Goal: Communication & Community: Answer question/provide support

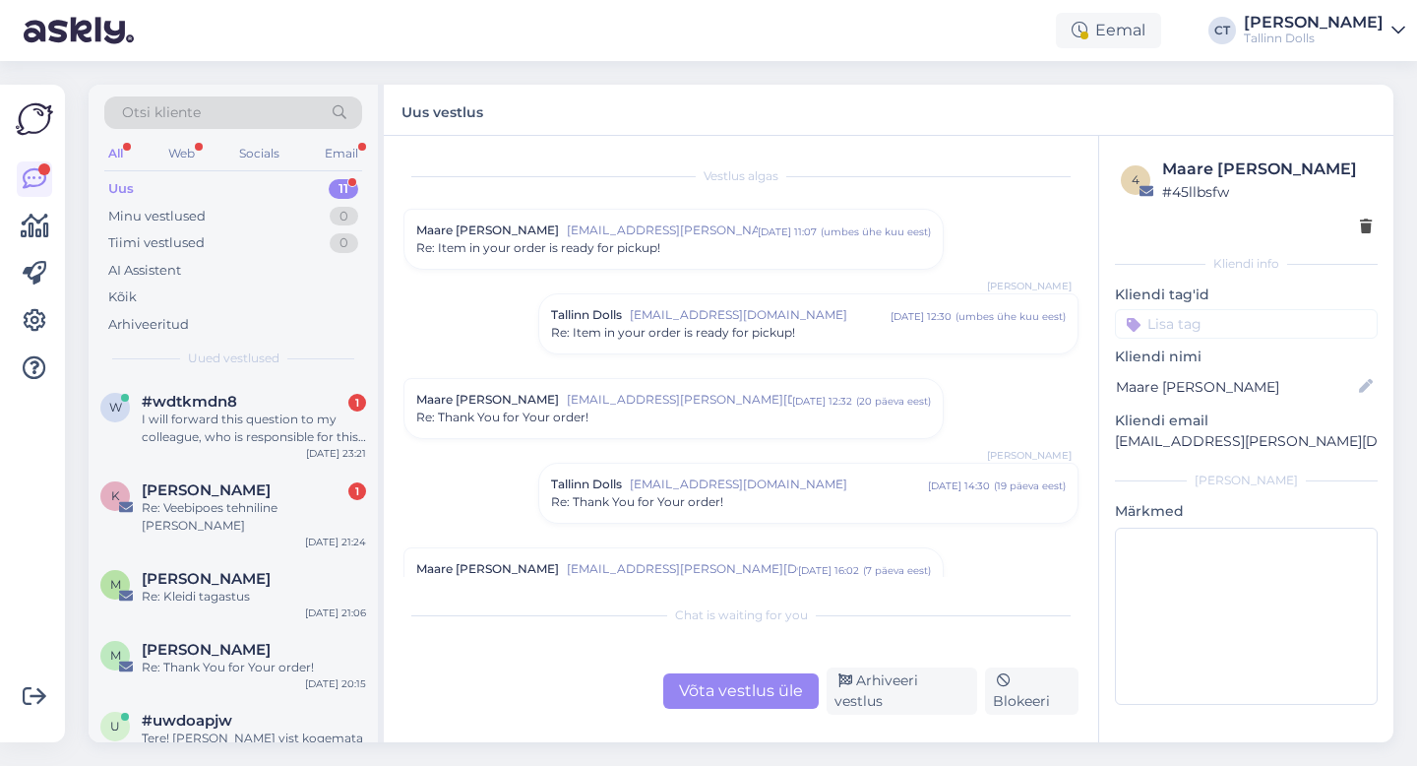
scroll to position [1455, 0]
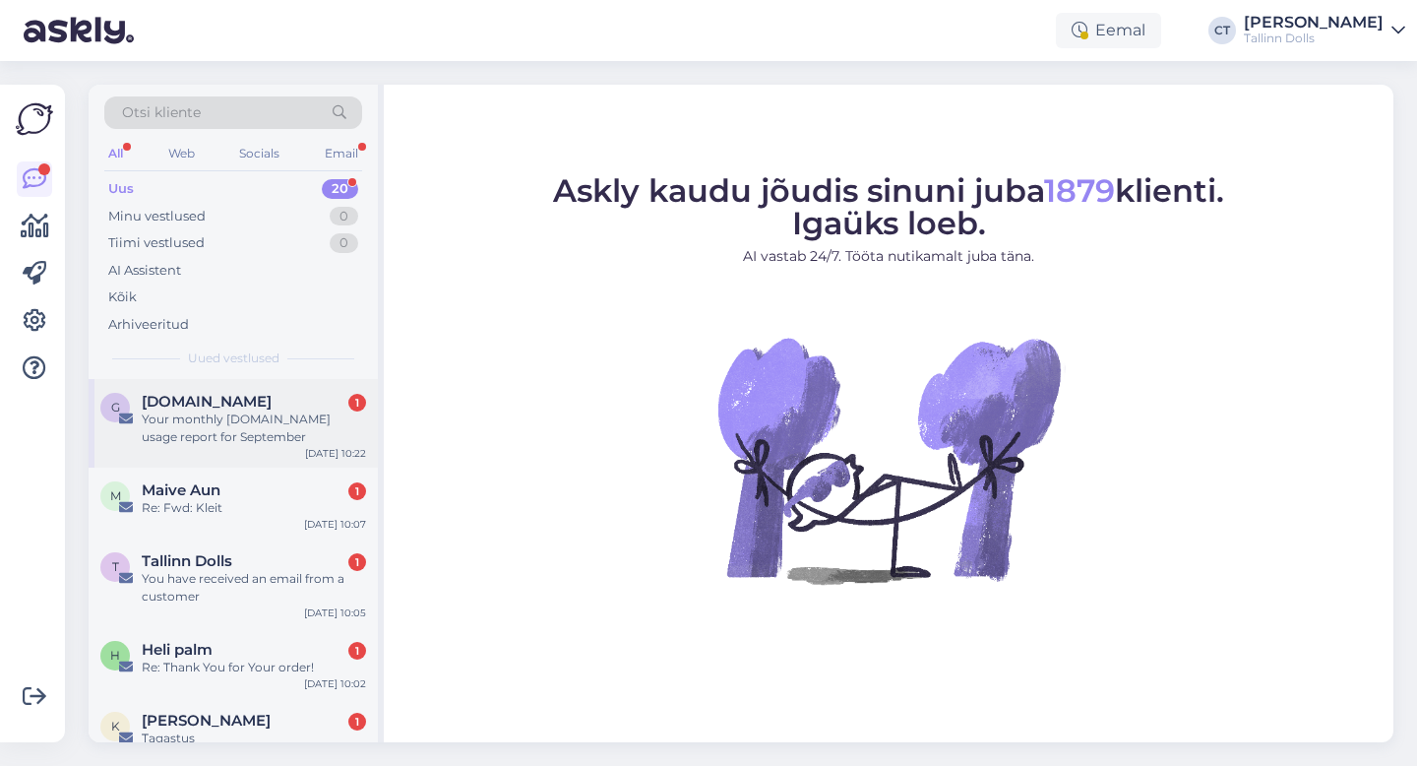
click at [290, 402] on div "[DOMAIN_NAME] 1" at bounding box center [254, 402] width 224 height 18
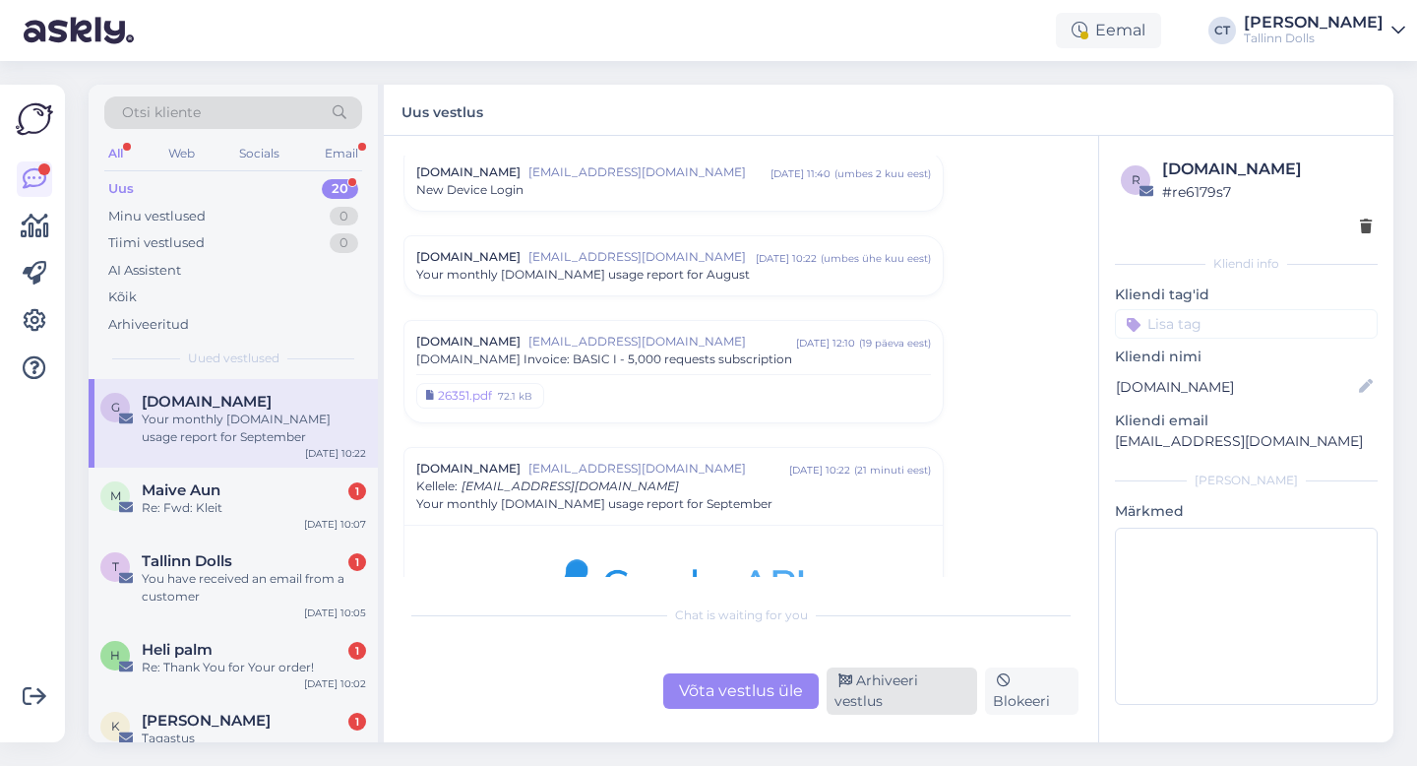
click at [920, 694] on div "Arhiveeri vestlus" at bounding box center [902, 690] width 151 height 47
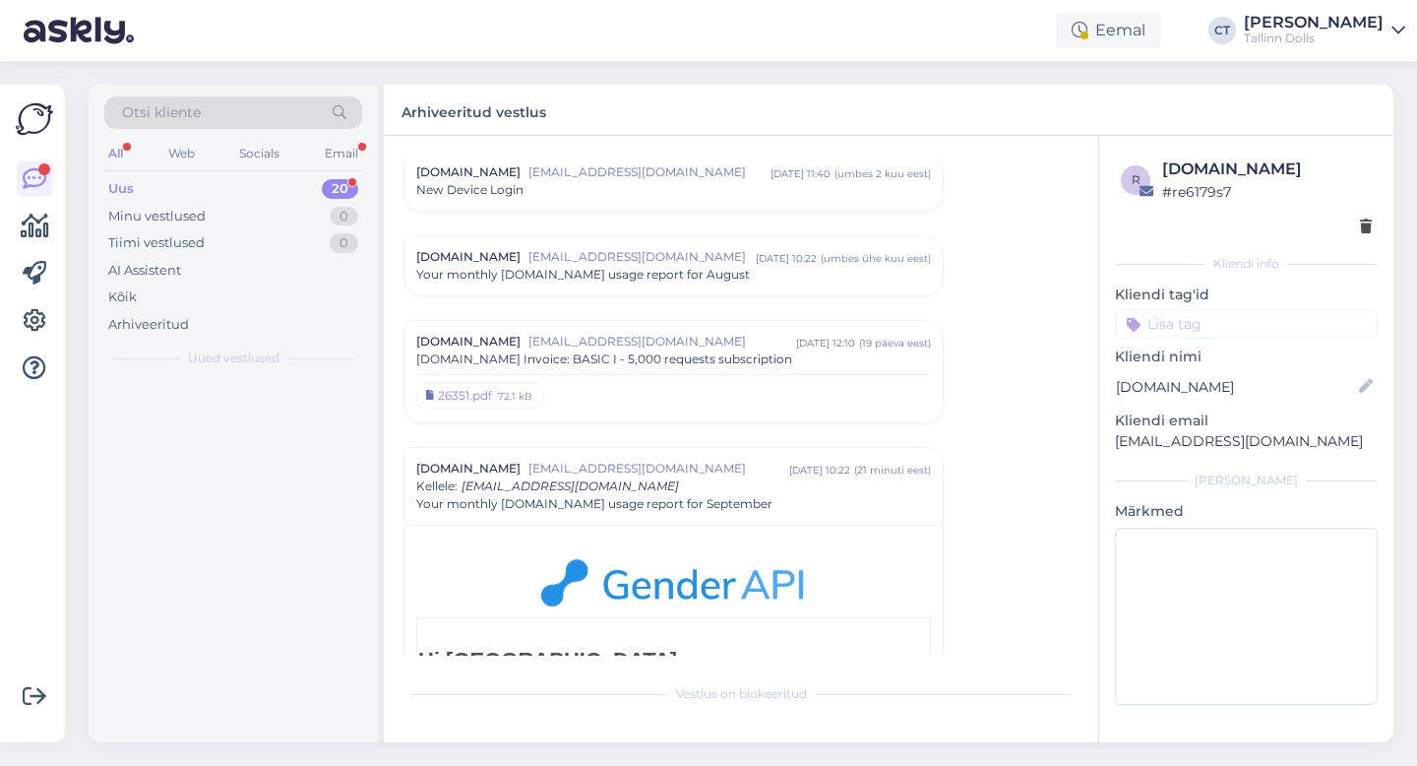
scroll to position [2127, 0]
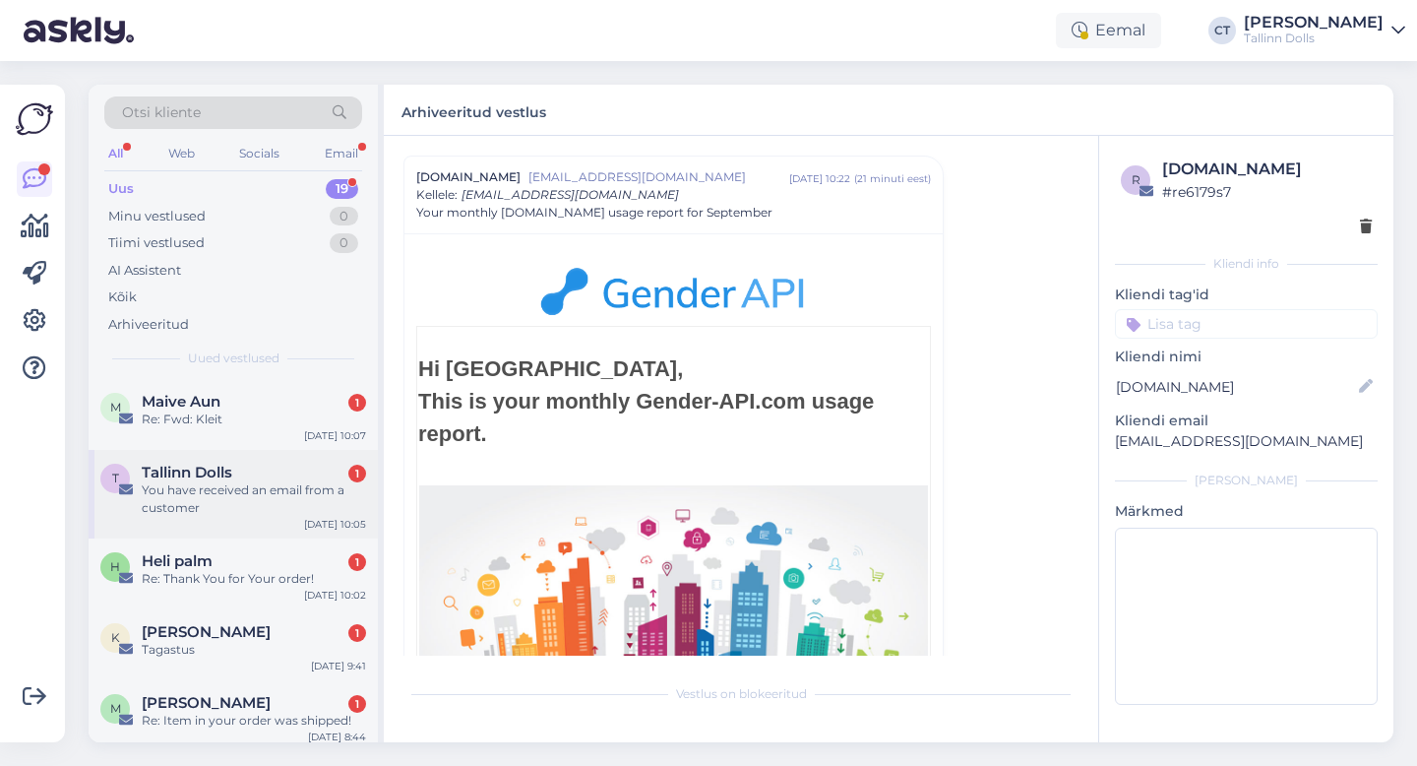
click at [268, 494] on div "You have received an email from a customer" at bounding box center [254, 498] width 224 height 35
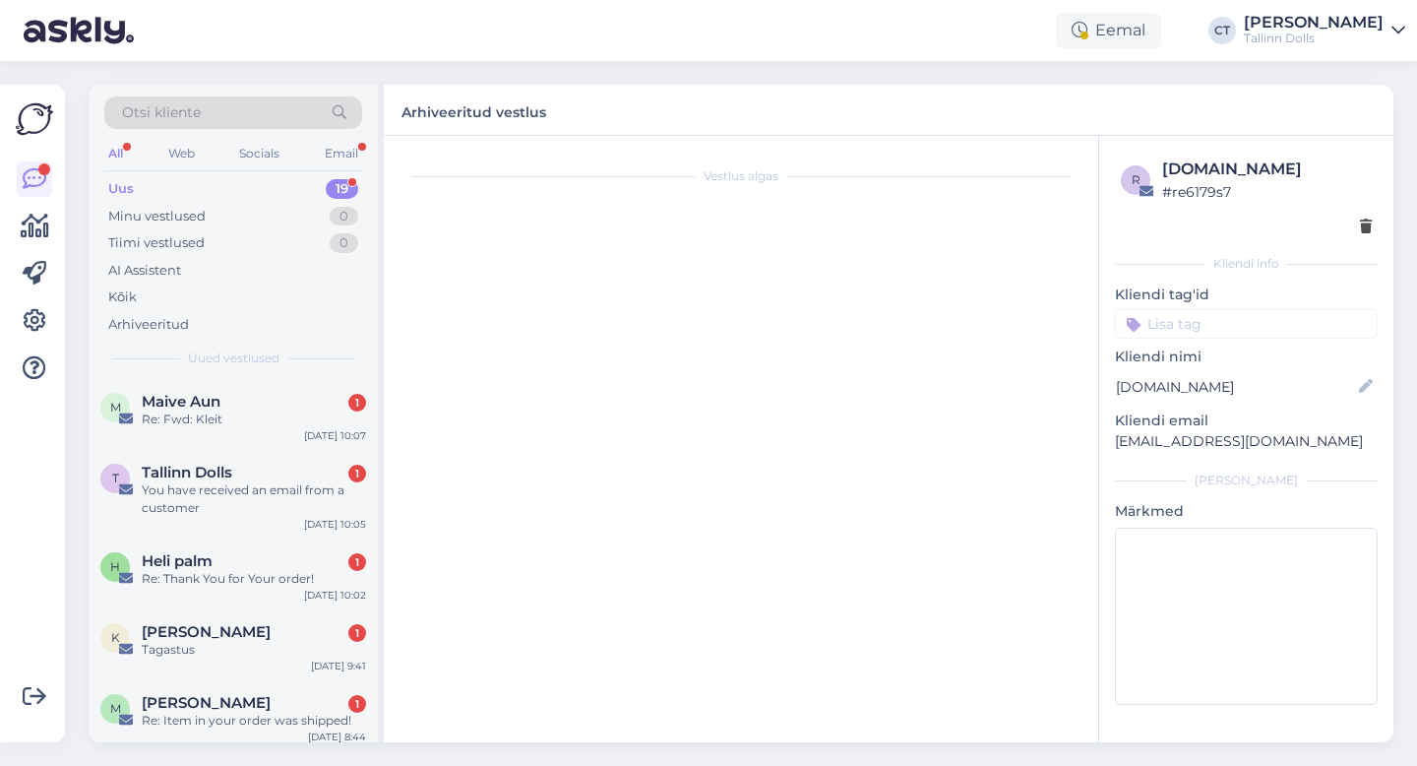
scroll to position [0, 0]
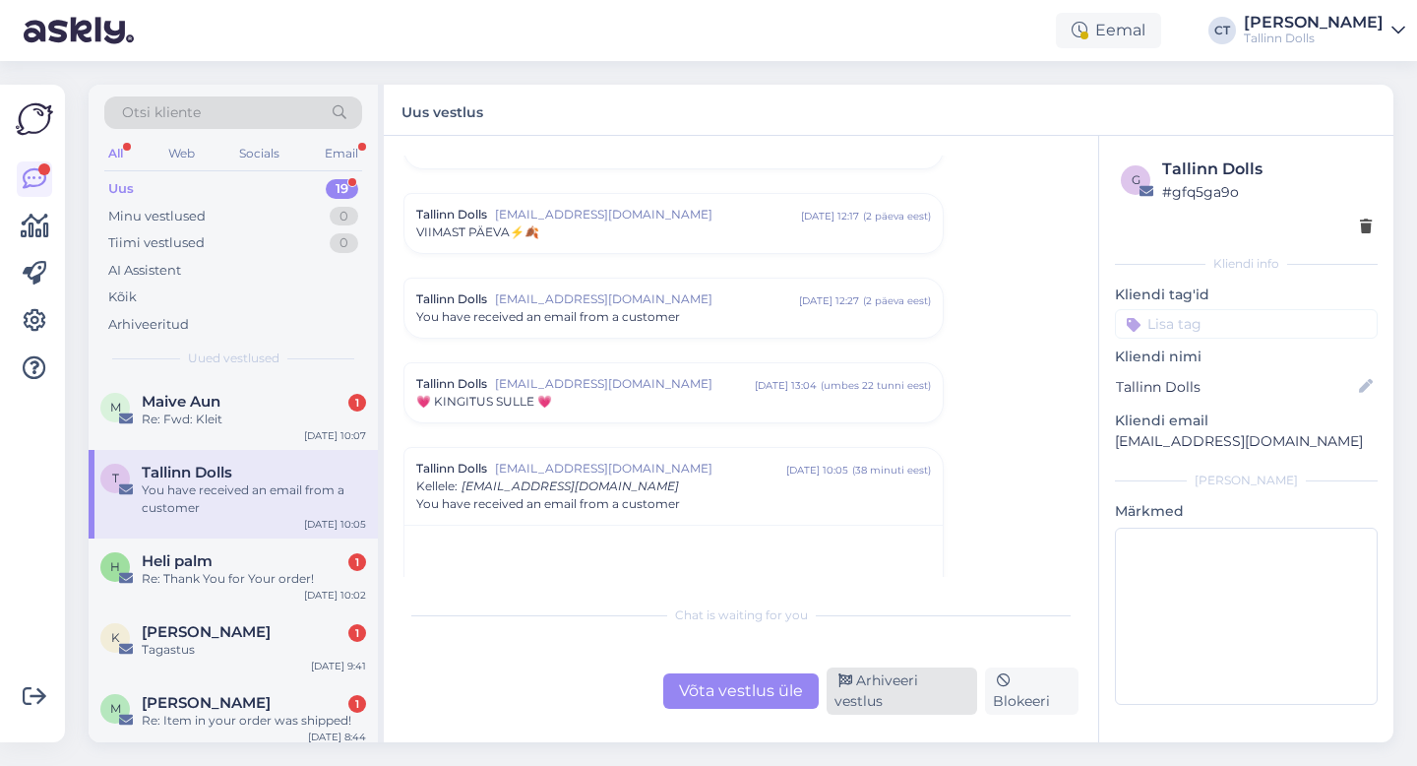
click at [866, 703] on div "Arhiveeri vestlus" at bounding box center [902, 690] width 151 height 47
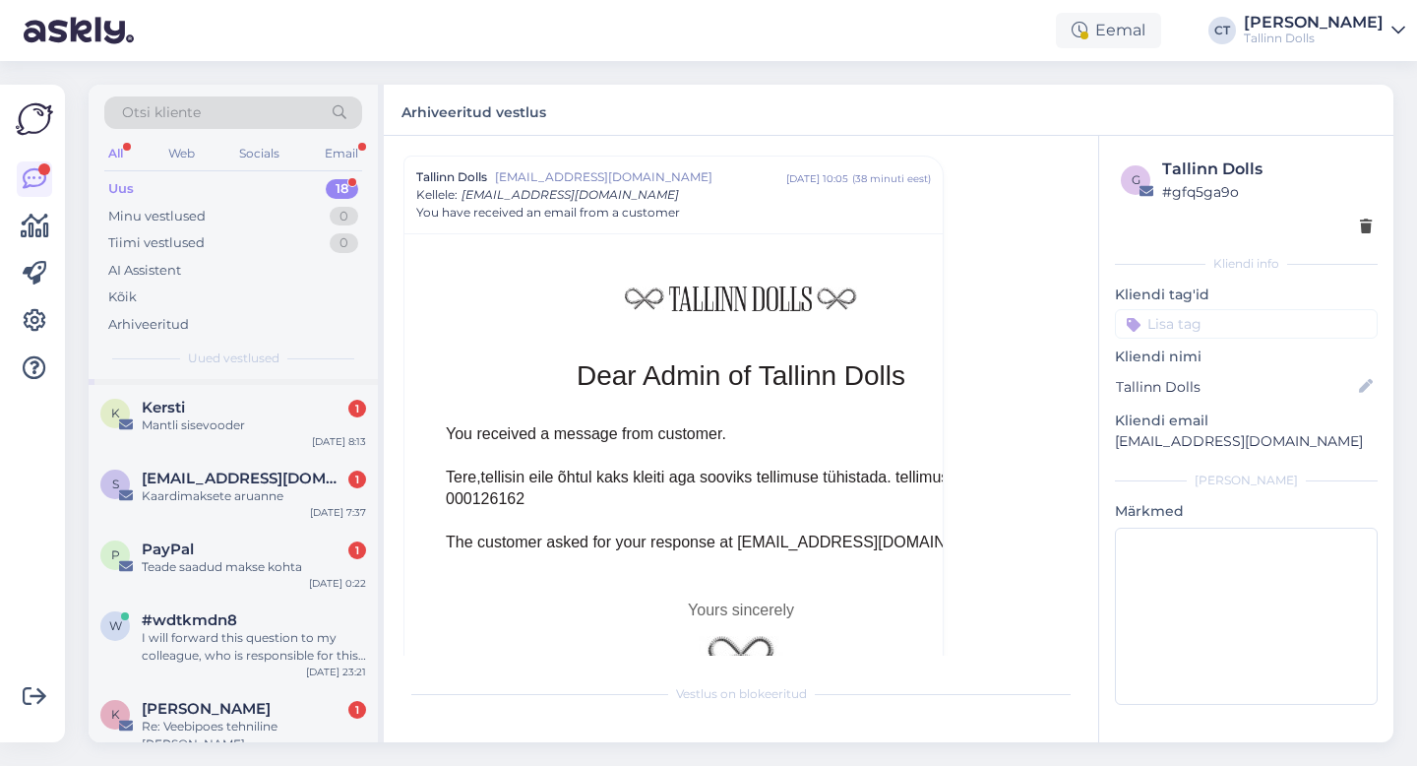
scroll to position [279, 0]
click at [290, 488] on div "Kaardimaksete aruanne" at bounding box center [254, 495] width 224 height 18
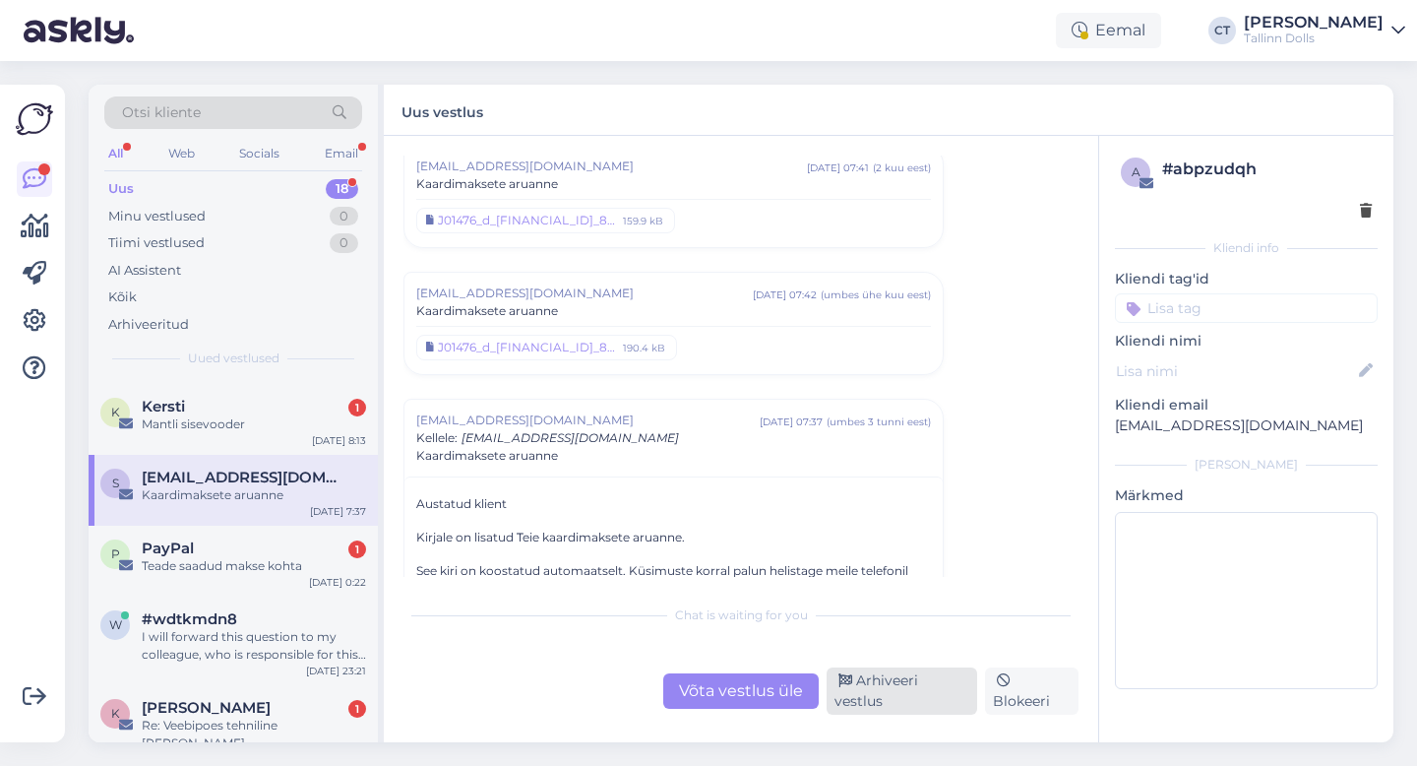
click at [869, 702] on div "Arhiveeri vestlus" at bounding box center [902, 690] width 151 height 47
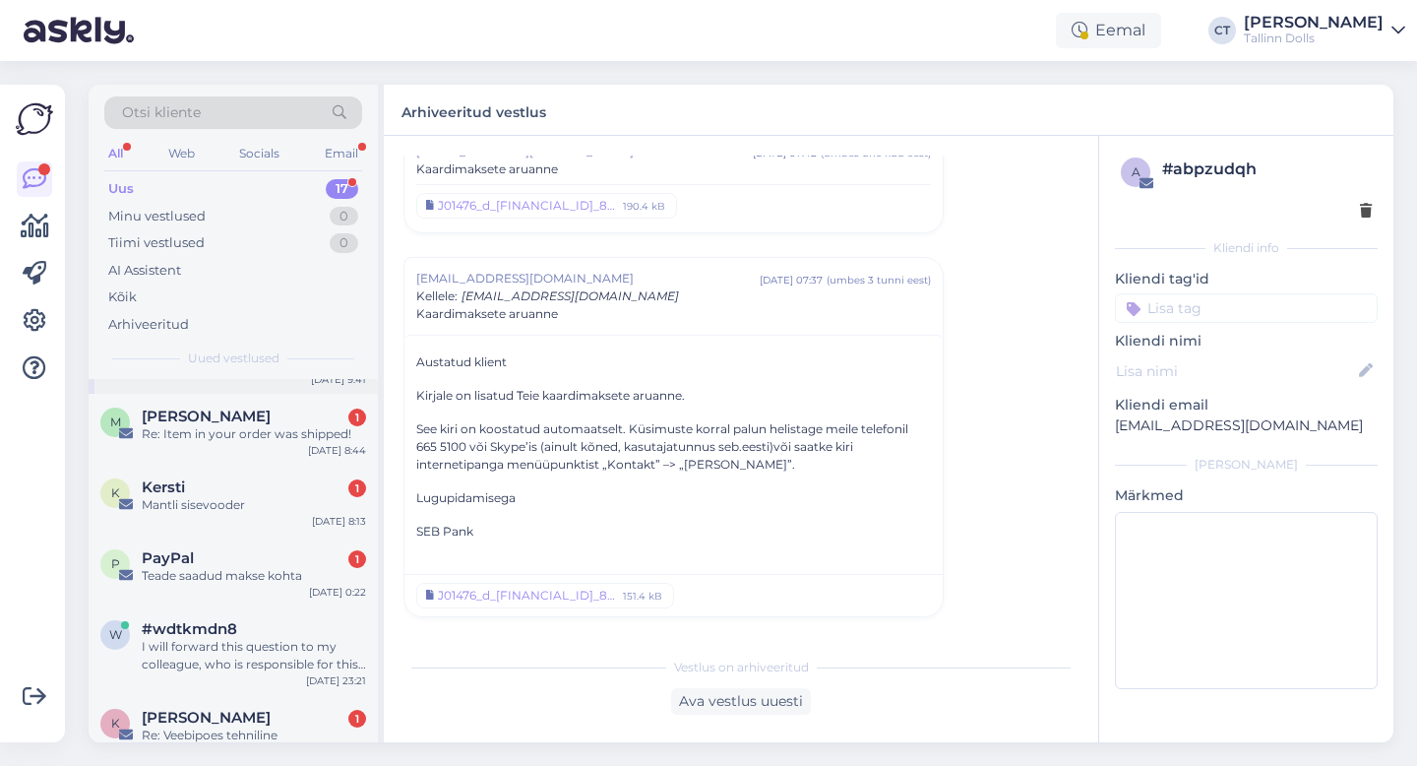
scroll to position [210, 0]
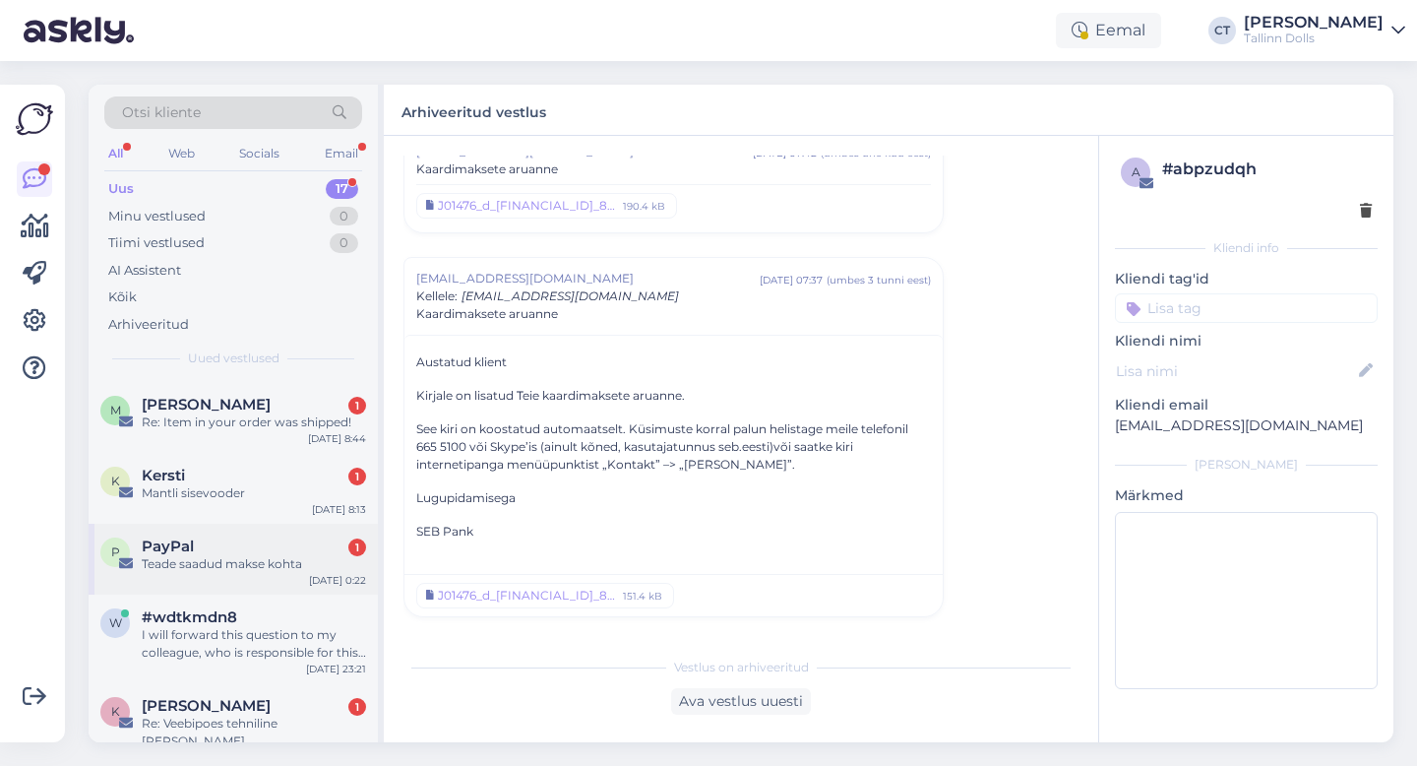
click at [204, 572] on div "Teade saadud makse kohta" at bounding box center [254, 564] width 224 height 18
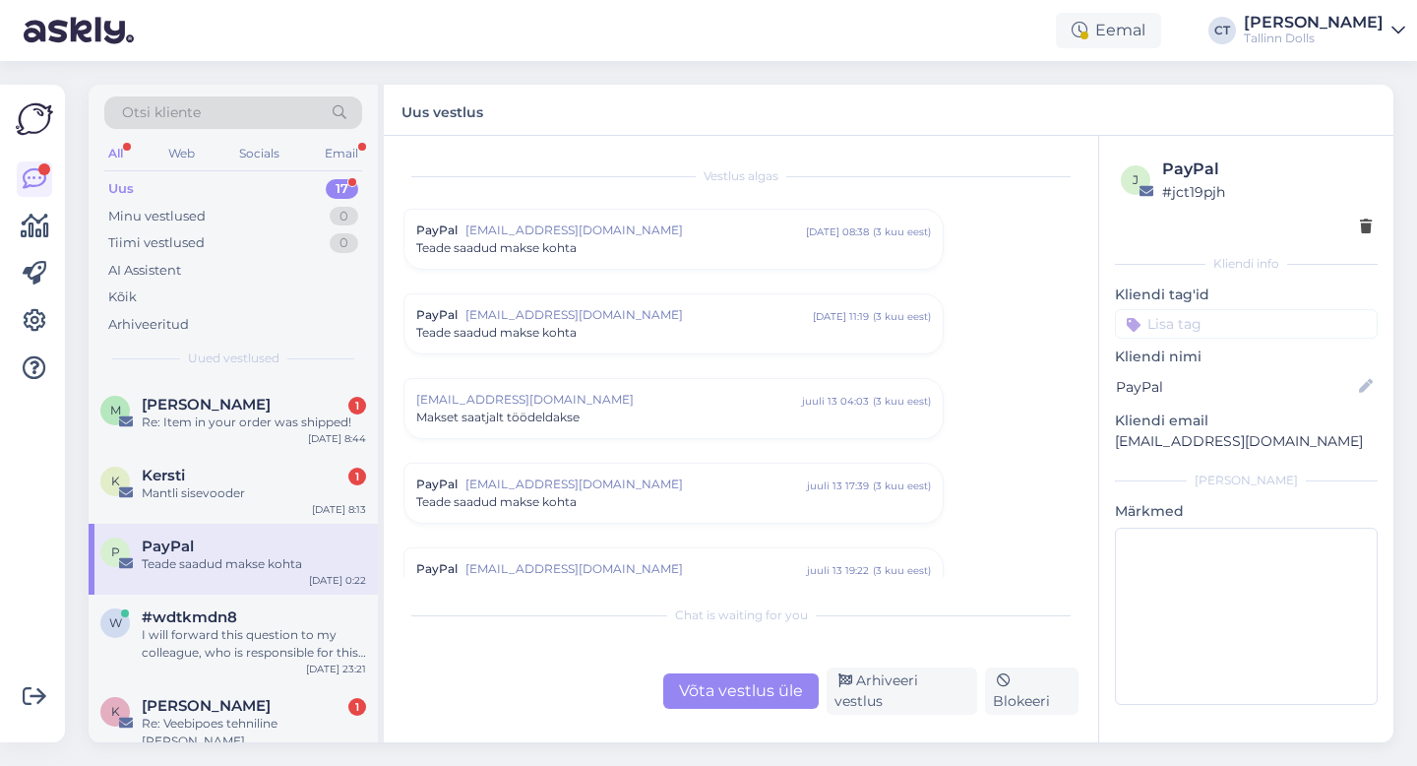
scroll to position [8141, 0]
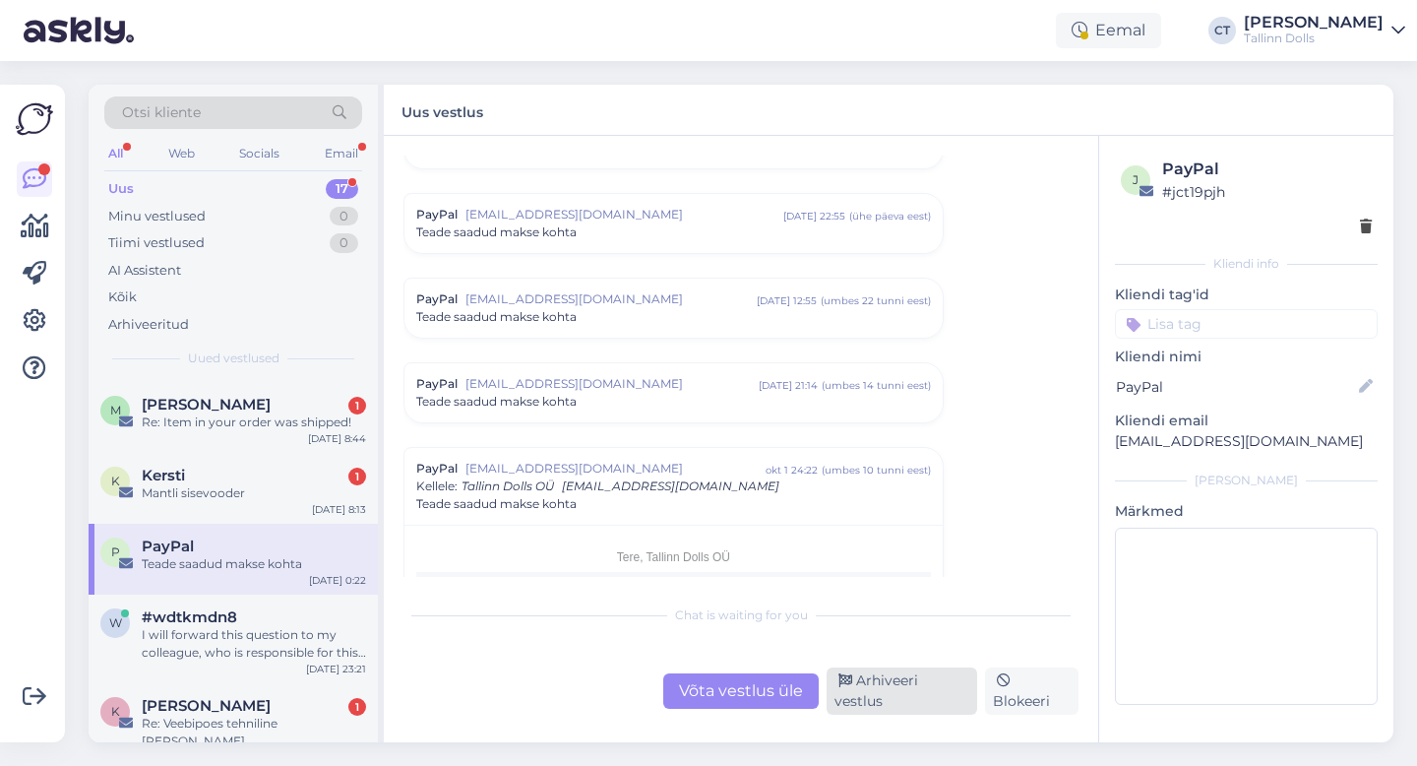
click at [904, 698] on div "Arhiveeri vestlus" at bounding box center [902, 690] width 151 height 47
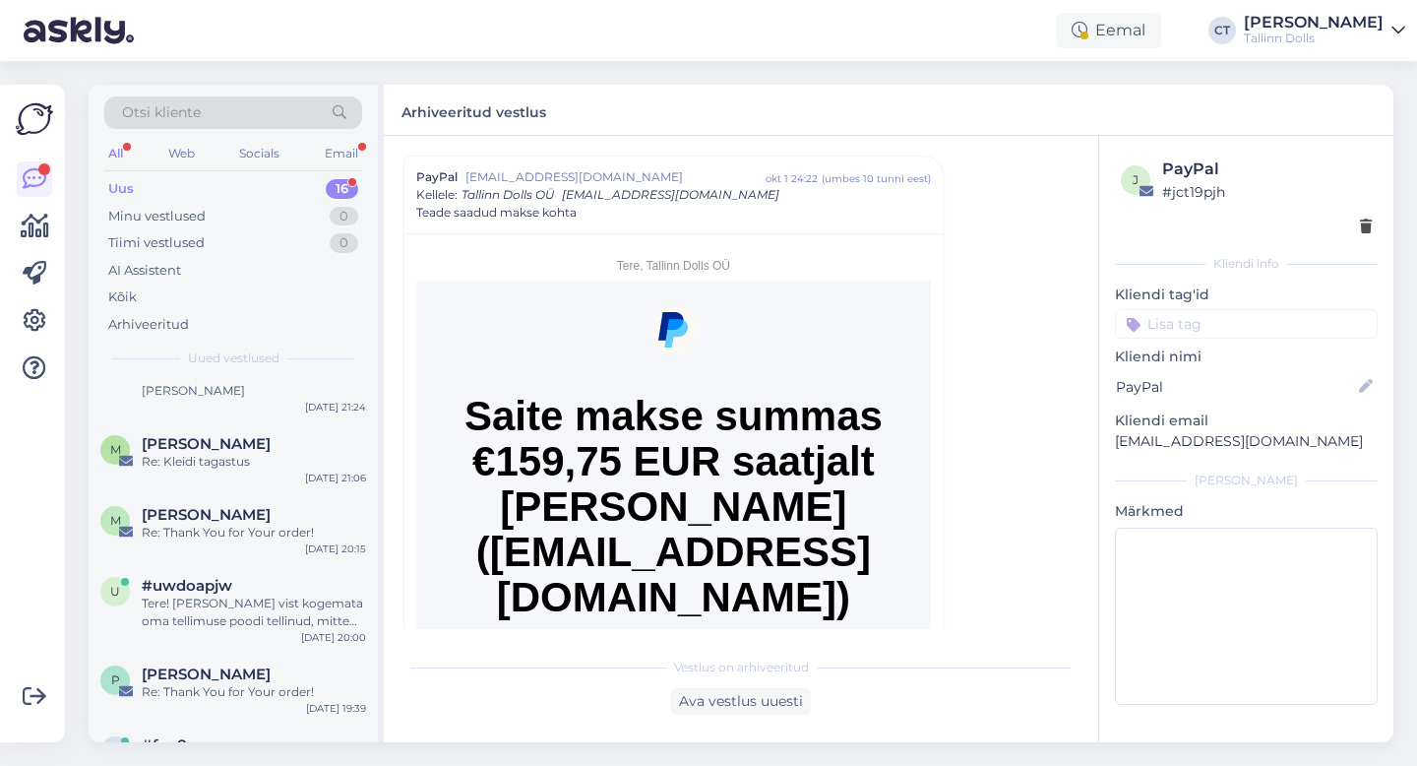
scroll to position [0, 0]
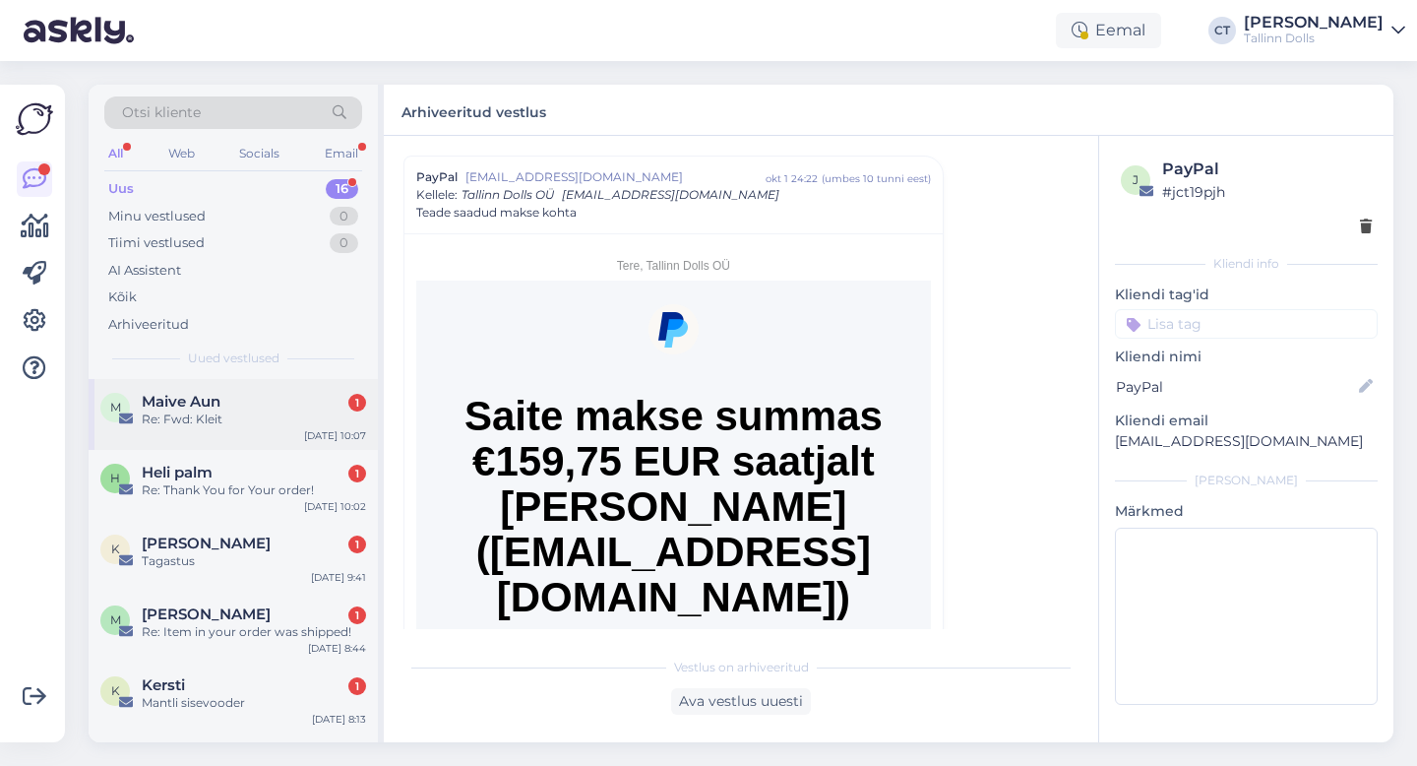
click at [194, 415] on div "Re: Fwd: Kleit" at bounding box center [254, 419] width 224 height 18
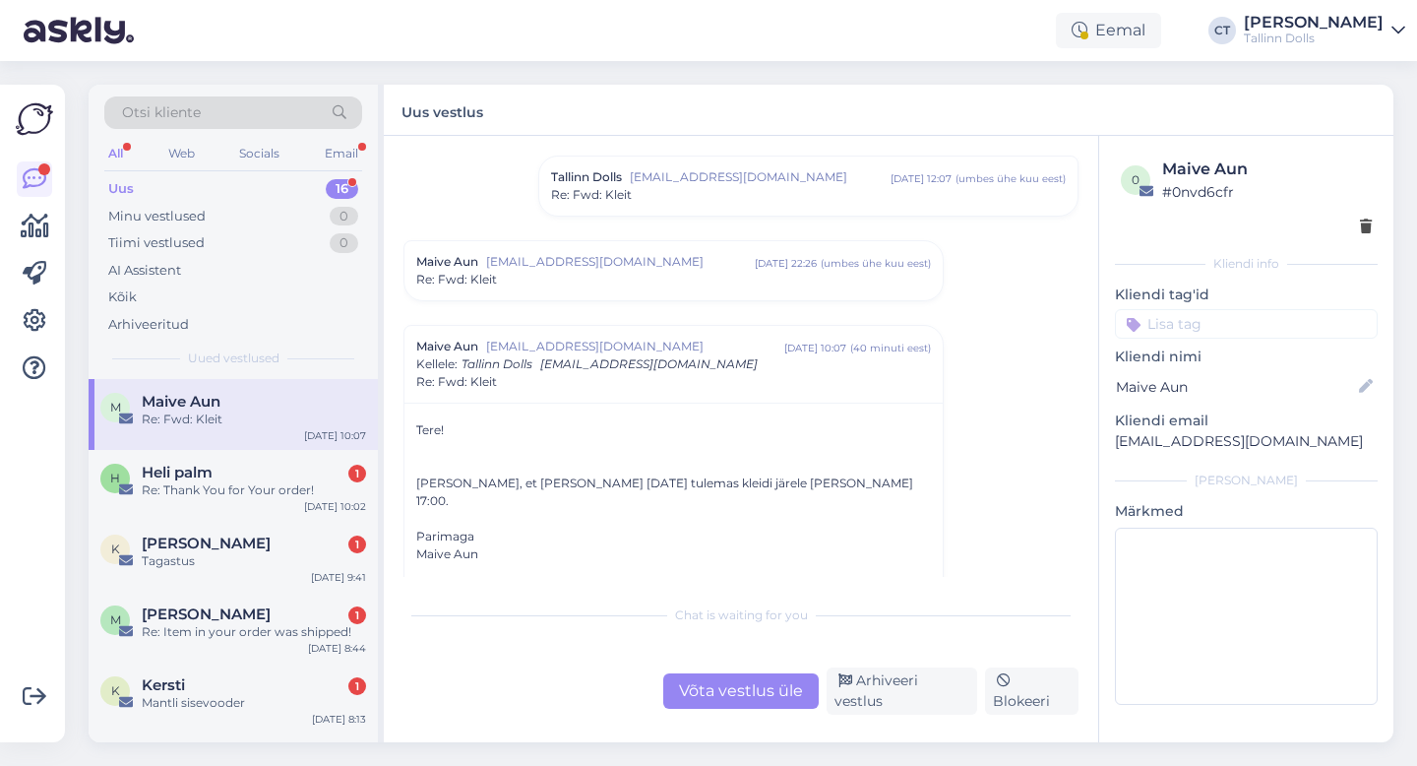
scroll to position [1832, 0]
click at [583, 270] on div "Re: Fwd: Kleit" at bounding box center [673, 279] width 515 height 18
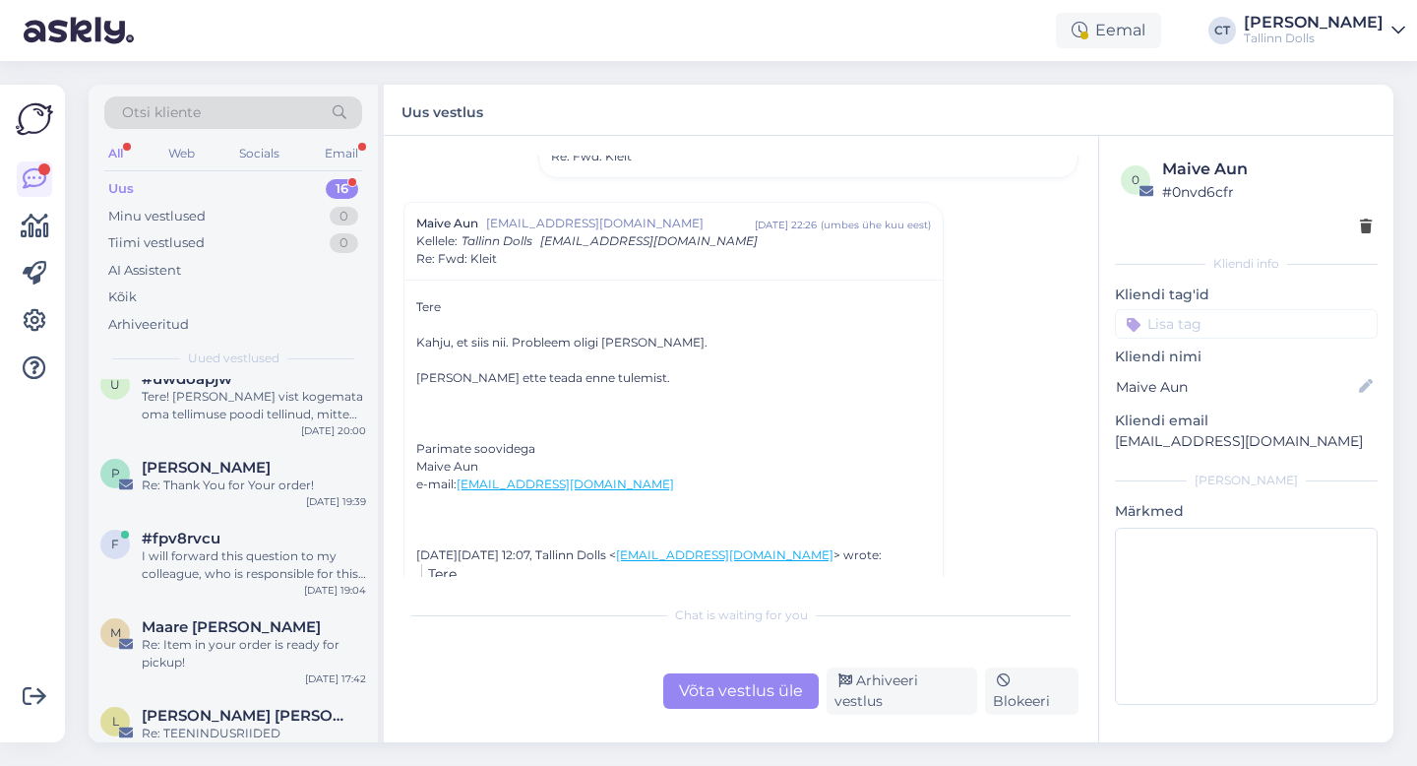
scroll to position [842, 0]
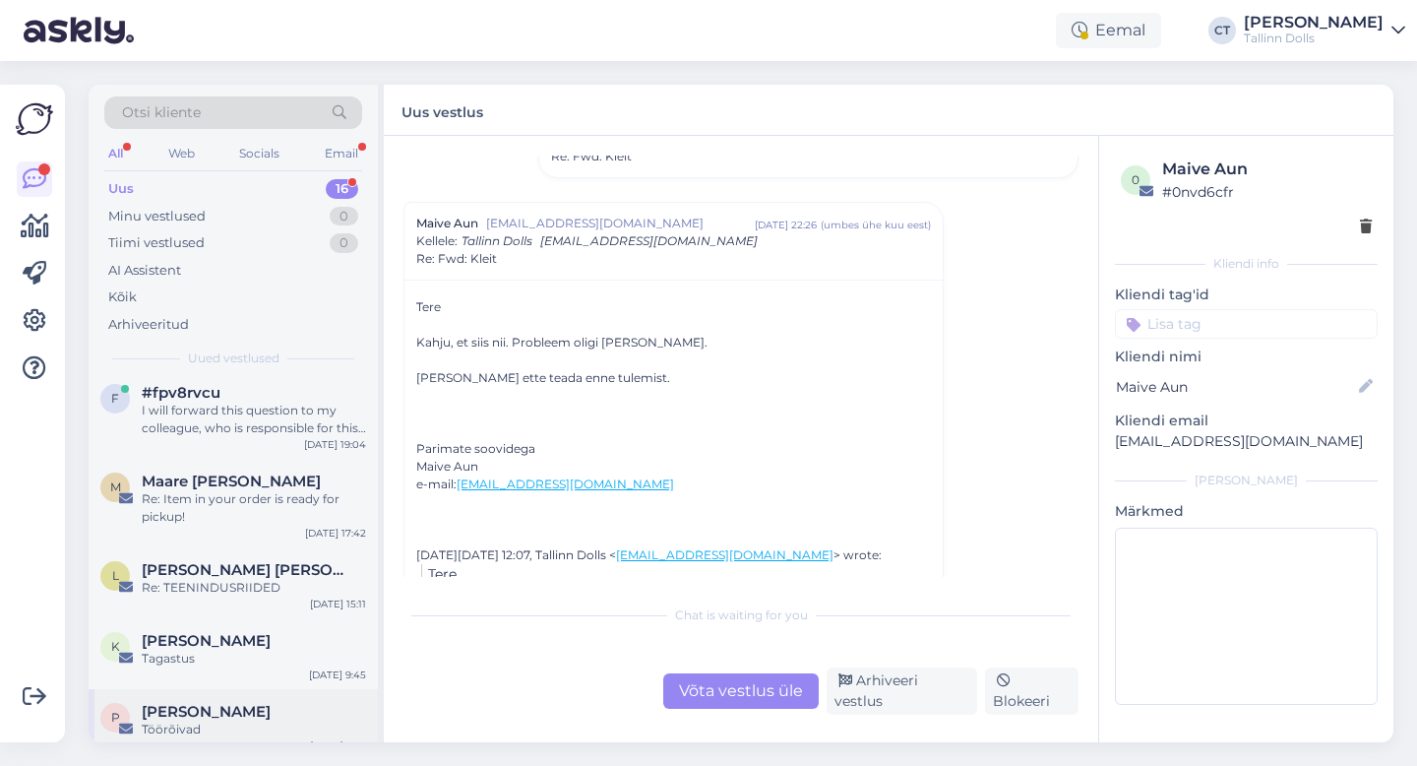
click at [286, 720] on div "Töörõivad" at bounding box center [254, 729] width 224 height 18
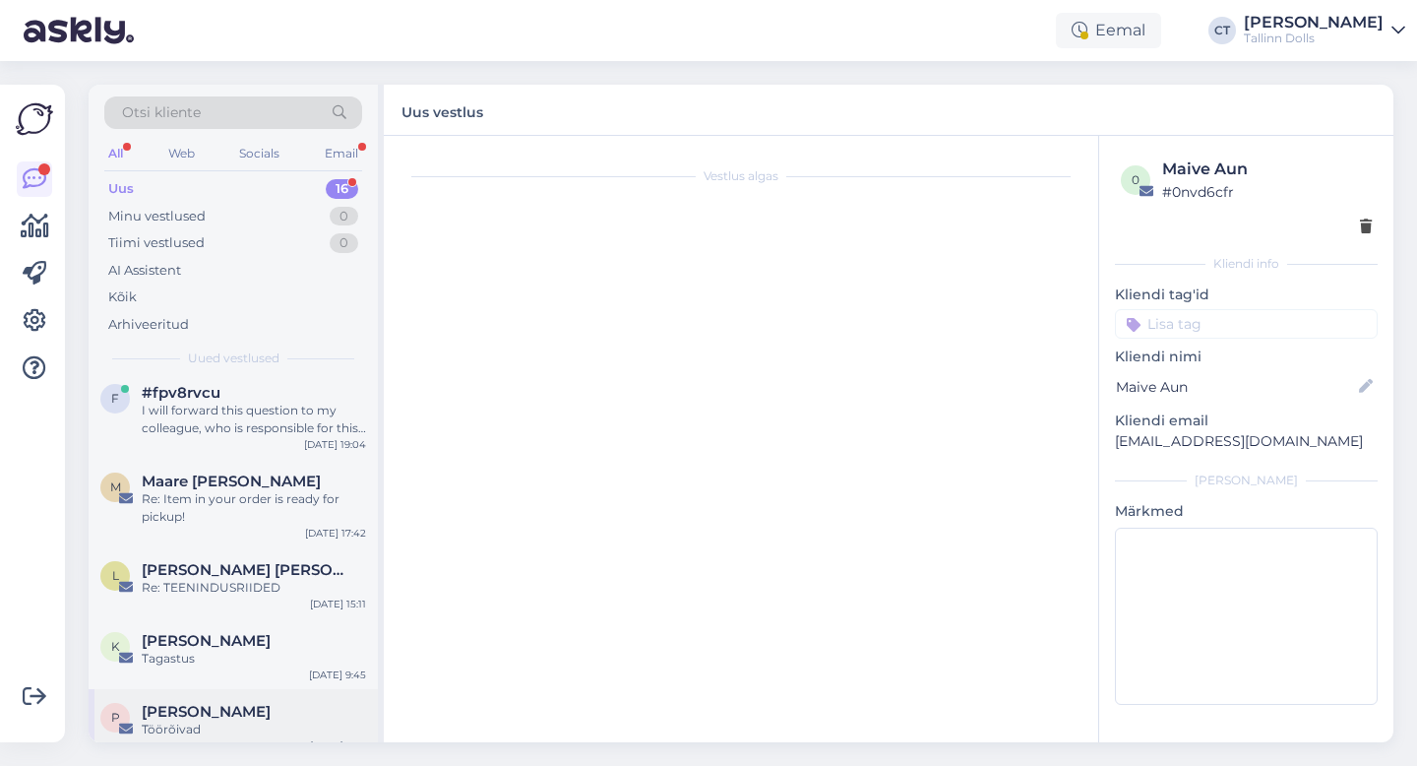
scroll to position [0, 0]
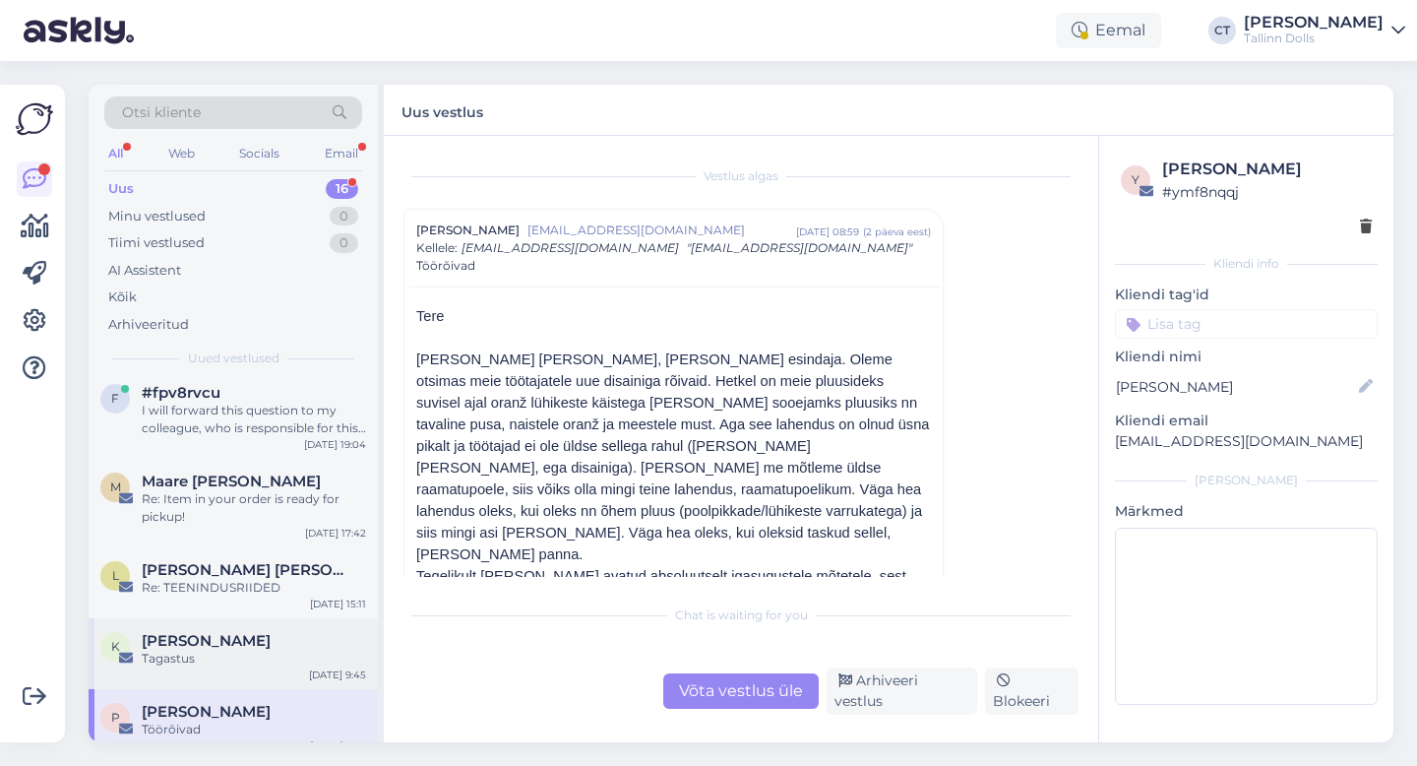
click at [285, 650] on div "Tagastus" at bounding box center [254, 659] width 224 height 18
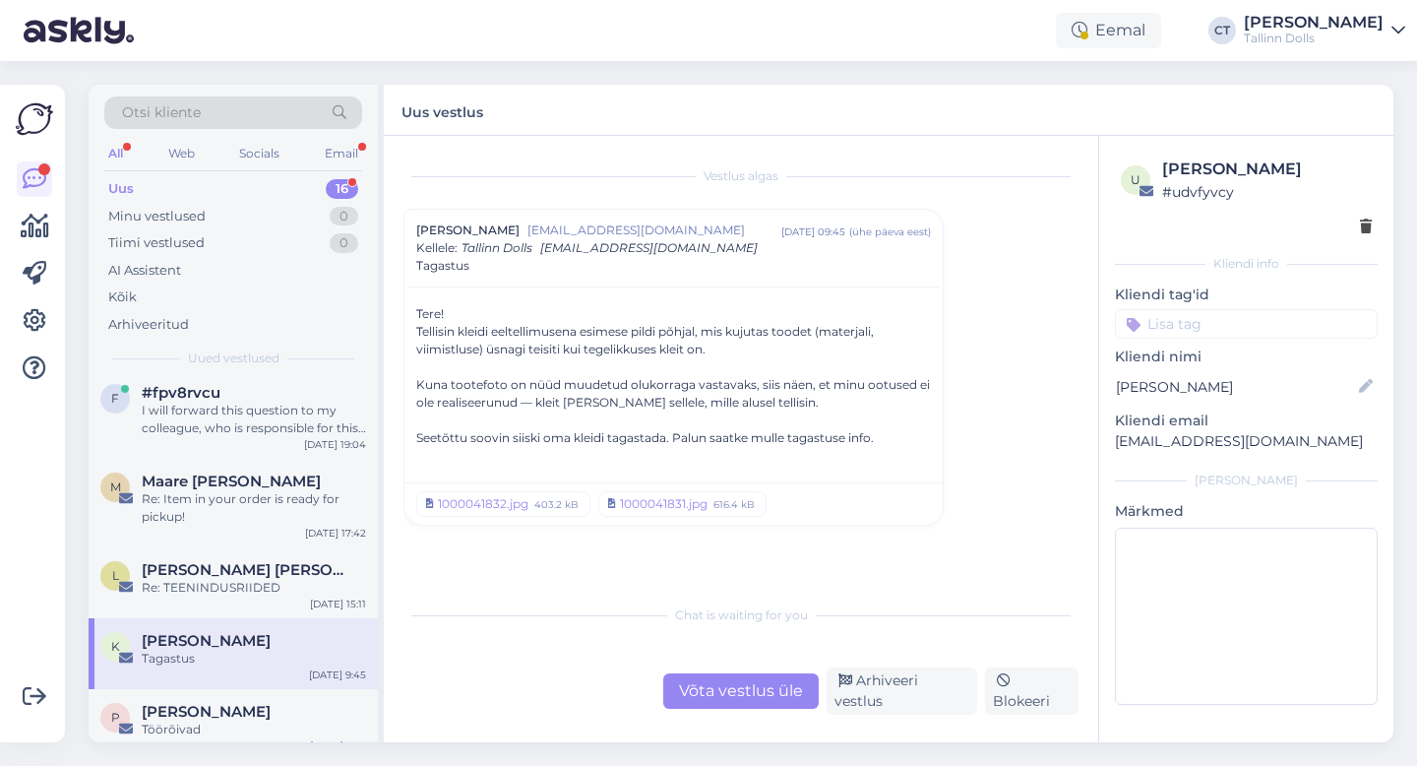
click at [697, 697] on div "Võta vestlus üle" at bounding box center [741, 690] width 156 height 35
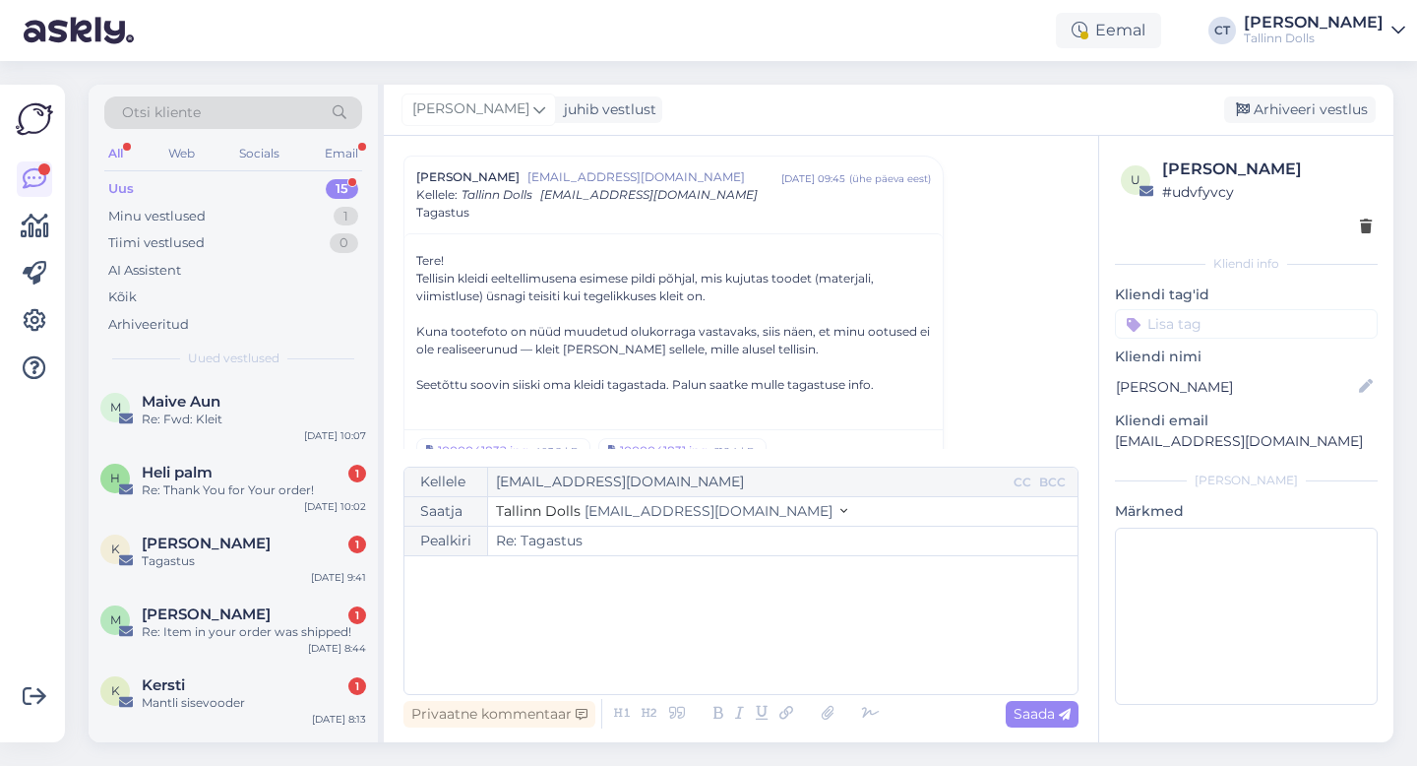
click at [691, 646] on div "﻿" at bounding box center [741, 625] width 654 height 118
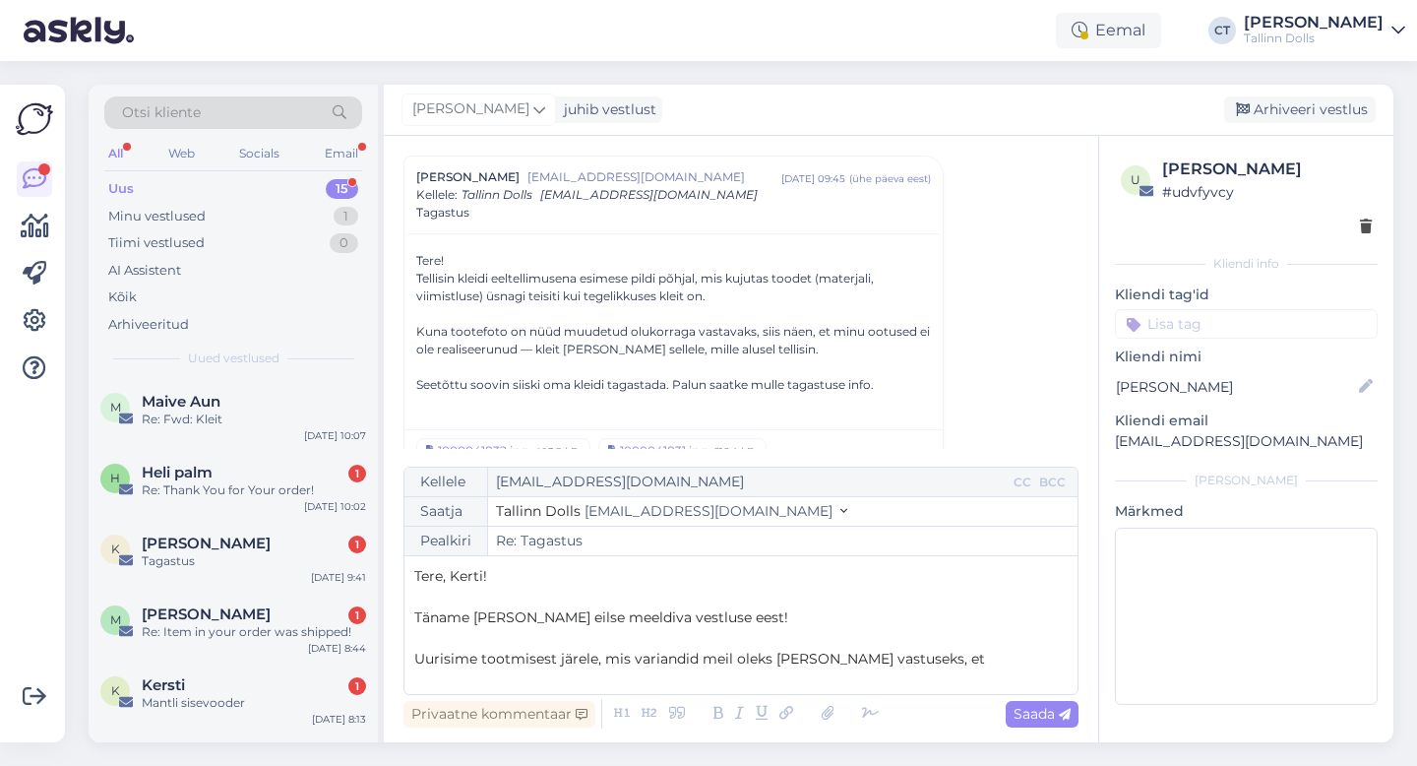
click at [477, 658] on span "Uurisime tootmisest järele, mis variandid meil oleks [PERSON_NAME] vastuseks, et" at bounding box center [699, 659] width 571 height 18
click at [937, 657] on p "Uurisin tootmisest järele, mis variandid meil oleks [PERSON_NAME] vastuseks, et" at bounding box center [741, 659] width 654 height 21
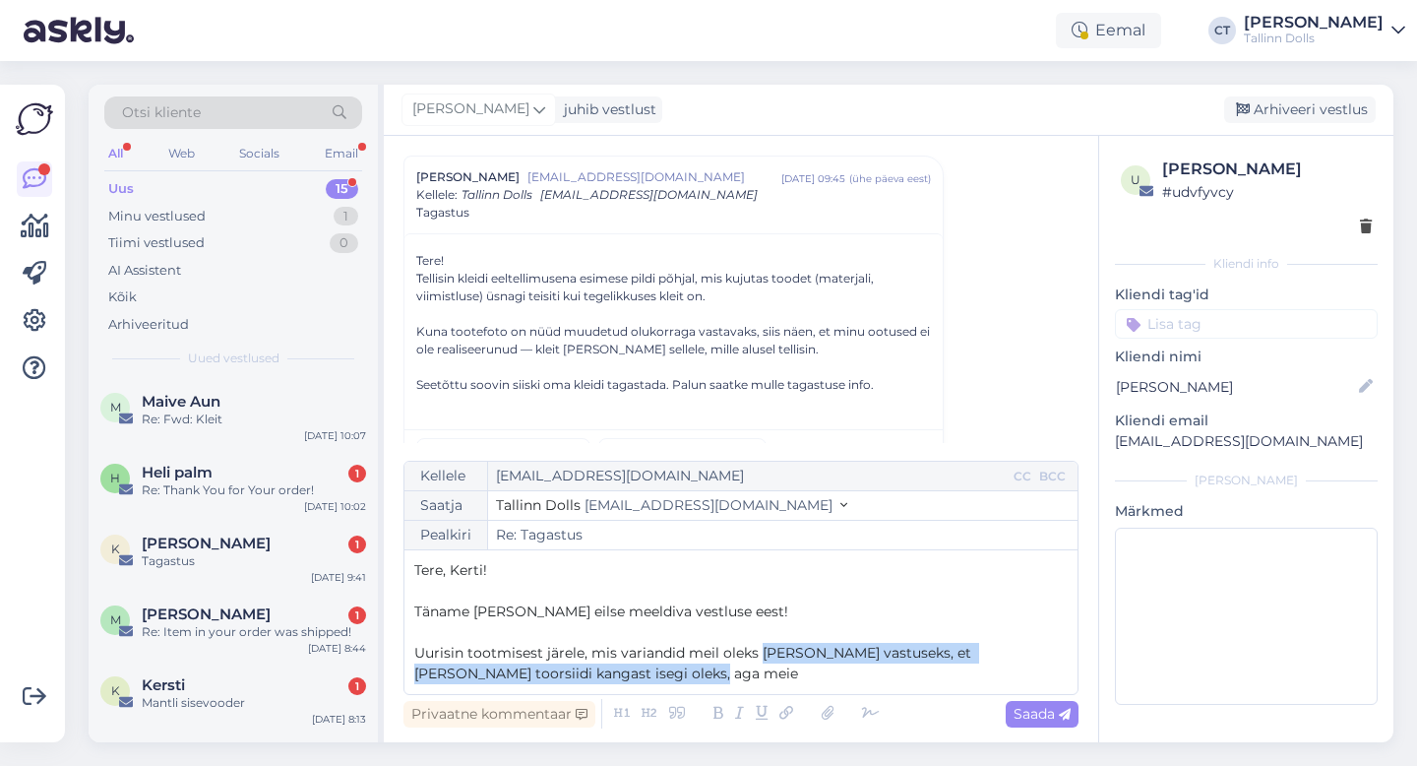
drag, startPoint x: 631, startPoint y: 678, endPoint x: 759, endPoint y: 654, distance: 130.3
click at [759, 654] on p "Uurisin tootmisest järele, mis variandid meil oleks [PERSON_NAME] vastuseks, et…" at bounding box center [741, 663] width 654 height 41
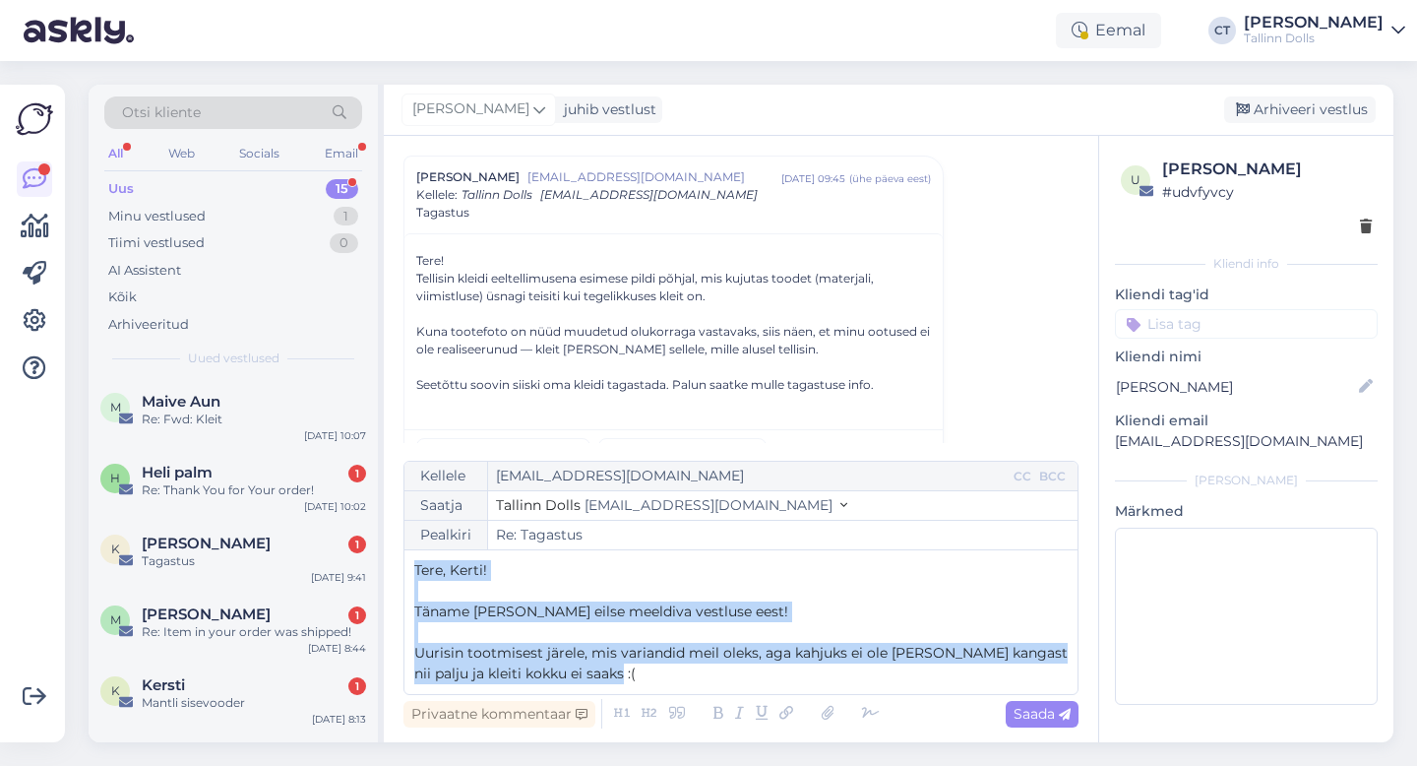
drag, startPoint x: 655, startPoint y: 677, endPoint x: 406, endPoint y: 558, distance: 275.1
click at [406, 558] on div "Kellele [EMAIL_ADDRESS][DOMAIN_NAME] CC BCC Saatja Tallinn Dolls [EMAIL_ADDRESS…" at bounding box center [741, 578] width 675 height 234
copy div "Tere, Kerti! ﻿ Täname [PERSON_NAME] eilse meeldiva vestluse eest! ﻿ Uurisin too…"
click at [668, 687] on div "Kellele [EMAIL_ADDRESS][DOMAIN_NAME] CC BCC Saatja Tallinn Dolls [EMAIL_ADDRESS…" at bounding box center [741, 578] width 675 height 234
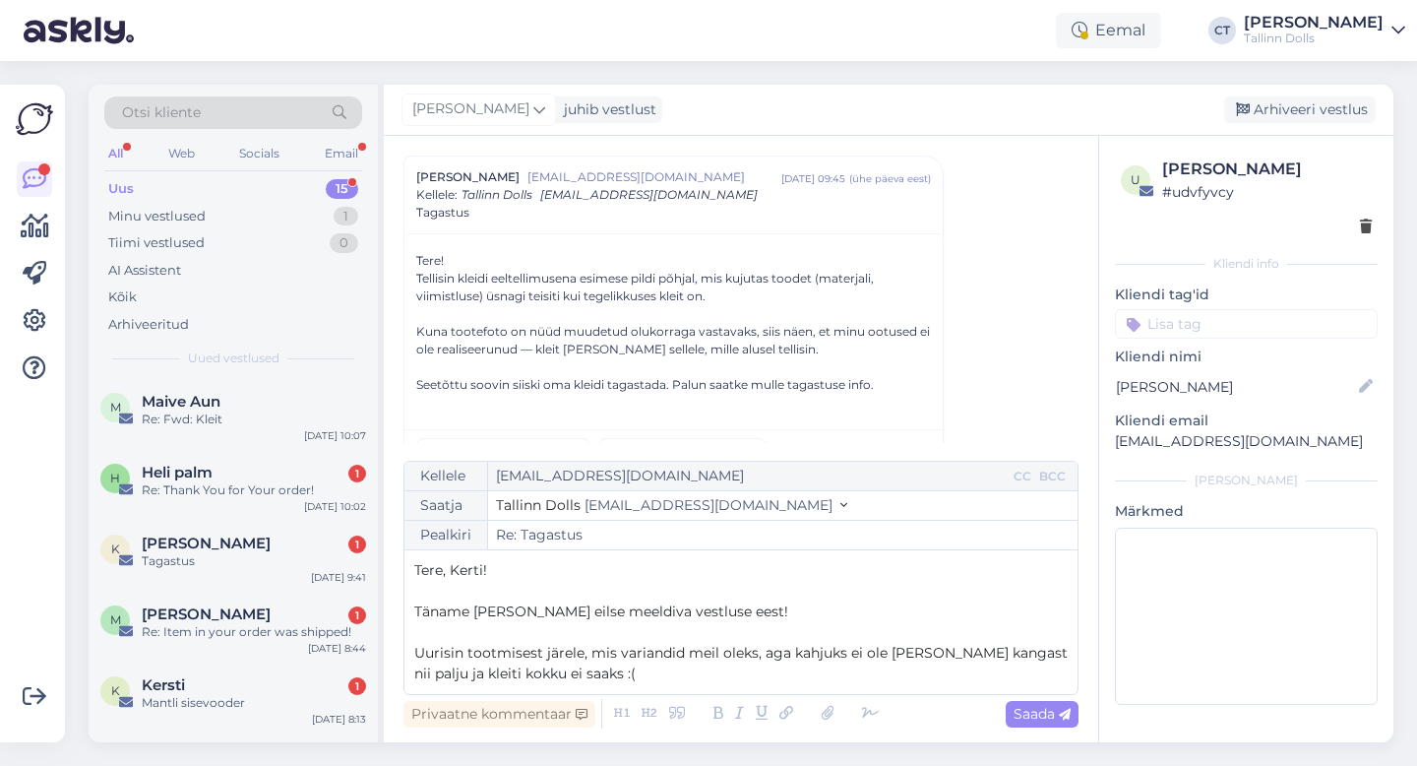
click at [668, 685] on div "Kellele [EMAIL_ADDRESS][DOMAIN_NAME] CC BCC Saatja Tallinn Dolls [EMAIL_ADDRESS…" at bounding box center [741, 578] width 675 height 234
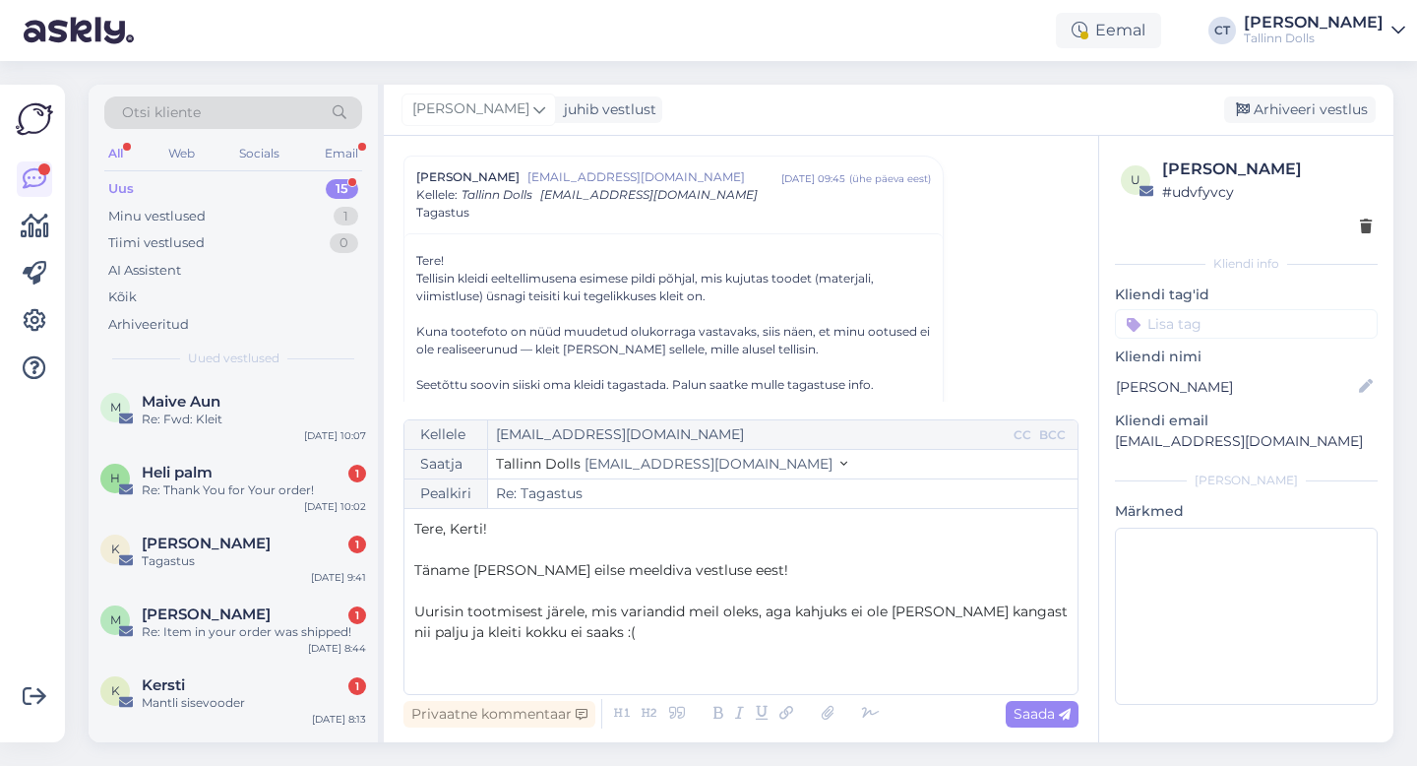
click at [710, 577] on p "Täname [PERSON_NAME] eilse meeldiva vestluse eest!" at bounding box center [741, 570] width 654 height 21
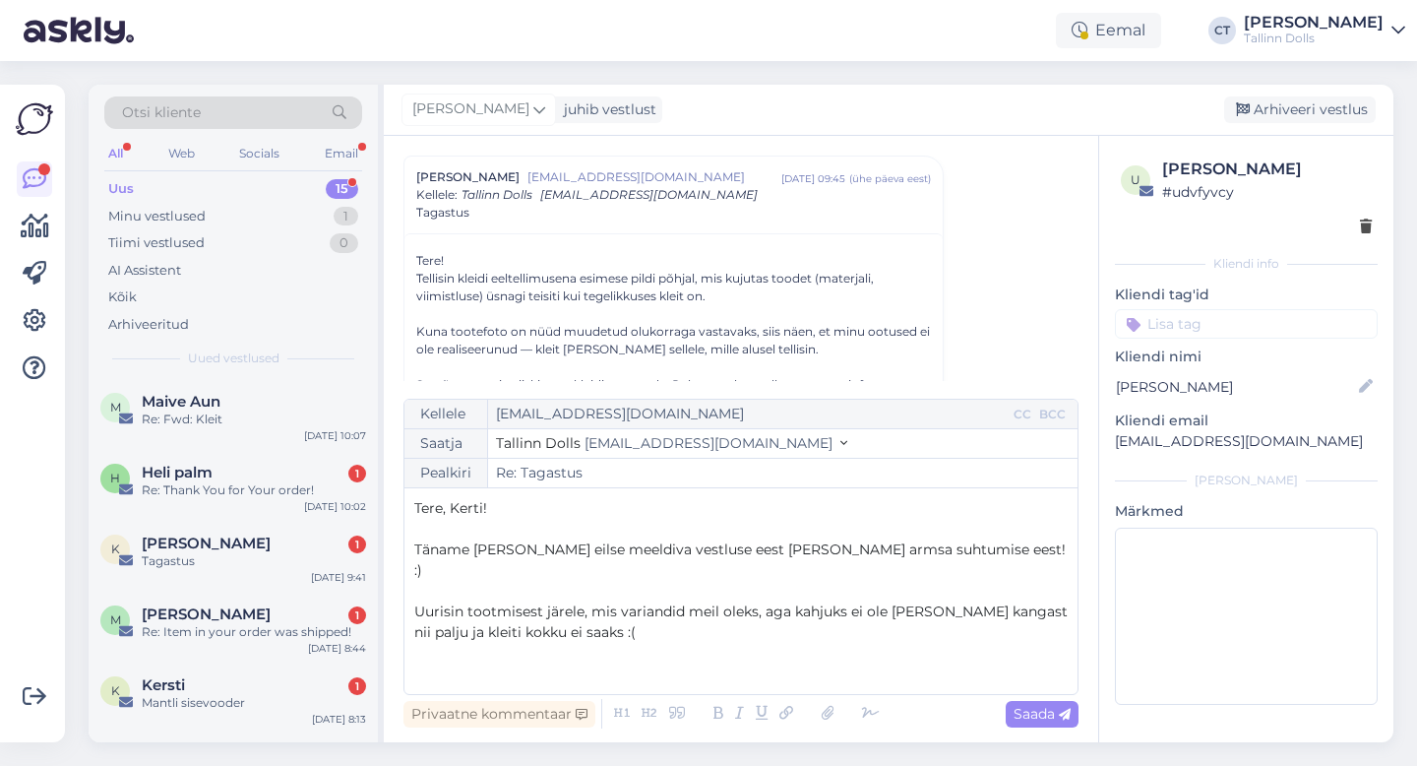
click at [621, 666] on p "﻿" at bounding box center [741, 673] width 654 height 21
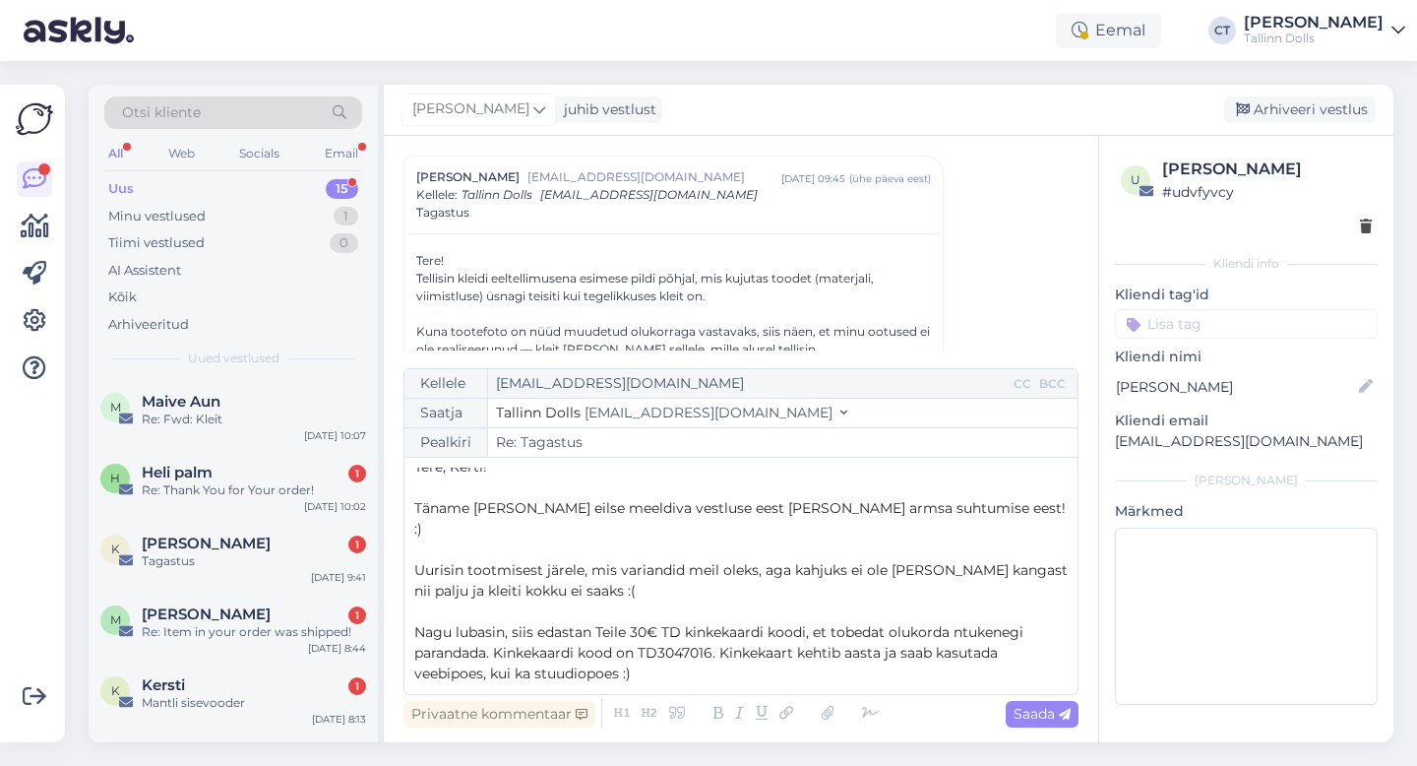
scroll to position [31, 0]
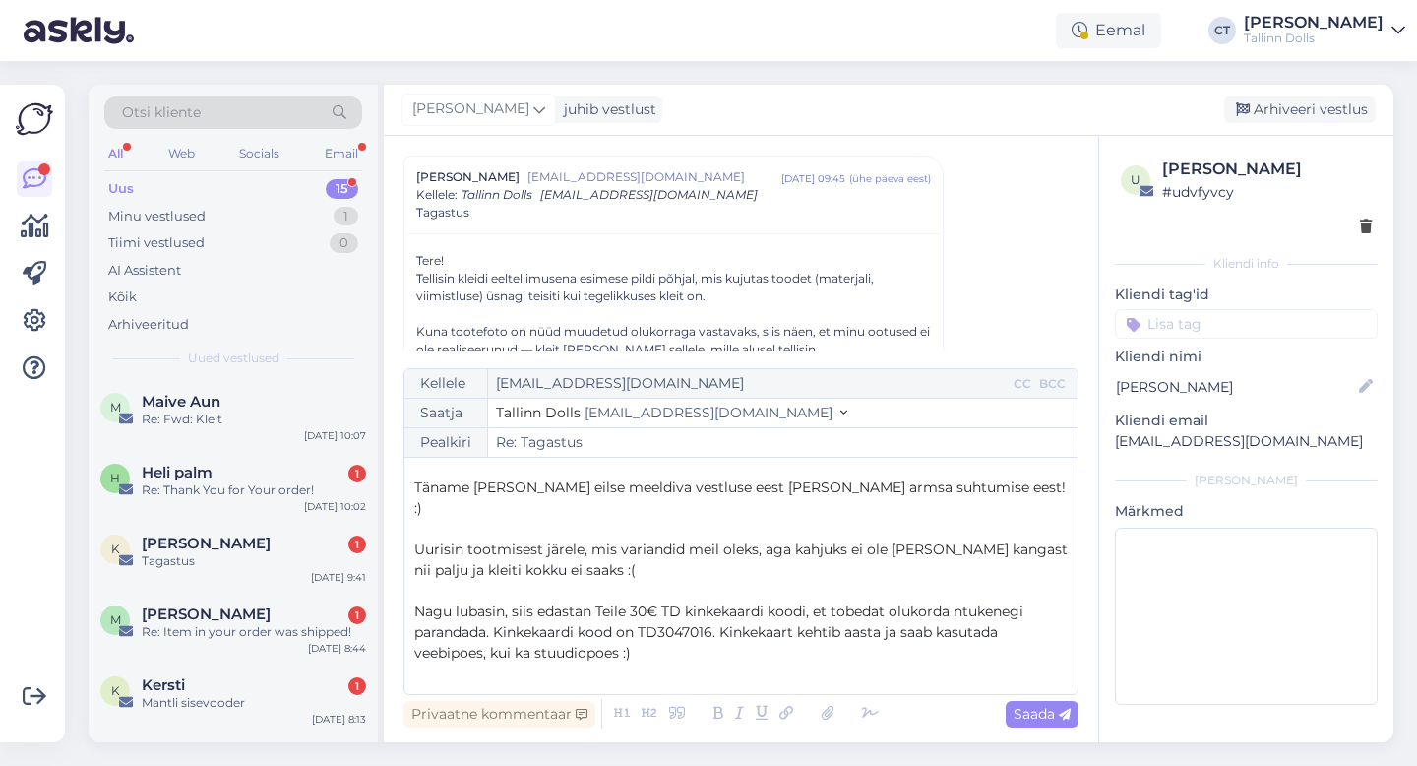
click at [483, 684] on p "﻿" at bounding box center [741, 694] width 654 height 21
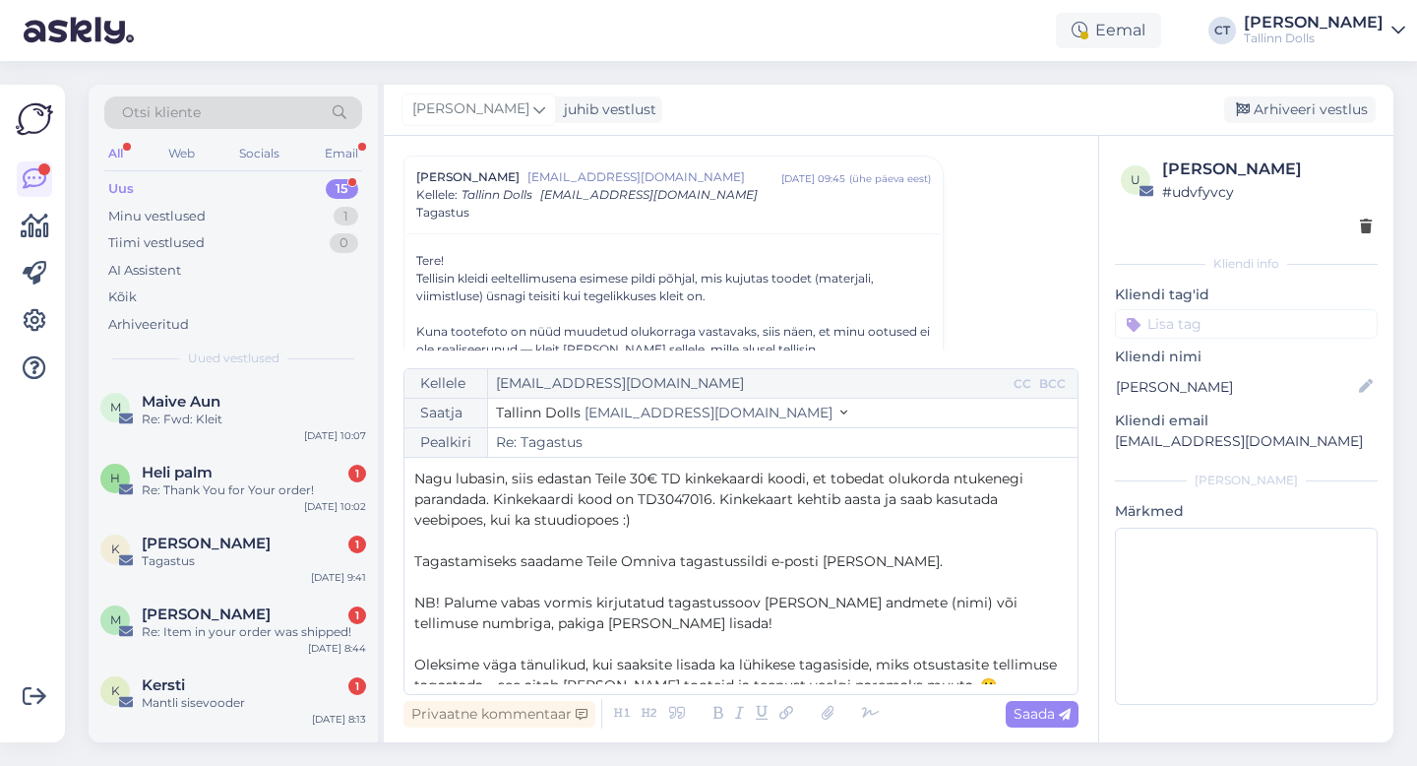
scroll to position [216, 0]
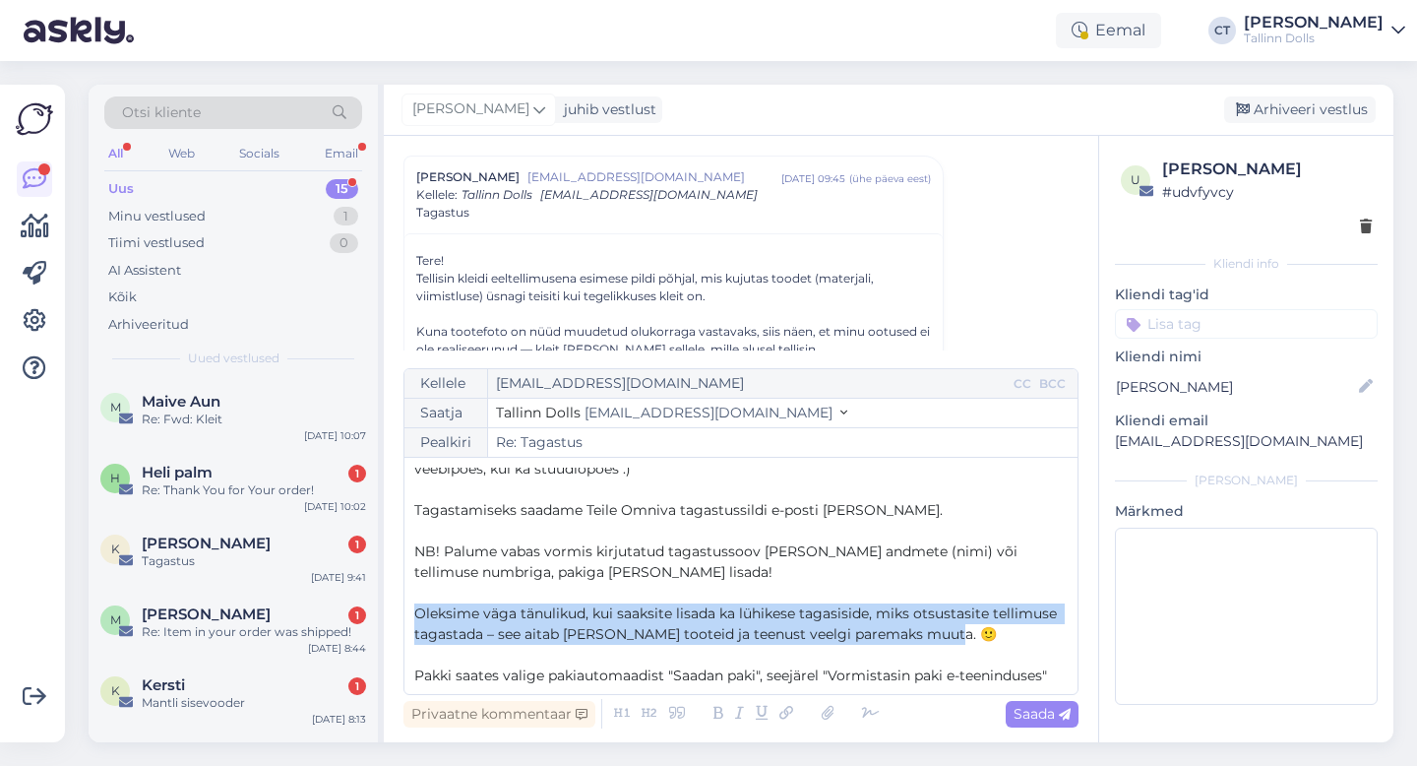
drag, startPoint x: 953, startPoint y: 618, endPoint x: 405, endPoint y: 596, distance: 548.6
click at [405, 596] on div "Kellele [EMAIL_ADDRESS][DOMAIN_NAME] CC BCC Saatja Tallinn Dolls [EMAIL_ADDRESS…" at bounding box center [741, 531] width 675 height 327
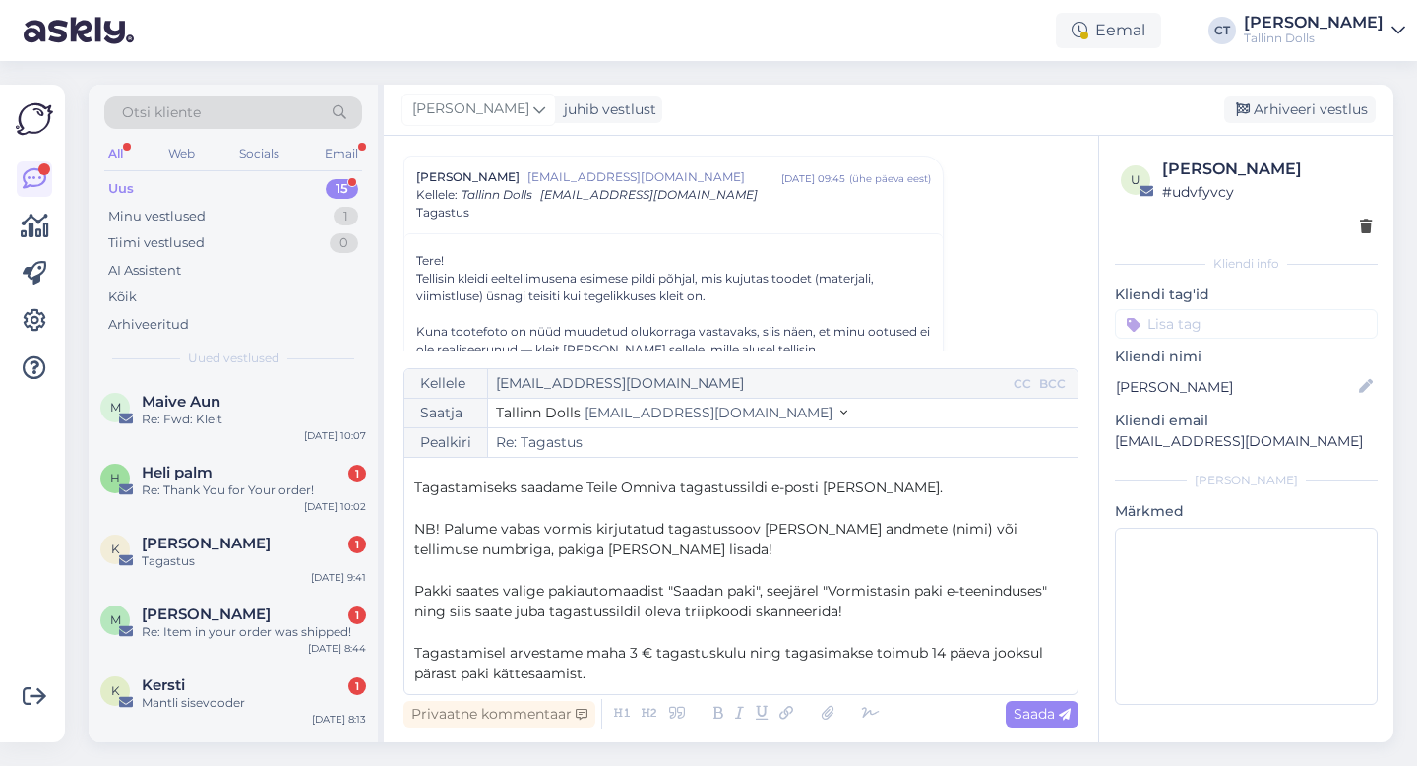
scroll to position [255, 0]
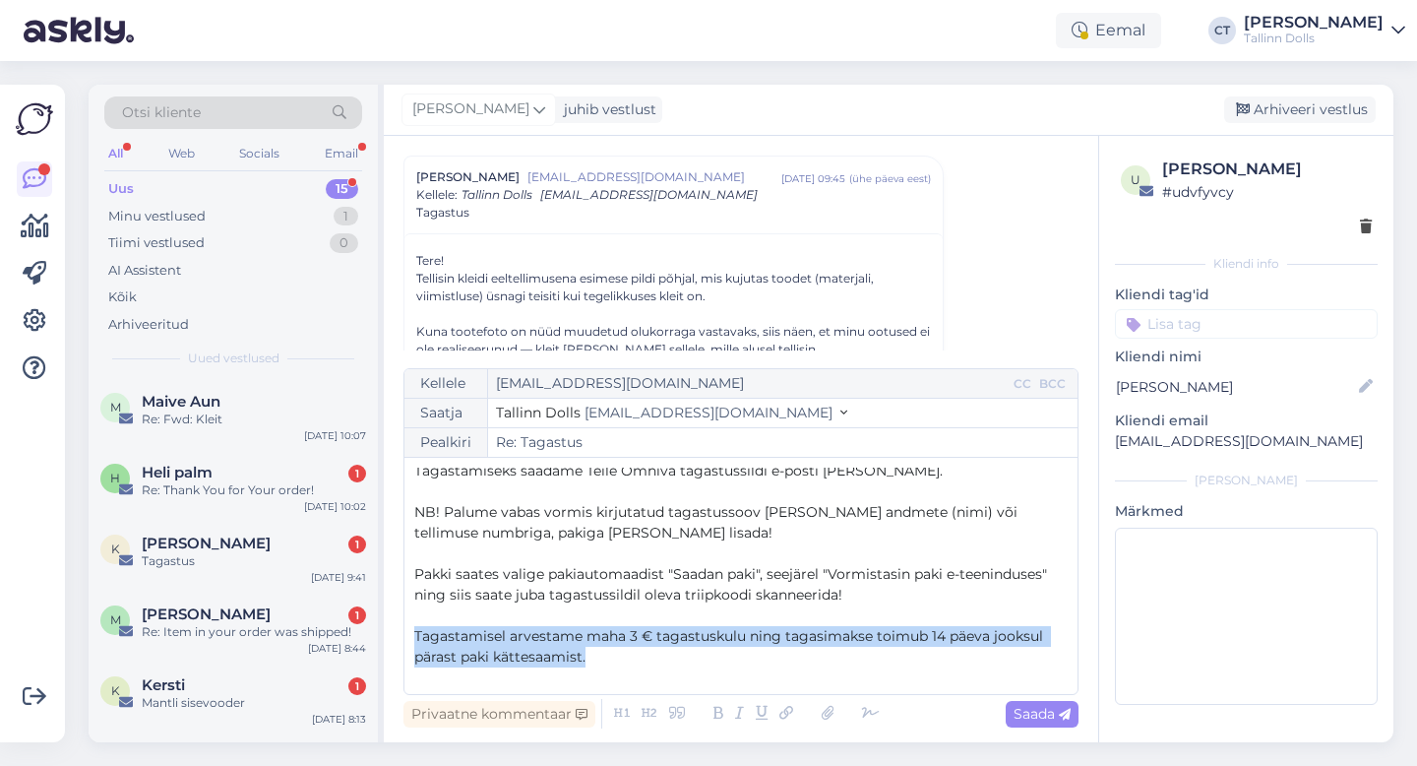
drag, startPoint x: 606, startPoint y: 639, endPoint x: 400, endPoint y: 619, distance: 207.6
click at [400, 619] on div "Vestlus algas Kerti Siigur [EMAIL_ADDRESS][DOMAIN_NAME] [DATE] 09:45 ( ühe päev…" at bounding box center [741, 439] width 715 height 606
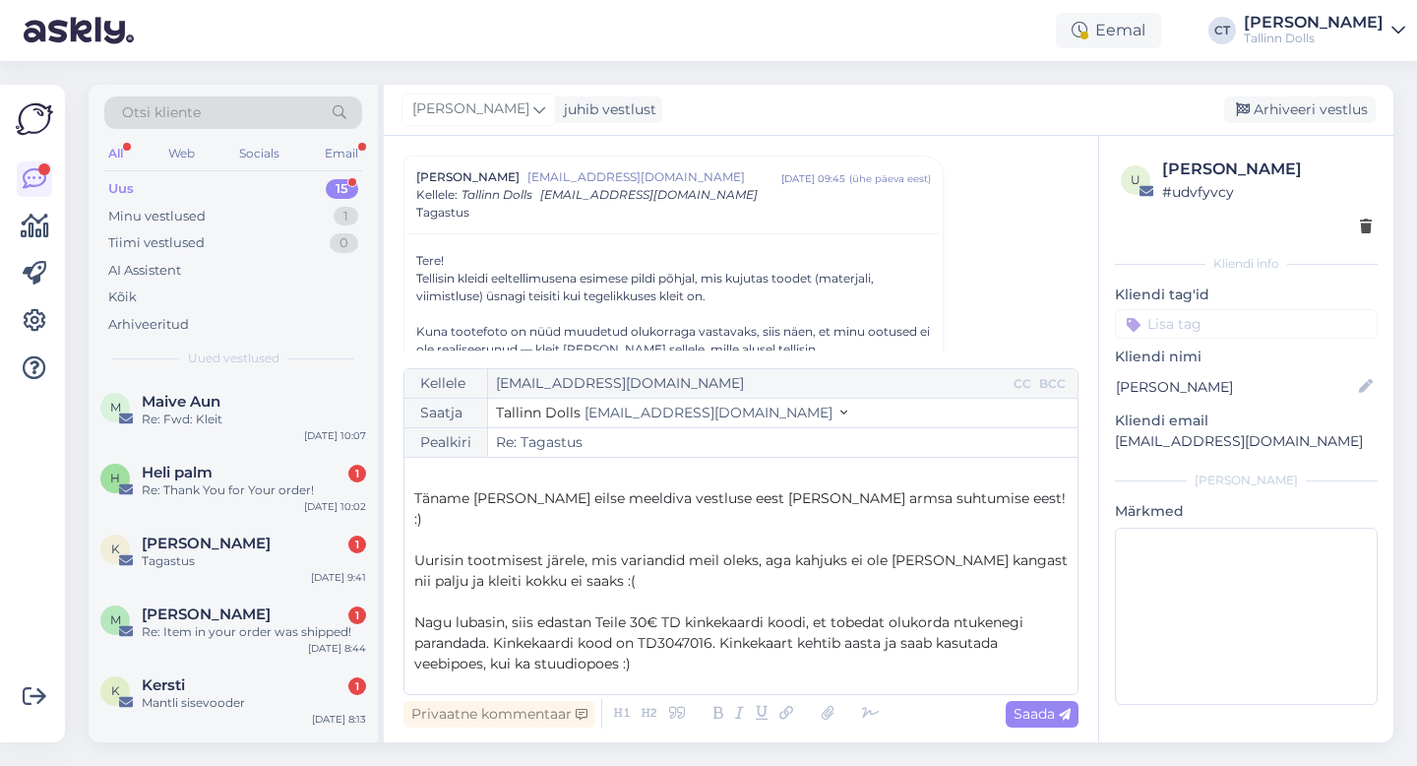
scroll to position [0, 0]
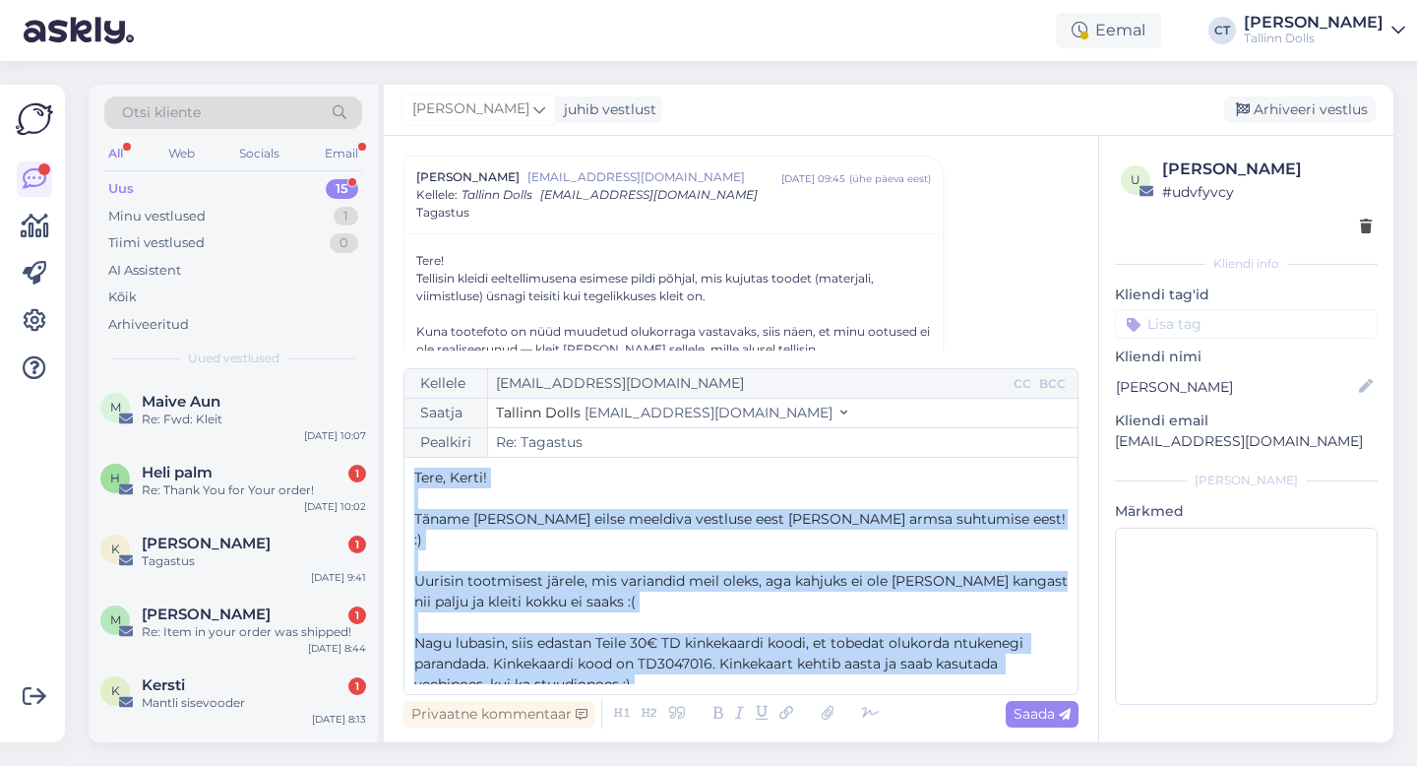
drag, startPoint x: 409, startPoint y: 487, endPoint x: 644, endPoint y: 634, distance: 276.4
click at [584, 663] on div "Kellele [EMAIL_ADDRESS][DOMAIN_NAME] CC BCC Saatja Tallinn Dolls [EMAIL_ADDRESS…" at bounding box center [741, 531] width 675 height 327
drag, startPoint x: 543, startPoint y: 663, endPoint x: 420, endPoint y: 449, distance: 247.3
click at [420, 449] on div "Kellele [EMAIL_ADDRESS][DOMAIN_NAME] CC BCC Saatja Tallinn Dolls [EMAIL_ADDRESS…" at bounding box center [741, 531] width 675 height 327
copy div "Tere, Kerti! ﻿ Täname [PERSON_NAME] eilse meeldiva vestluse eest [PERSON_NAME] …"
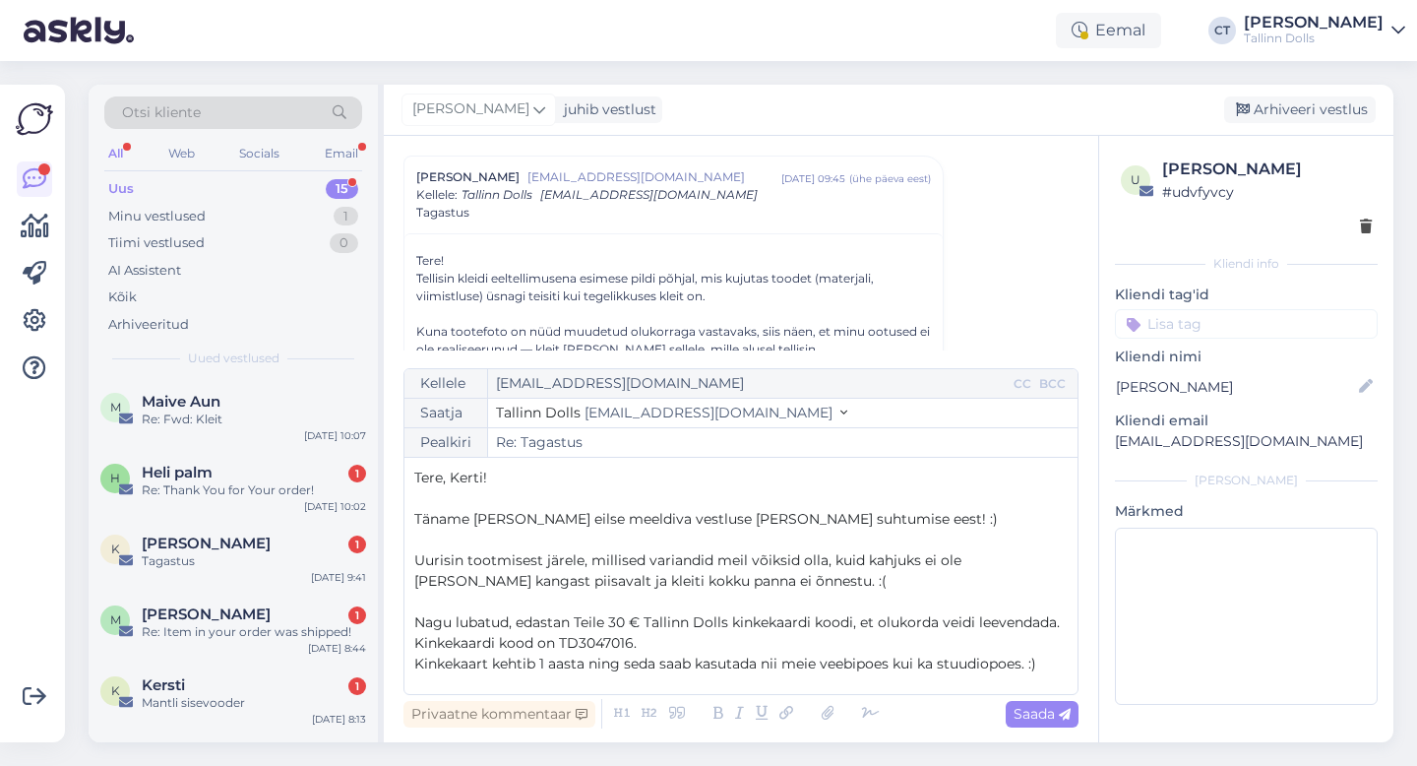
click at [719, 520] on span "Täname [PERSON_NAME] eilse meeldiva vestluse [PERSON_NAME] suhtumise eest! :)" at bounding box center [706, 519] width 584 height 18
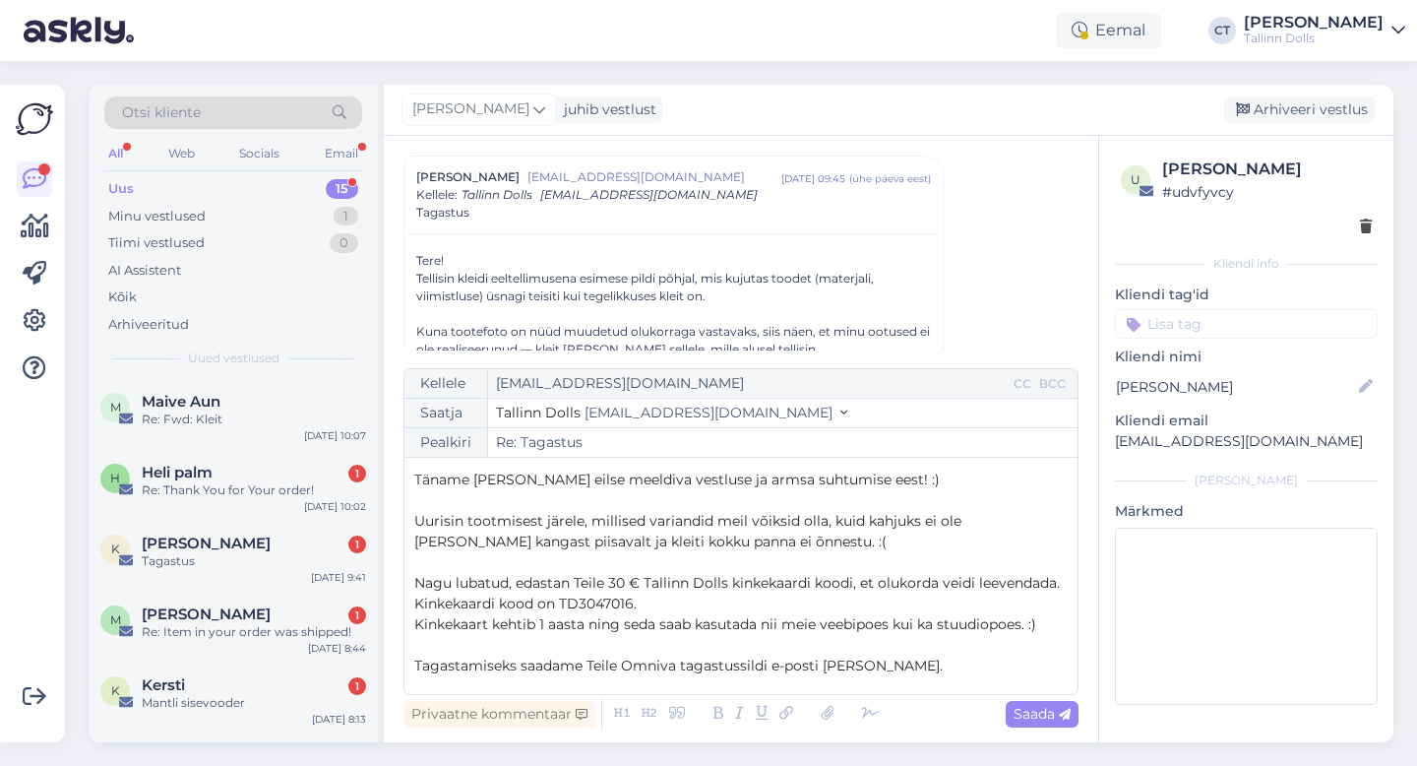
click at [777, 545] on p "Uurisin tootmisest järele, millised variandid meil võiksid olla, kuid kahjuks e…" at bounding box center [741, 531] width 654 height 41
click at [870, 485] on p "Täname [PERSON_NAME] eilse meeldiva vestluse ja armsa suhtumise eest! :)" at bounding box center [741, 479] width 654 height 21
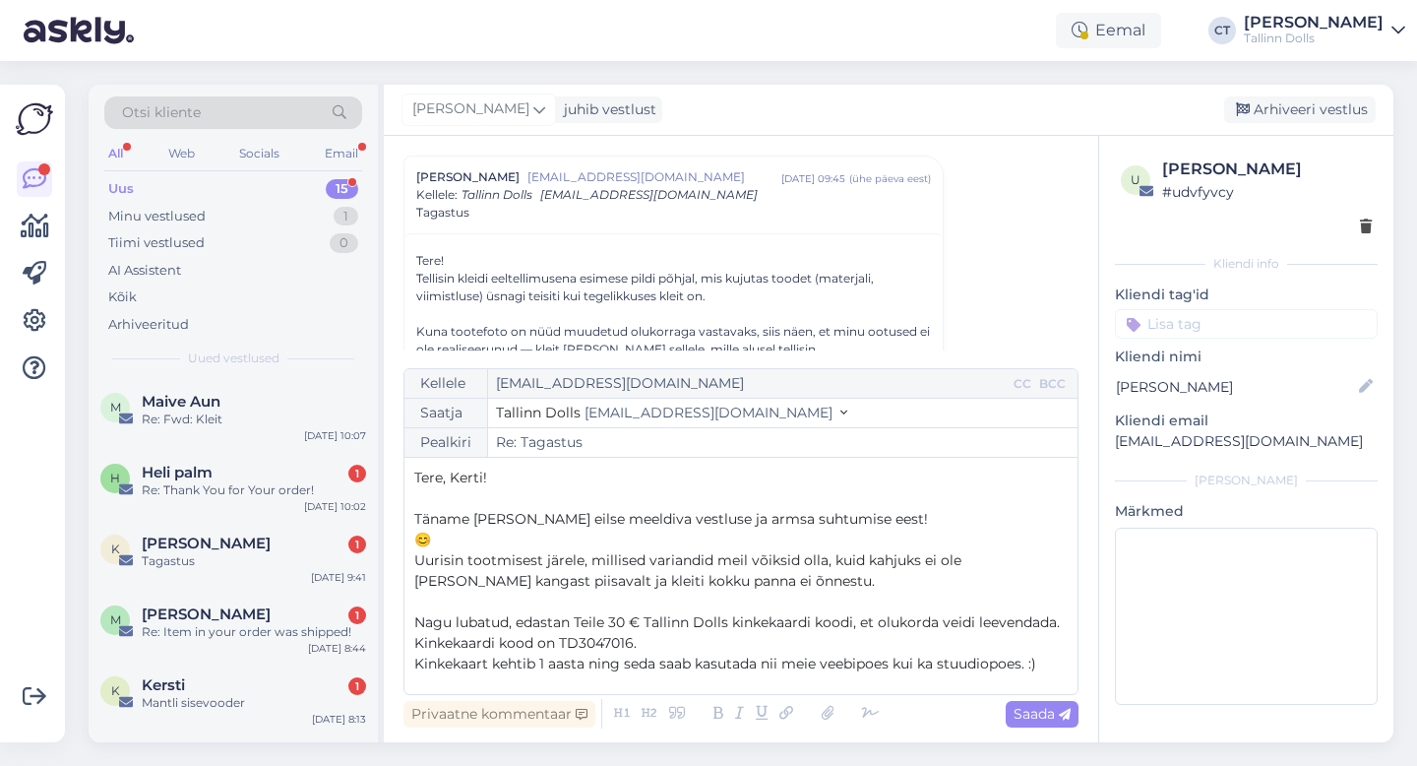
click at [419, 537] on span "😊" at bounding box center [422, 539] width 17 height 18
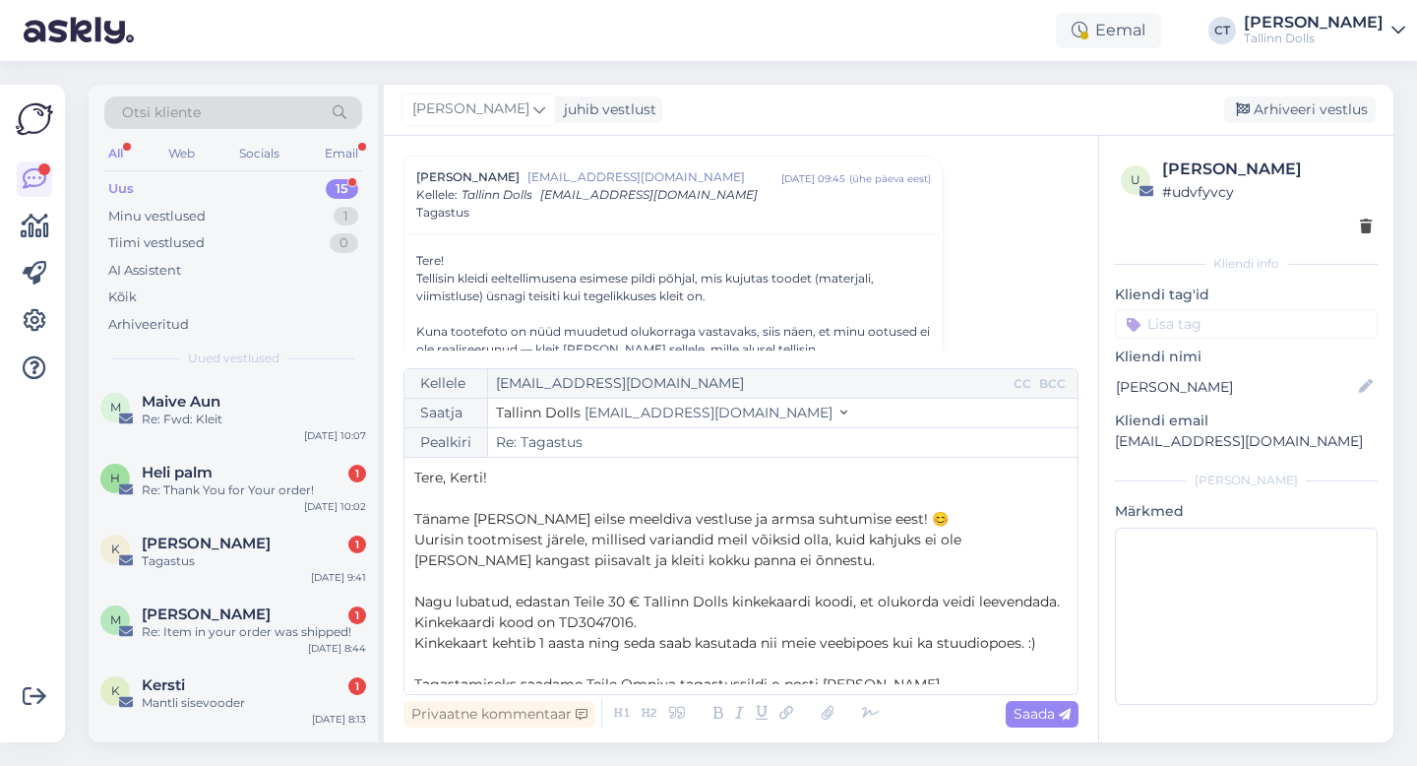
click at [890, 526] on p "Täname [PERSON_NAME] eilse meeldiva vestluse ja armsa suhtumise eest! 😊" at bounding box center [741, 519] width 654 height 21
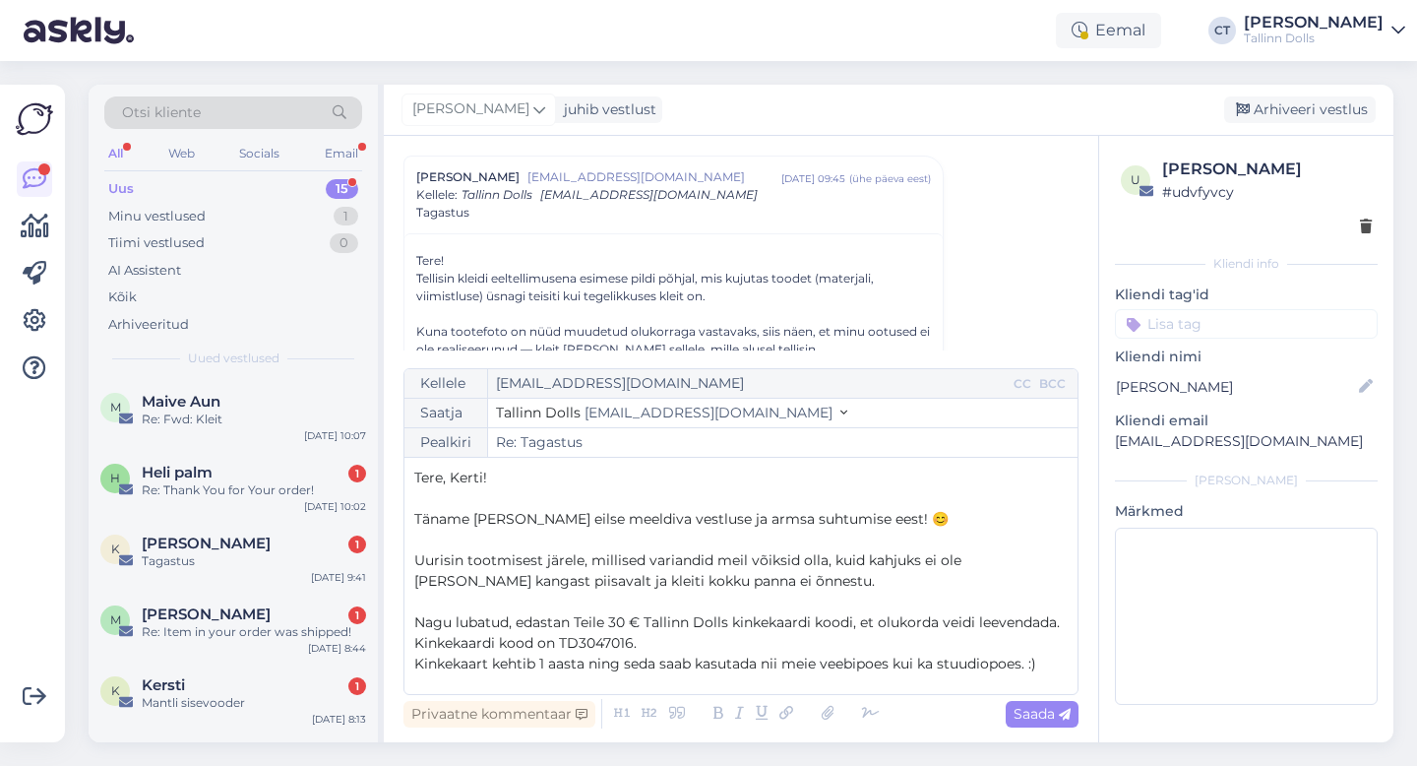
scroll to position [60, 0]
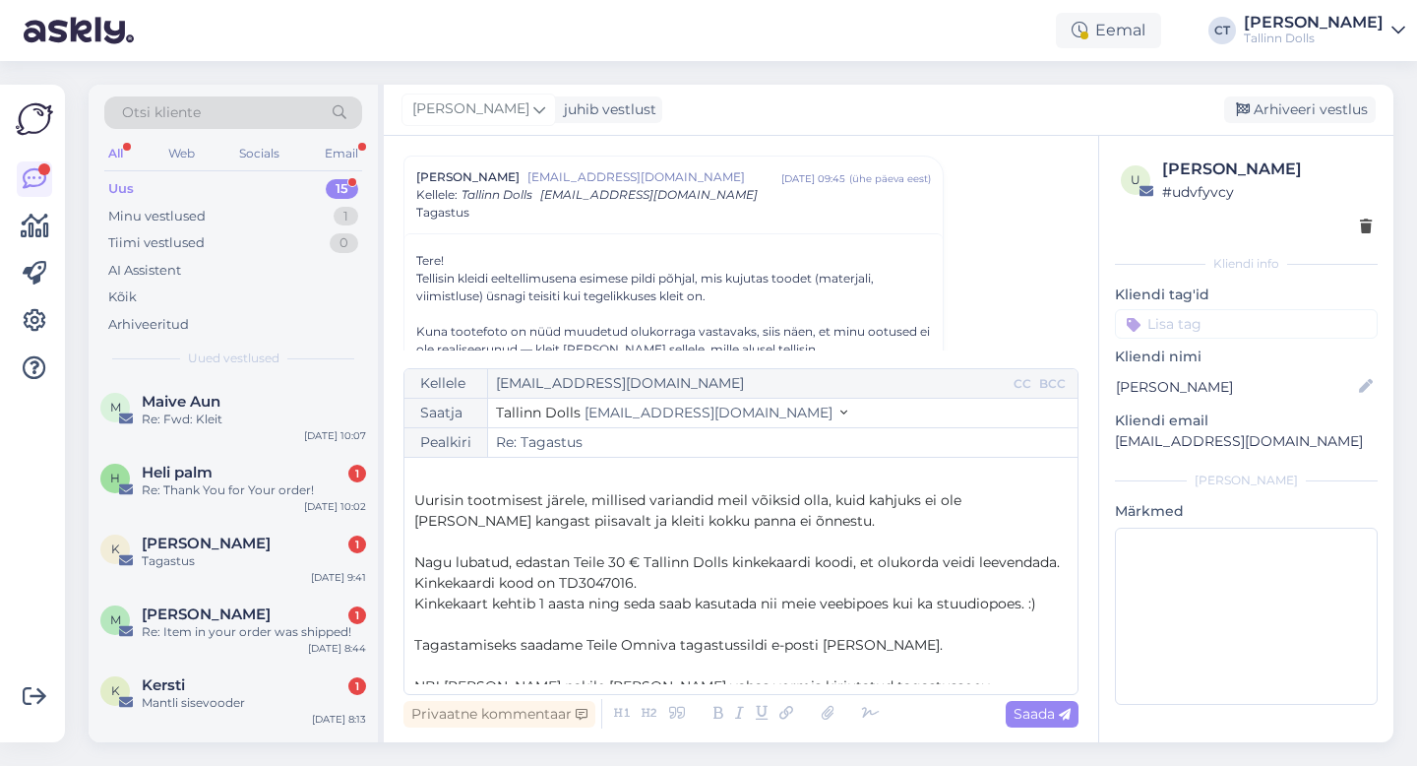
click at [788, 577] on p "Kinkekaardi kood on TD3047016." at bounding box center [741, 583] width 654 height 21
click at [1064, 560] on p "Nagu lubatud, edastan Teile 30 € Tallinn Dolls kinkekaardi koodi, et olukorda v…" at bounding box center [741, 562] width 654 height 21
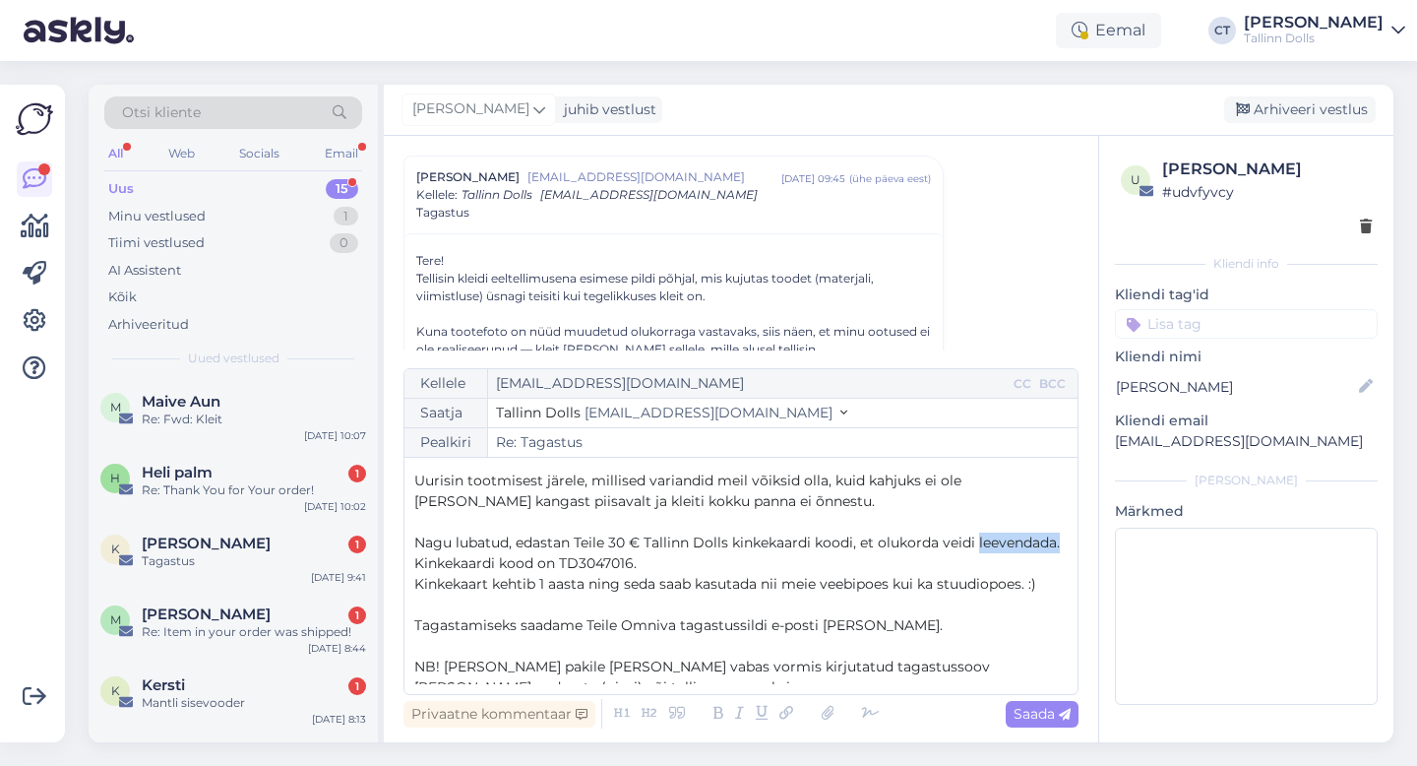
drag, startPoint x: 1063, startPoint y: 541, endPoint x: 979, endPoint y: 540, distance: 83.7
click at [979, 540] on p "Nagu lubatud, edastan Teile 30 € Tallinn Dolls kinkekaardi koodi, et olukorda v…" at bounding box center [741, 542] width 654 height 21
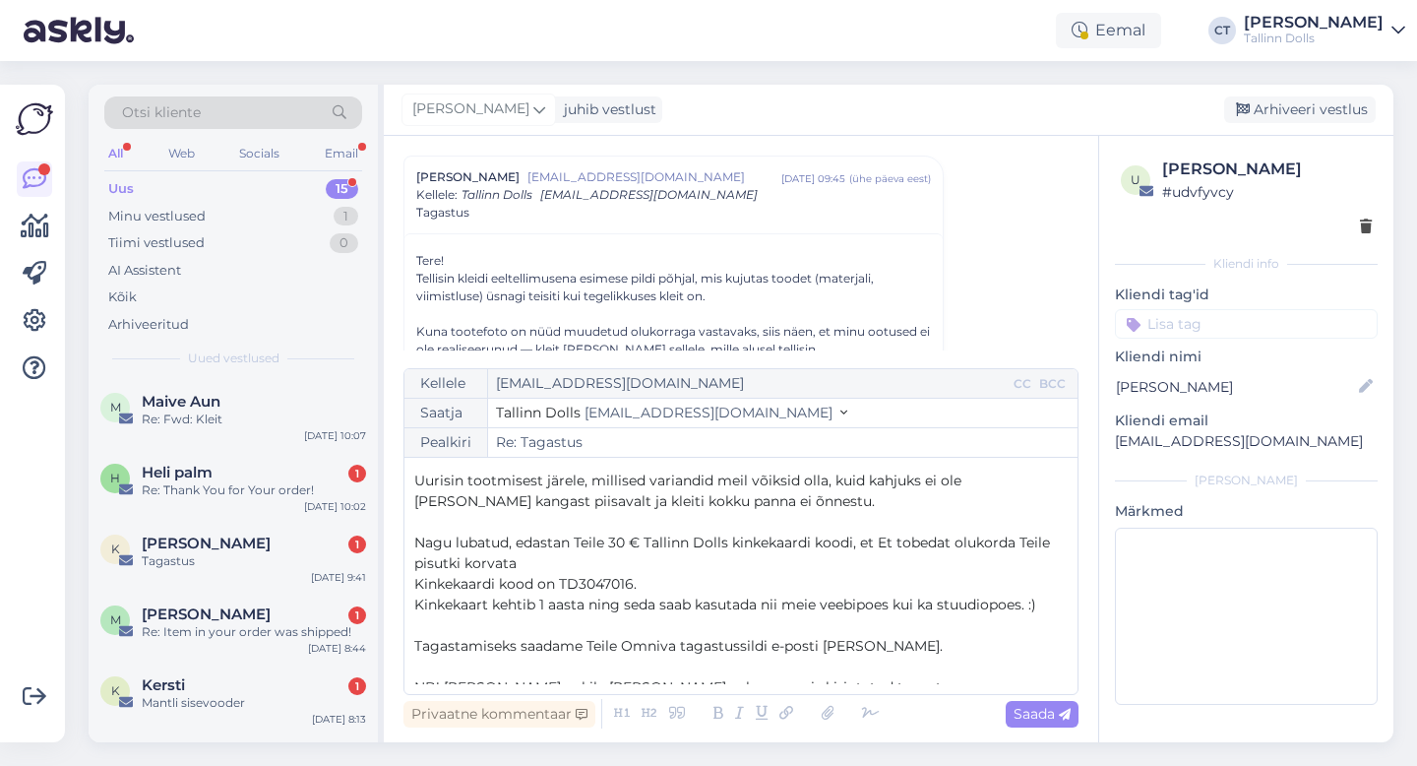
click at [897, 543] on span "Nagu lubatud, edastan Teile 30 € Tallinn Dolls kinkekaardi koodi, et Et tobedat…" at bounding box center [734, 552] width 640 height 38
click at [630, 566] on p "Nagu lubatud, edastan Teile 30 € Tallinn Dolls kinkekaardi koodi, et tobedat ol…" at bounding box center [741, 552] width 654 height 41
click at [515, 566] on span "Nagu lubatud, edastan Teile 30 € Tallinn Dolls kinkekaardi koodi, et tobedat ol…" at bounding box center [724, 552] width 621 height 38
click at [552, 567] on p "Nagu lubatud, edastan Teile 30 € Tallinn Dolls kinkekaardi koodi, et tobedat ol…" at bounding box center [741, 552] width 654 height 41
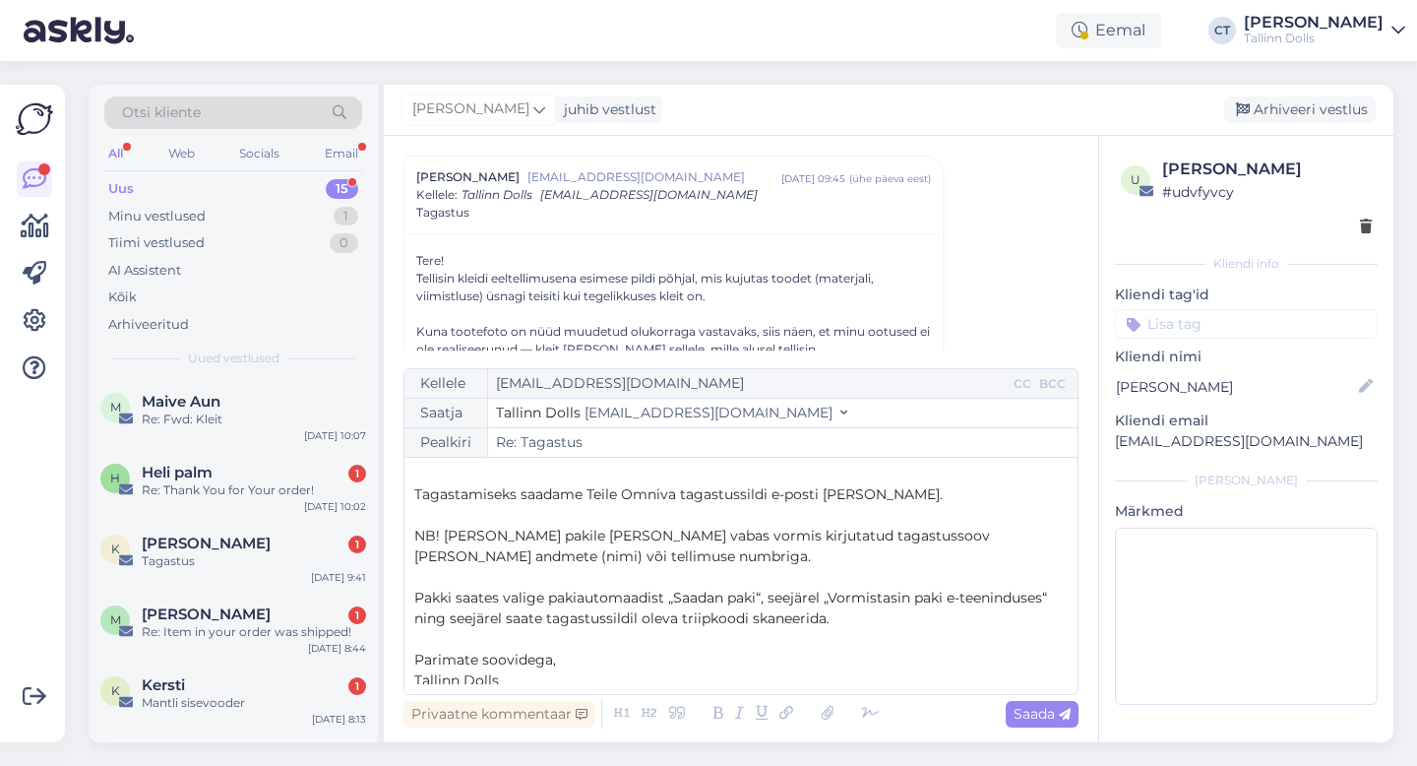
scroll to position [238, 0]
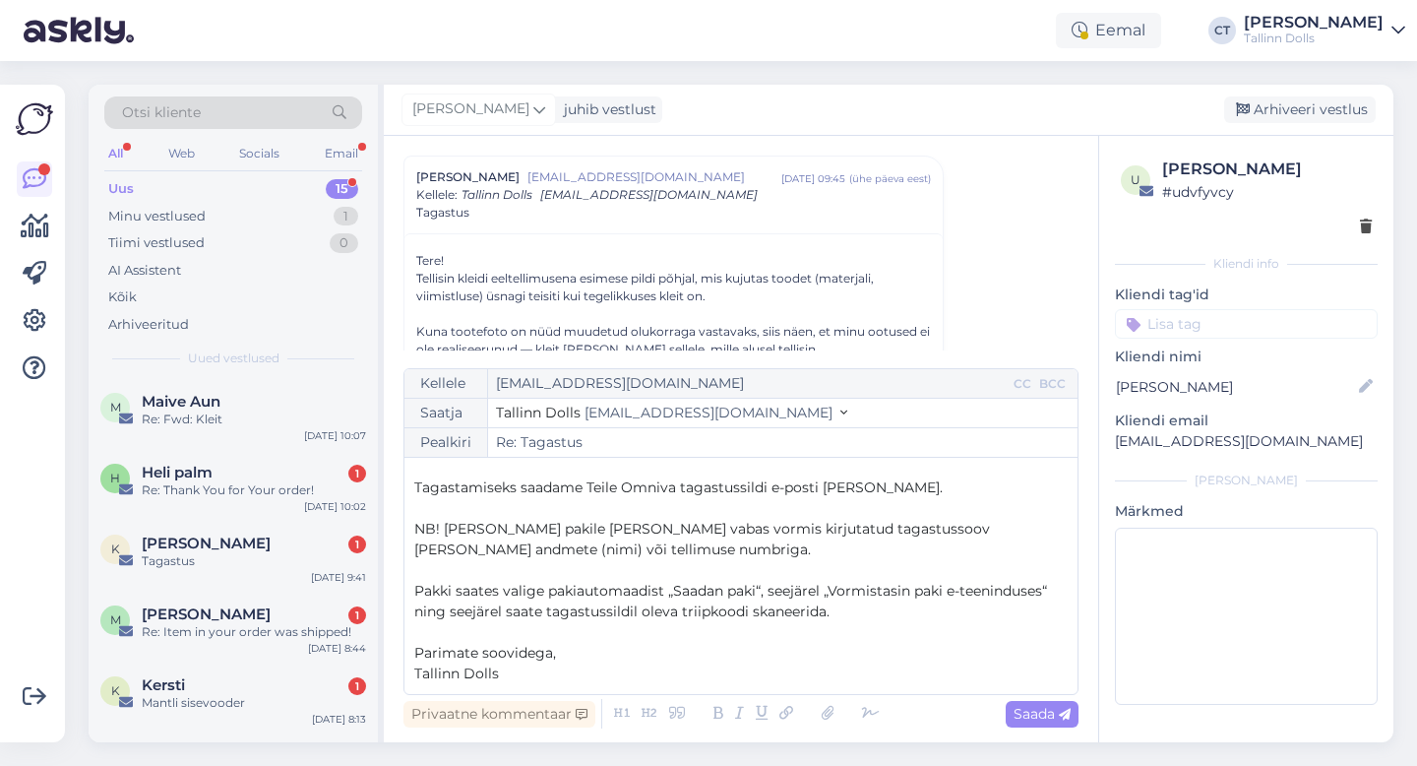
click at [900, 614] on p "Pakki saates valige pakiautomaadist „Saadan paki“, seejärel „Vormistasin paki e…" at bounding box center [741, 601] width 654 height 41
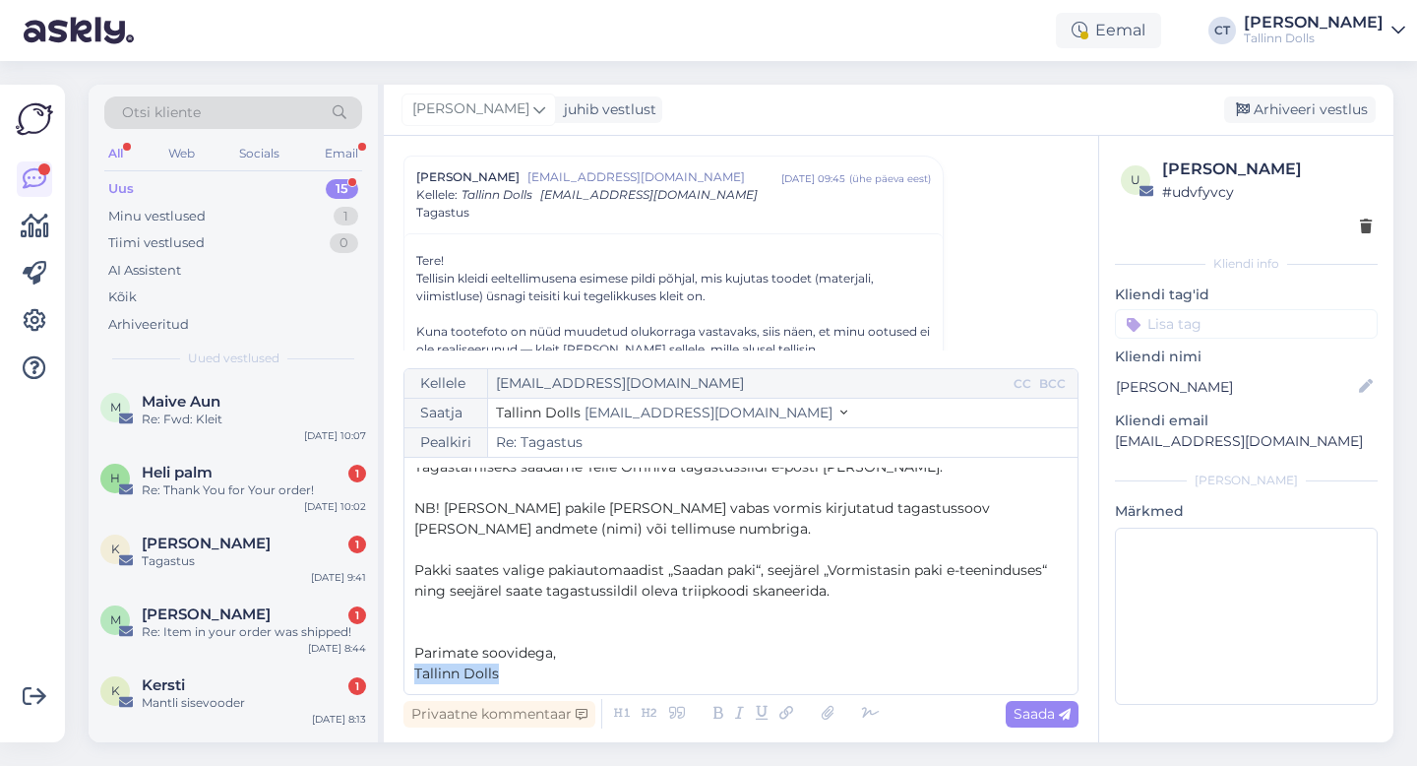
drag, startPoint x: 515, startPoint y: 681, endPoint x: 402, endPoint y: 670, distance: 113.7
click at [402, 670] on div "Vestlus algas Kerti Siigur [EMAIL_ADDRESS][DOMAIN_NAME] [DATE] 09:45 ( ühe päev…" at bounding box center [741, 439] width 715 height 606
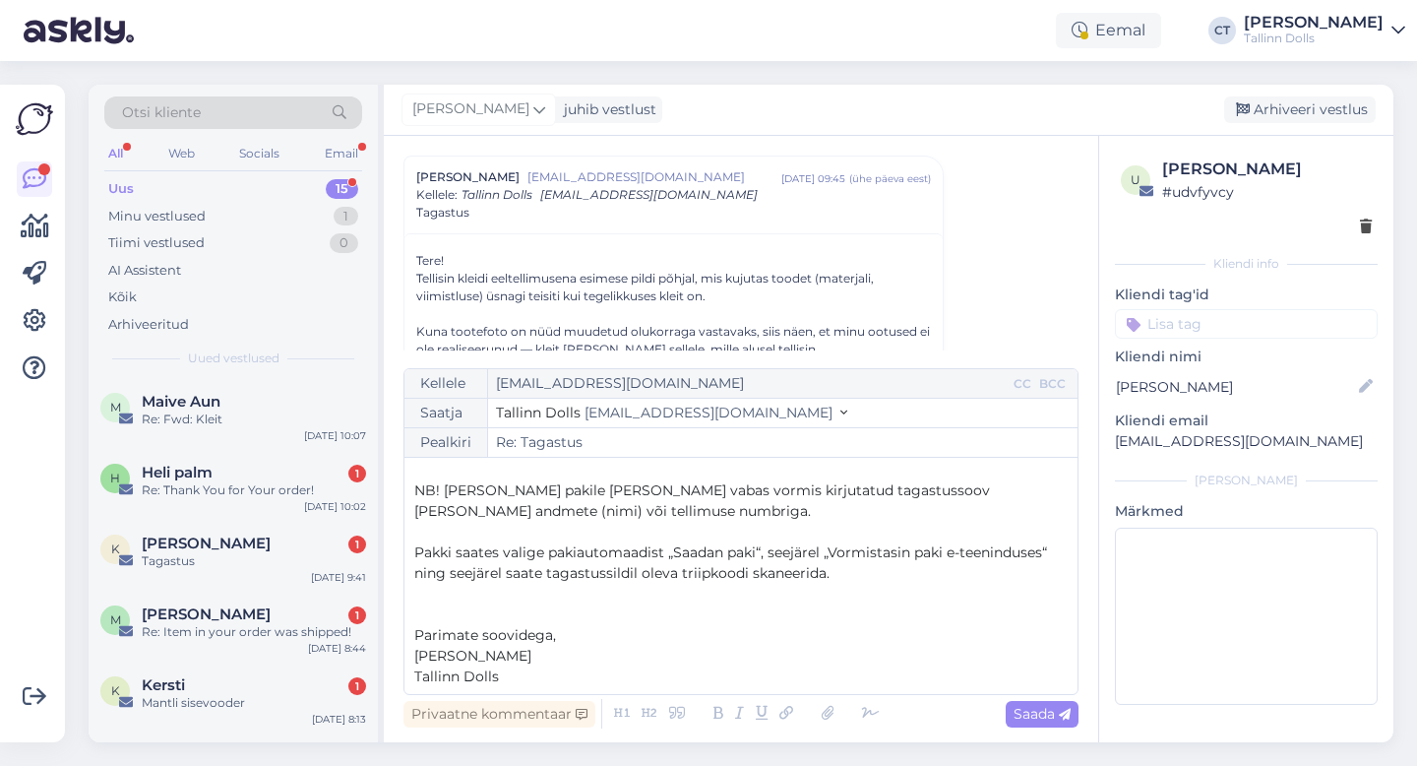
scroll to position [280, 0]
drag, startPoint x: 1279, startPoint y: 445, endPoint x: 1110, endPoint y: 439, distance: 169.4
click at [1110, 439] on div "u Kerti Siigur # udvfyvcy Kliendi info Kliendi tag'id Kliendi [PERSON_NAME] ema…" at bounding box center [1246, 435] width 294 height 598
copy p "[EMAIL_ADDRESS][DOMAIN_NAME]"
click at [1054, 716] on span "Saada" at bounding box center [1042, 714] width 57 height 18
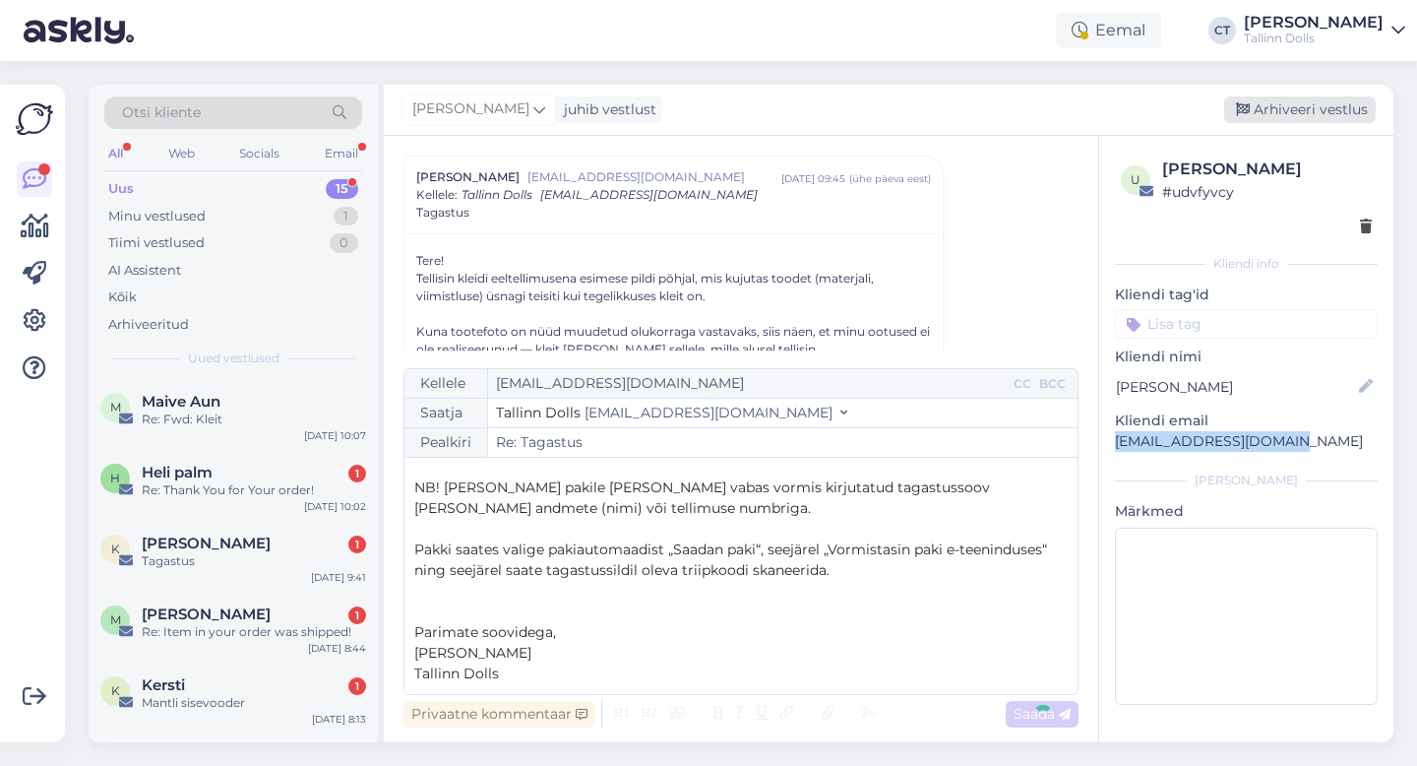
type input "Re: Re: Tagastus"
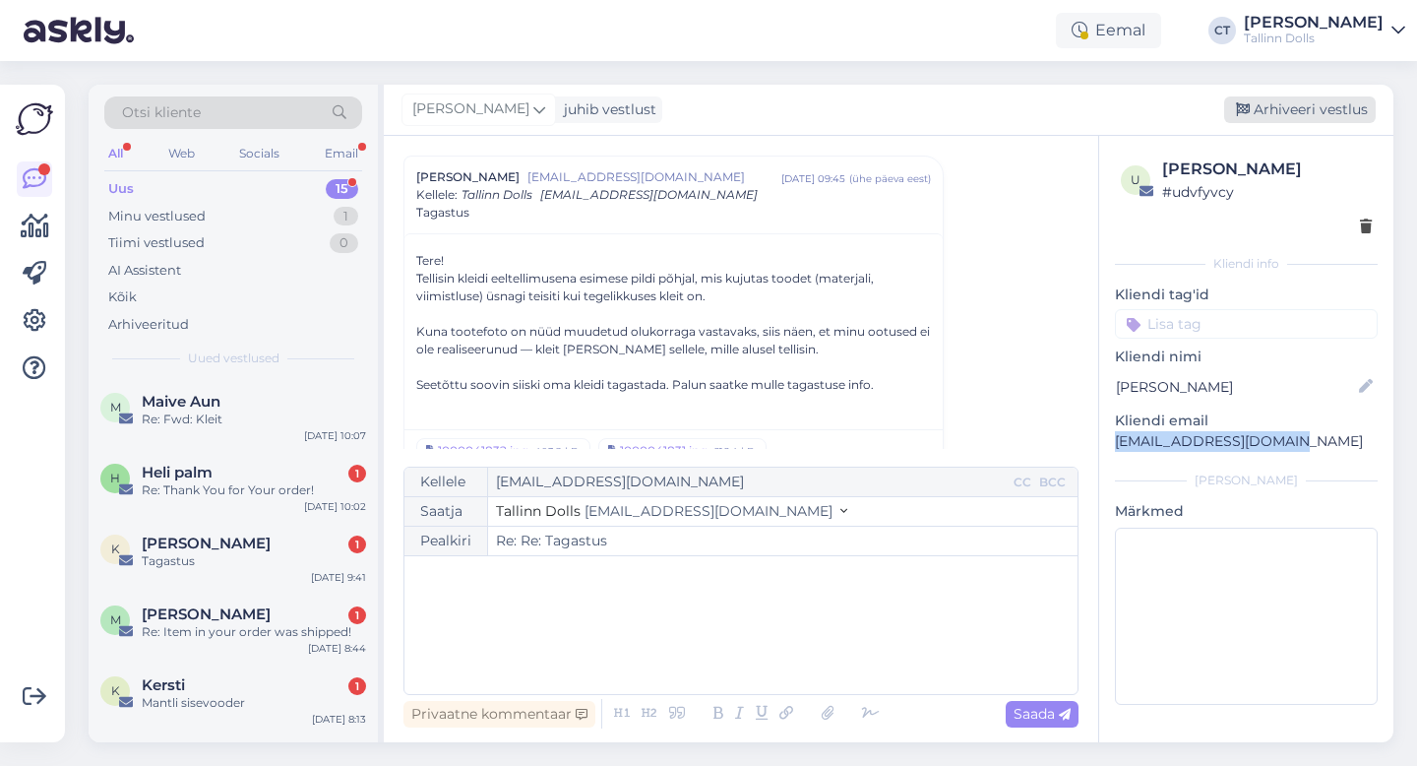
scroll to position [0, 0]
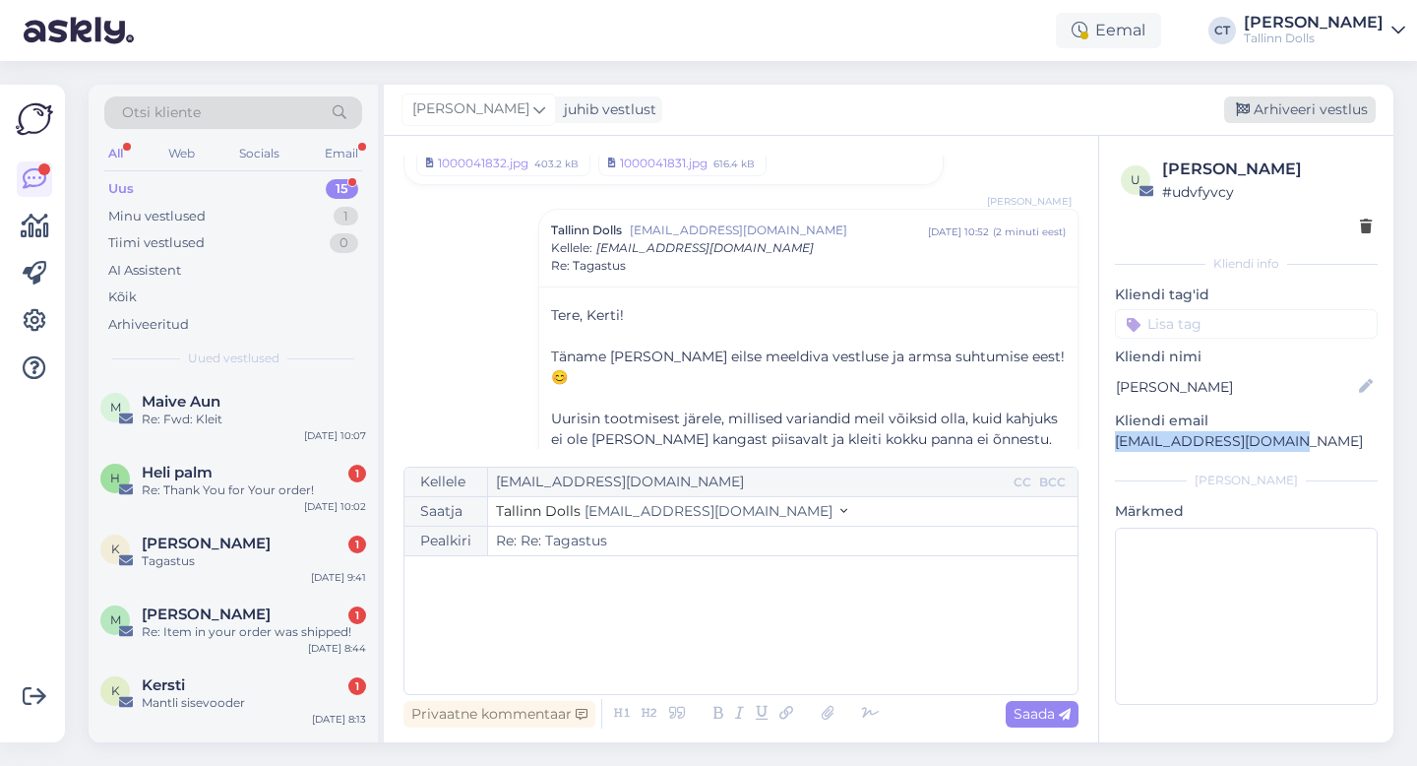
click at [1304, 102] on div "Arhiveeri vestlus" at bounding box center [1300, 109] width 152 height 27
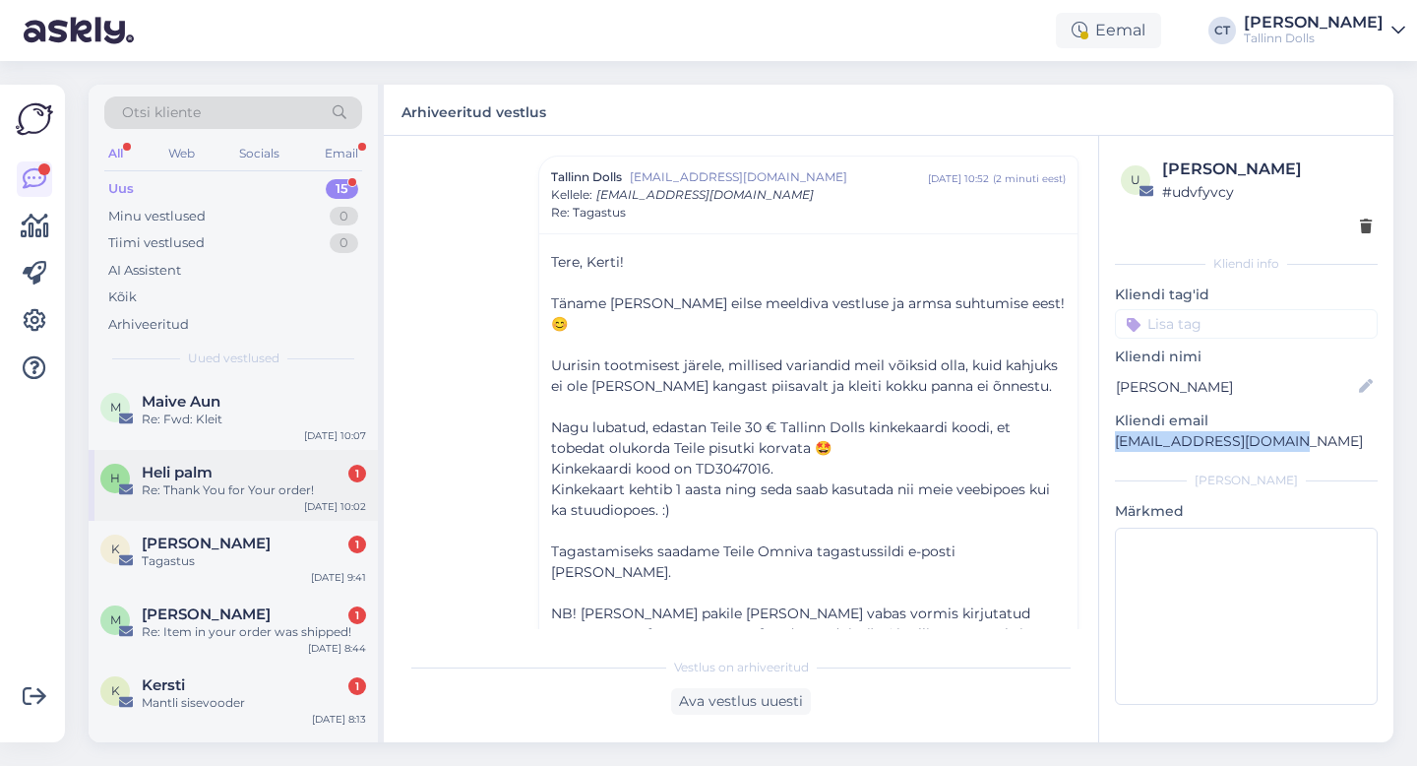
scroll to position [771, 0]
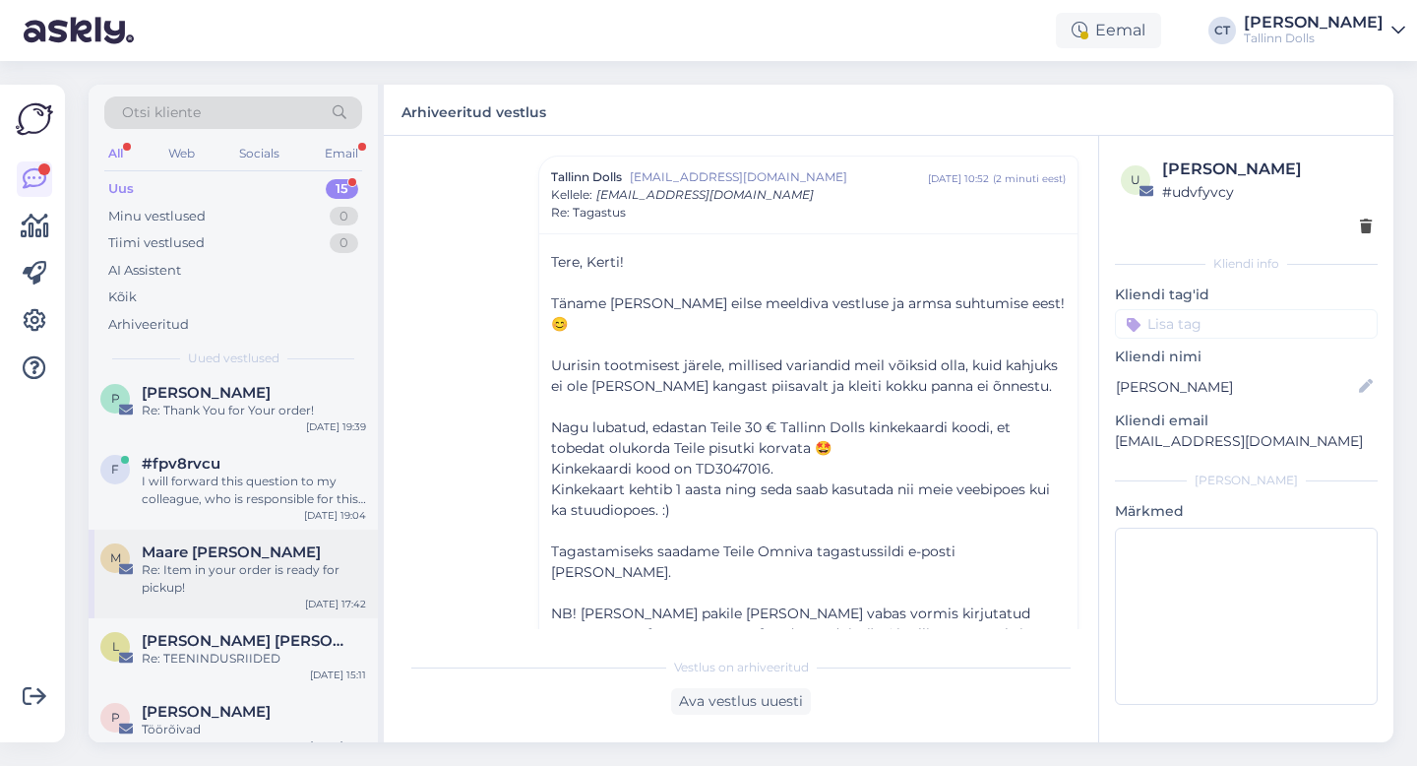
click at [263, 564] on div "Re: Item in your order is ready for pickup!" at bounding box center [254, 578] width 224 height 35
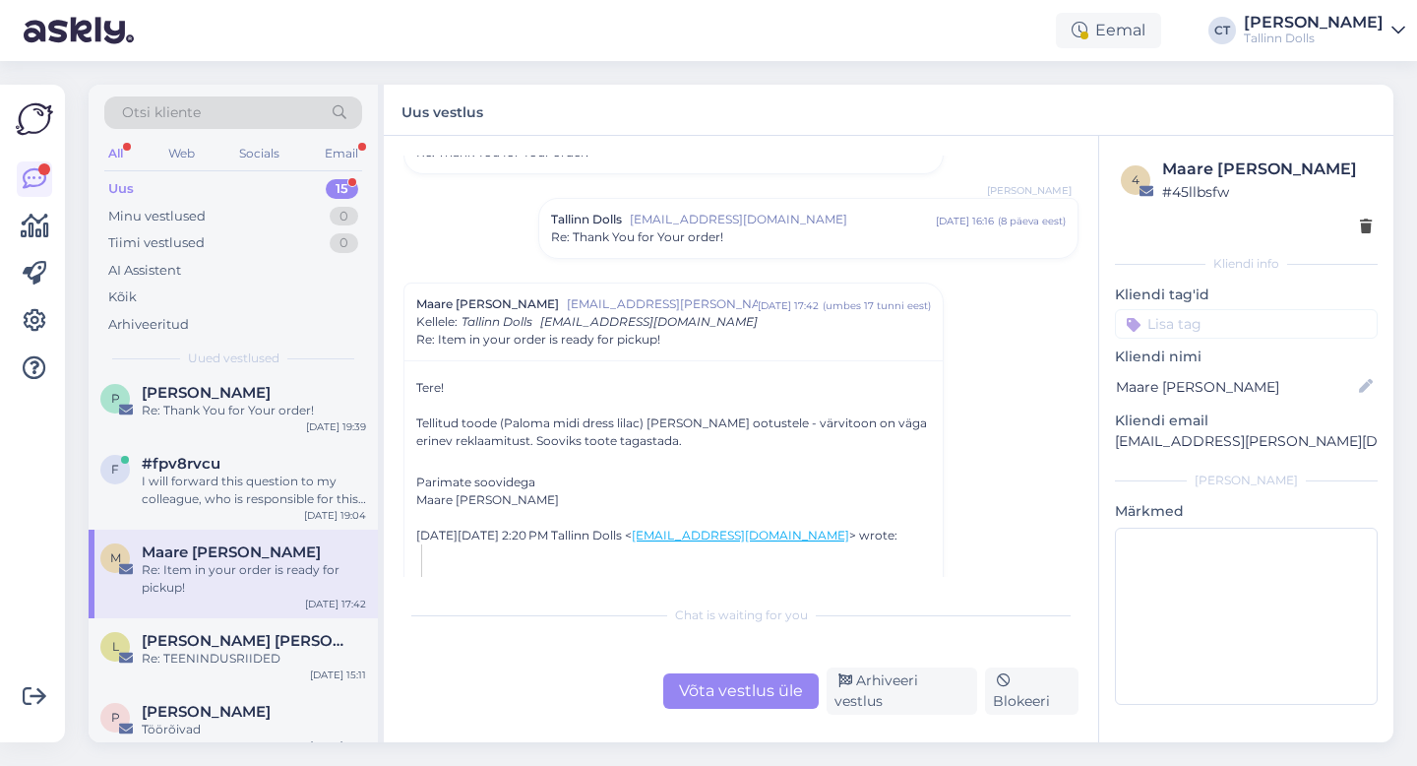
scroll to position [437, 0]
click at [733, 689] on div "Võta vestlus üle" at bounding box center [741, 690] width 156 height 35
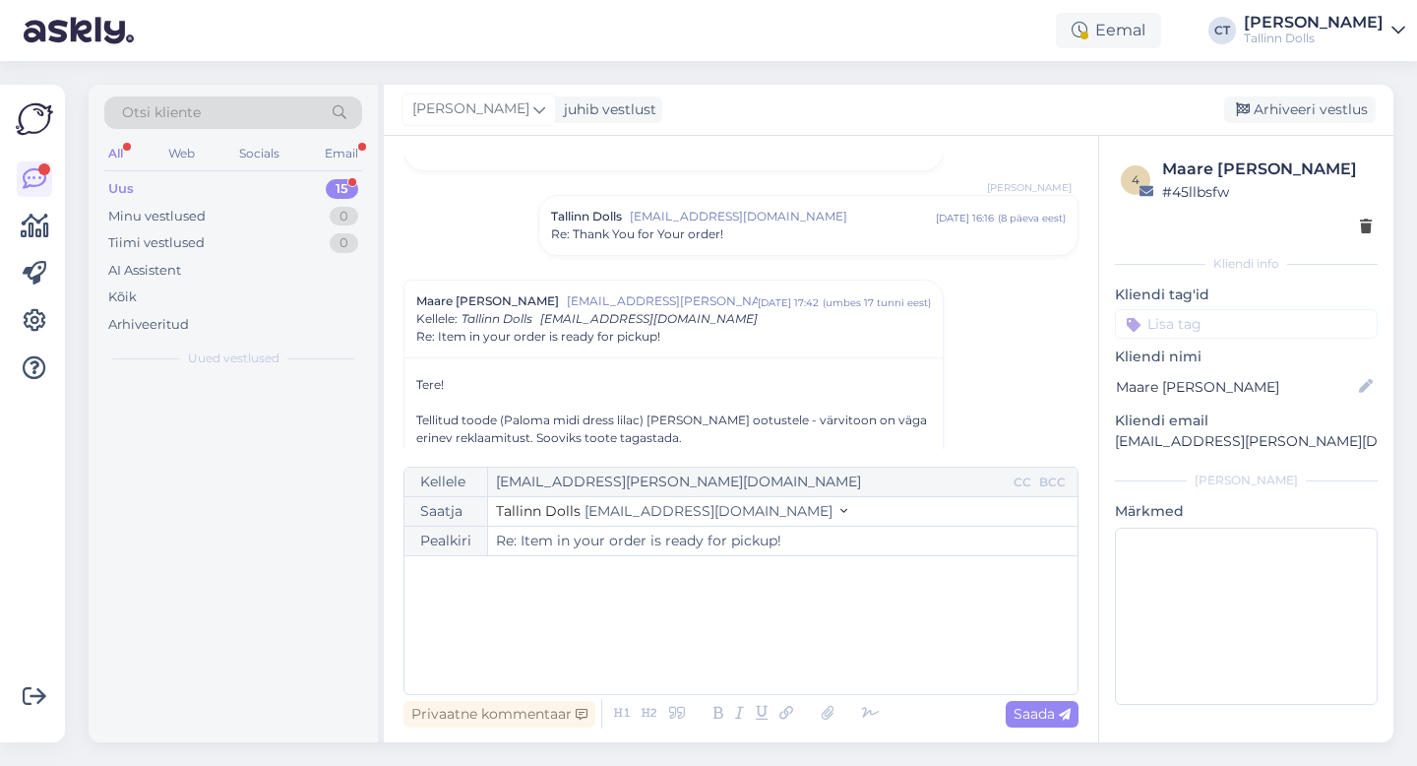
scroll to position [0, 0]
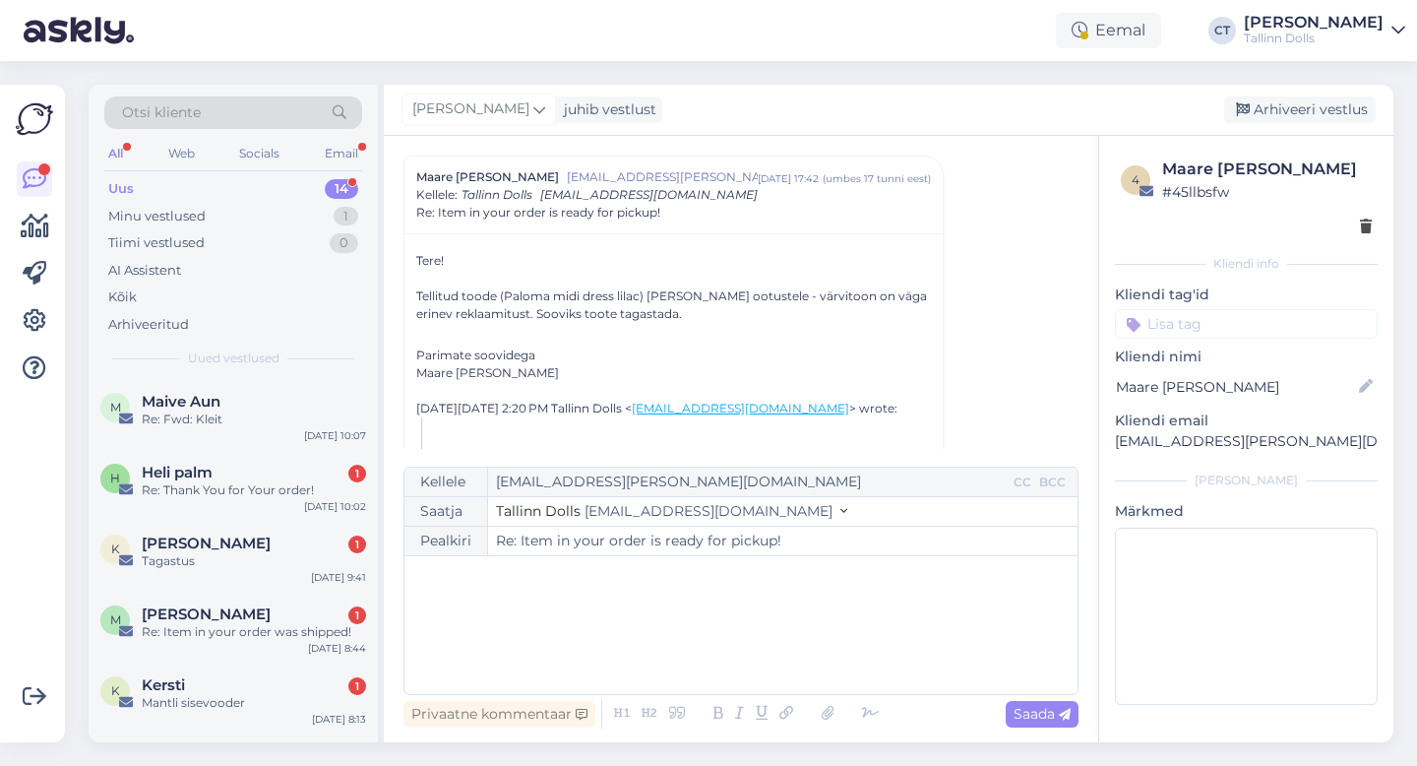
click at [717, 627] on div "﻿" at bounding box center [741, 625] width 654 height 118
click at [740, 593] on div "﻿" at bounding box center [741, 625] width 654 height 118
click at [518, 613] on div "﻿" at bounding box center [741, 625] width 654 height 118
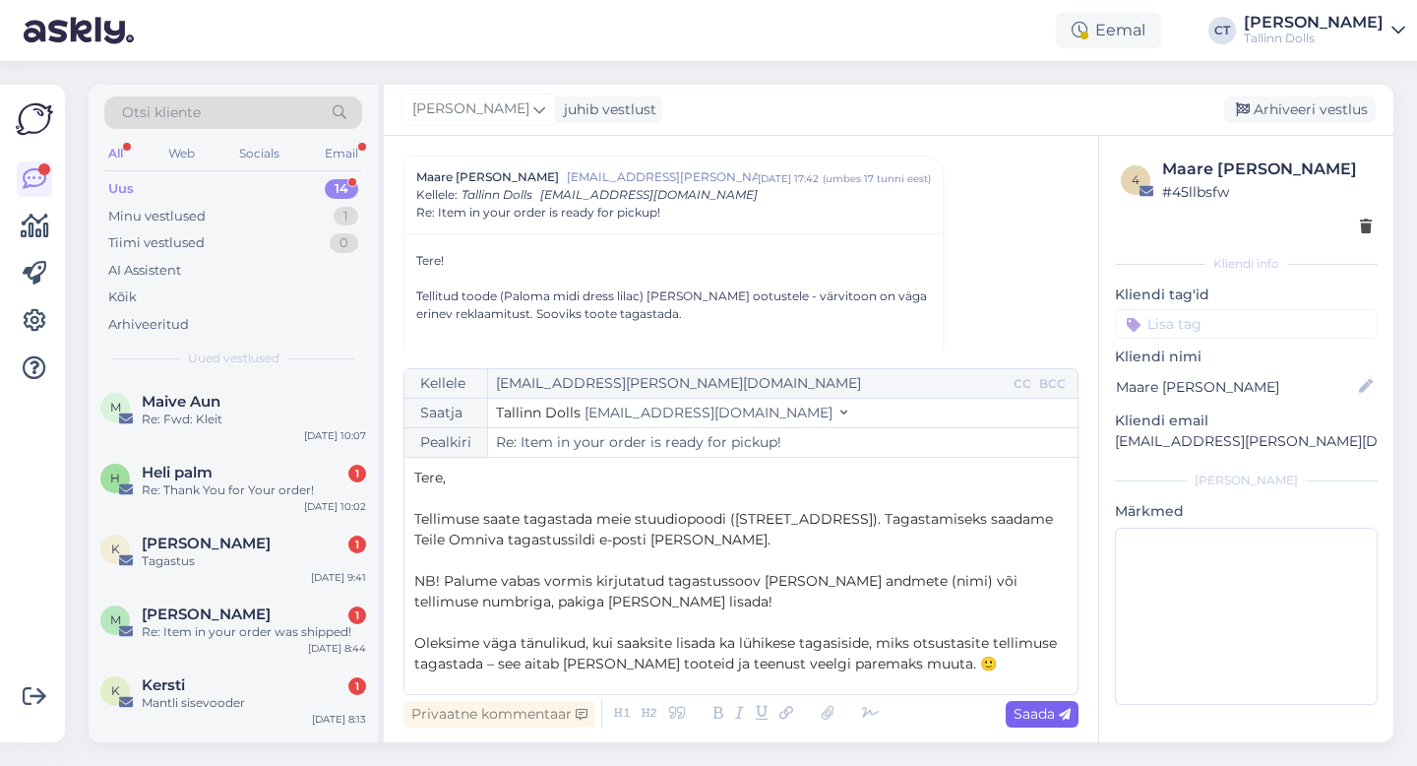
click at [1034, 702] on div "Saada" at bounding box center [1042, 714] width 73 height 27
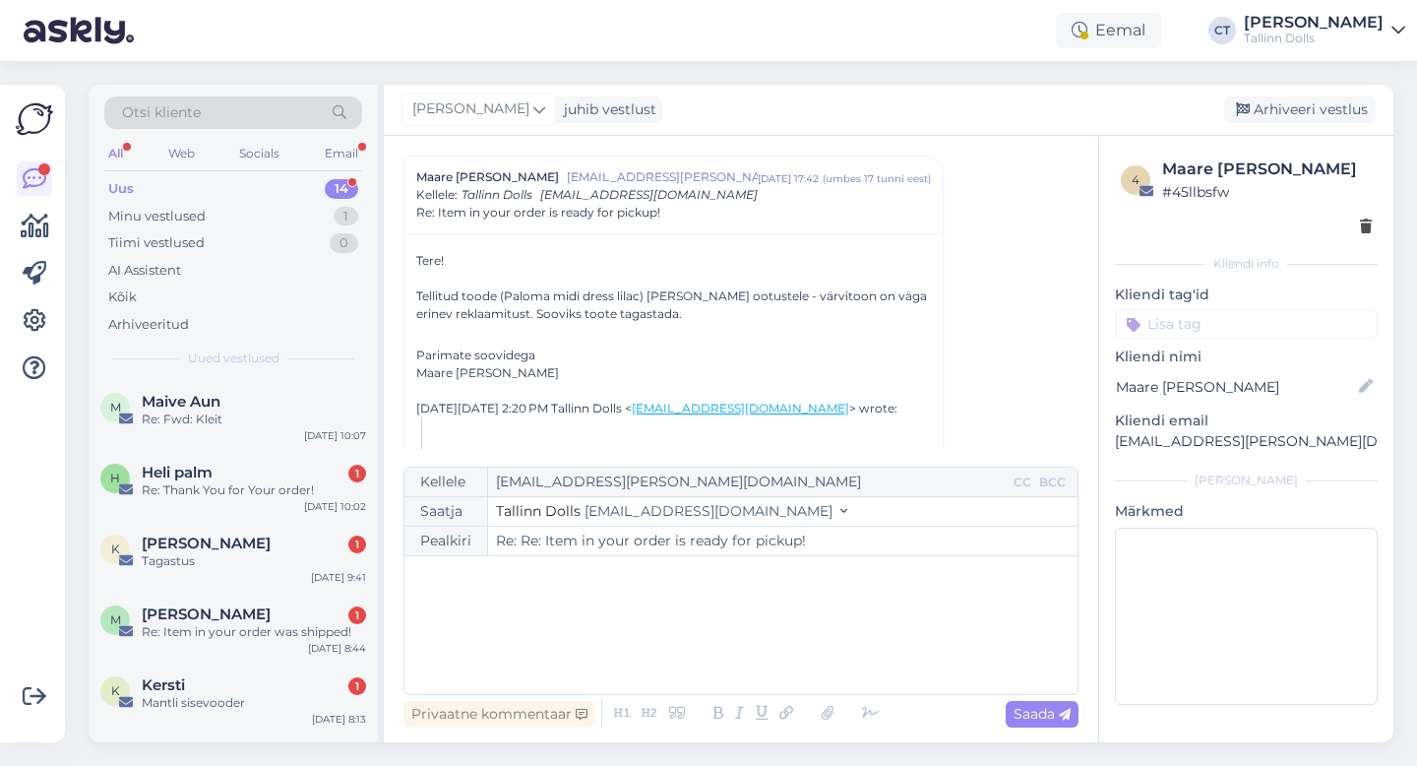
type input "Re: Item in your order is ready for pickup!"
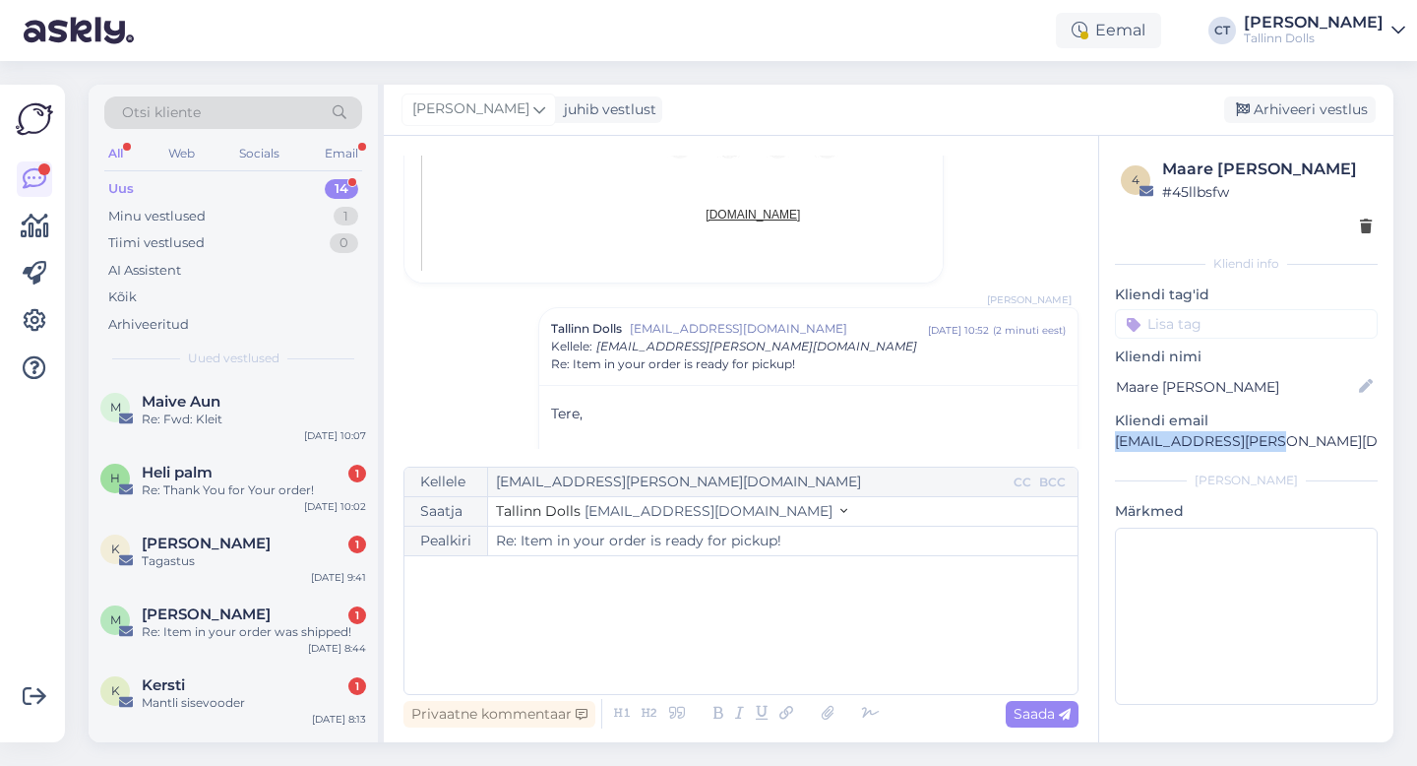
drag, startPoint x: 1278, startPoint y: 447, endPoint x: 1106, endPoint y: 435, distance: 172.6
click at [1106, 435] on div "4 Maare [PERSON_NAME] # 45llbsfw Kliendi info Kliendi tag'id Kliendi nimi Maare…" at bounding box center [1246, 435] width 294 height 598
copy p "[EMAIL_ADDRESS][PERSON_NAME][DOMAIN_NAME]"
click at [1314, 101] on div "Arhiveeri vestlus" at bounding box center [1300, 109] width 152 height 27
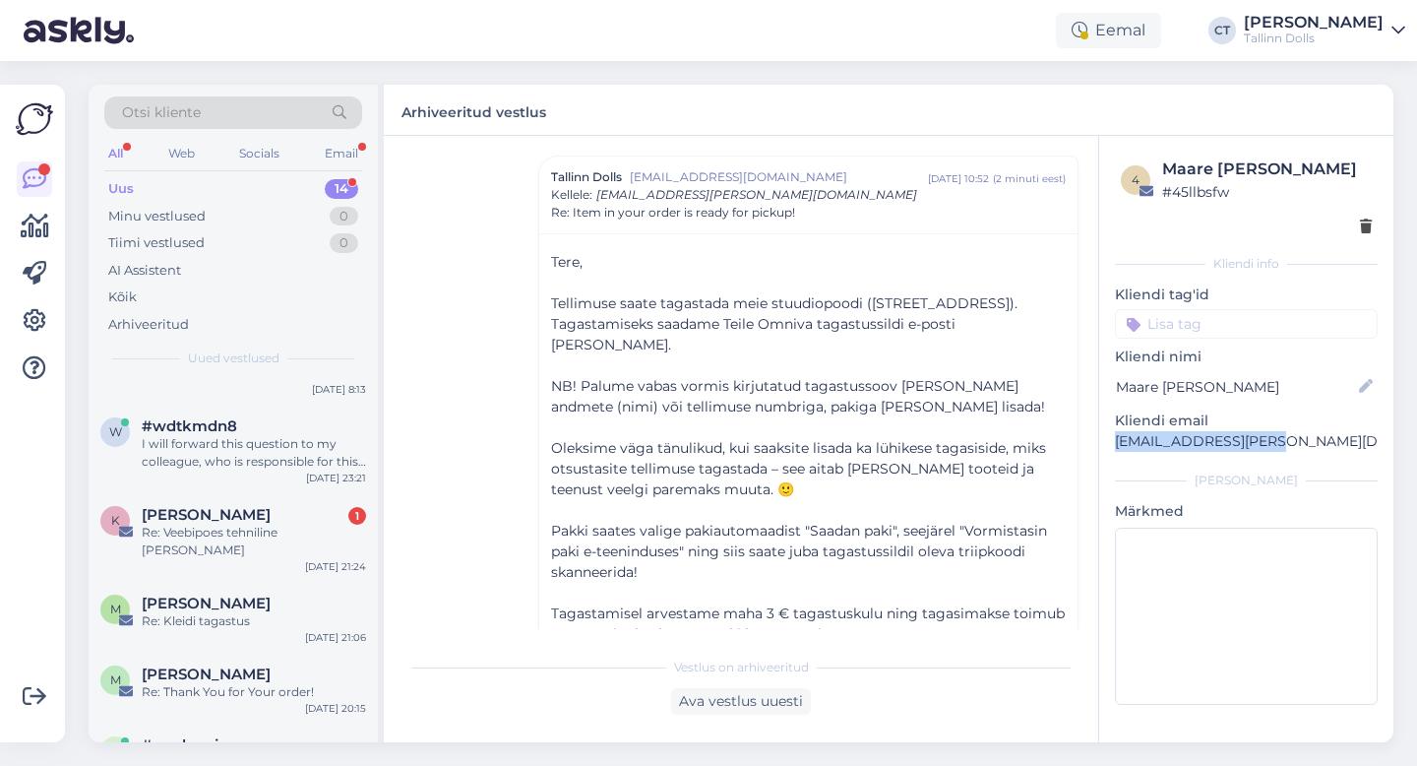
scroll to position [682, 0]
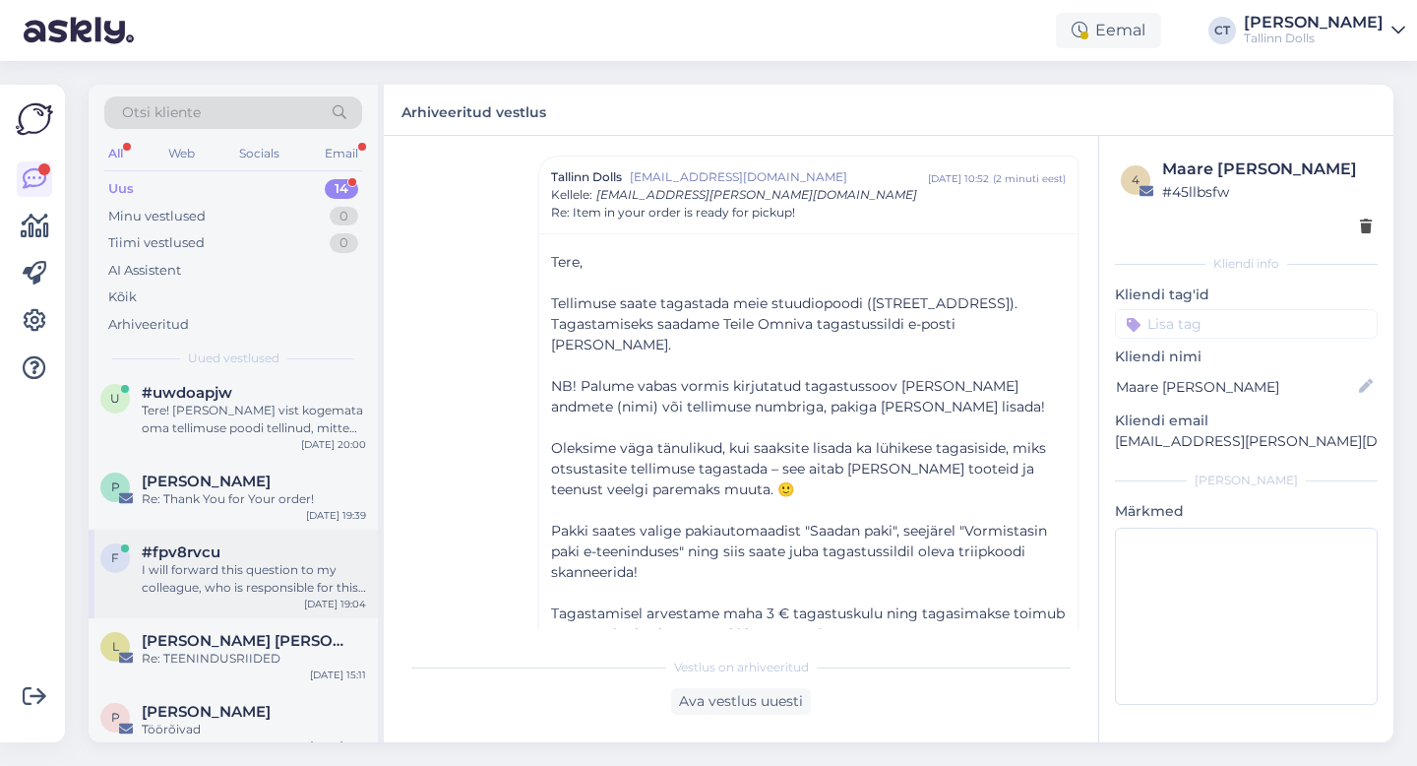
click at [240, 561] on div "I will forward this question to my colleague, who is responsible for this. The …" at bounding box center [254, 578] width 224 height 35
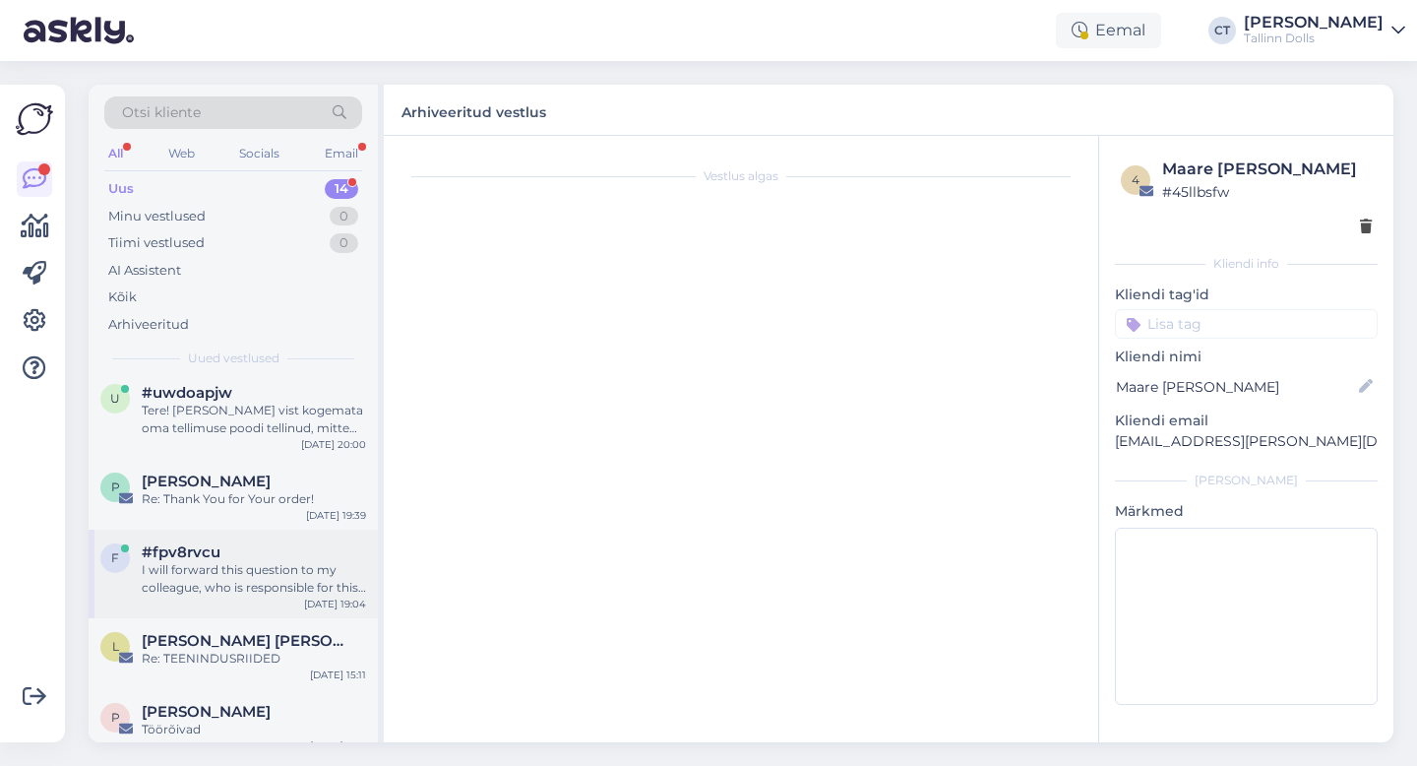
scroll to position [204, 0]
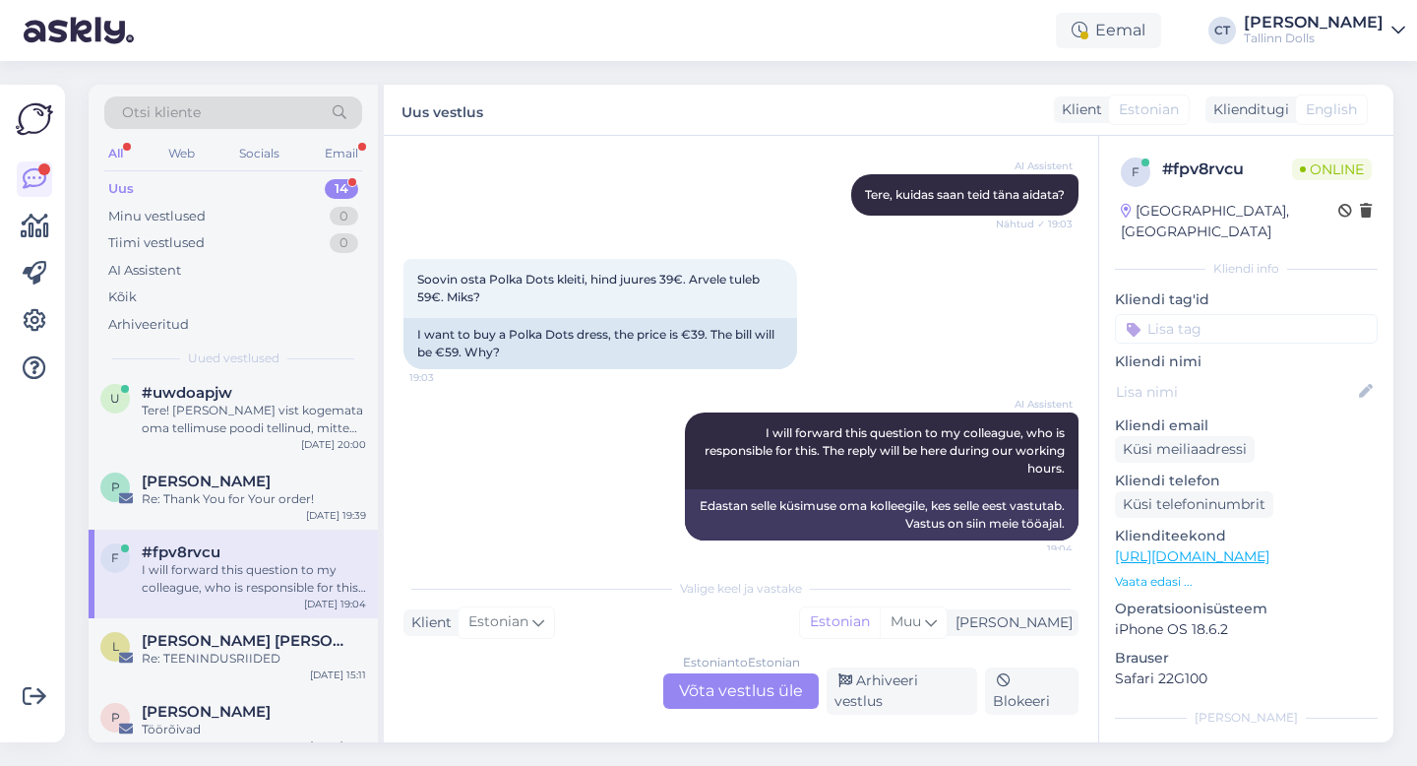
click at [742, 709] on div "Estonian to Estonian Võta vestlus üle" at bounding box center [741, 690] width 156 height 35
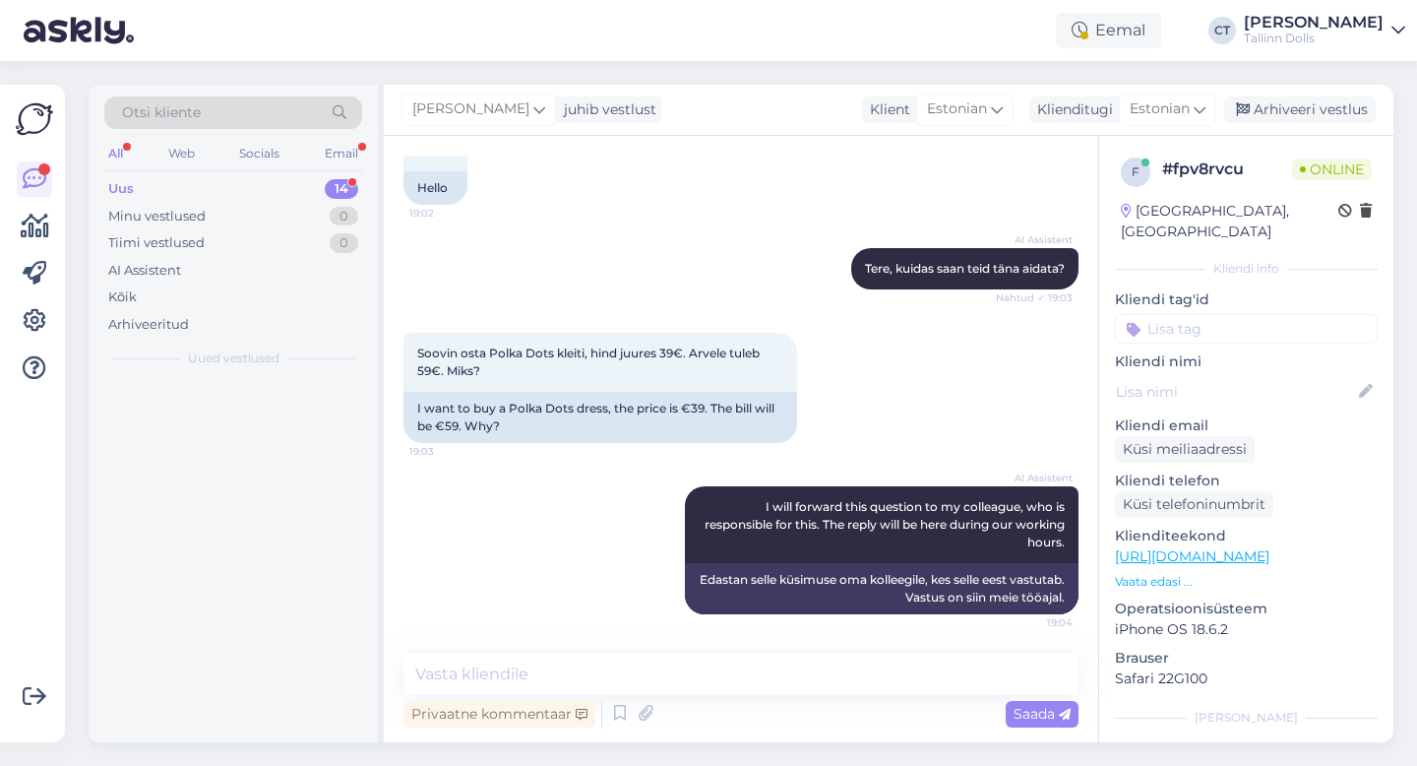
scroll to position [0, 0]
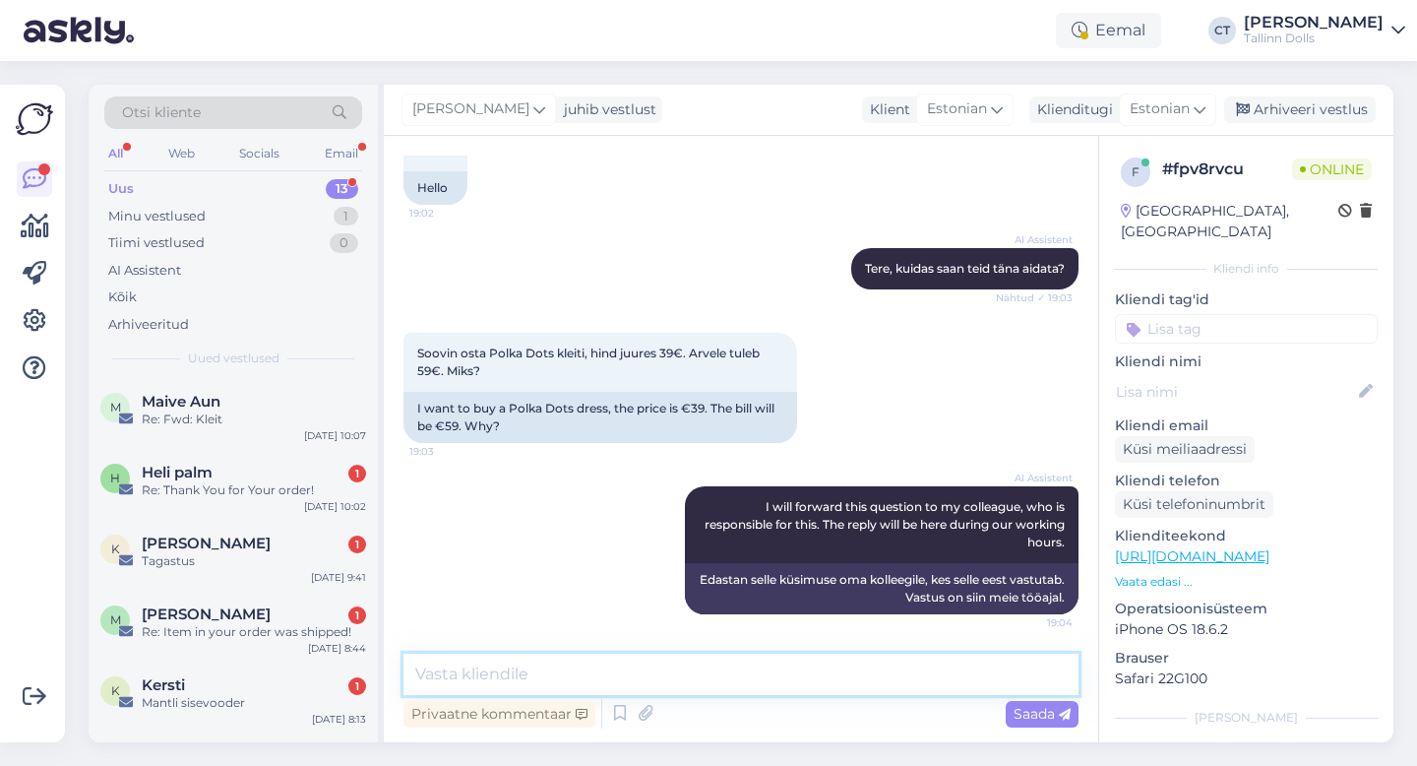
click at [754, 670] on textarea at bounding box center [741, 674] width 675 height 41
type textarea "Tere, ostukorvis kasutage sooduskoodi FLASH25 ja hinnaks tuleb 39€."
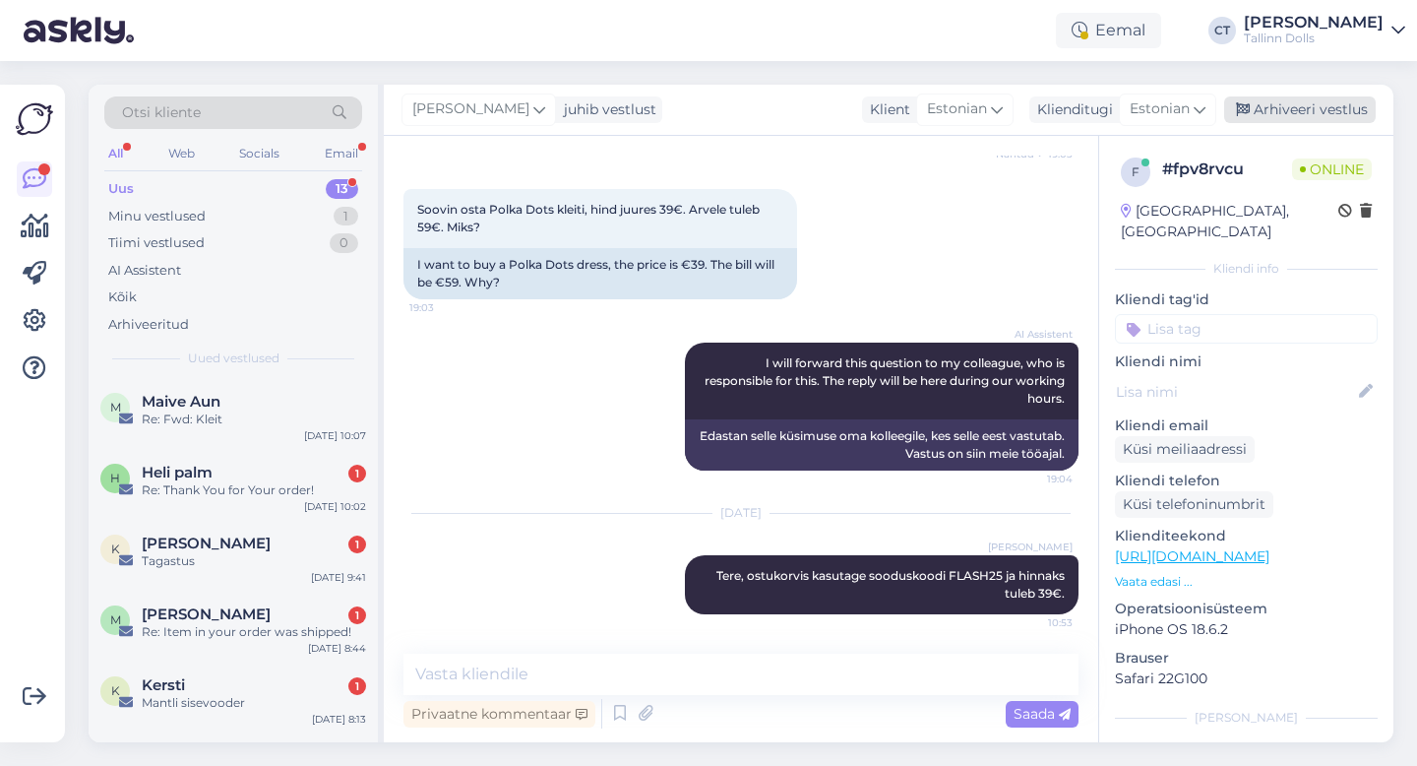
click at [1311, 108] on div "Arhiveeri vestlus" at bounding box center [1300, 109] width 152 height 27
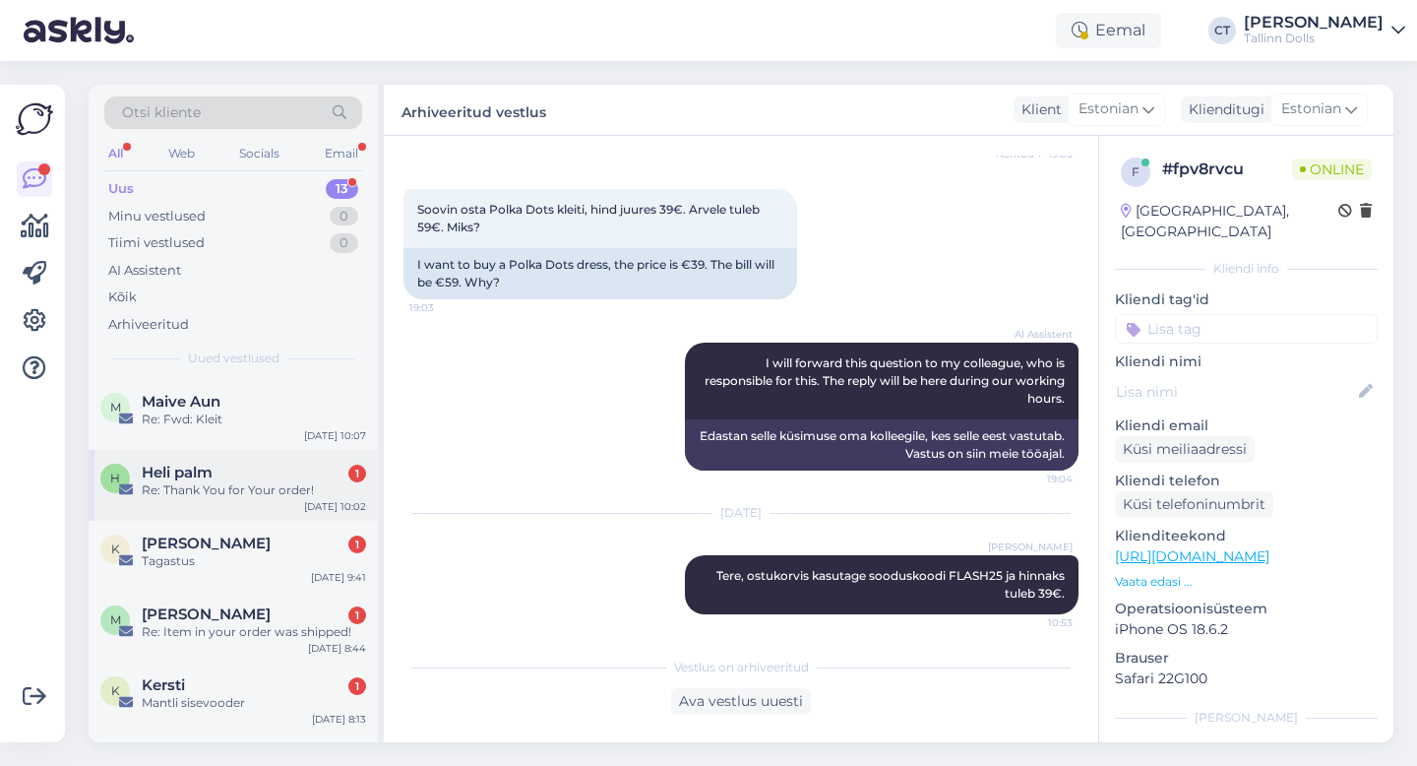
scroll to position [593, 0]
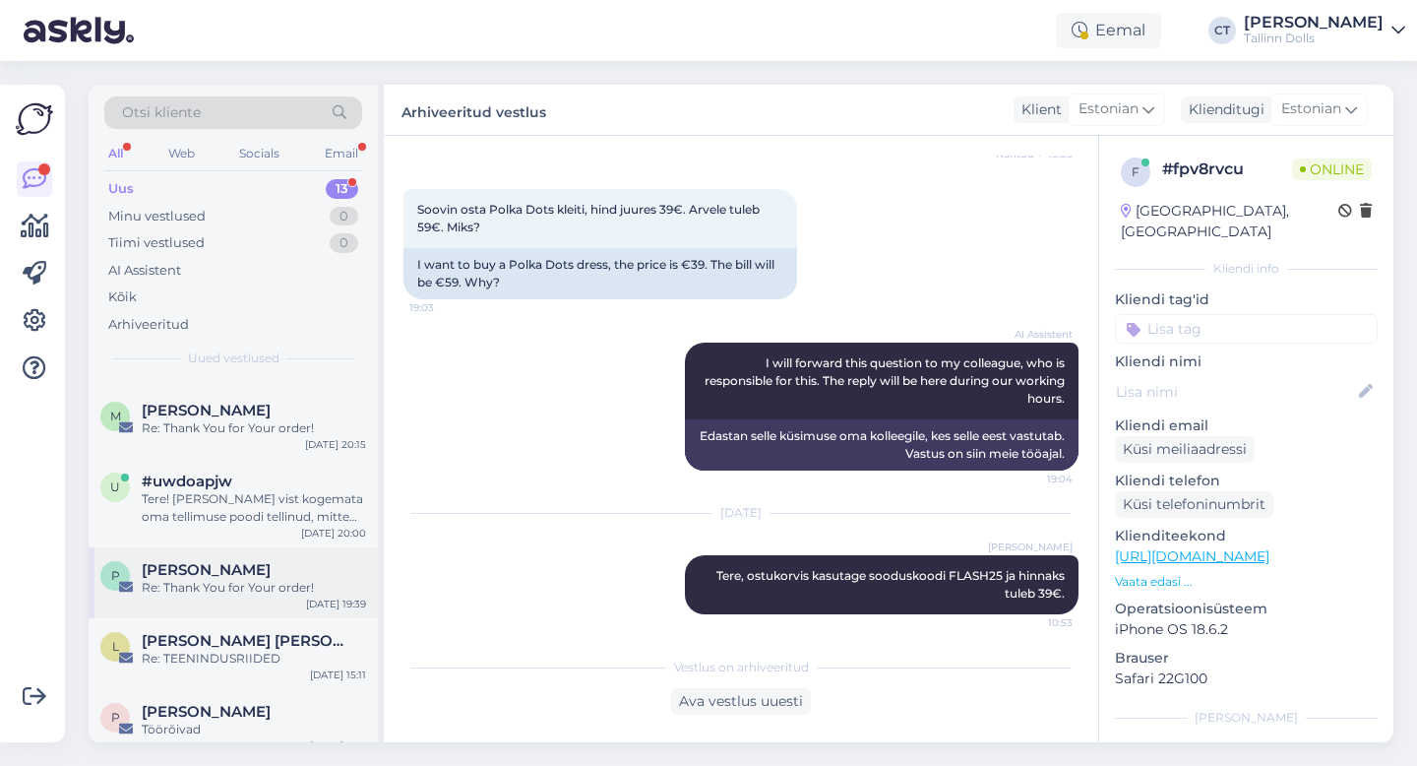
click at [258, 561] on div "[PERSON_NAME]" at bounding box center [254, 570] width 224 height 18
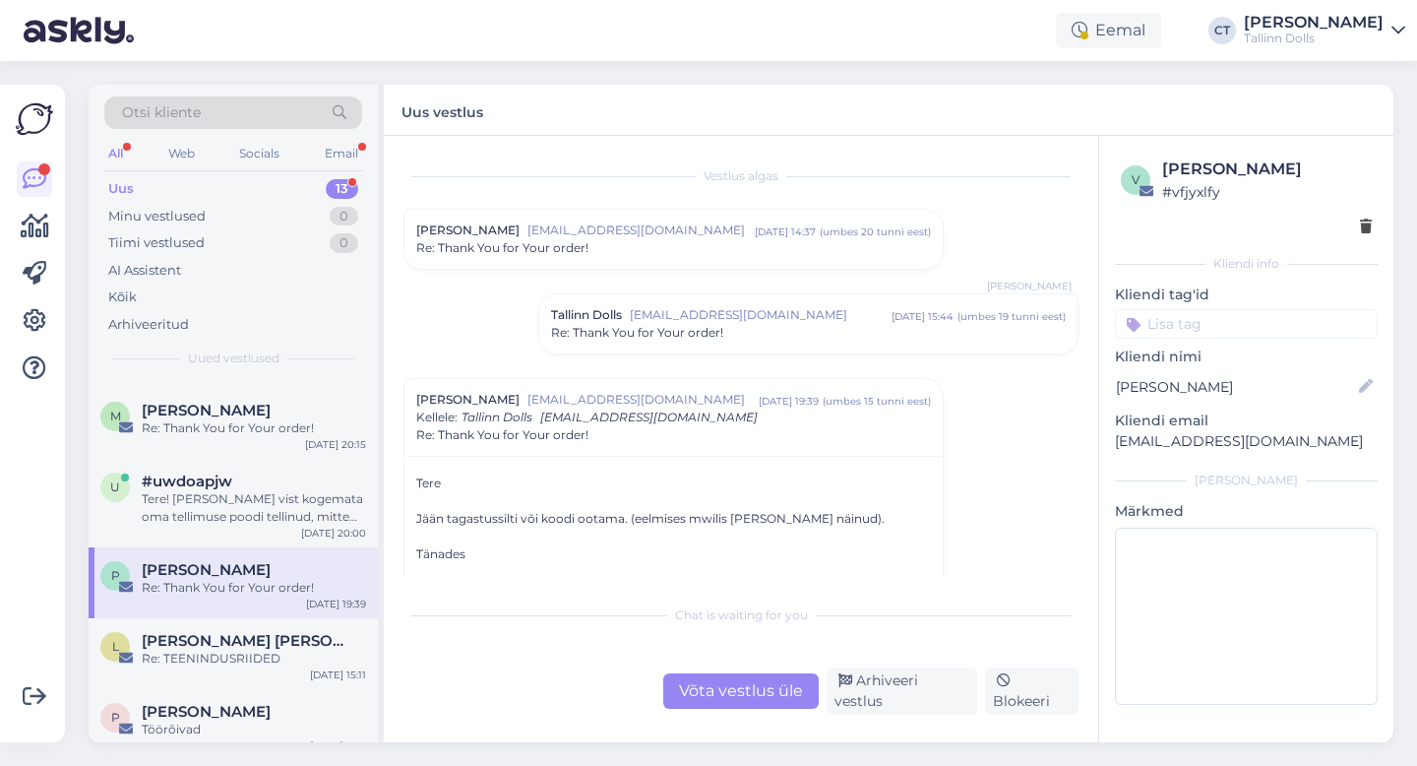
scroll to position [89, 0]
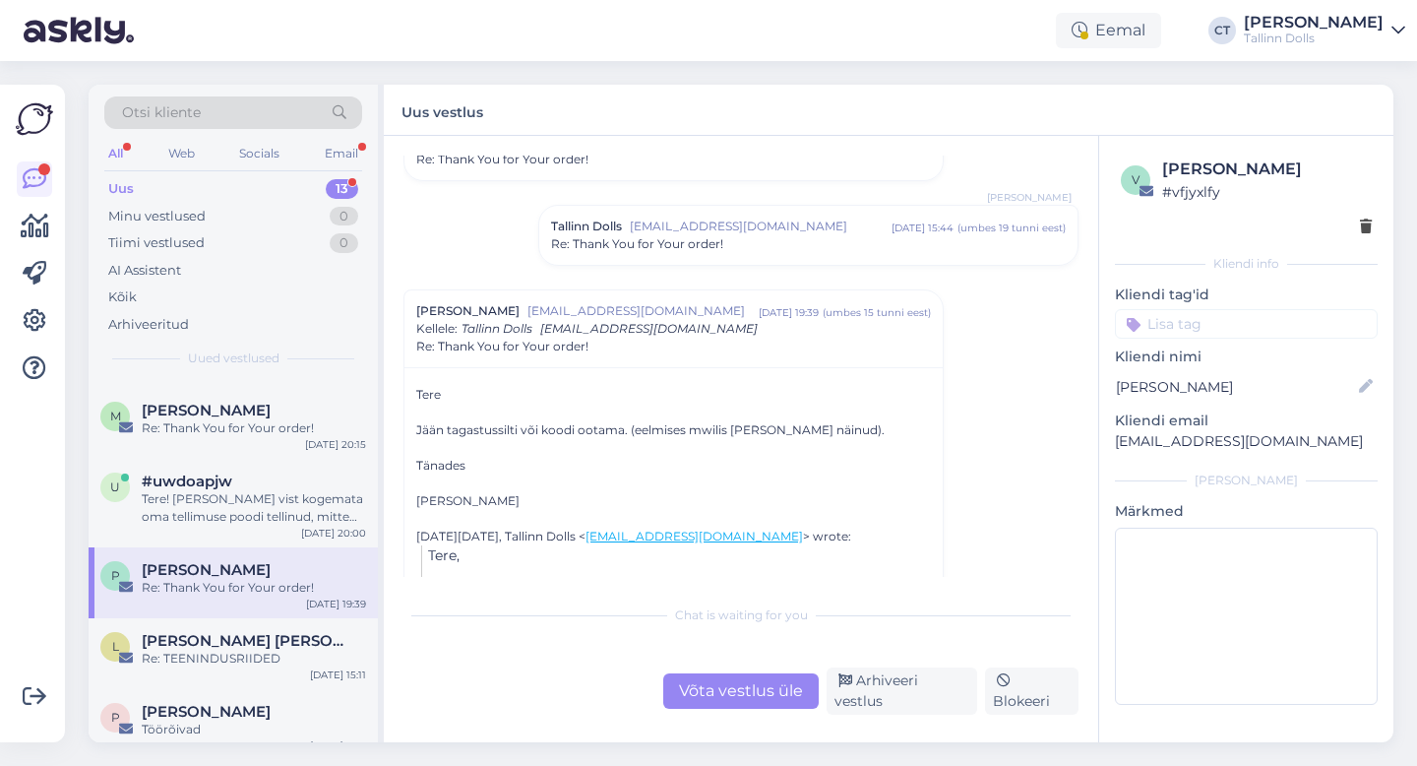
click at [717, 694] on div "Võta vestlus üle" at bounding box center [741, 690] width 156 height 35
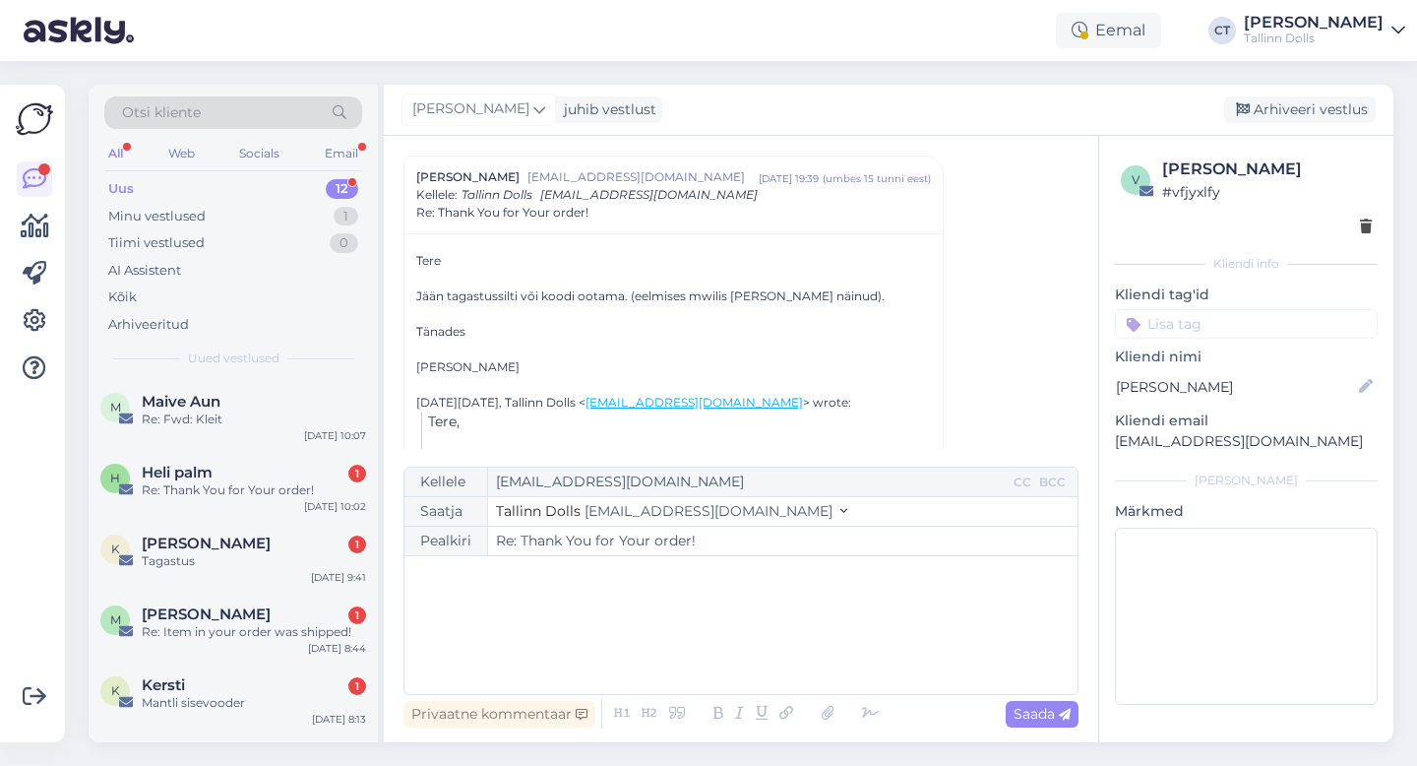
click at [725, 659] on div "﻿" at bounding box center [741, 625] width 654 height 118
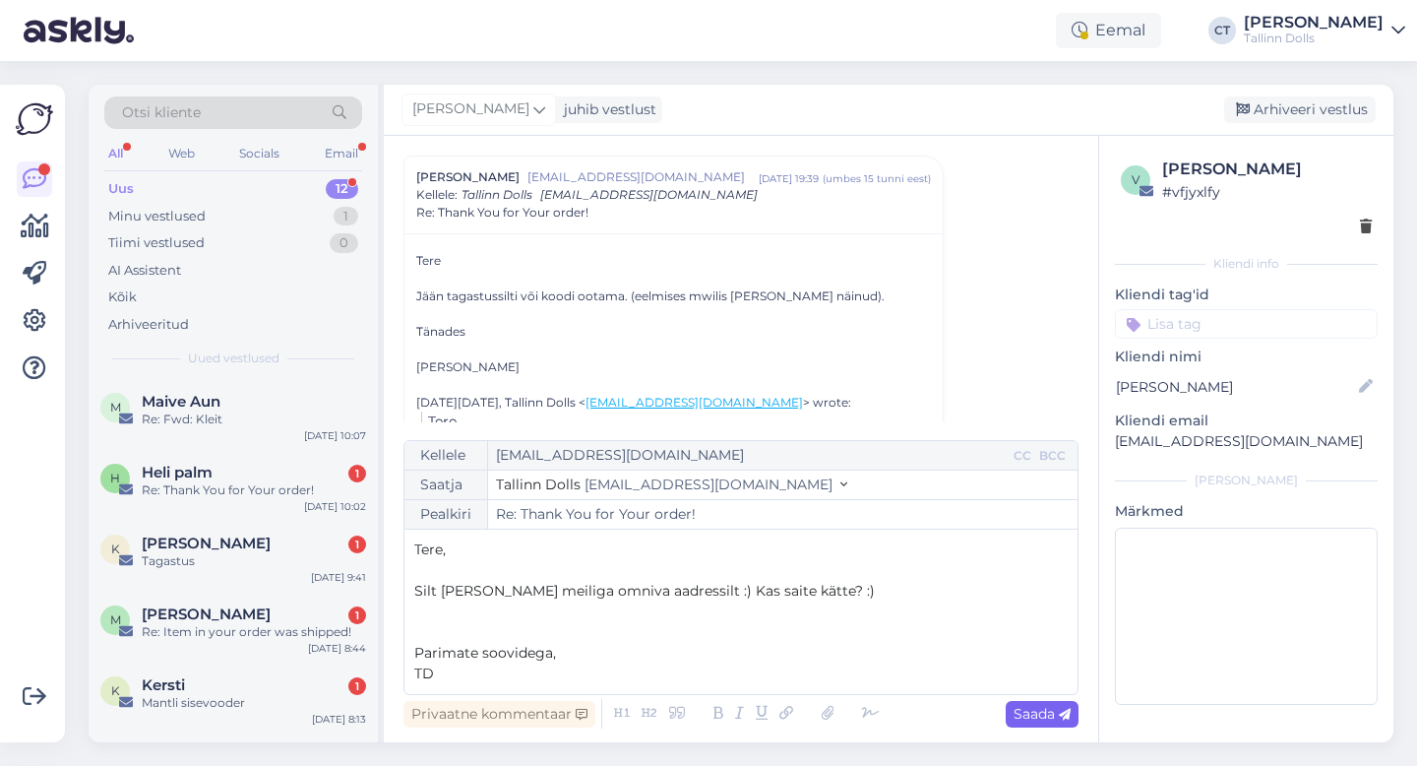
click at [1034, 710] on span "Saada" at bounding box center [1042, 714] width 57 height 18
type input "Re: Thank You for Your order!"
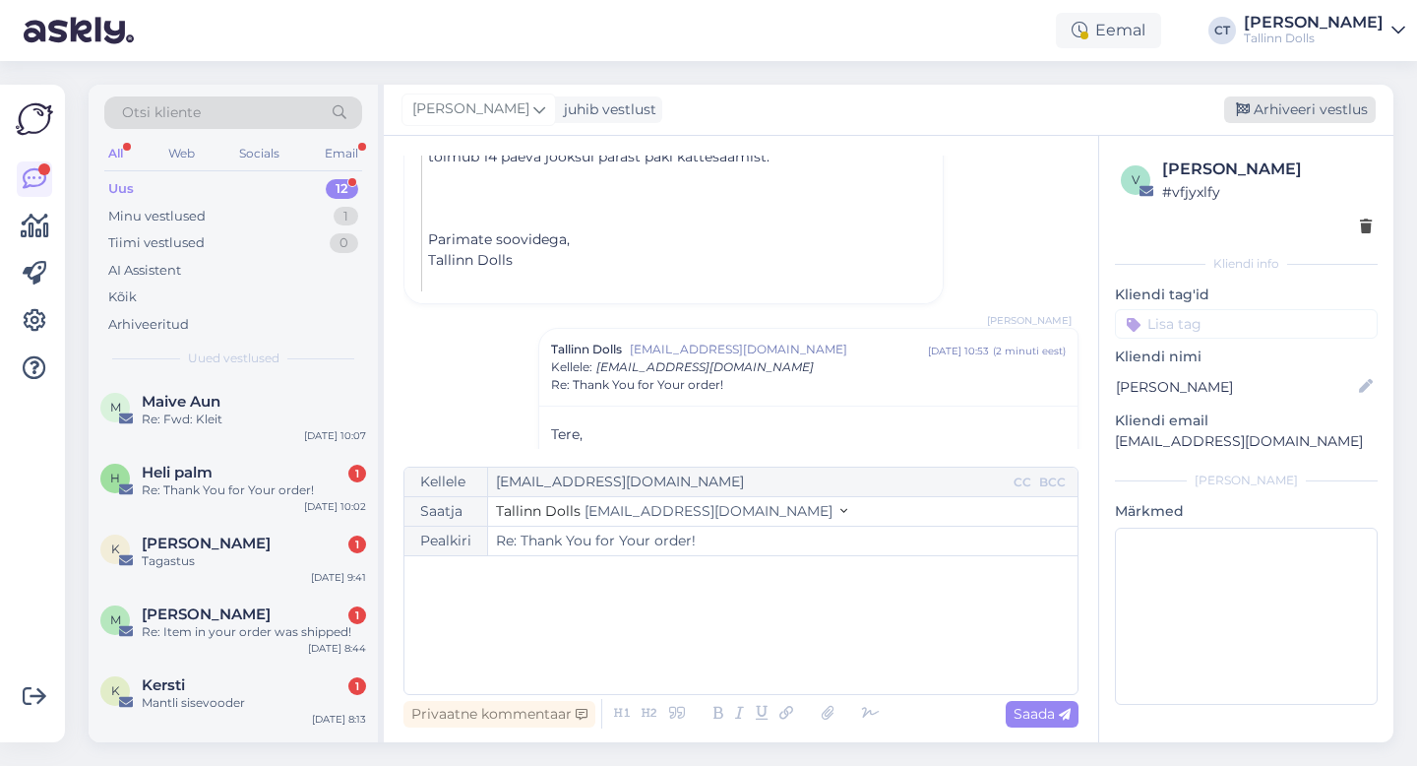
click at [1308, 115] on div "Arhiveeri vestlus" at bounding box center [1300, 109] width 152 height 27
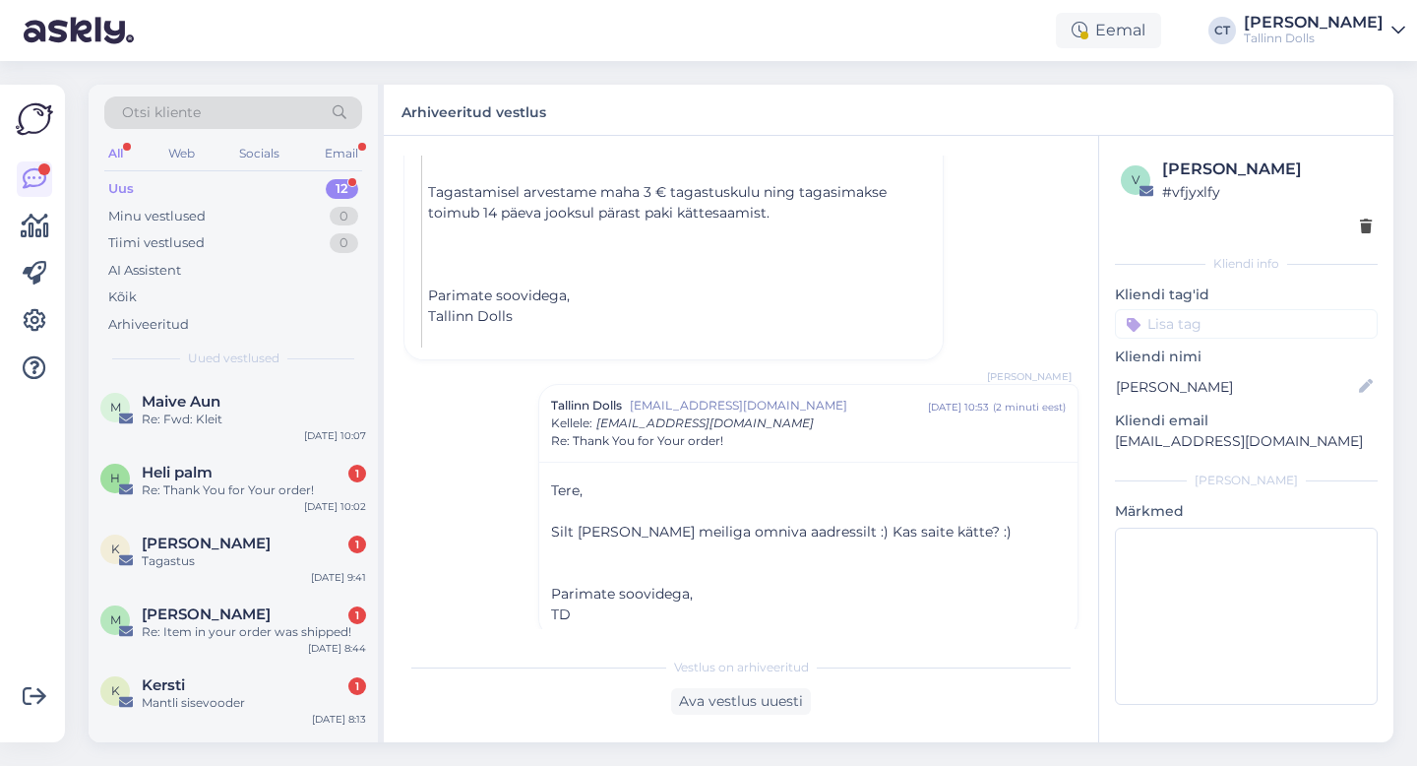
scroll to position [523, 0]
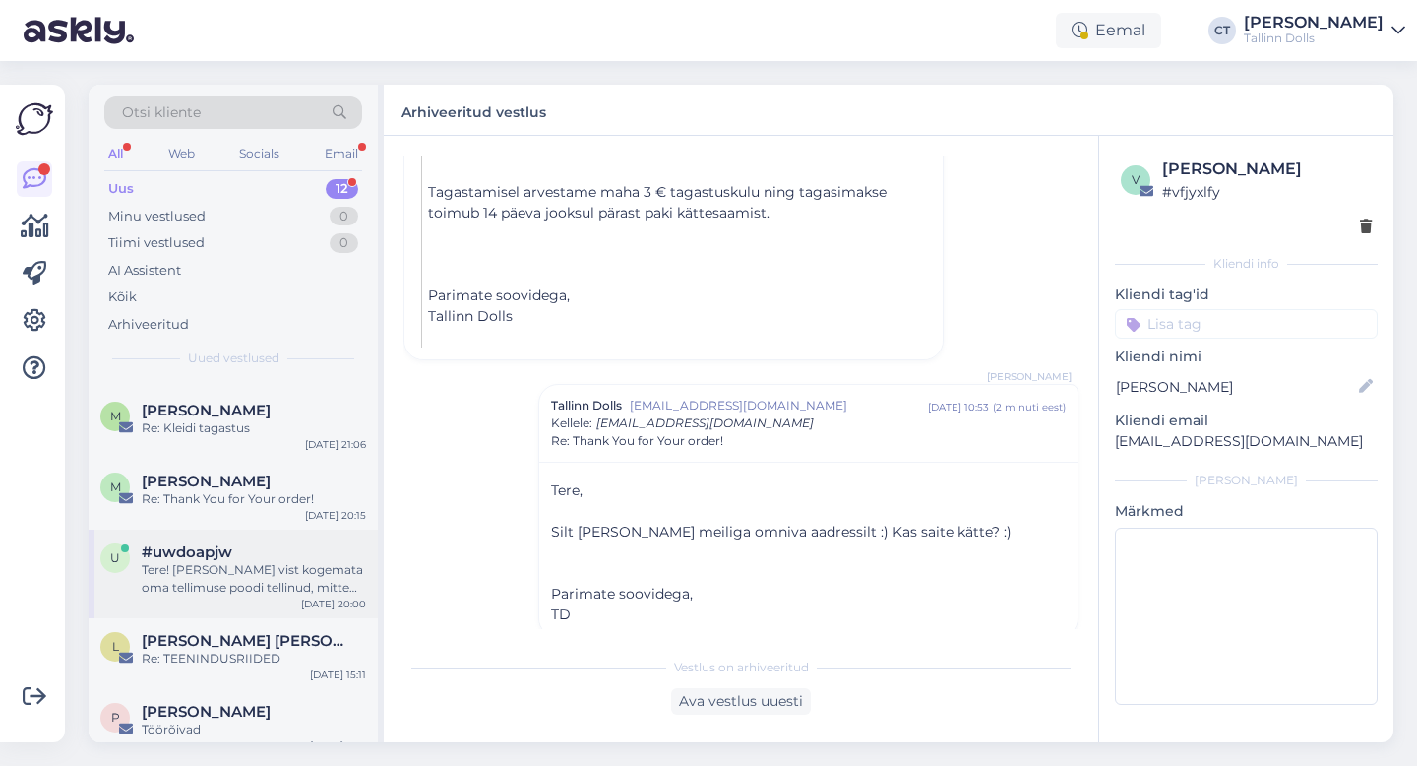
click at [286, 576] on div "Tere! [PERSON_NAME] vist kogemata oma tellimuse poodi tellinud, mitte pakiautom…" at bounding box center [254, 578] width 224 height 35
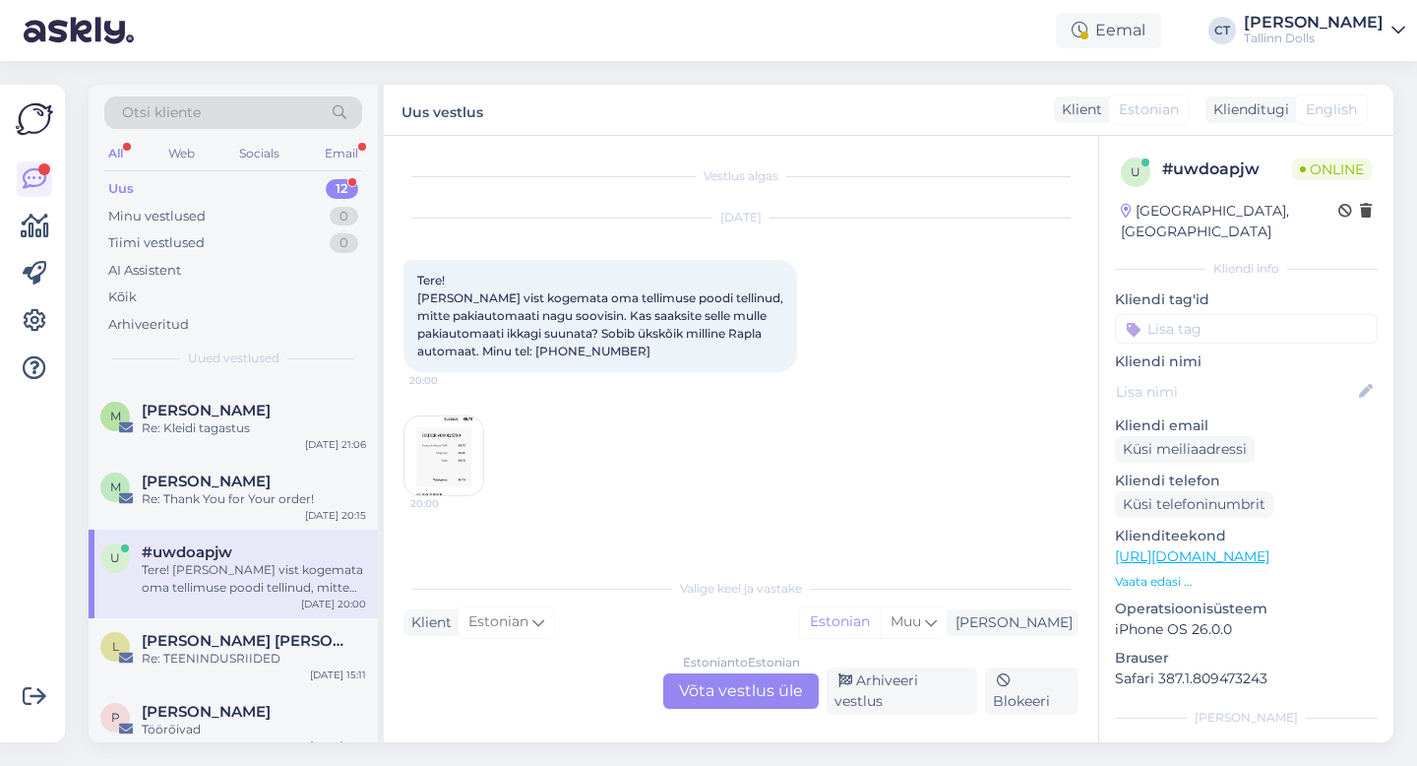
click at [446, 468] on img at bounding box center [444, 455] width 79 height 79
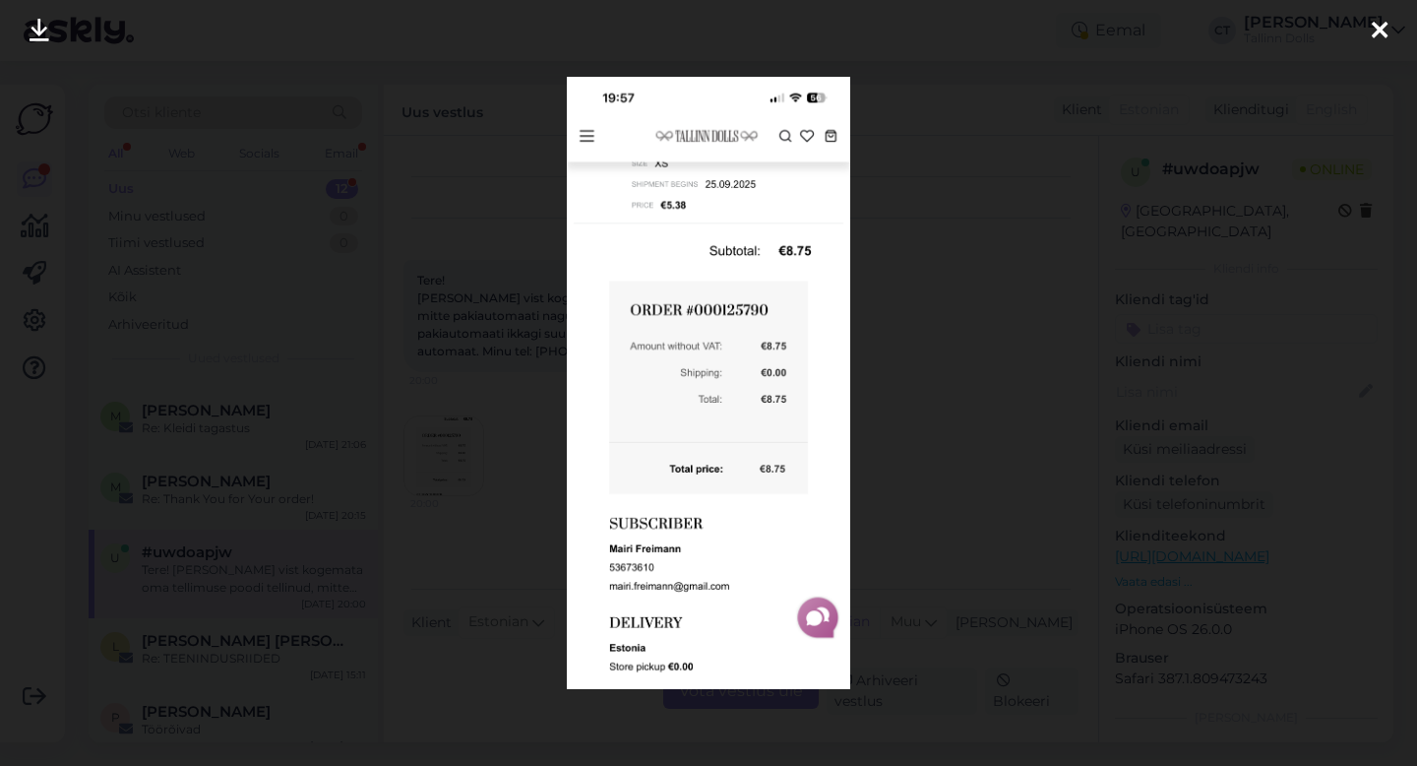
click at [919, 440] on div at bounding box center [708, 383] width 1417 height 766
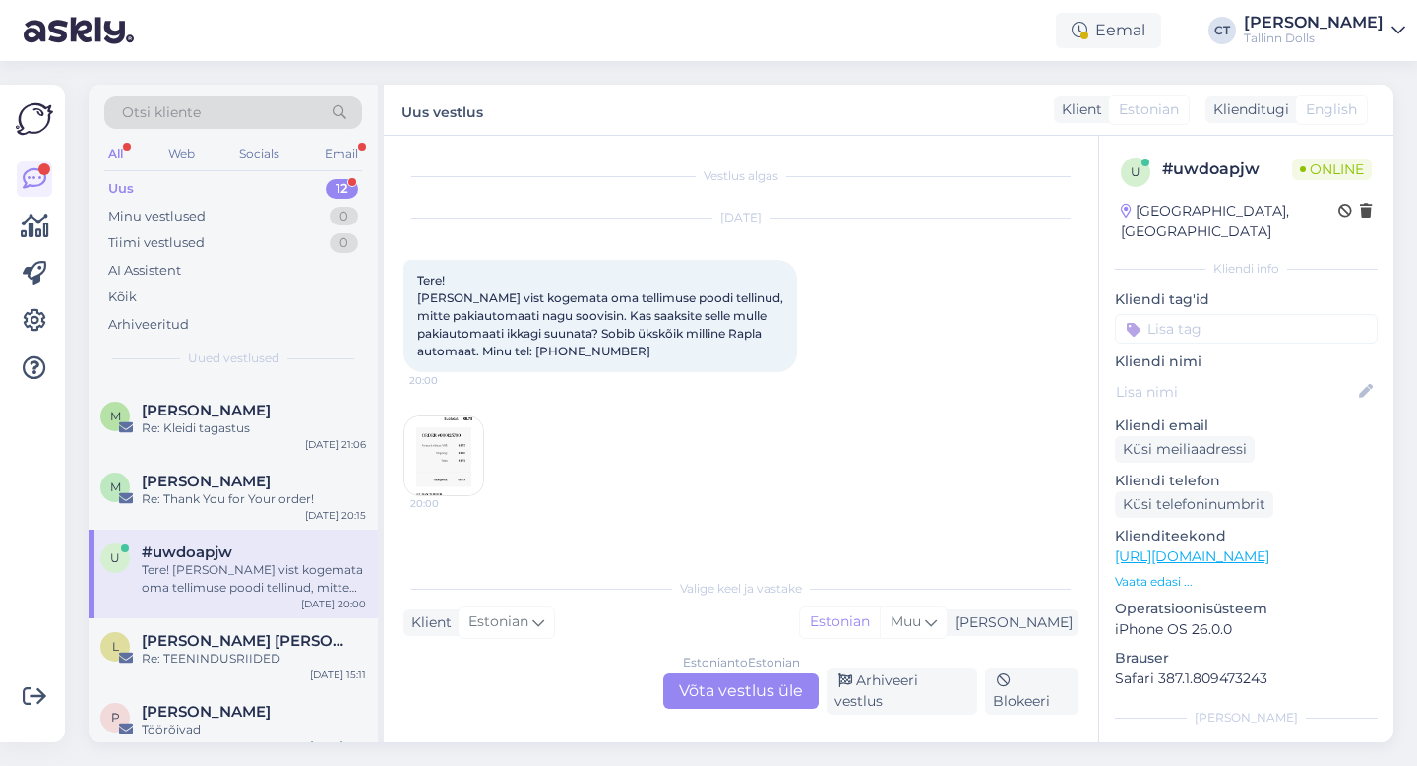
click at [706, 682] on div "Estonian to Estonian Võta vestlus üle" at bounding box center [741, 690] width 156 height 35
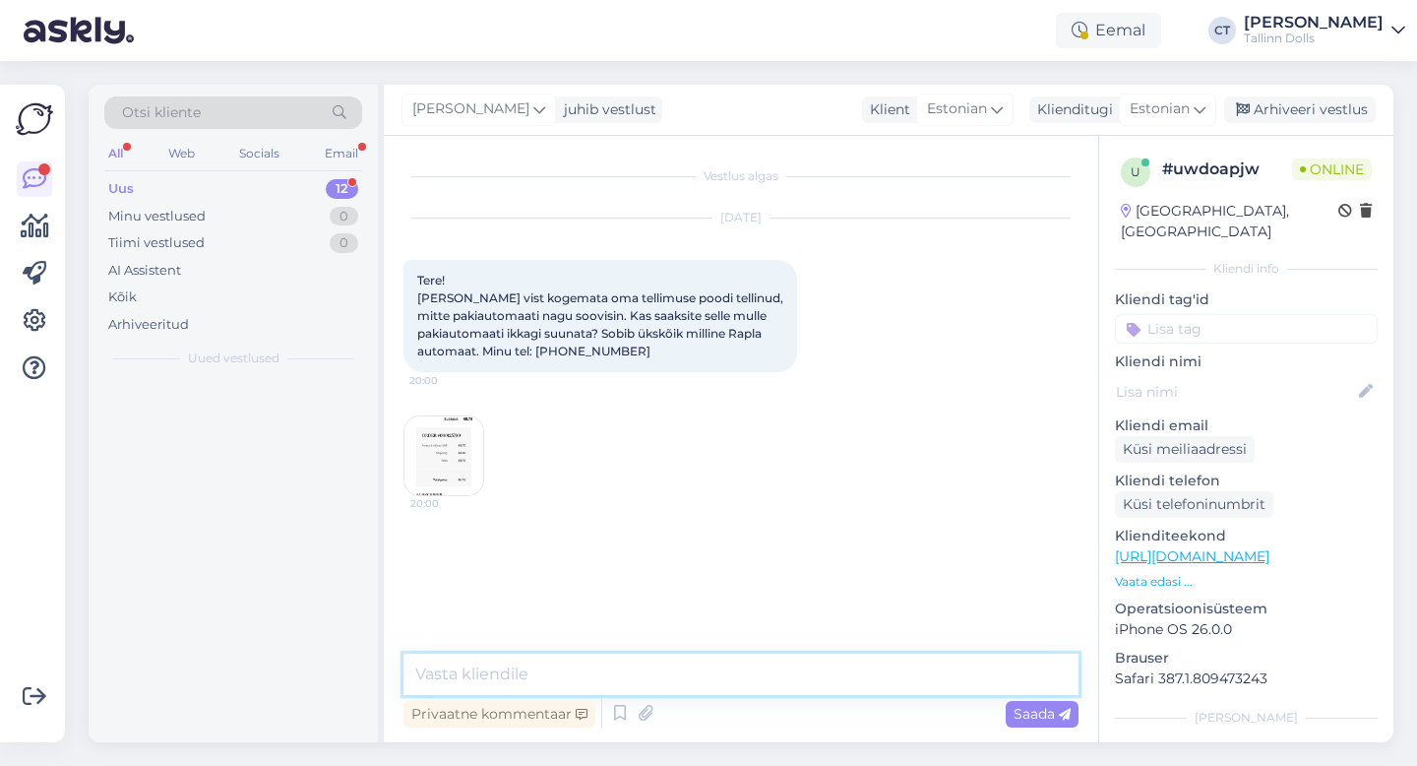
click at [709, 680] on textarea at bounding box center [741, 674] width 675 height 41
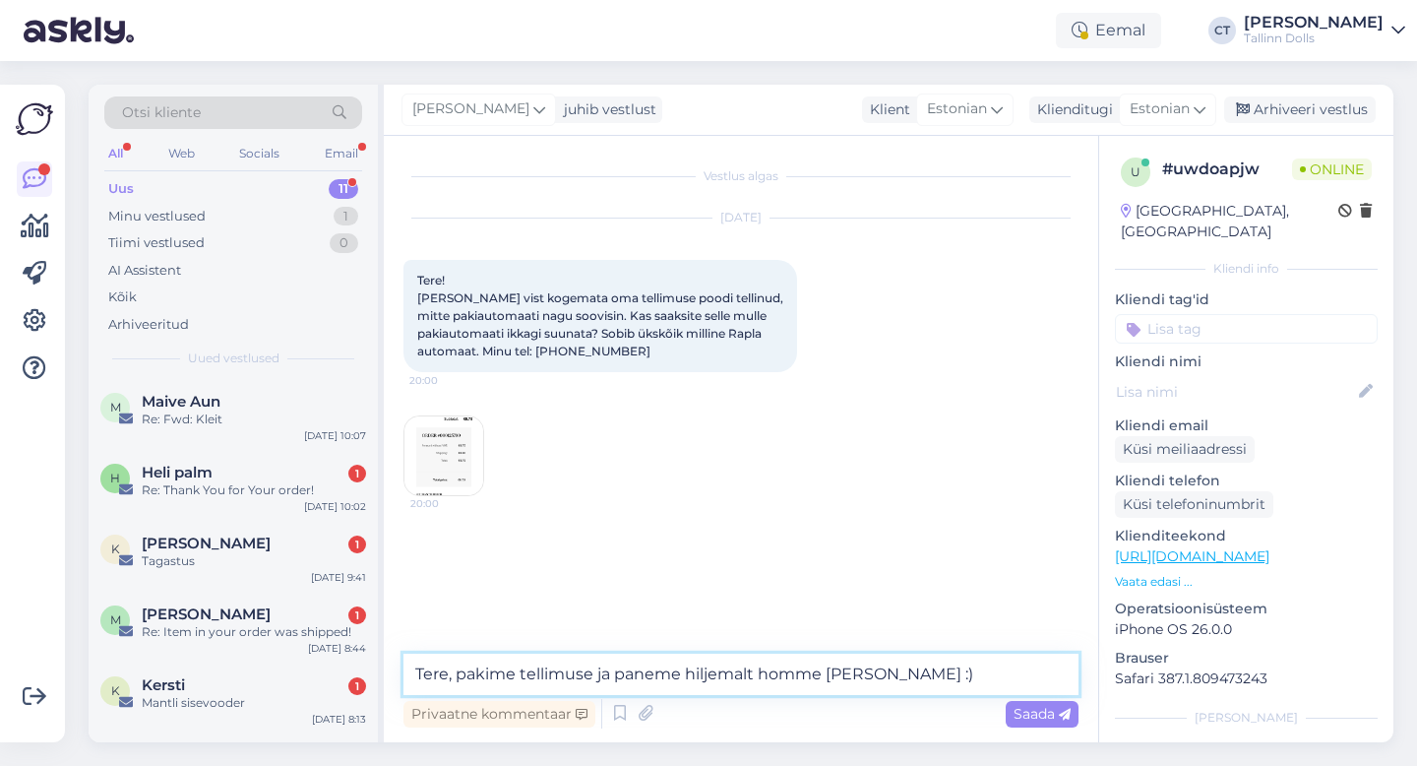
type textarea "Tere, pakime tellimuse ja paneme hiljemalt homme [PERSON_NAME] :)"
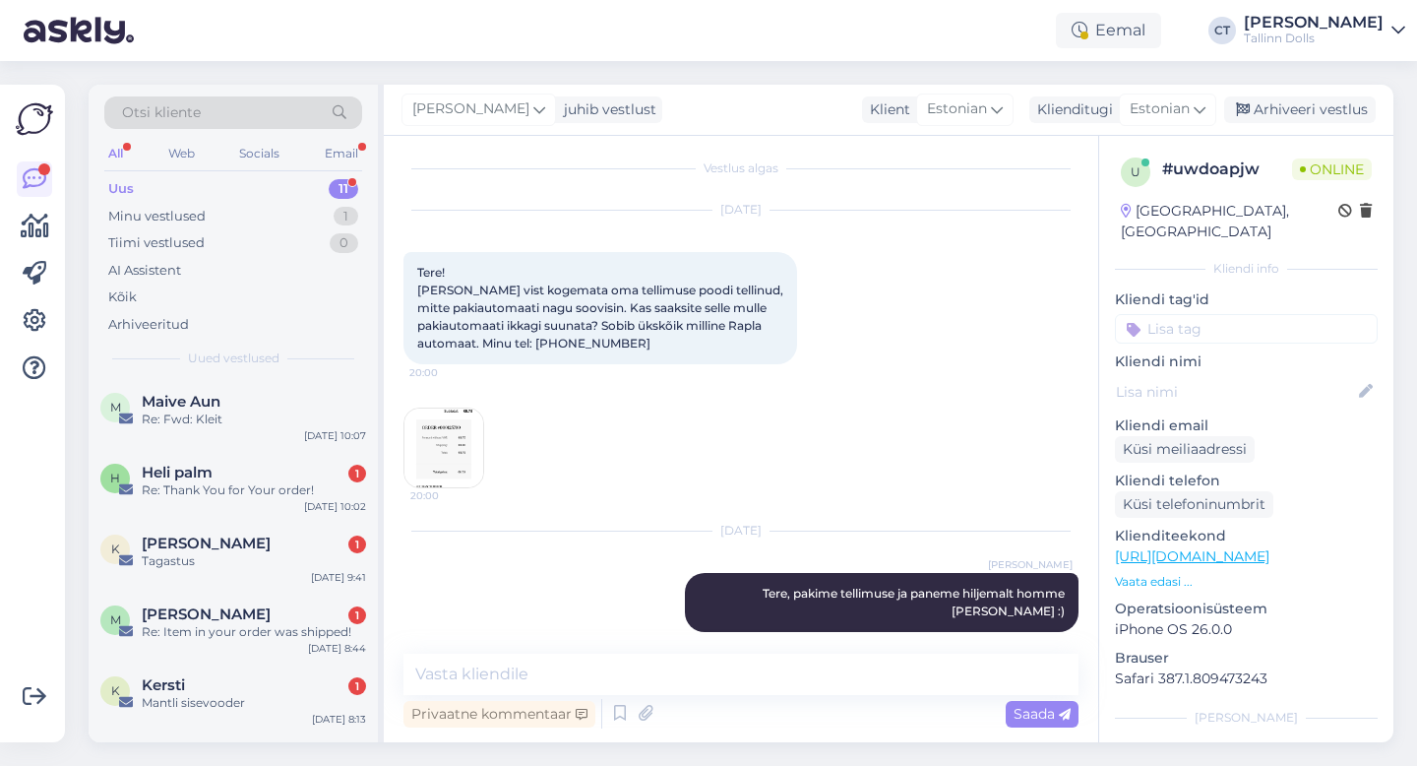
click at [1311, 134] on div "[PERSON_NAME] juhib vestlust Klient [DEMOGRAPHIC_DATA] Klienditugi [DEMOGRAPHIC…" at bounding box center [889, 110] width 1010 height 51
click at [1311, 118] on div "Arhiveeri vestlus" at bounding box center [1300, 109] width 152 height 27
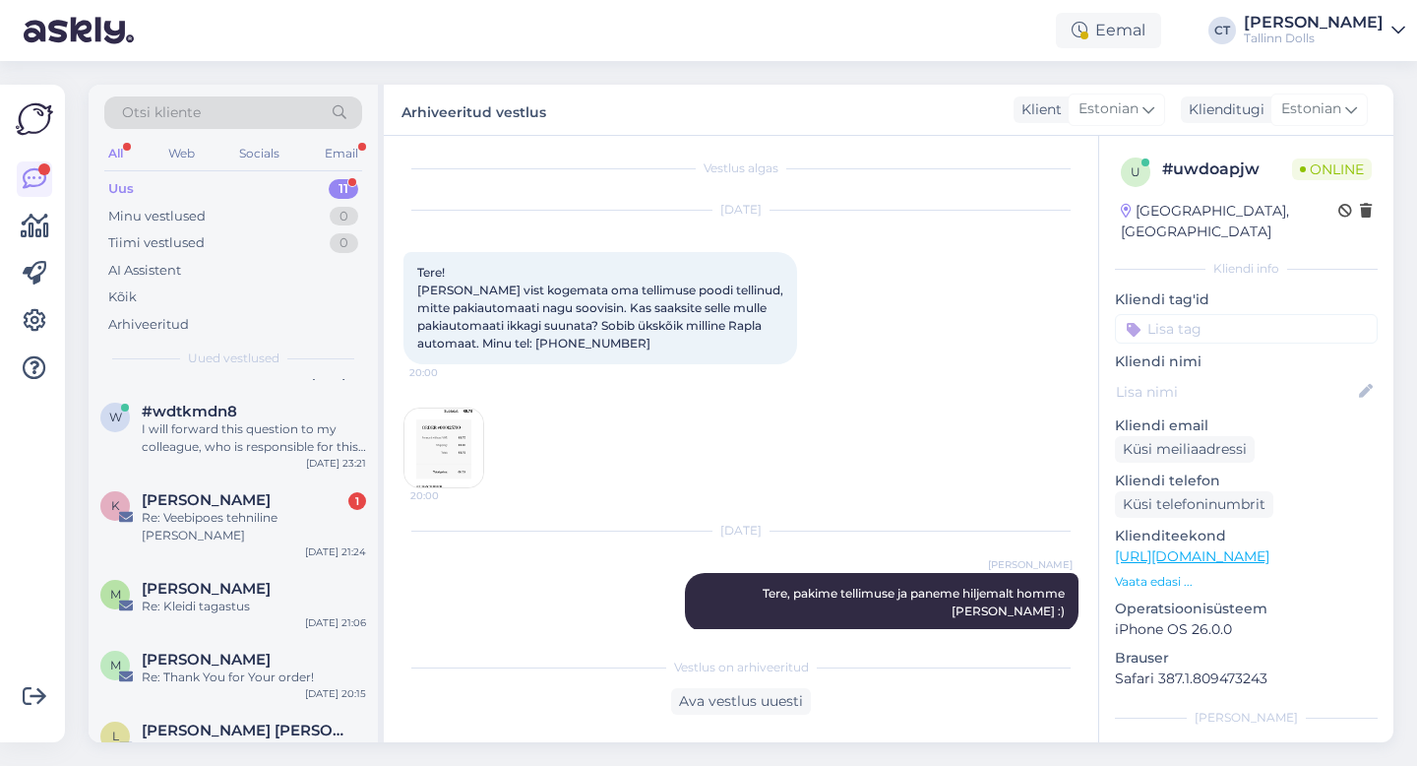
scroll to position [434, 0]
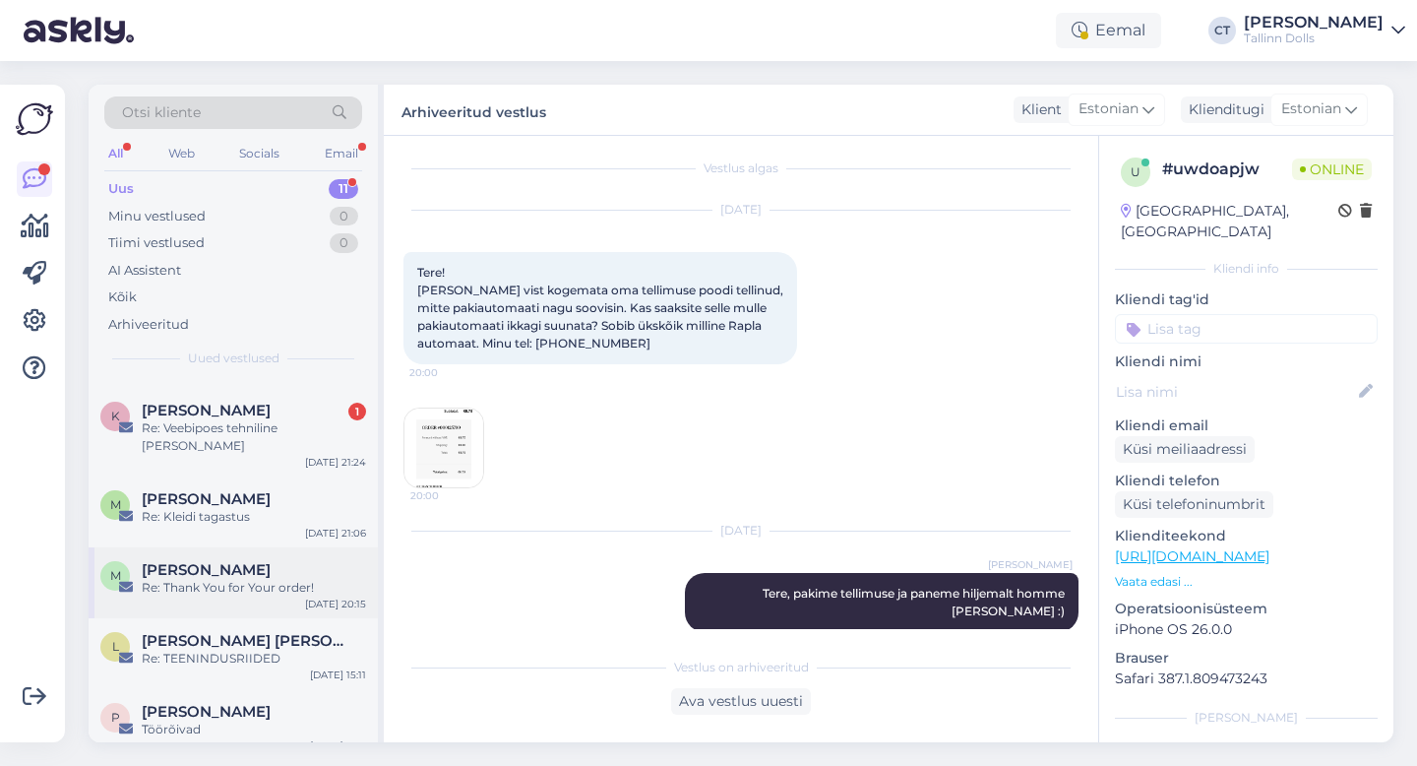
click at [254, 561] on span "[PERSON_NAME]" at bounding box center [206, 570] width 129 height 18
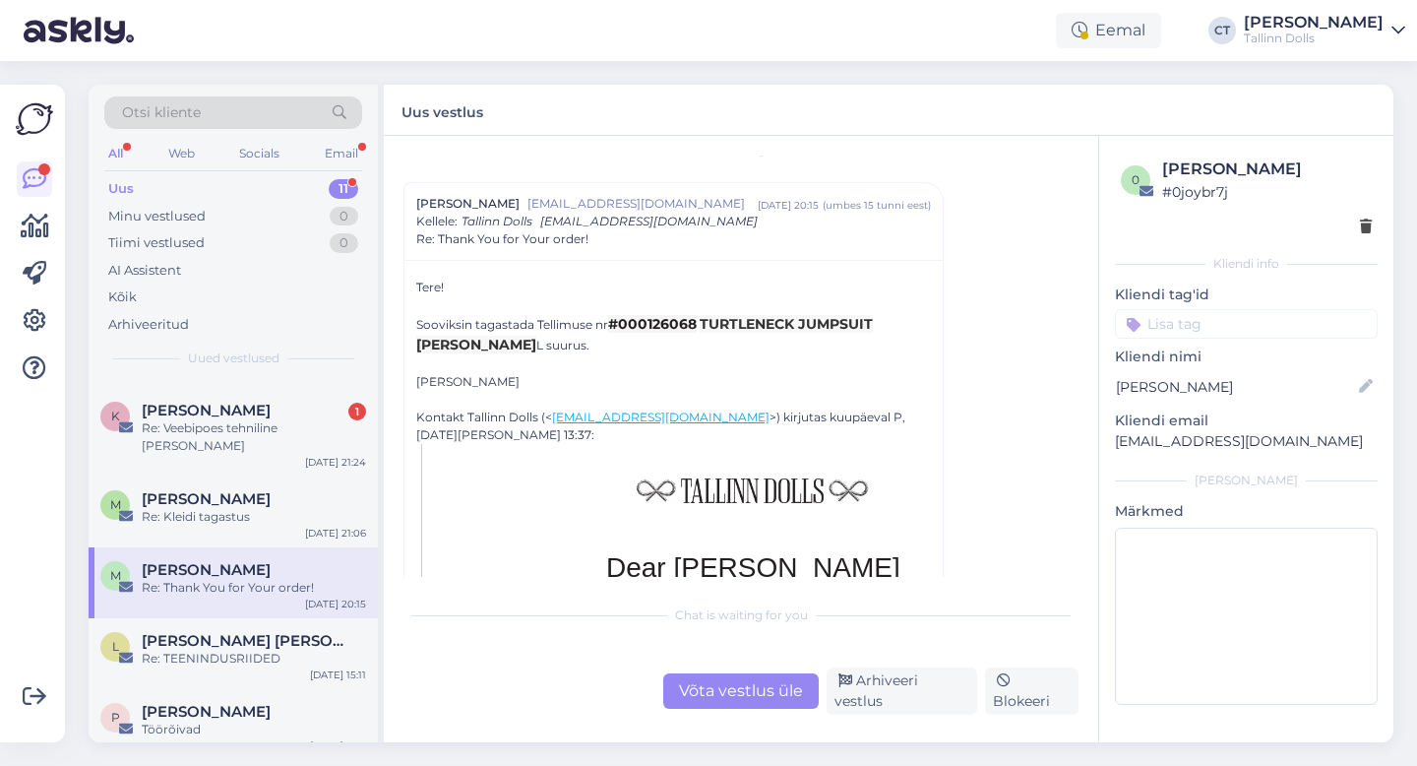
scroll to position [32, 0]
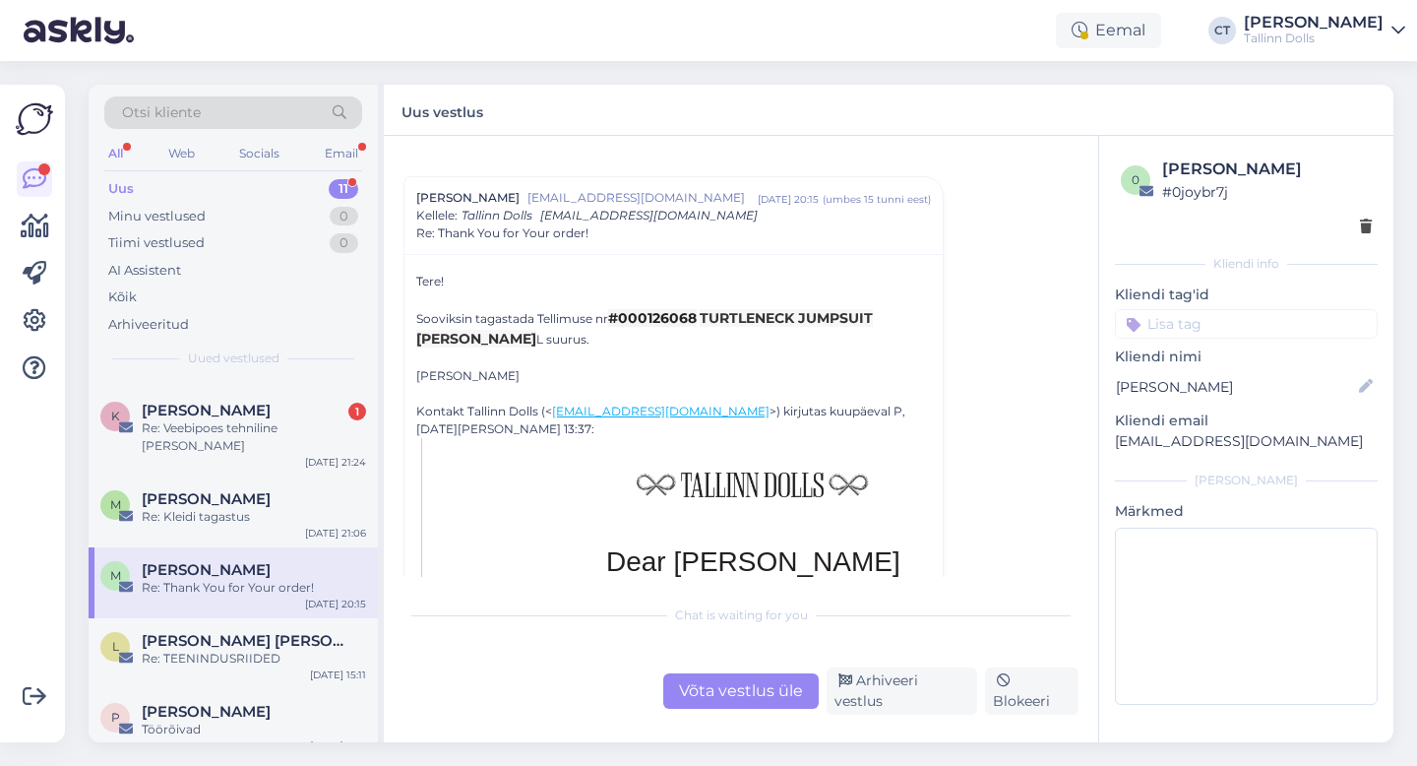
click at [704, 683] on div "Võta vestlus üle" at bounding box center [741, 690] width 156 height 35
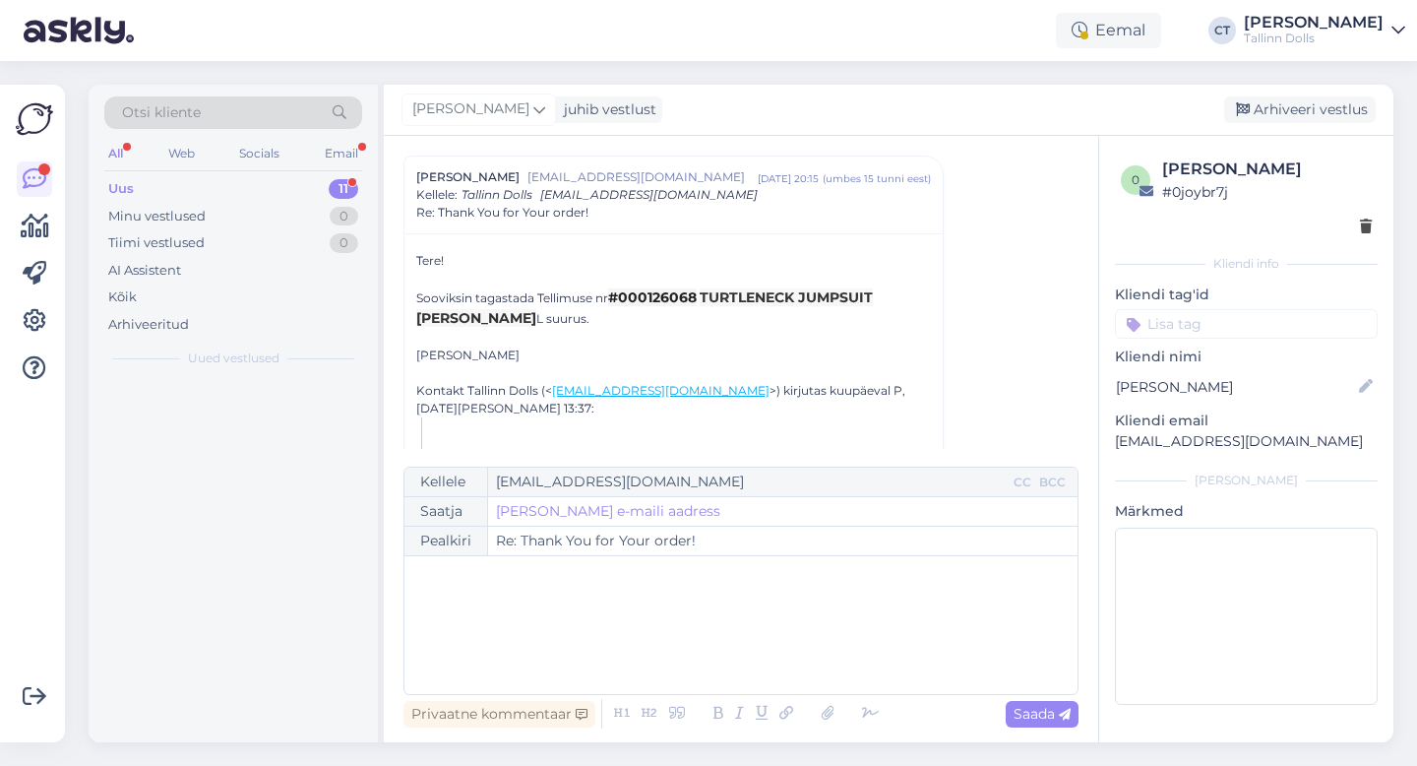
scroll to position [0, 0]
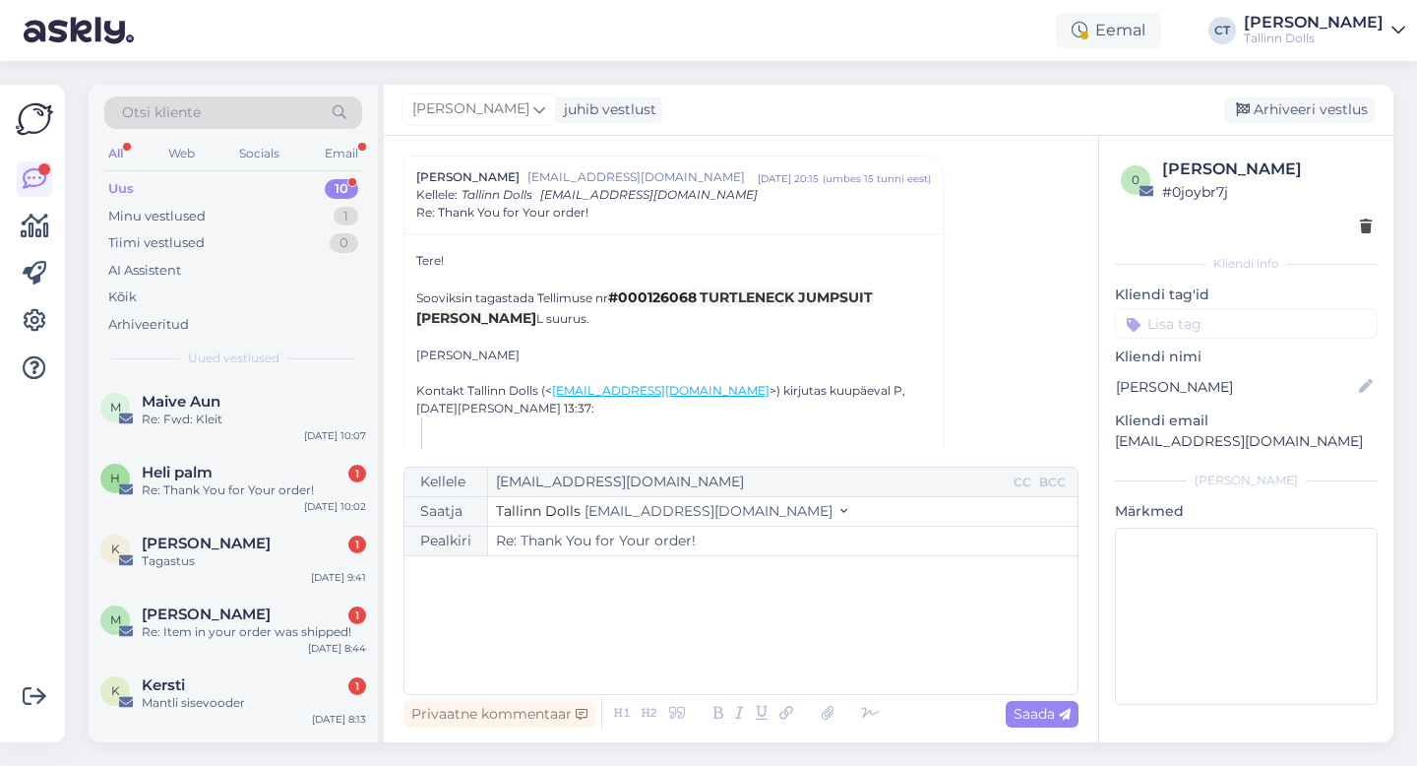
click at [700, 636] on div "﻿" at bounding box center [741, 625] width 654 height 118
drag, startPoint x: 1324, startPoint y: 451, endPoint x: 1108, endPoint y: 442, distance: 215.7
click at [1108, 442] on div "0 [PERSON_NAME] # 0joybr7j Kliendi info Kliendi tag'id Kliendi nimi [PERSON_NAM…" at bounding box center [1246, 435] width 294 height 598
copy p "[EMAIL_ADDRESS][DOMAIN_NAME]"
click at [618, 618] on div "﻿" at bounding box center [741, 625] width 654 height 118
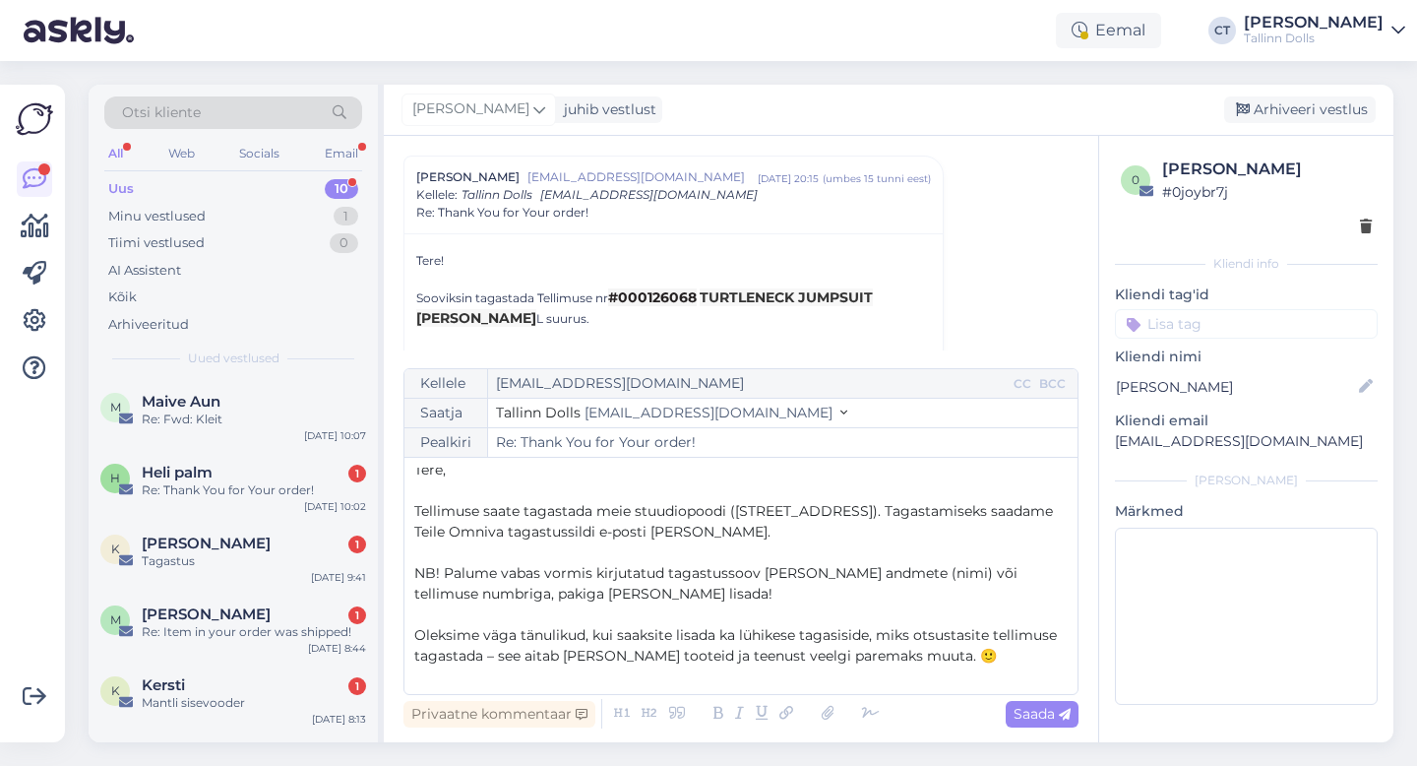
scroll to position [5, 0]
click at [729, 538] on p "Tellimuse saate tagastada meie stuudiopoodi ([STREET_ADDRESS]). Tagastamiseks s…" at bounding box center [741, 524] width 654 height 41
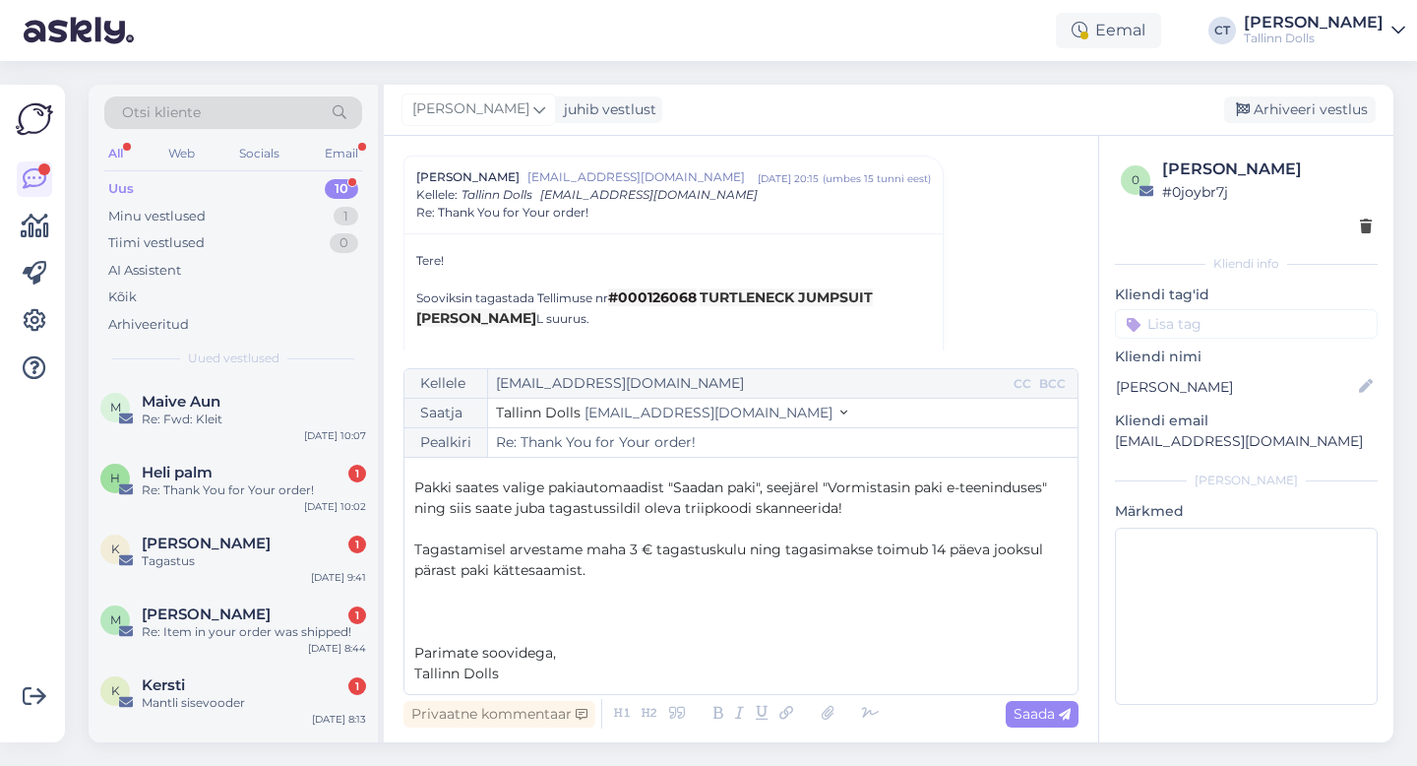
scroll to position [0, 0]
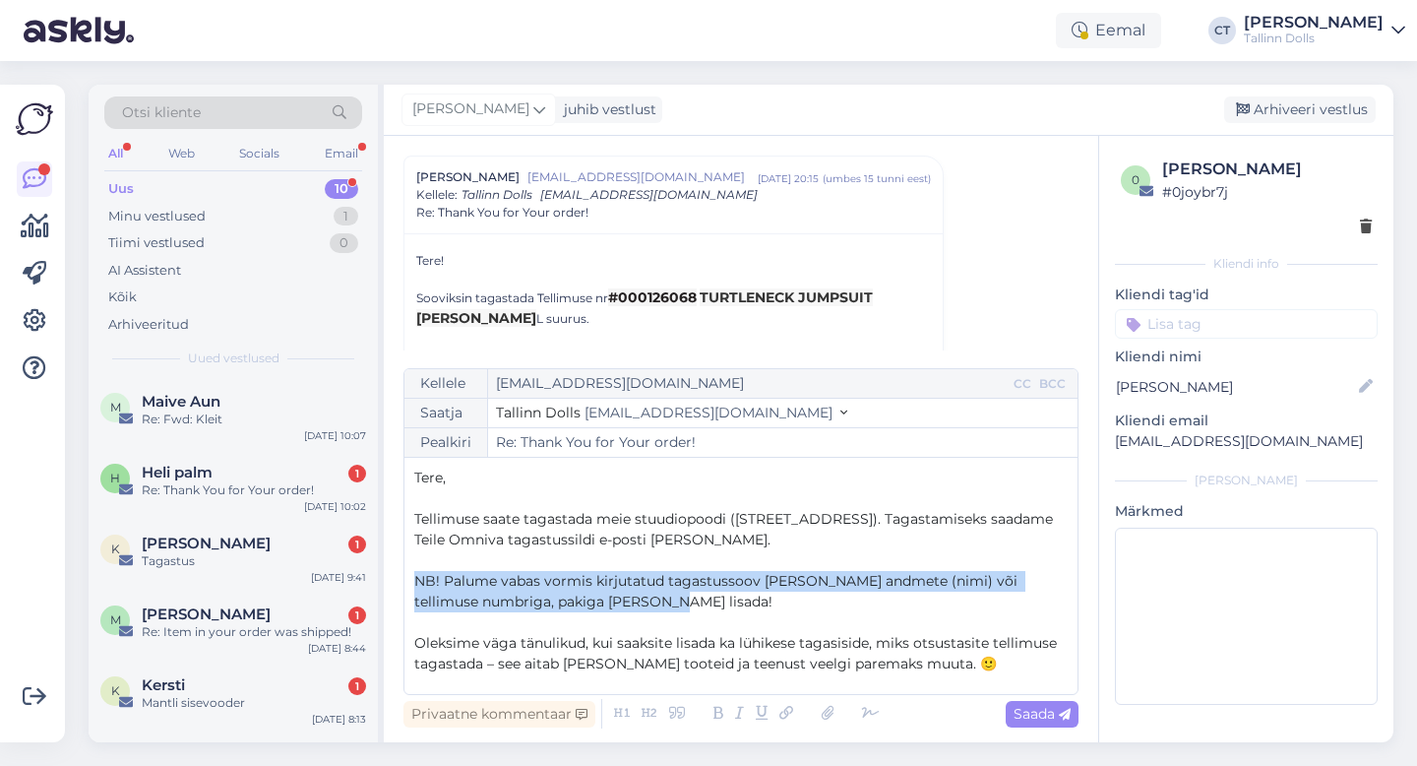
drag, startPoint x: 646, startPoint y: 605, endPoint x: 381, endPoint y: 583, distance: 265.7
click at [381, 583] on div "Otsi kliente All Web Socials Email Uus 10 Minu vestlused 1 Tiimi vestlused 0 AI…" at bounding box center [741, 413] width 1305 height 657
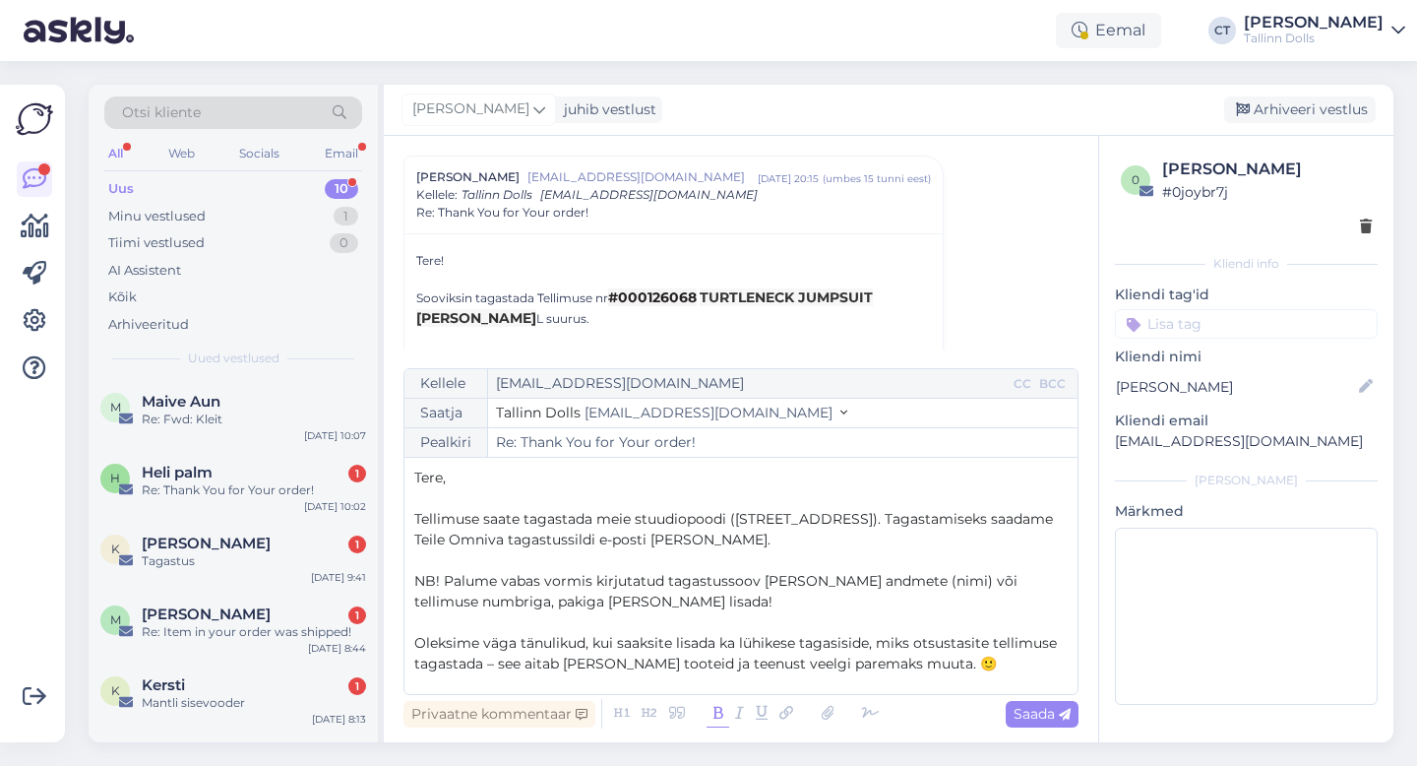
click at [710, 717] on icon at bounding box center [718, 714] width 23 height 28
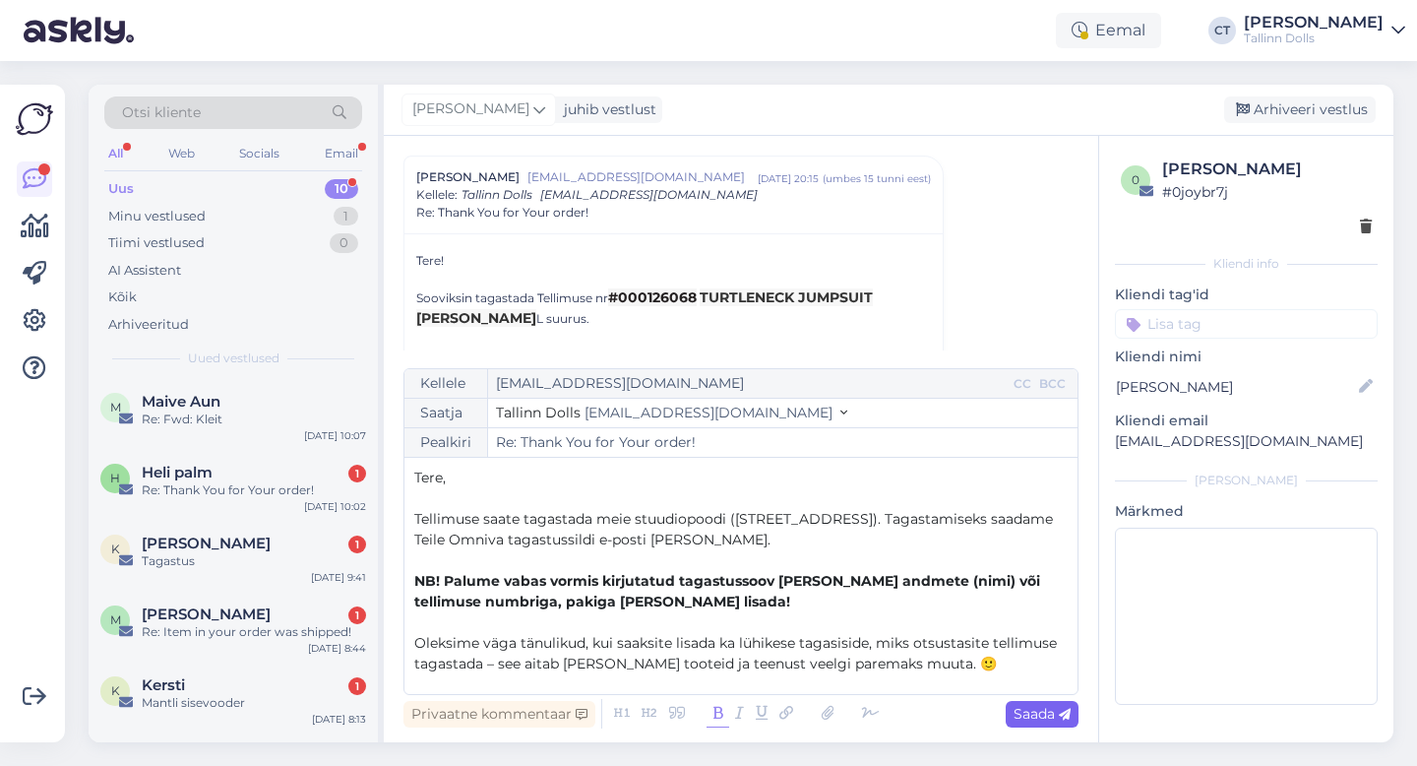
click at [1044, 722] on div "Saada" at bounding box center [1042, 714] width 73 height 27
type input "Re: Re: Thank You for Your order!"
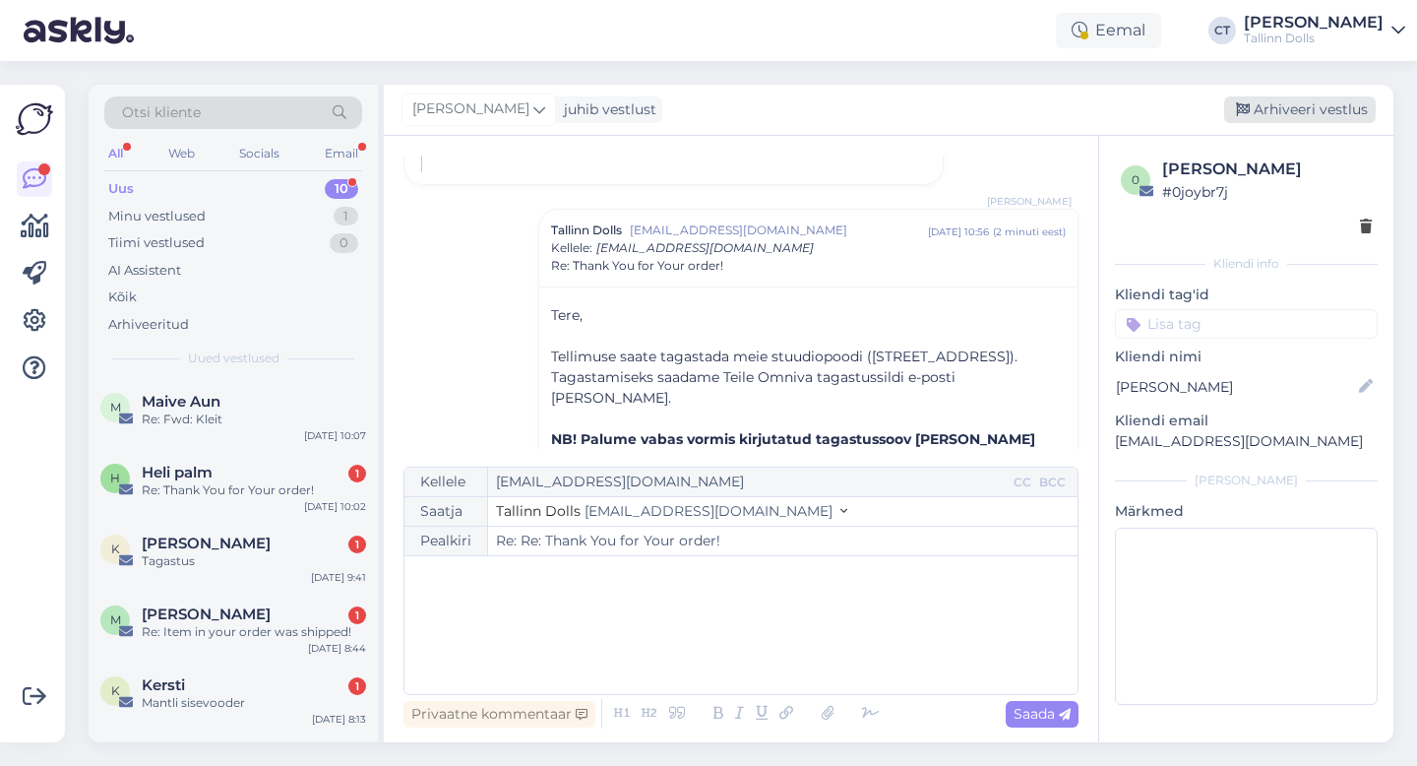
click at [1299, 111] on div "Arhiveeri vestlus" at bounding box center [1300, 109] width 152 height 27
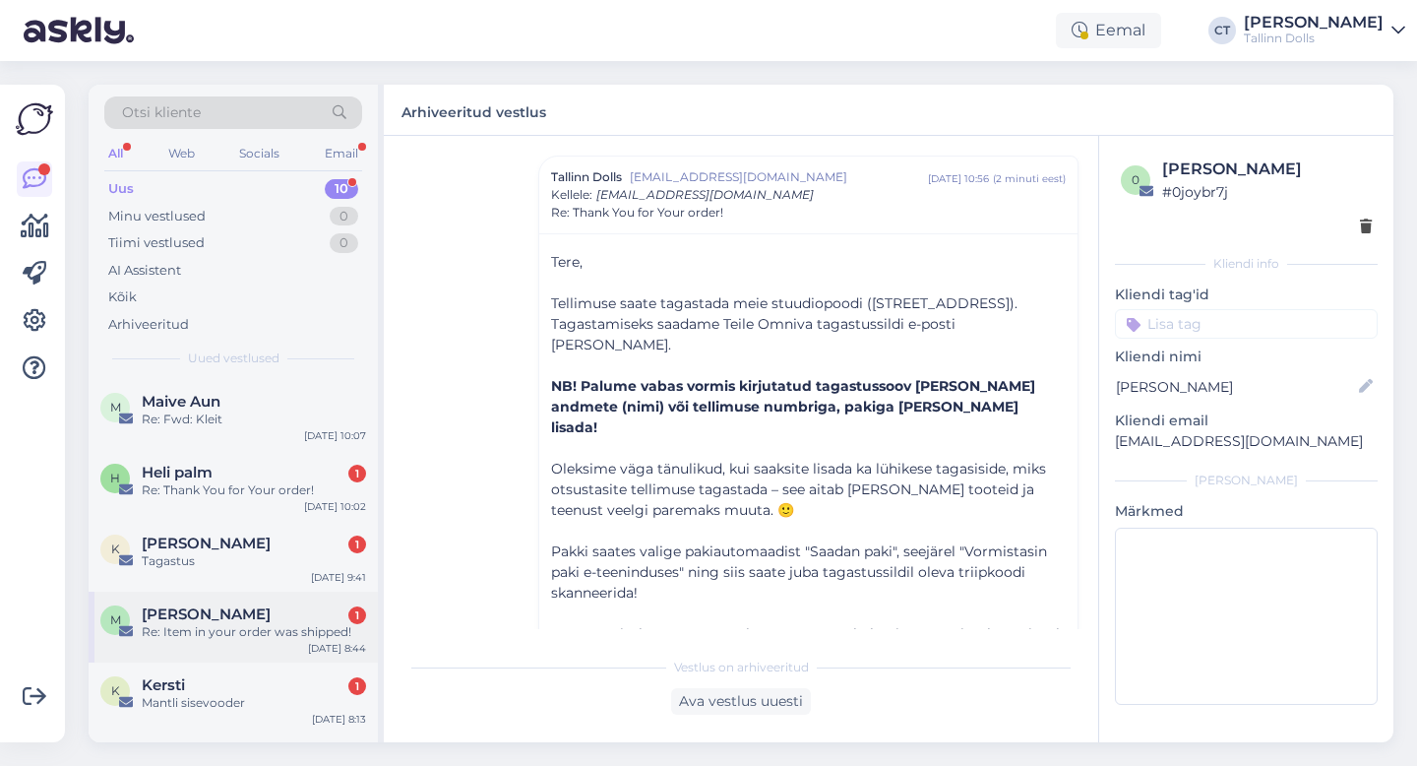
scroll to position [363, 0]
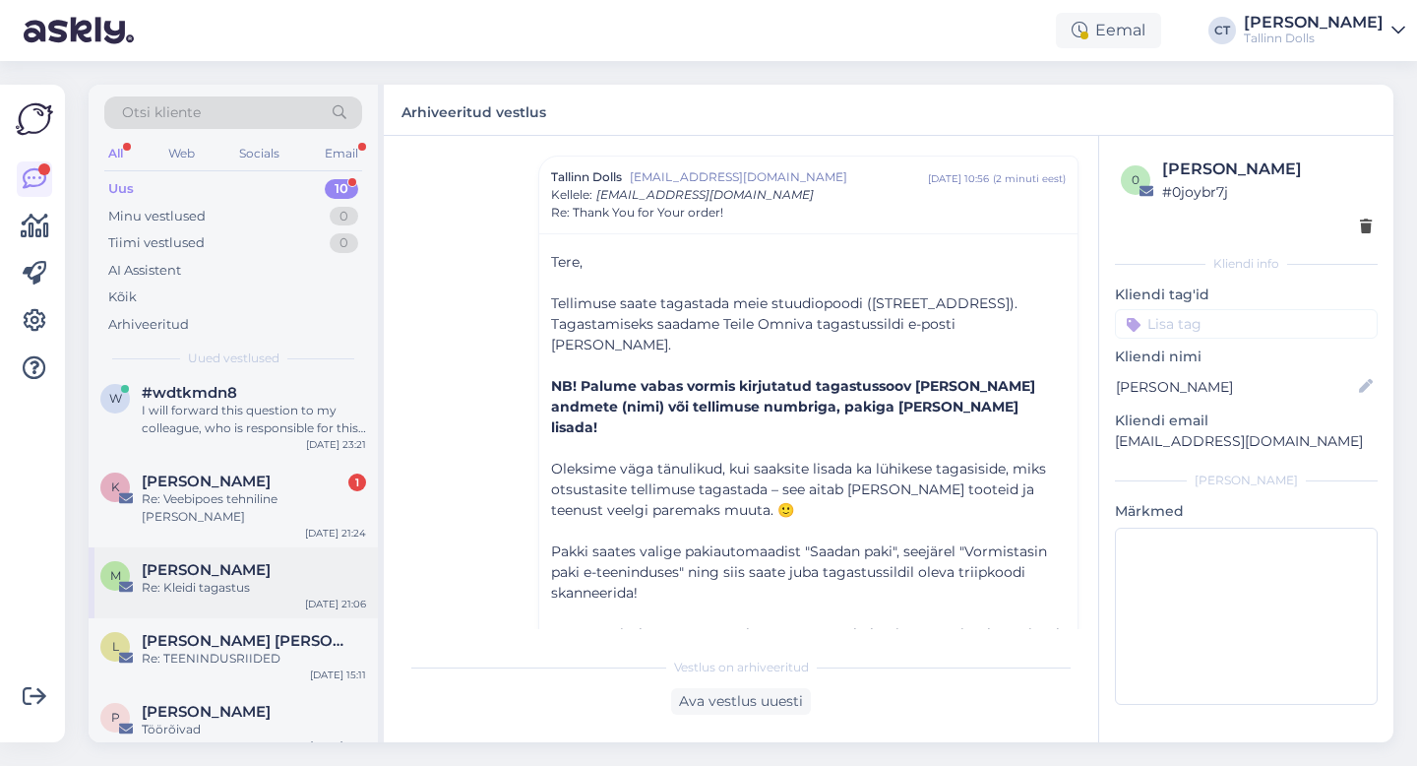
click at [249, 579] on div "Re: Kleidi tagastus" at bounding box center [254, 588] width 224 height 18
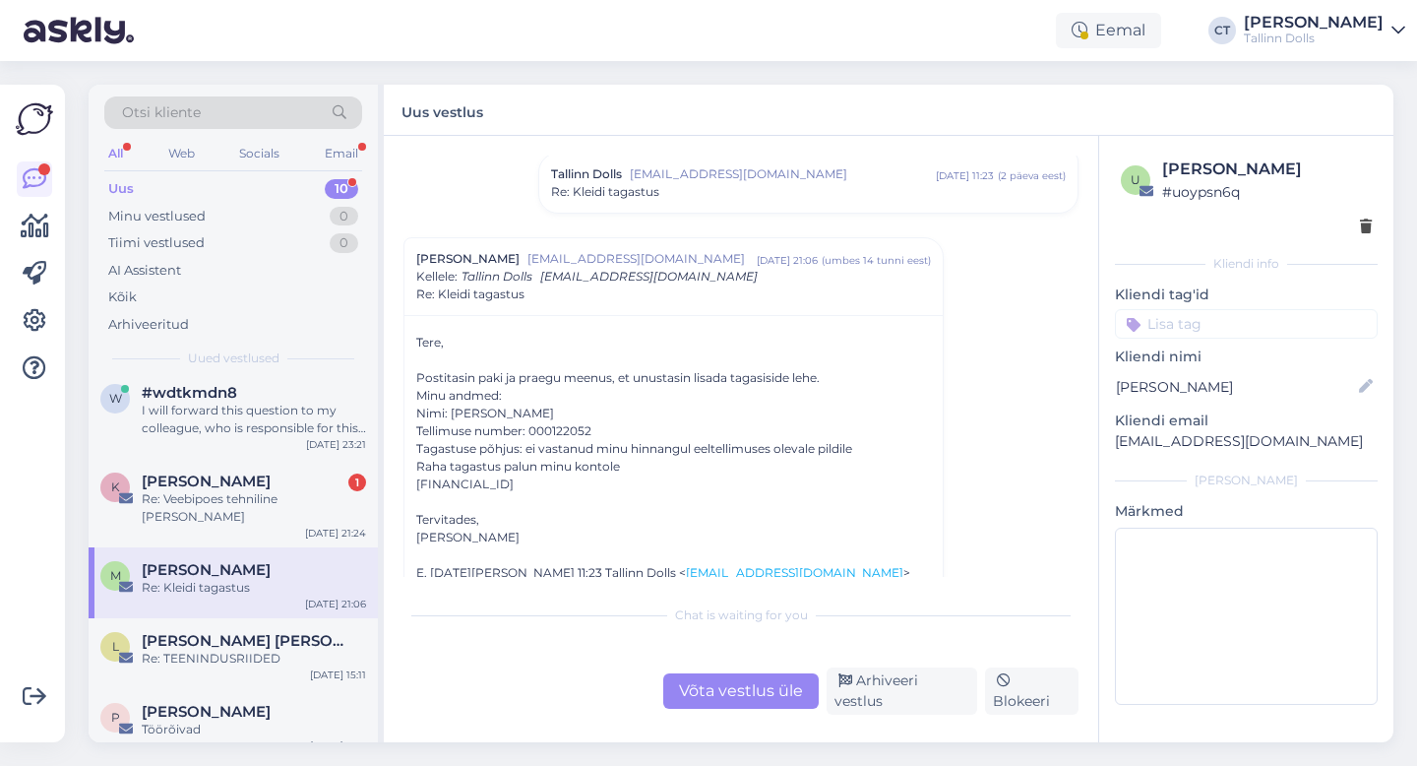
scroll to position [631, 0]
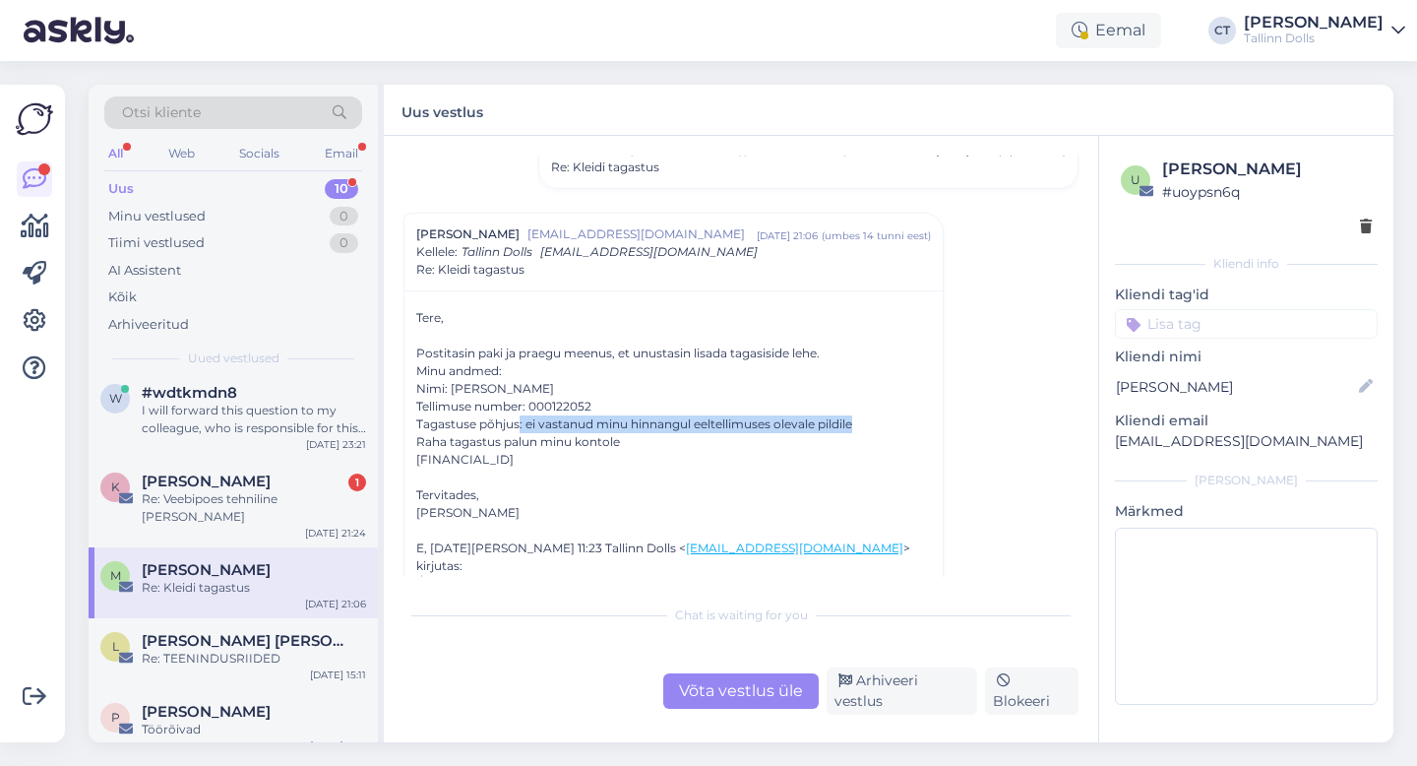
drag, startPoint x: 861, startPoint y: 420, endPoint x: 521, endPoint y: 427, distance: 340.6
click at [521, 427] on div "Tagastuse põhjus: ei vastanud minu hinnangul eeltellimuses olevale pildile" at bounding box center [673, 424] width 515 height 18
copy div ": ei vastanud minu hinnangul eeltellimuses olevale pildile"
click at [705, 701] on div "Võta vestlus üle" at bounding box center [741, 690] width 156 height 35
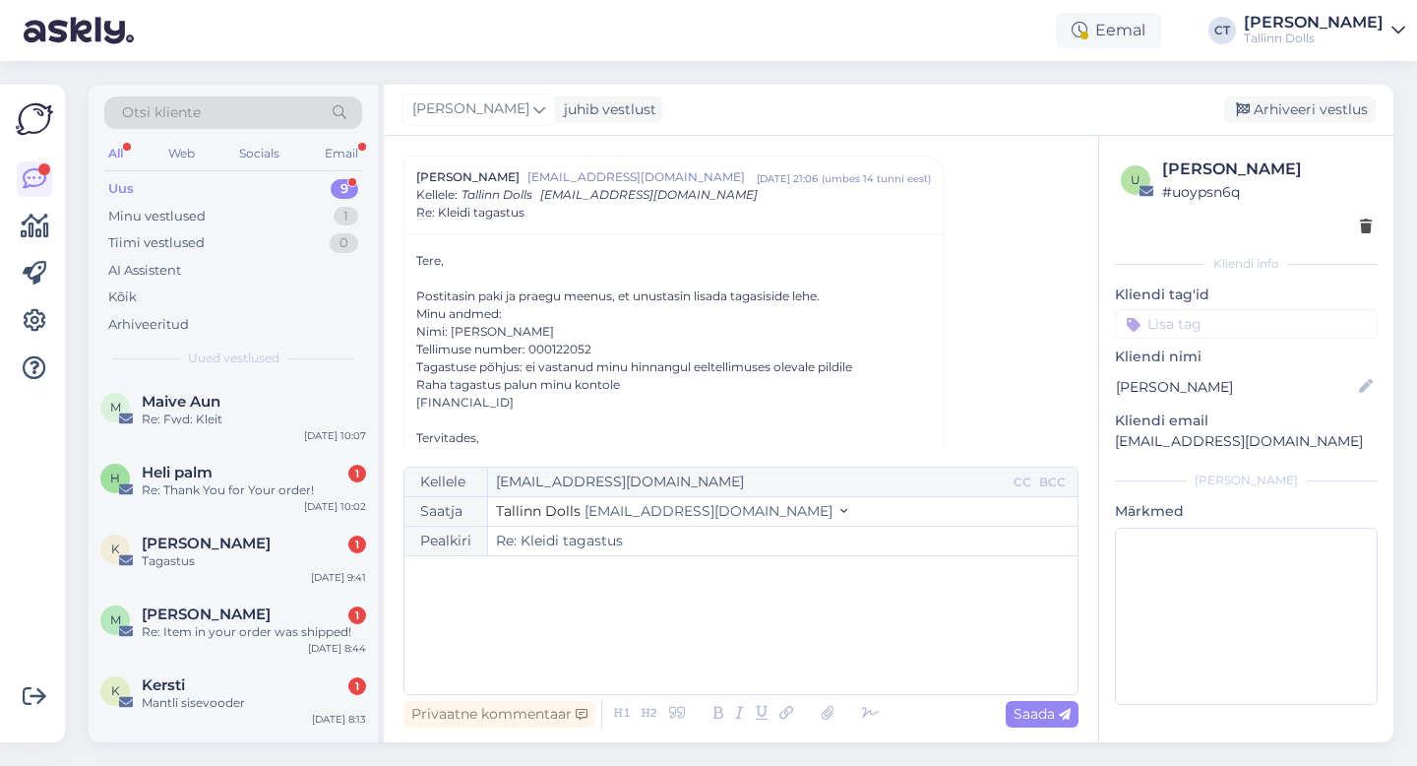
click at [694, 648] on div "﻿" at bounding box center [741, 625] width 654 height 118
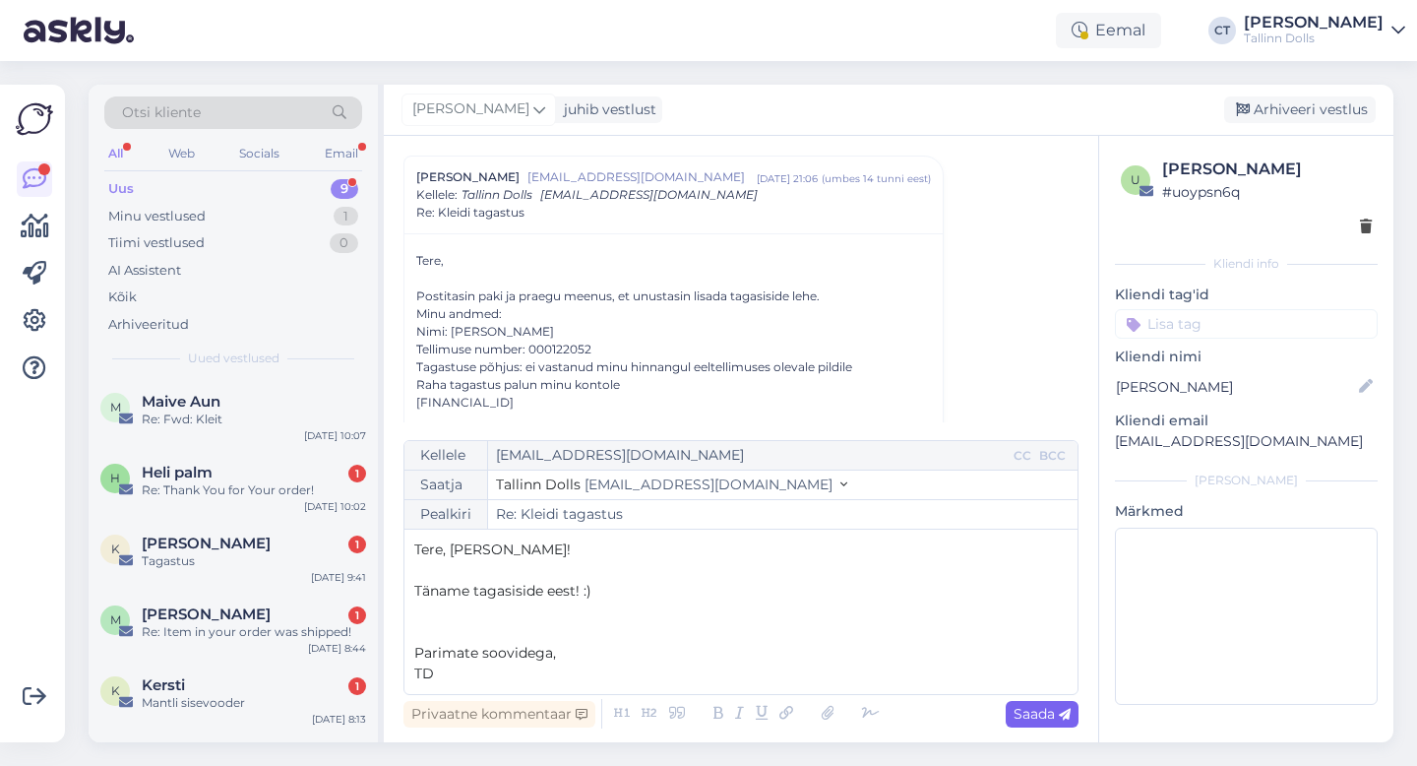
click at [1036, 717] on span "Saada" at bounding box center [1042, 714] width 57 height 18
type input "Re: Re: Kleidi tagastus"
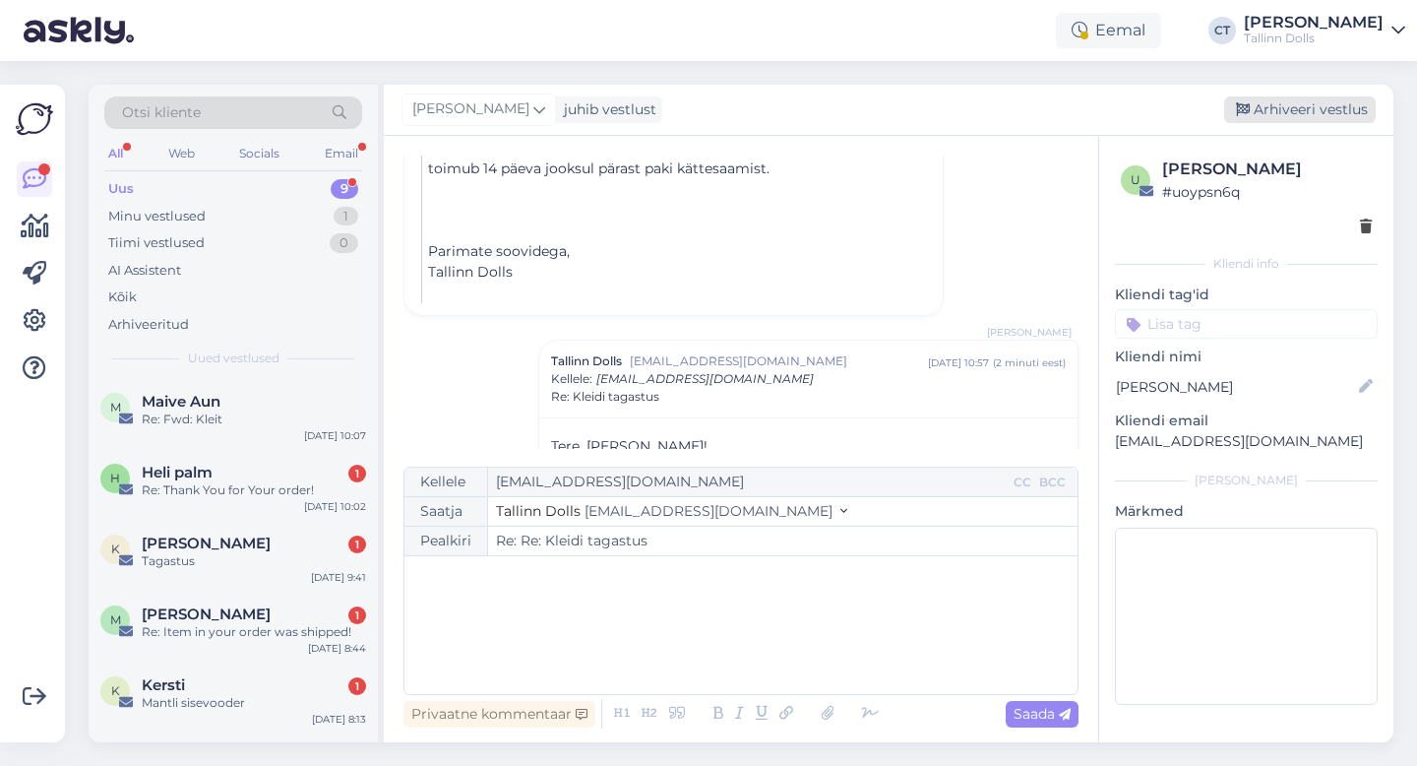
click at [1328, 109] on div "Arhiveeri vestlus" at bounding box center [1300, 109] width 152 height 27
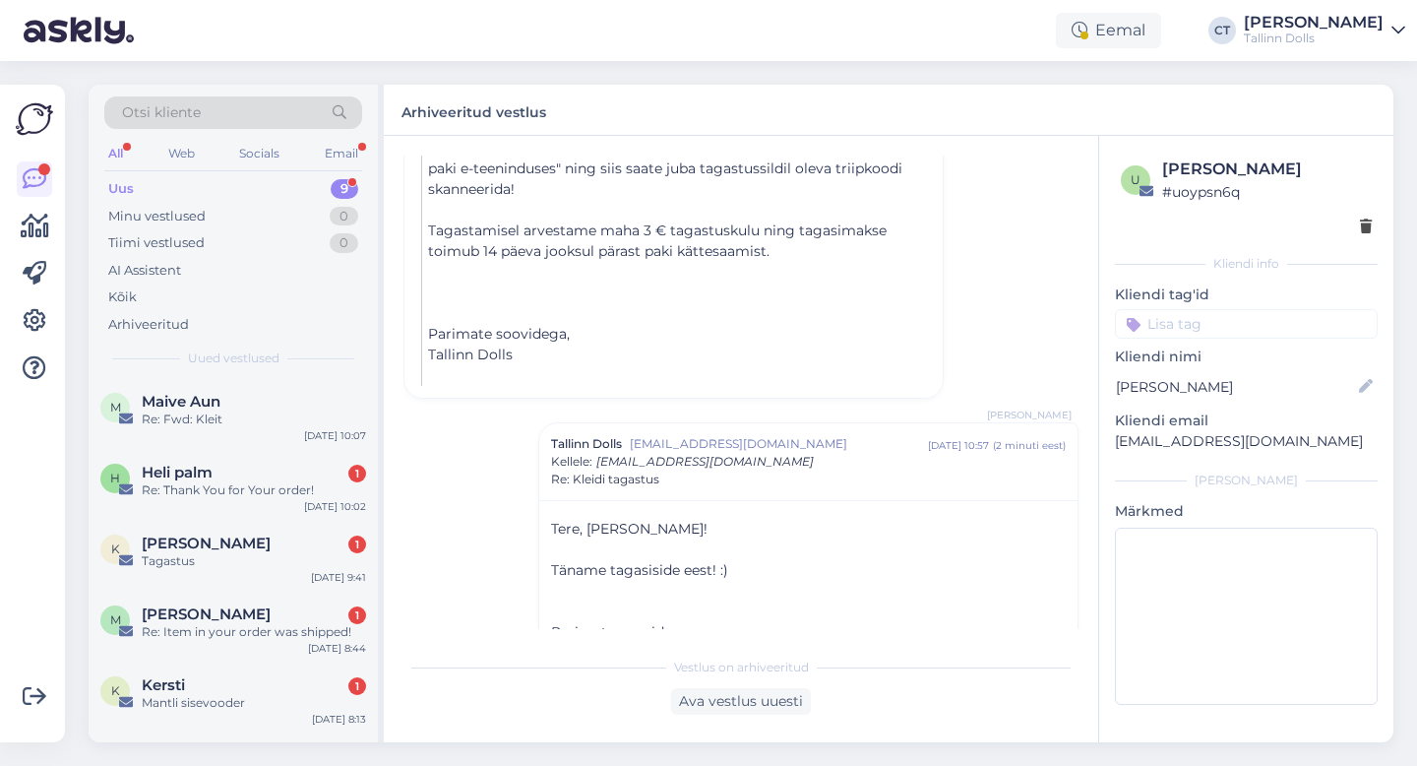
scroll to position [292, 0]
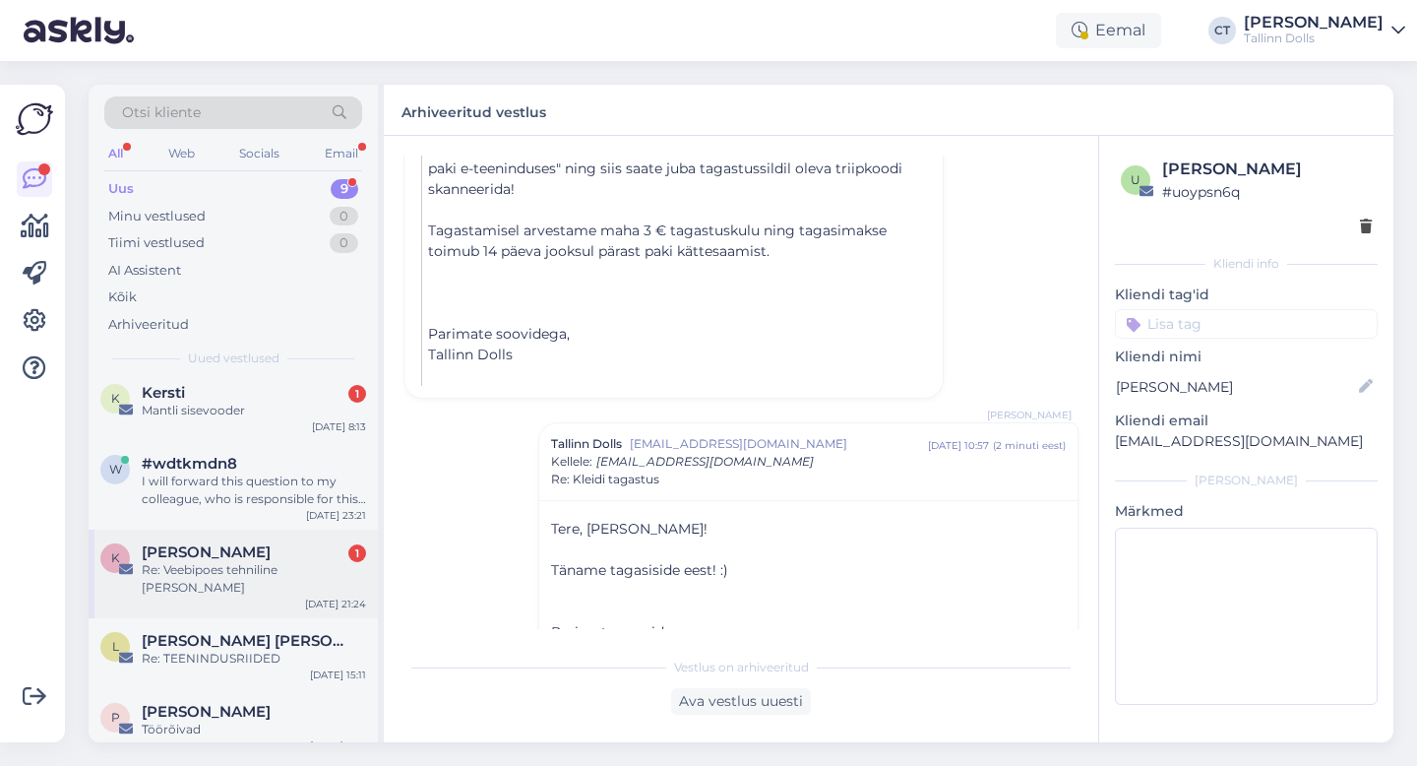
click at [258, 573] on div "Re: Veebipoes tehniline [PERSON_NAME]" at bounding box center [254, 578] width 224 height 35
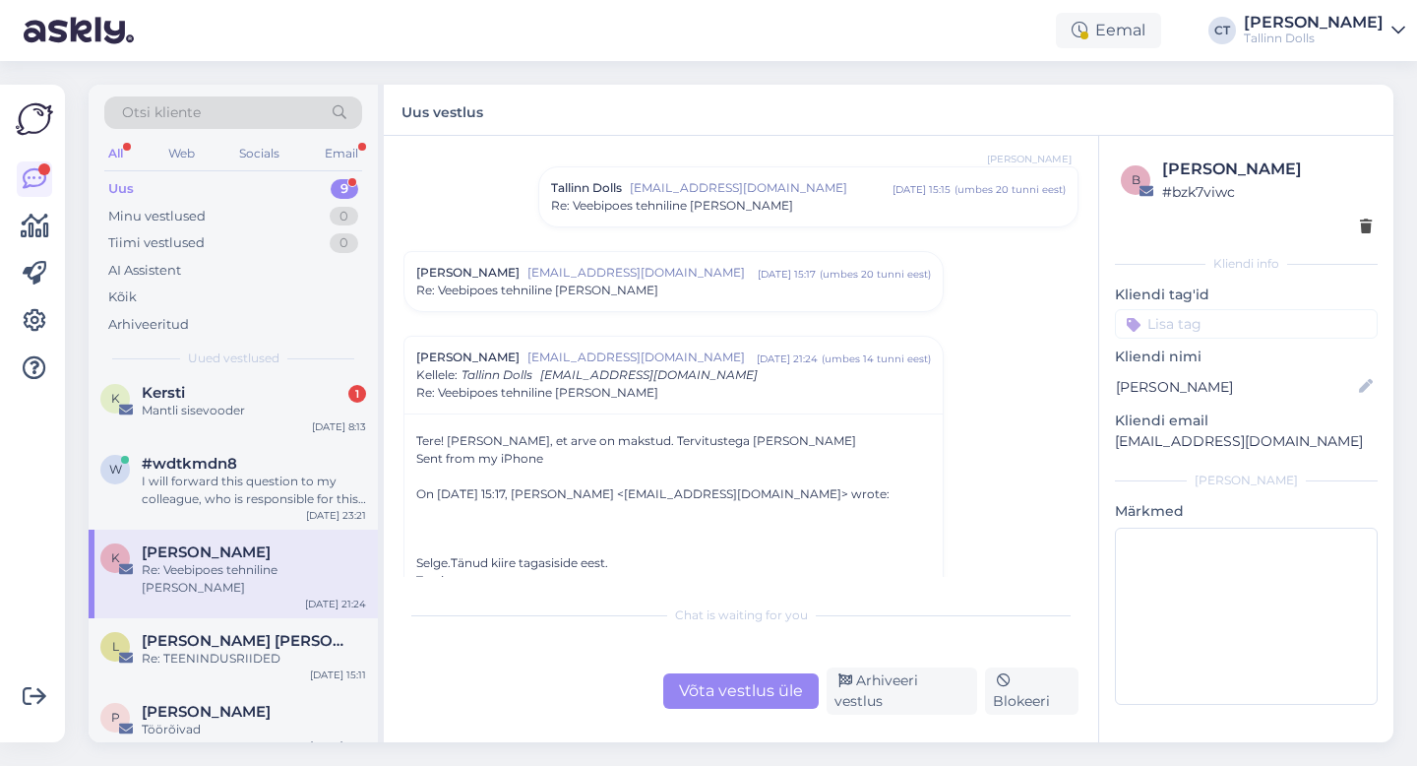
scroll to position [847, 0]
click at [660, 281] on div "Re: Veebipoes tehniline [PERSON_NAME]" at bounding box center [673, 290] width 515 height 18
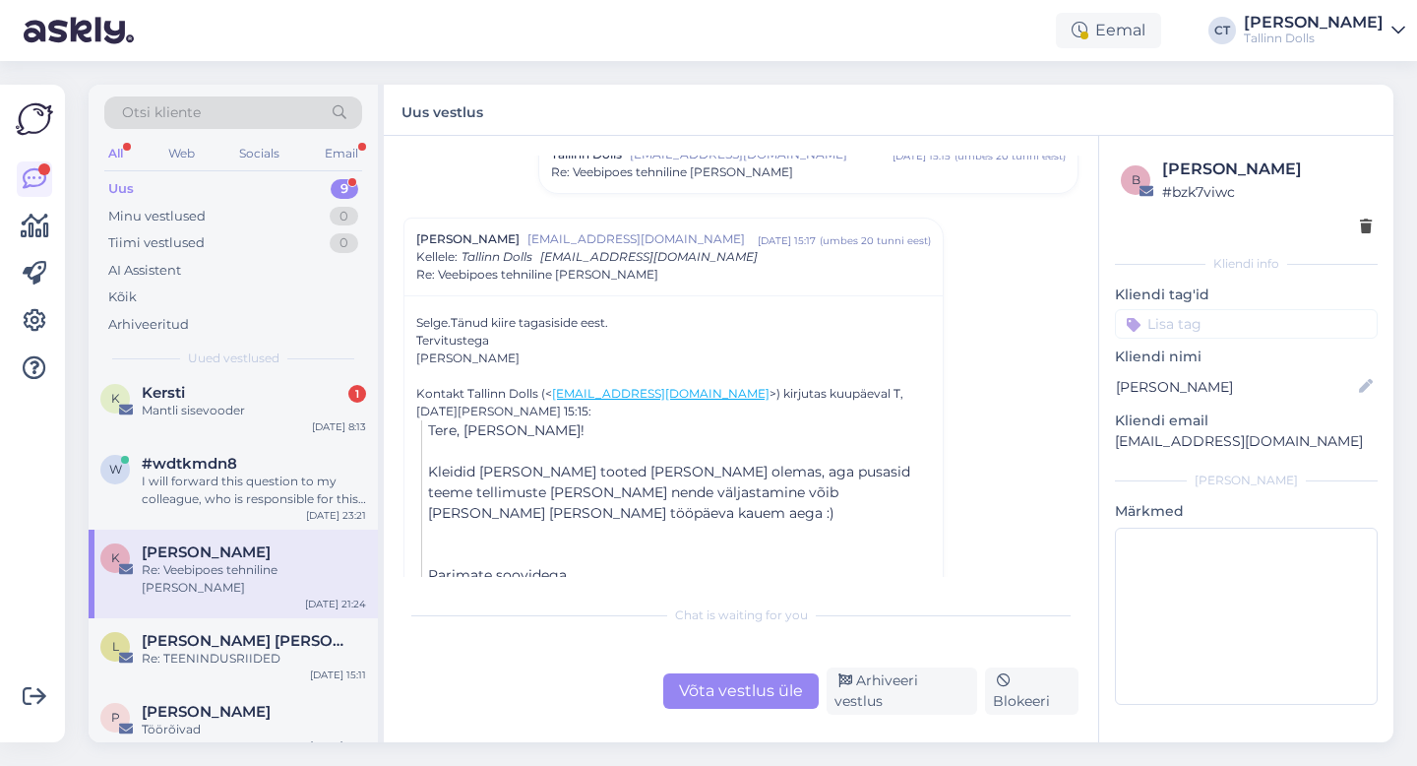
click at [763, 706] on div "Võta vestlus üle" at bounding box center [741, 690] width 156 height 35
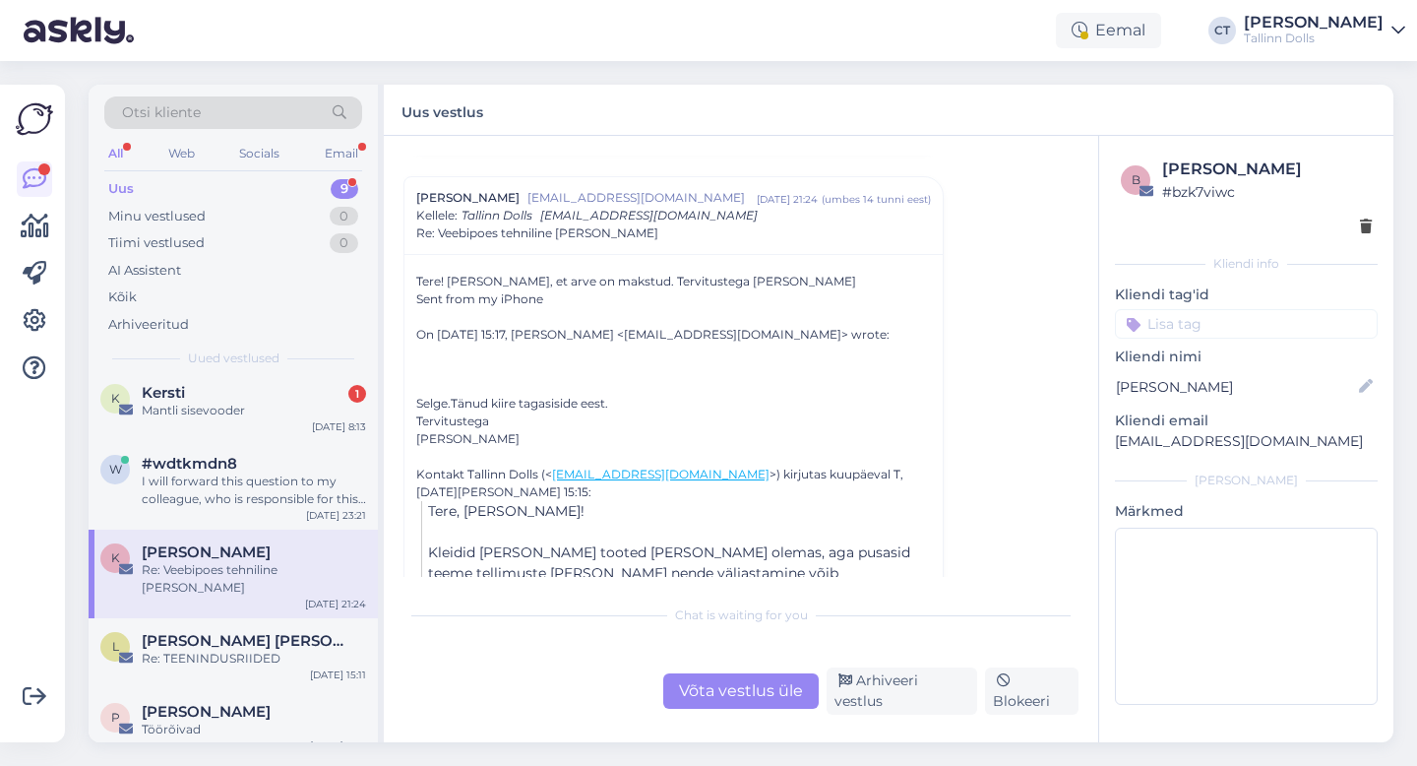
scroll to position [0, 0]
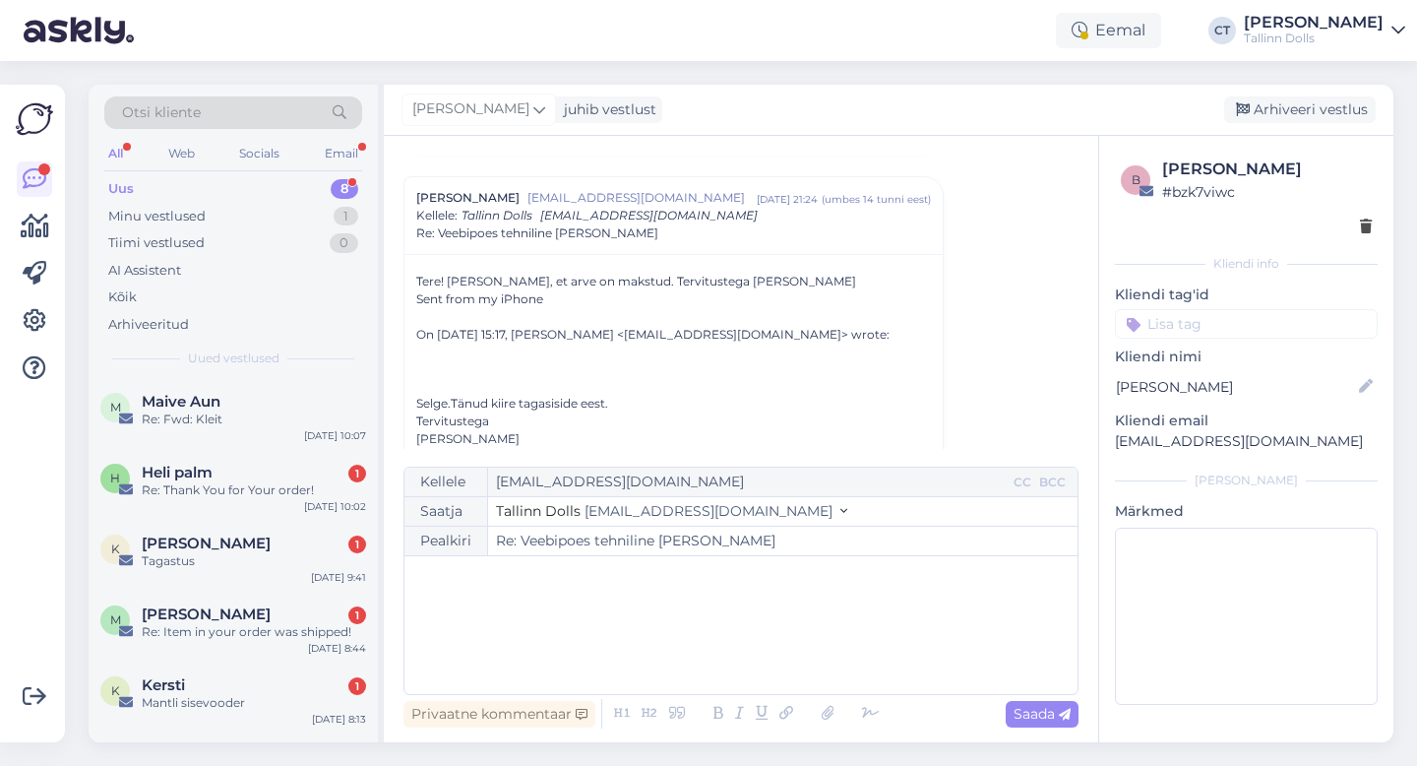
click at [766, 646] on div "﻿" at bounding box center [741, 625] width 654 height 118
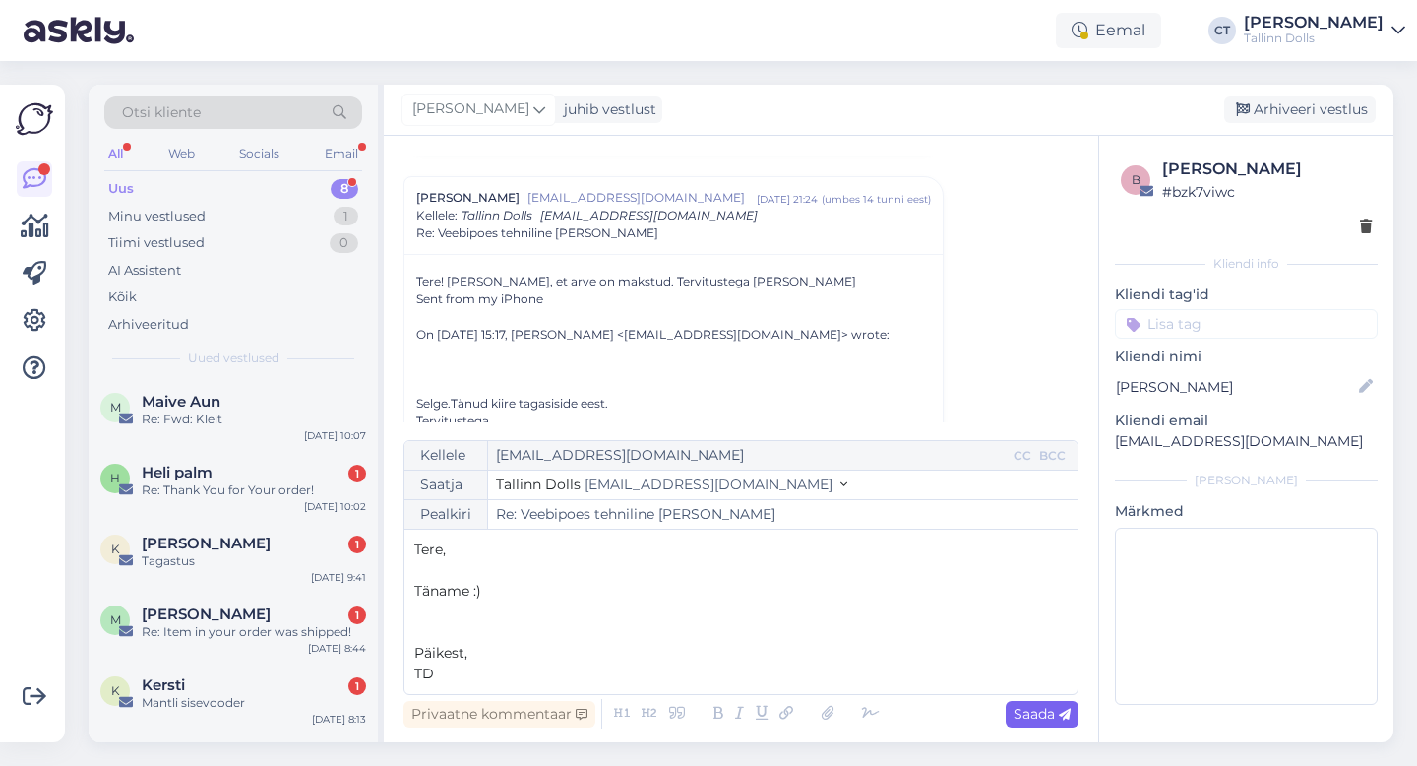
click at [1029, 712] on span "Saada" at bounding box center [1042, 714] width 57 height 18
type input "Re: Re: Veebipoes tehniline [PERSON_NAME]"
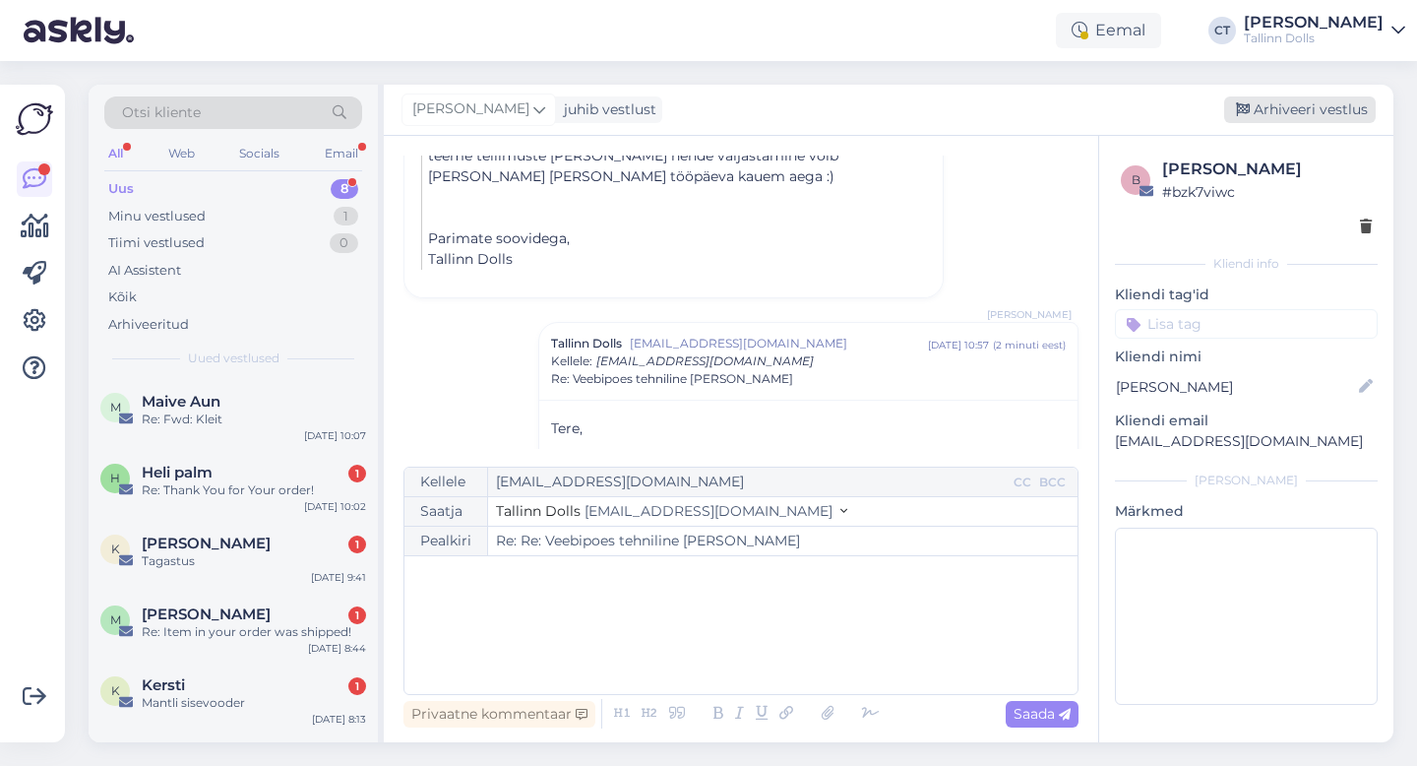
click at [1299, 118] on div "Arhiveeri vestlus" at bounding box center [1300, 109] width 152 height 27
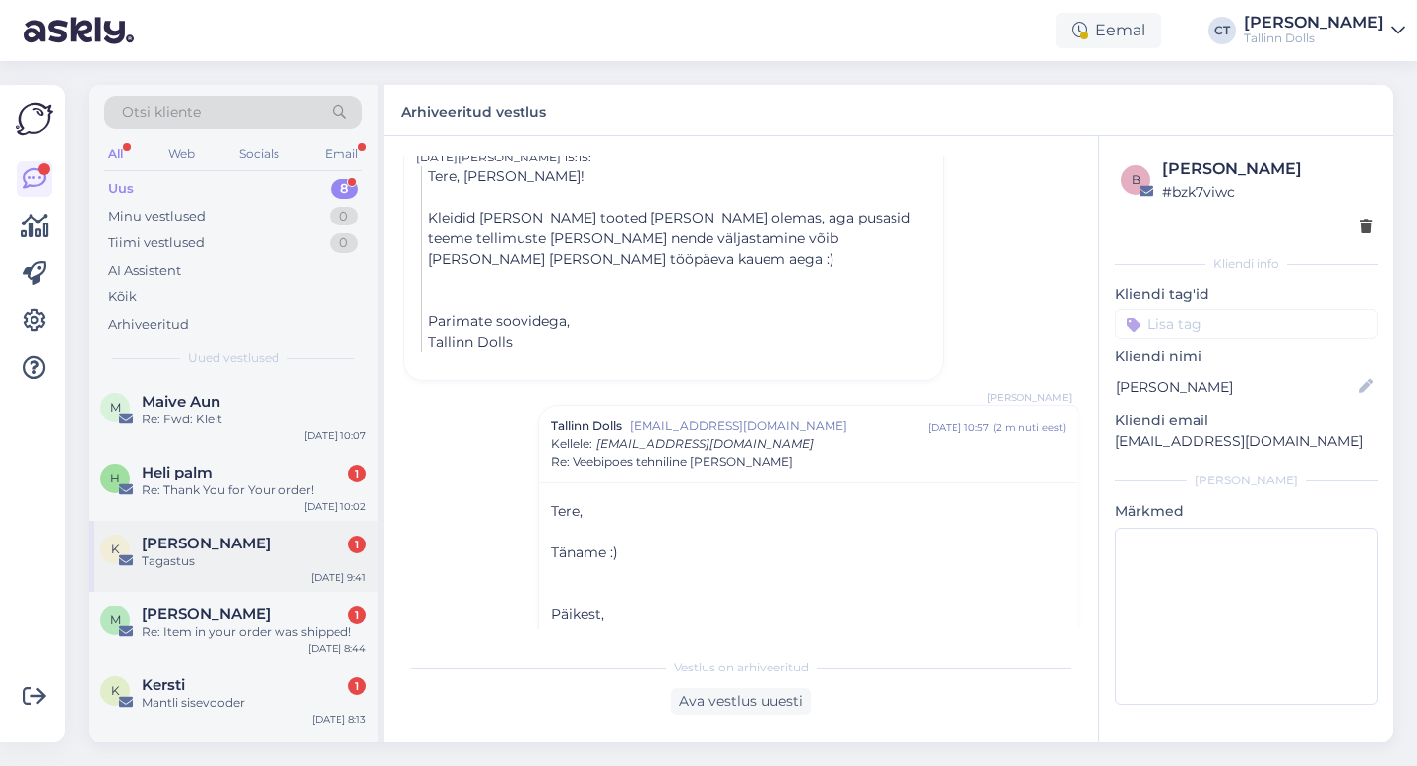
scroll to position [221, 0]
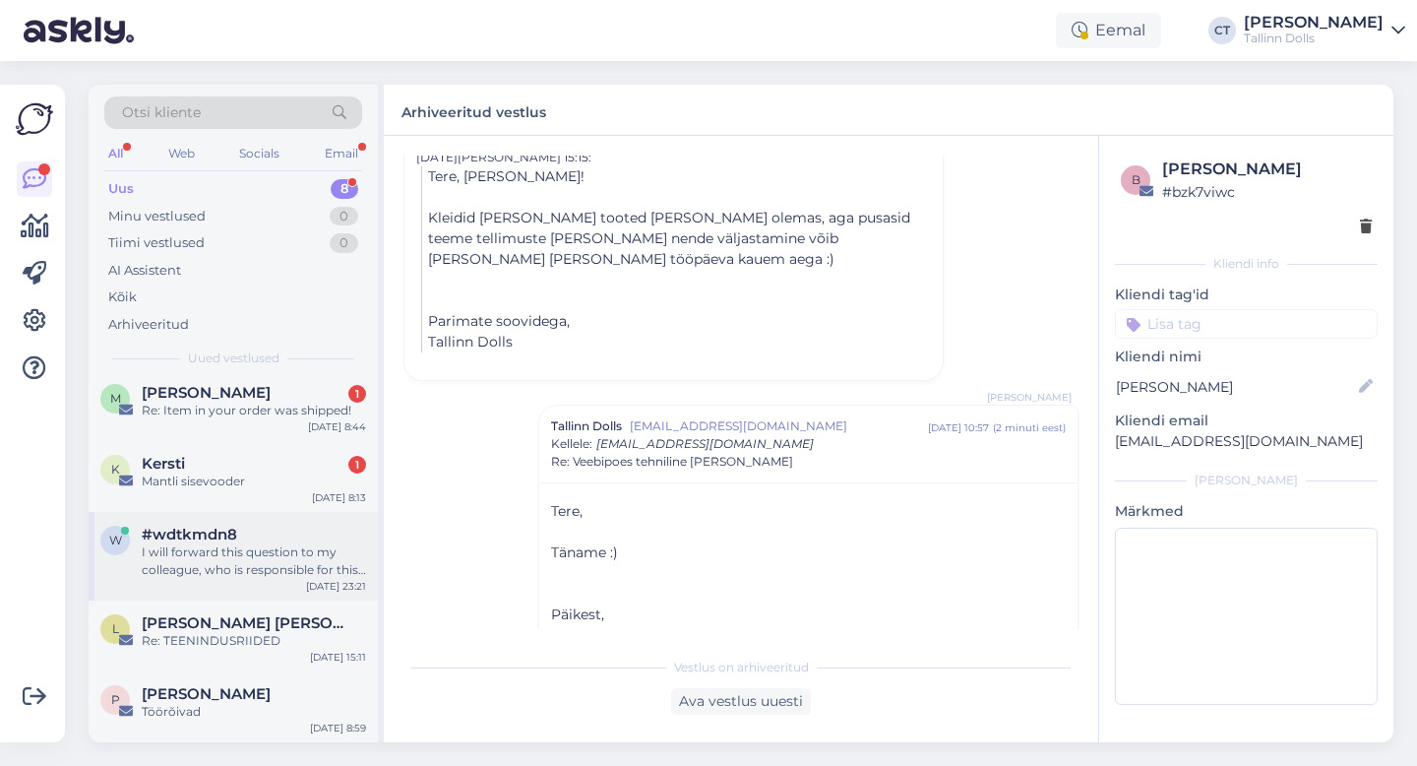
click at [235, 588] on div "w #wdtkmdn8 I will forward this question to my colleague, who is responsible fo…" at bounding box center [233, 556] width 289 height 89
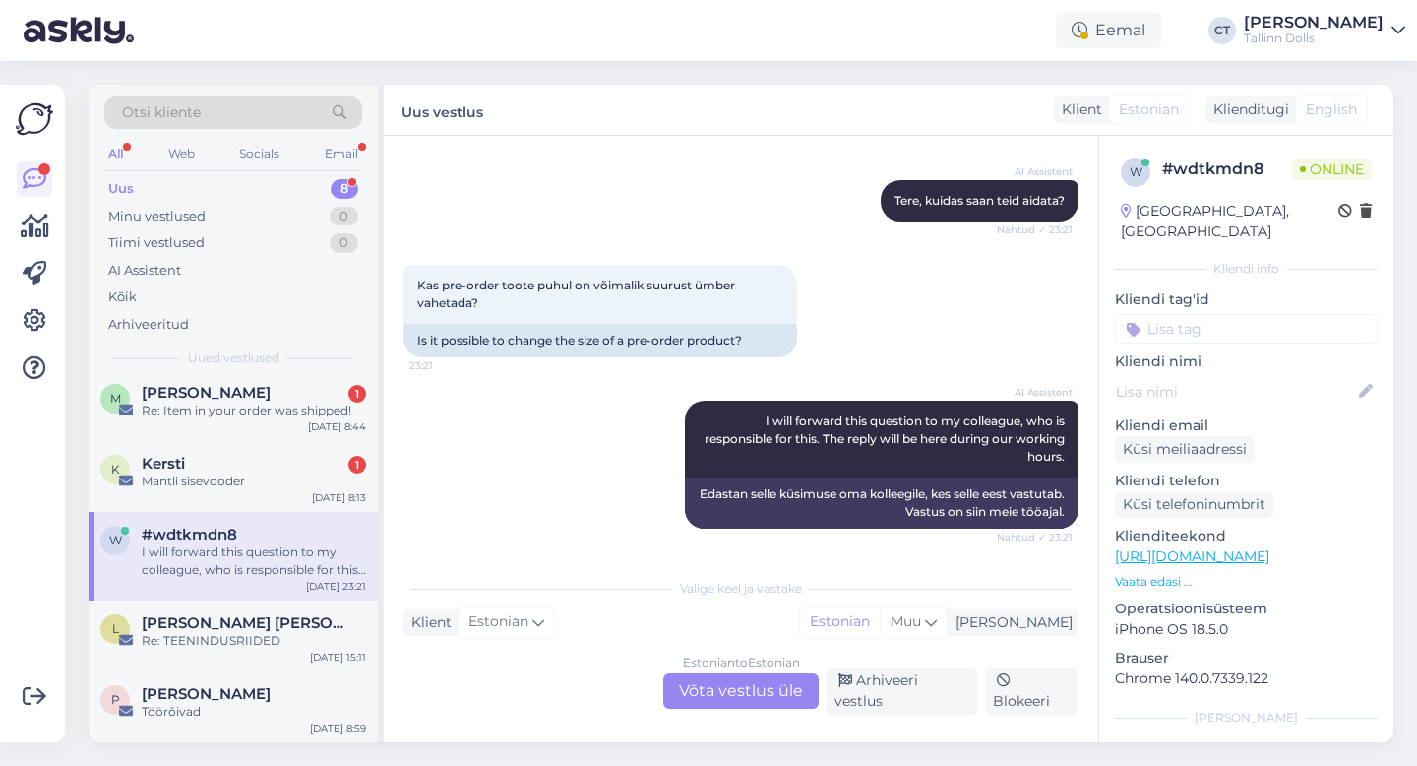
scroll to position [186, 0]
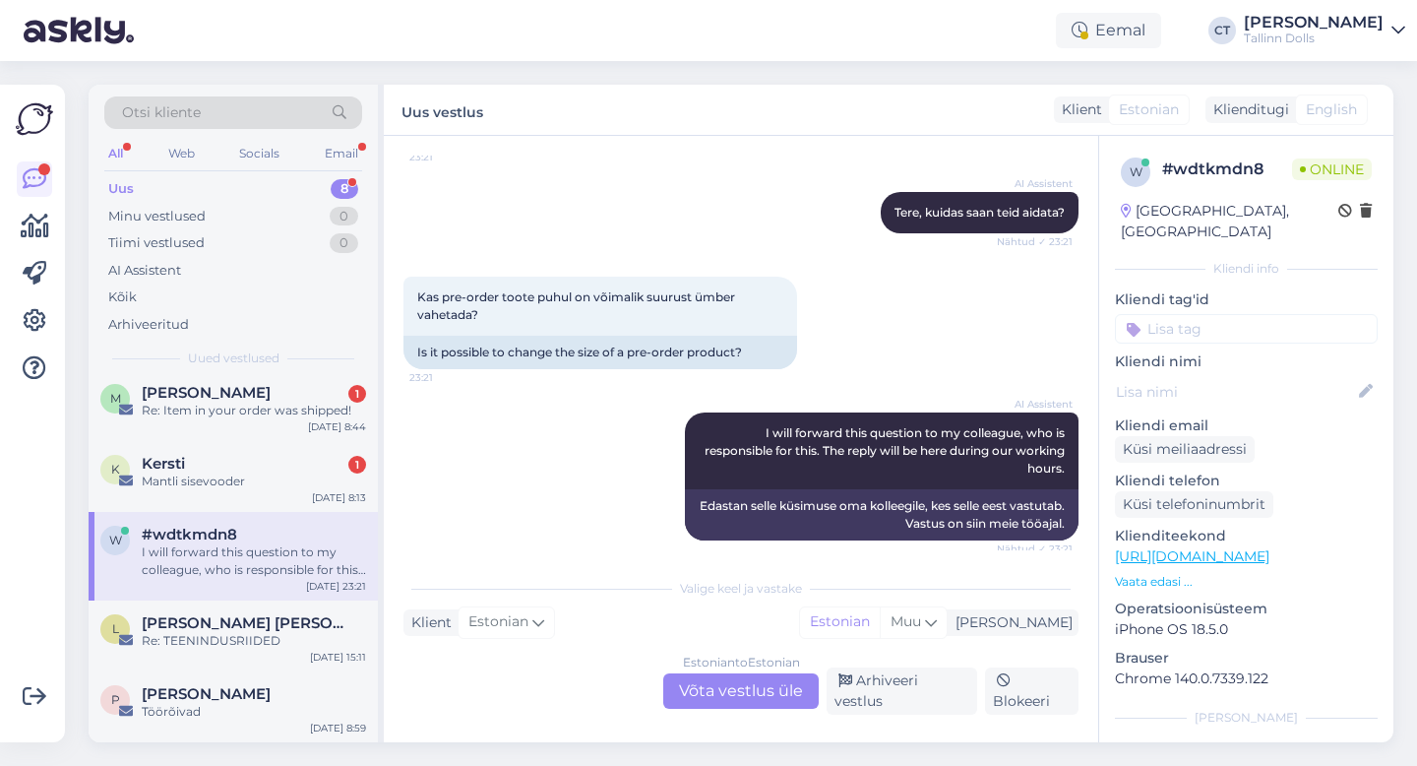
click at [696, 686] on div "Estonian to Estonian Võta vestlus üle" at bounding box center [741, 690] width 156 height 35
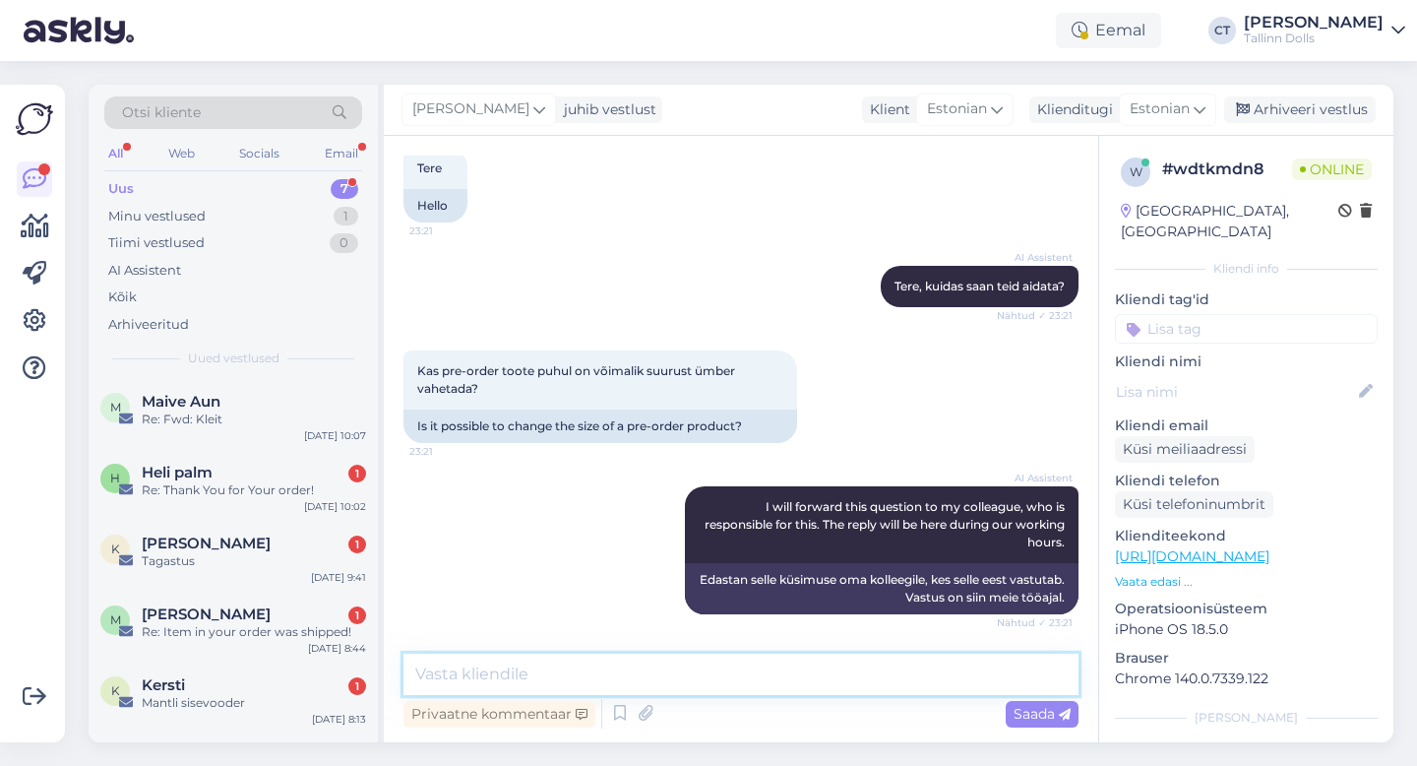
click at [714, 669] on textarea at bounding box center [741, 674] width 675 height 41
type textarea "Tere, oleneb tootest ja tellimustest :) Mis toode Teile silma jäi?"
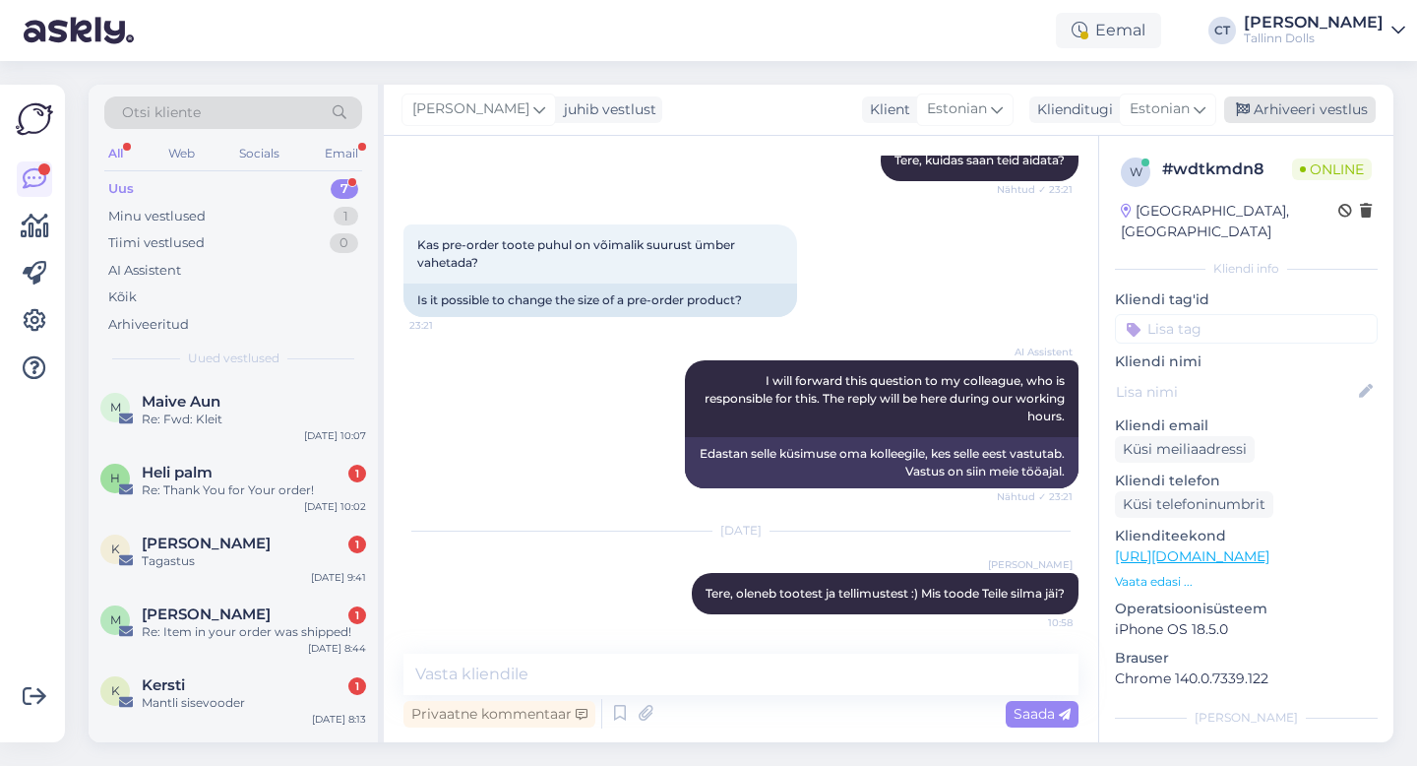
click at [1343, 107] on div "Arhiveeri vestlus" at bounding box center [1300, 109] width 152 height 27
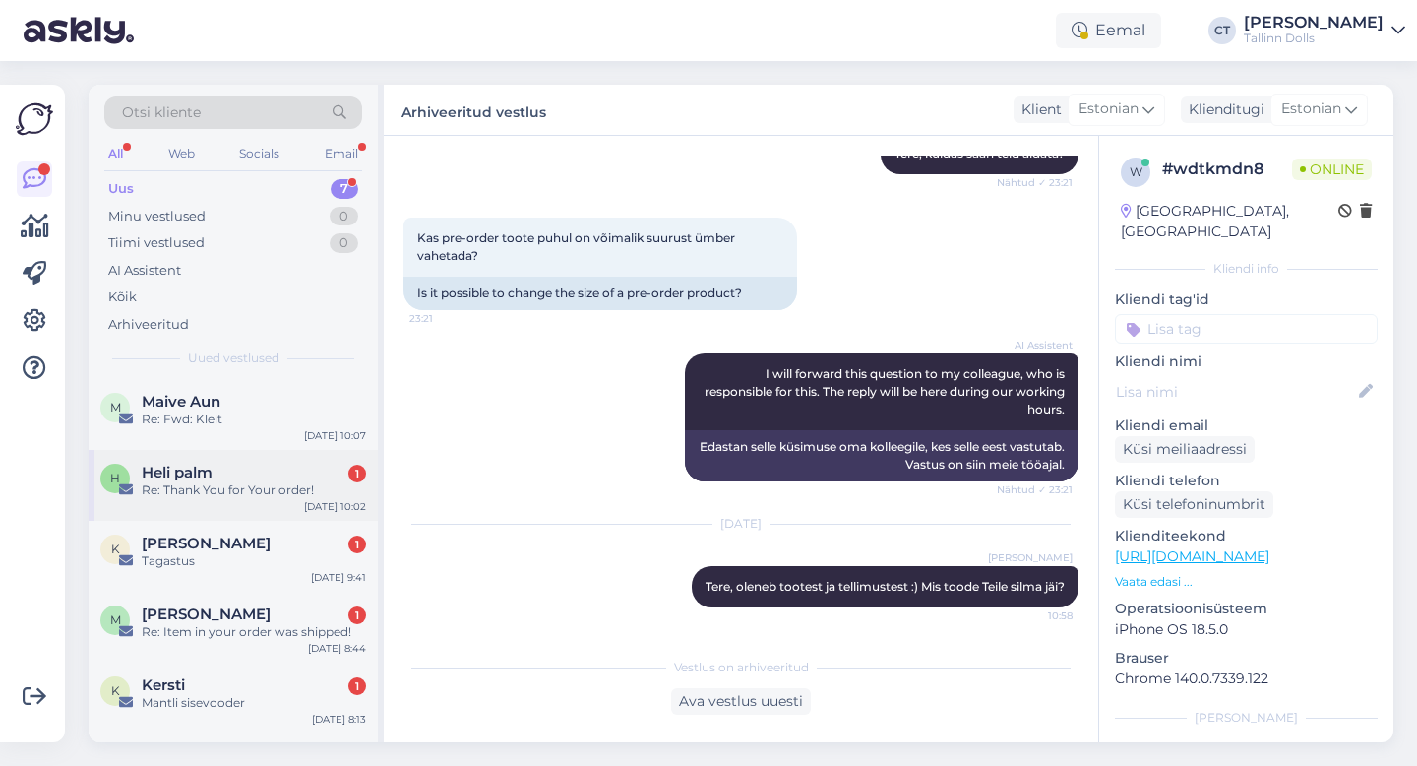
click at [207, 479] on span "Heli palm" at bounding box center [177, 473] width 71 height 18
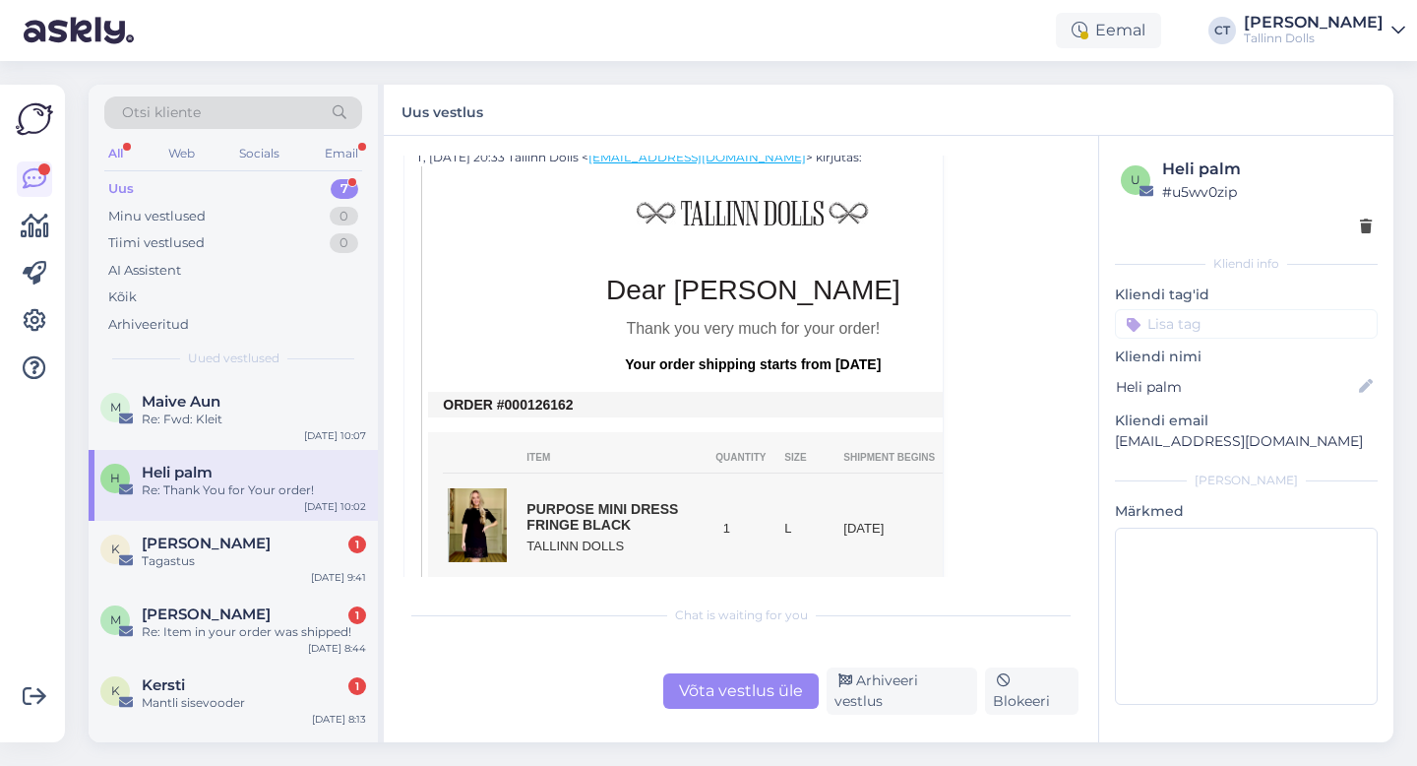
scroll to position [418, 0]
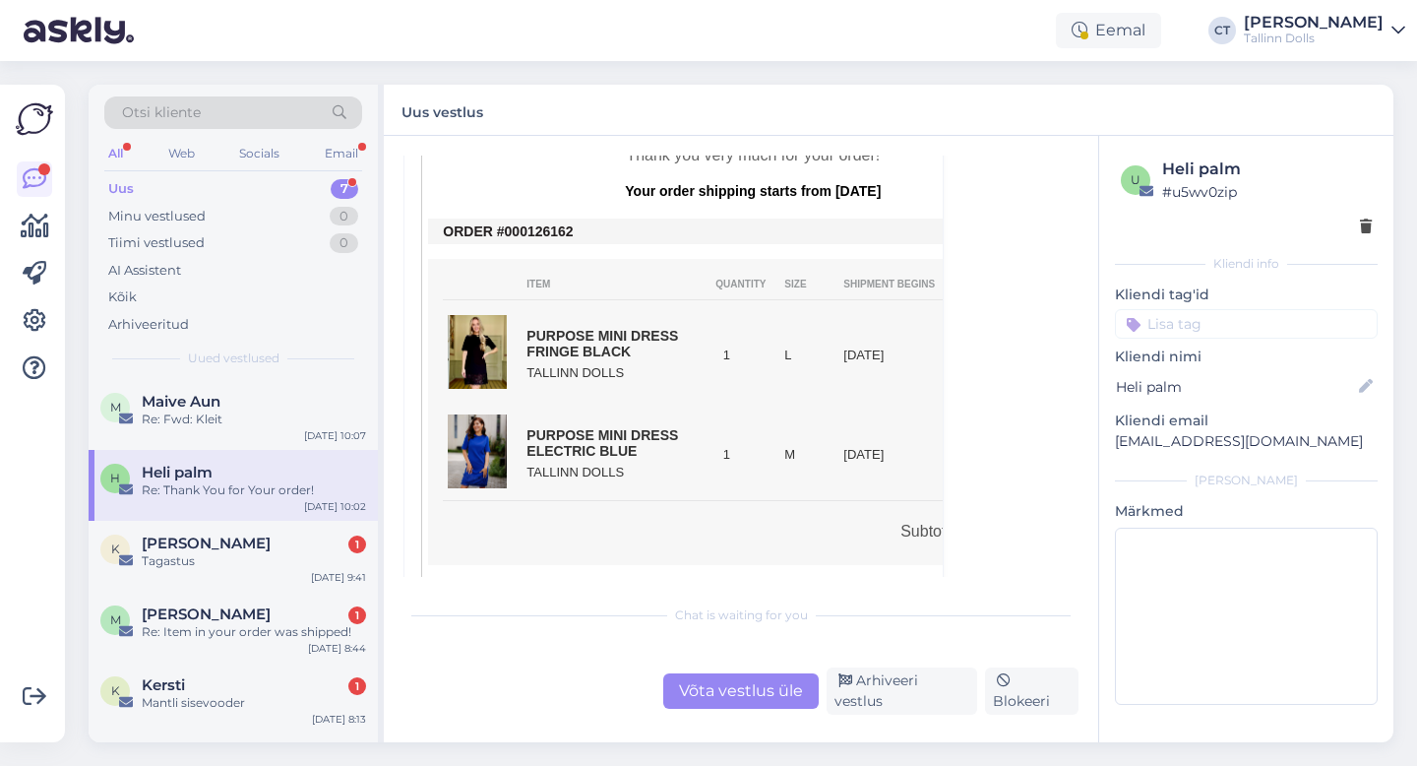
drag, startPoint x: 577, startPoint y: 231, endPoint x: 515, endPoint y: 231, distance: 62.0
click at [515, 231] on td "ORDER #000126162" at bounding box center [753, 231] width 620 height 16
copy td "00126162"
click at [693, 679] on div "Võta vestlus üle" at bounding box center [741, 690] width 156 height 35
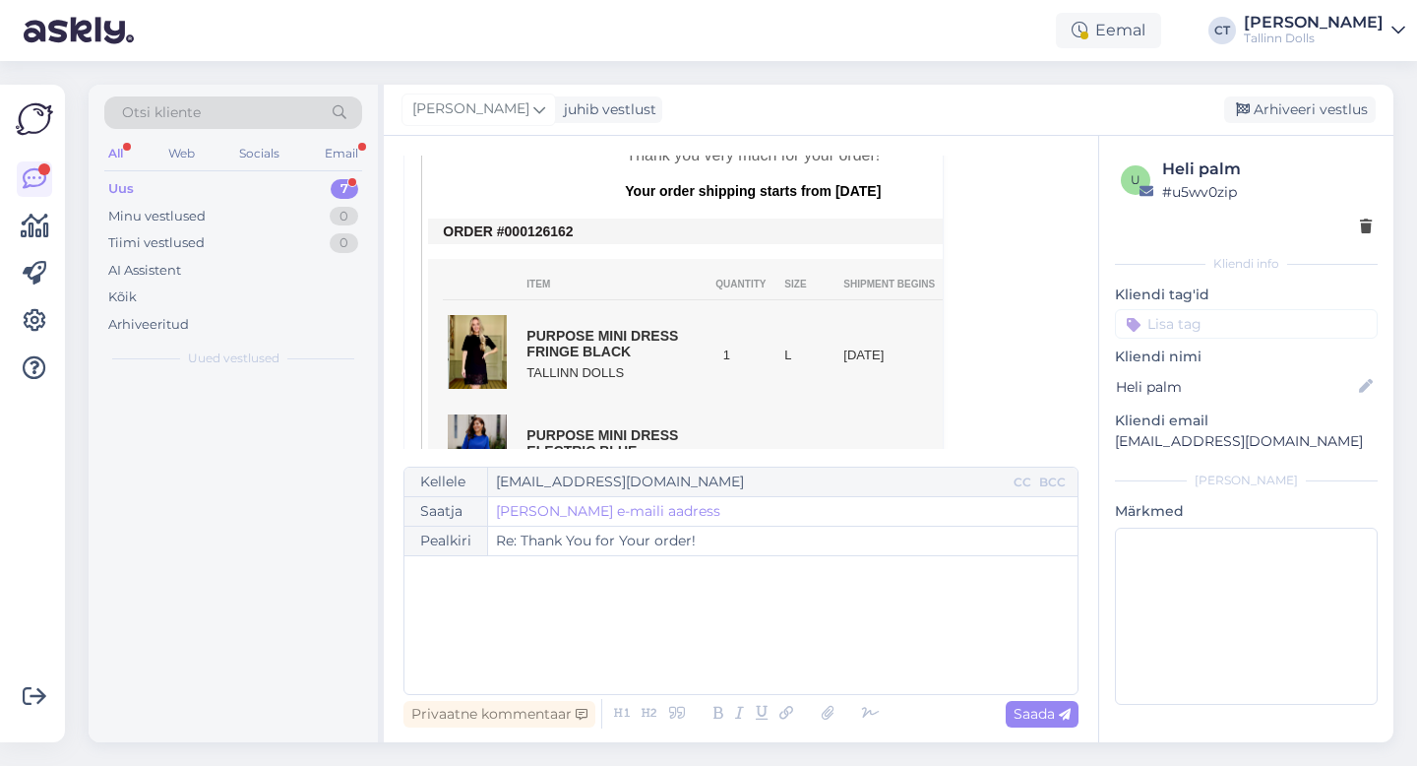
scroll to position [53, 0]
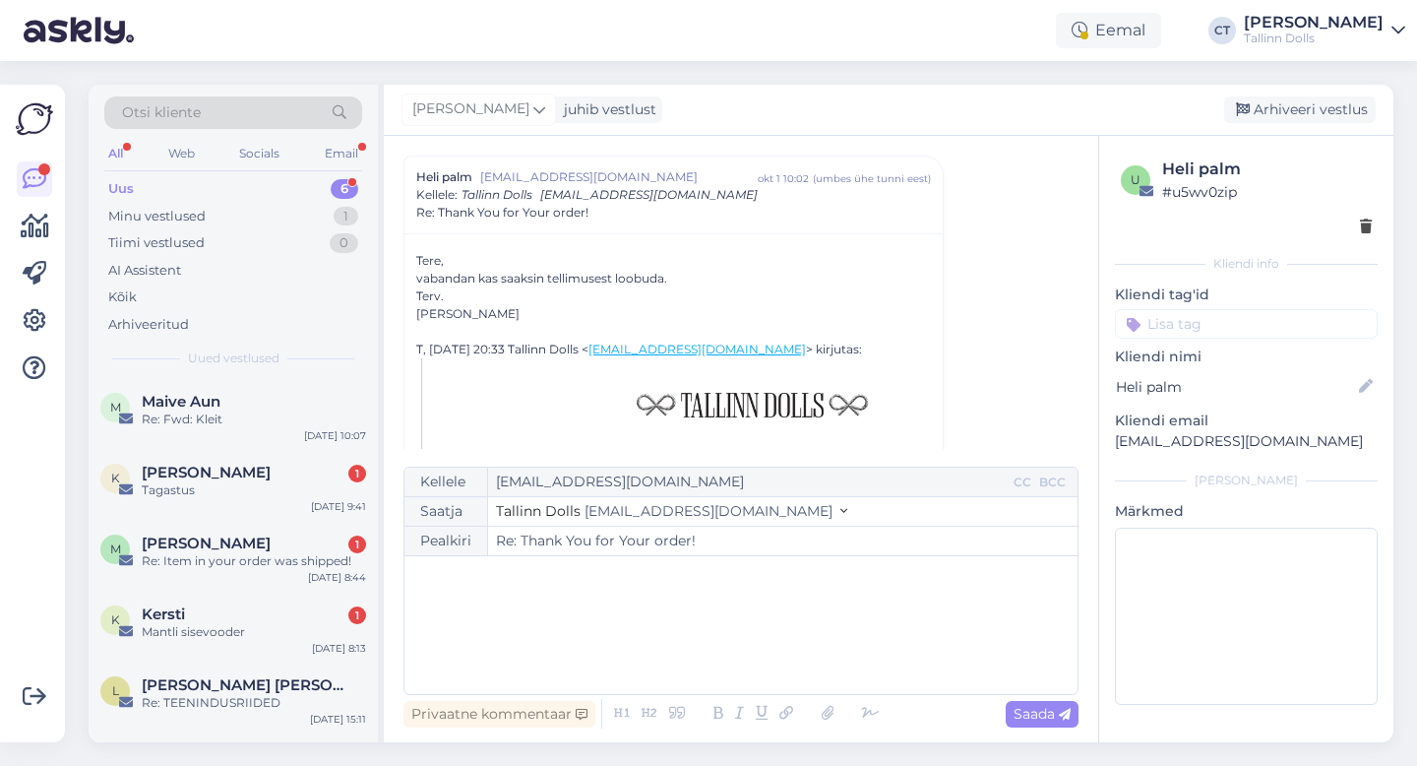
click at [692, 623] on div "﻿" at bounding box center [741, 625] width 654 height 118
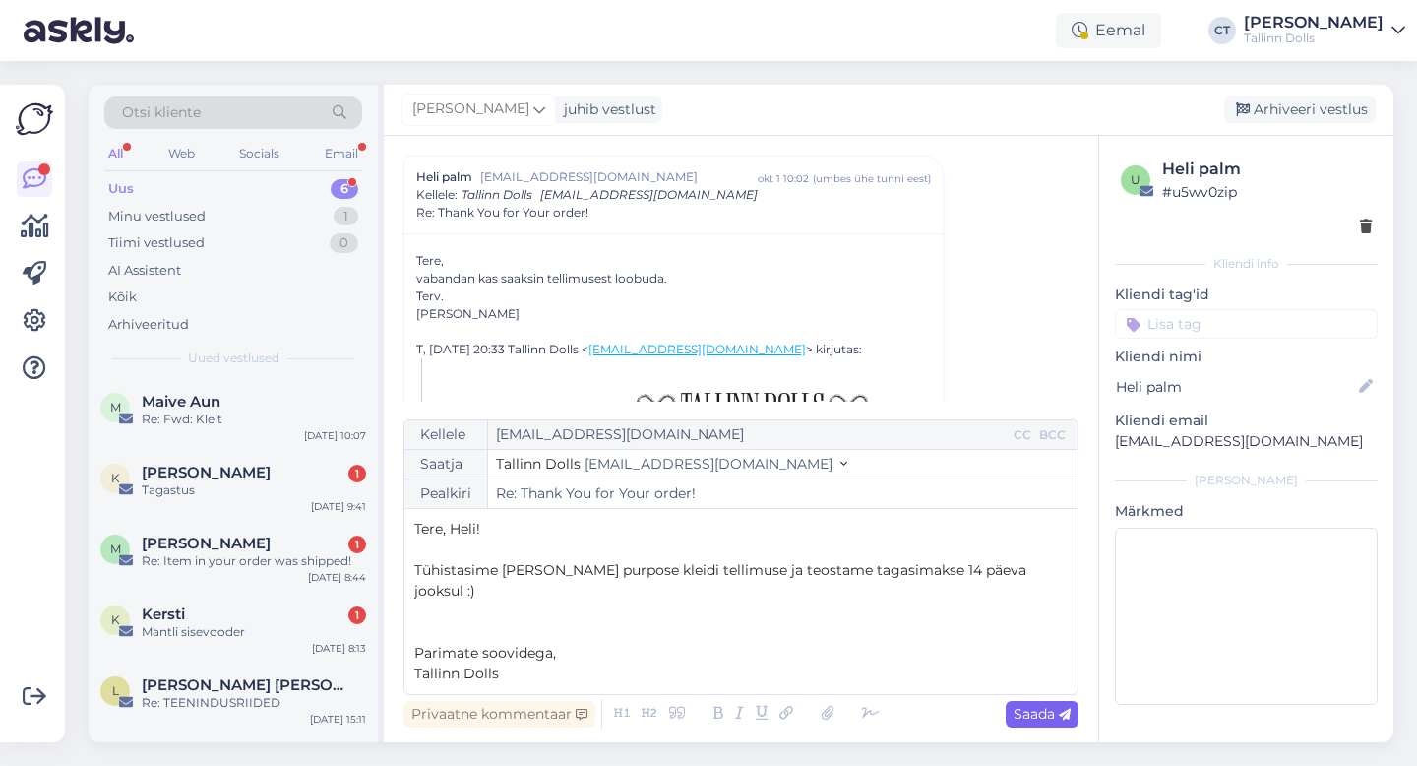
click at [1029, 717] on span "Saada" at bounding box center [1042, 714] width 57 height 18
type input "Re: Re: Thank You for Your order!"
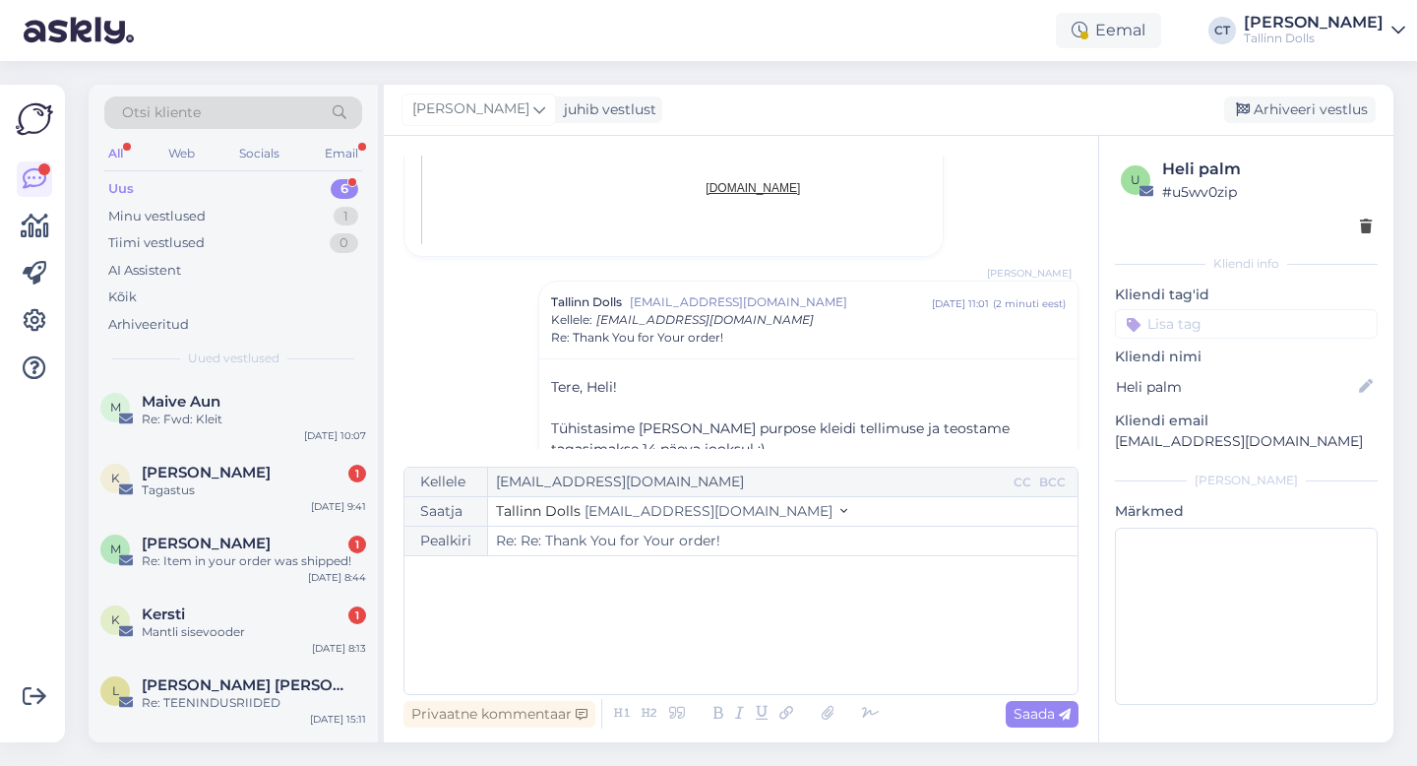
click at [1298, 123] on div "[PERSON_NAME] juhib vestlust [GEOGRAPHIC_DATA] vestlus" at bounding box center [889, 110] width 1010 height 51
click at [1298, 114] on div "Arhiveeri vestlus" at bounding box center [1300, 109] width 152 height 27
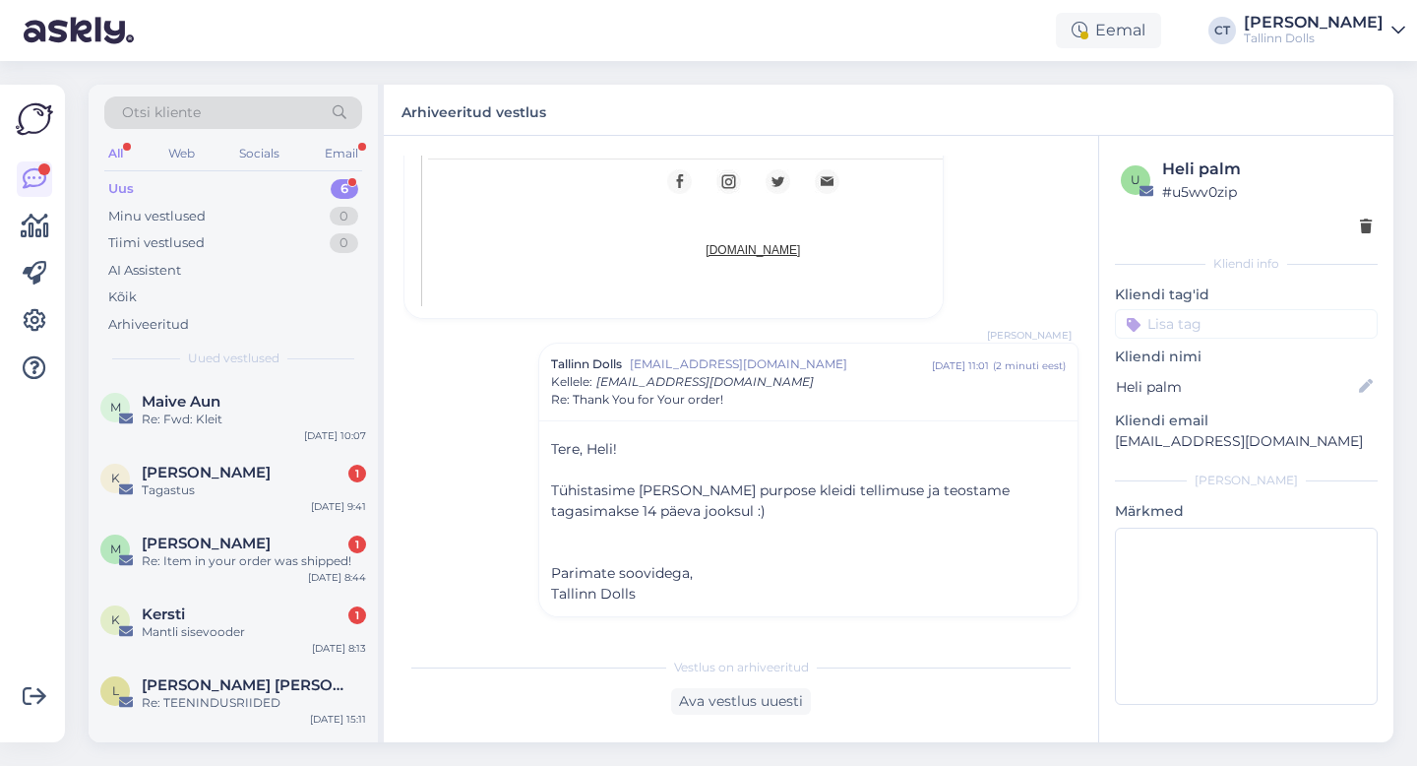
scroll to position [62, 0]
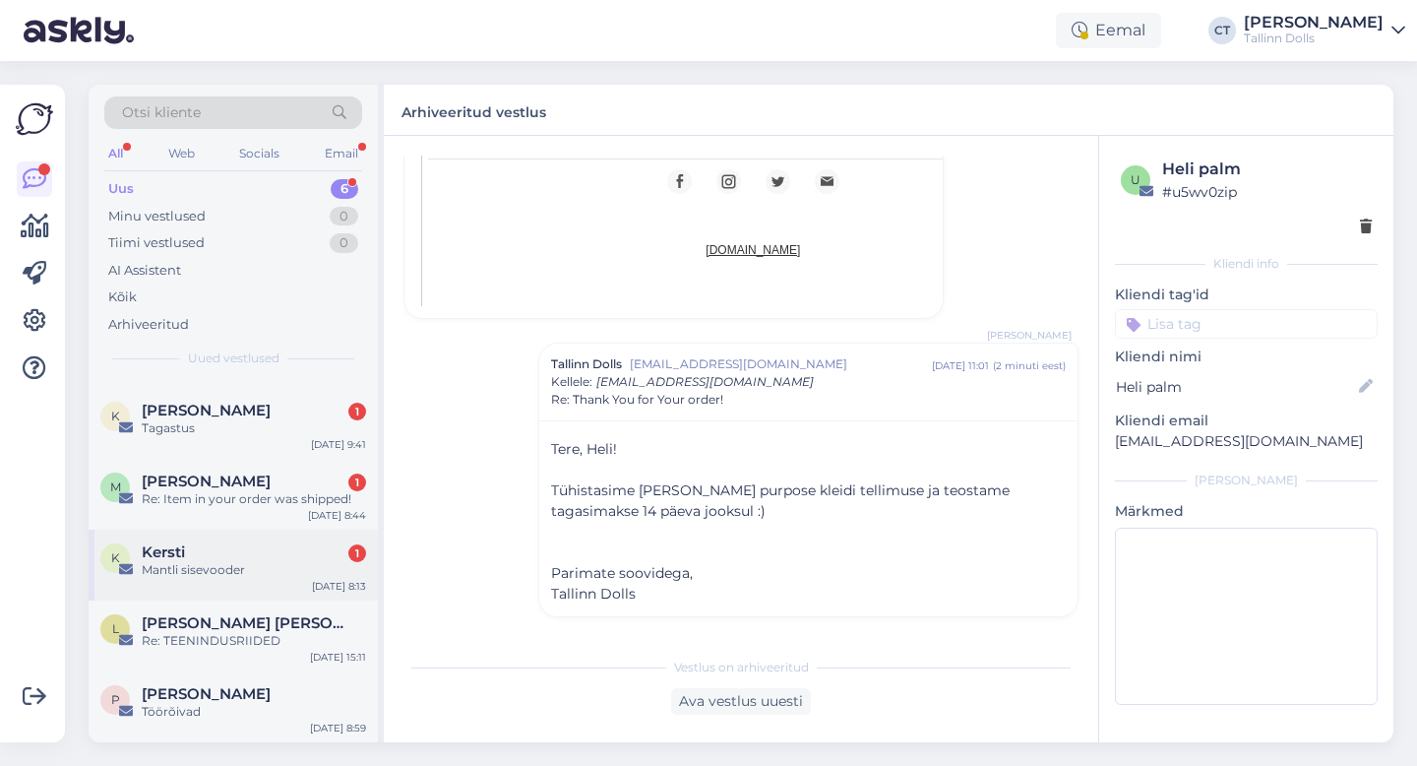
click at [266, 545] on div "Kersti 1" at bounding box center [254, 552] width 224 height 18
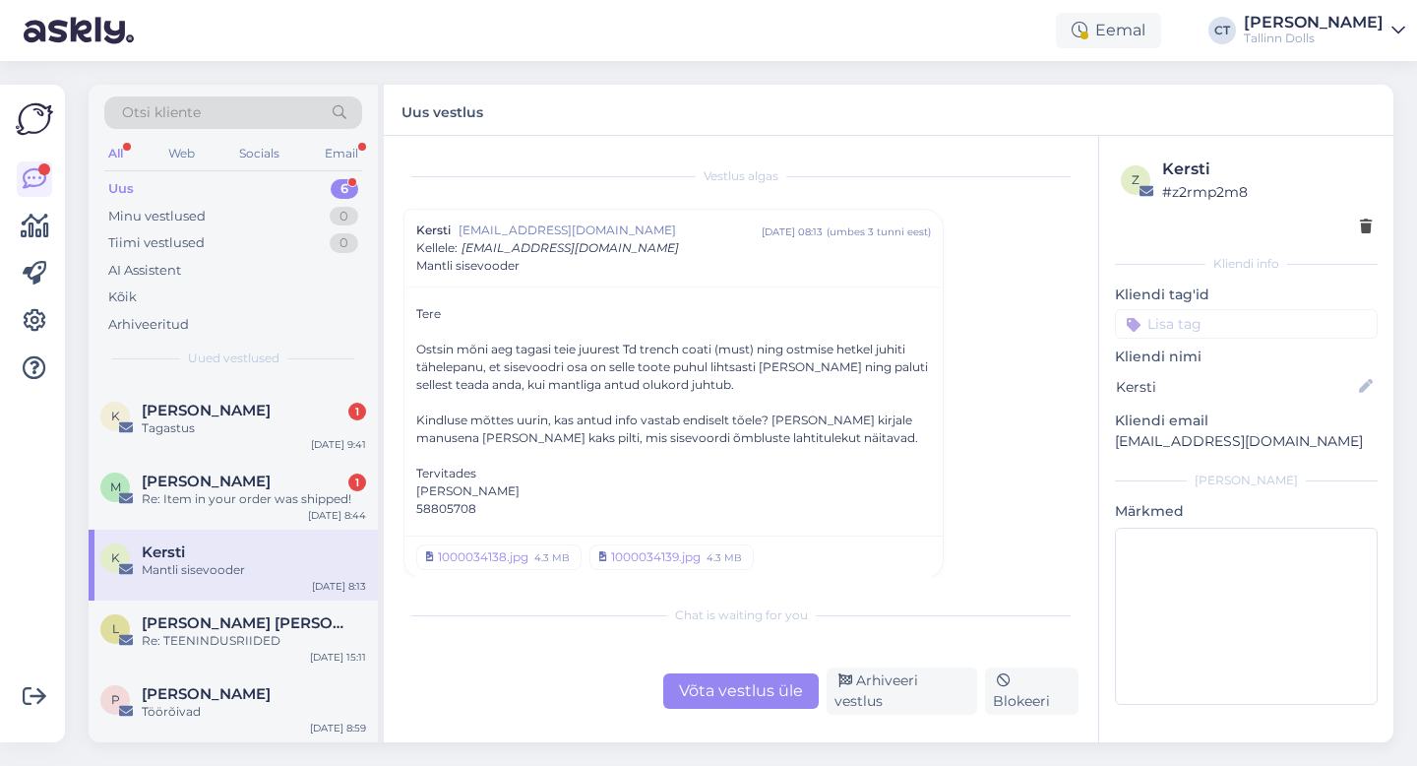
scroll to position [2, 0]
click at [508, 554] on div "1000034138.jpg" at bounding box center [483, 555] width 91 height 18
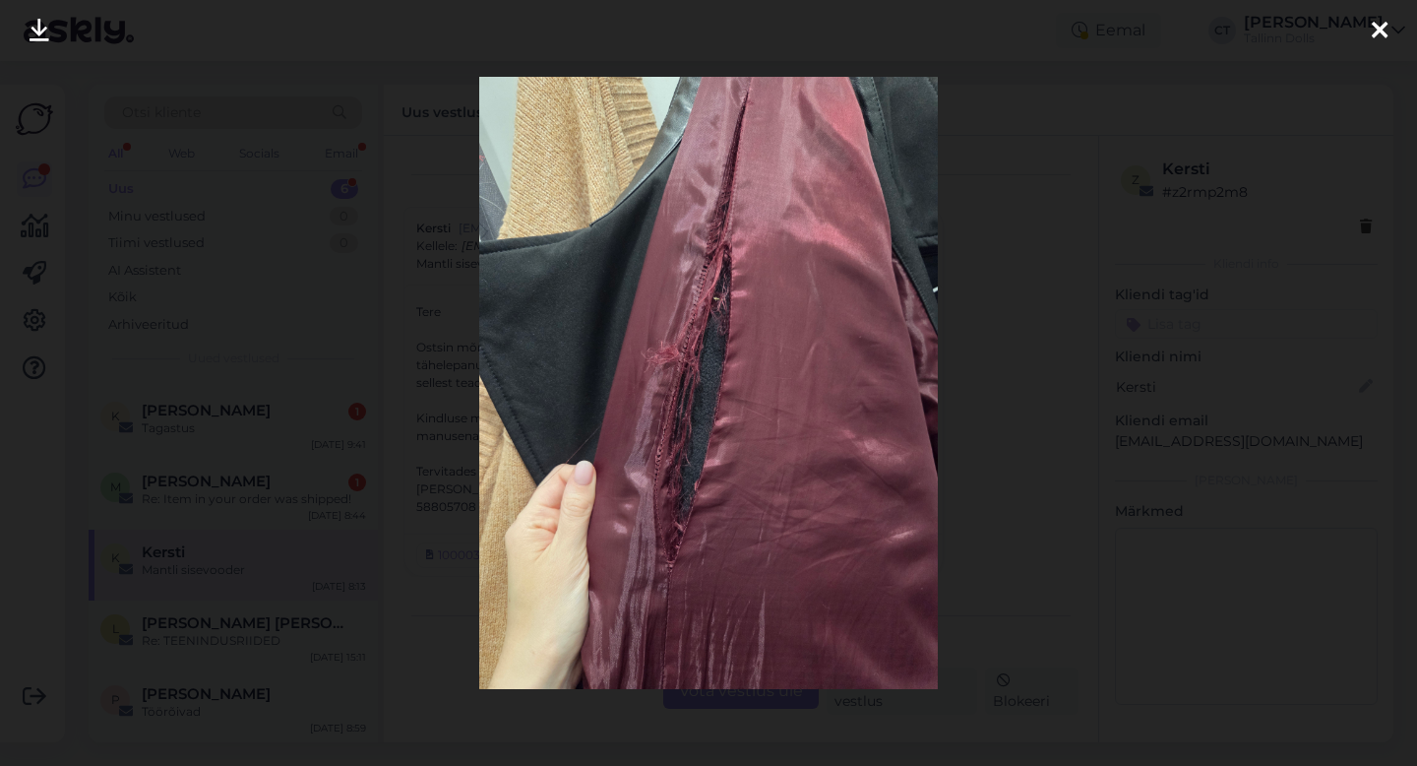
click at [1378, 33] on icon at bounding box center [1380, 32] width 16 height 26
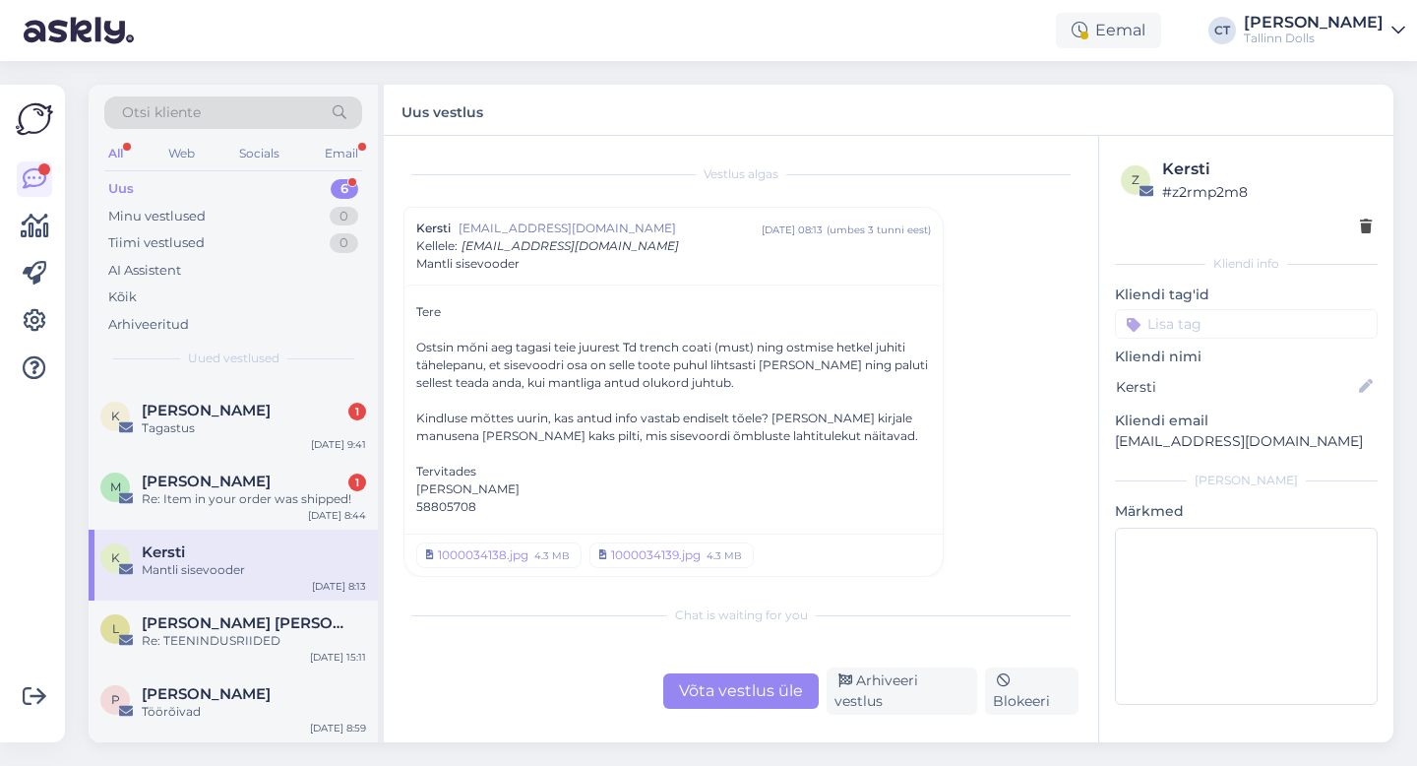
click at [677, 699] on div "Võta vestlus üle" at bounding box center [741, 690] width 156 height 35
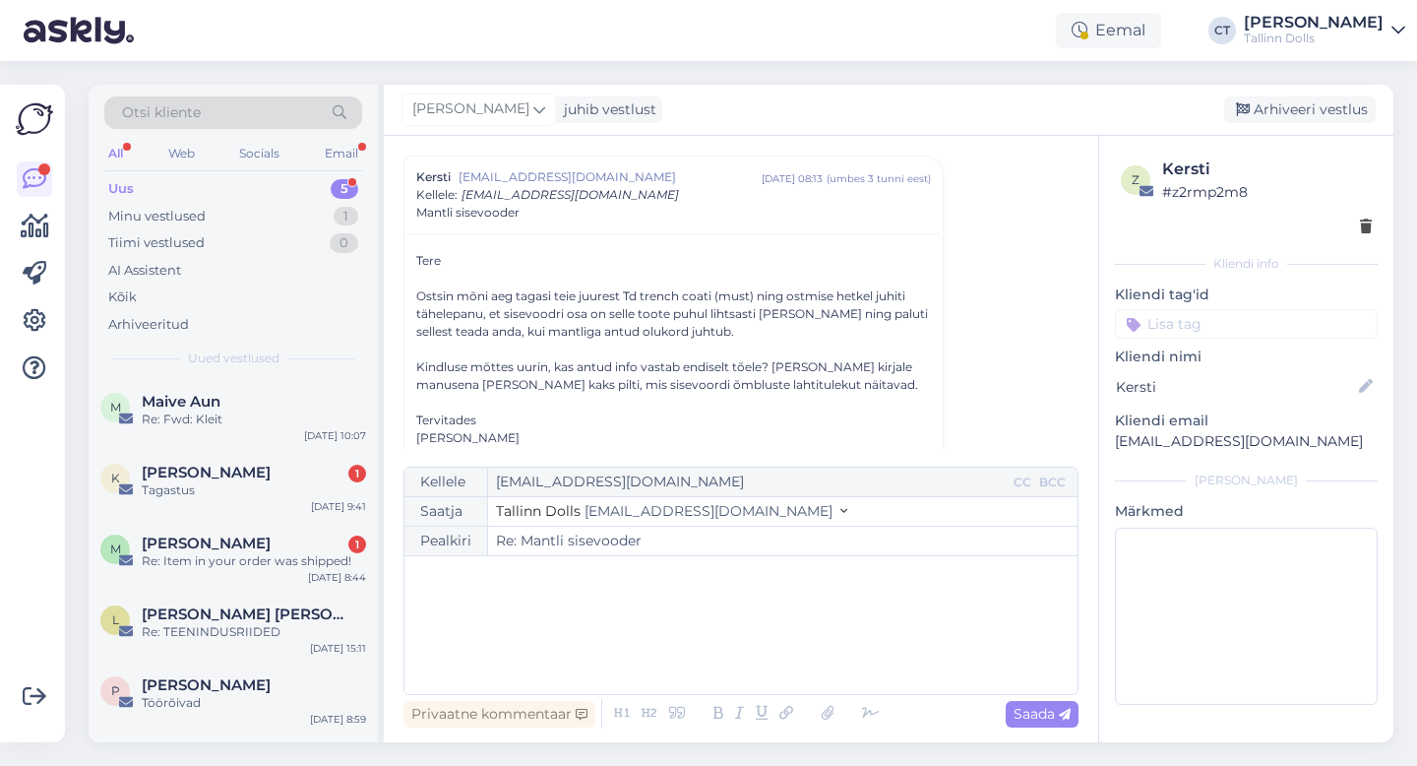
click at [695, 647] on div "﻿" at bounding box center [741, 625] width 654 height 118
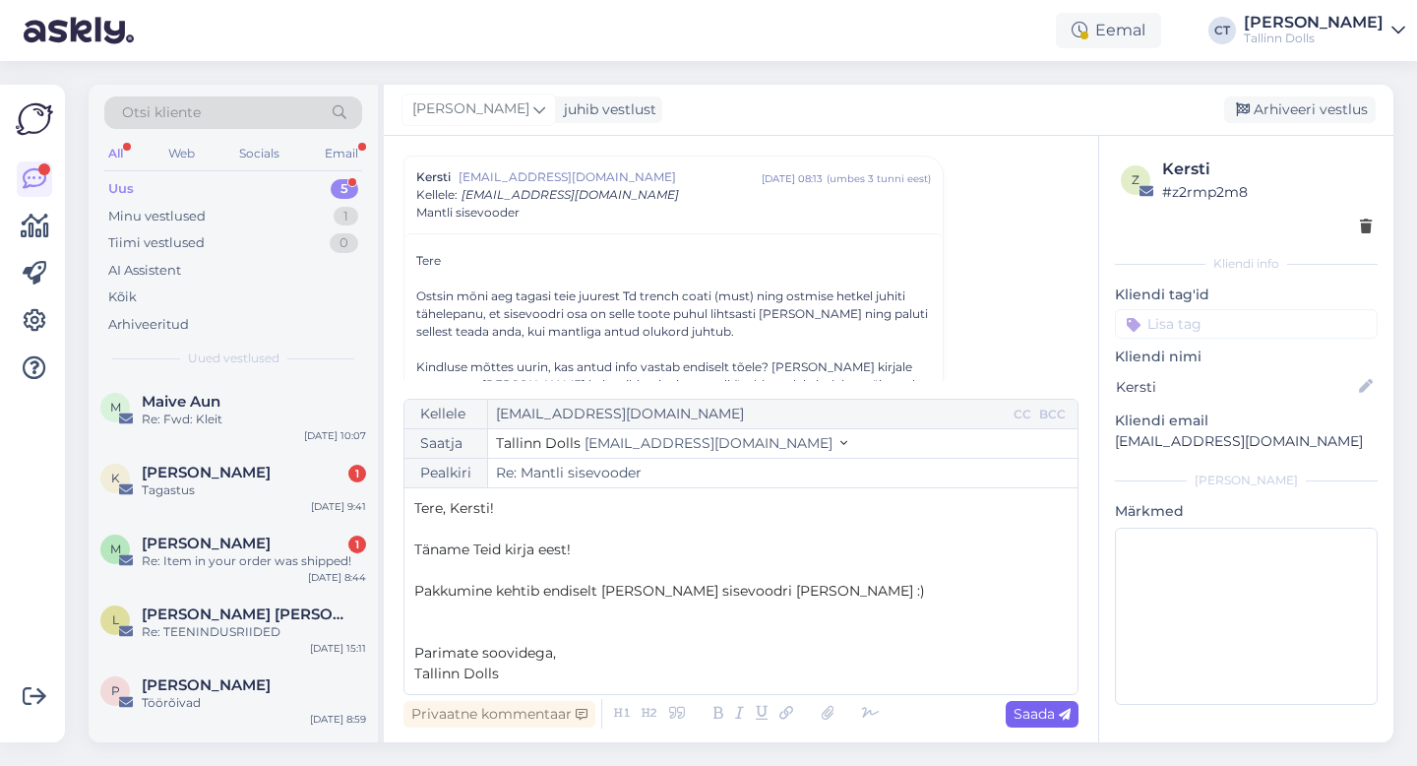
click at [1029, 717] on span "Saada" at bounding box center [1042, 714] width 57 height 18
type input "Re: Re: [PERSON_NAME]"
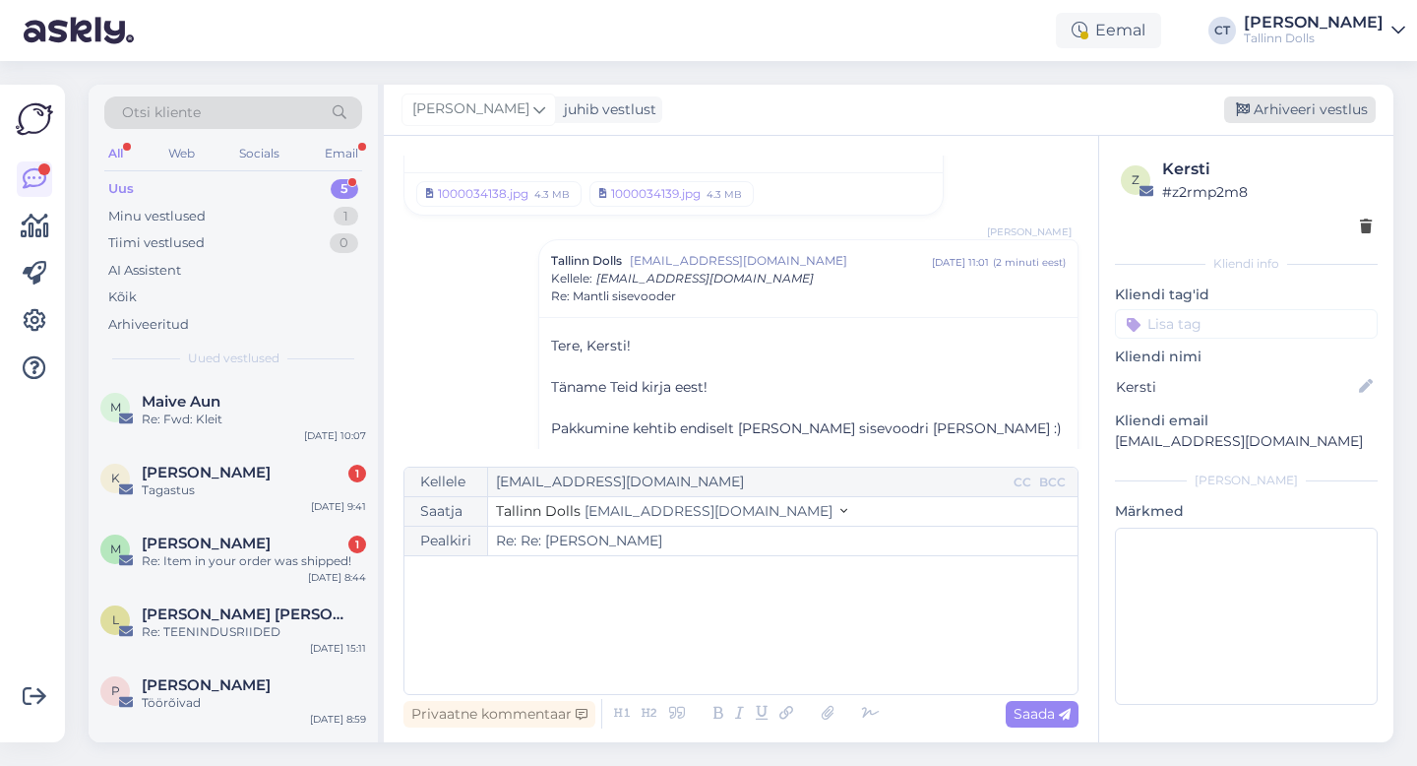
click at [1308, 102] on div "Arhiveeri vestlus" at bounding box center [1300, 109] width 152 height 27
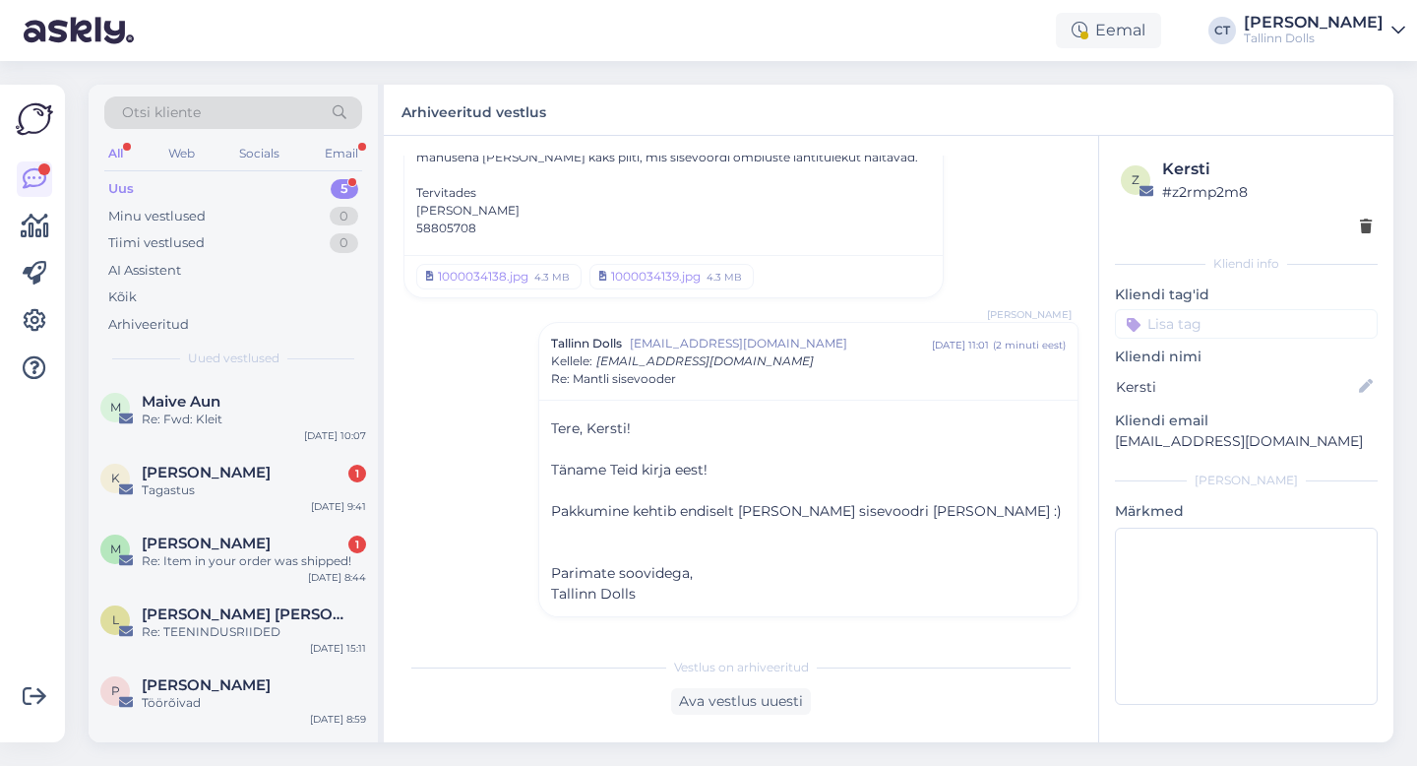
click at [230, 491] on div "Tagastus" at bounding box center [254, 490] width 224 height 18
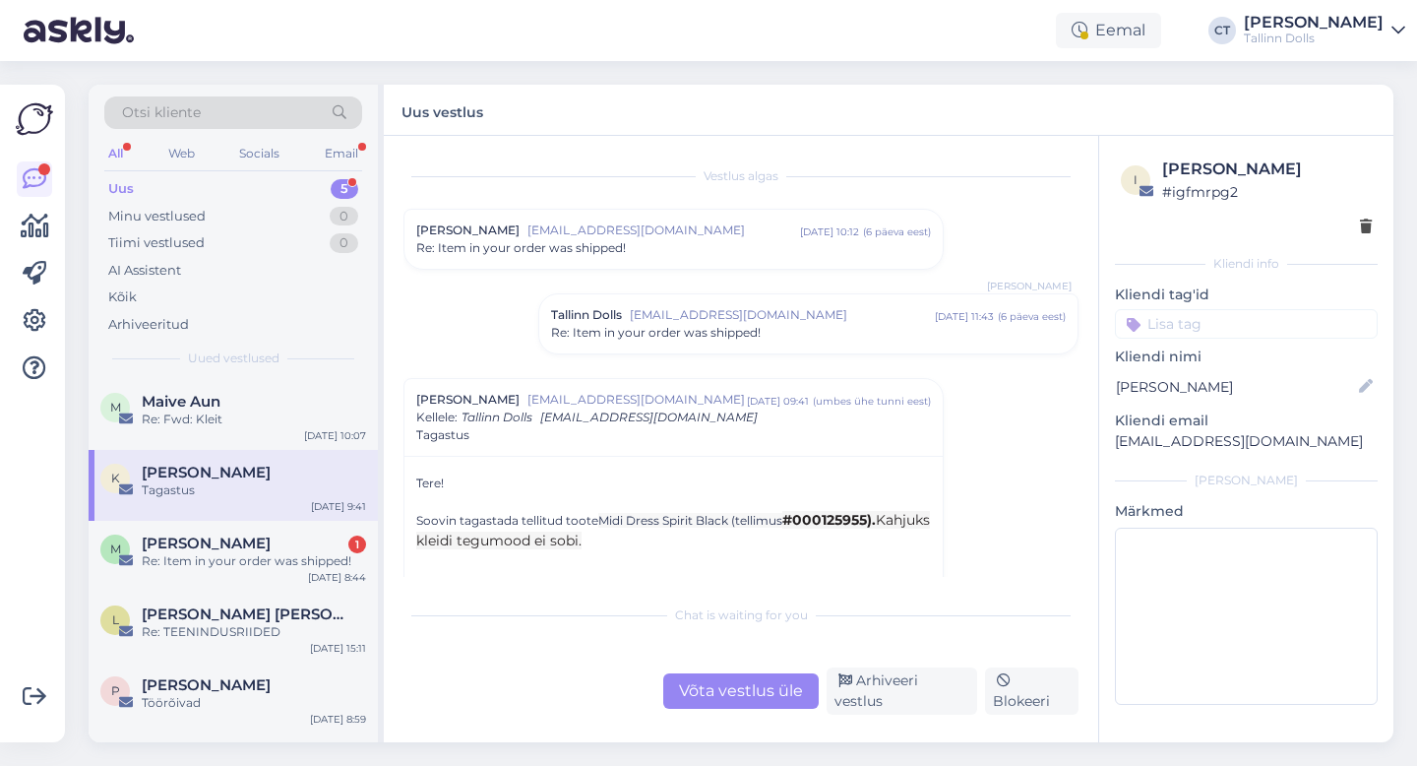
scroll to position [70, 0]
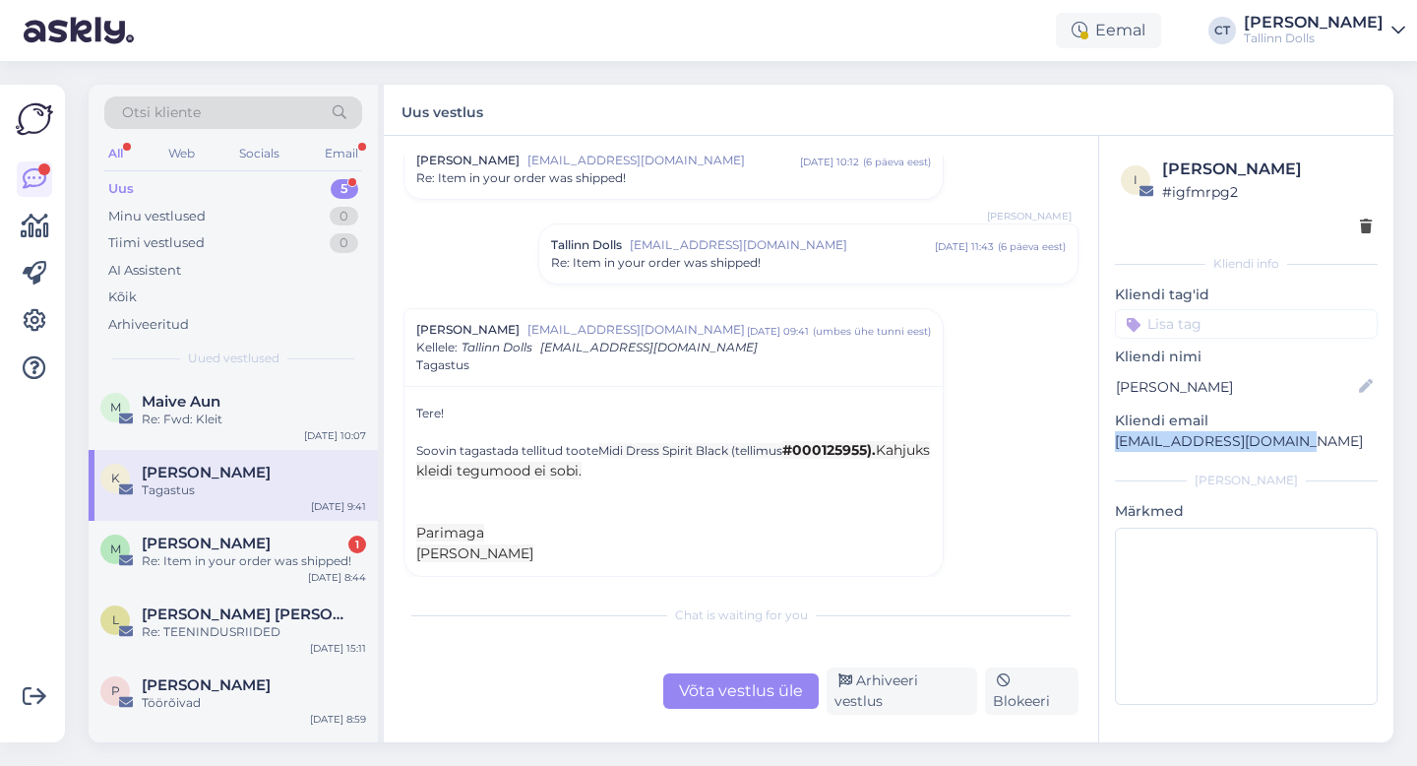
drag, startPoint x: 1301, startPoint y: 446, endPoint x: 1110, endPoint y: 441, distance: 191.0
click at [1110, 441] on div "i kaisa vaigla # igfmrpg2 Kliendi info Kliendi tag'id Kliendi nimi kaisa vaigla…" at bounding box center [1246, 435] width 294 height 598
copy p "[EMAIL_ADDRESS][DOMAIN_NAME]"
click at [705, 679] on div "Võta vestlus üle" at bounding box center [741, 690] width 156 height 35
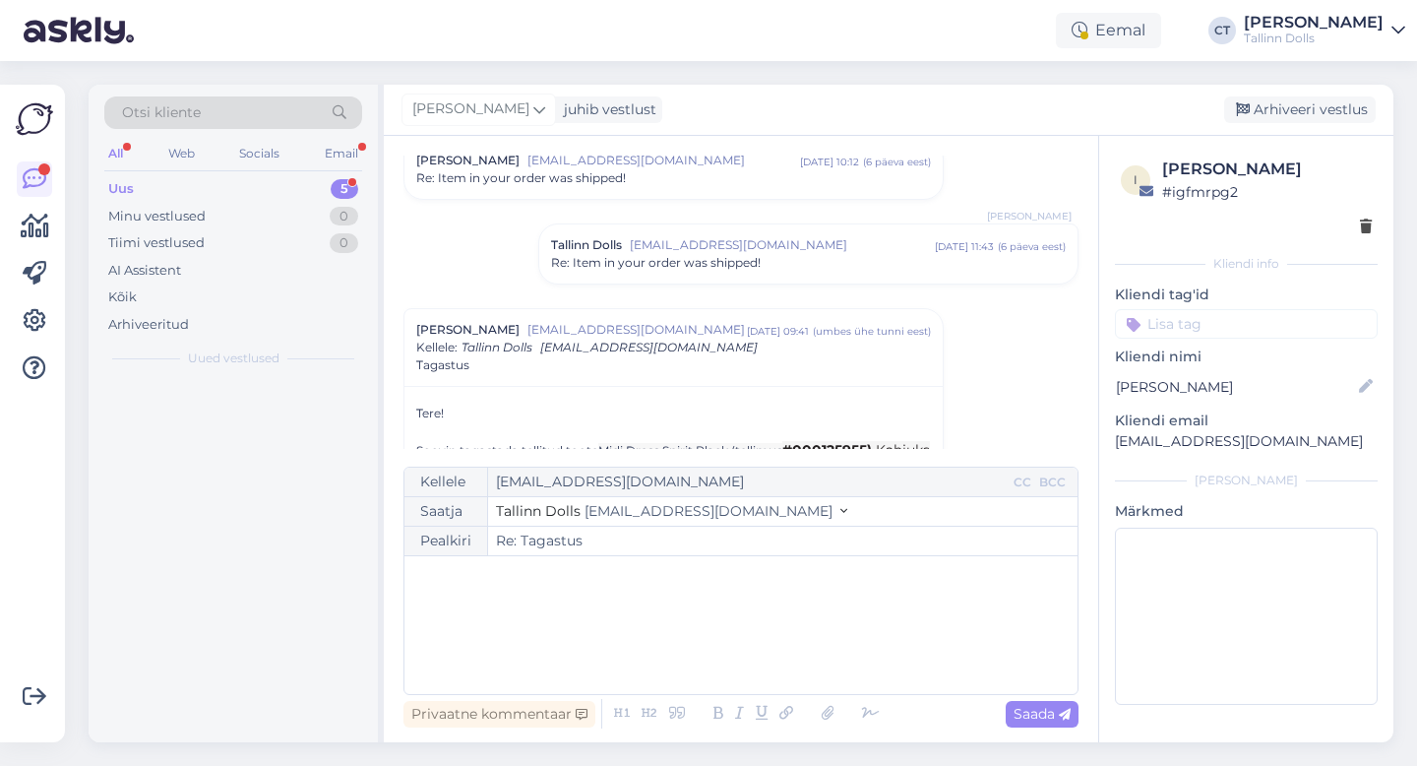
scroll to position [210, 0]
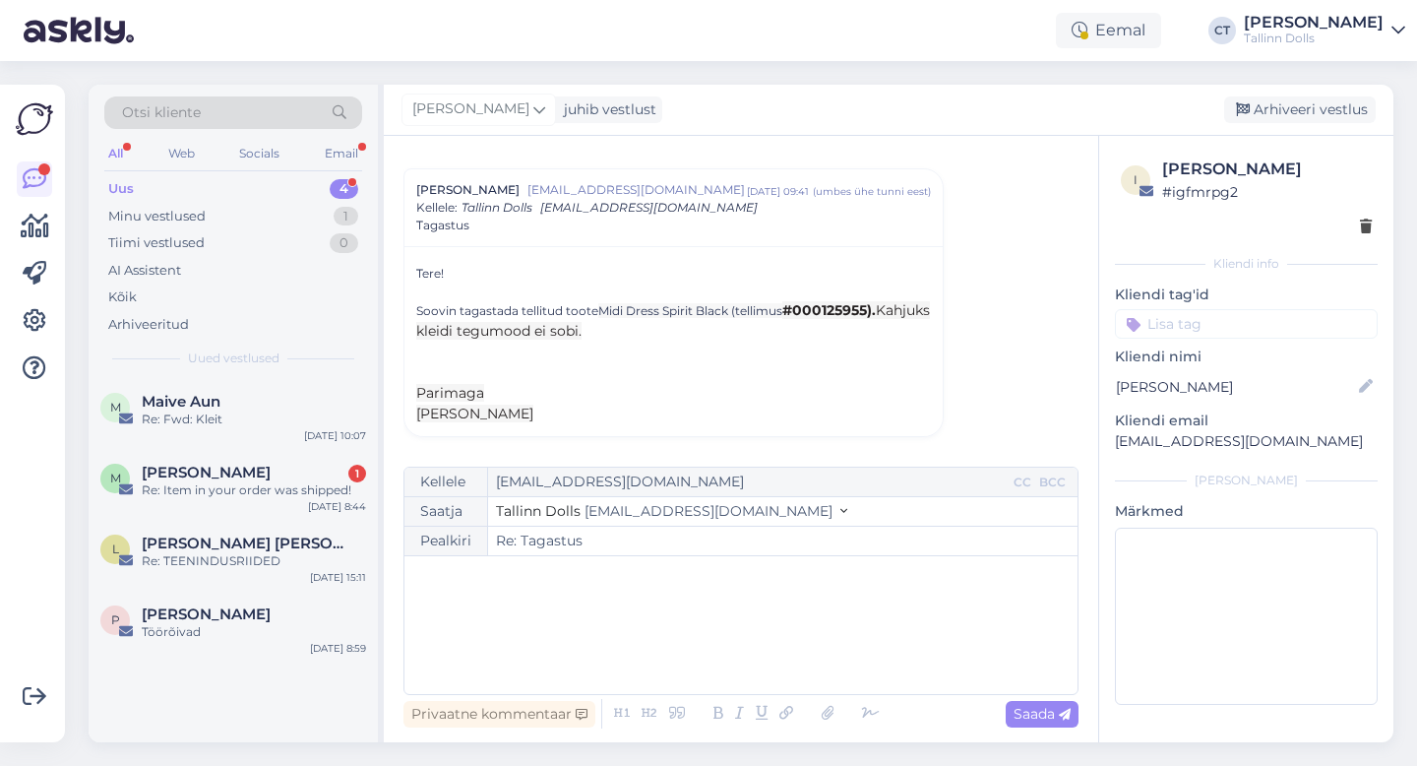
click at [705, 627] on div "﻿" at bounding box center [741, 625] width 654 height 118
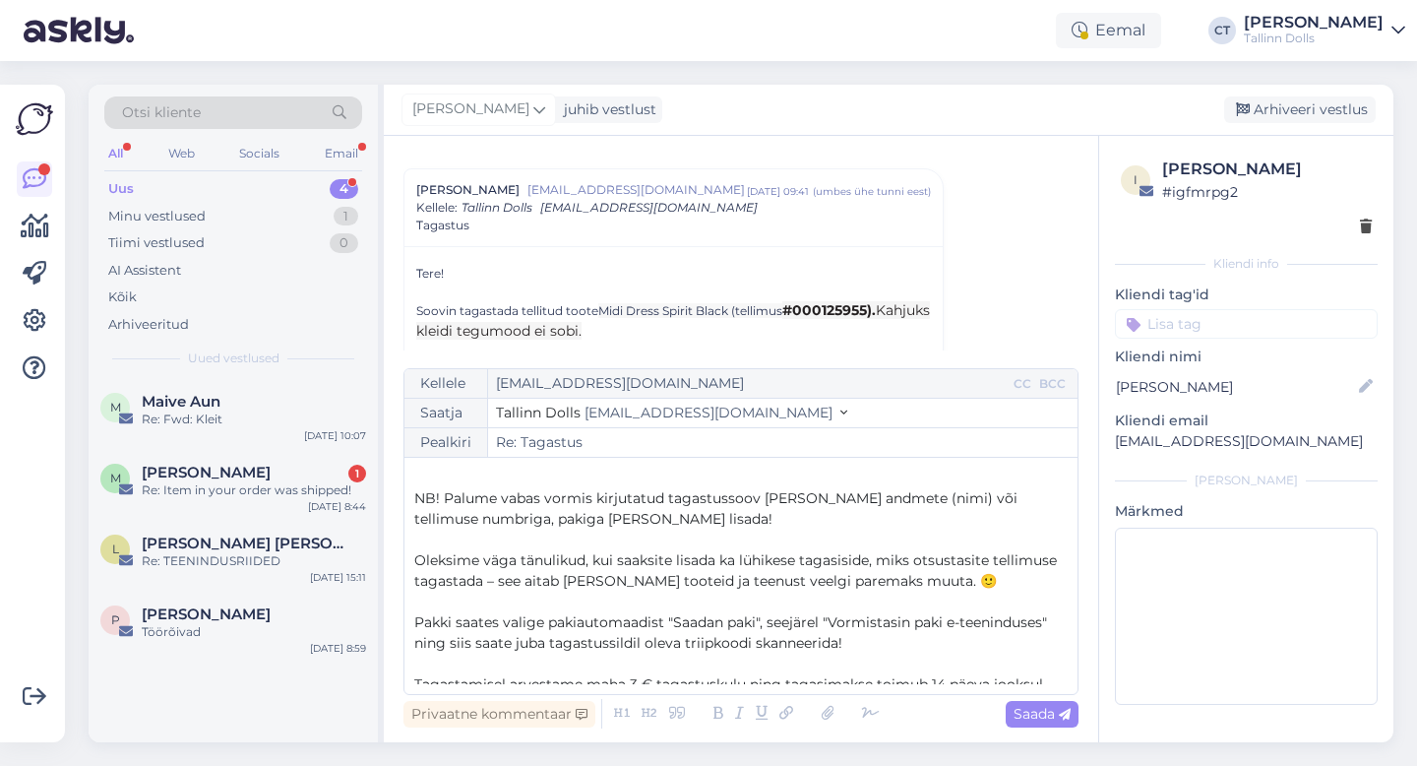
scroll to position [80, 0]
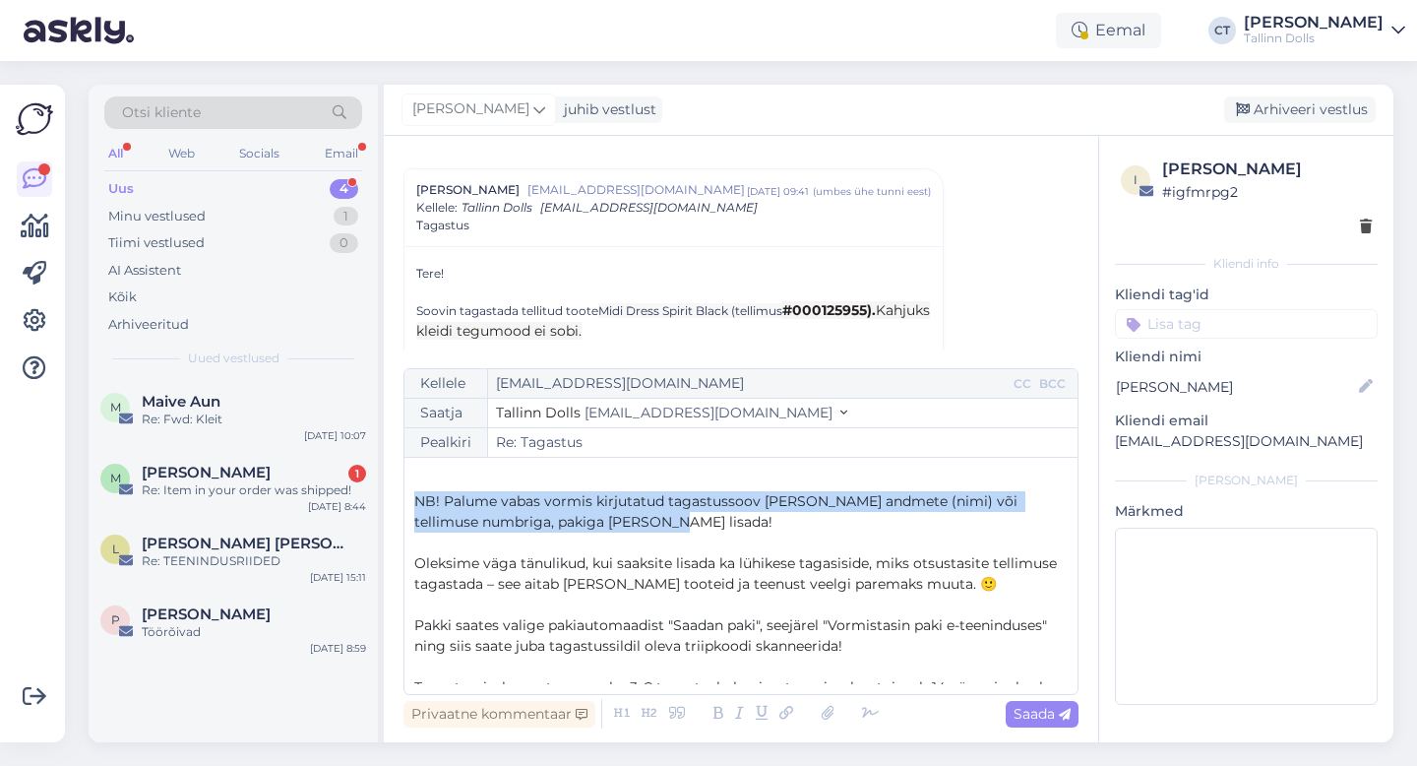
drag, startPoint x: 635, startPoint y: 513, endPoint x: 411, endPoint y: 489, distance: 224.7
click at [411, 489] on div "Kellele [EMAIL_ADDRESS][DOMAIN_NAME] CC BCC Saatja Tallinn Dolls [EMAIL_ADDRESS…" at bounding box center [741, 531] width 675 height 327
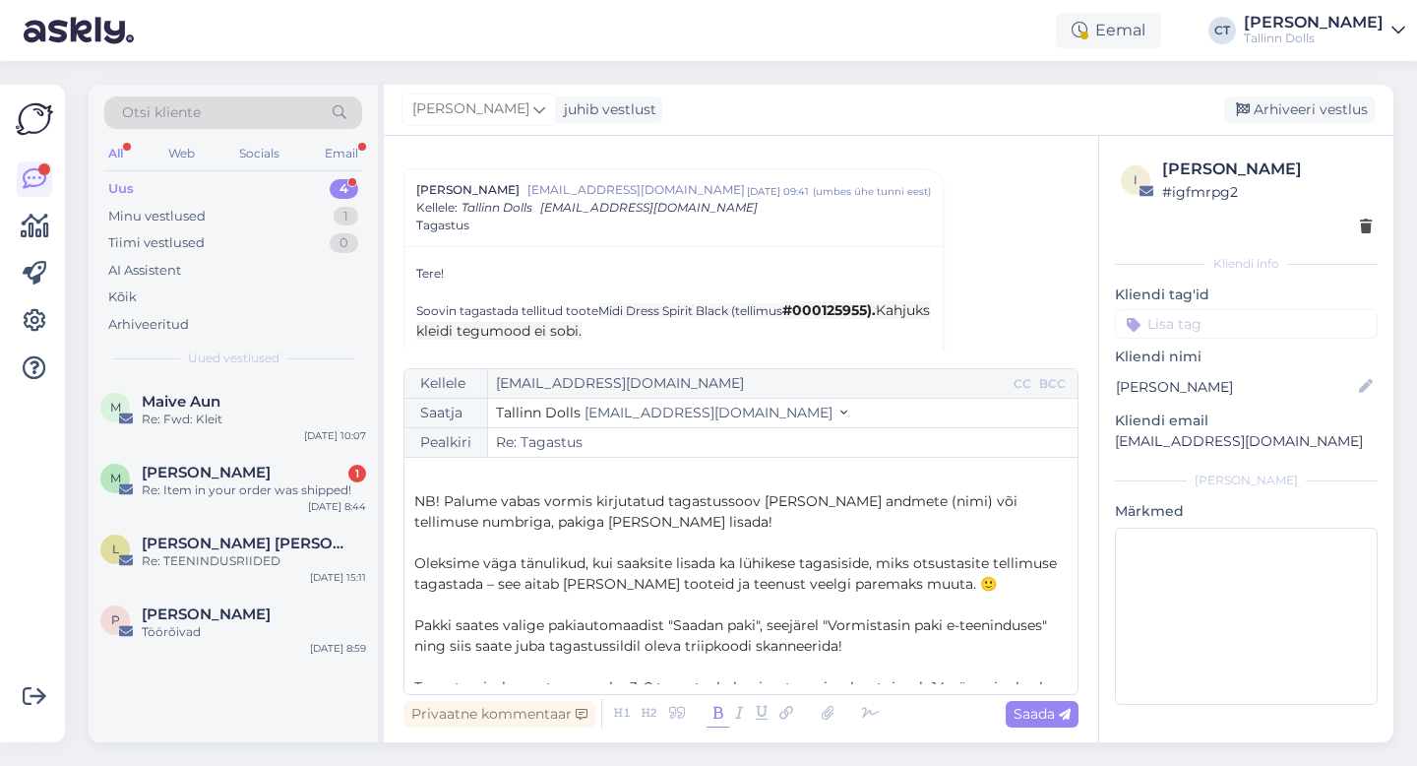
click at [712, 707] on icon at bounding box center [718, 714] width 23 height 28
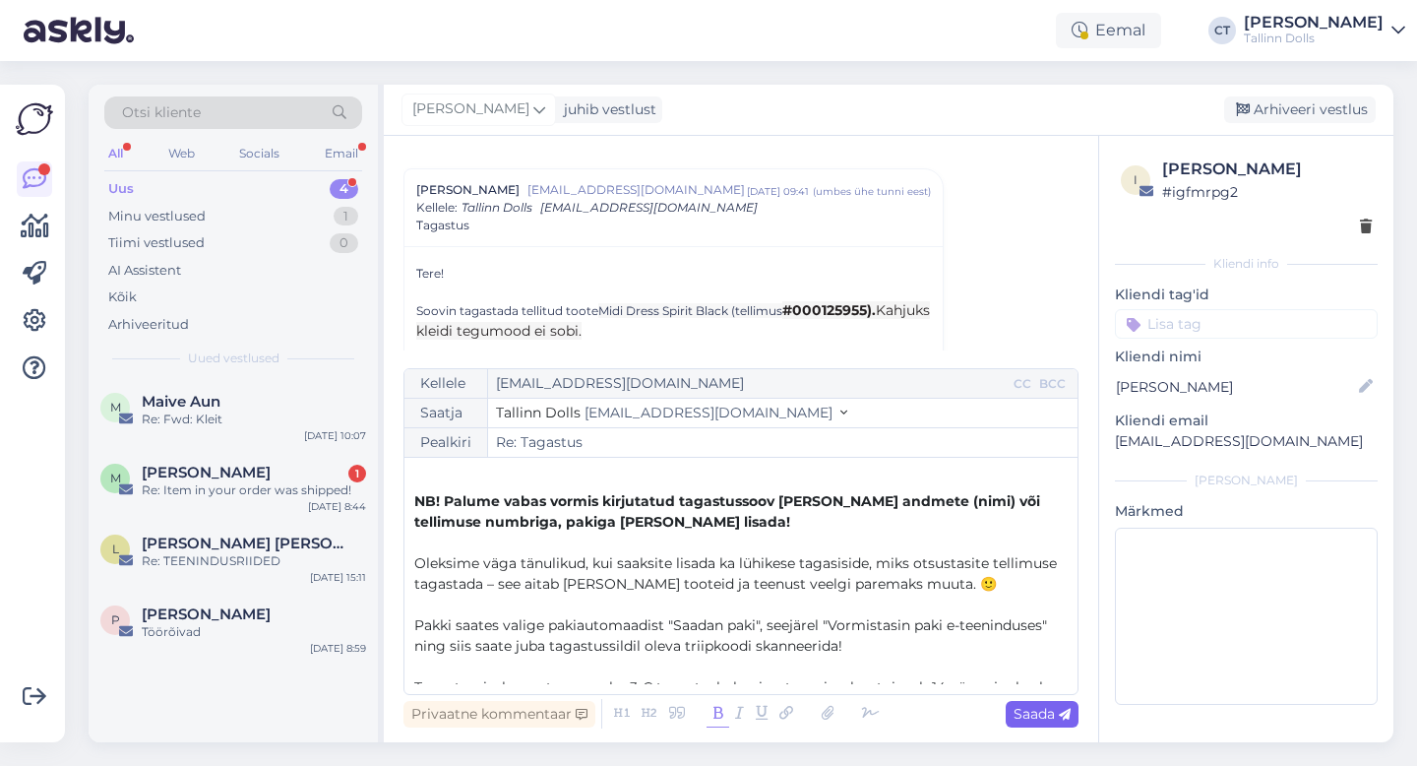
click at [1051, 719] on span "Saada" at bounding box center [1042, 714] width 57 height 18
type input "Re: Tagastus"
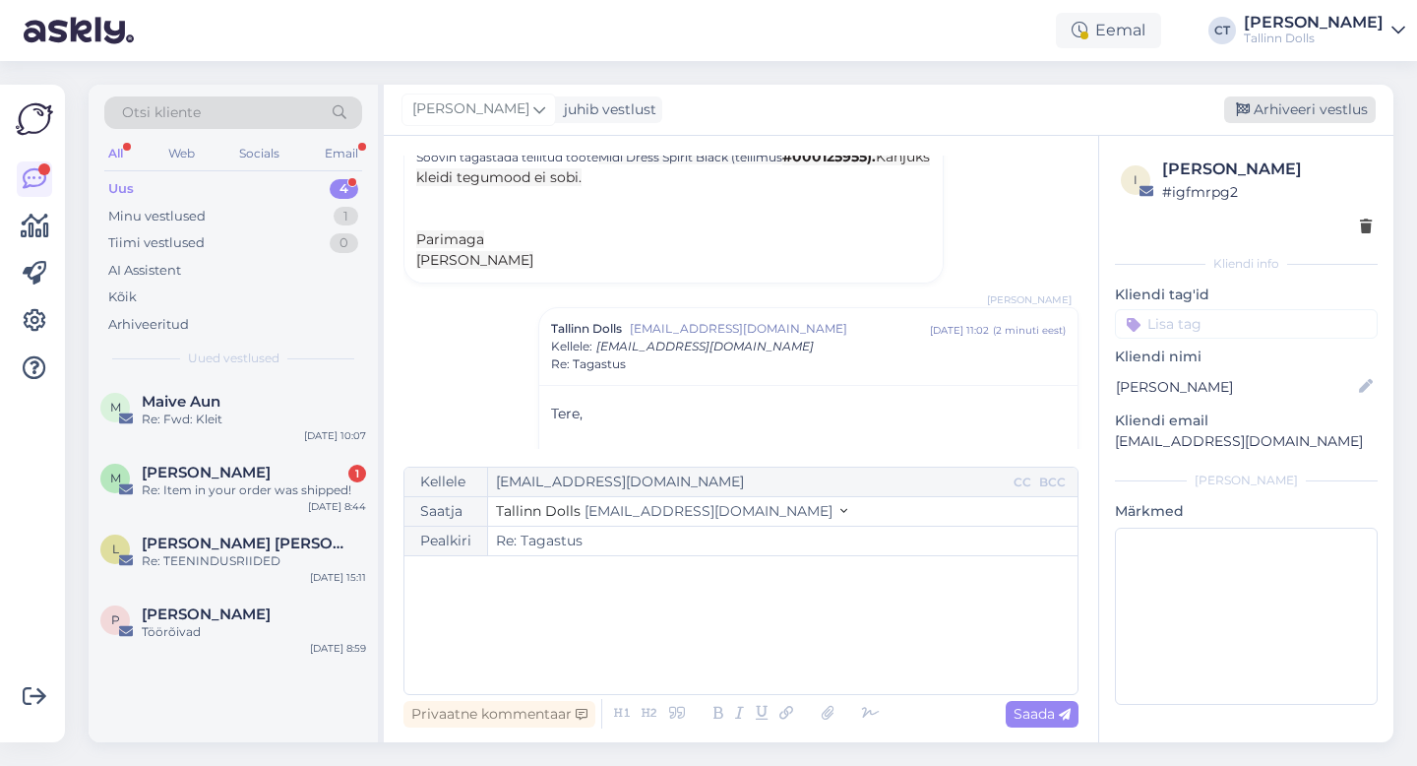
click at [1325, 106] on div "Arhiveeri vestlus" at bounding box center [1300, 109] width 152 height 27
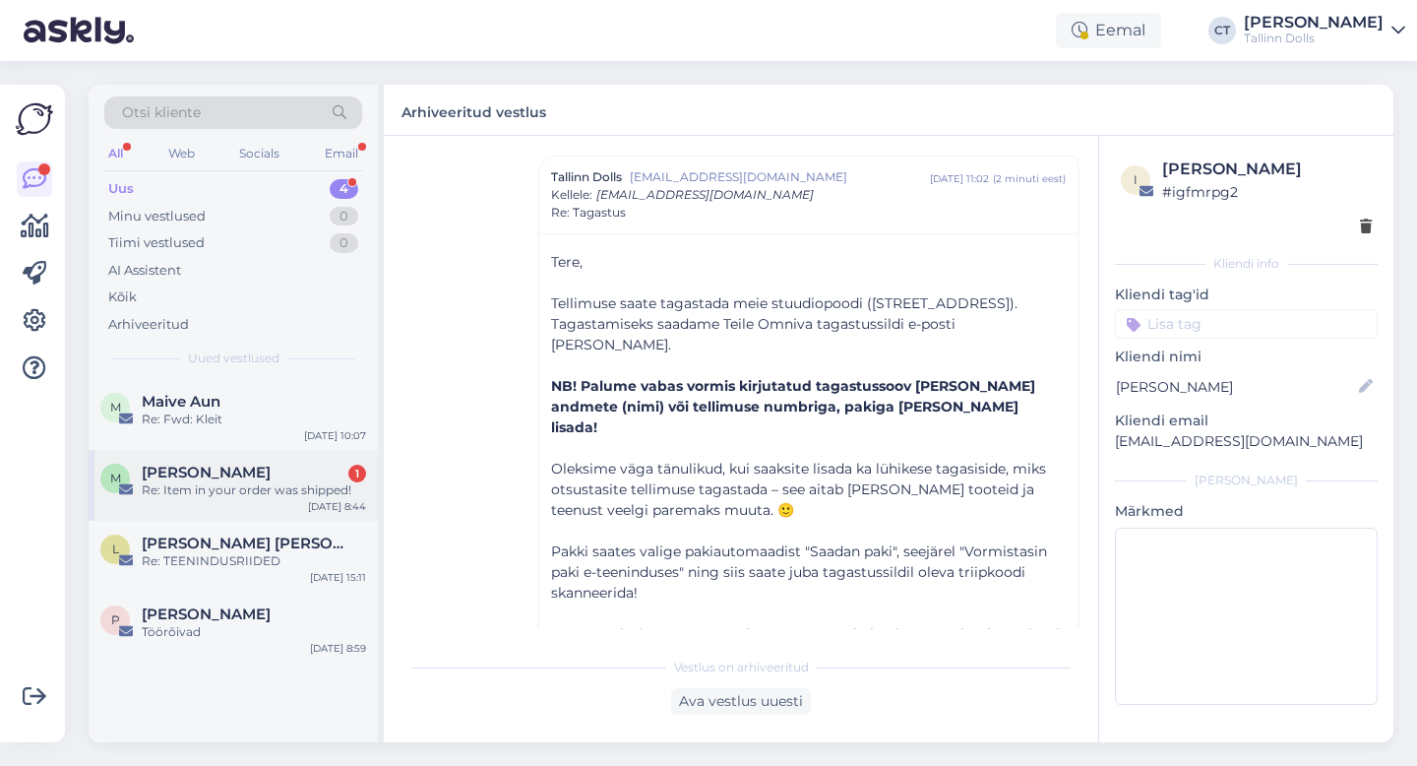
click at [247, 491] on div "Re: Item in your order was shipped!" at bounding box center [254, 490] width 224 height 18
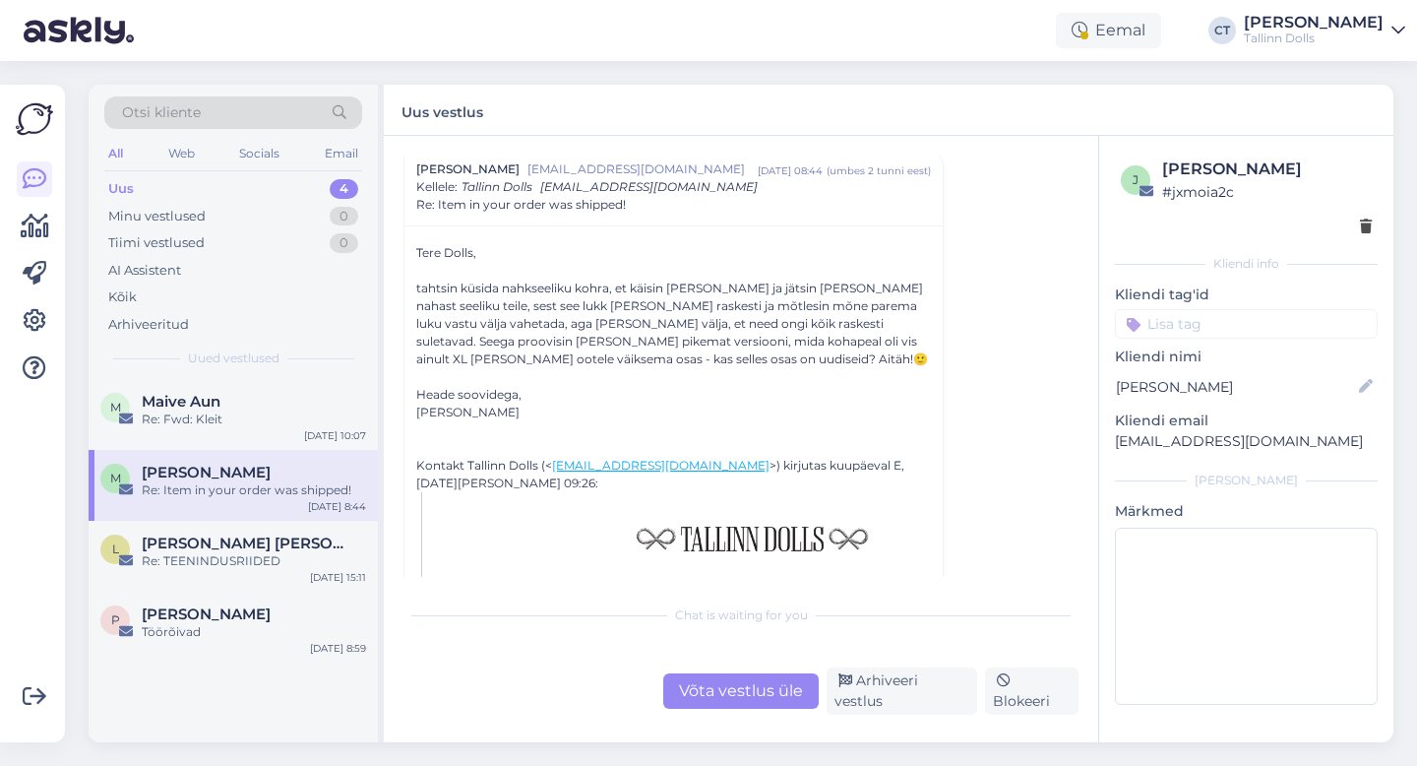
scroll to position [867, 0]
click at [228, 403] on div "Maive Aun" at bounding box center [254, 402] width 224 height 18
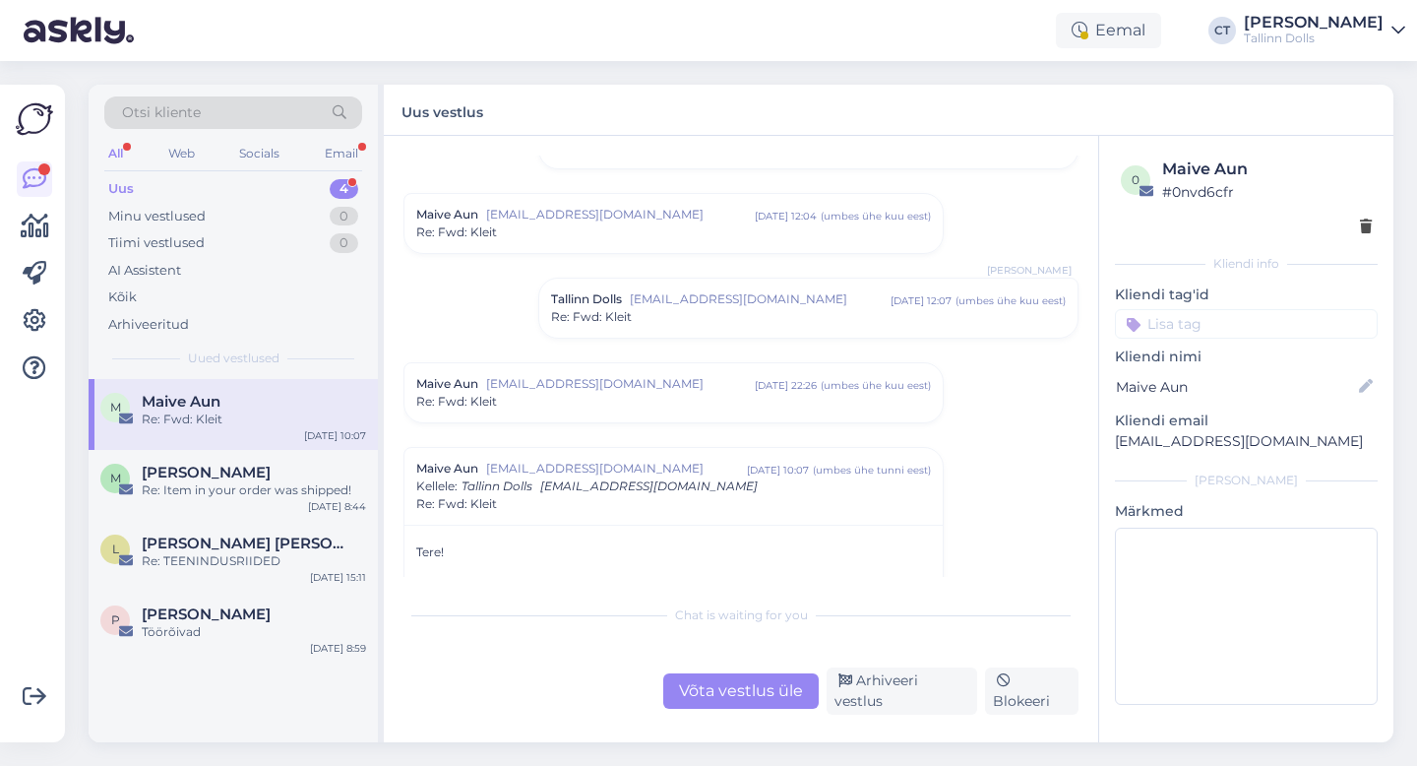
click at [735, 685] on div "Võta vestlus üle" at bounding box center [741, 690] width 156 height 35
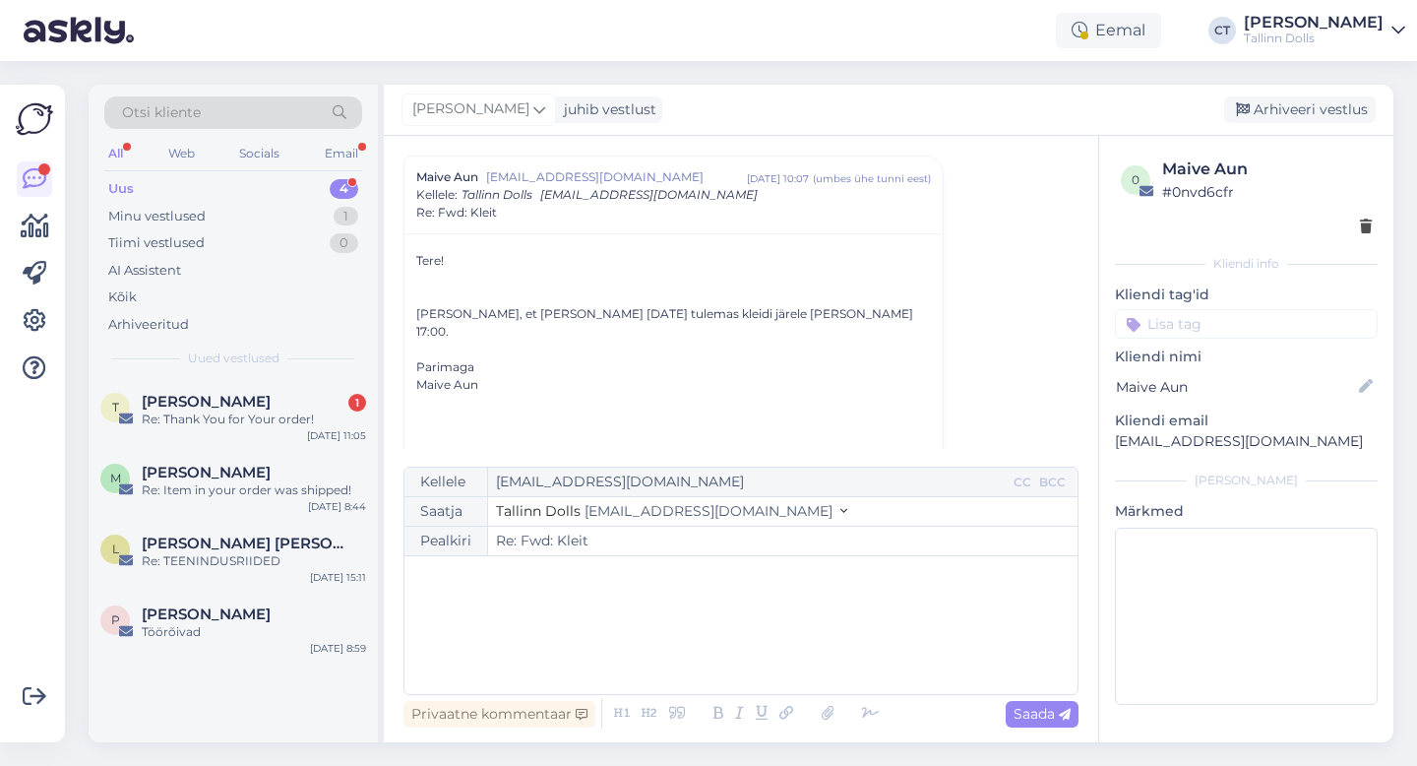
click at [734, 646] on div "﻿" at bounding box center [741, 625] width 654 height 118
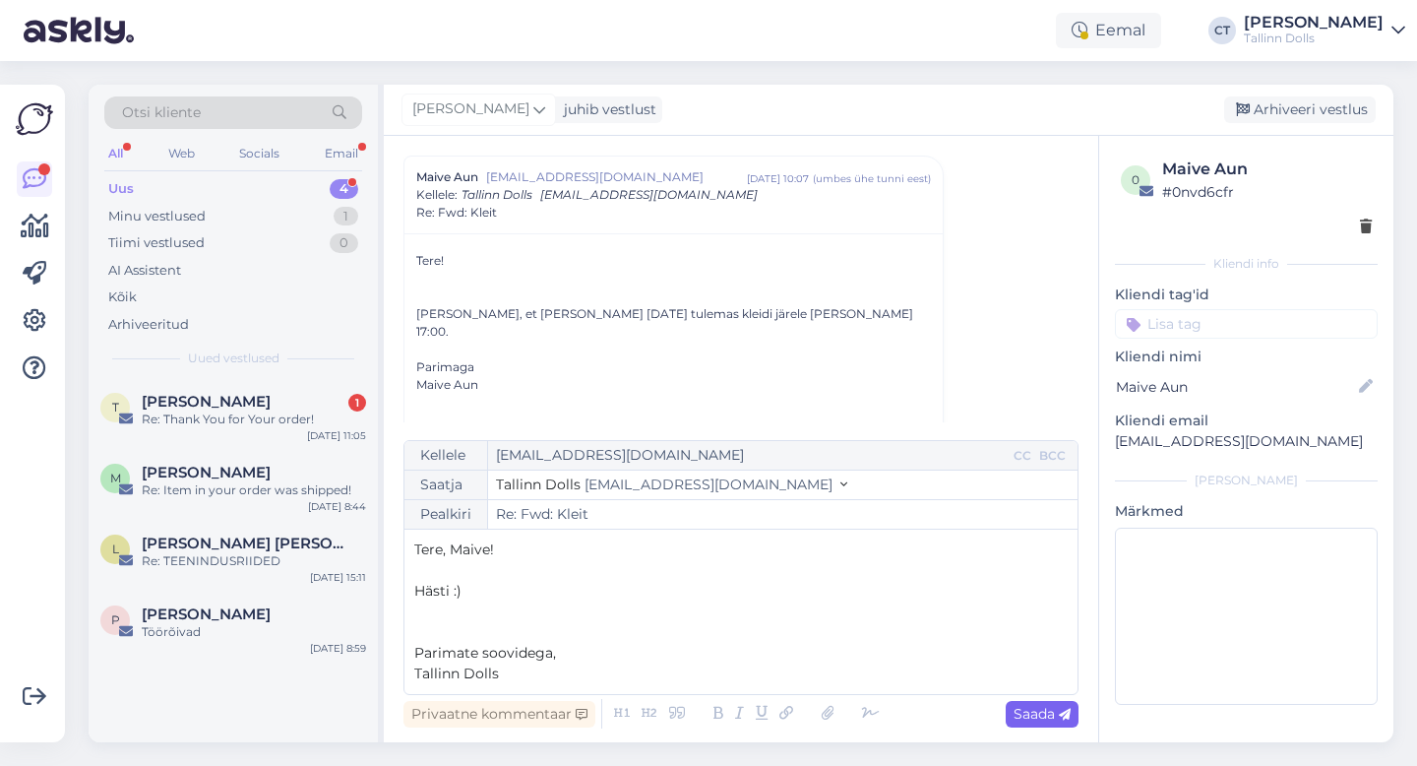
click at [1052, 711] on span "Saada" at bounding box center [1042, 714] width 57 height 18
type input "Re: Fwd: Kleit"
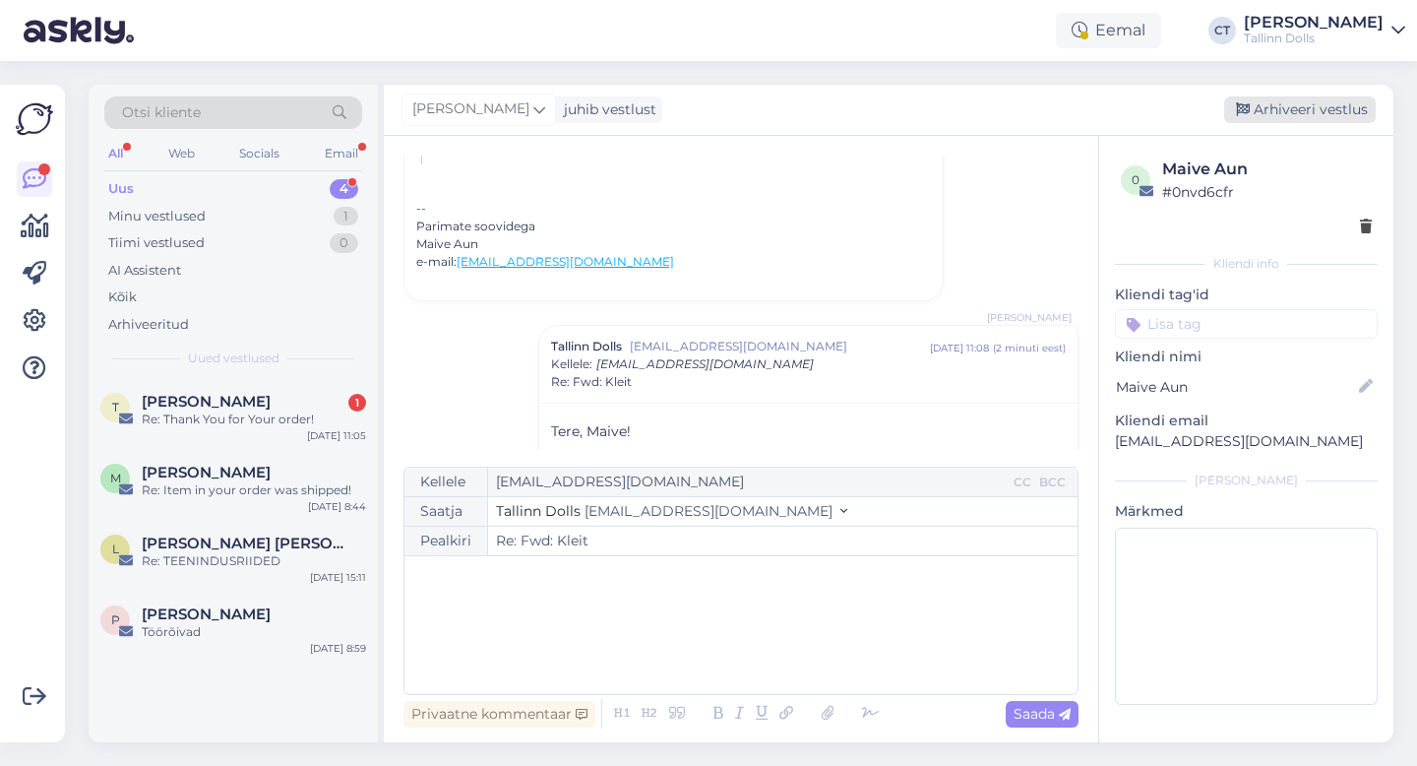
click at [1328, 104] on div "Arhiveeri vestlus" at bounding box center [1300, 109] width 152 height 27
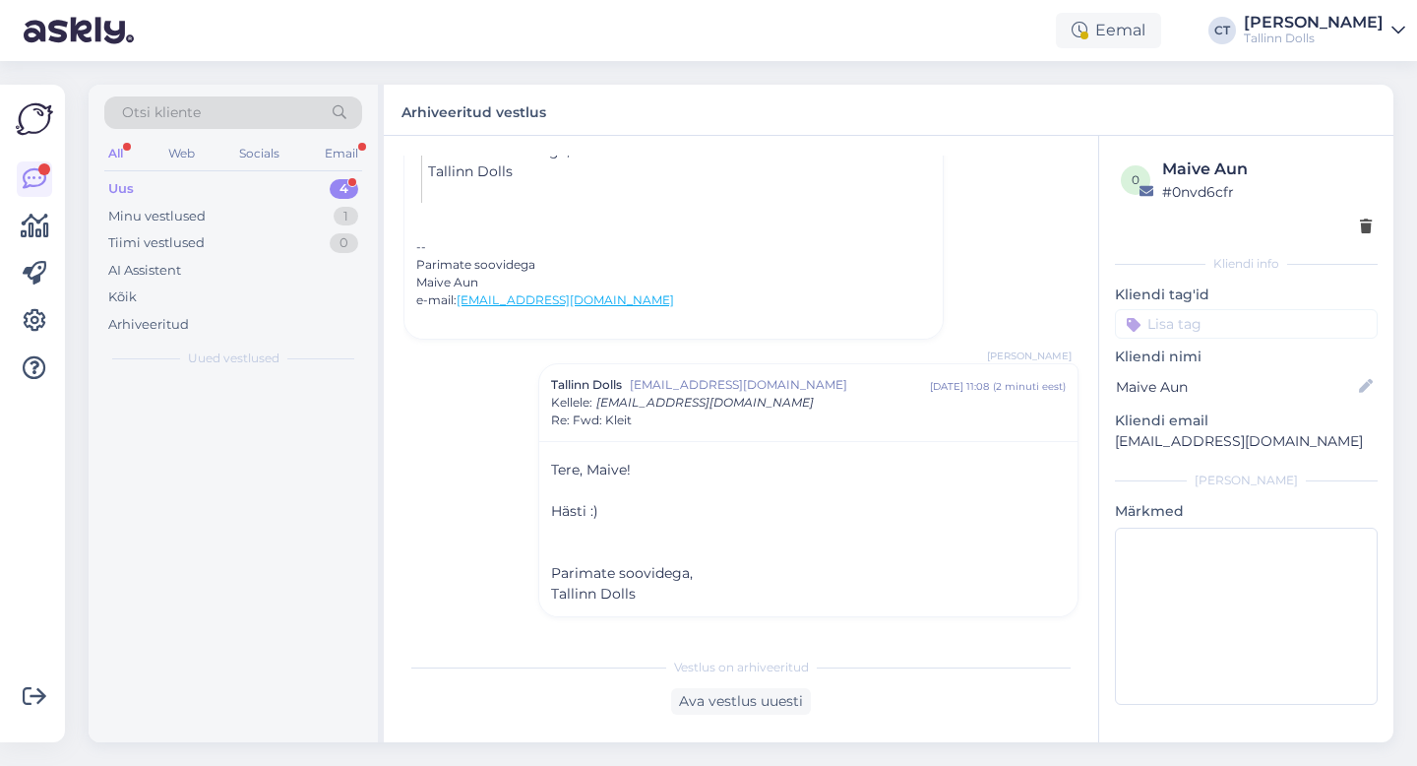
scroll to position [2628, 0]
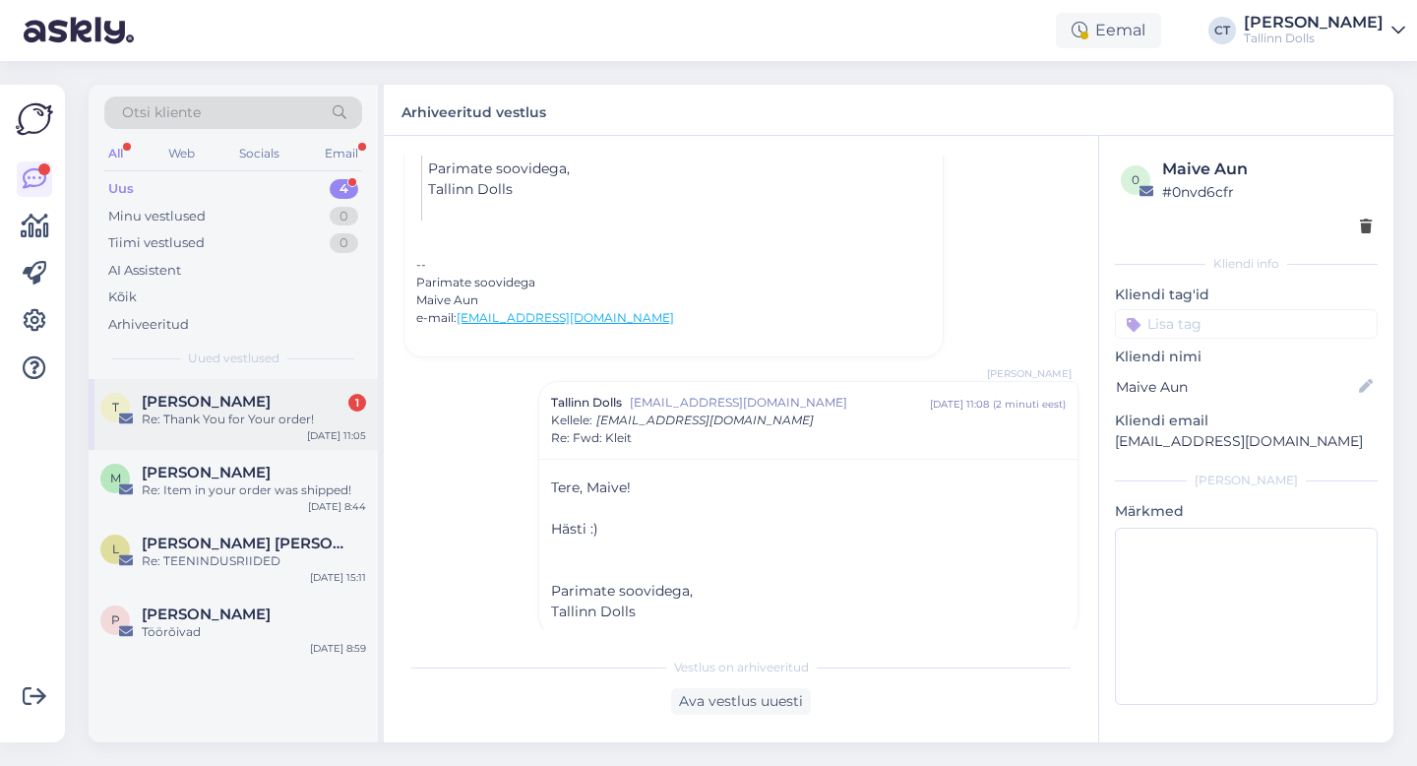
click at [218, 406] on span "[PERSON_NAME]" at bounding box center [206, 402] width 129 height 18
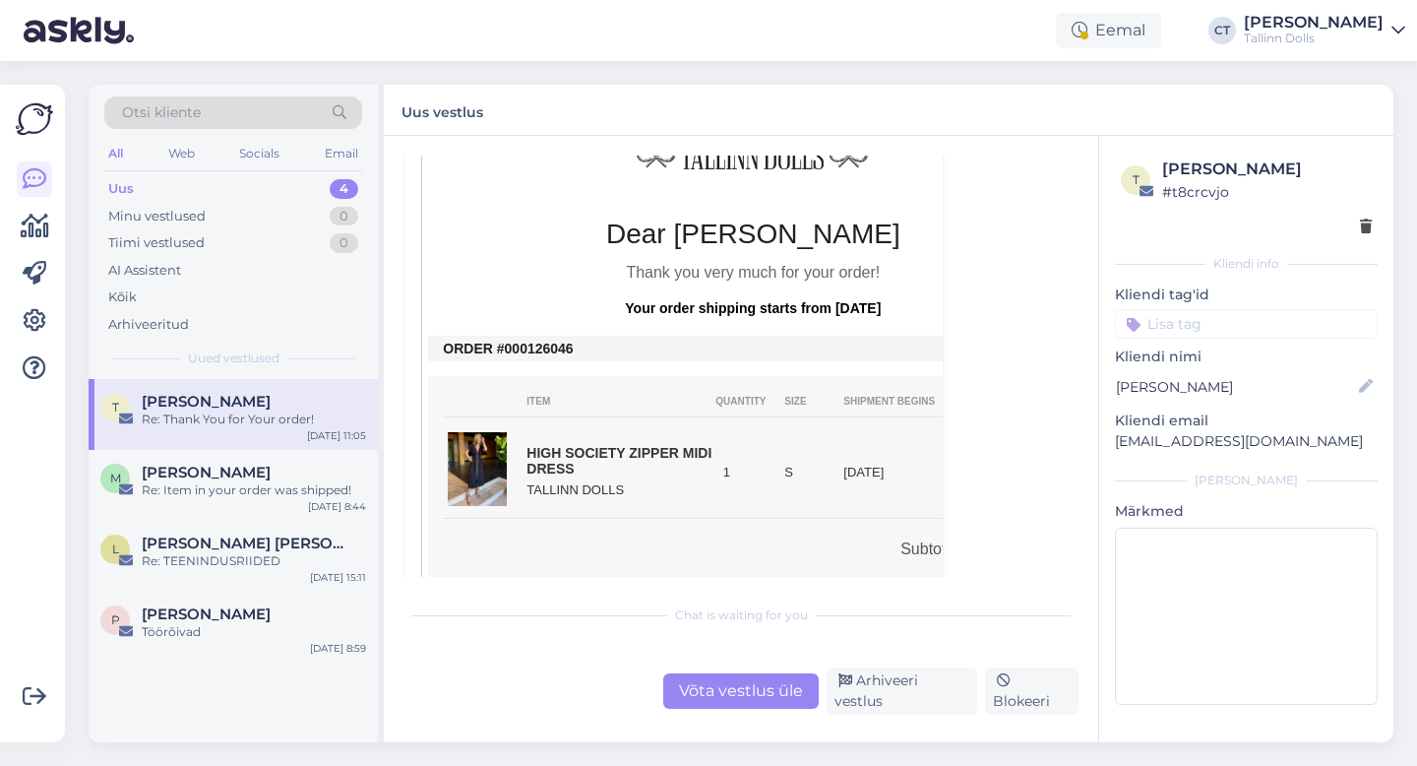
scroll to position [313, 0]
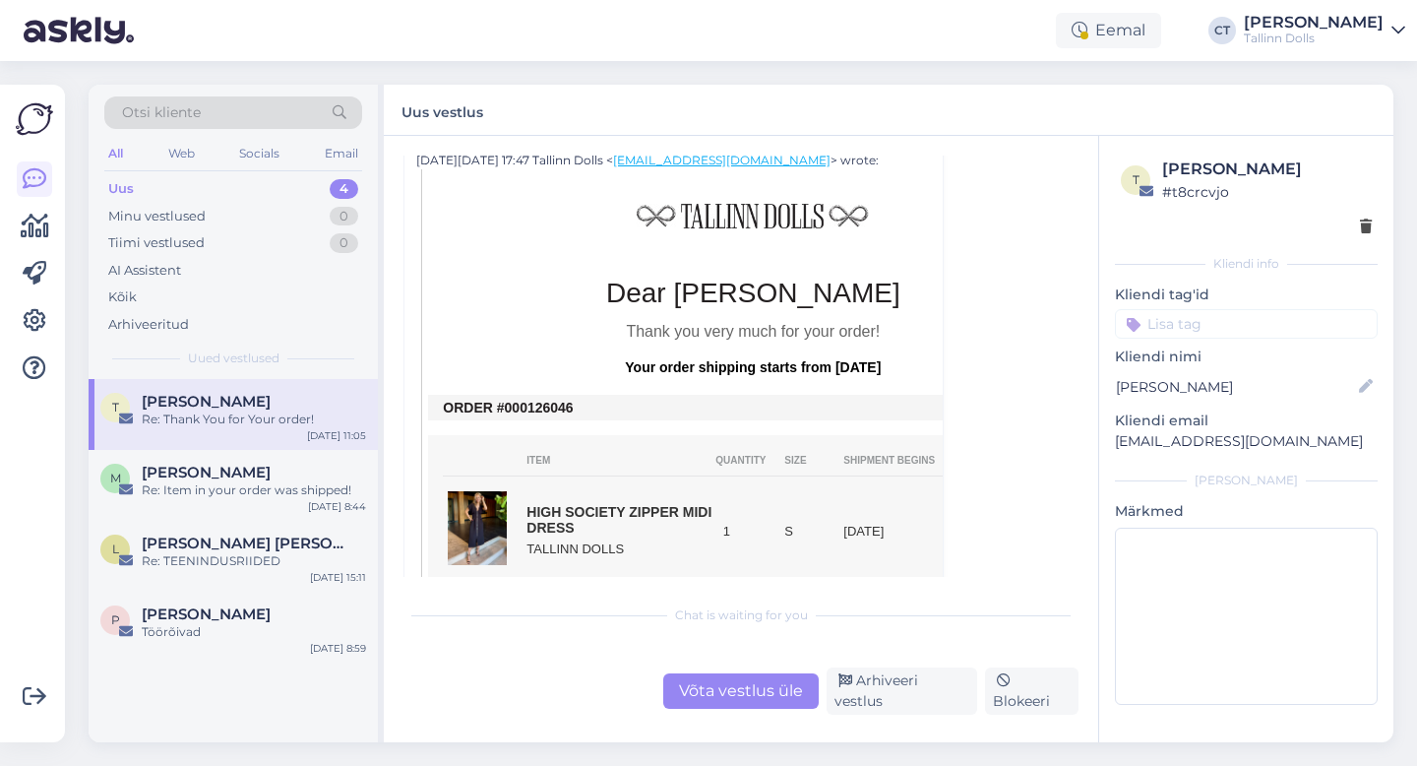
click at [703, 692] on div "Võta vestlus üle" at bounding box center [741, 690] width 156 height 35
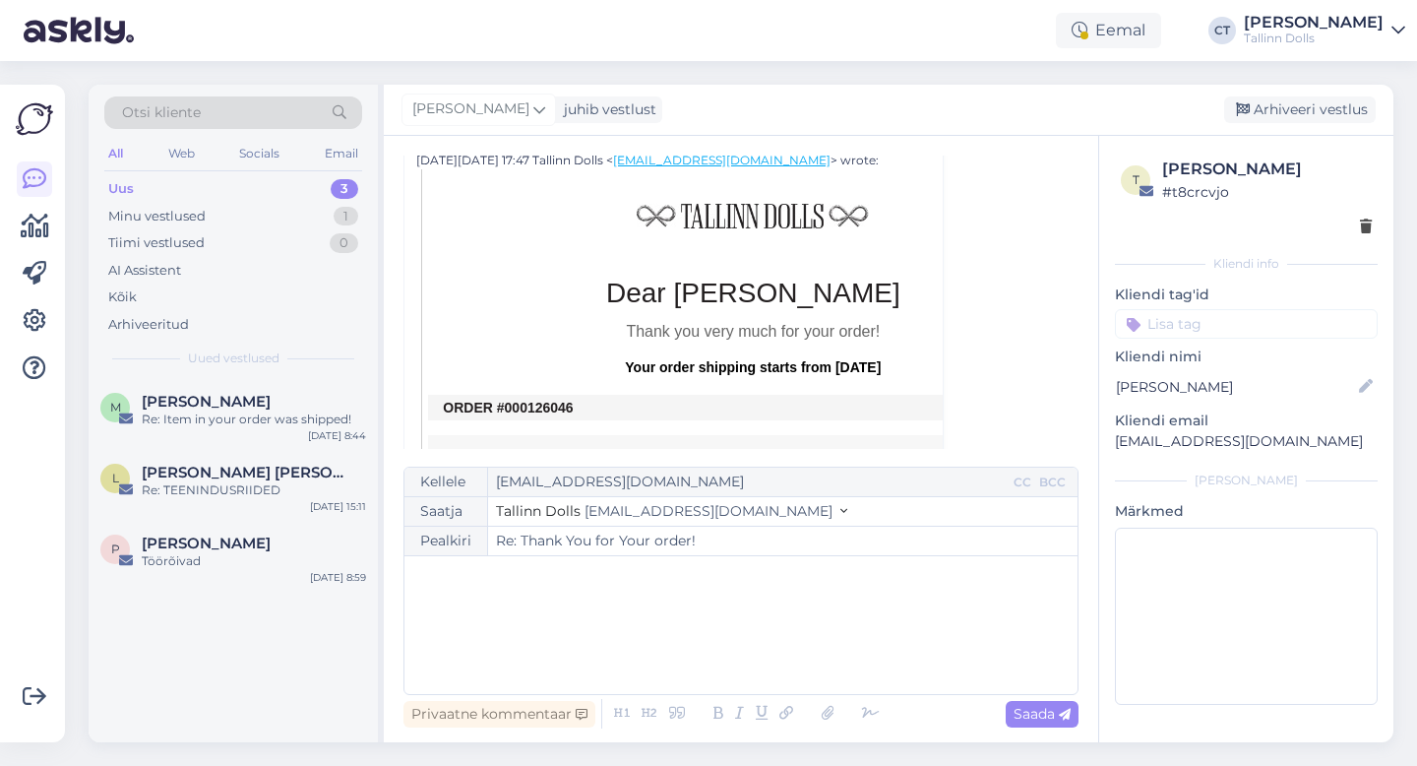
scroll to position [53, 0]
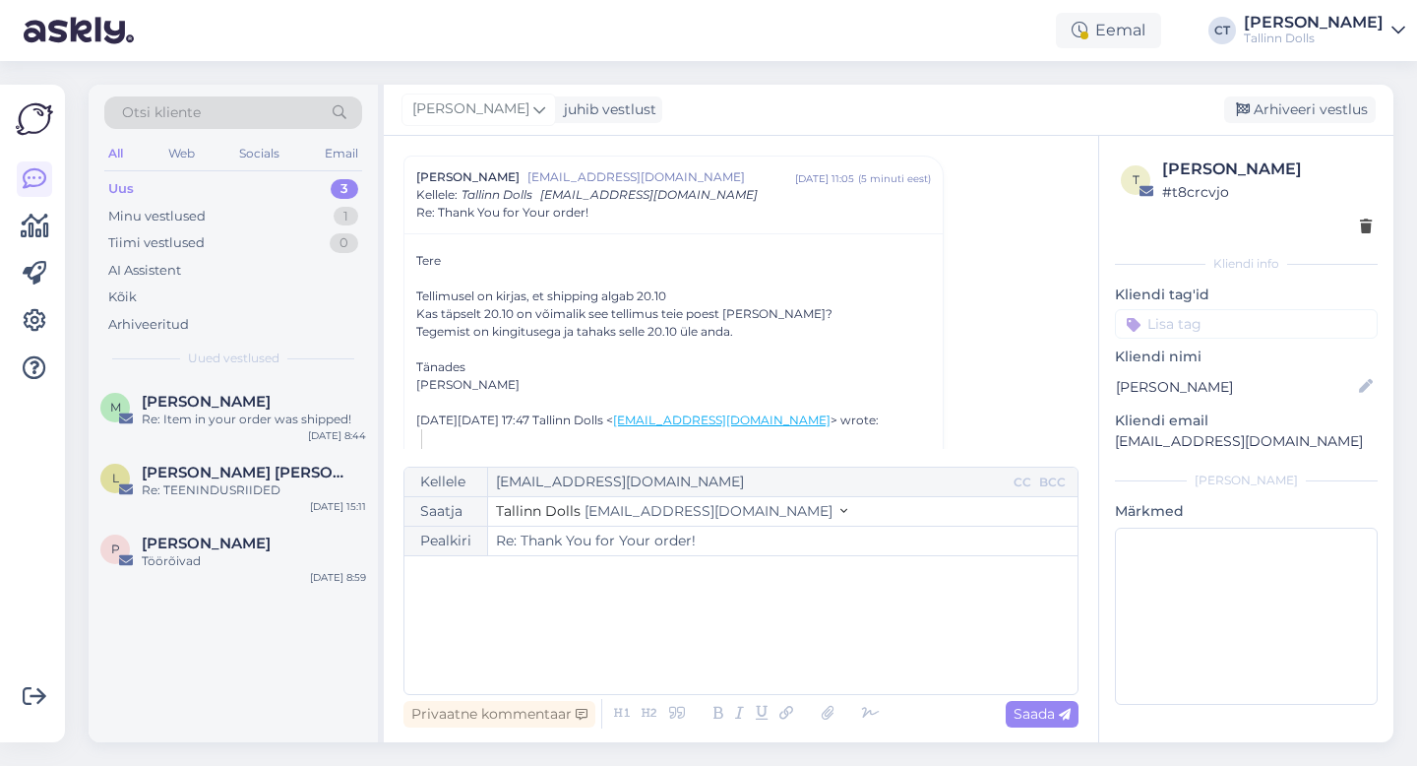
click at [700, 660] on div "﻿" at bounding box center [741, 625] width 654 height 118
click at [537, 665] on p "Kuna tegu on" at bounding box center [741, 659] width 654 height 21
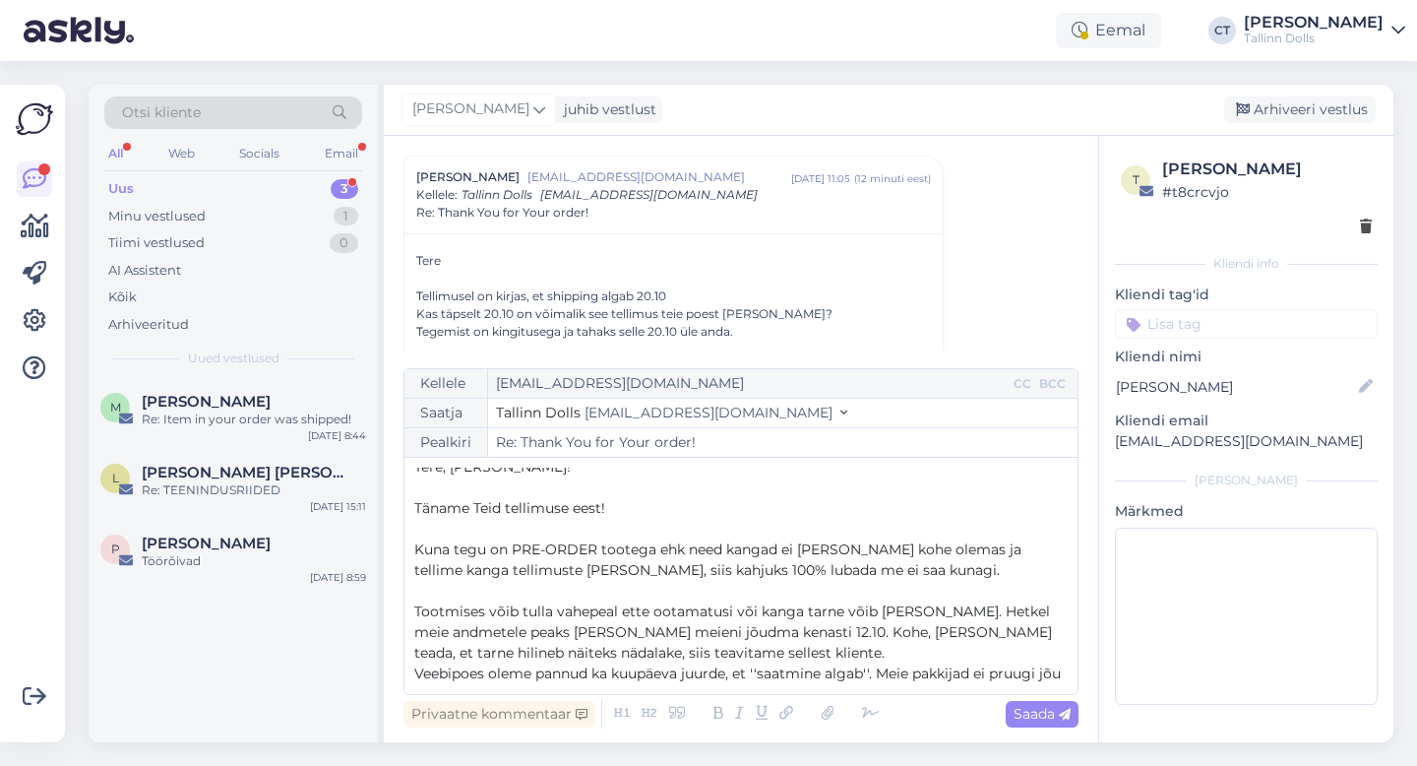
scroll to position [30, 0]
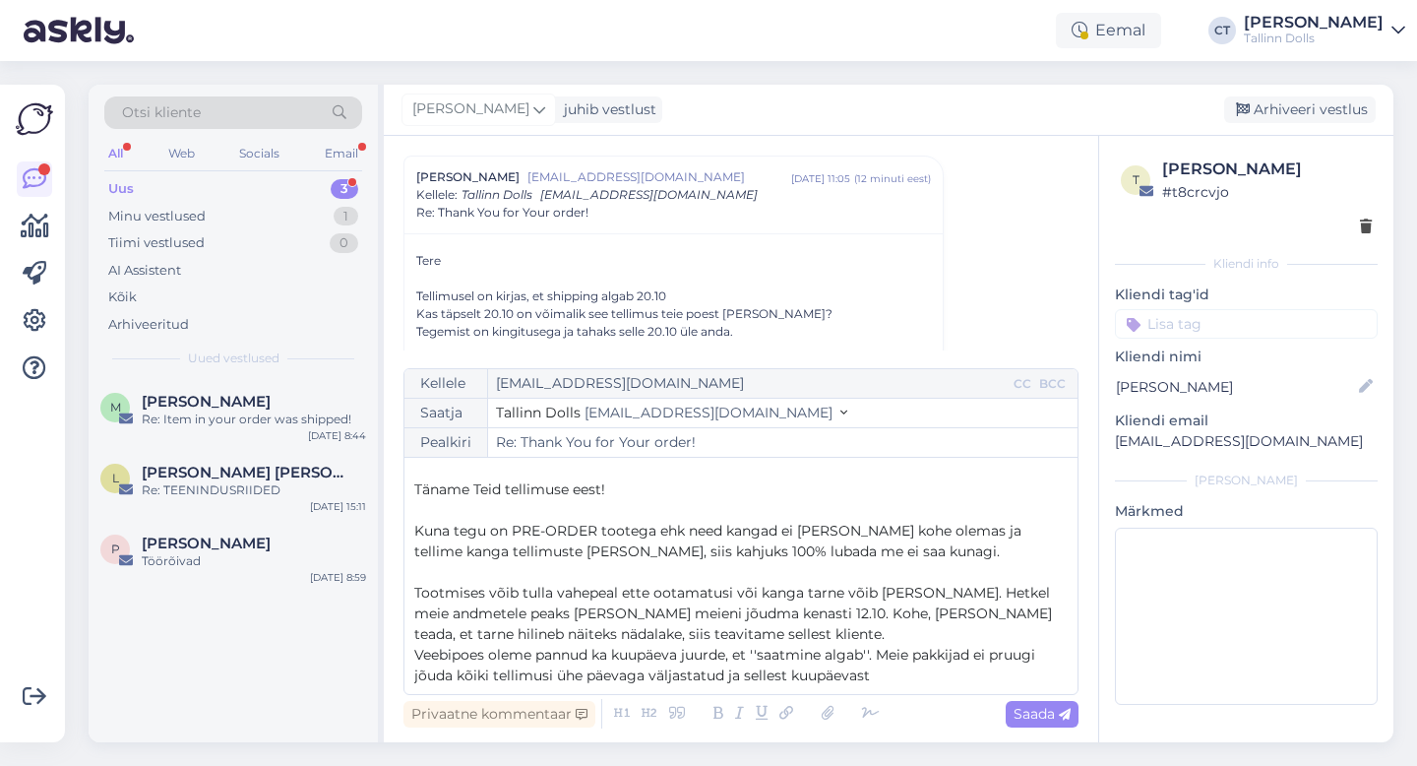
click at [864, 648] on span "Veebipoes oleme pannud ka kuupäeva juurde, et ''saatmine algab''. Meie pakkijad…" at bounding box center [726, 665] width 625 height 38
click at [951, 674] on p "Veebipoes oleme pannud ka kuupäeva juurde, et ''saatmine algab kuupäevast..''. …" at bounding box center [741, 665] width 654 height 41
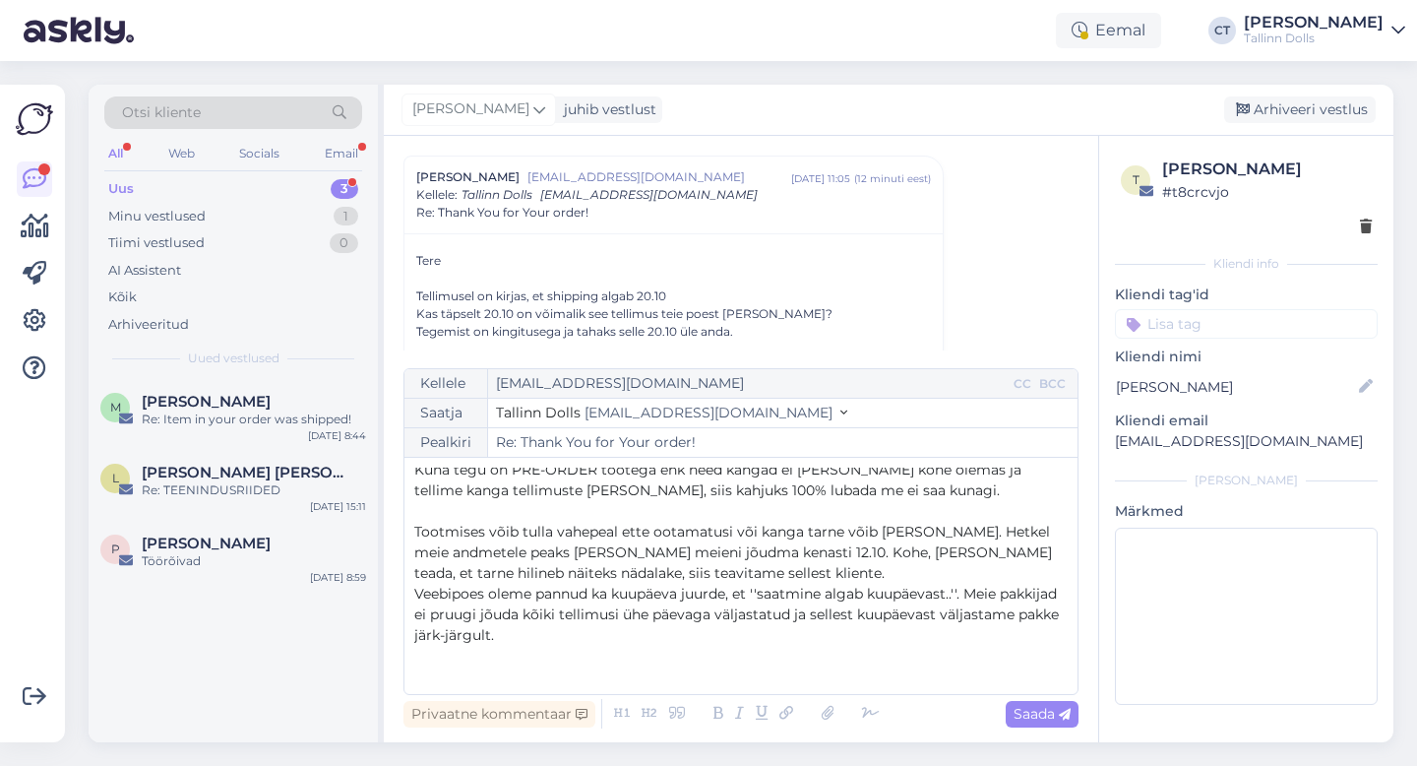
scroll to position [0, 0]
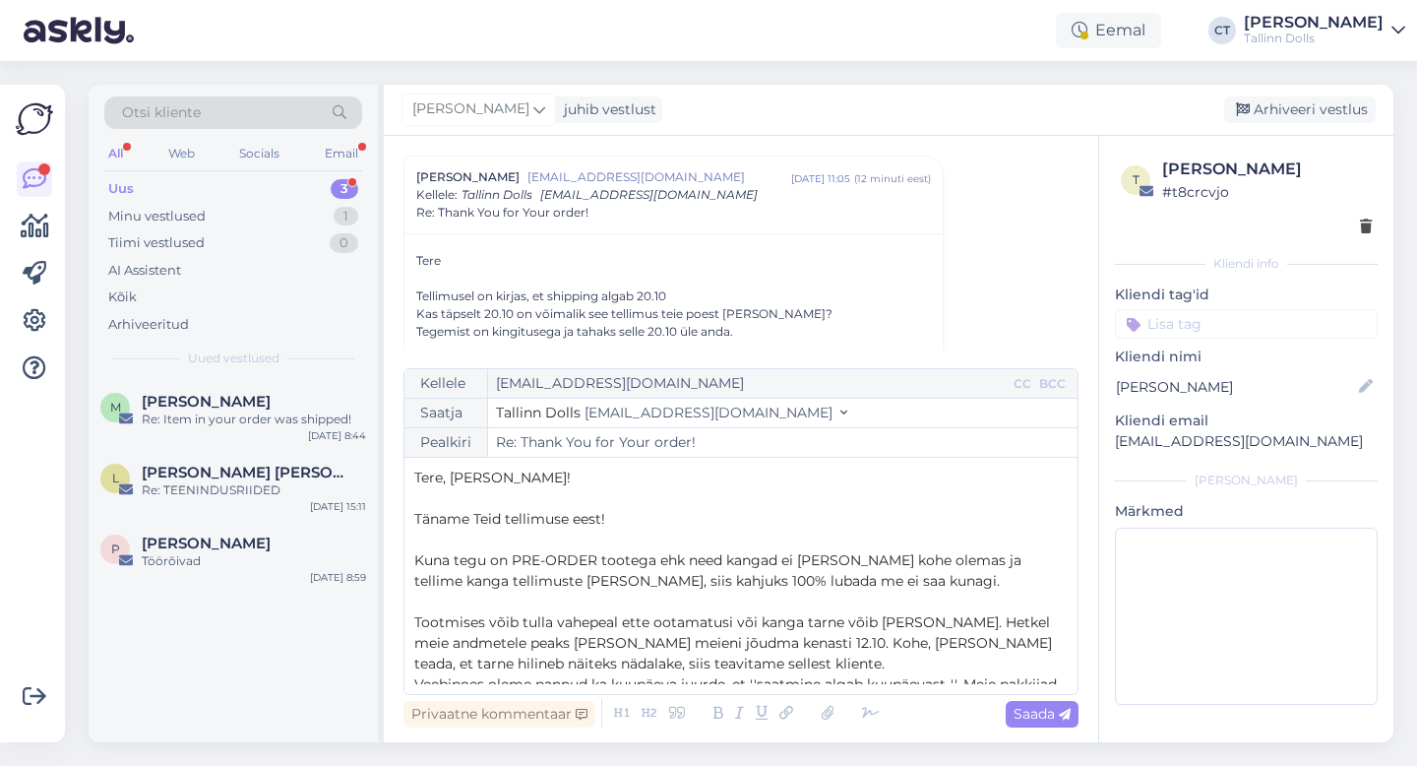
drag, startPoint x: 510, startPoint y: 679, endPoint x: 398, endPoint y: 460, distance: 246.5
click at [398, 460] on div "Vestlus algas [PERSON_NAME] [EMAIL_ADDRESS][DOMAIN_NAME] [DATE] 11:05 ( 12 minu…" at bounding box center [741, 439] width 715 height 606
copy div "Tere, [PERSON_NAME]! ﻿ Täname Teid tellimuse eest! ﻿ Kuna tegu on PRE-ORDER too…"
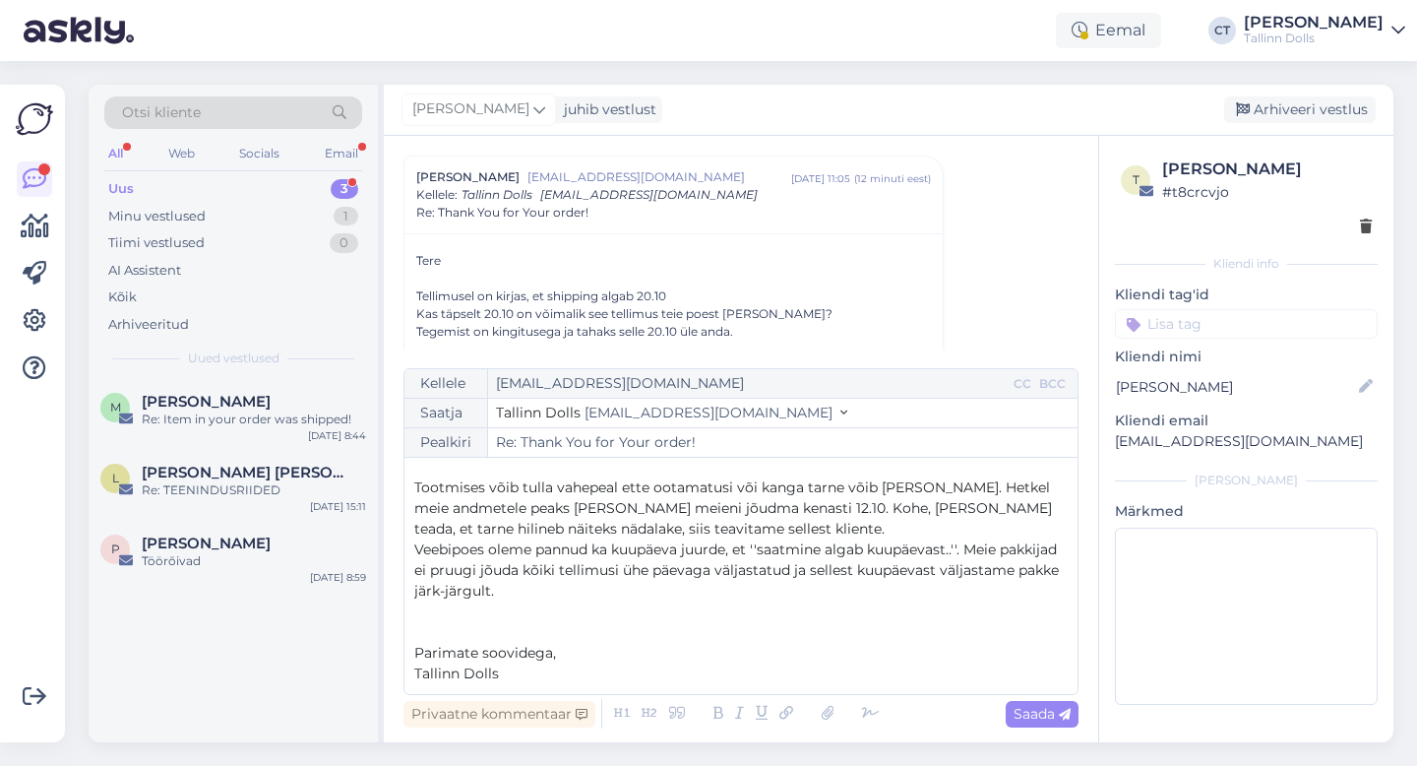
click at [529, 681] on p "Tallinn Dolls" at bounding box center [741, 673] width 654 height 21
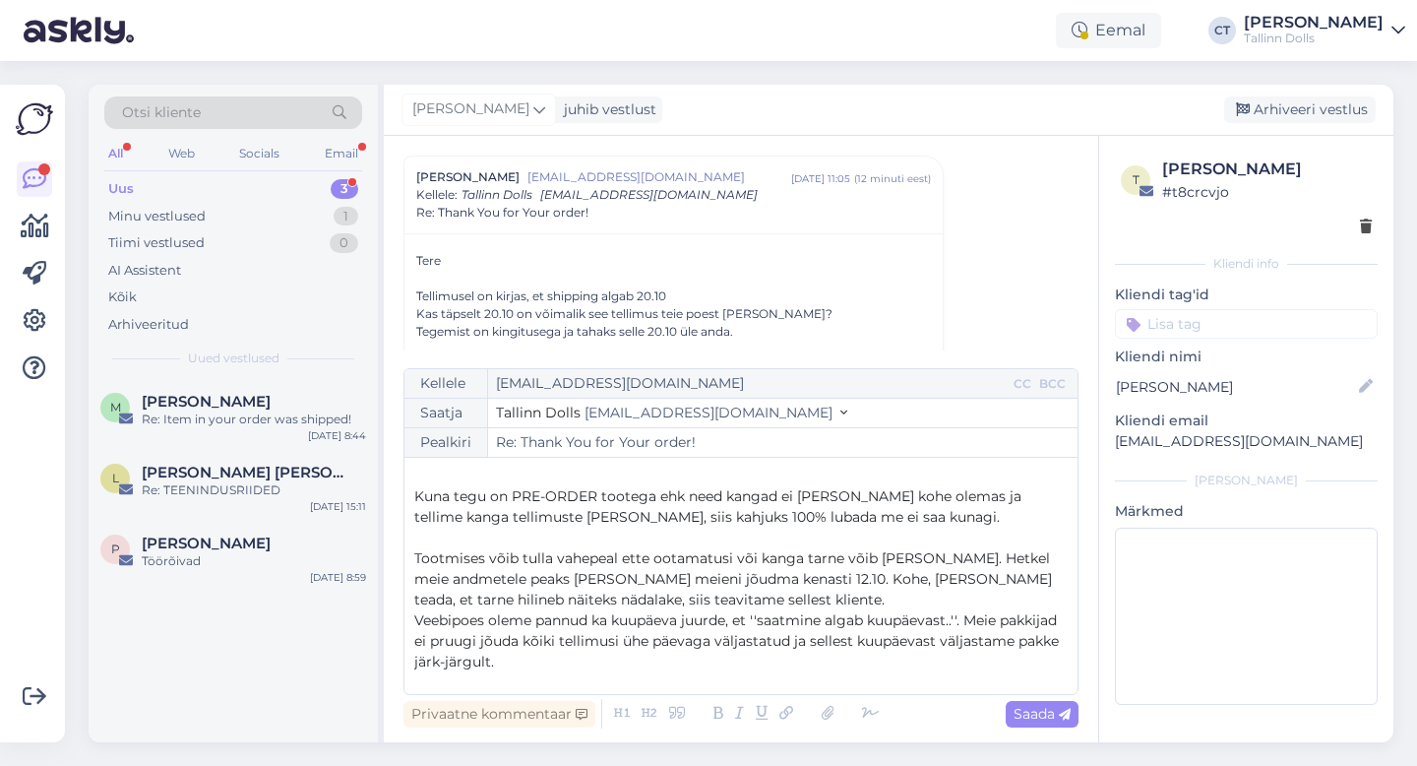
scroll to position [0, 0]
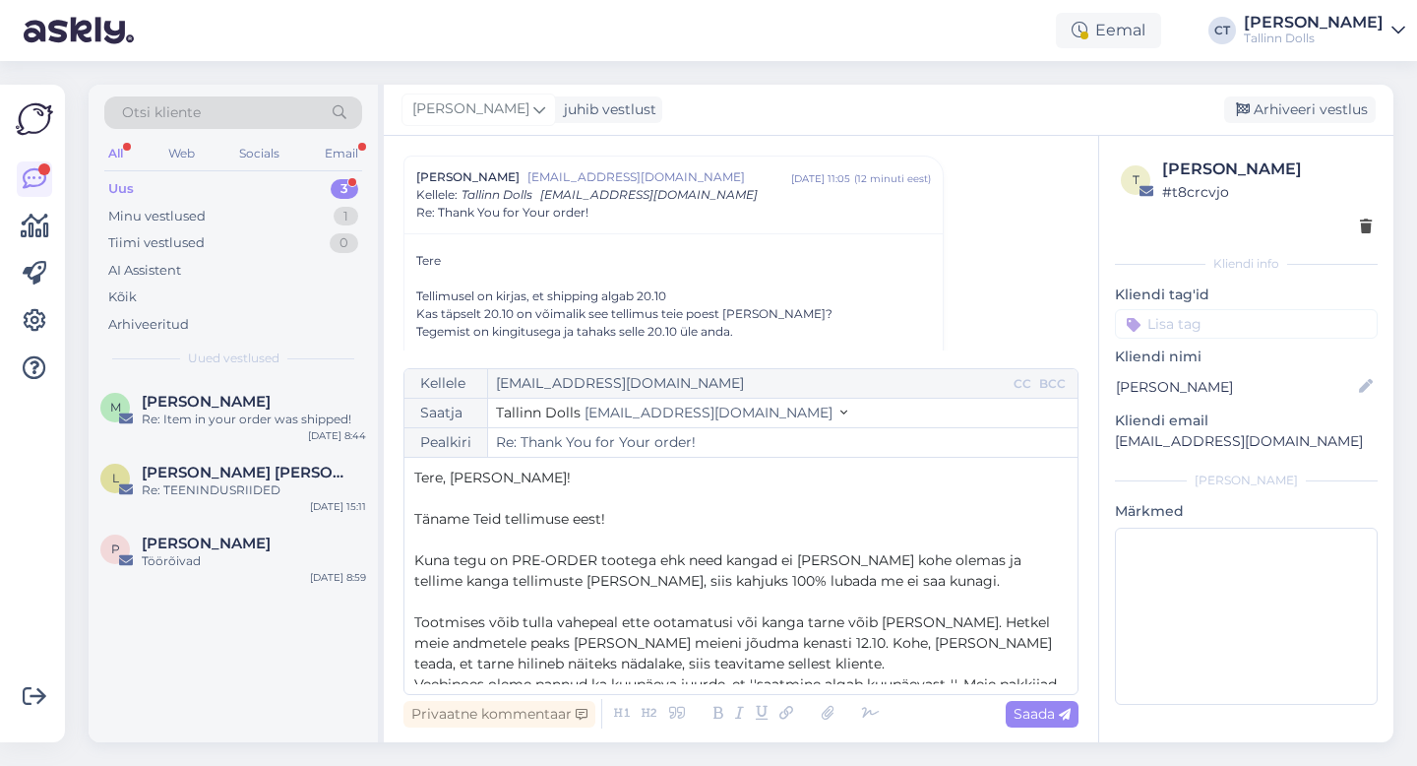
drag, startPoint x: 529, startPoint y: 681, endPoint x: 412, endPoint y: 557, distance: 169.9
click at [412, 557] on div "Kellele [EMAIL_ADDRESS][DOMAIN_NAME] CC BCC Saatja Tallinn Dolls [EMAIL_ADDRESS…" at bounding box center [741, 531] width 675 height 327
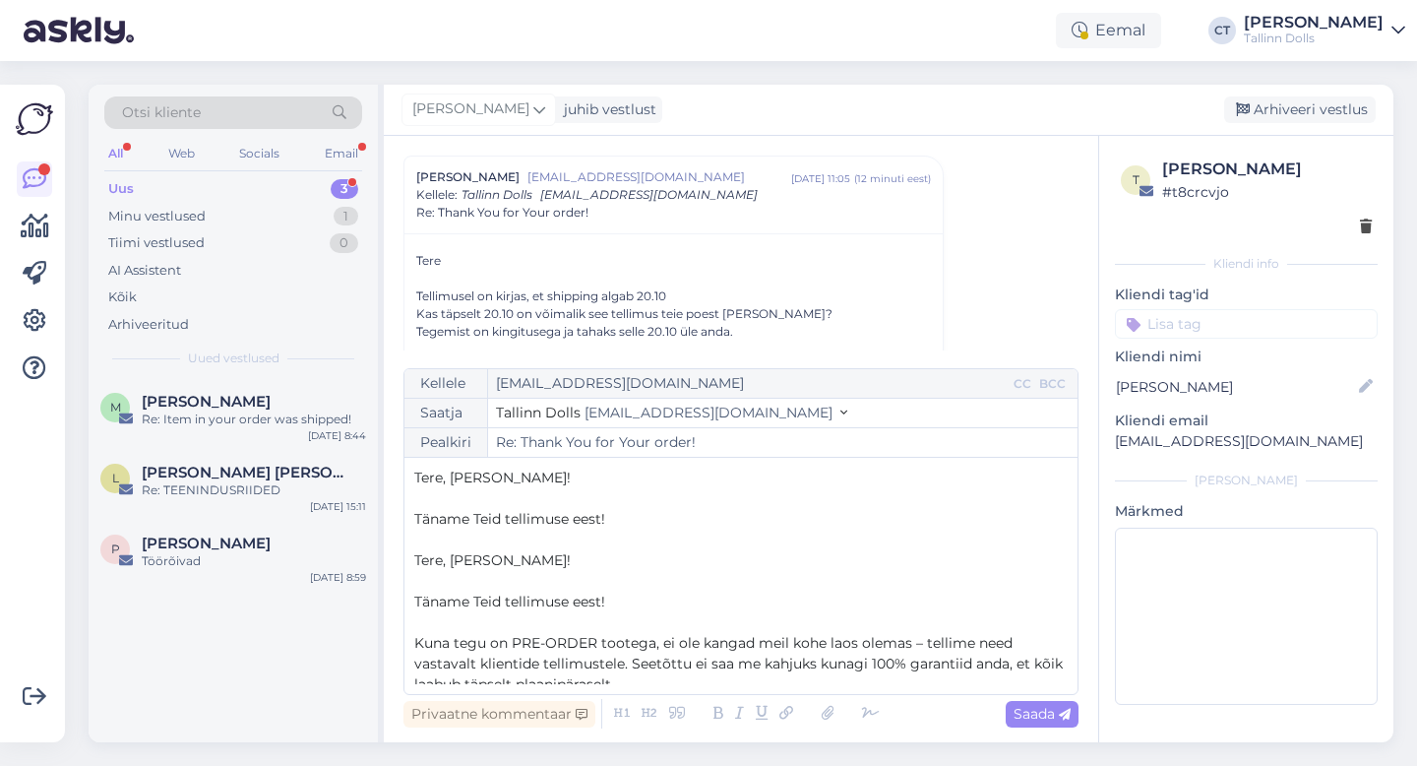
click at [503, 578] on p "﻿" at bounding box center [741, 581] width 654 height 21
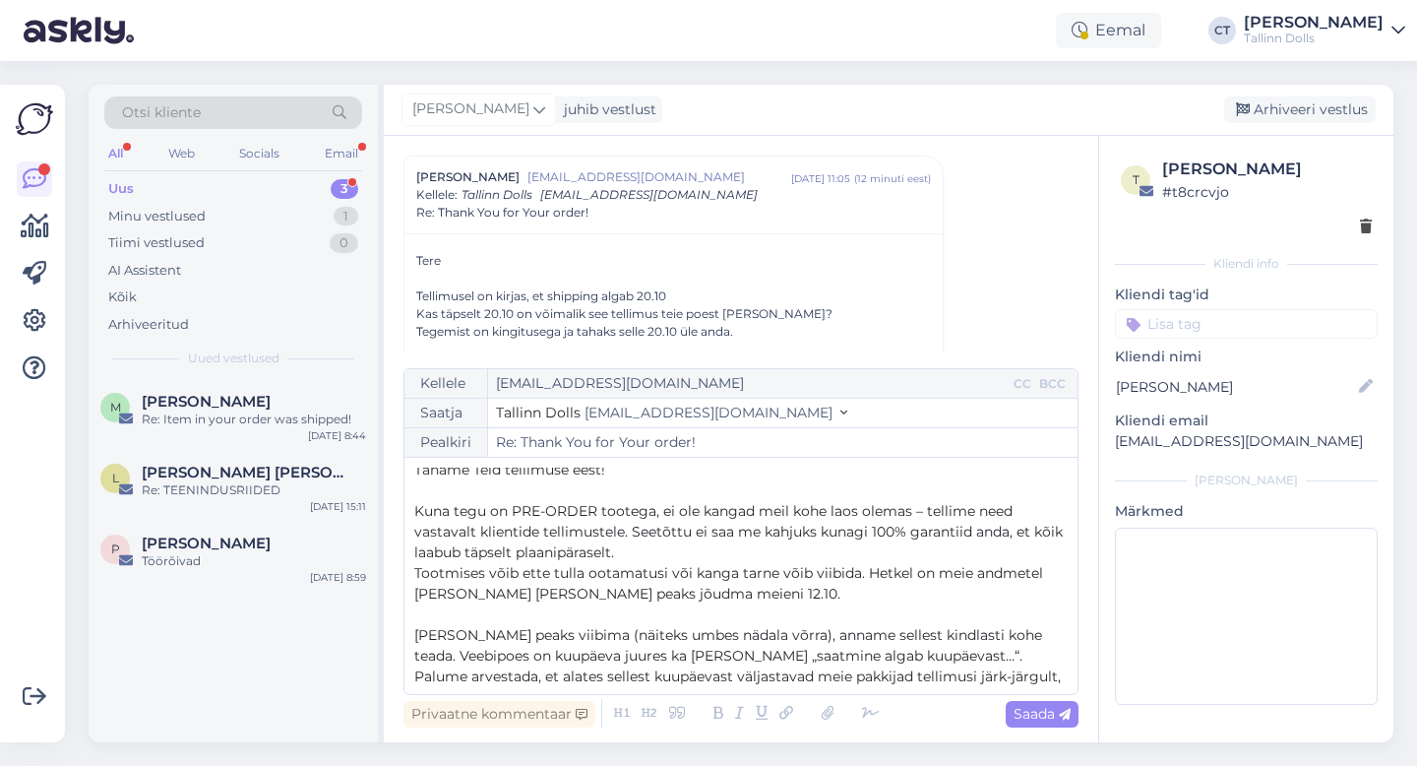
scroll to position [68, 0]
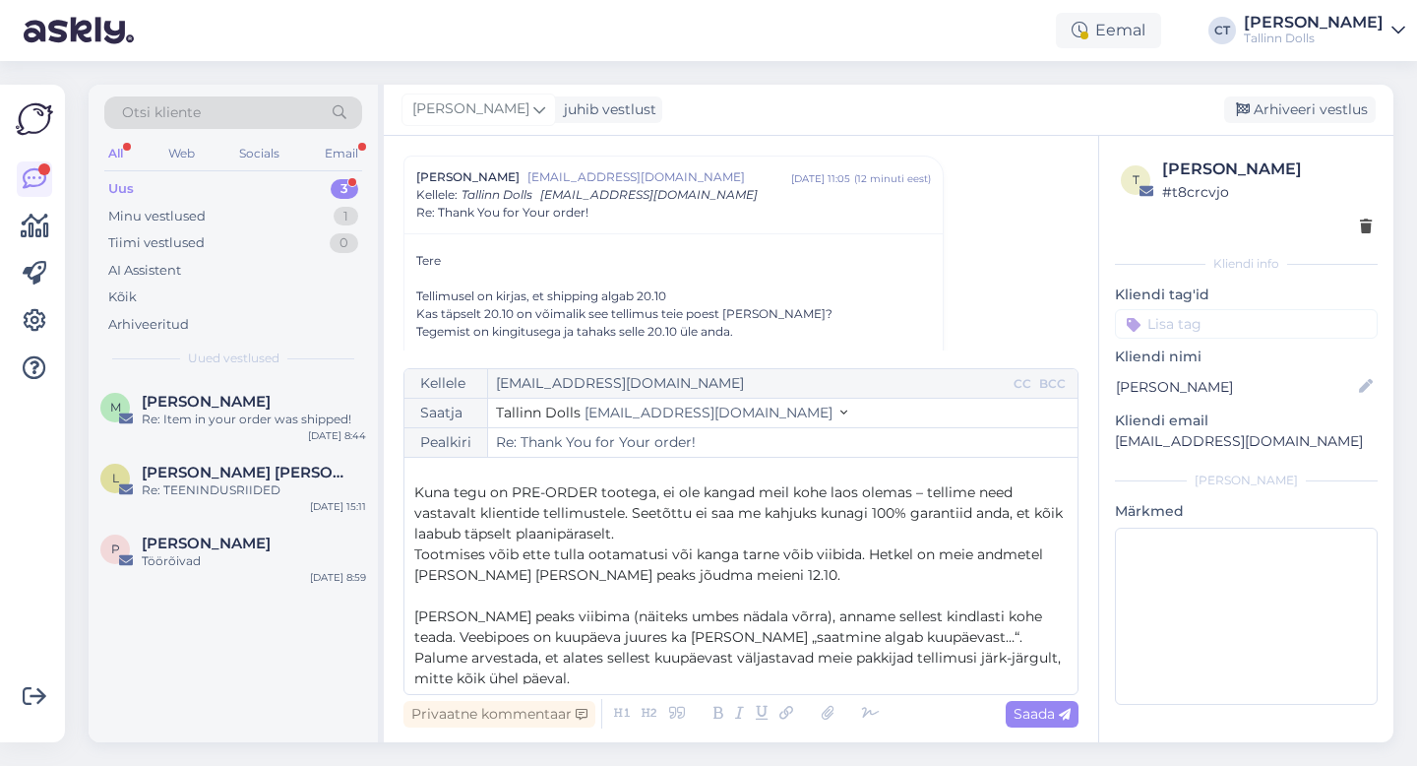
click at [662, 493] on span "Kuna tegu on PRE-ORDER tootega, ei ole kangad meil kohe laos olemas – tellime n…" at bounding box center [740, 512] width 653 height 59
click at [824, 493] on span "Kuna tegu on PRE-ORDER tootega, siis ei ole kangad meil kohe laos olemas – tell…" at bounding box center [740, 512] width 653 height 59
click at [916, 496] on span "Kuna tegu on PRE-ORDER tootega, siis ei ole kangad meil laos kohe laos olemas –…" at bounding box center [742, 512] width 657 height 59
click at [641, 531] on p "Kuna tegu on PRE-ORDER tootega, siis ei ole kangad meil laos kohe olemas – tell…" at bounding box center [741, 513] width 654 height 62
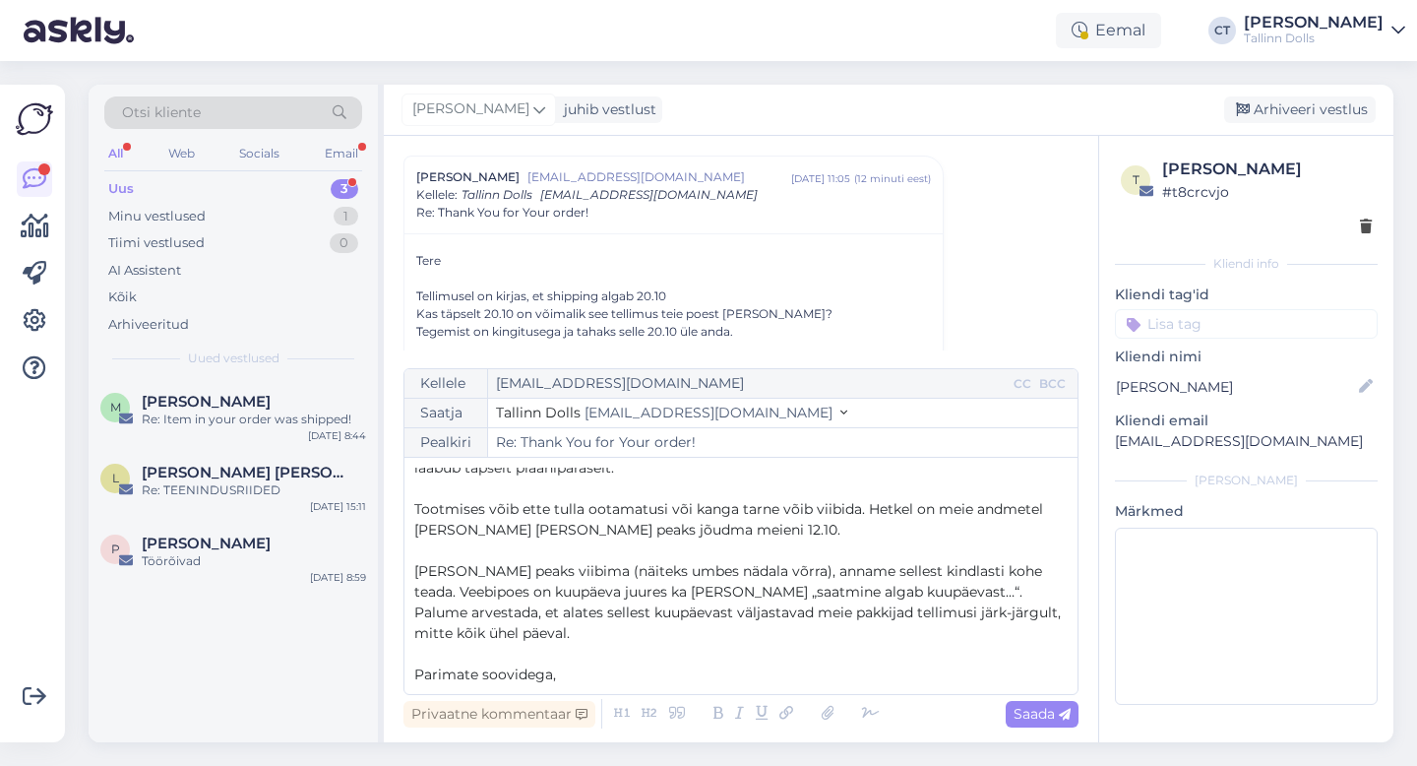
scroll to position [156, 0]
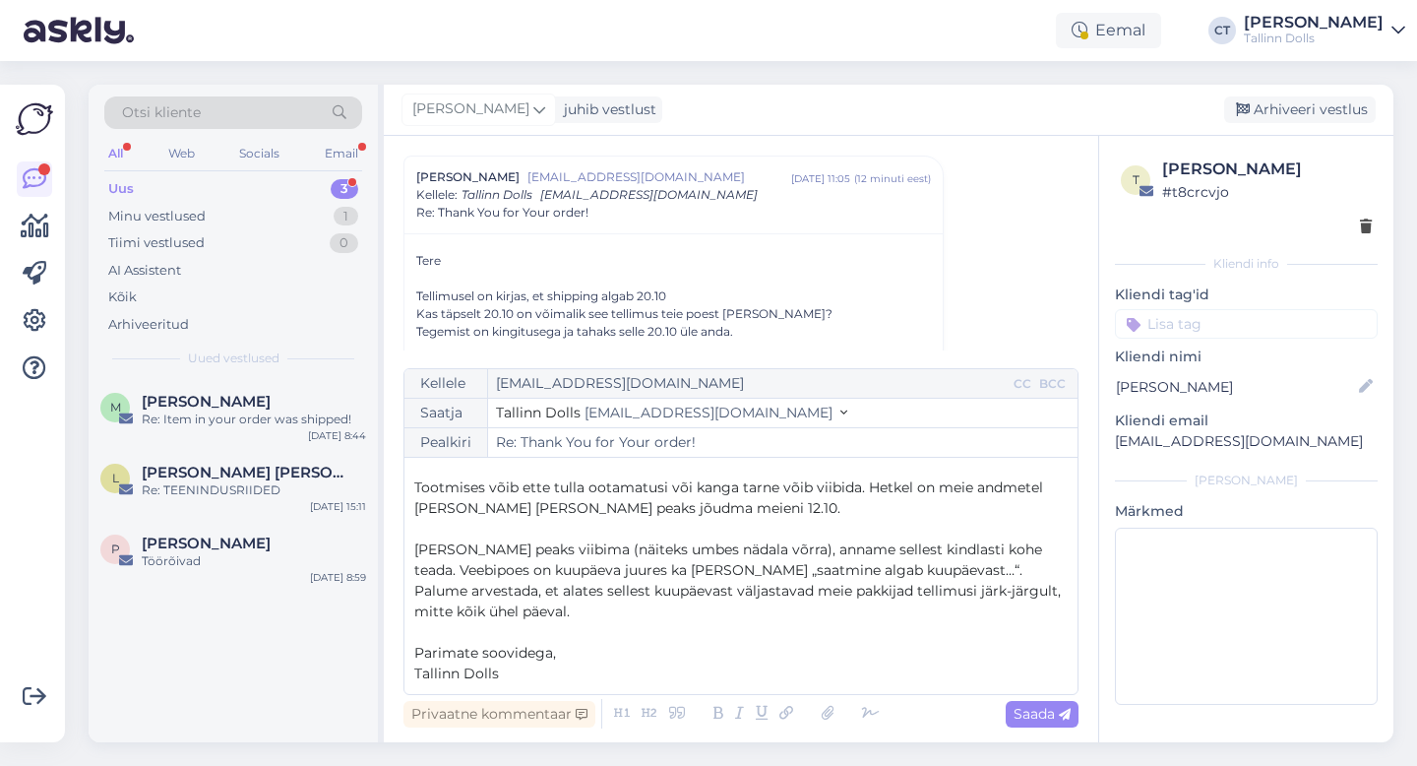
click at [1052, 548] on p "[PERSON_NAME] peaks viibima (näiteks umbes nädala võrra), anname sellest kindla…" at bounding box center [741, 580] width 654 height 83
click at [628, 525] on p "﻿" at bounding box center [741, 529] width 654 height 21
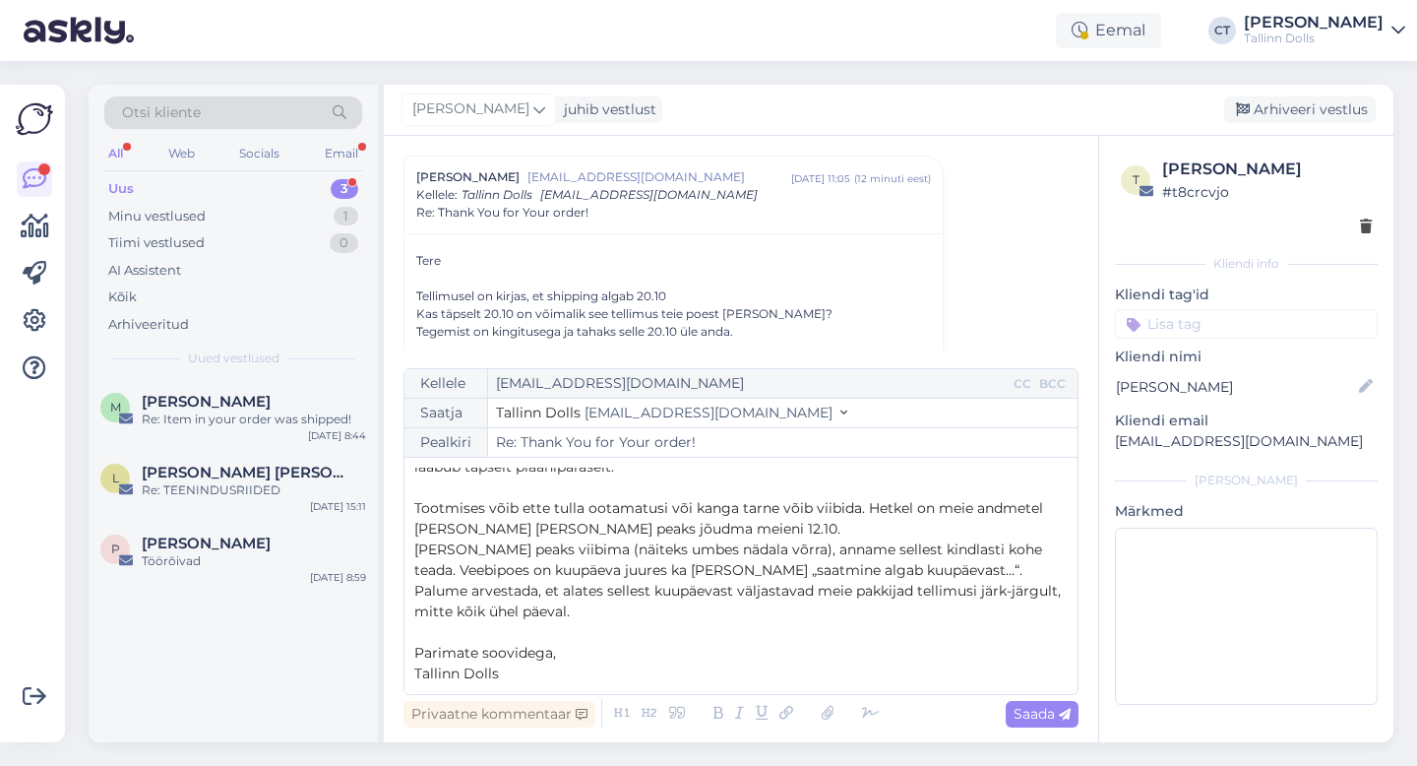
click at [1045, 554] on p "[PERSON_NAME] peaks viibima (näiteks umbes nädala võrra), anname sellest kindla…" at bounding box center [741, 580] width 654 height 83
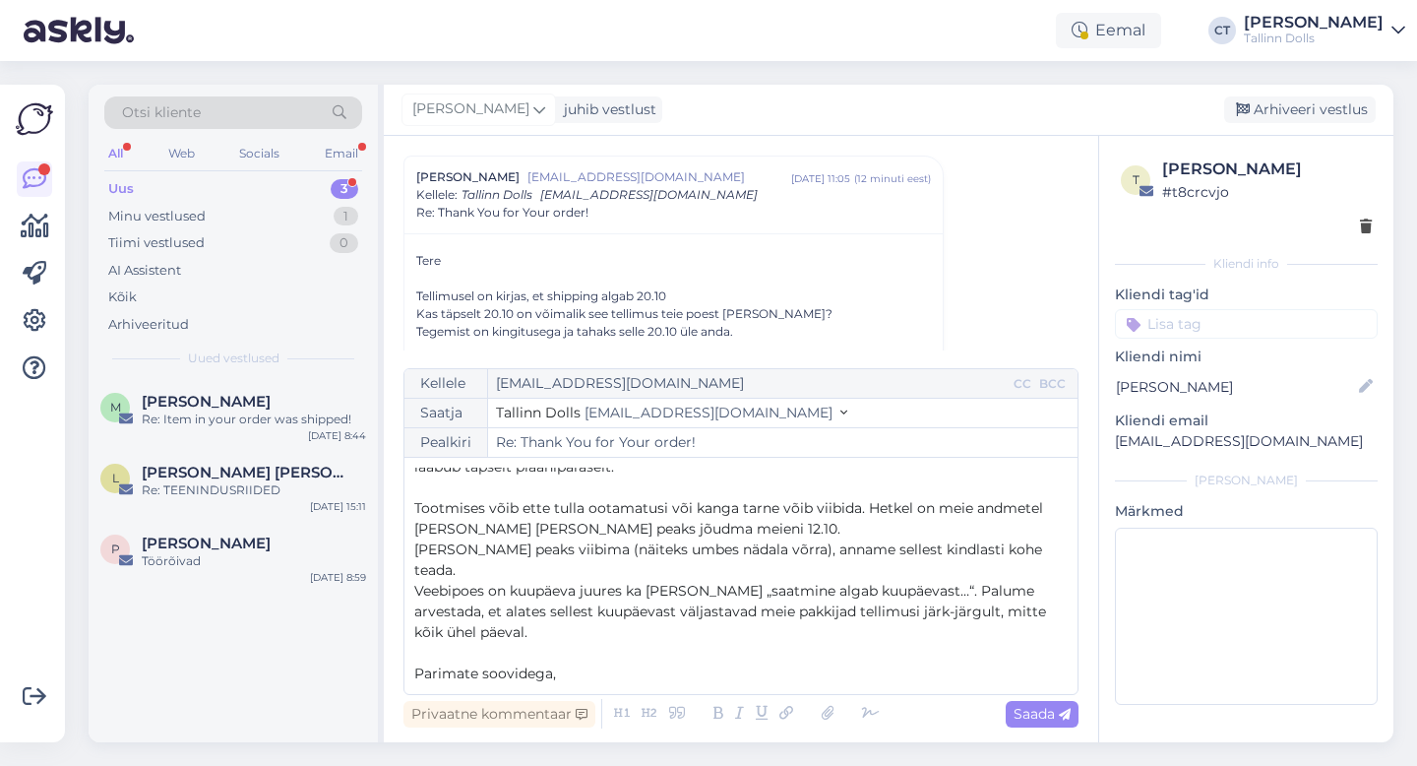
scroll to position [156, 0]
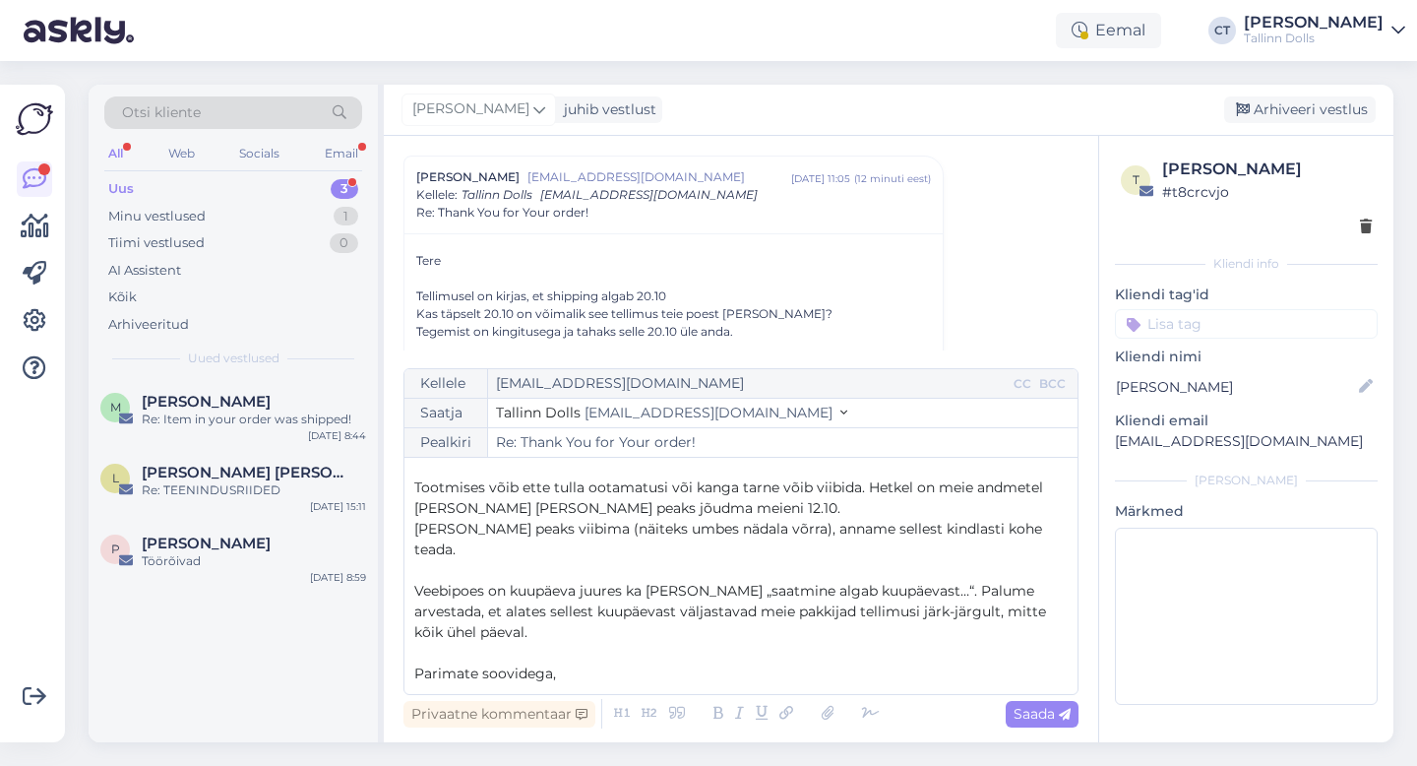
click at [542, 617] on p "Veebipoes on kuupäeva juures ka [PERSON_NAME] „saatmine algab kuupäevast…“. Pal…" at bounding box center [741, 612] width 654 height 62
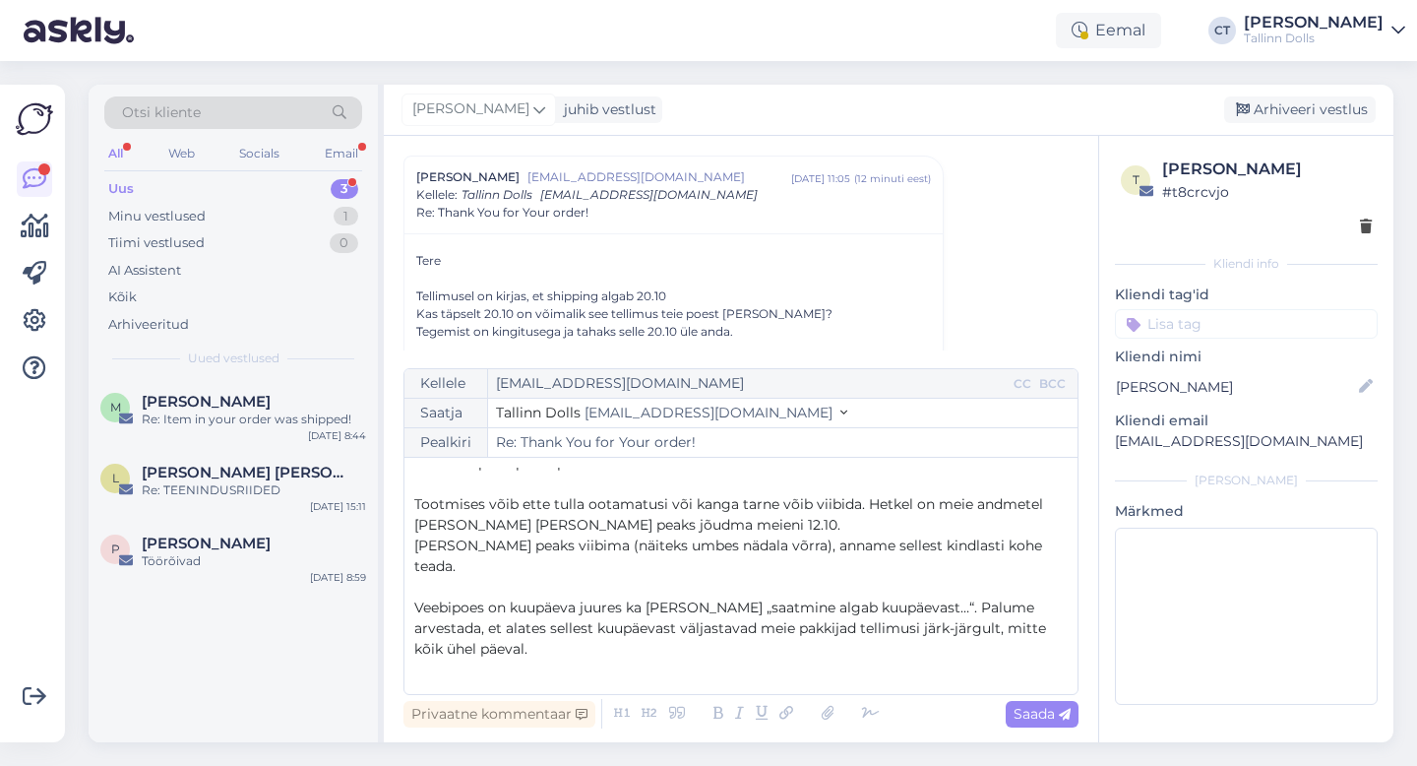
scroll to position [176, 0]
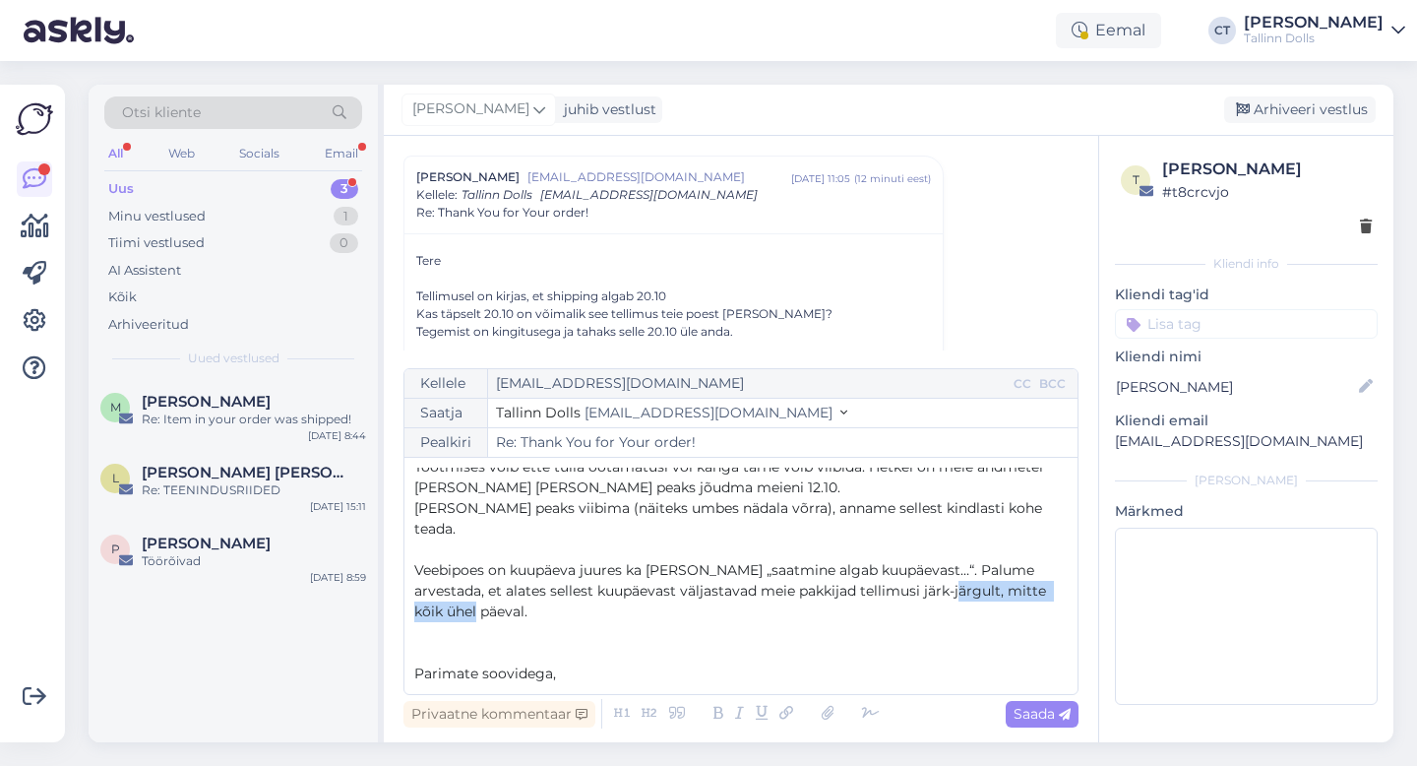
drag, startPoint x: 823, startPoint y: 596, endPoint x: 920, endPoint y: 568, distance: 101.5
click at [920, 568] on p "Veebipoes on kuupäeva juures ka [PERSON_NAME] „saatmine algab kuupäevast…“. Pal…" at bounding box center [741, 591] width 654 height 62
click at [902, 592] on p "Veebipoes on kuupäeva juures ka [PERSON_NAME] „saatmine algab kuupäevast…“. Pal…" at bounding box center [741, 591] width 654 height 62
click at [1045, 710] on span "Saada" at bounding box center [1042, 714] width 57 height 18
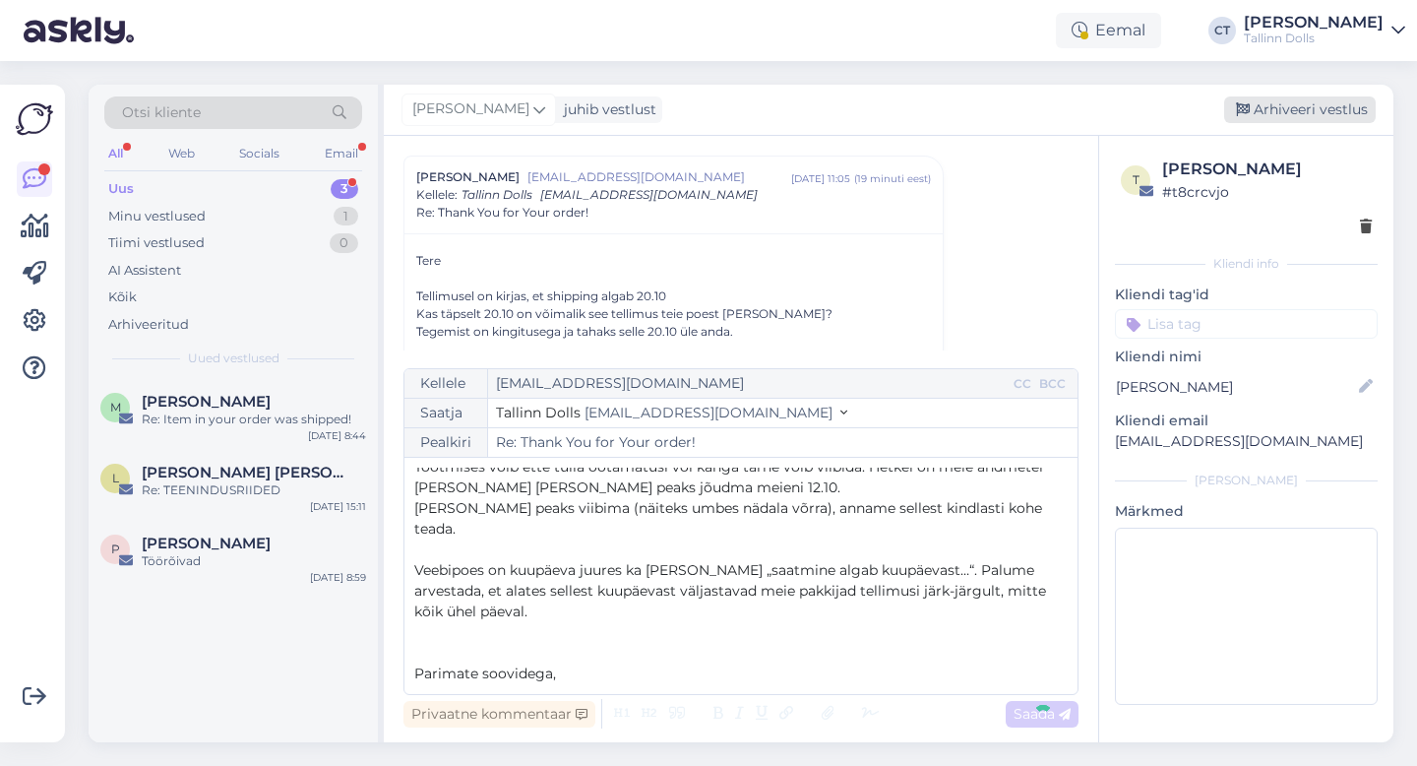
type input "Re: Re: Thank You for Your order!"
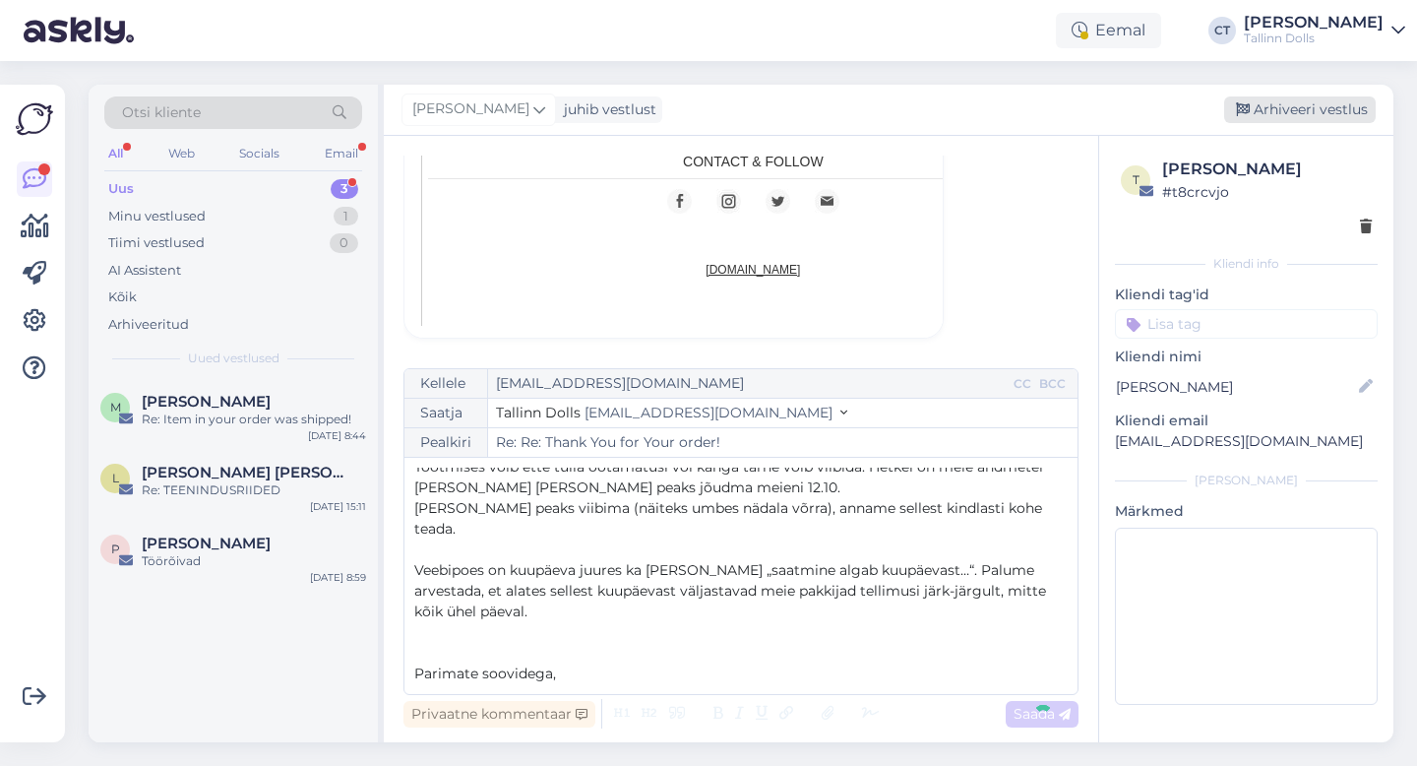
scroll to position [0, 0]
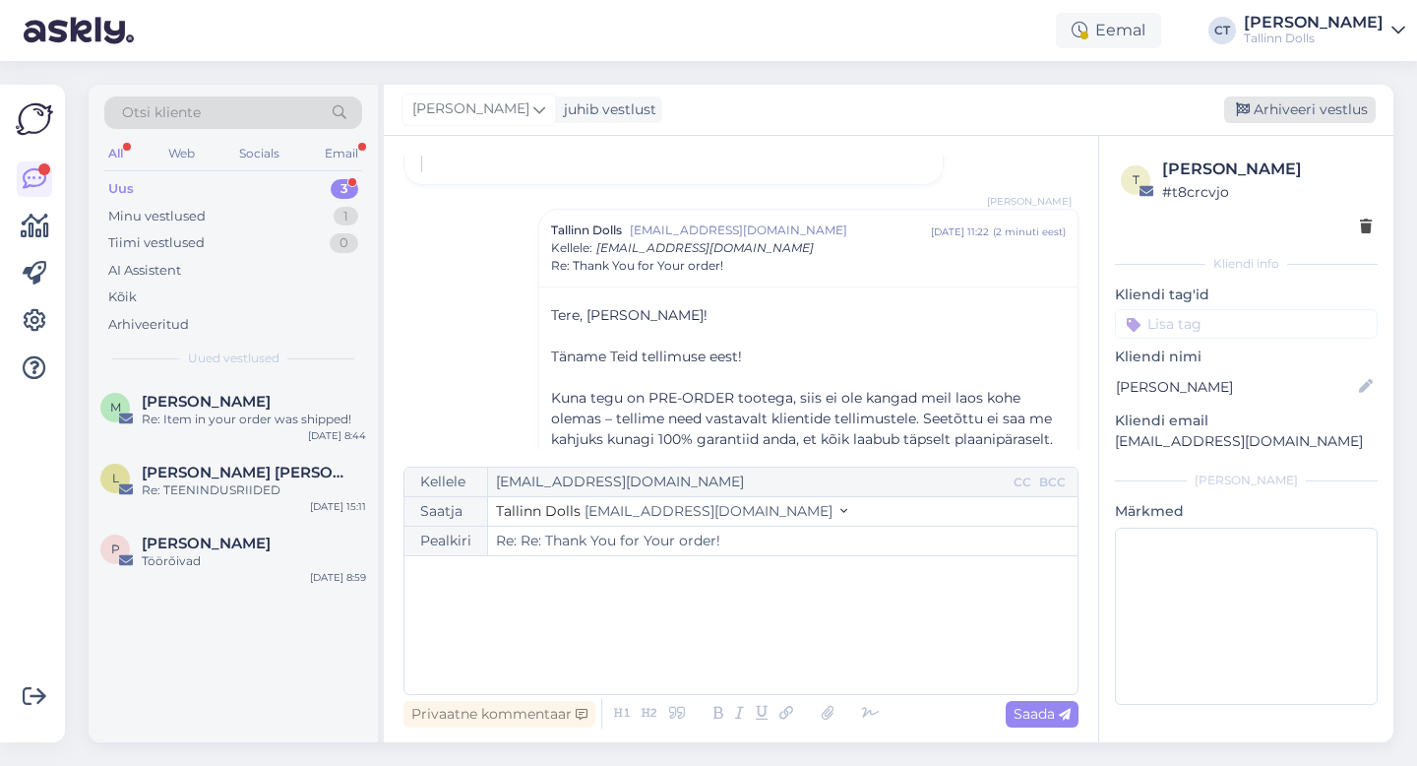
click at [1340, 113] on div "Arhiveeri vestlus" at bounding box center [1300, 109] width 152 height 27
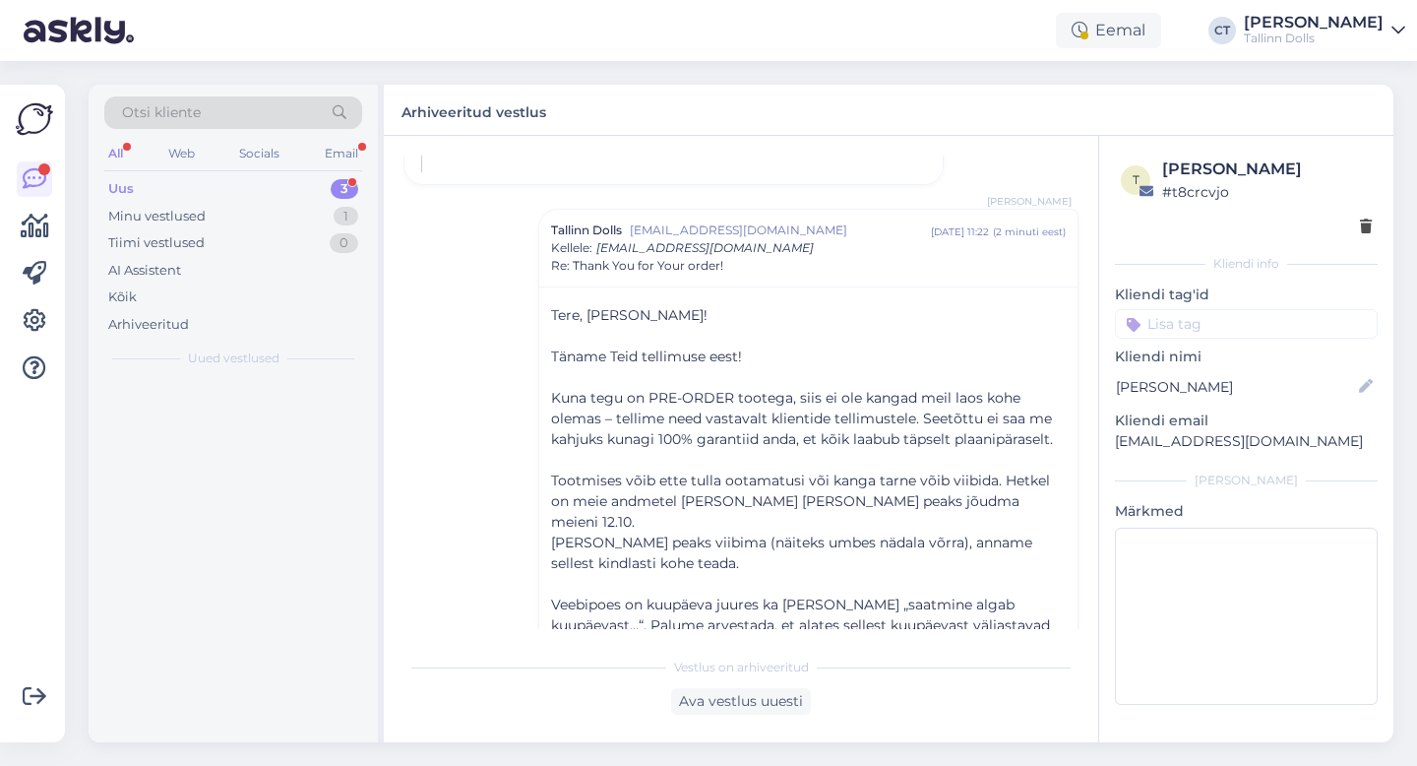
scroll to position [1298, 0]
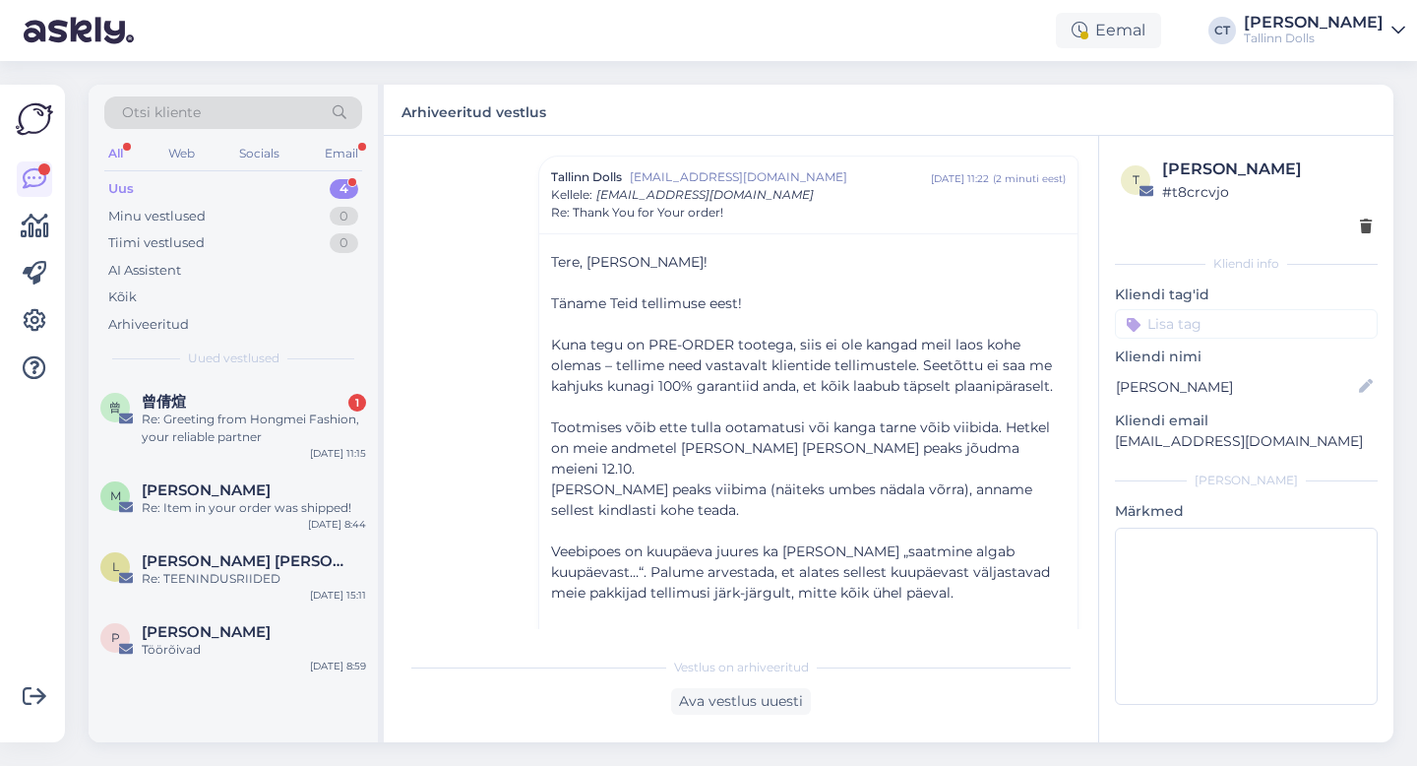
click at [207, 183] on div "Uus 4" at bounding box center [233, 189] width 258 height 28
click at [234, 417] on div "Re: Greeting from Hongmei Fashion, your reliable partner" at bounding box center [254, 427] width 224 height 35
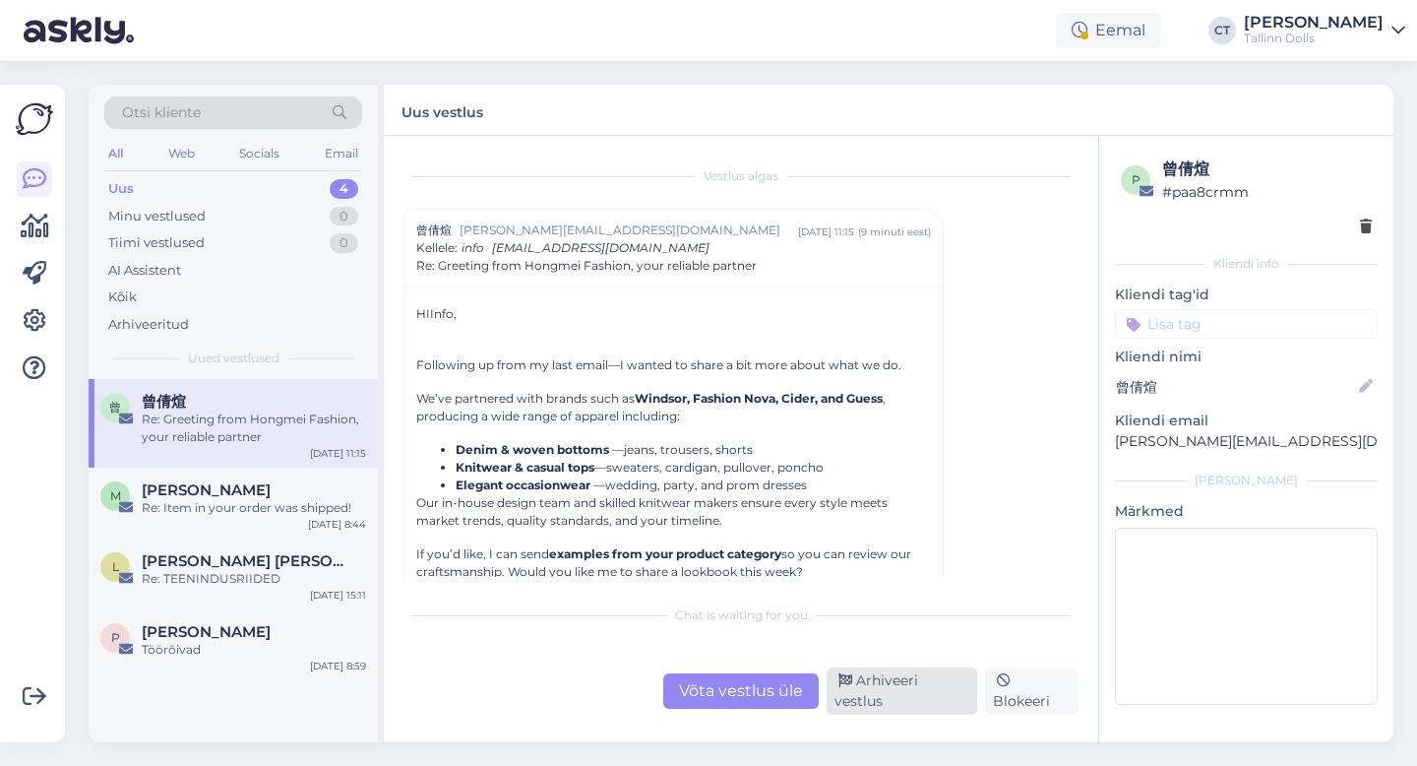
click at [961, 697] on div "Arhiveeri vestlus" at bounding box center [902, 690] width 151 height 47
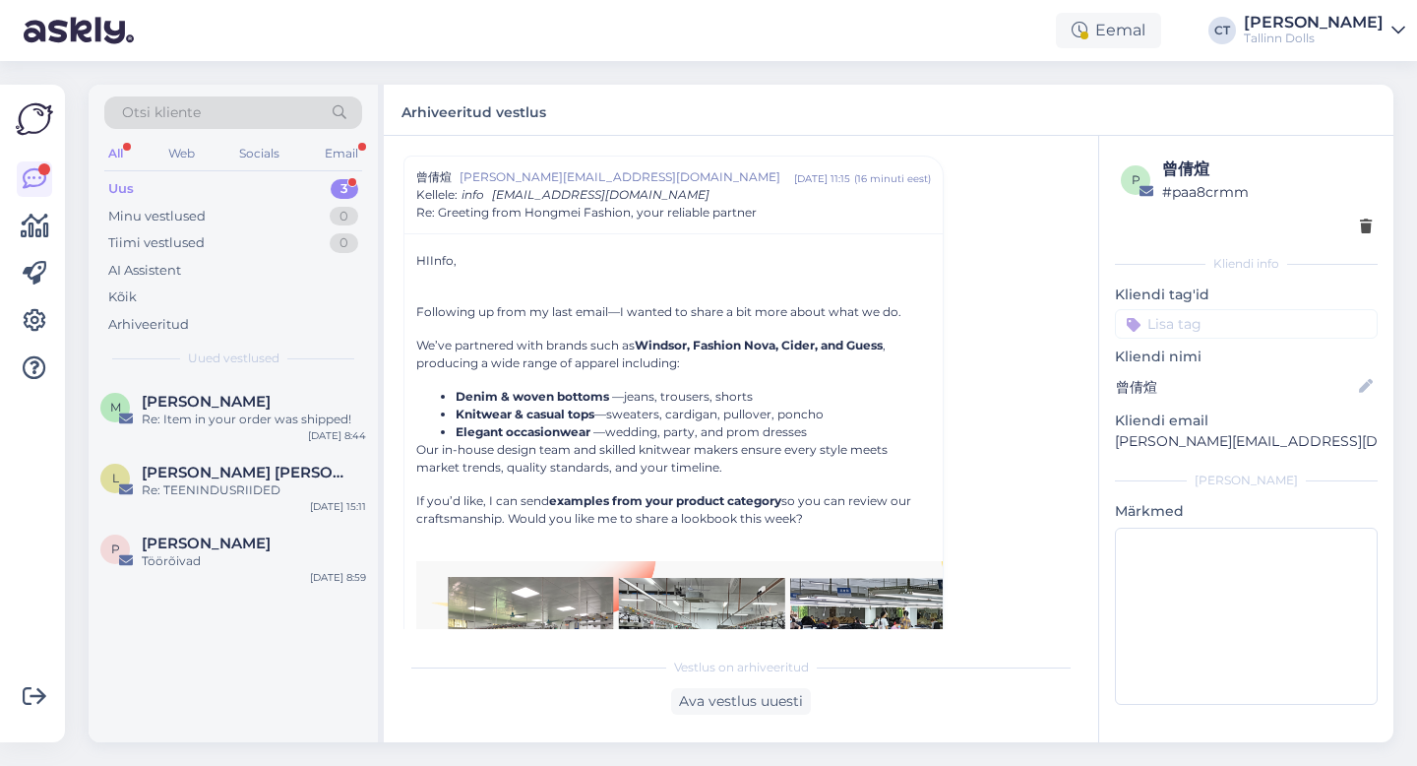
click at [166, 181] on div "Uus 3" at bounding box center [233, 189] width 258 height 28
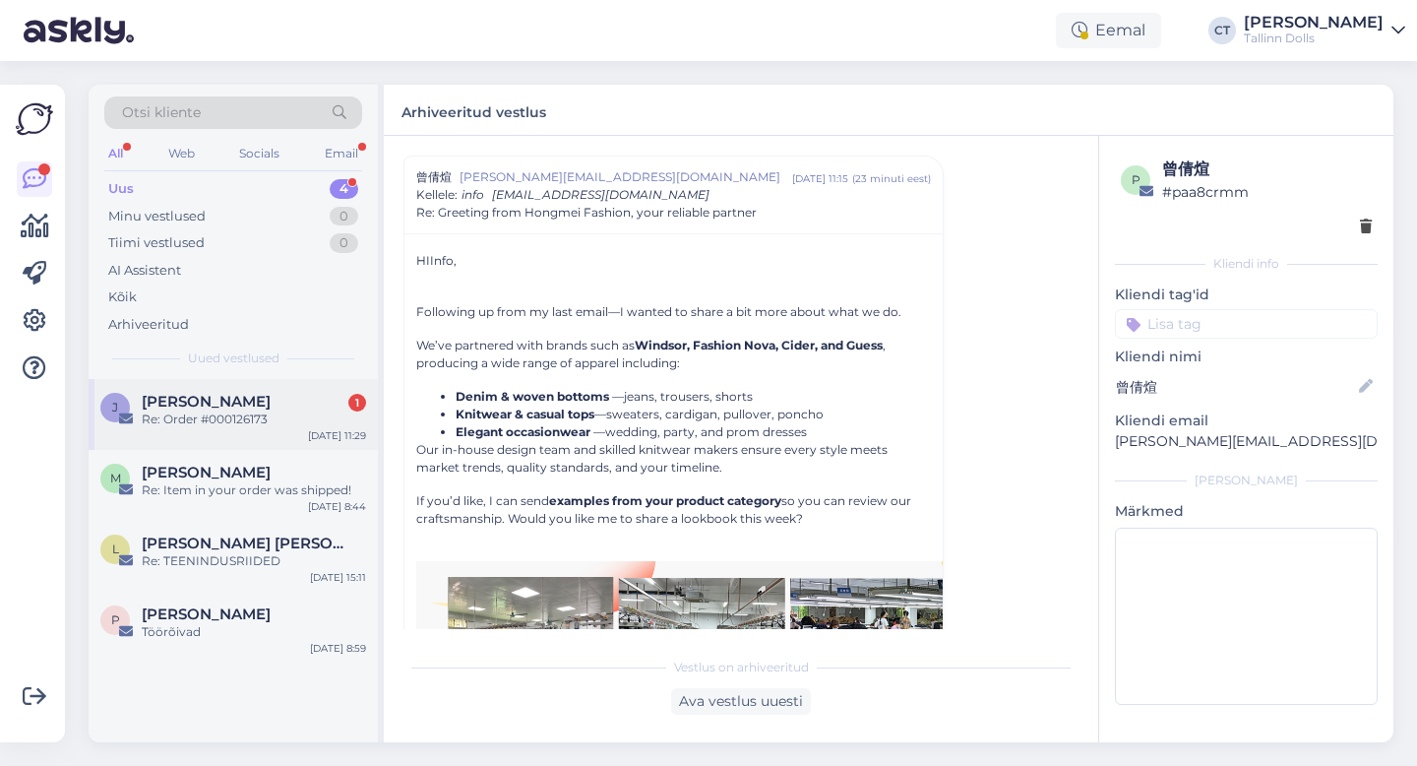
click at [210, 424] on div "Re: Order #000126173" at bounding box center [254, 419] width 224 height 18
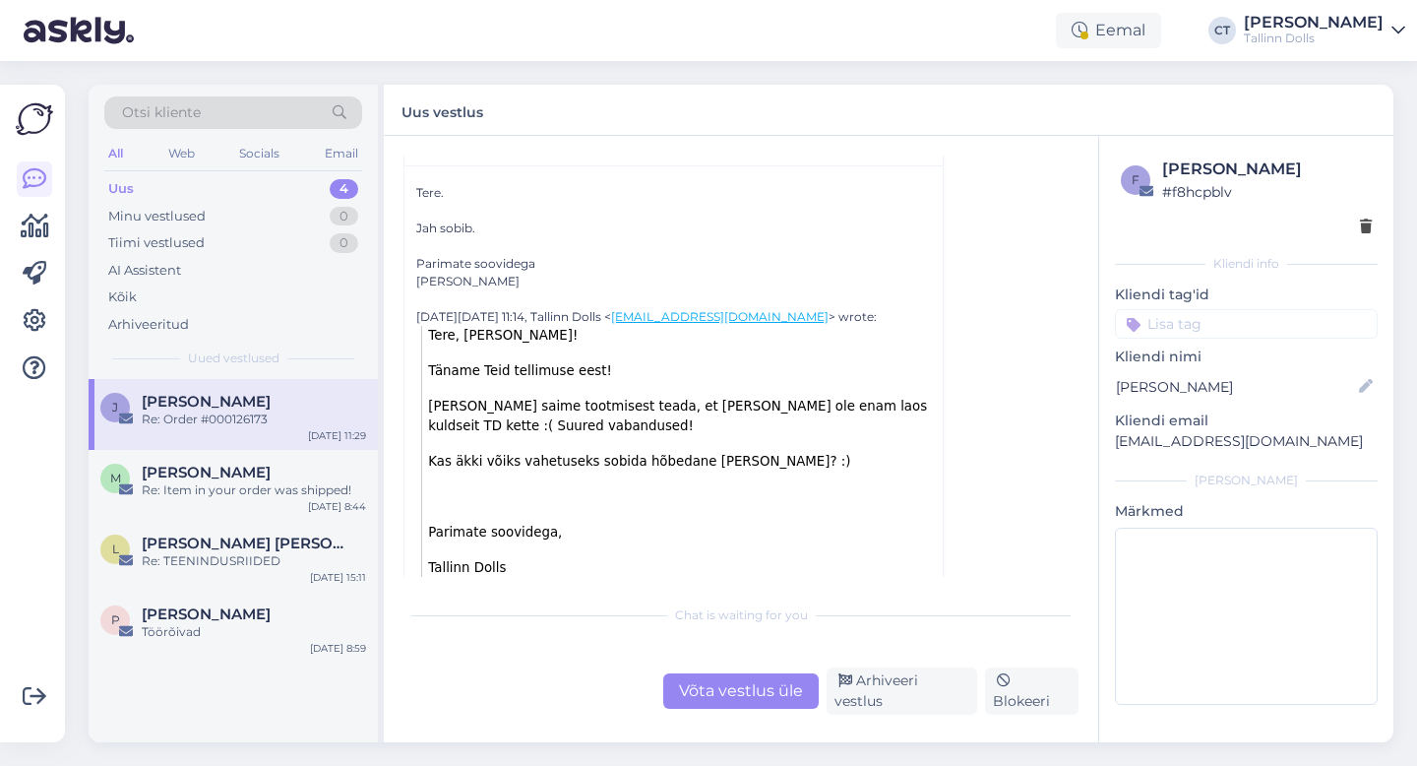
scroll to position [123, 0]
click at [709, 701] on div "Võta vestlus üle" at bounding box center [741, 690] width 156 height 35
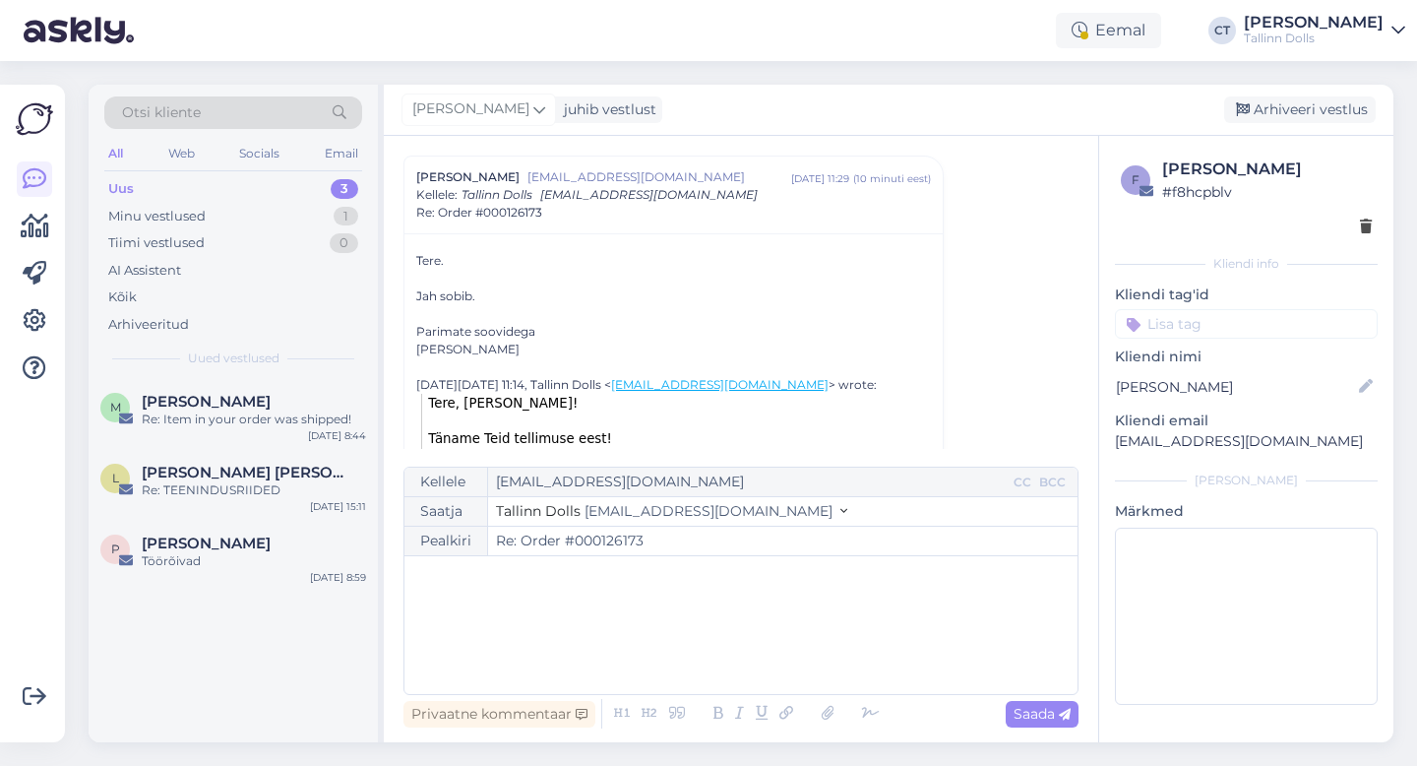
click at [709, 651] on div "﻿" at bounding box center [741, 625] width 654 height 118
click at [470, 578] on p "﻿" at bounding box center [741, 576] width 654 height 21
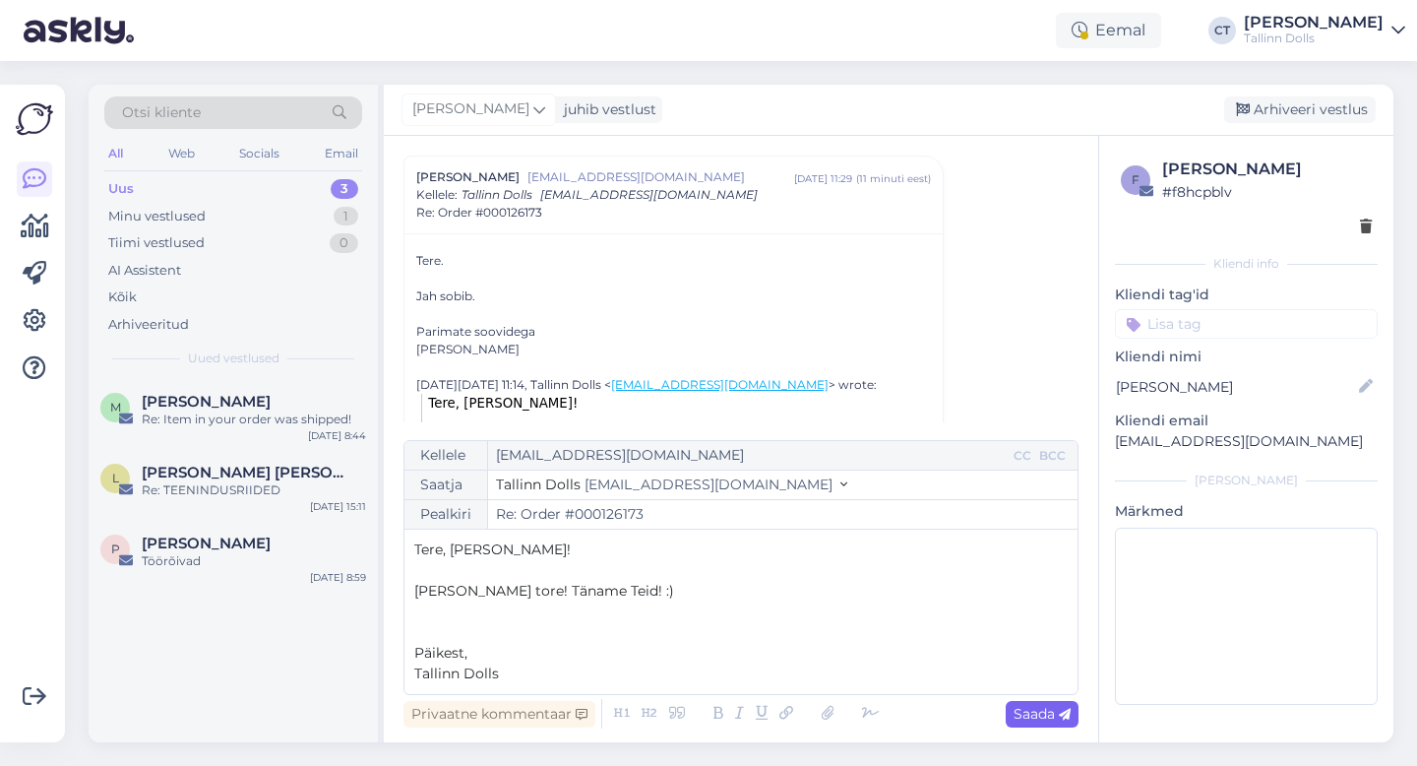
click at [1039, 708] on span "Saada" at bounding box center [1042, 714] width 57 height 18
type input "Re: Re: Order #000126173"
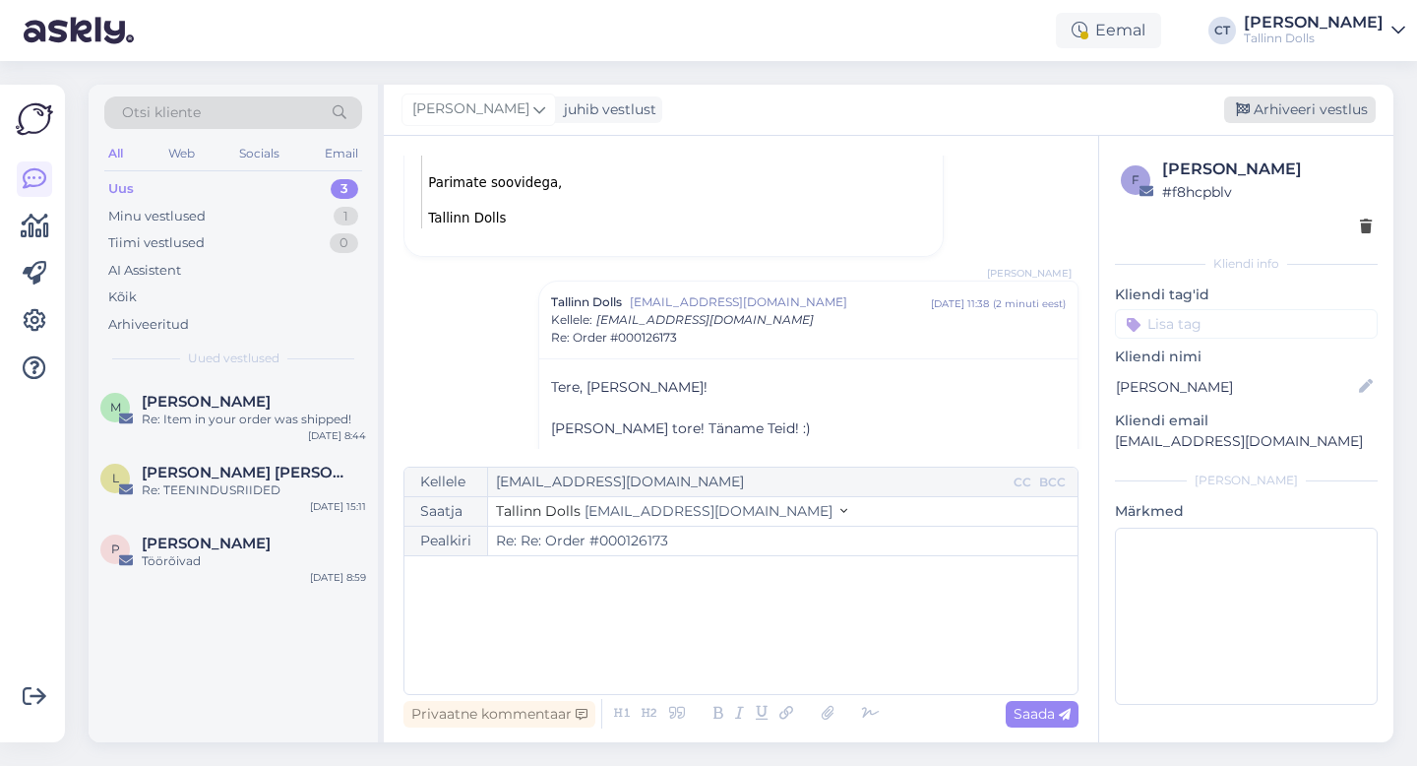
click at [1310, 103] on div "Arhiveeri vestlus" at bounding box center [1300, 109] width 152 height 27
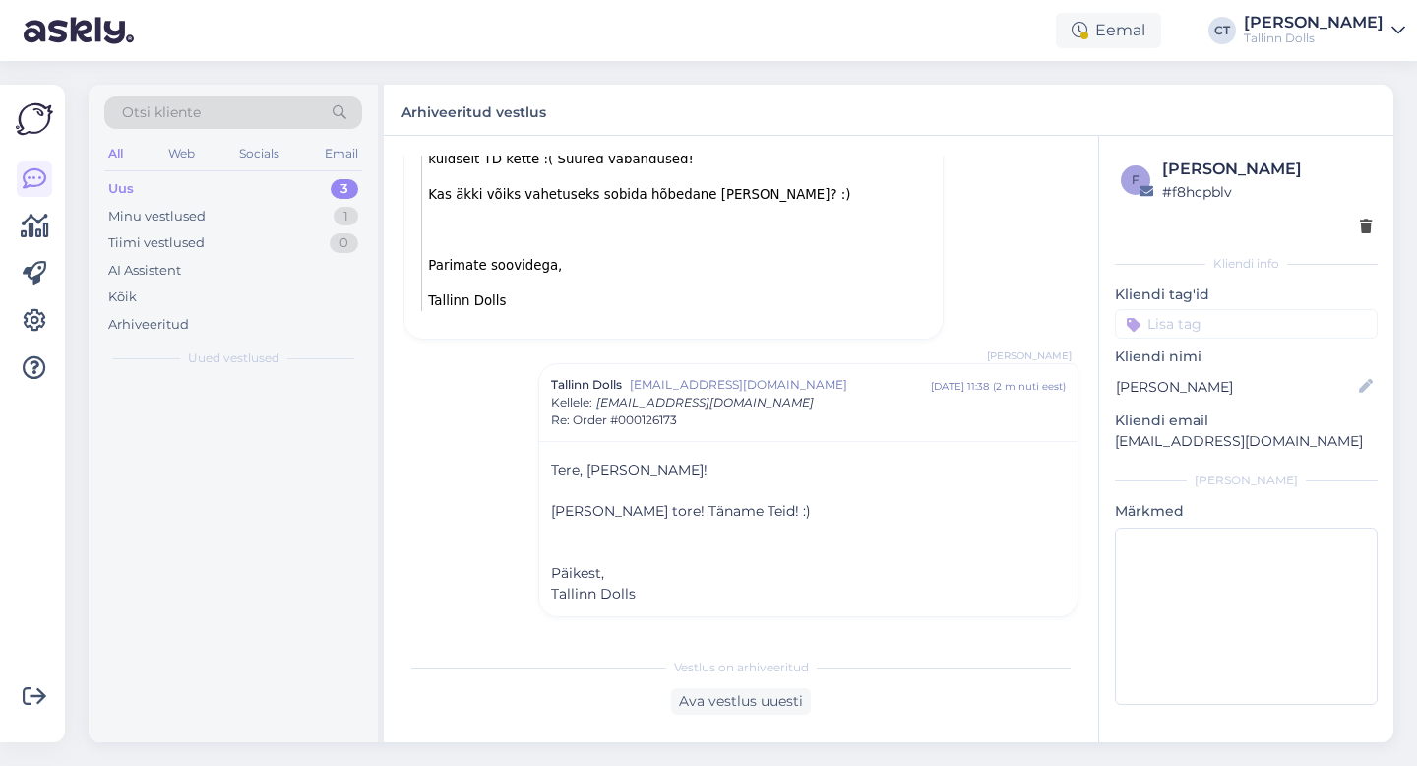
scroll to position [388, 0]
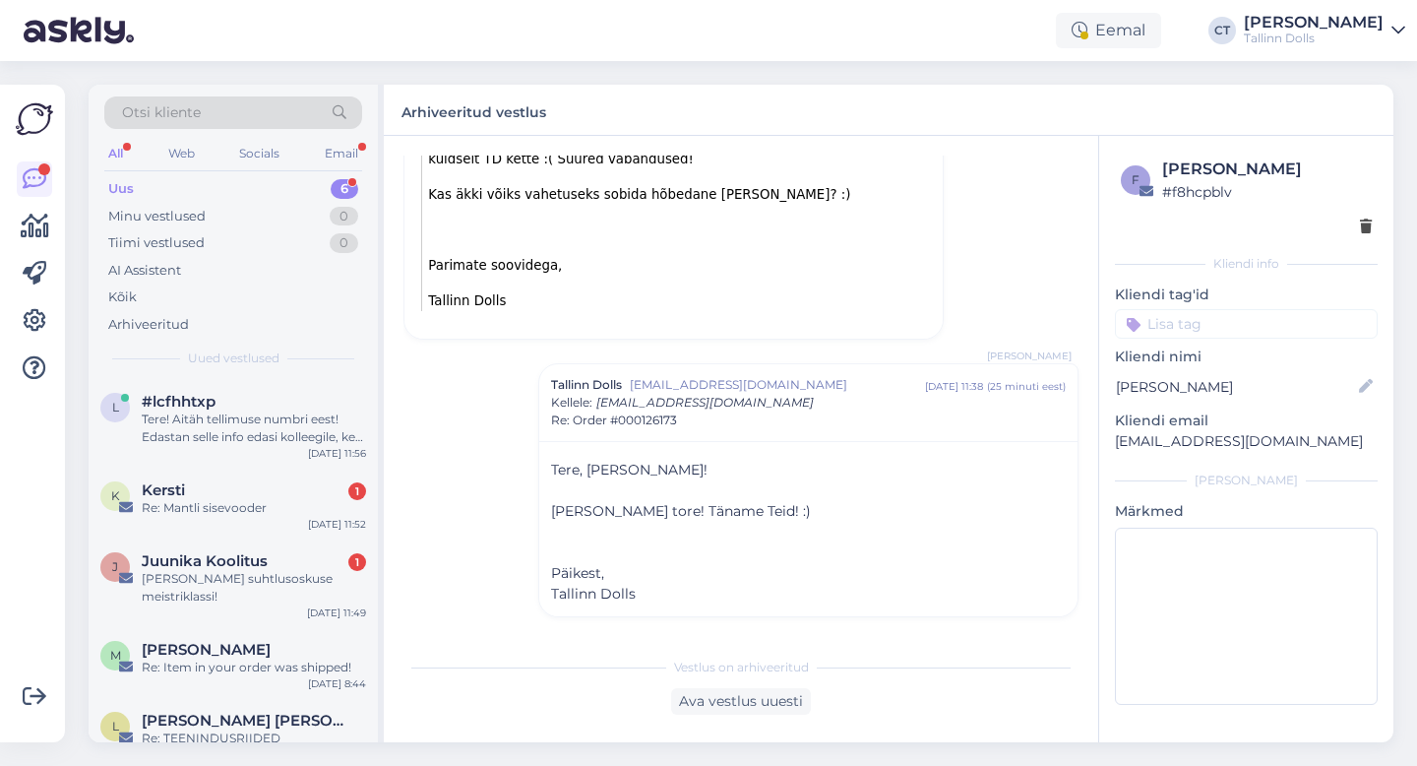
click at [146, 185] on div "Uus 6" at bounding box center [233, 189] width 258 height 28
click at [141, 183] on div "Uus 6" at bounding box center [233, 189] width 258 height 28
click at [226, 456] on div "l #lcfhhtxp Tere! Aitäh tellimuse numbri eest! Edastan selle info edasi kolleeg…" at bounding box center [233, 423] width 289 height 89
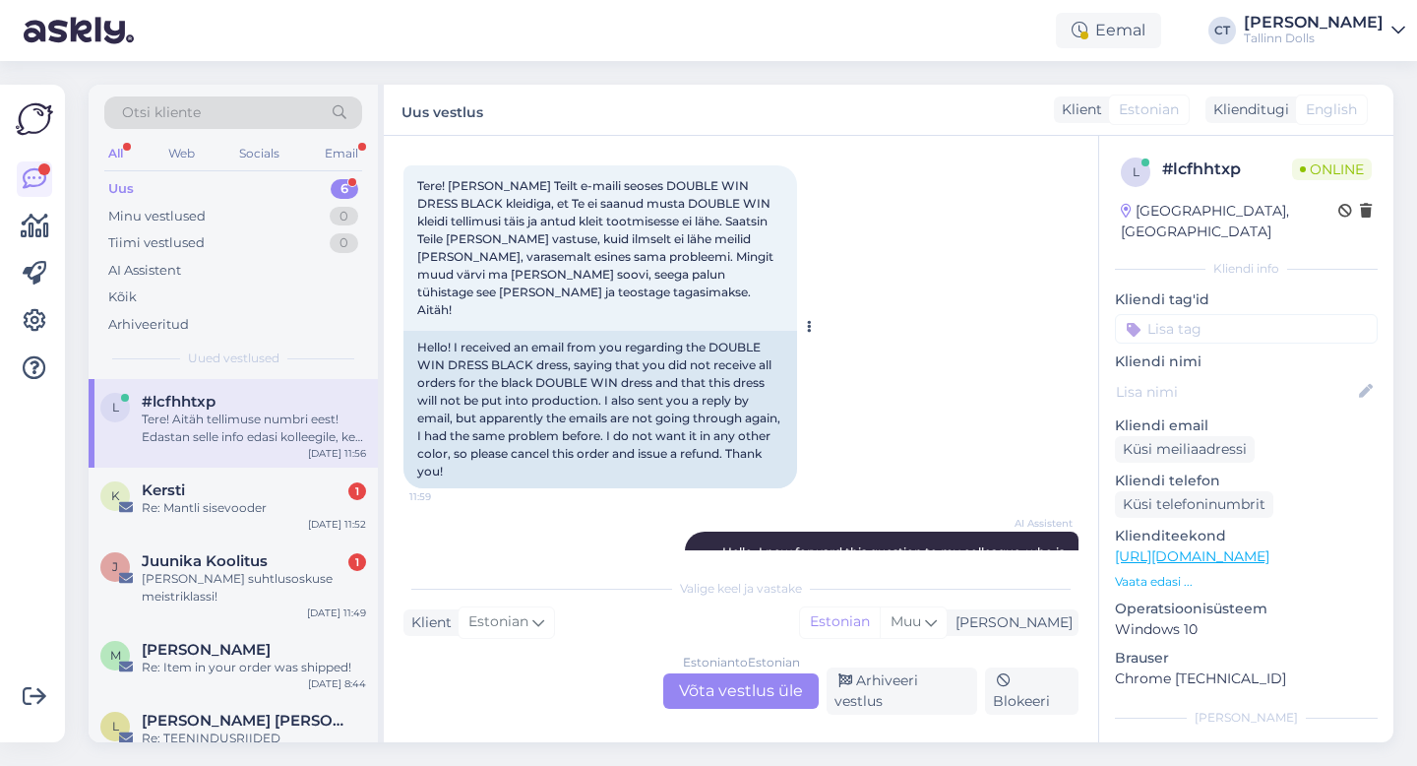
scroll to position [98, 0]
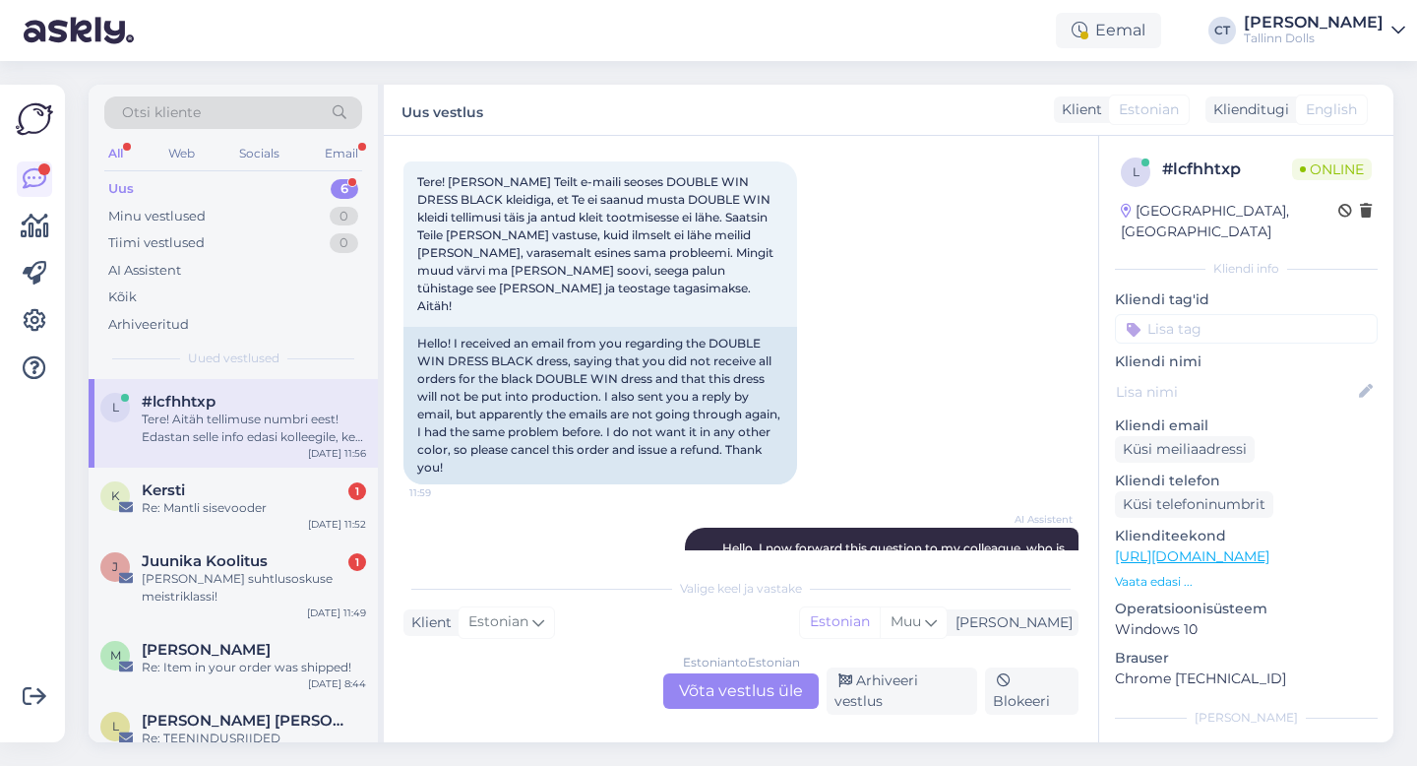
click at [707, 692] on div "Estonian to Estonian Võta vestlus üle" at bounding box center [741, 690] width 156 height 35
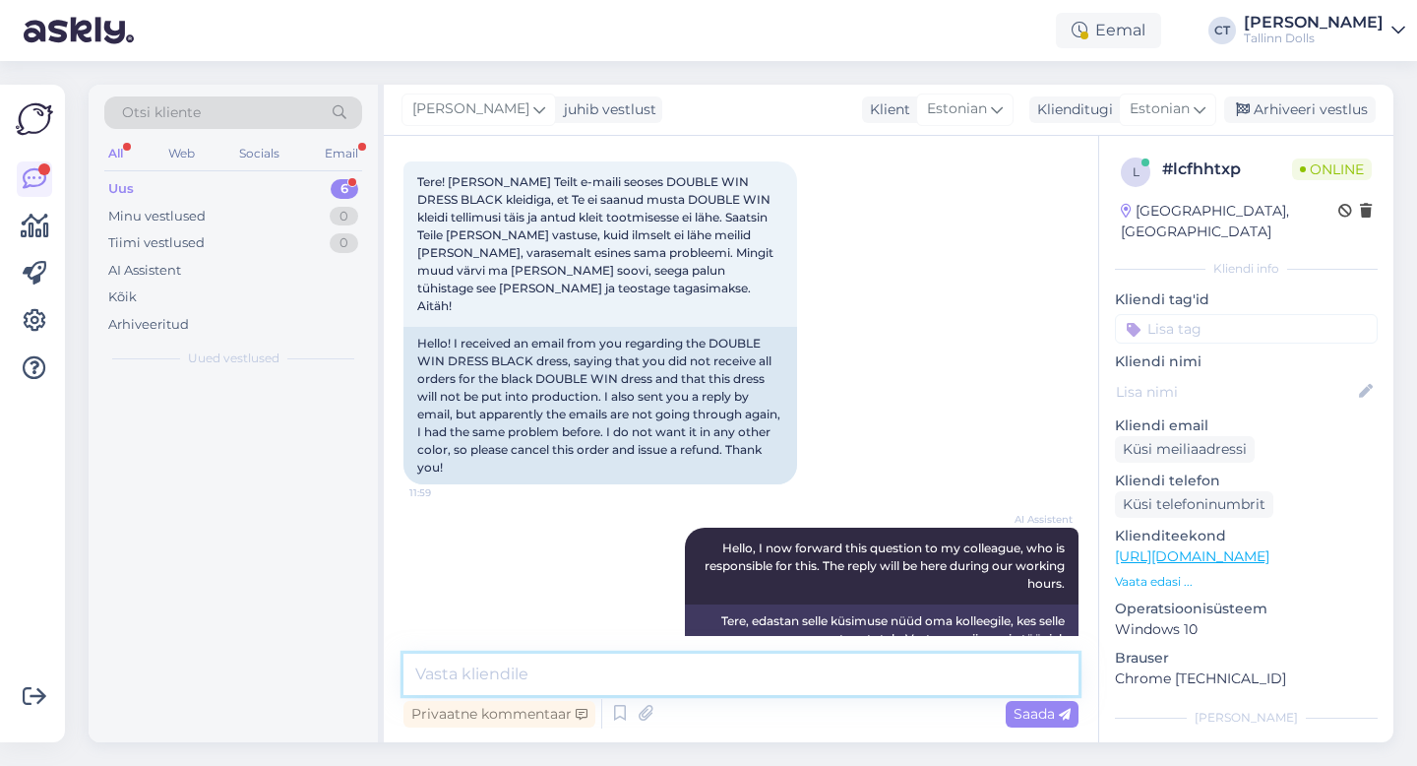
click at [713, 677] on textarea at bounding box center [741, 674] width 675 height 41
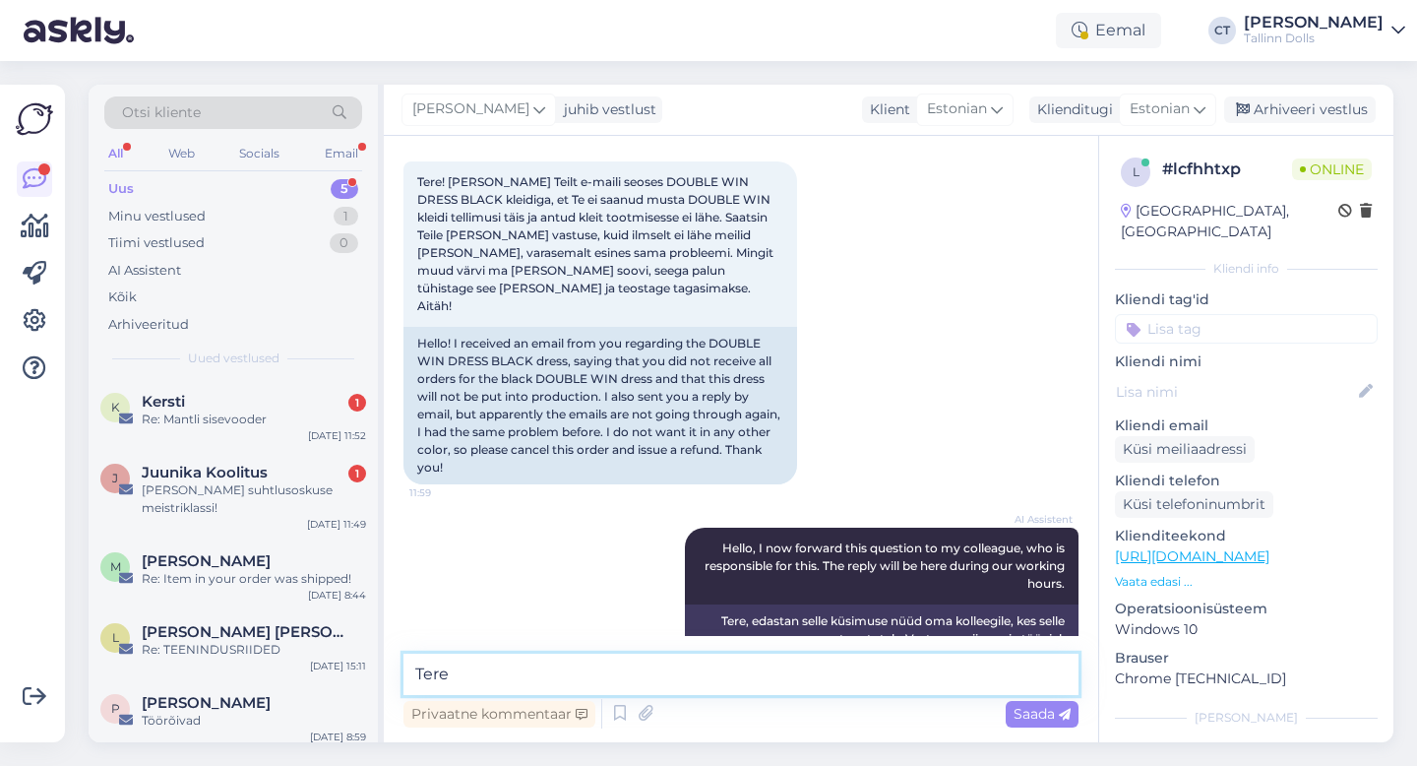
type textarea "Tere"
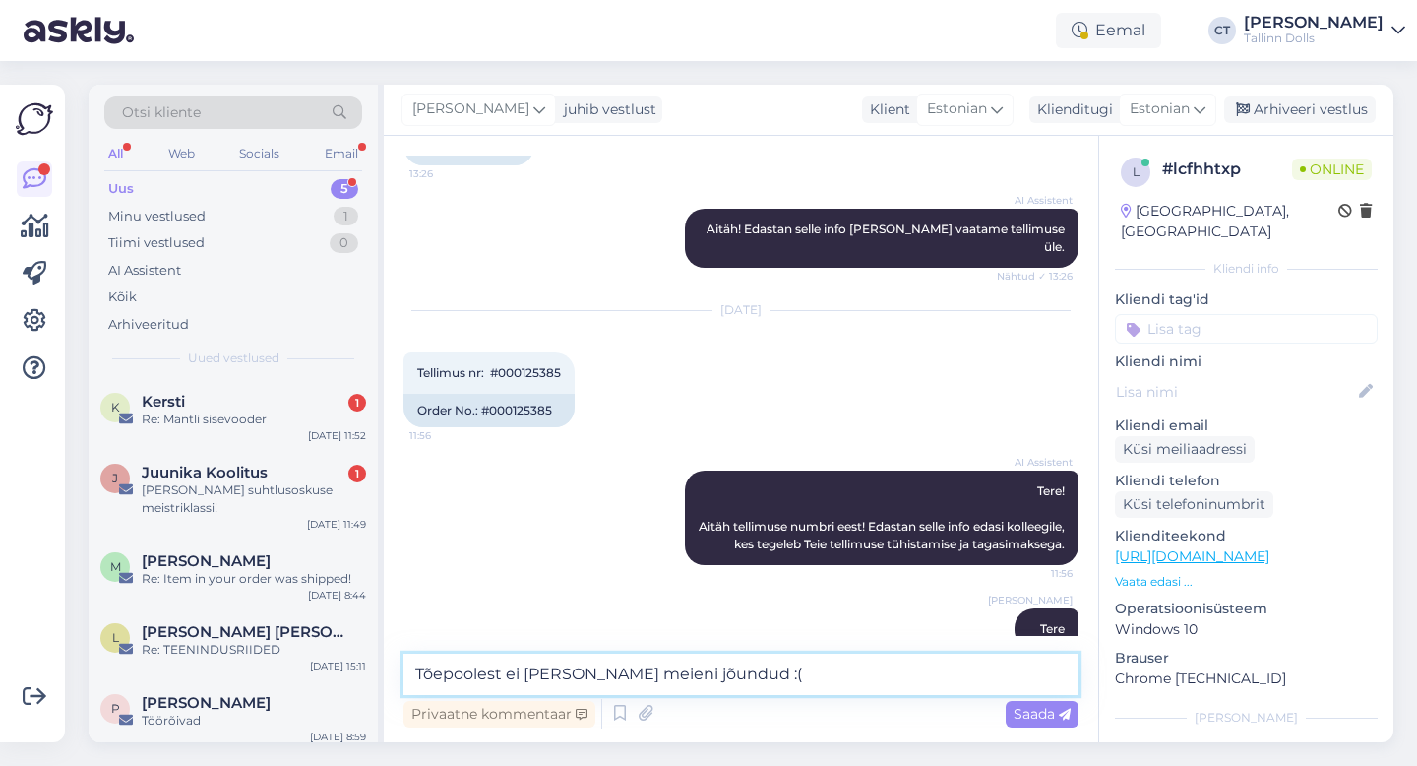
type textarea "Tõepoolest ei [PERSON_NAME] meieni jõundud :("
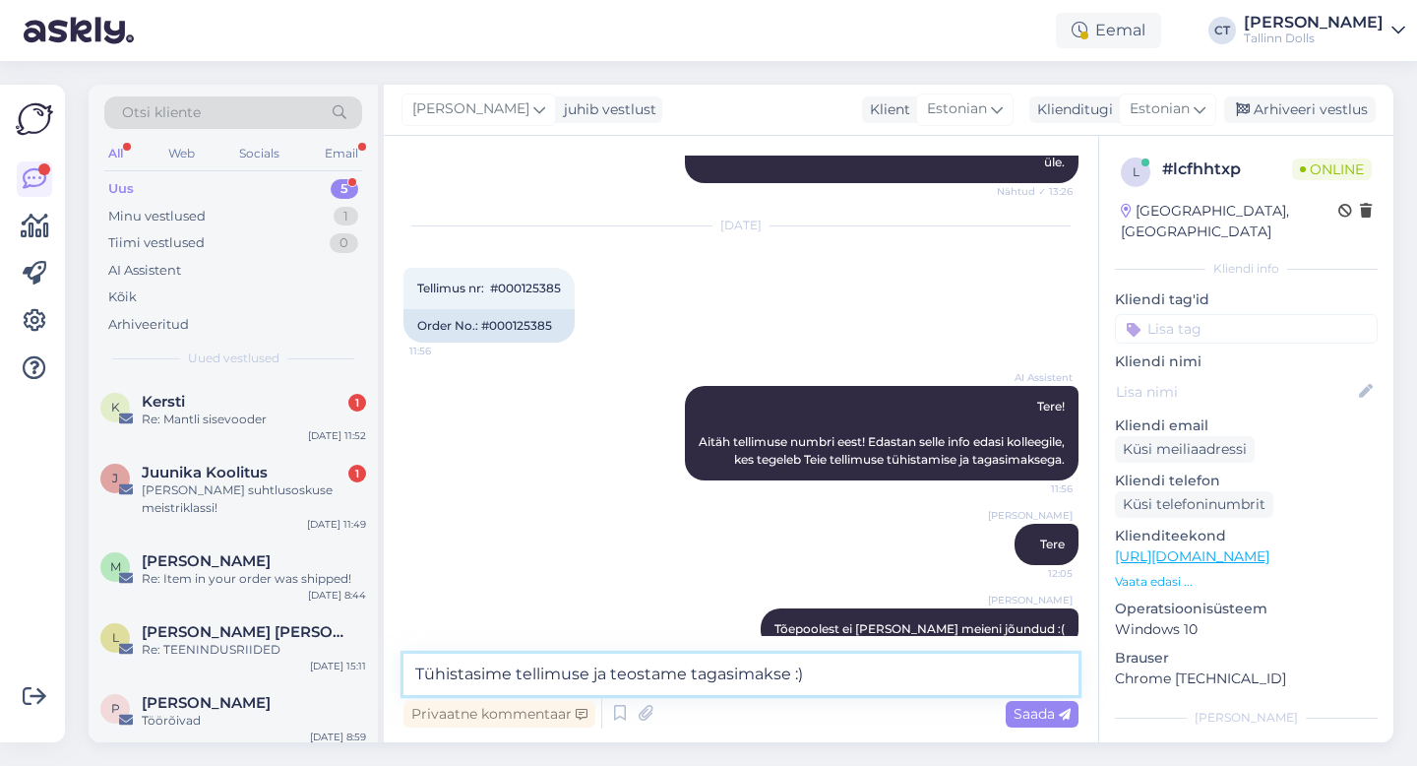
type textarea "Tühistasime tellimuse ja teostame tagasimakse :)"
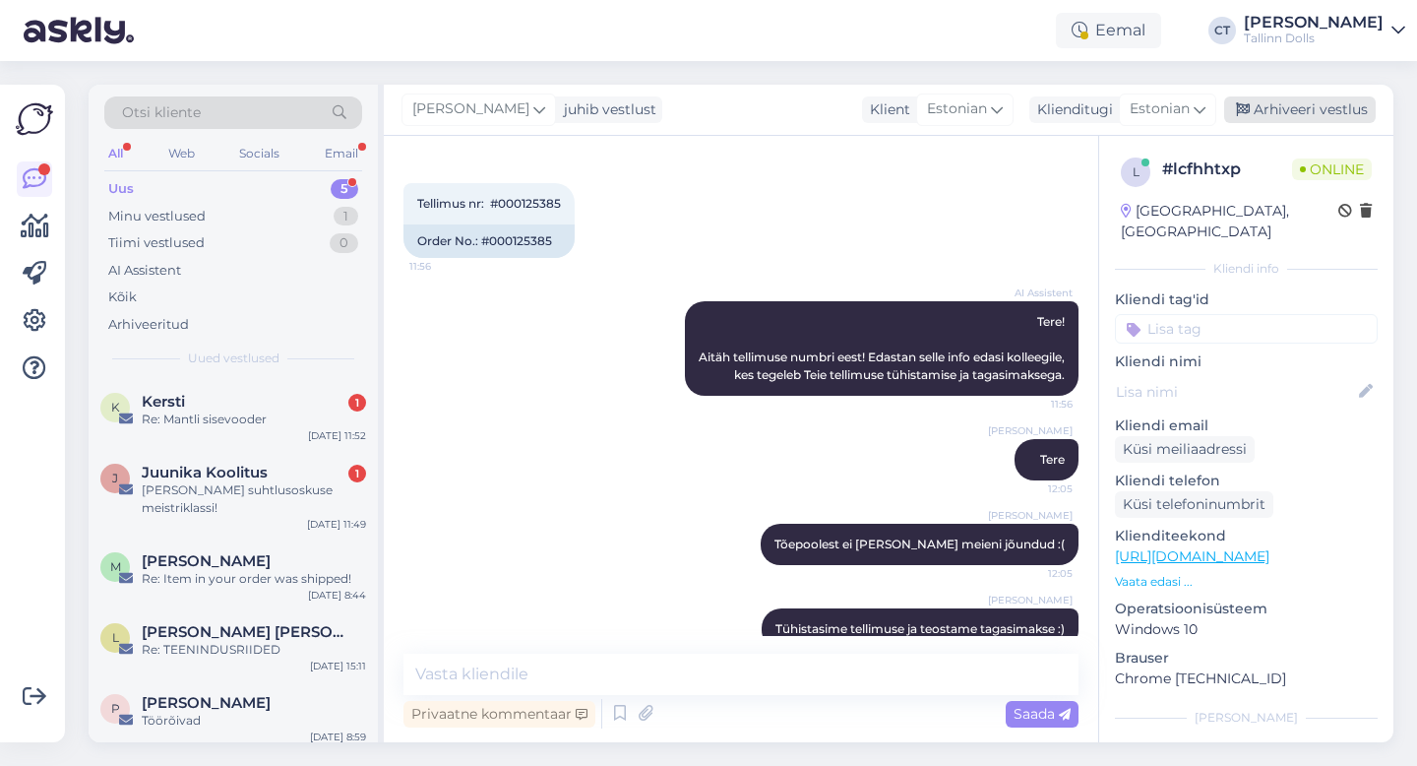
click at [1351, 105] on div "Arhiveeri vestlus" at bounding box center [1300, 109] width 152 height 27
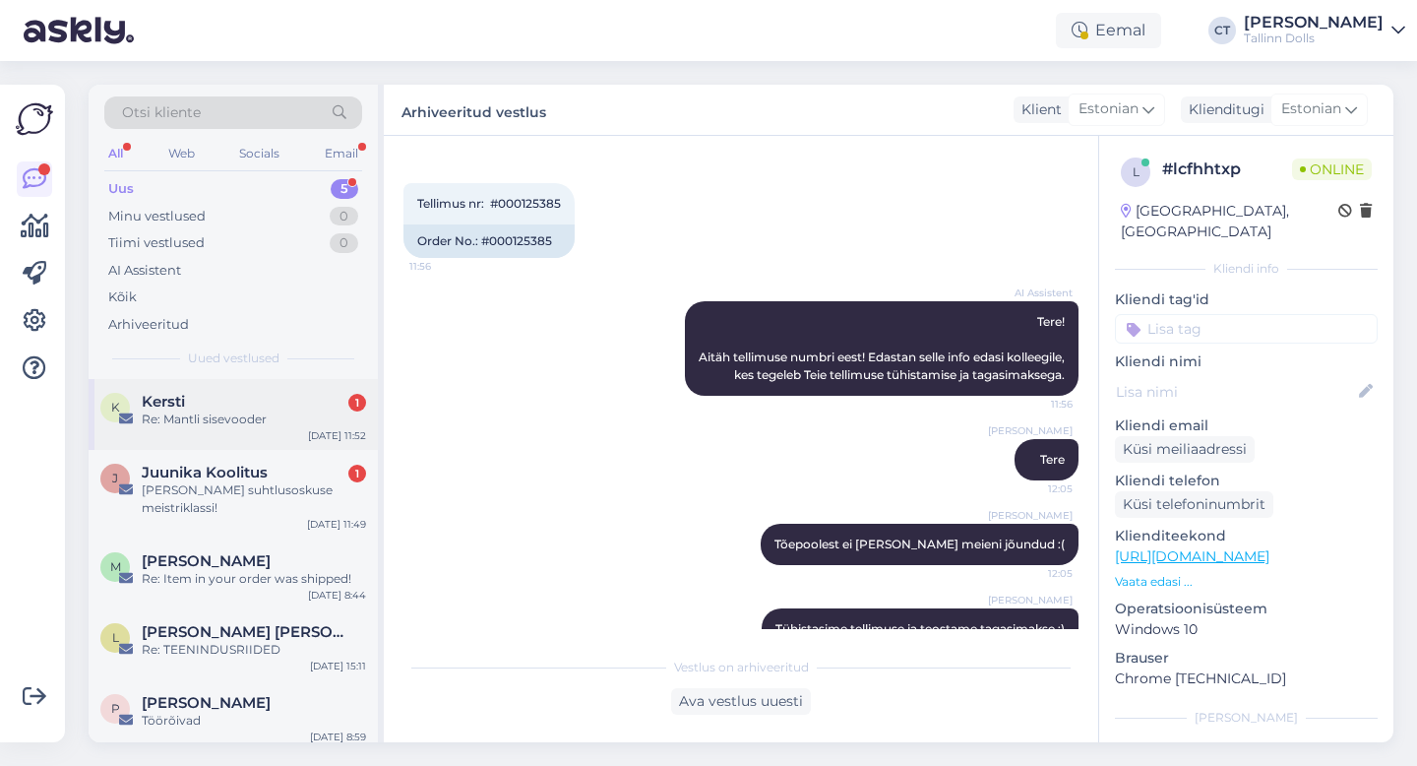
click at [225, 399] on div "Kersti 1" at bounding box center [254, 402] width 224 height 18
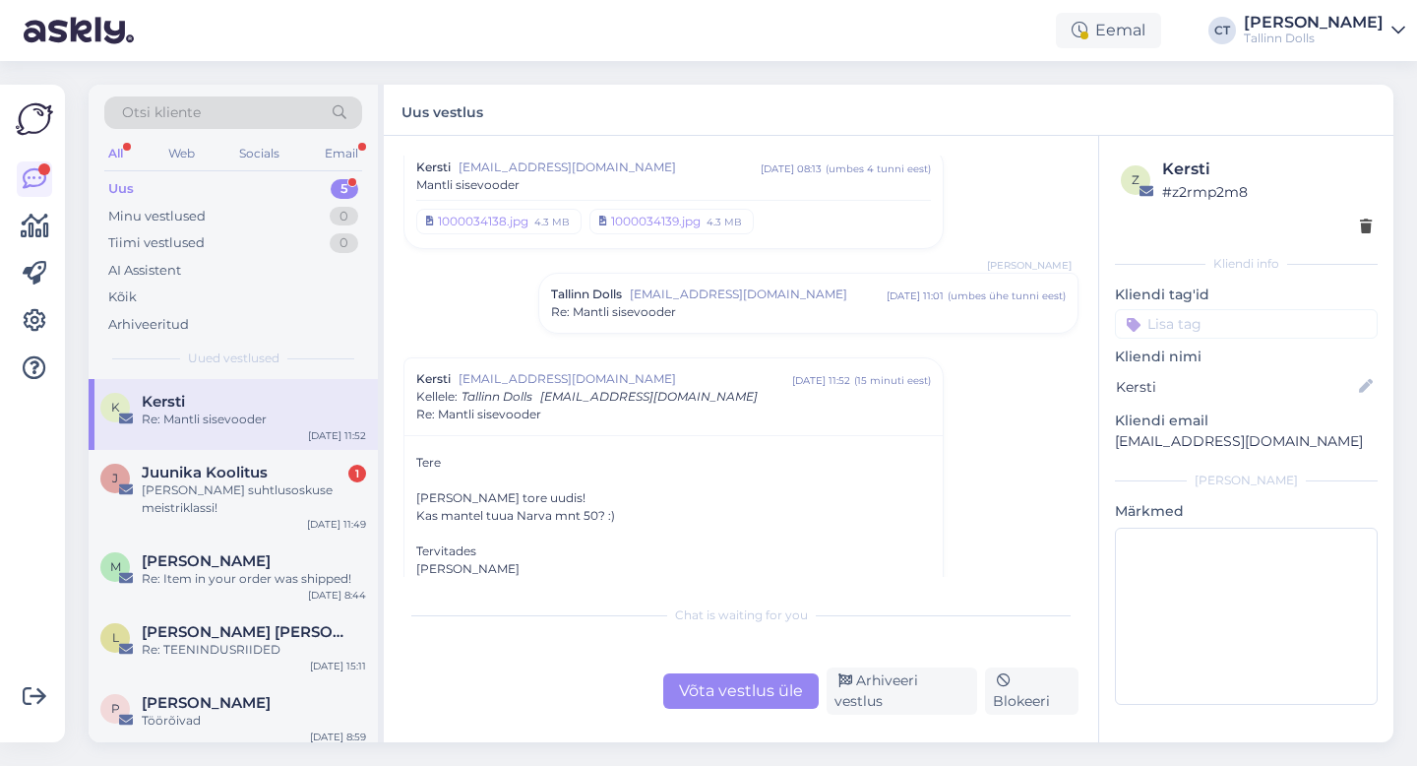
scroll to position [85, 0]
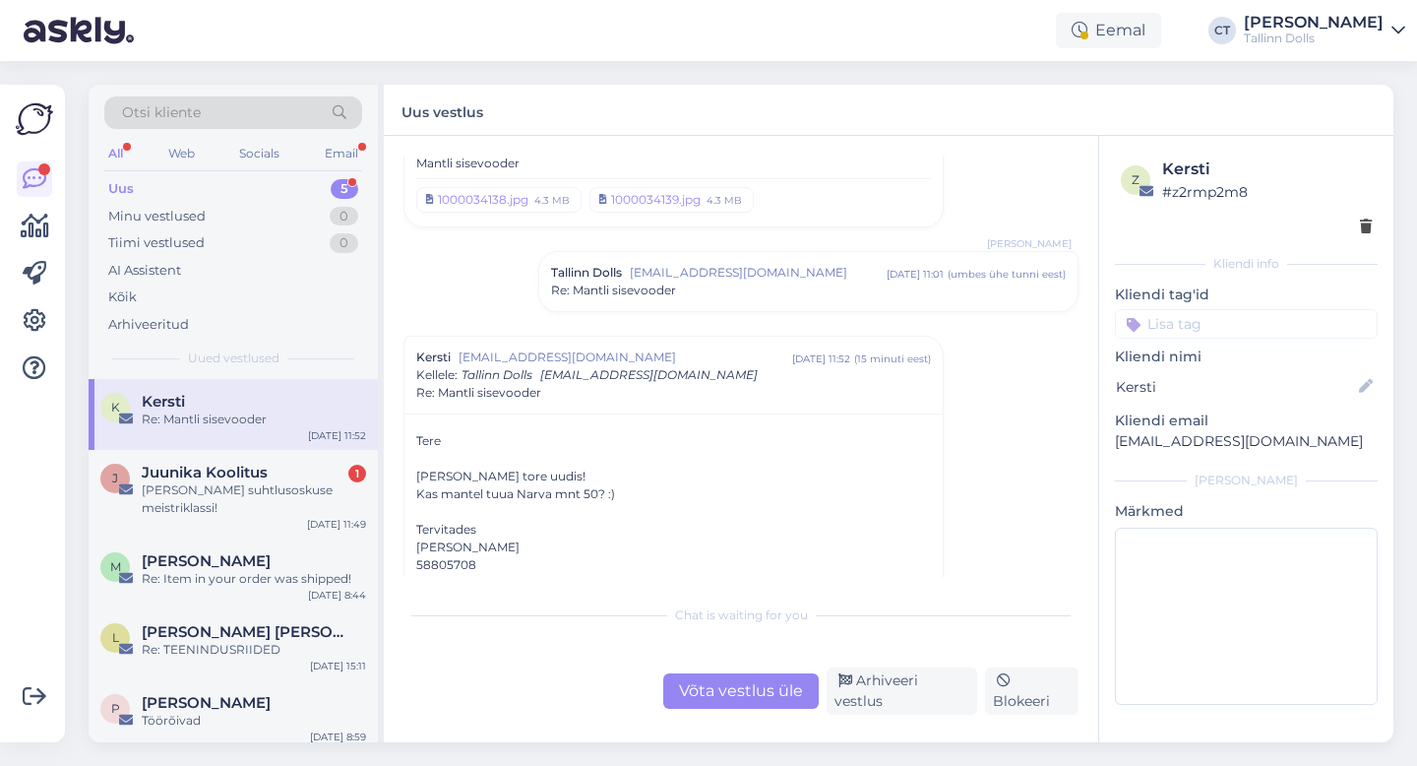
click at [693, 675] on div "Chat is waiting for you Võta vestlus üle Arhiveeri vestlus Blokeeri" at bounding box center [741, 654] width 675 height 120
click at [714, 689] on div "Võta vestlus üle" at bounding box center [741, 690] width 156 height 35
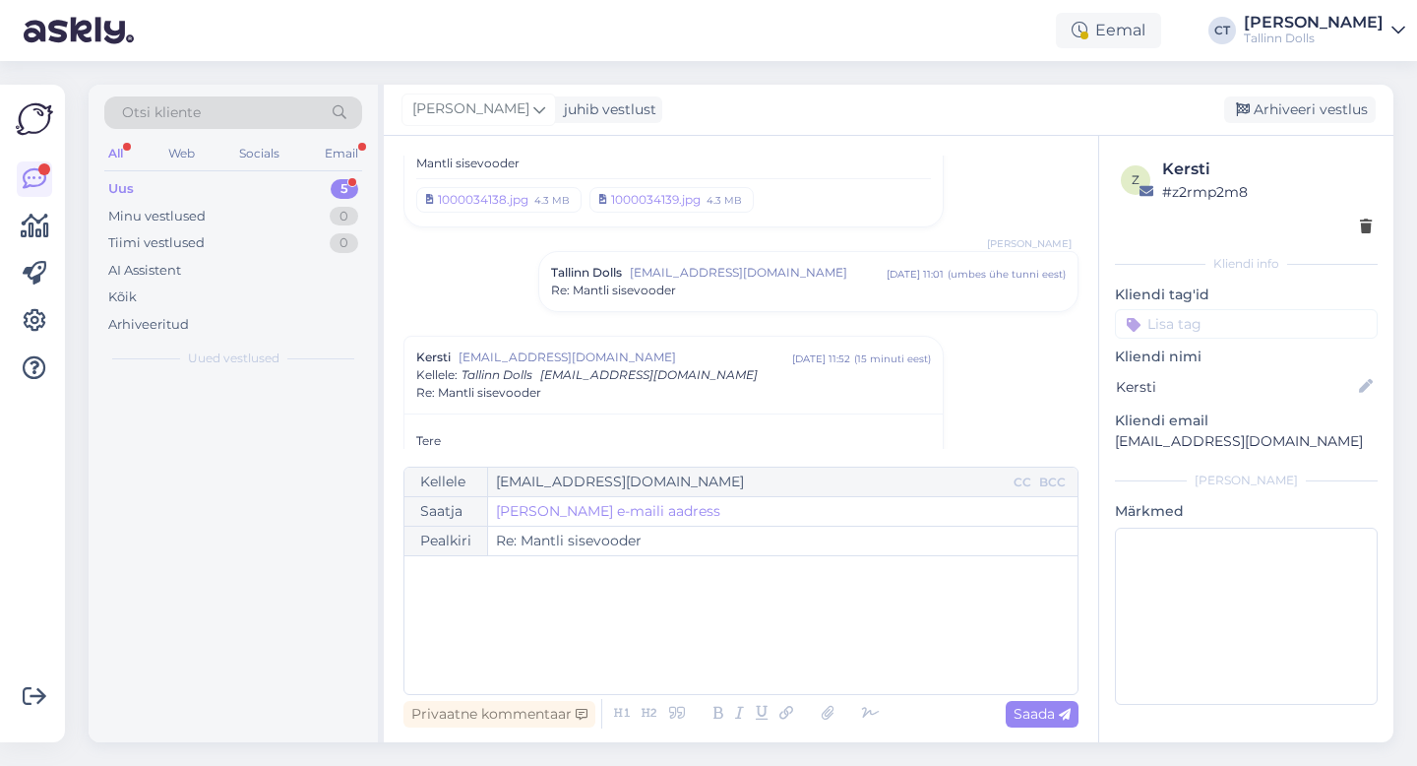
scroll to position [265, 0]
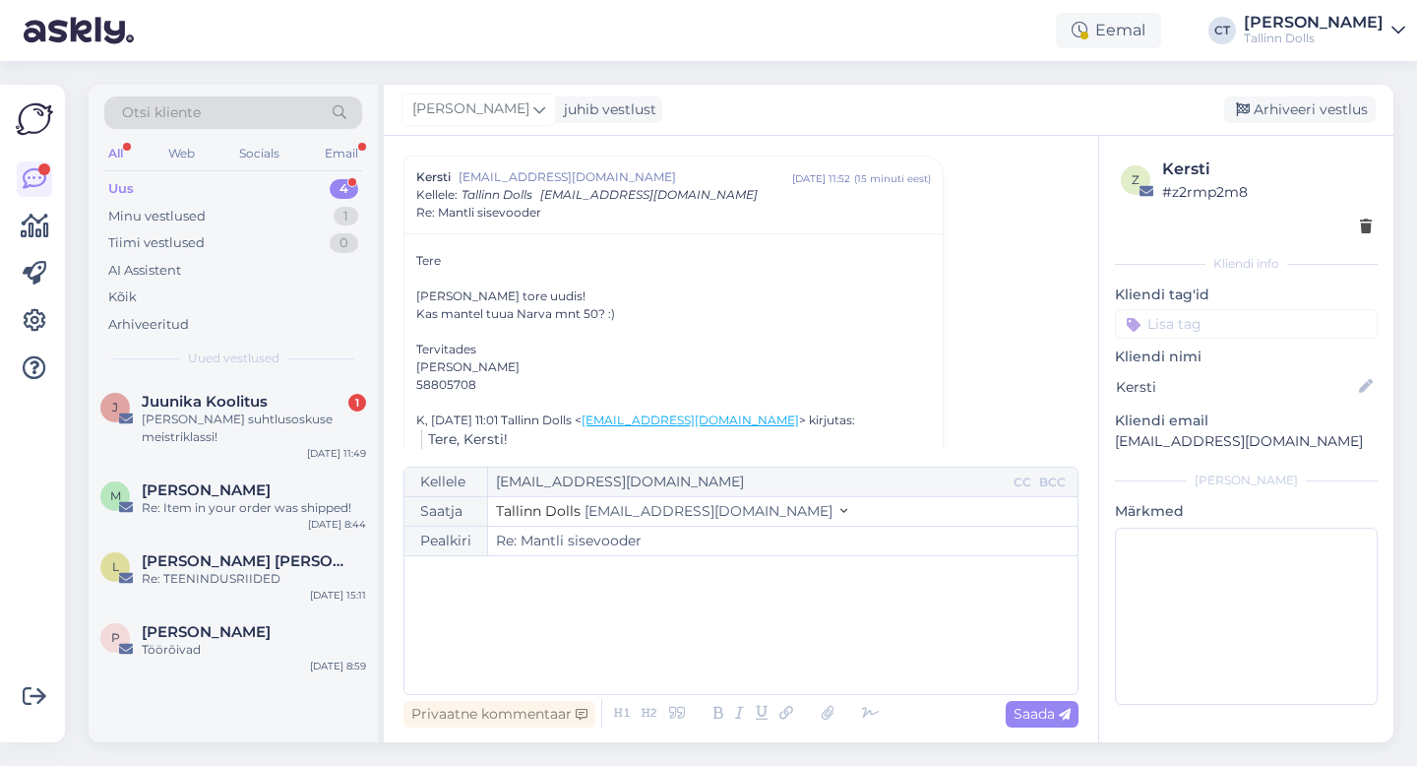
click at [718, 662] on div "﻿" at bounding box center [741, 625] width 654 height 118
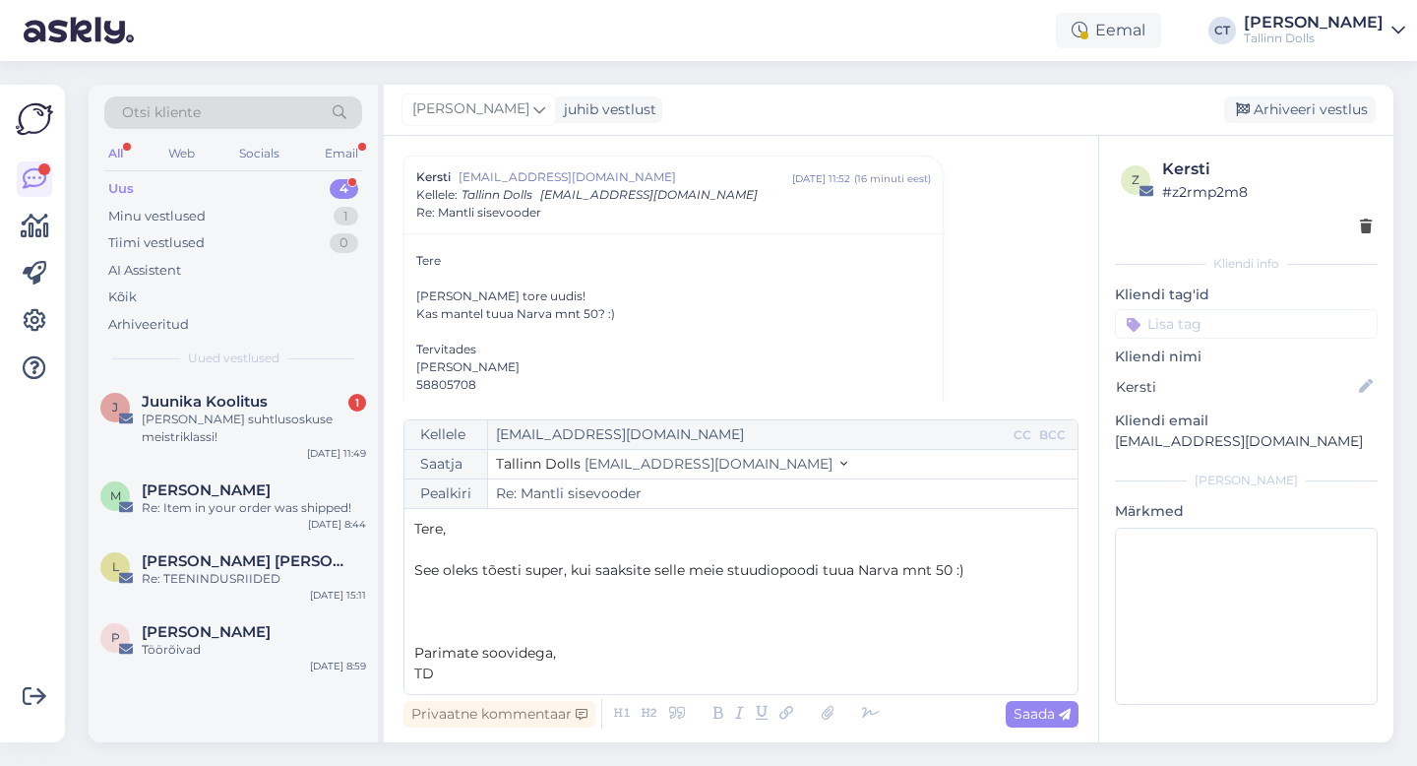
click at [860, 570] on span "See oleks tõesti super, kui saaksite selle meie stuudiopoodi tuua Narva mnt 50 …" at bounding box center [689, 570] width 550 height 18
click at [1031, 717] on span "Saada" at bounding box center [1042, 714] width 57 height 18
type input "Re: Re: [PERSON_NAME]"
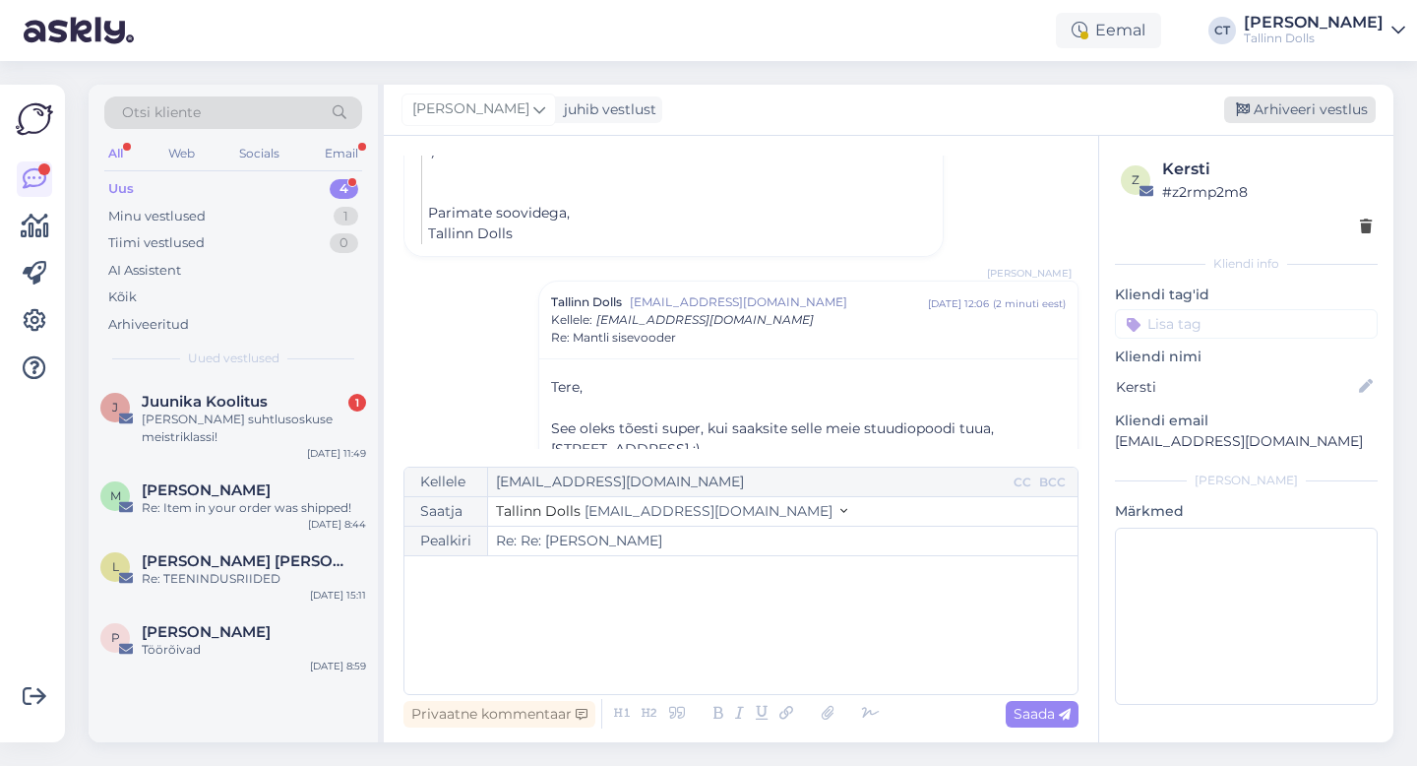
click at [1295, 109] on div "Arhiveeri vestlus" at bounding box center [1300, 109] width 152 height 27
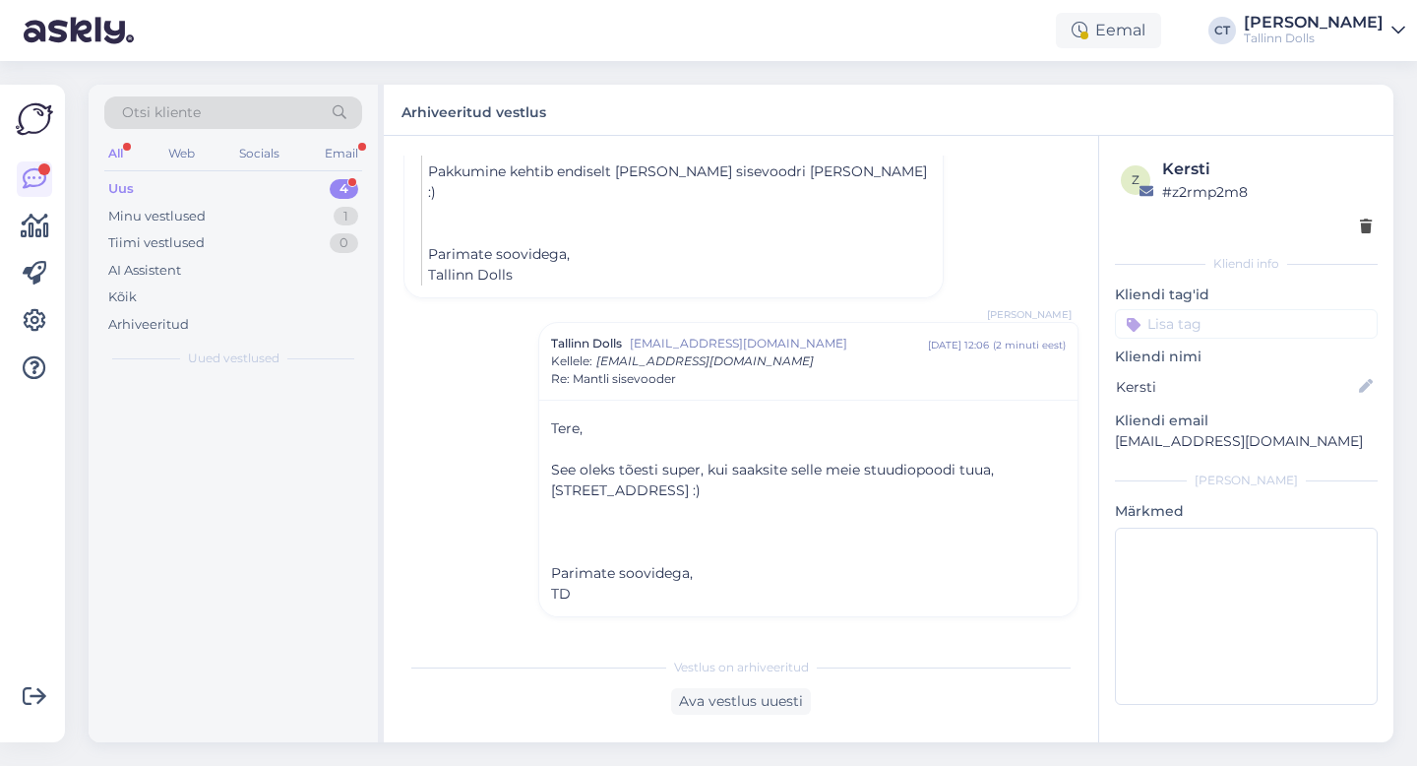
scroll to position [594, 0]
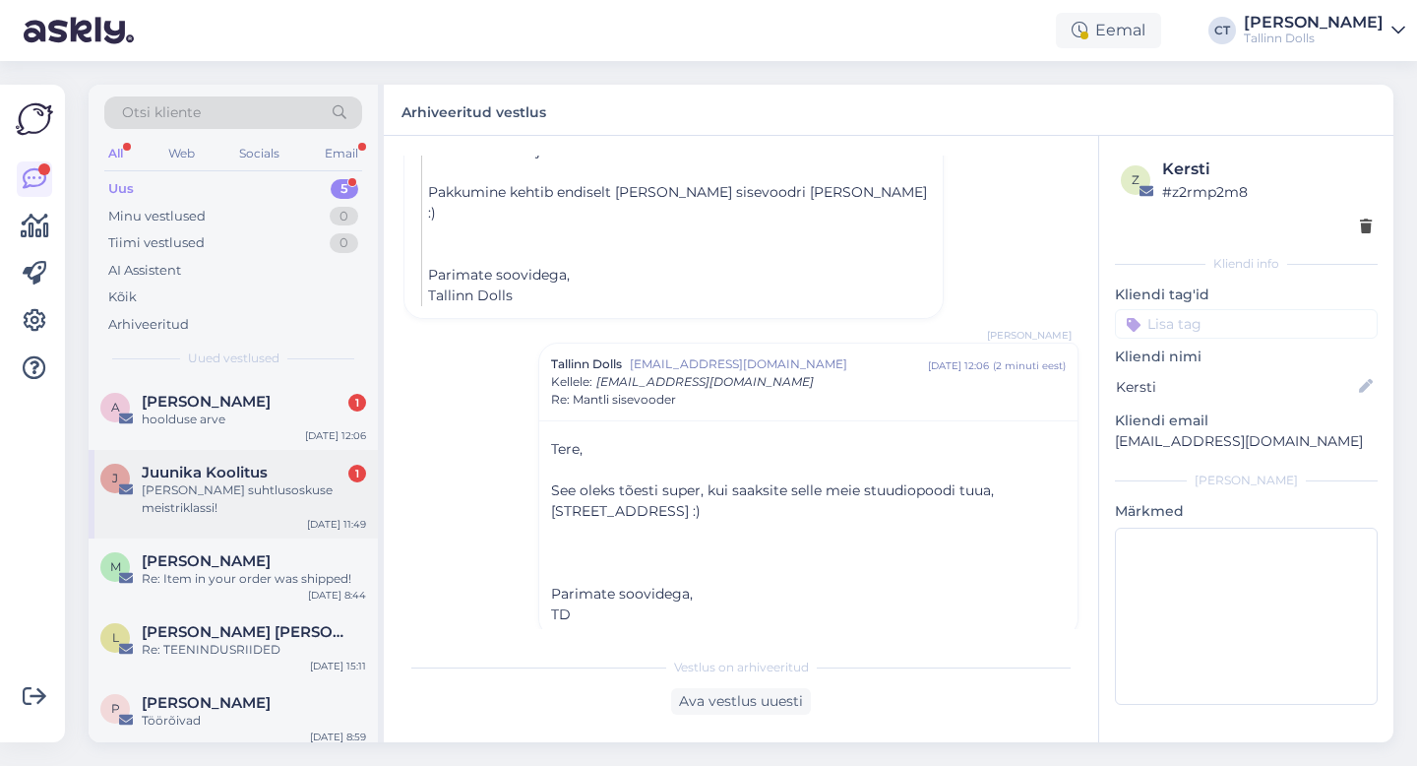
click at [263, 466] on span "Juunika Koolitus" at bounding box center [205, 473] width 126 height 18
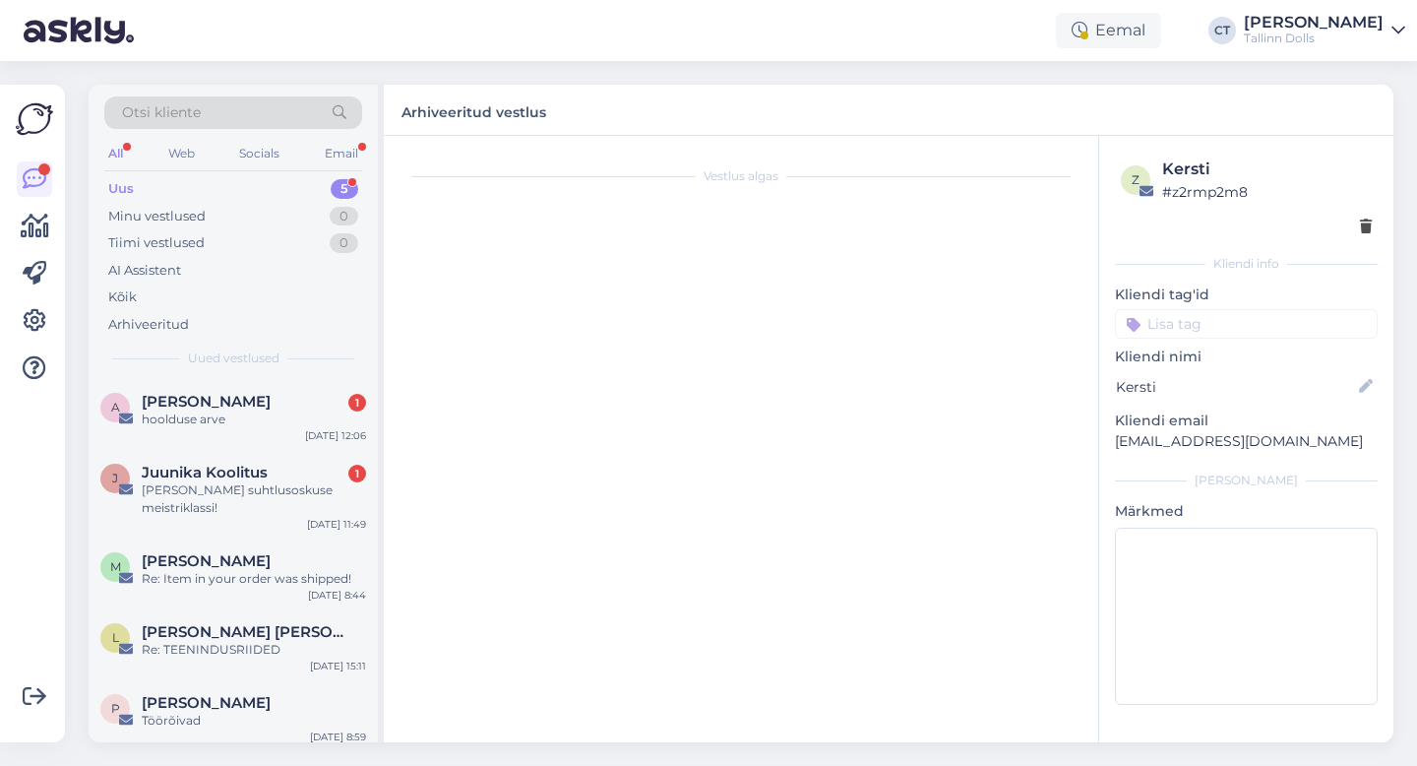
scroll to position [1878, 0]
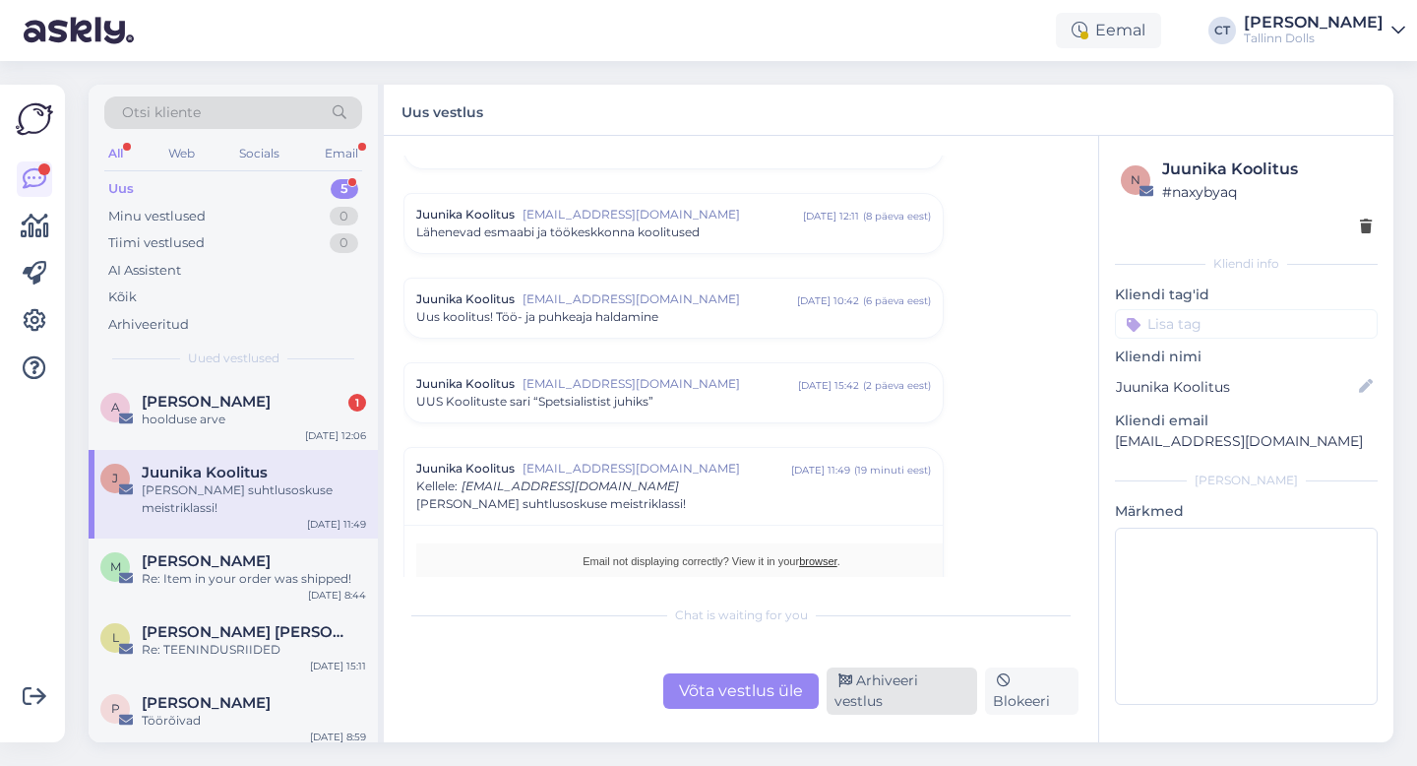
click at [876, 693] on div "Arhiveeri vestlus" at bounding box center [902, 690] width 151 height 47
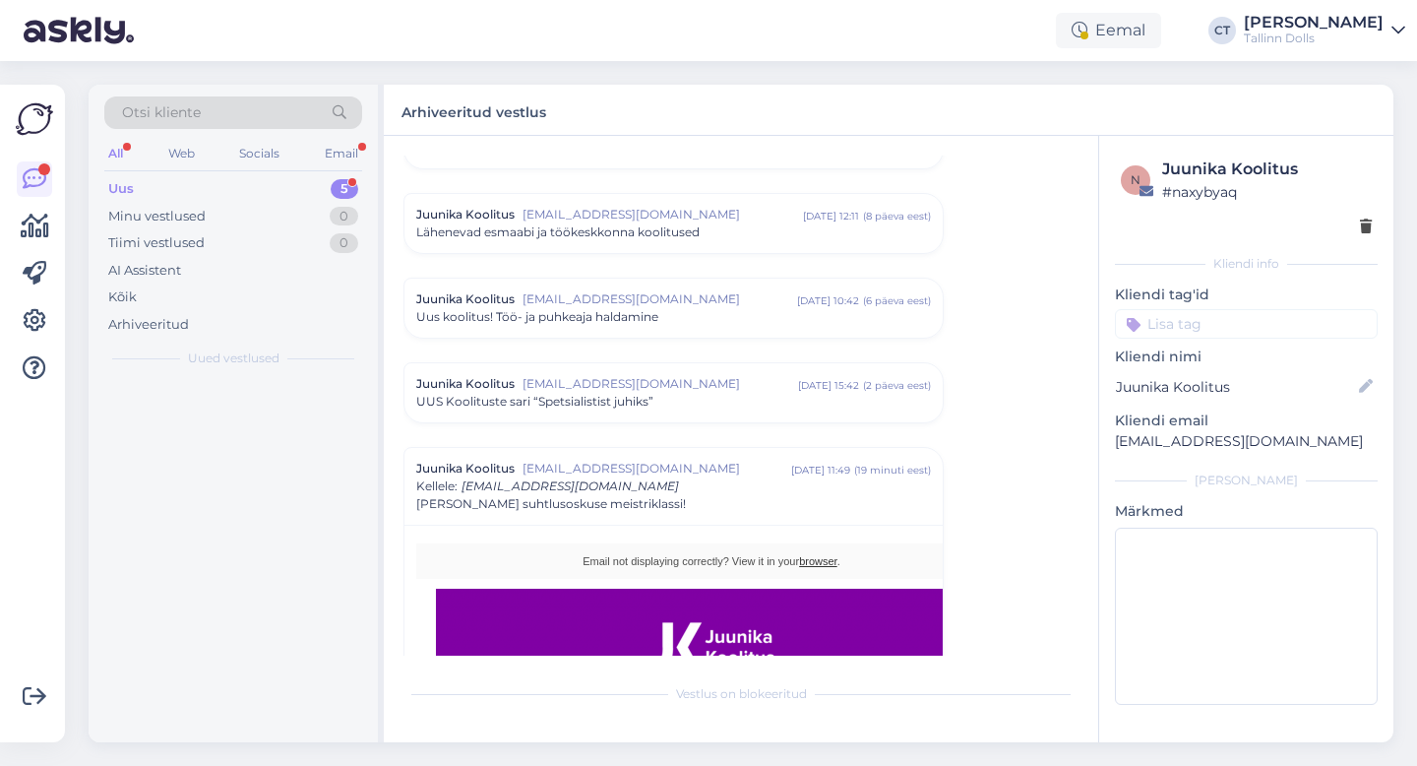
scroll to position [2169, 0]
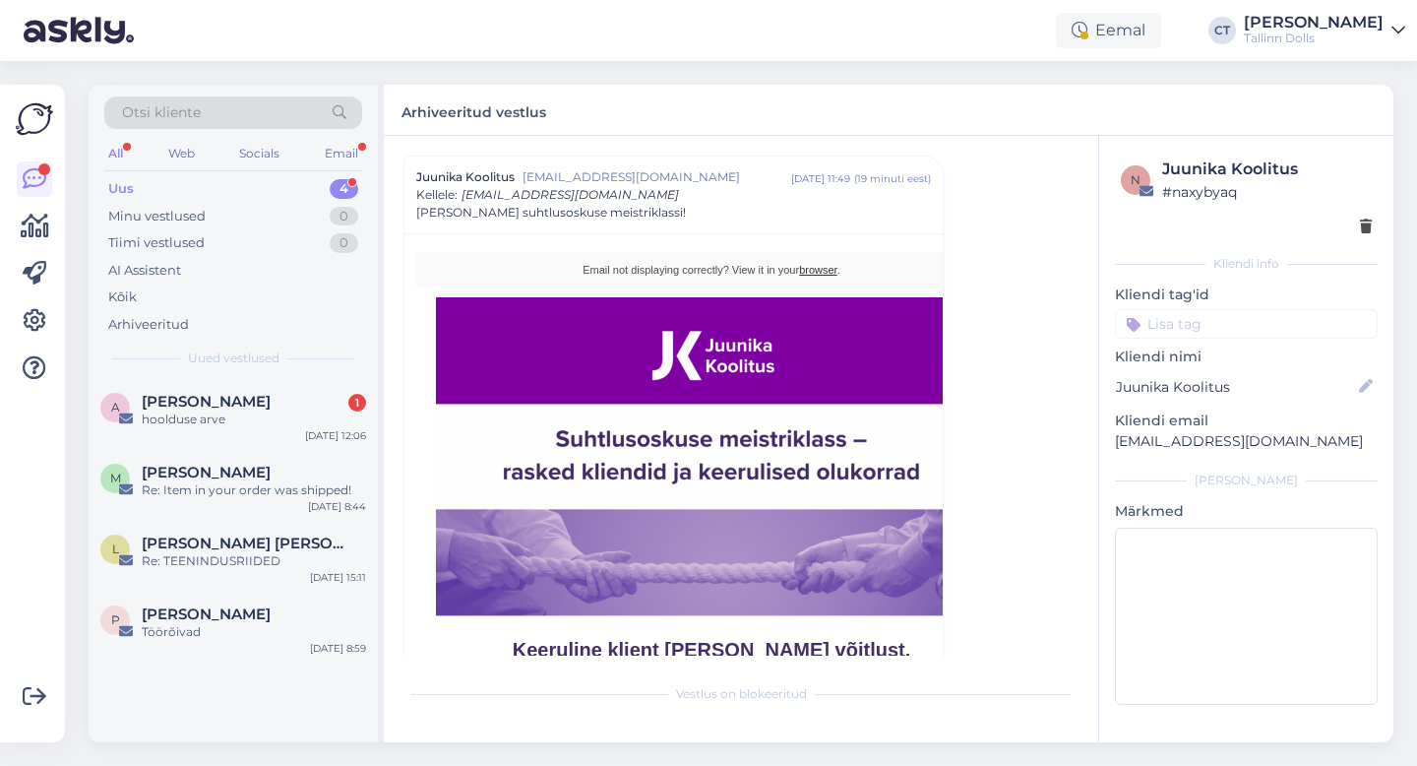
click at [182, 411] on div "hoolduse arve" at bounding box center [254, 419] width 224 height 18
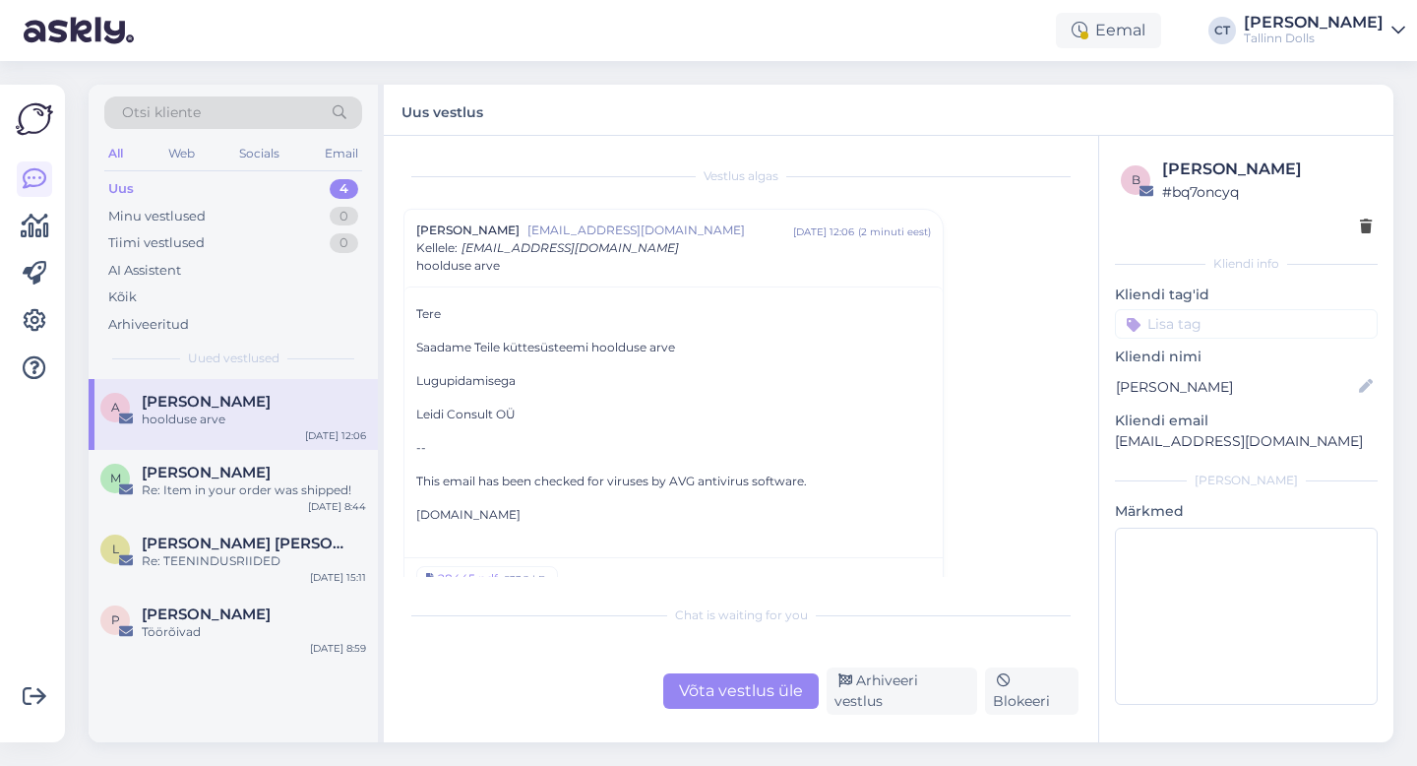
scroll to position [24, 0]
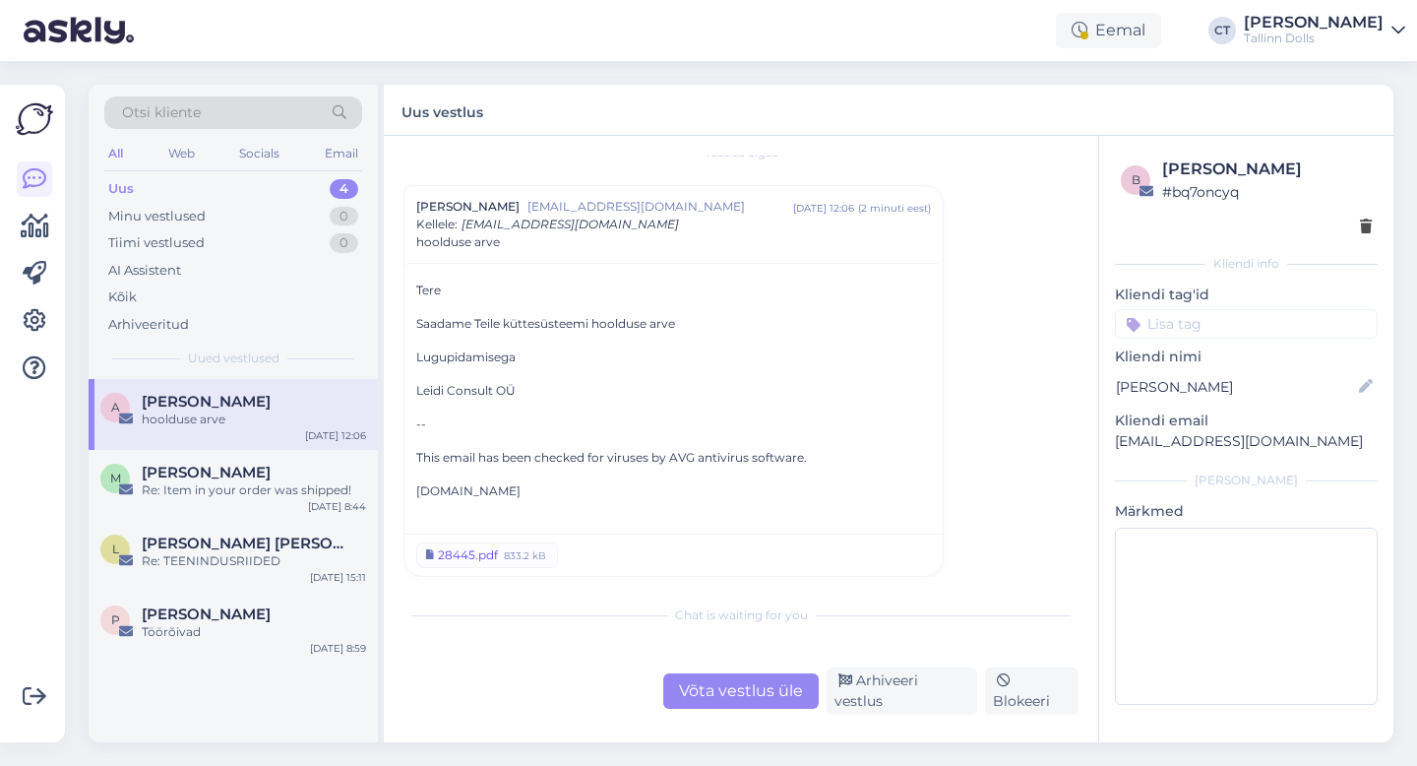
click at [491, 551] on div "28445.pdf" at bounding box center [468, 555] width 60 height 18
click at [858, 703] on div "Arhiveeri vestlus" at bounding box center [902, 690] width 151 height 47
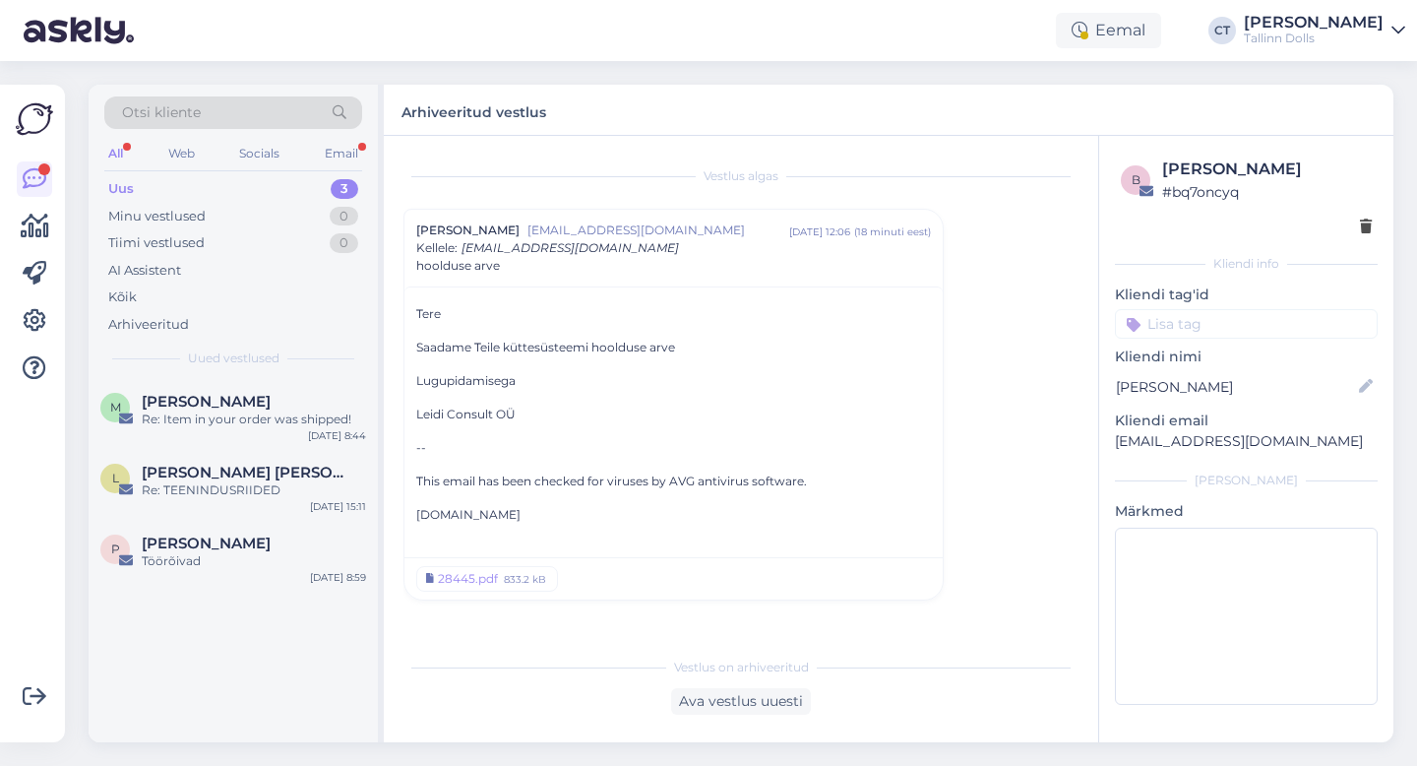
click at [132, 177] on div "Uus 3" at bounding box center [233, 189] width 258 height 28
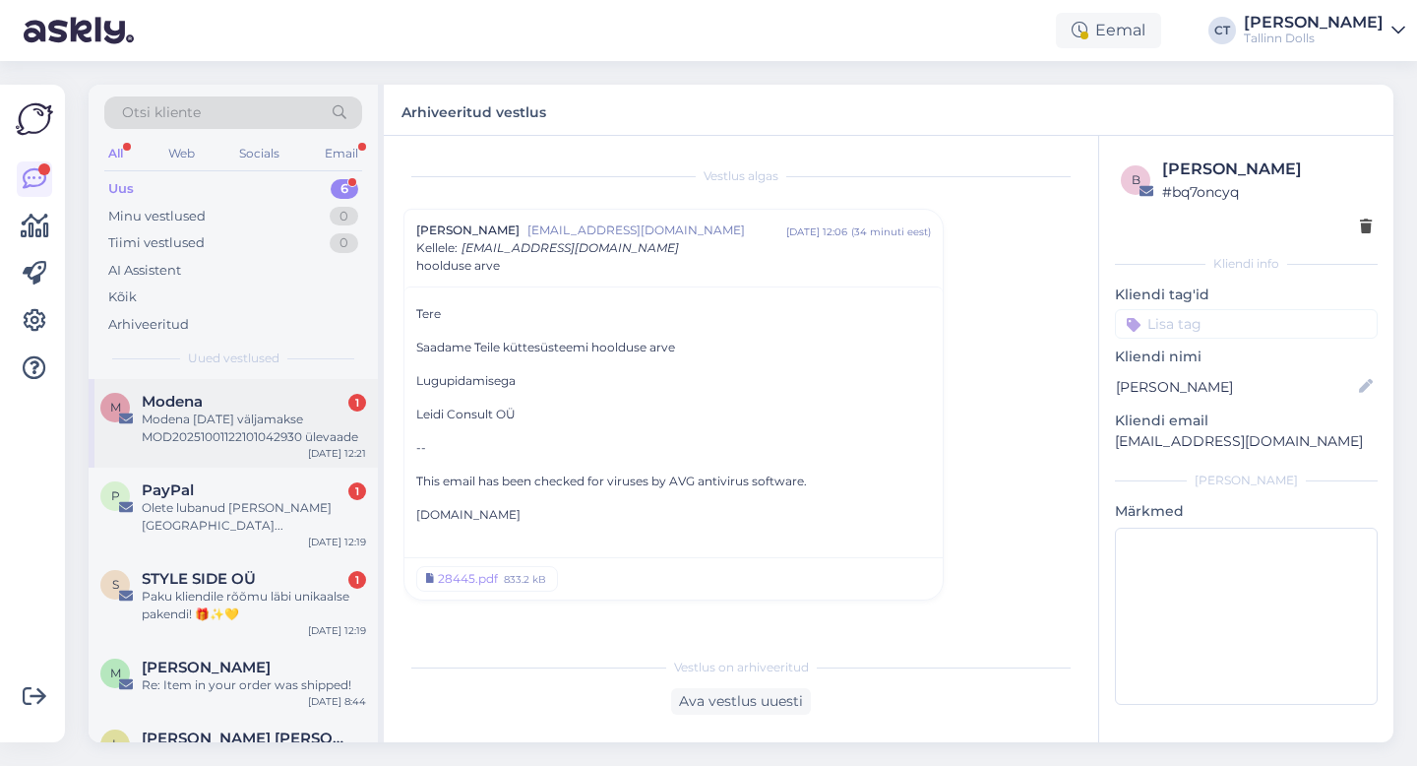
click at [214, 384] on div "M Modena 1 Modena [DATE] väljamakse MOD20251001122101042930 ülevaade [DATE] 12:…" at bounding box center [233, 423] width 289 height 89
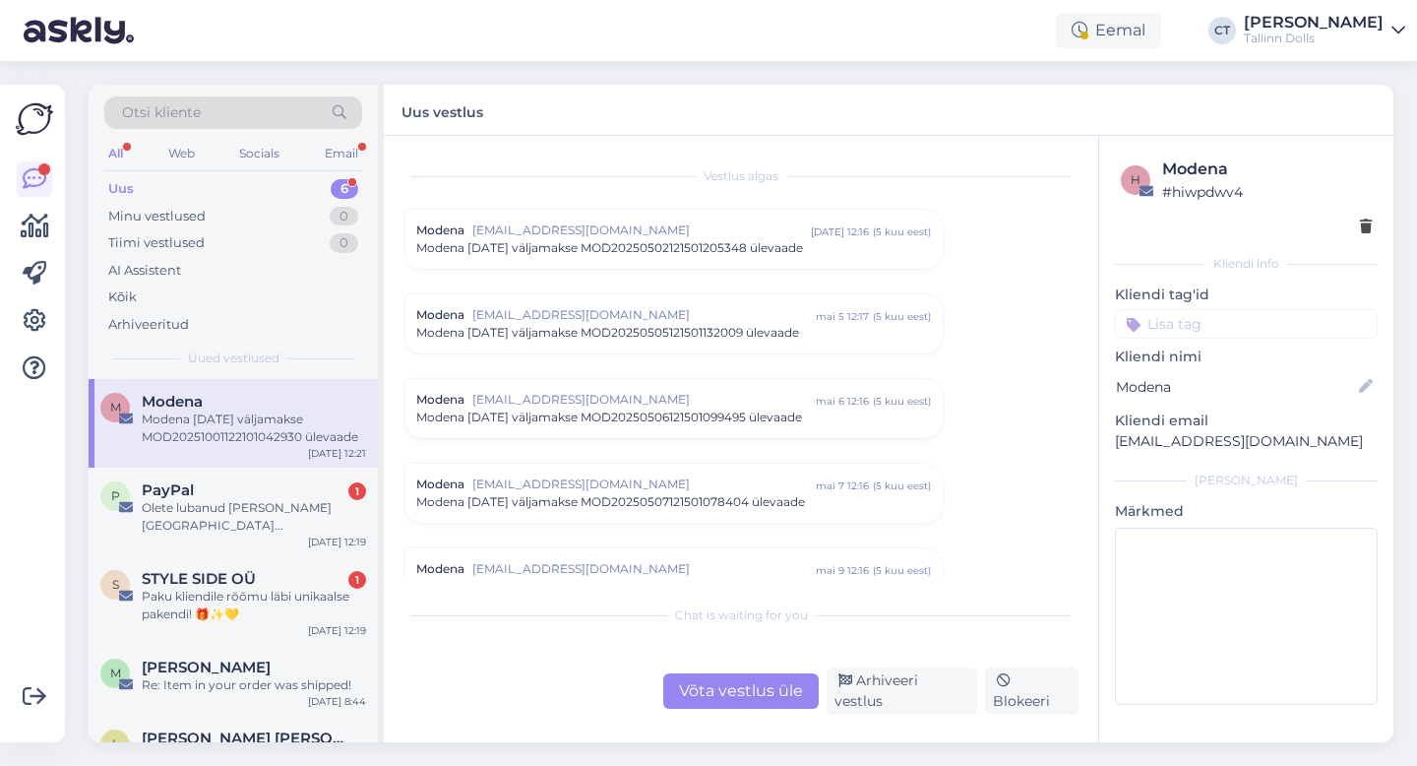
scroll to position [8353, 0]
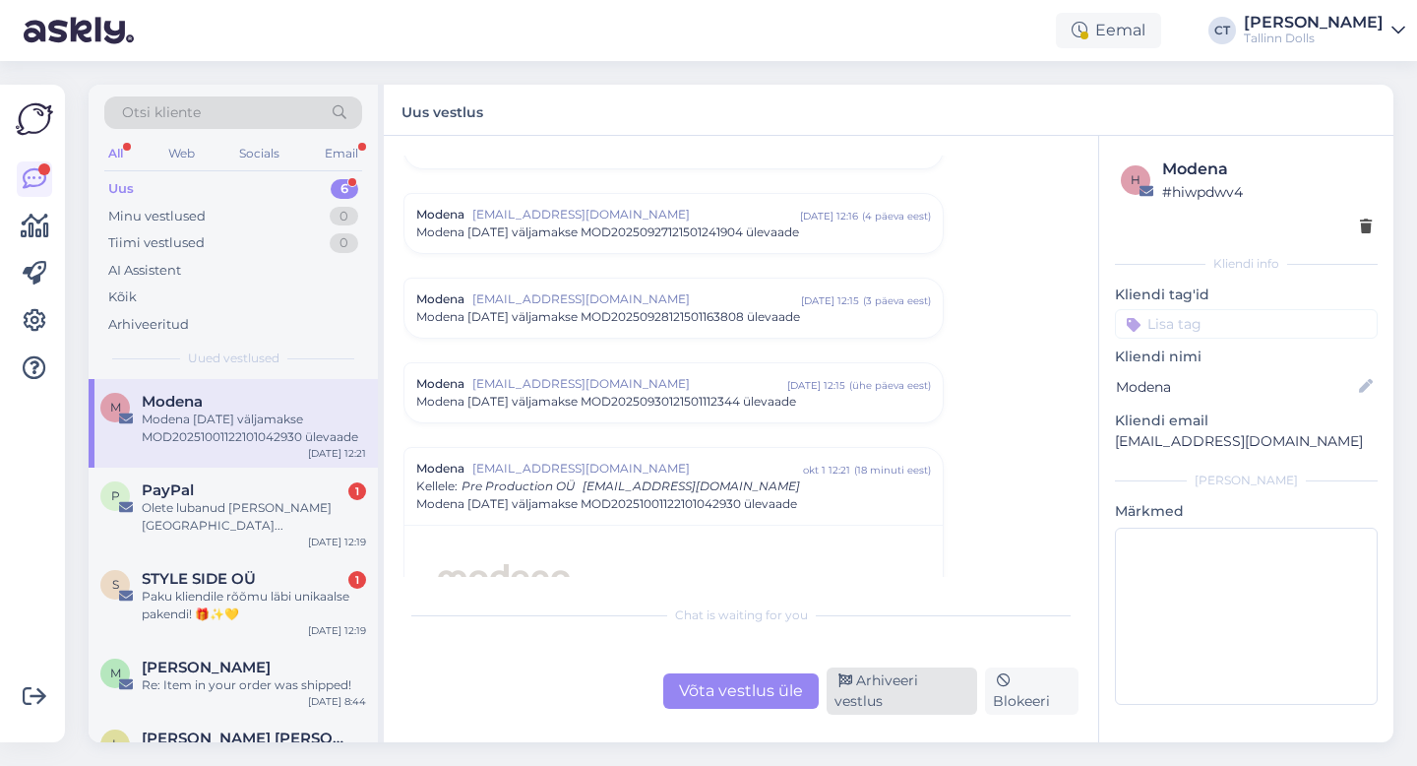
click at [925, 690] on div "Arhiveeri vestlus" at bounding box center [902, 690] width 151 height 47
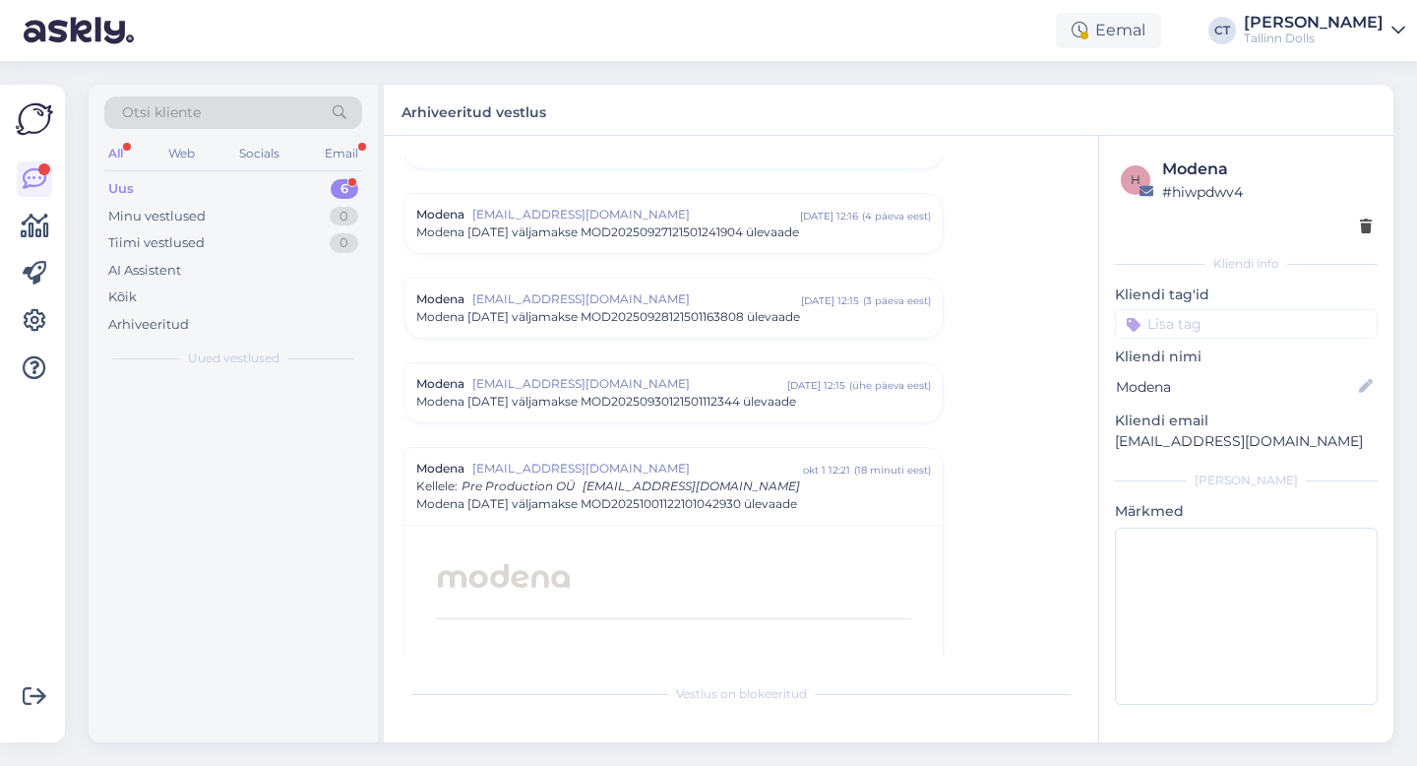
scroll to position [8644, 0]
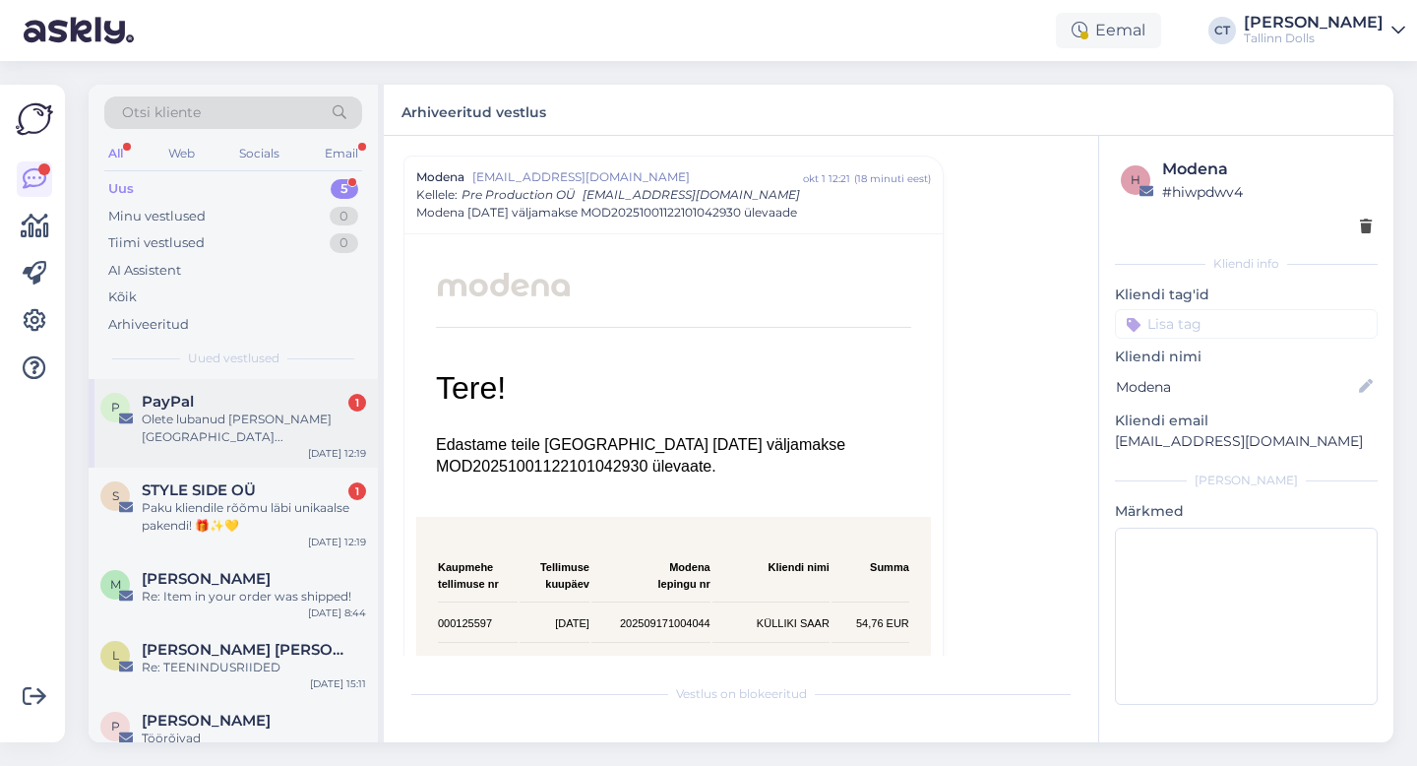
click at [227, 398] on div "PayPal 1" at bounding box center [254, 402] width 224 height 18
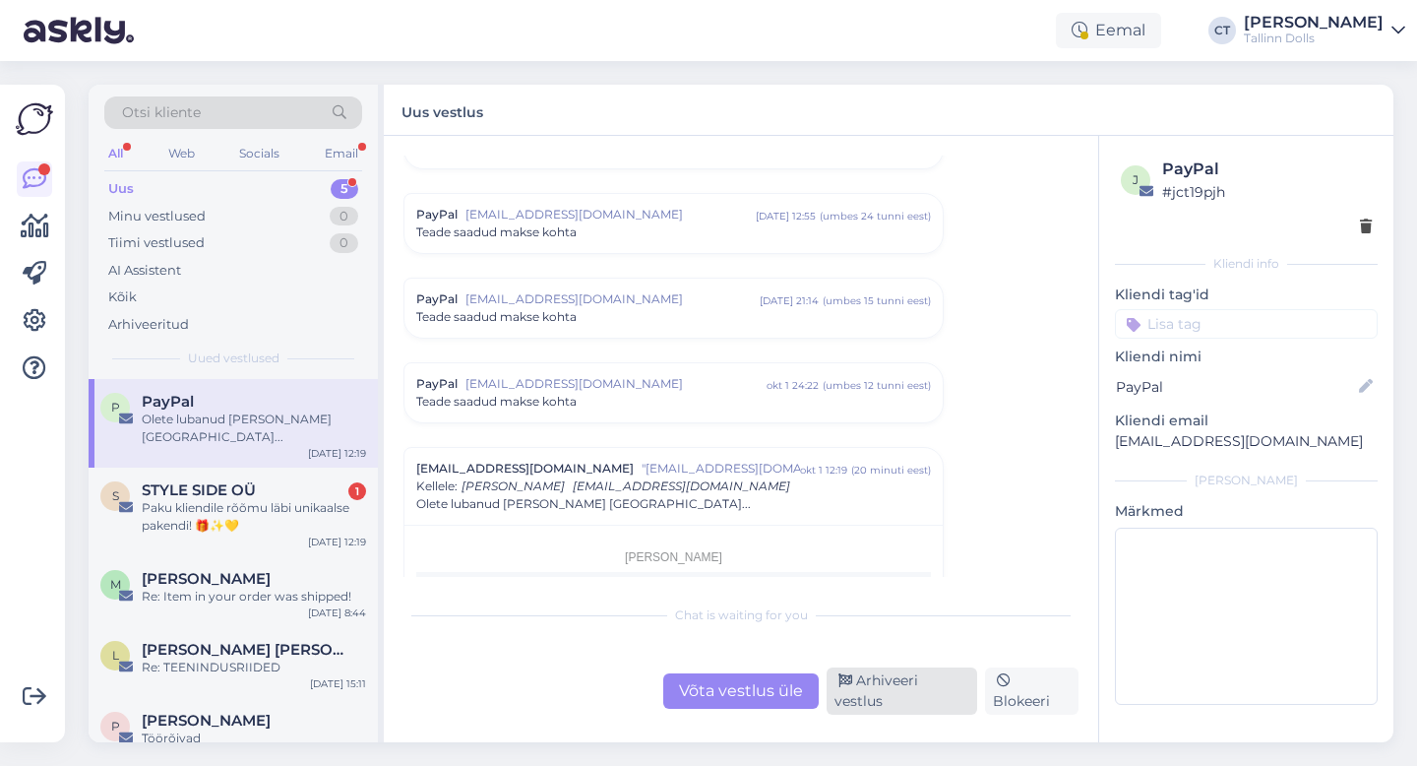
click at [911, 698] on div "Arhiveeri vestlus" at bounding box center [902, 690] width 151 height 47
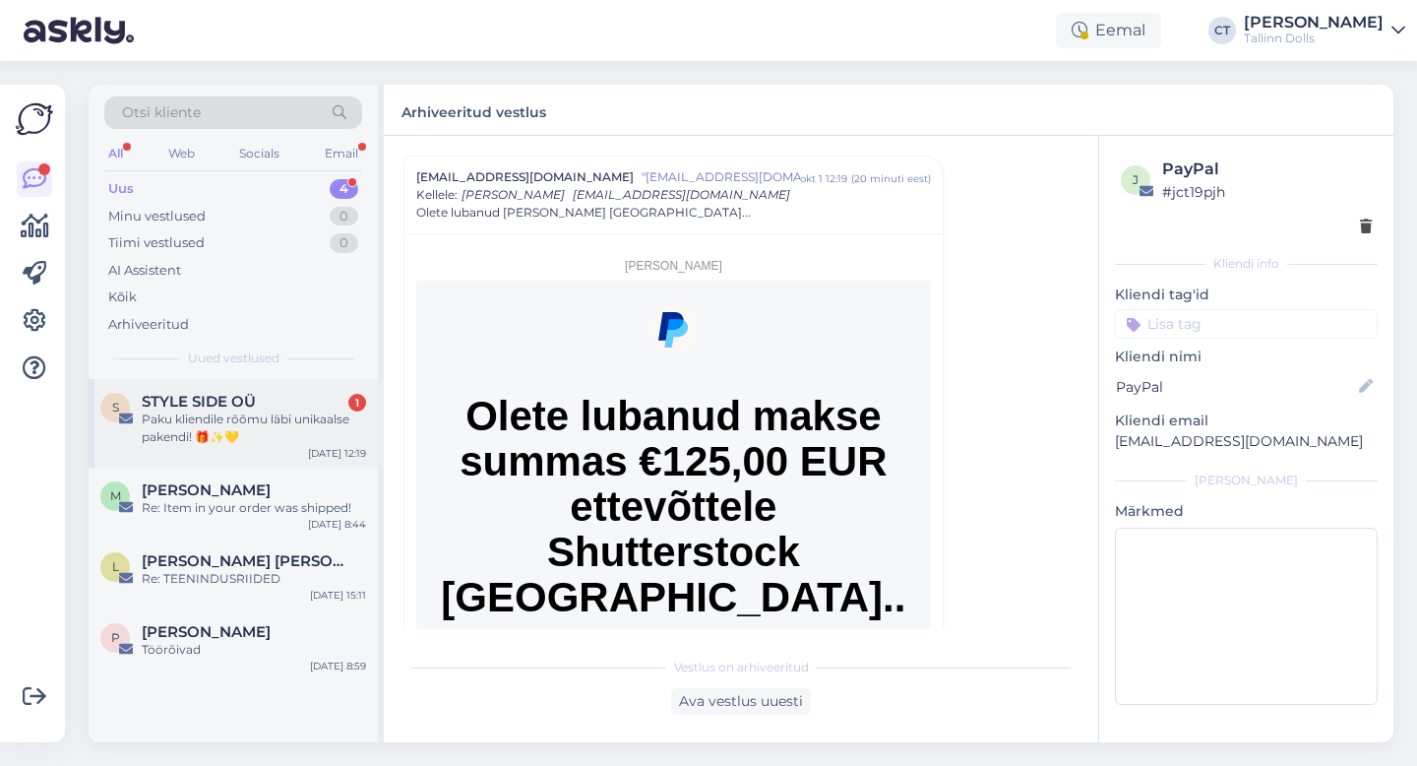
click at [228, 387] on div "S STYLE SIDE OÜ 1 Paku kliendile rõõmu läbi unikaalse pakendi! 🎁✨💛 [DATE] 12:19" at bounding box center [233, 423] width 289 height 89
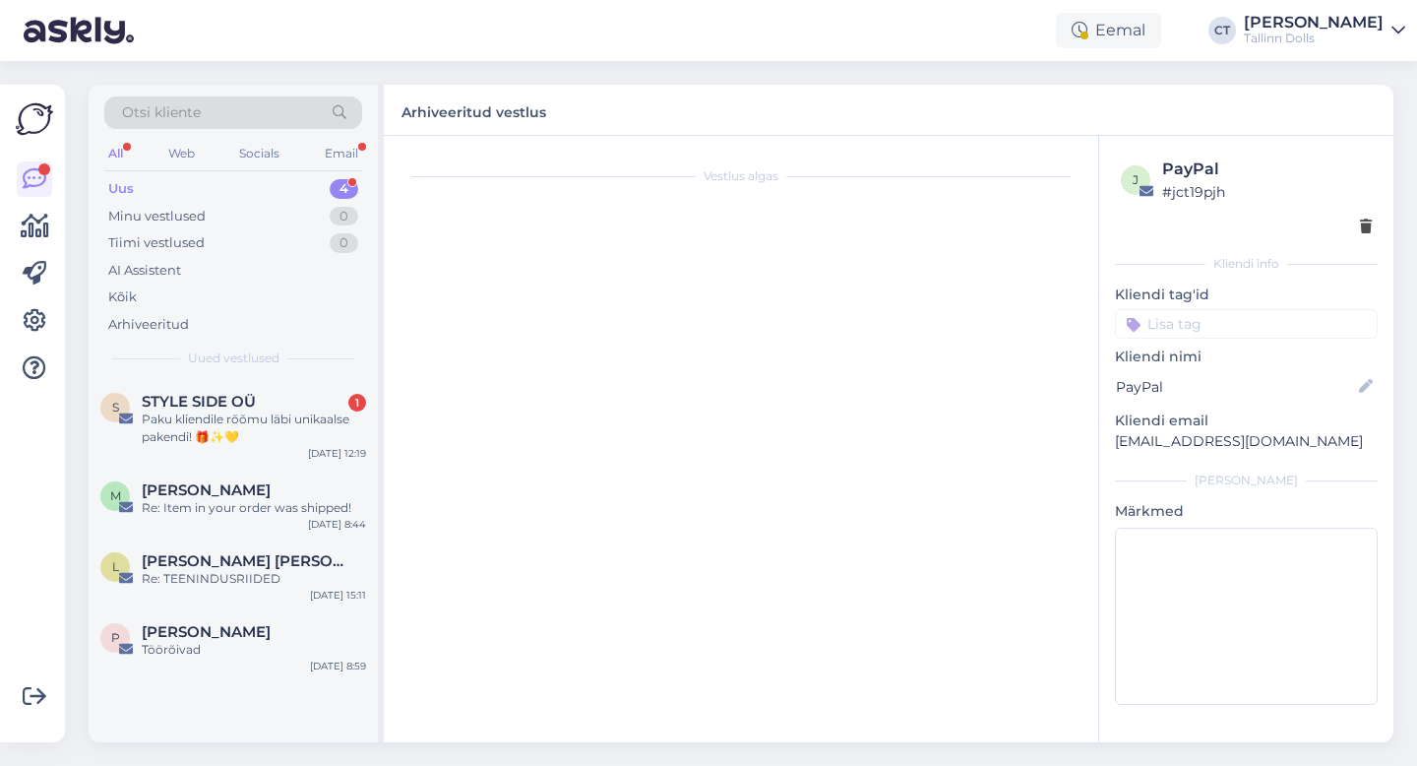
scroll to position [270, 0]
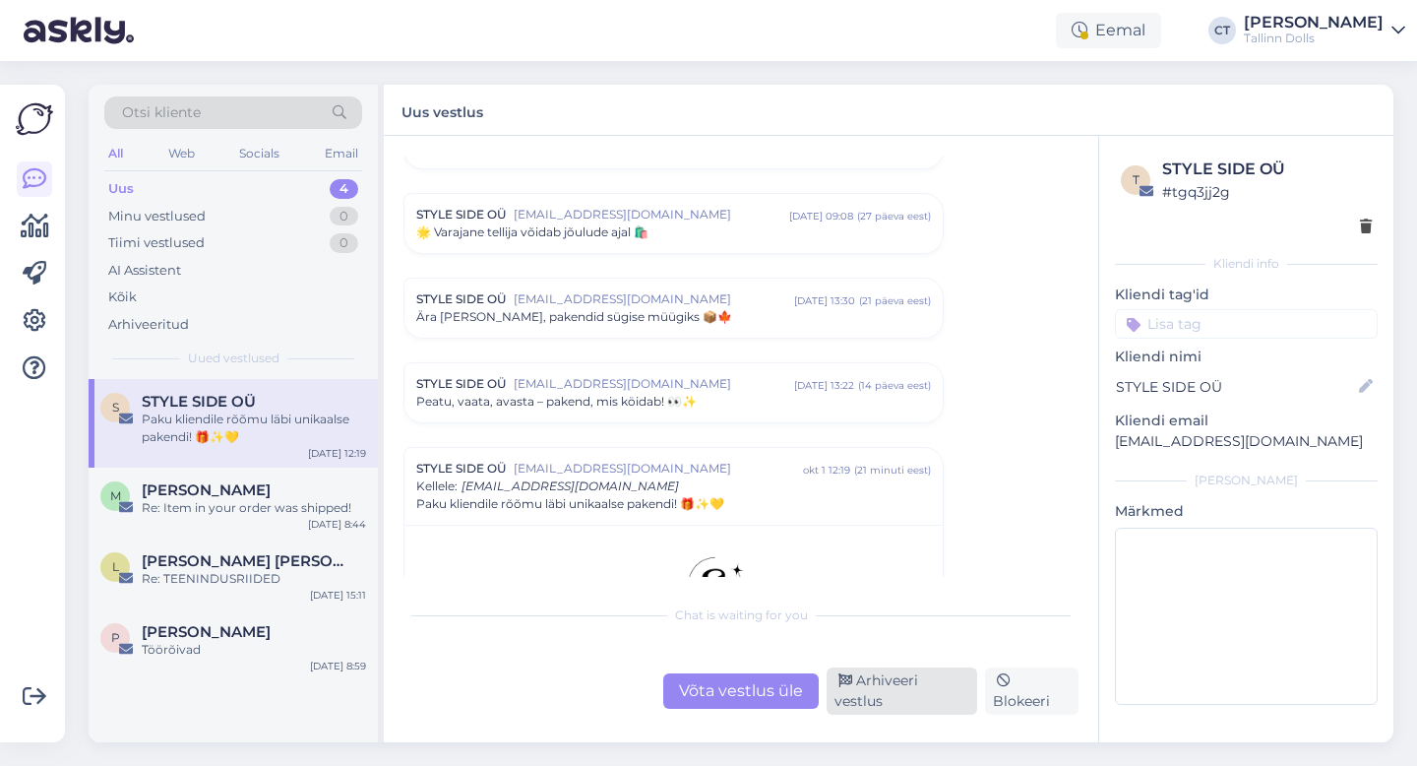
click at [906, 694] on div "Arhiveeri vestlus" at bounding box center [902, 690] width 151 height 47
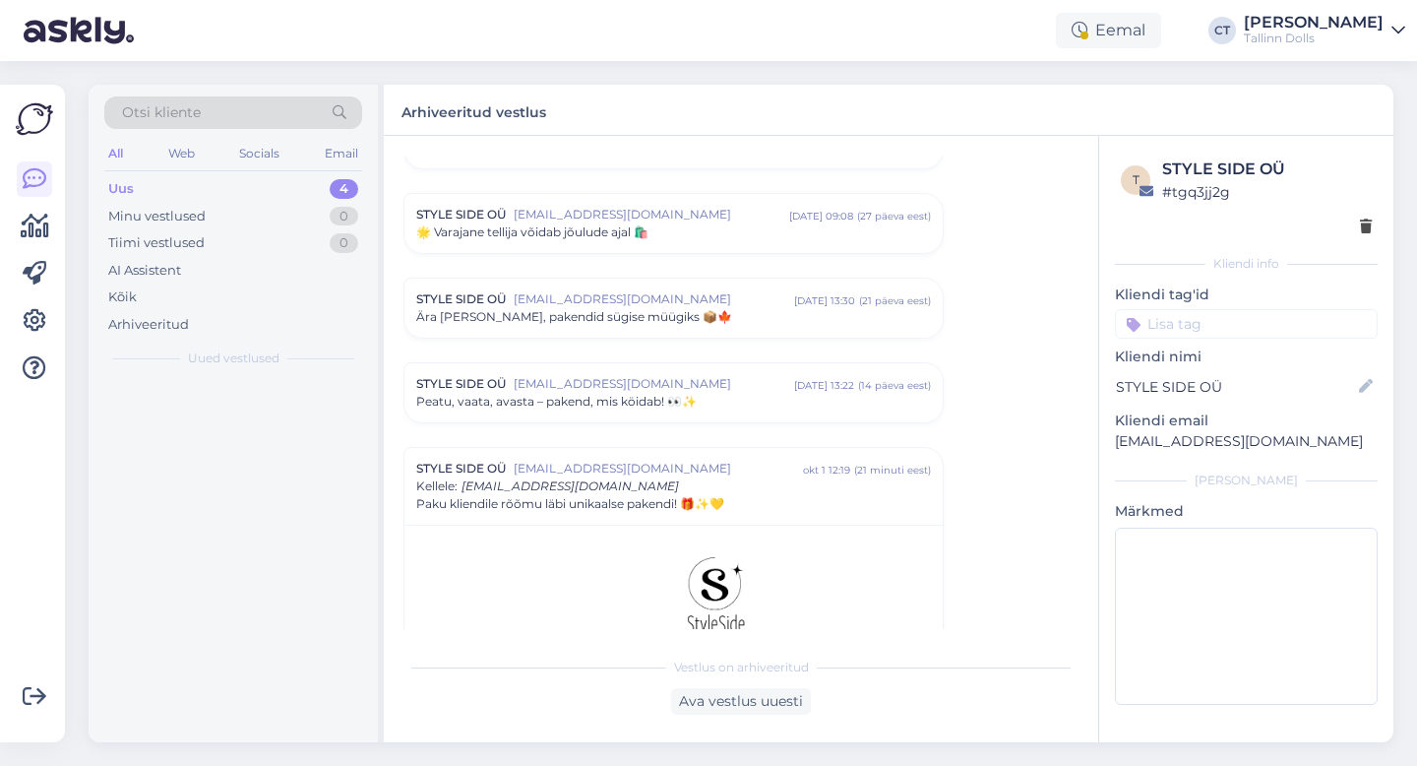
scroll to position [561, 0]
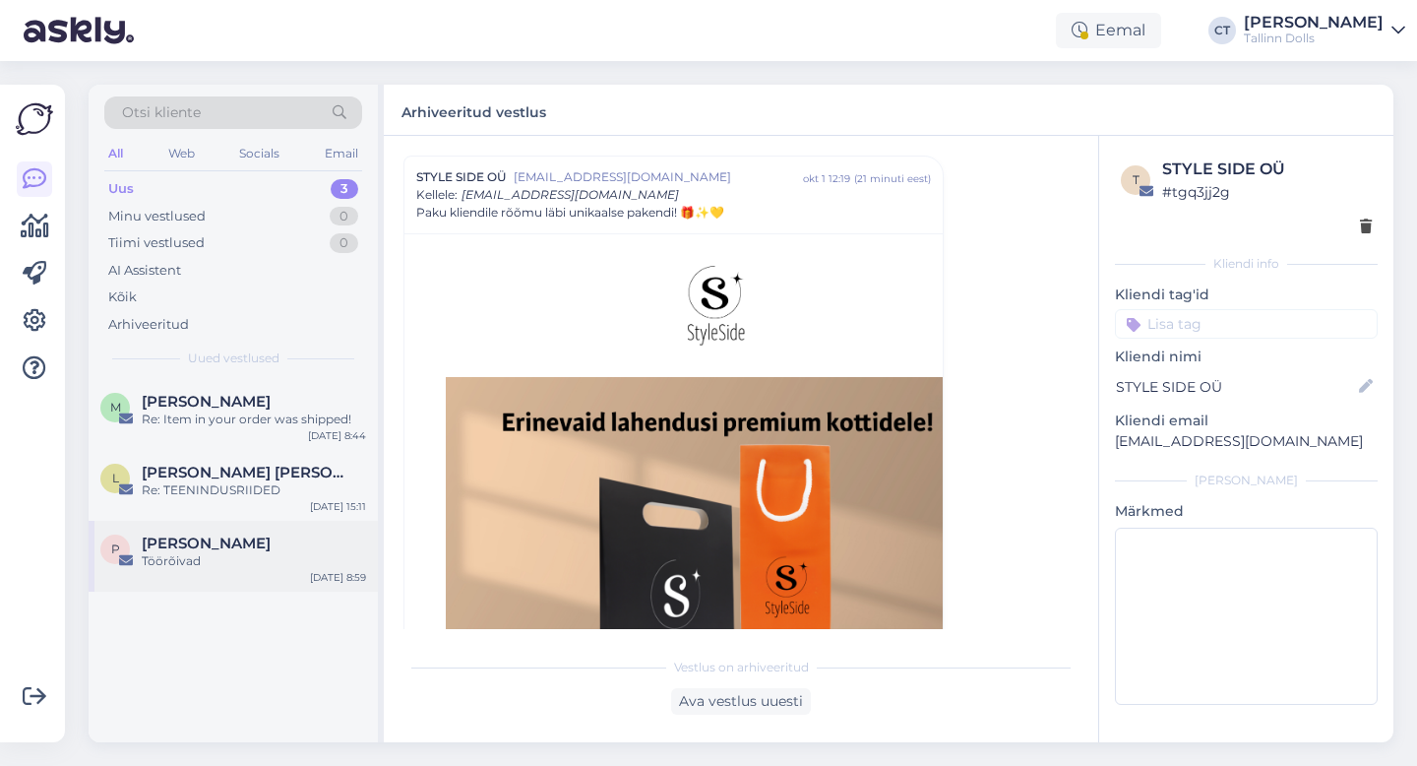
click at [257, 543] on div "[PERSON_NAME]" at bounding box center [254, 543] width 224 height 18
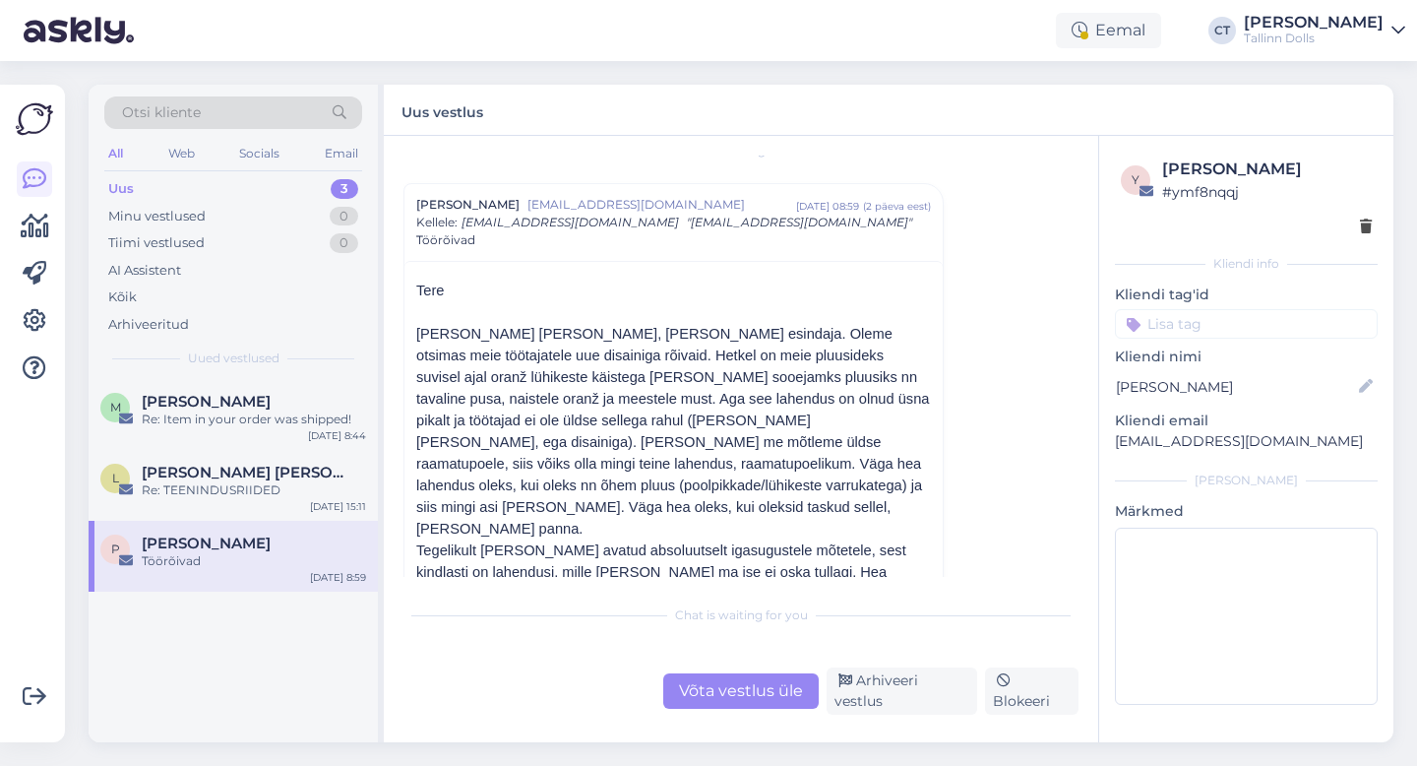
scroll to position [37, 0]
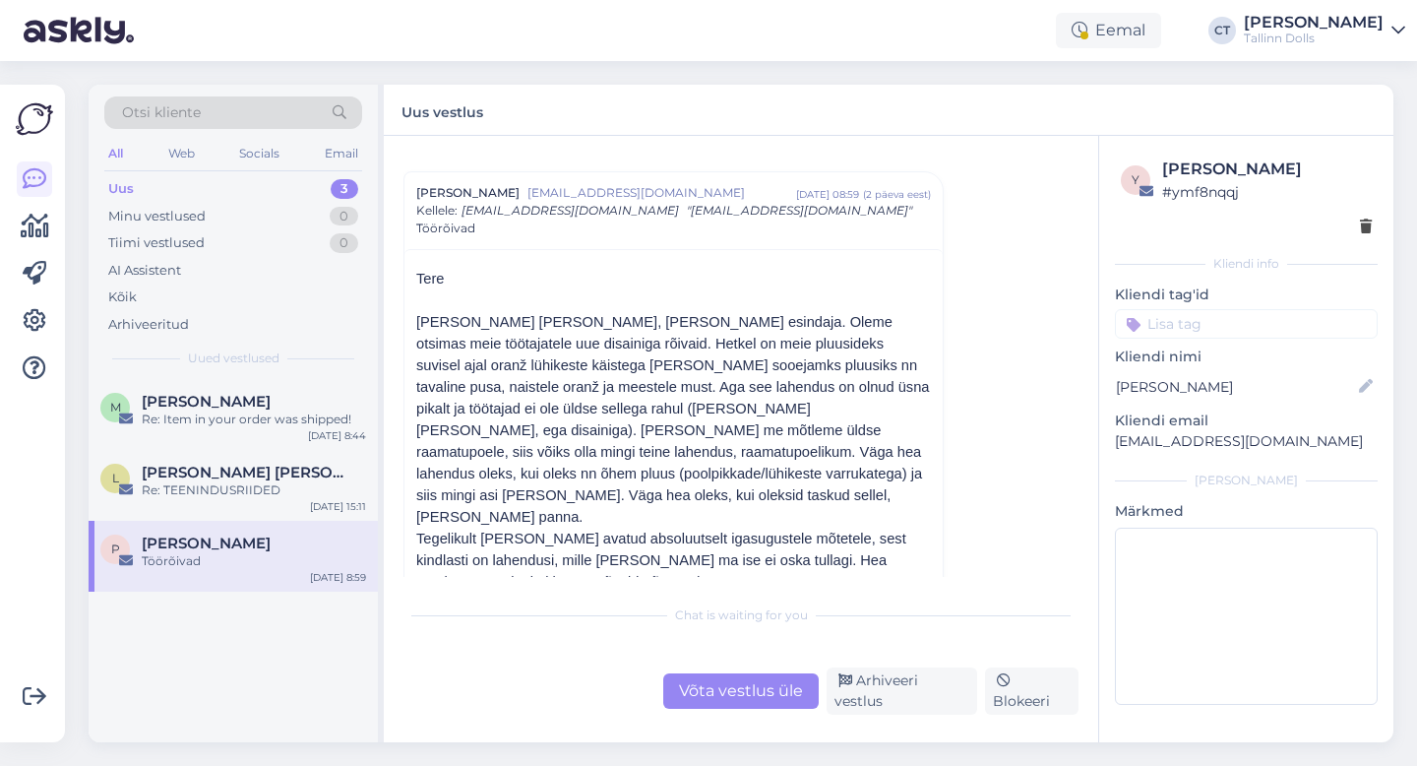
click at [194, 170] on div "All Web Socials Email" at bounding box center [233, 156] width 258 height 31
click at [194, 176] on div "Uus 3" at bounding box center [233, 189] width 258 height 28
click at [152, 191] on div "Uus 3" at bounding box center [233, 189] width 258 height 28
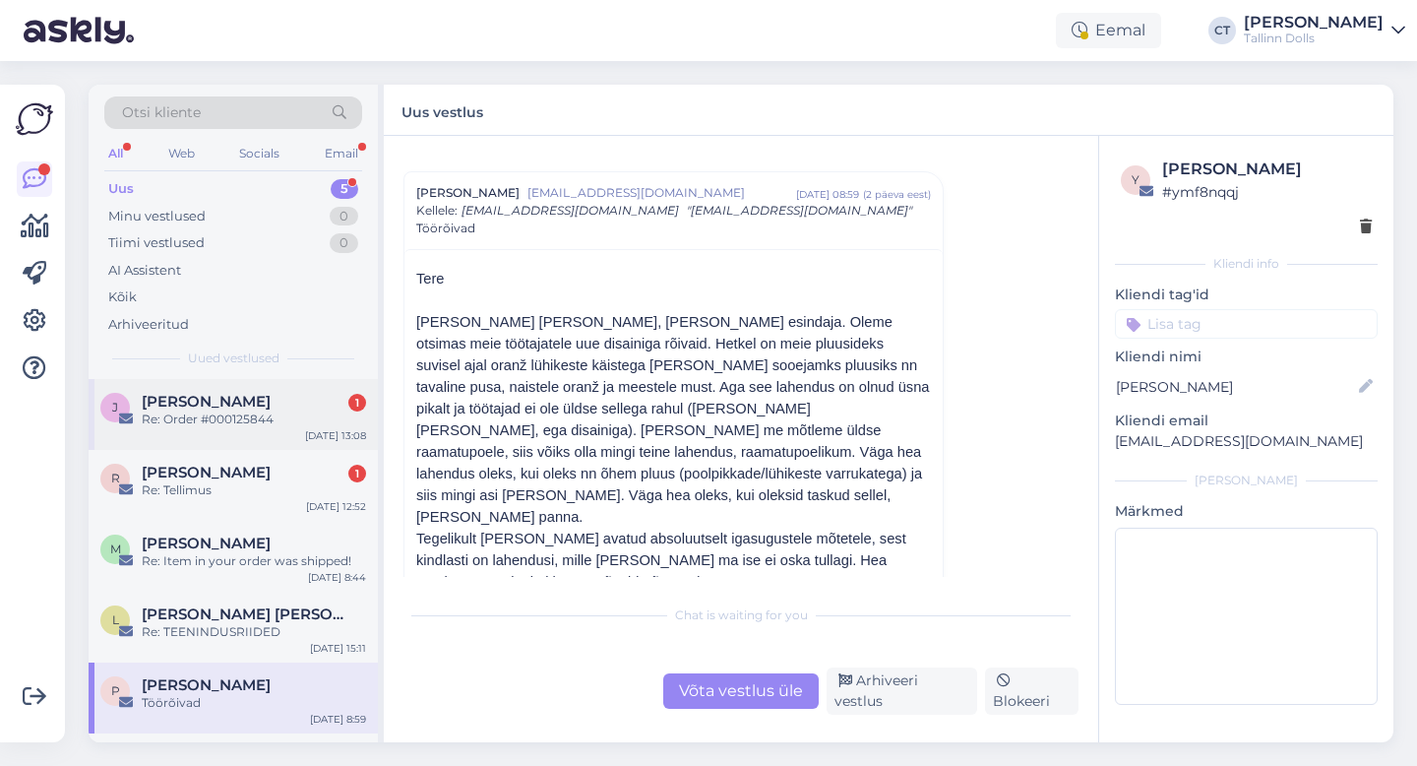
click at [226, 443] on div "[PERSON_NAME] 1 Re: Order #000125844 [DATE] 13:08" at bounding box center [233, 414] width 289 height 71
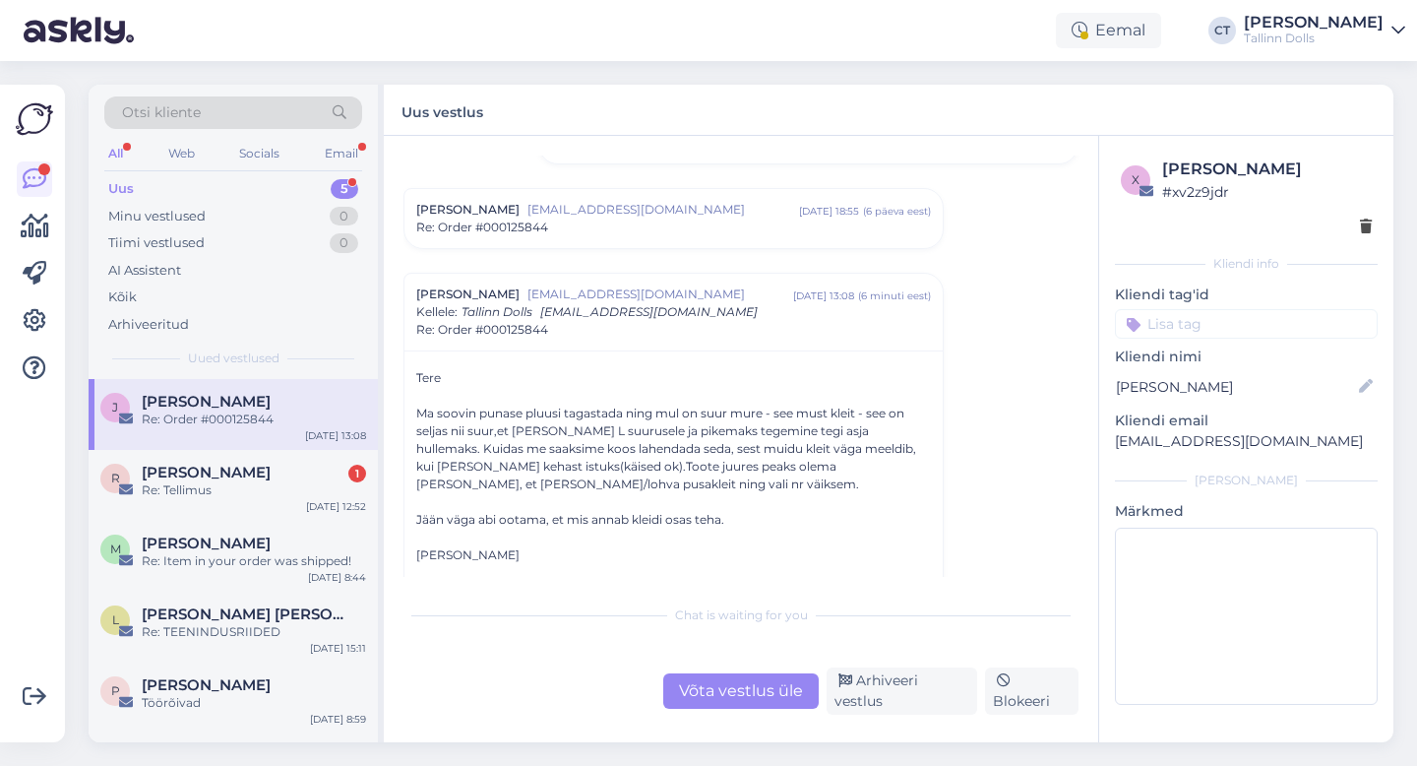
scroll to position [967, 0]
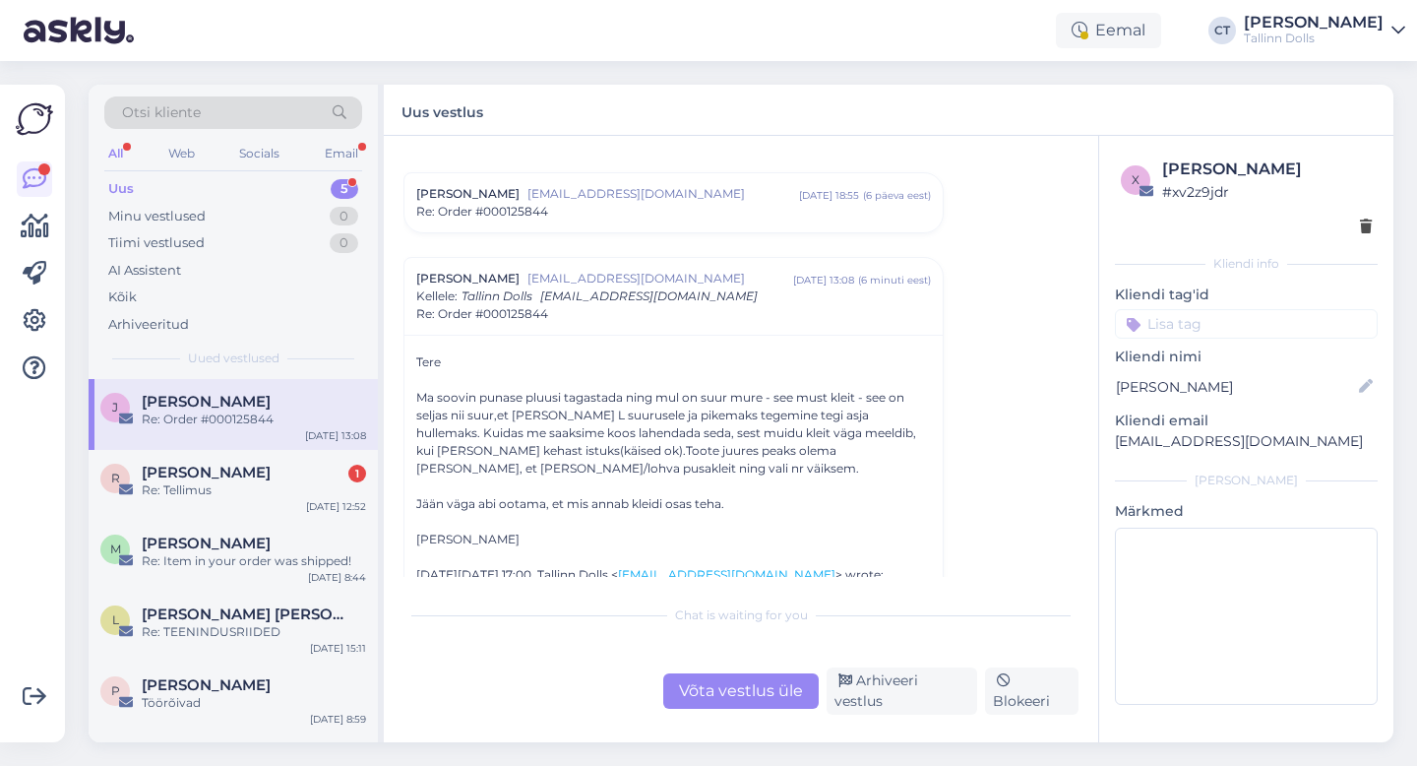
click at [585, 201] on span "[EMAIL_ADDRESS][DOMAIN_NAME]" at bounding box center [664, 194] width 272 height 18
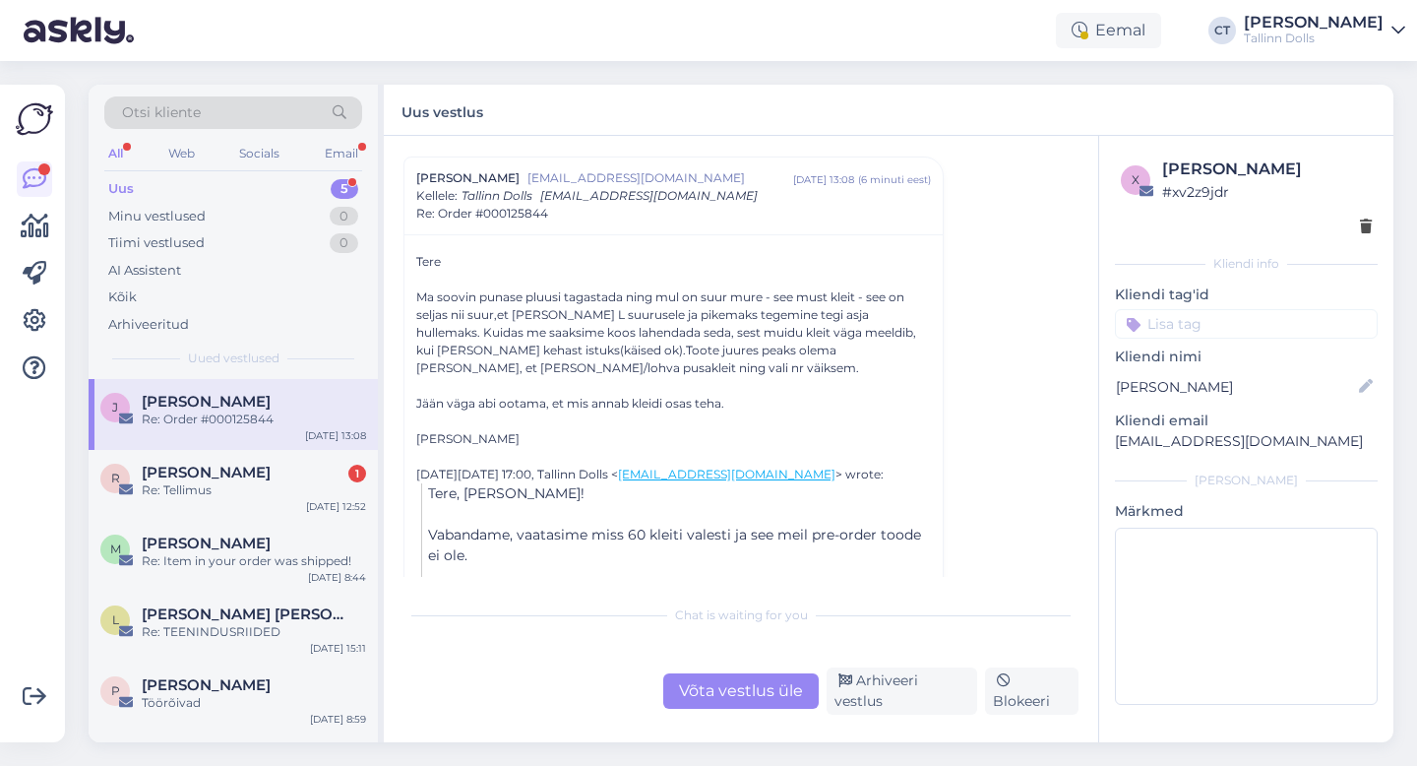
scroll to position [1530, 0]
click at [740, 698] on div "Võta vestlus üle" at bounding box center [741, 690] width 156 height 35
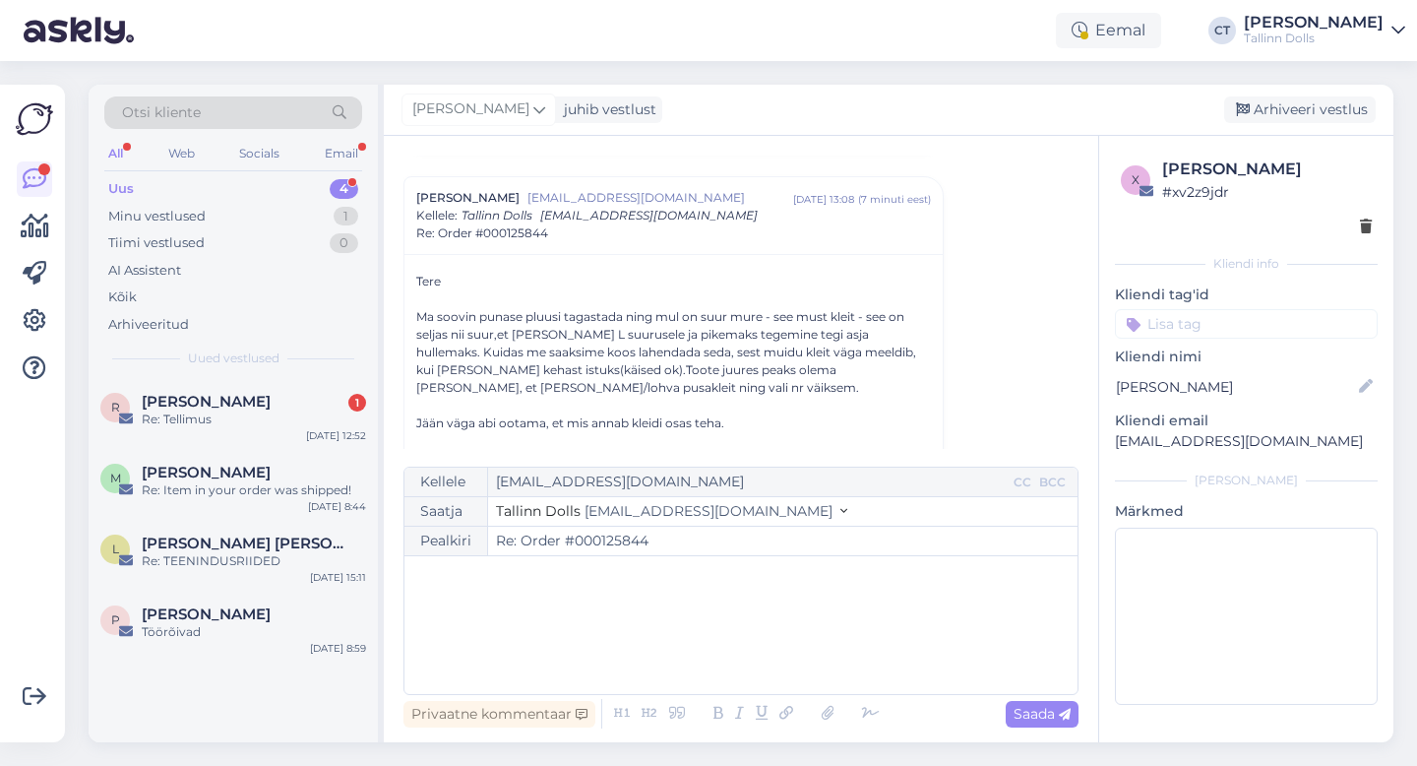
click at [733, 666] on div "﻿" at bounding box center [741, 625] width 654 height 118
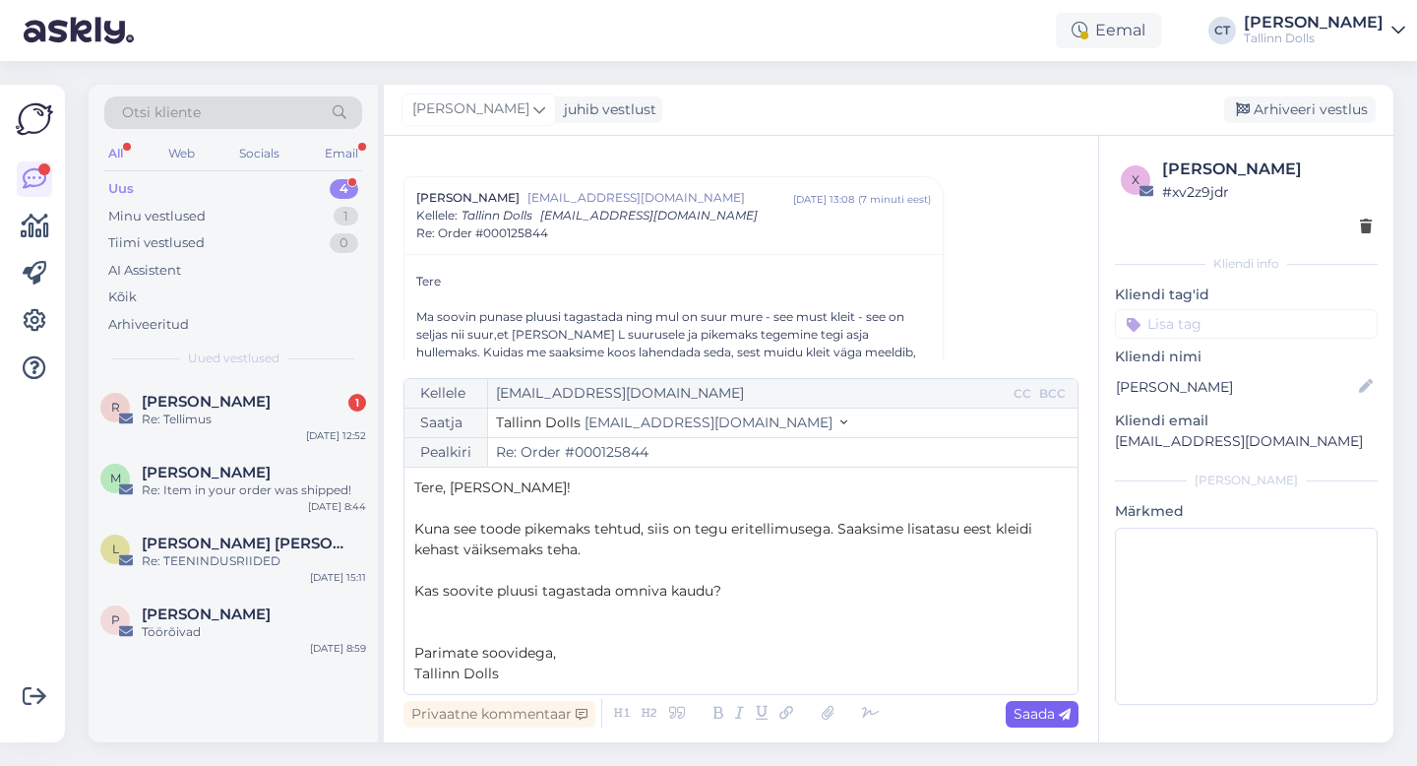
click at [1031, 721] on span "Saada" at bounding box center [1042, 714] width 57 height 18
type input "Re: Order #000125844"
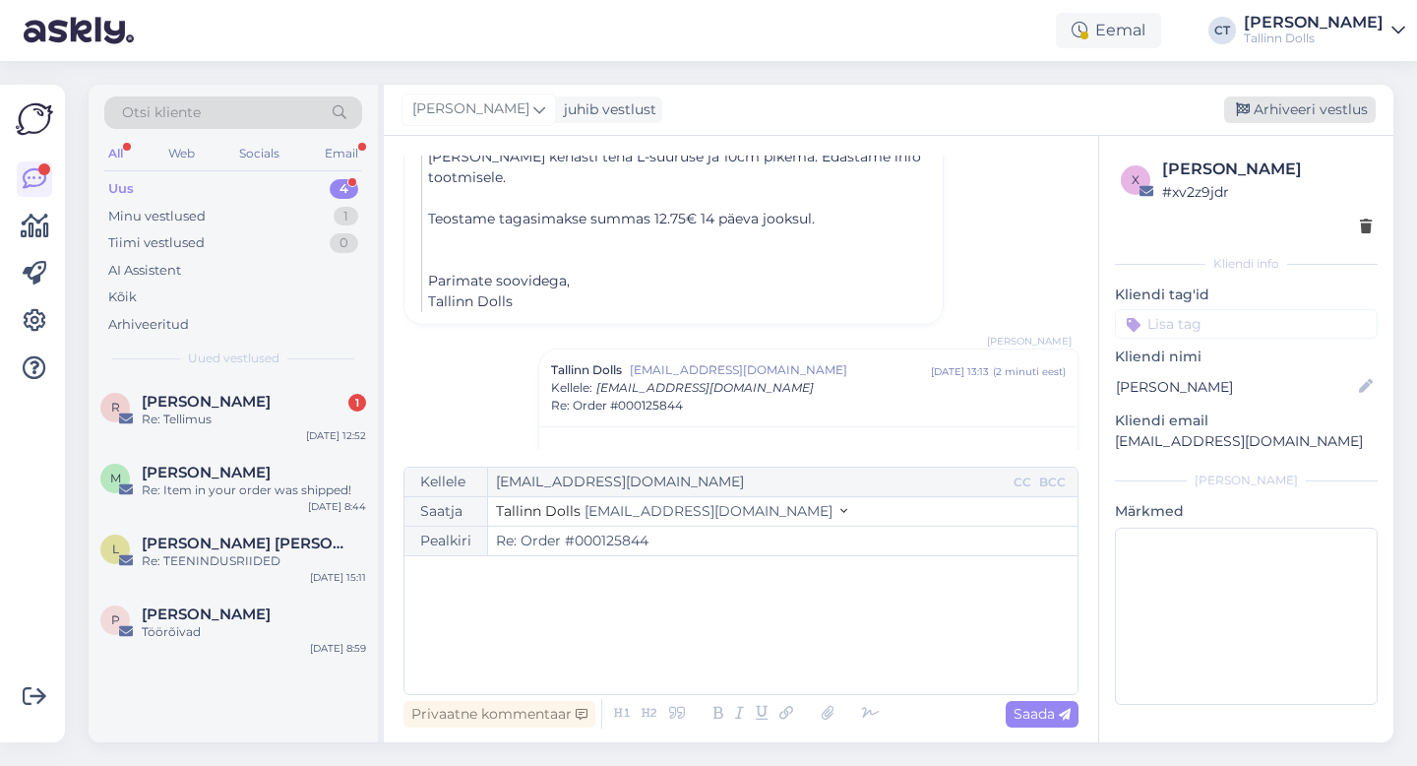
click at [1275, 116] on div "Arhiveeri vestlus" at bounding box center [1300, 109] width 152 height 27
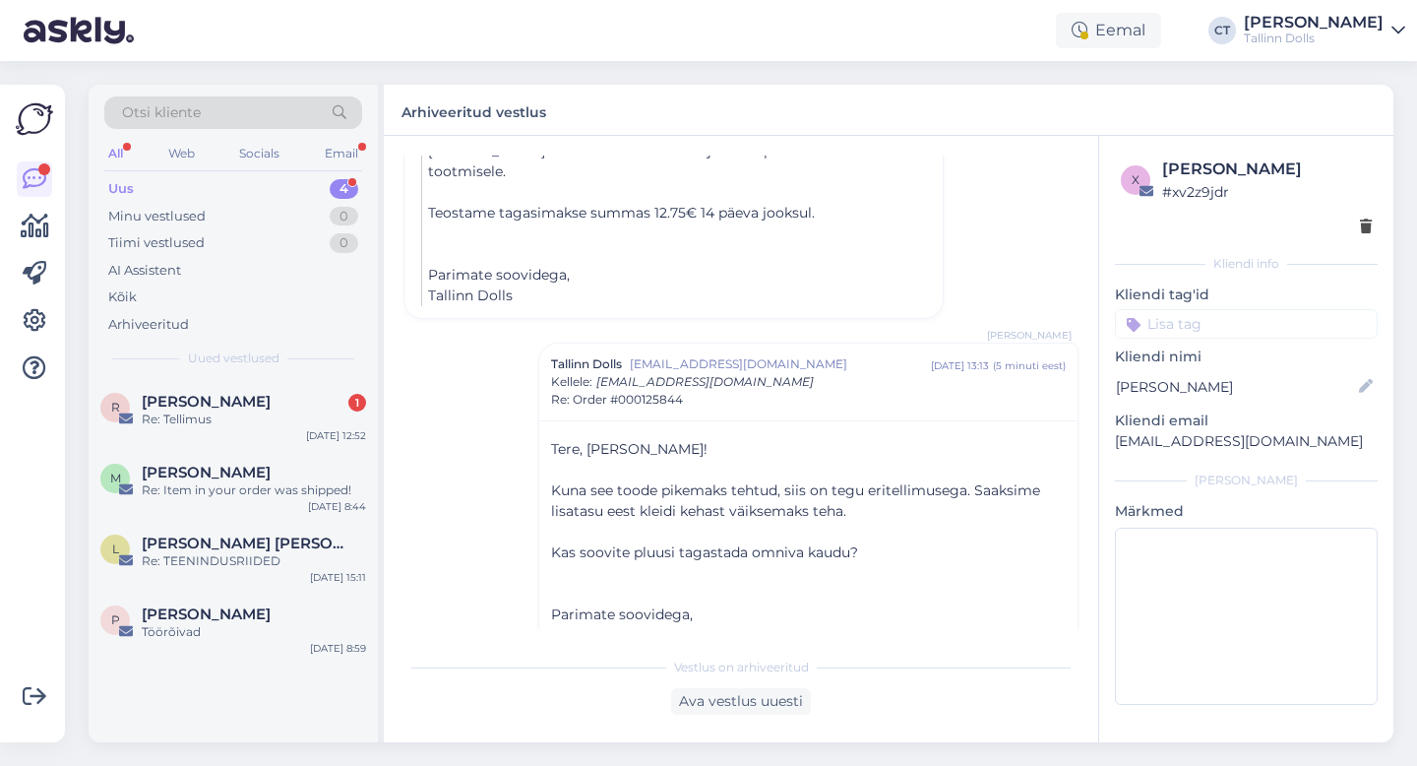
click at [143, 189] on div "Uus 4" at bounding box center [233, 189] width 258 height 28
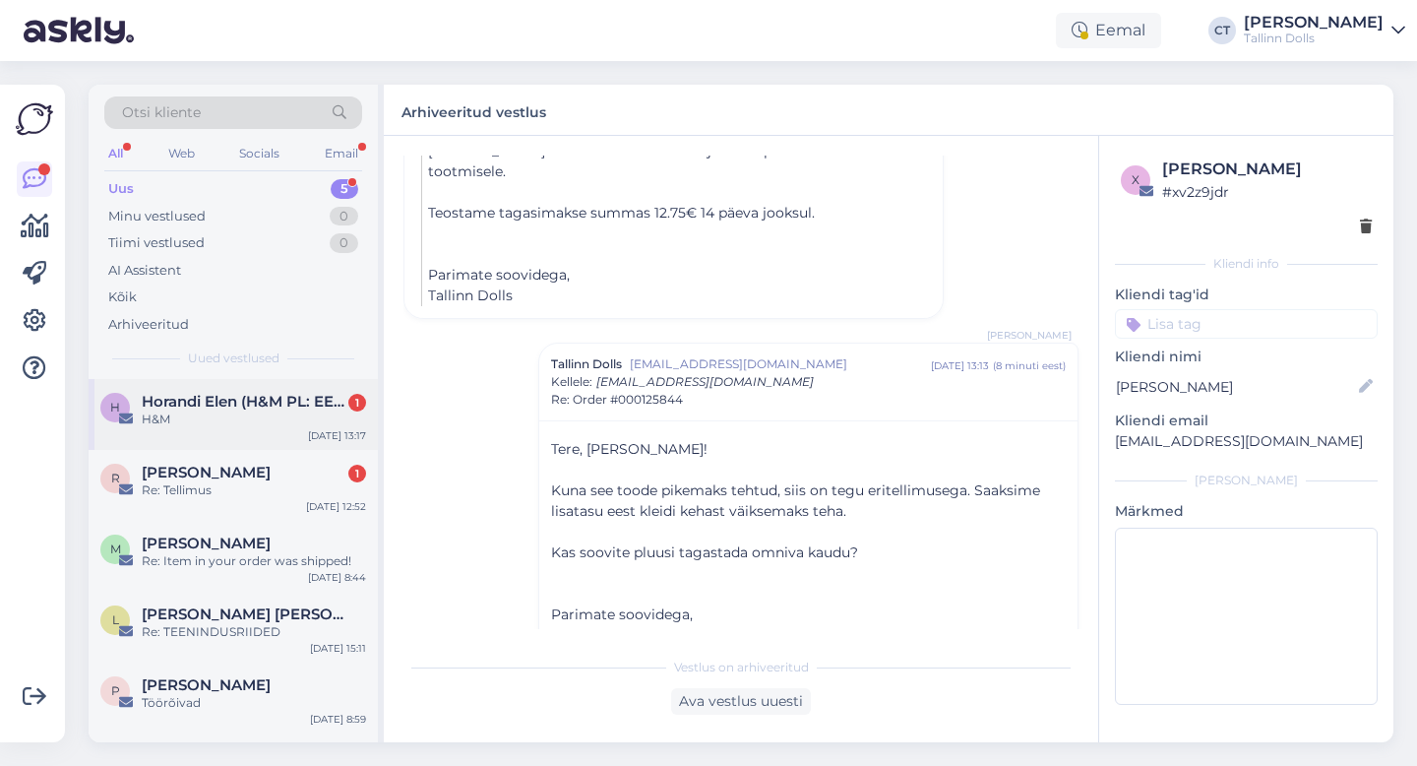
click at [286, 416] on div "H&M" at bounding box center [254, 419] width 224 height 18
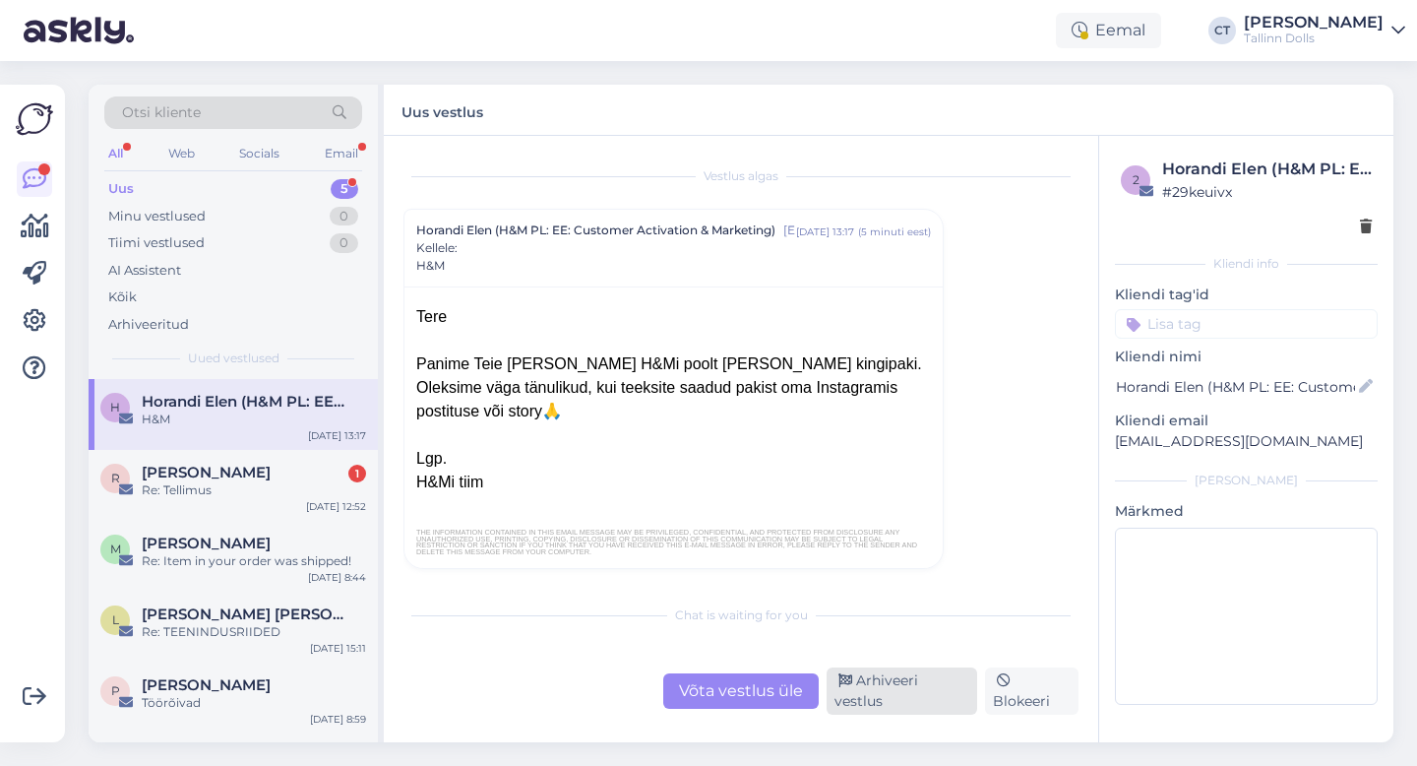
click at [894, 701] on div "Arhiveeri vestlus" at bounding box center [902, 690] width 151 height 47
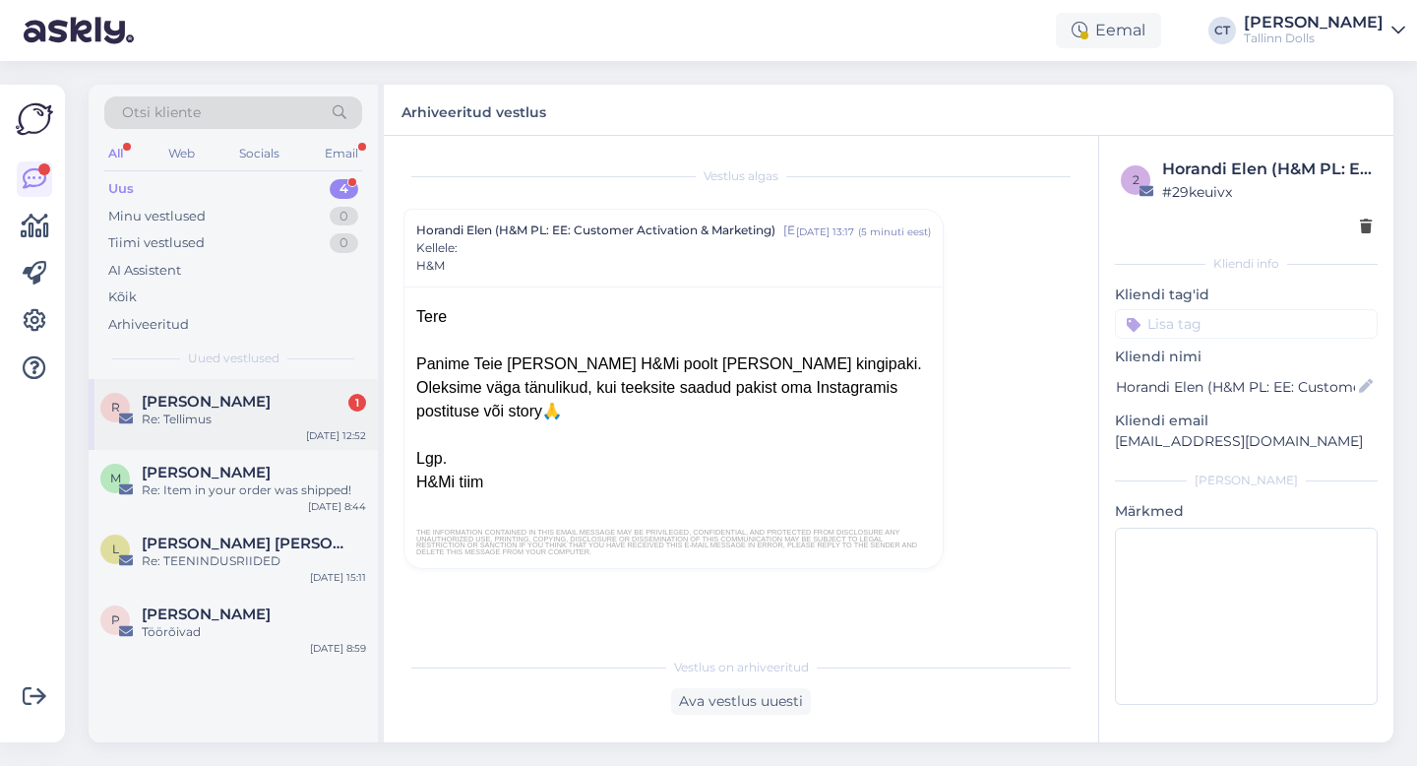
click at [308, 431] on div "[PERSON_NAME] 1 Re: Tellimus [DATE] 12:52" at bounding box center [233, 414] width 289 height 71
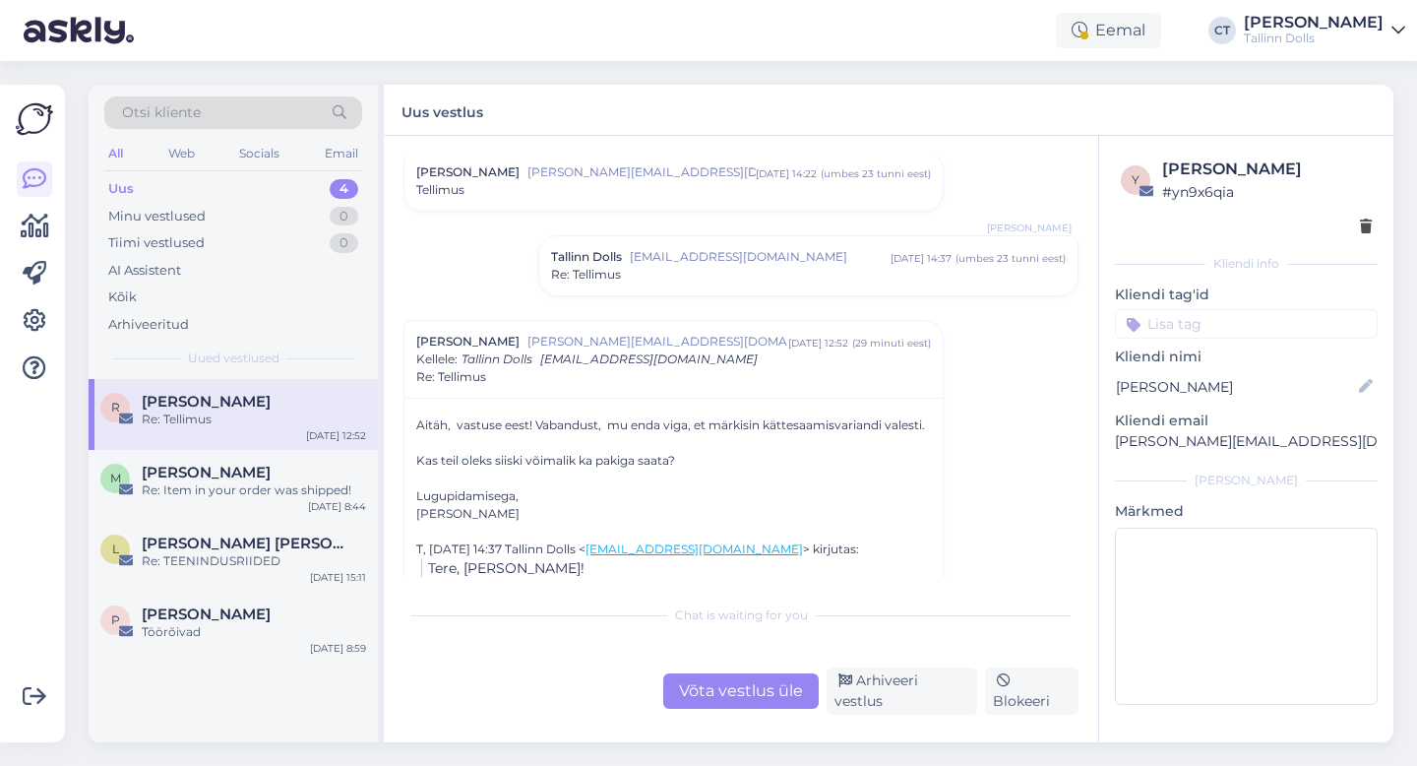
scroll to position [70, 0]
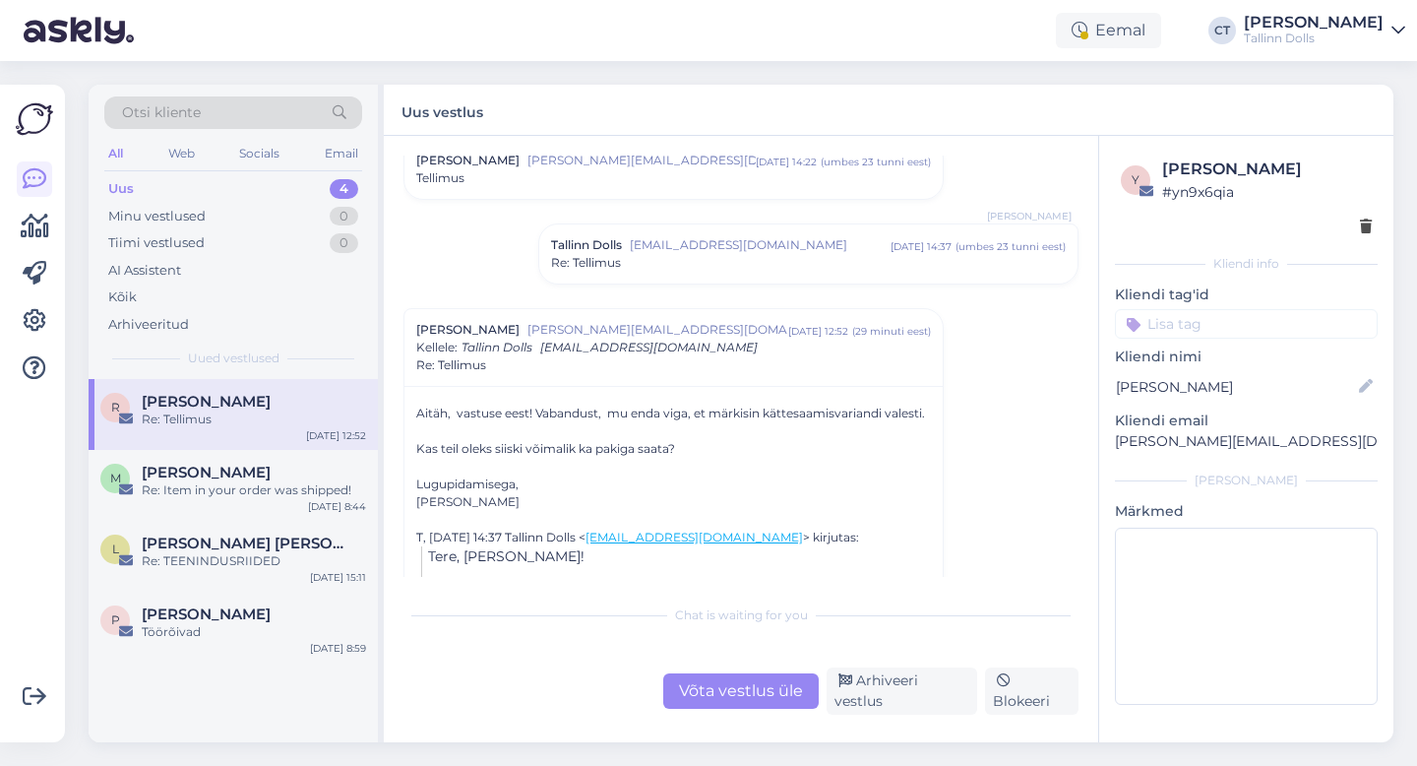
click at [730, 248] on span "[EMAIL_ADDRESS][DOMAIN_NAME]" at bounding box center [760, 245] width 261 height 18
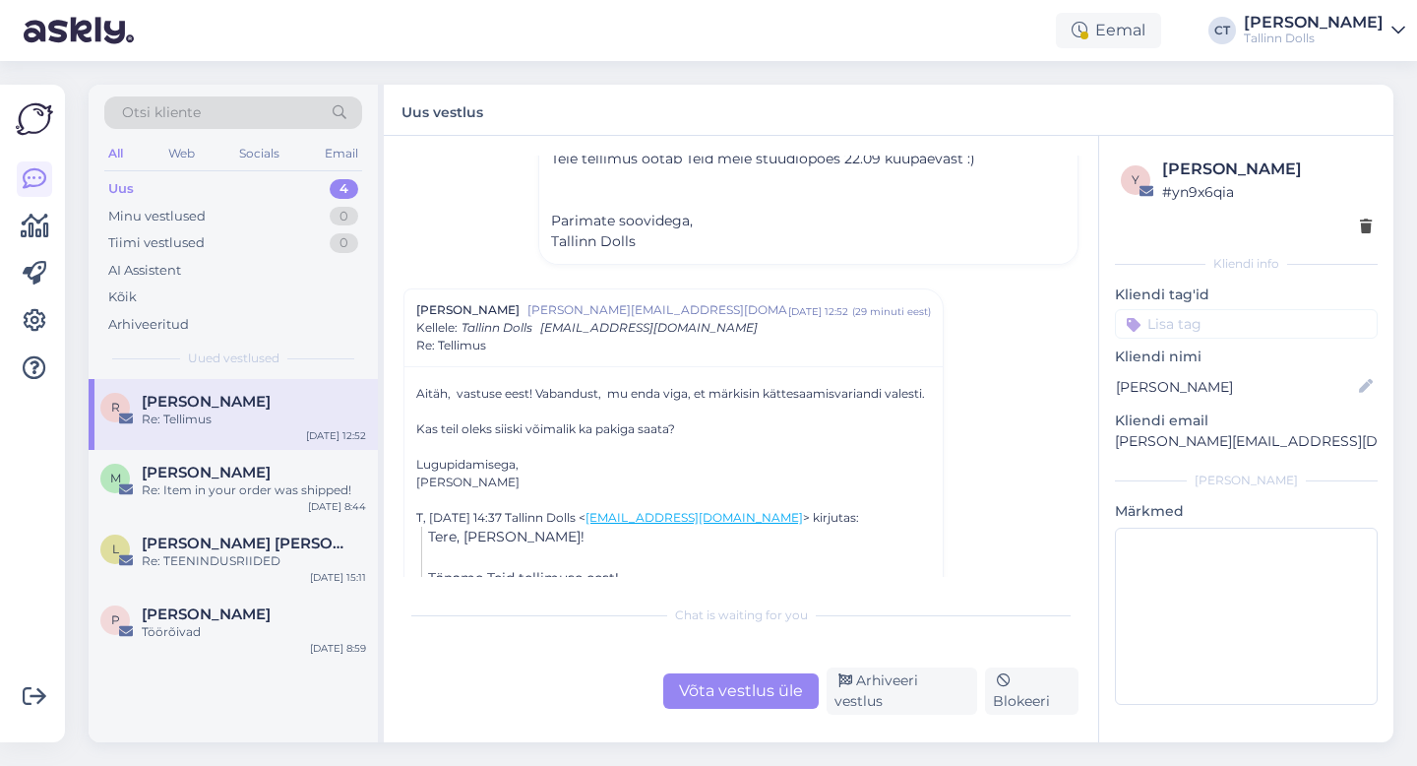
scroll to position [367, 0]
click at [716, 688] on div "Võta vestlus üle" at bounding box center [741, 690] width 156 height 35
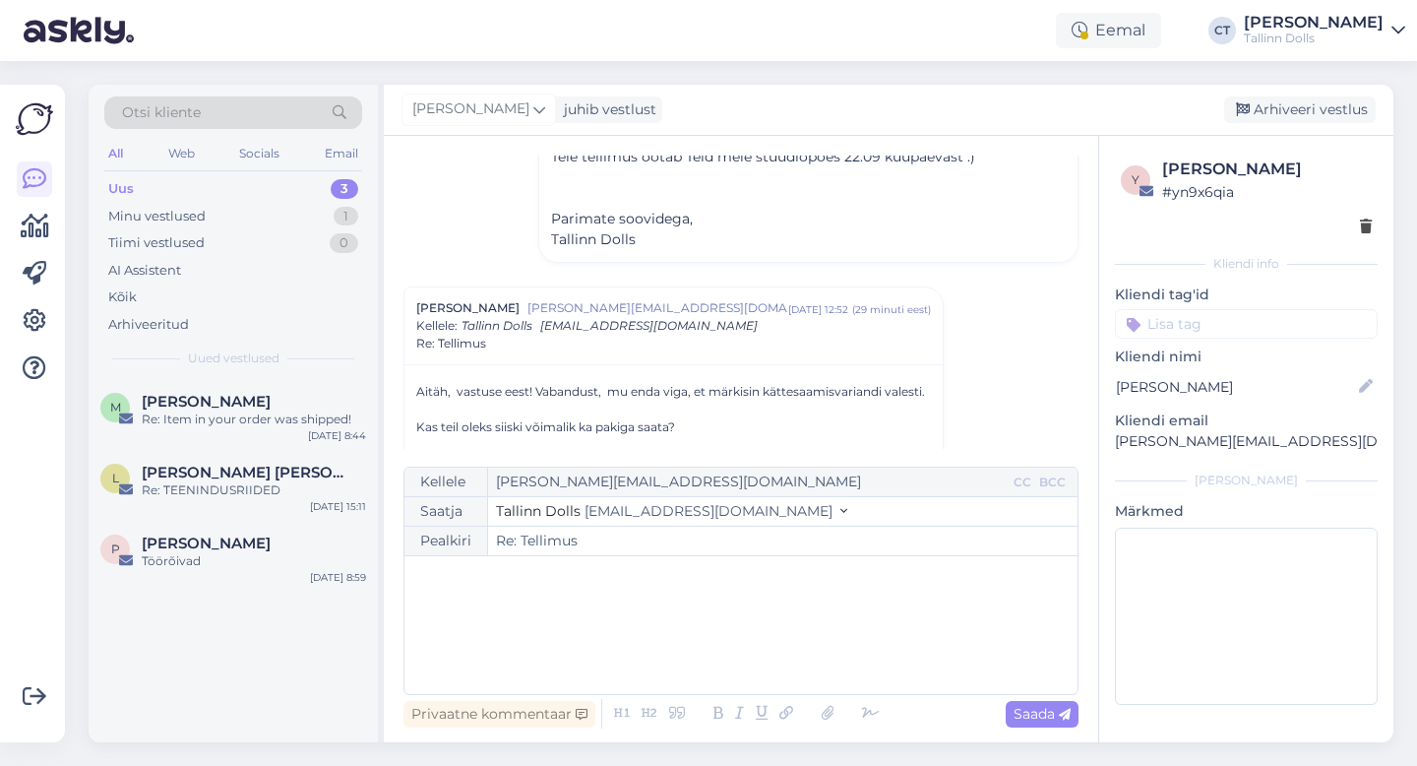
scroll to position [498, 0]
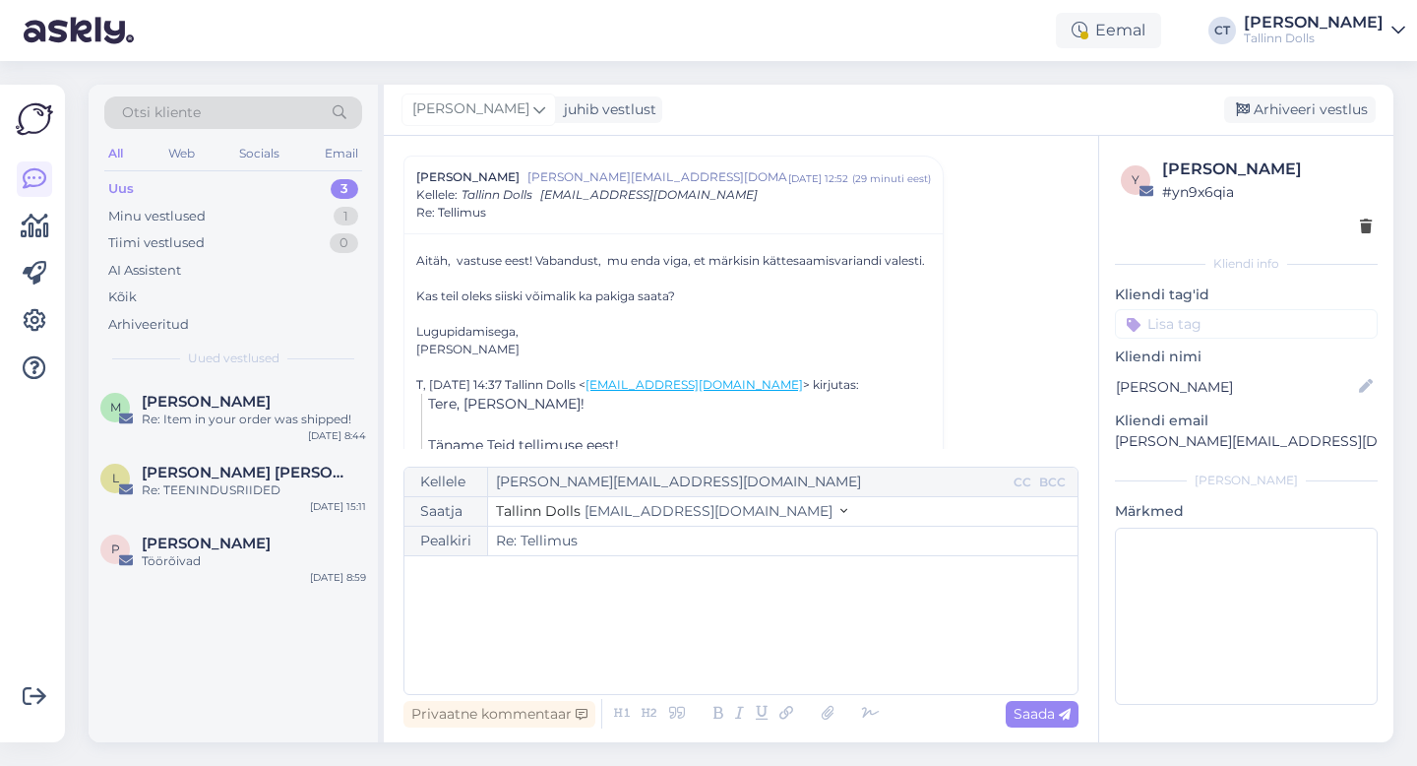
click at [711, 645] on div "﻿" at bounding box center [741, 625] width 654 height 118
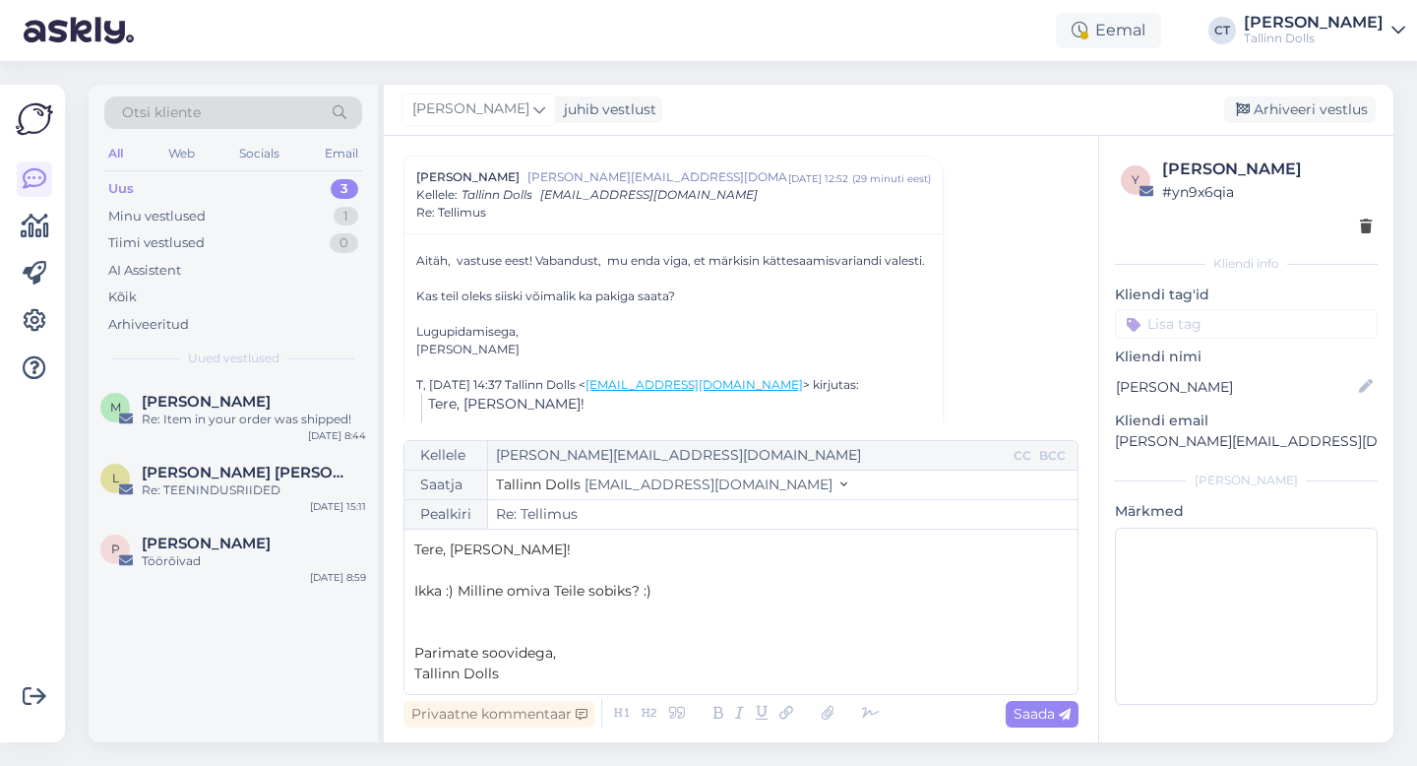
click at [1060, 728] on div "Privaatne kommentaar Saada" at bounding box center [741, 713] width 675 height 37
click at [1060, 714] on icon at bounding box center [1065, 715] width 12 height 12
type input "Re: Re: Tellimus"
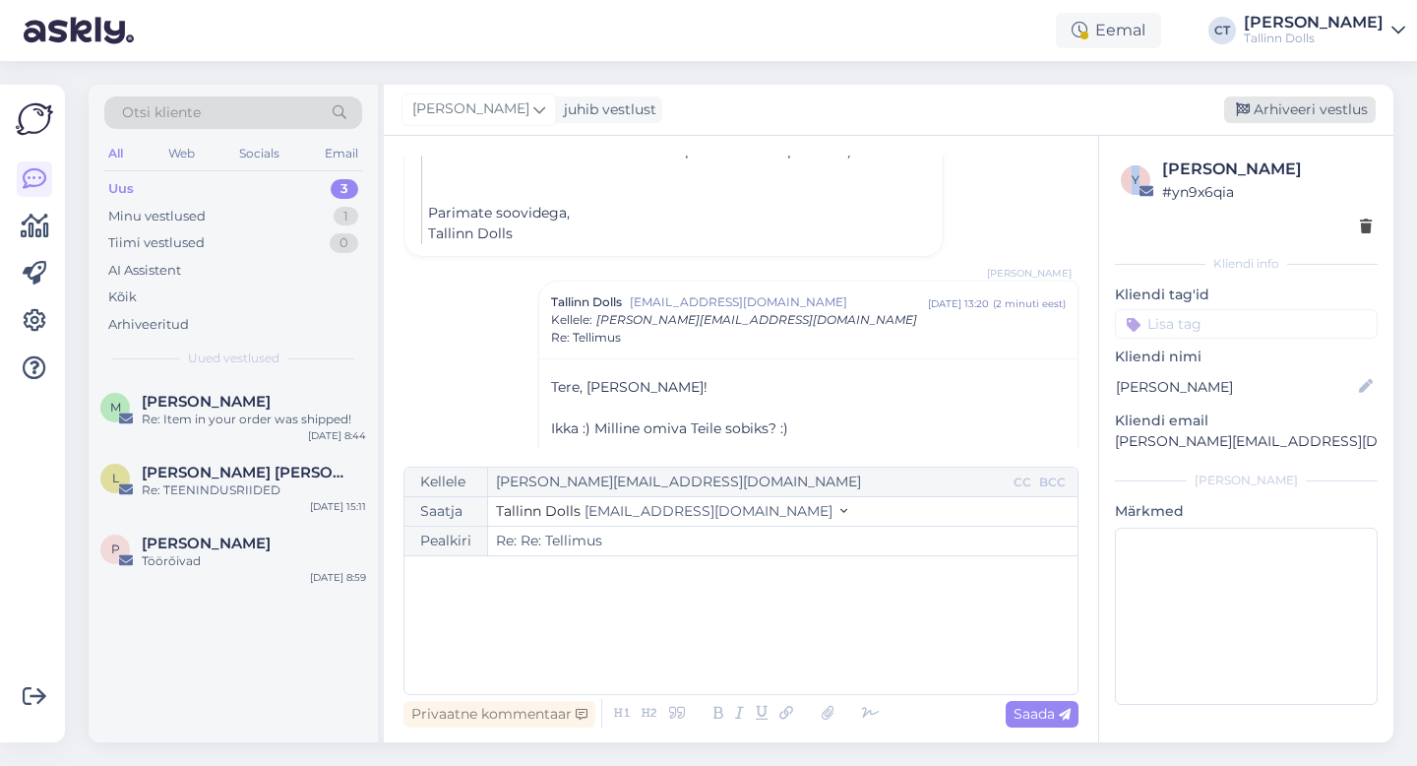
click at [1316, 109] on div "Arhiveeri vestlus" at bounding box center [1300, 109] width 152 height 27
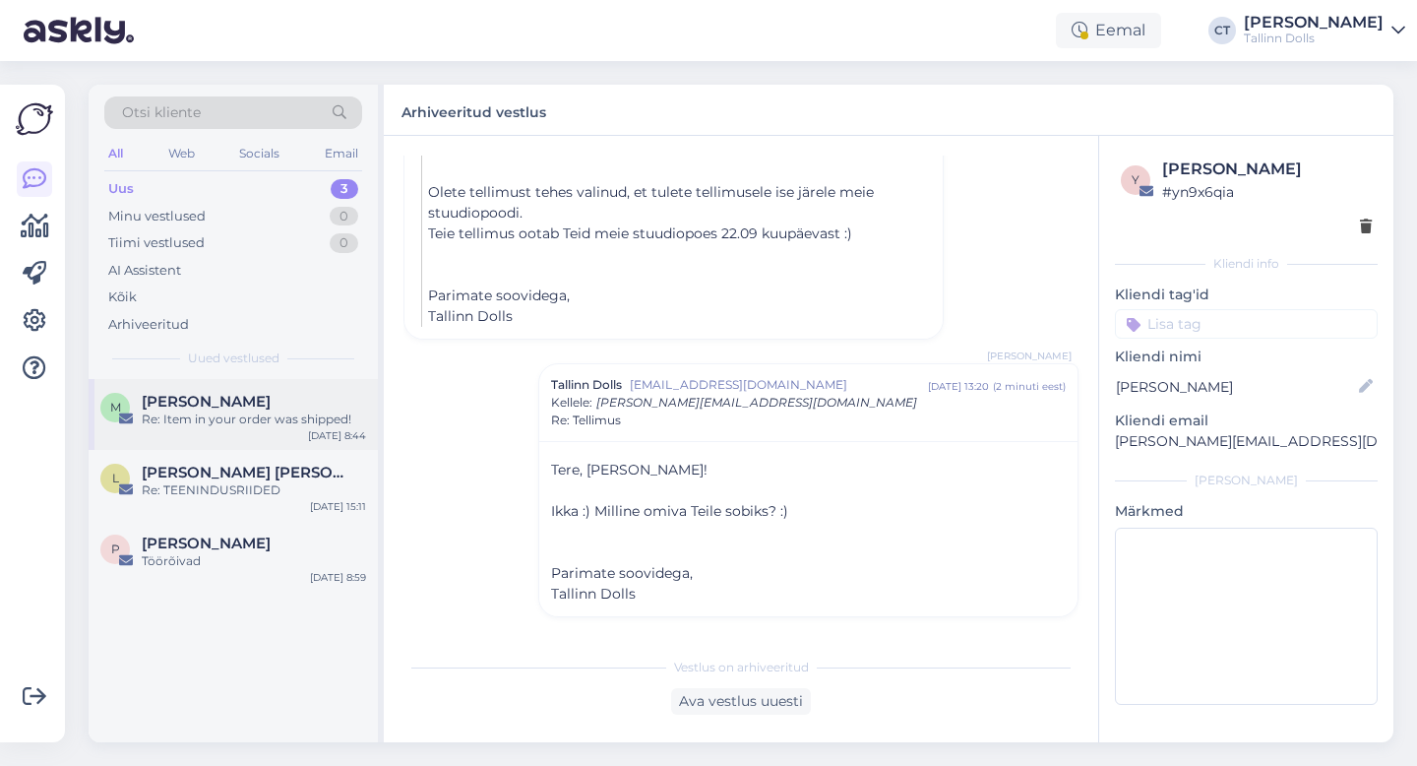
click at [294, 438] on div "M [PERSON_NAME] Re: Item in your order was shipped! [DATE] 8:44" at bounding box center [233, 414] width 289 height 71
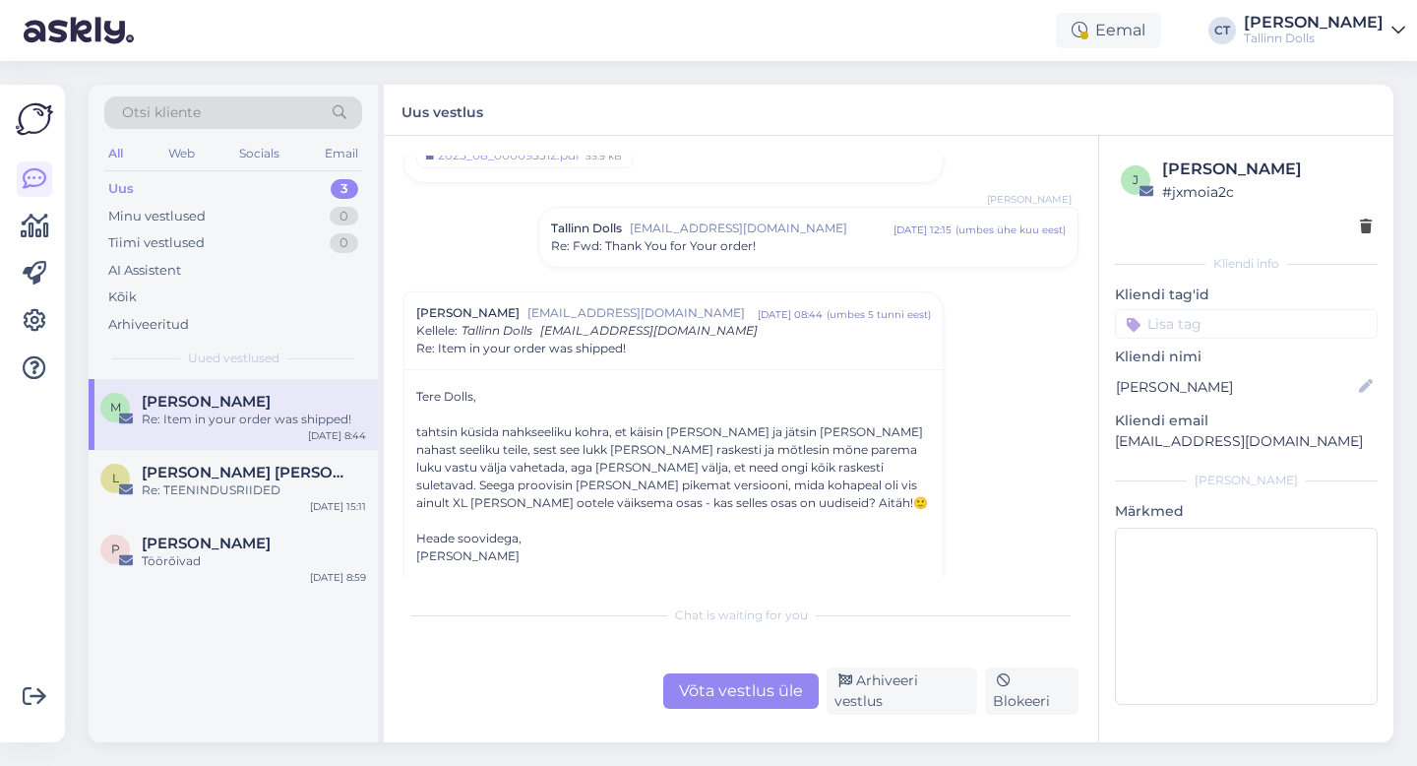
scroll to position [747, 0]
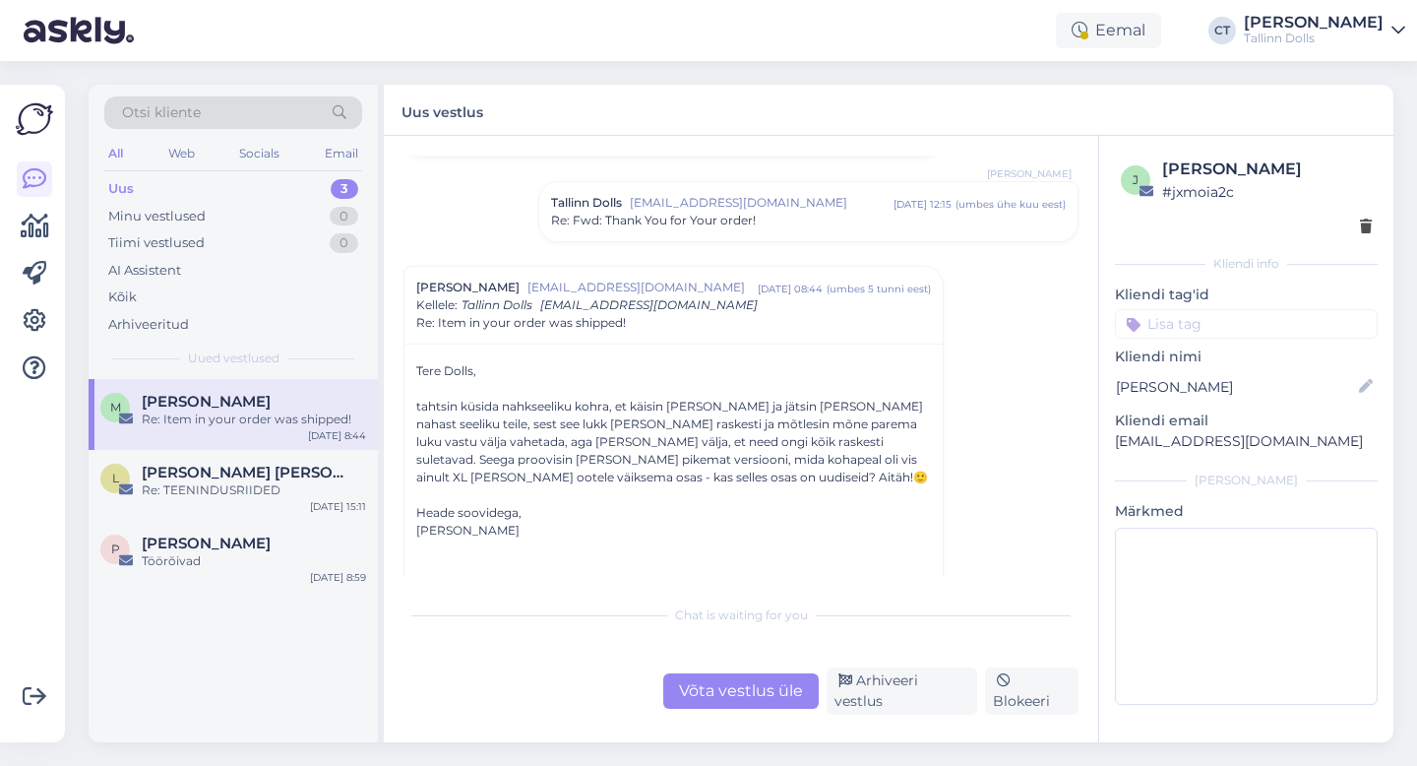
click at [241, 194] on div "Uus 3" at bounding box center [233, 189] width 258 height 28
click at [144, 189] on div "Uus 3" at bounding box center [233, 189] width 258 height 28
click at [188, 184] on div "Uus 3" at bounding box center [233, 189] width 258 height 28
click at [288, 186] on div "Uus 3" at bounding box center [233, 189] width 258 height 28
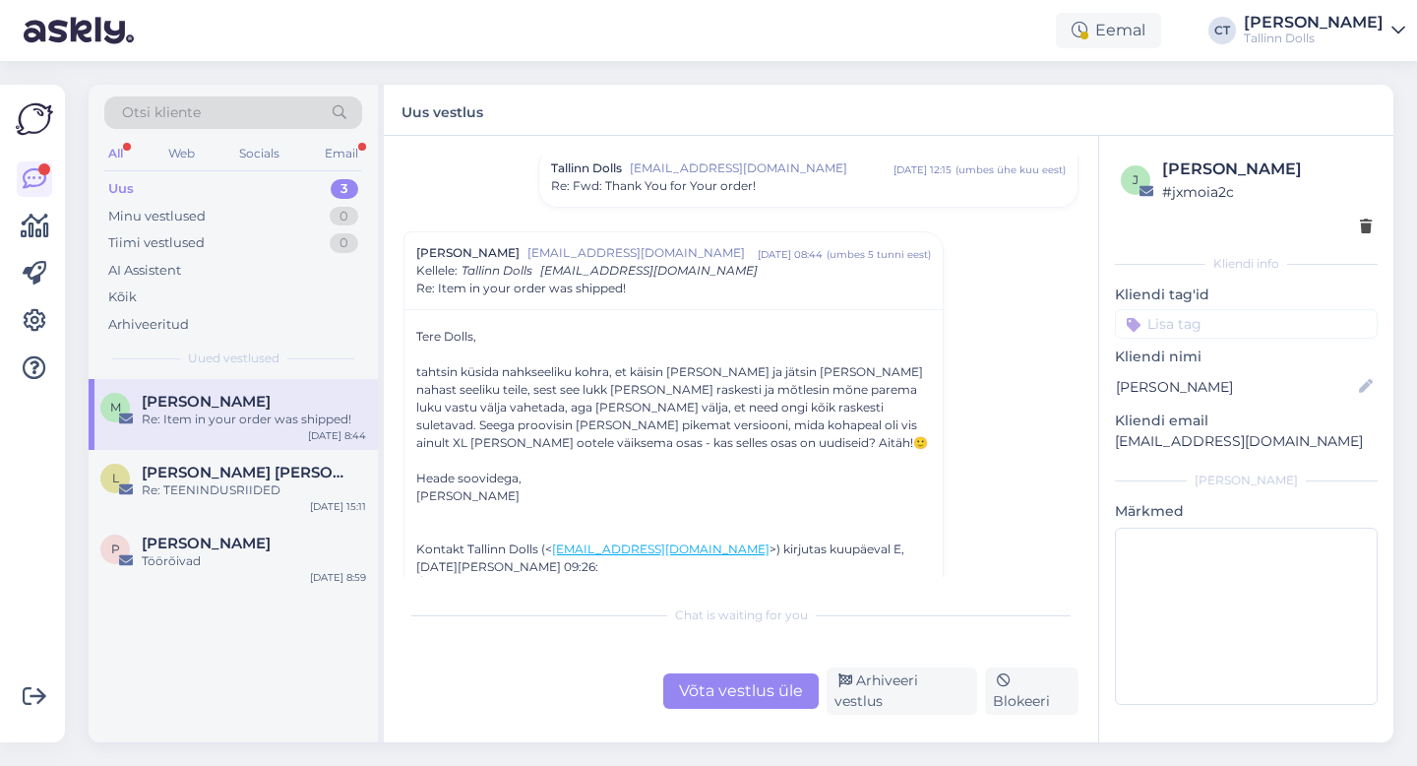
click at [157, 185] on div "Uus 3" at bounding box center [233, 189] width 258 height 28
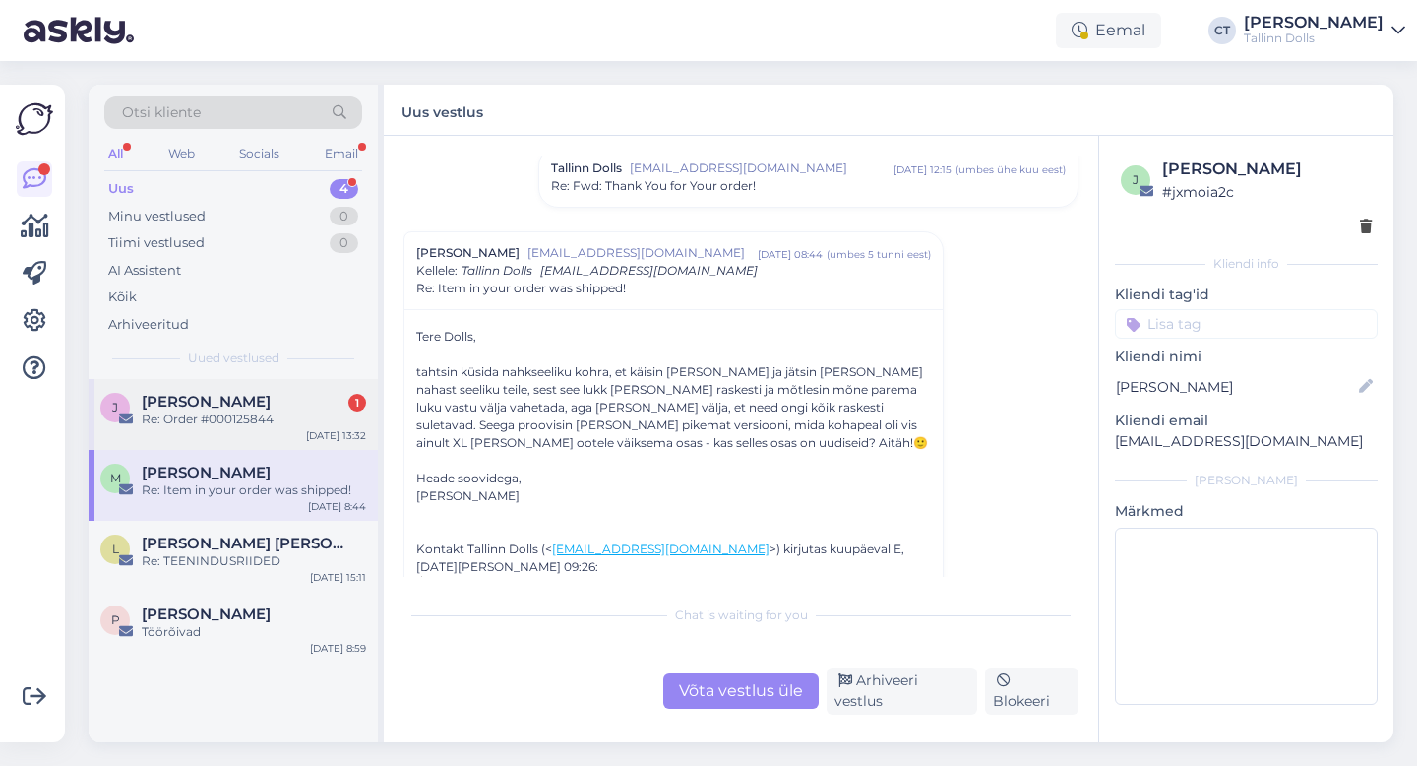
click at [201, 384] on div "[PERSON_NAME] 1 Re: Order #000125844 [DATE] 13:32" at bounding box center [233, 414] width 289 height 71
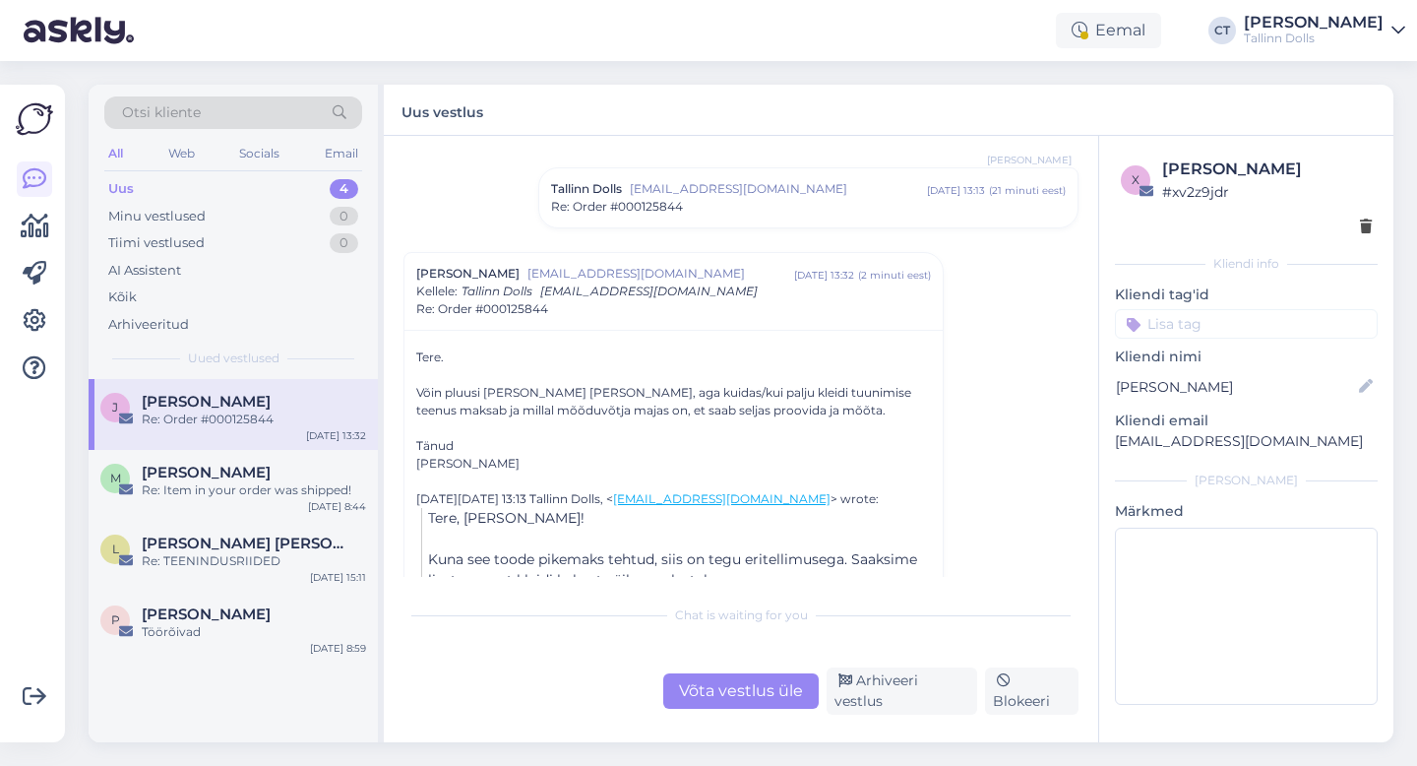
scroll to position [1143, 0]
click at [733, 708] on div "Võta vestlus üle" at bounding box center [741, 690] width 156 height 35
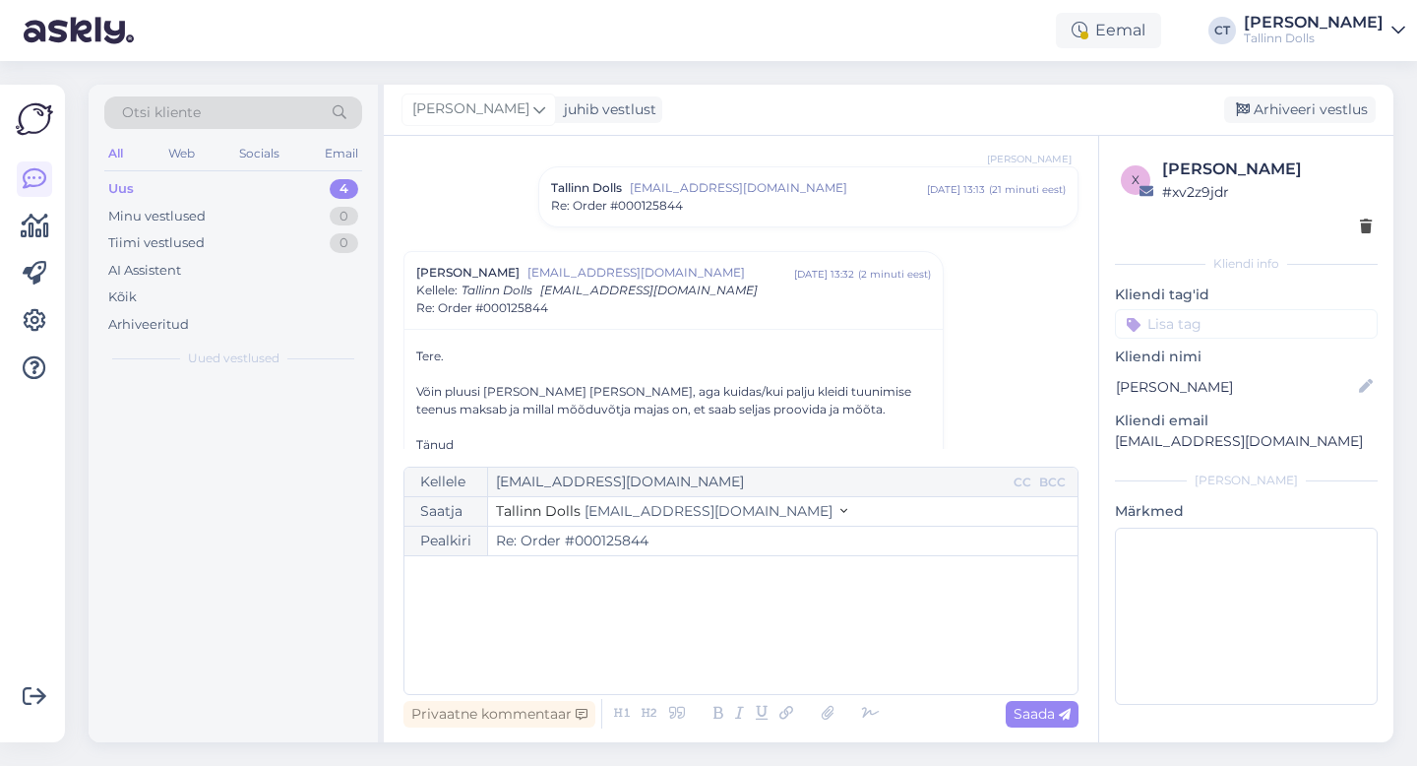
scroll to position [1238, 0]
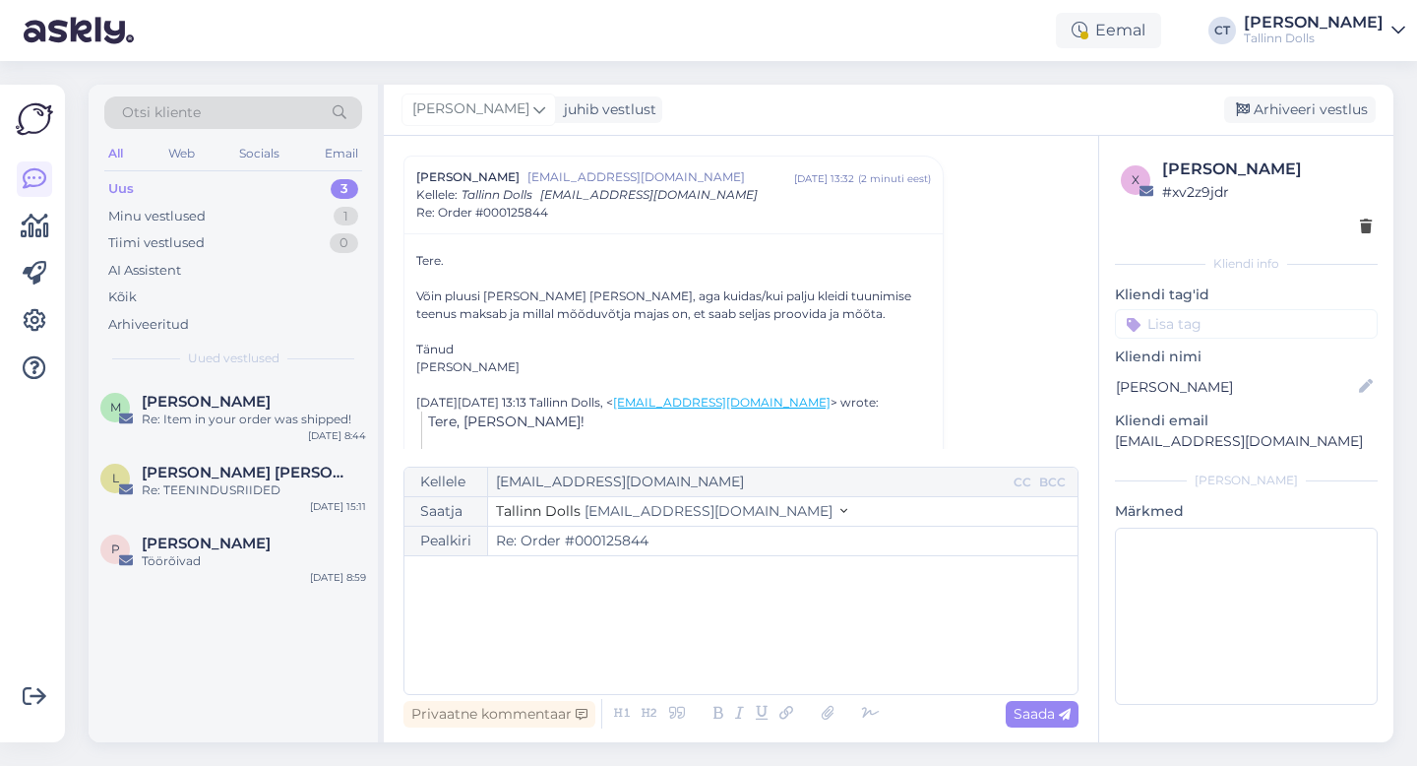
click at [734, 663] on div "﻿" at bounding box center [741, 625] width 654 height 118
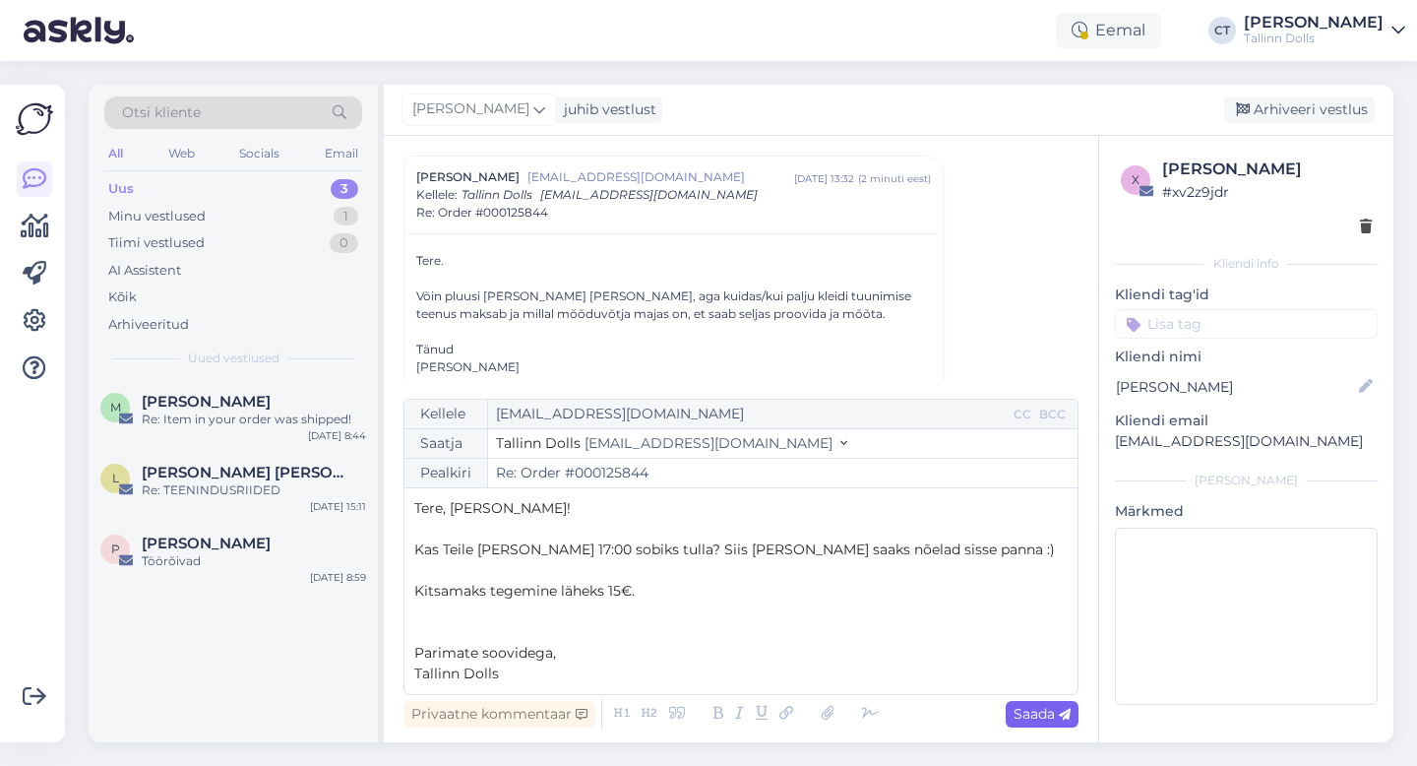
click at [1042, 716] on span "Saada" at bounding box center [1042, 714] width 57 height 18
type input "Re: Re: Order #000125844"
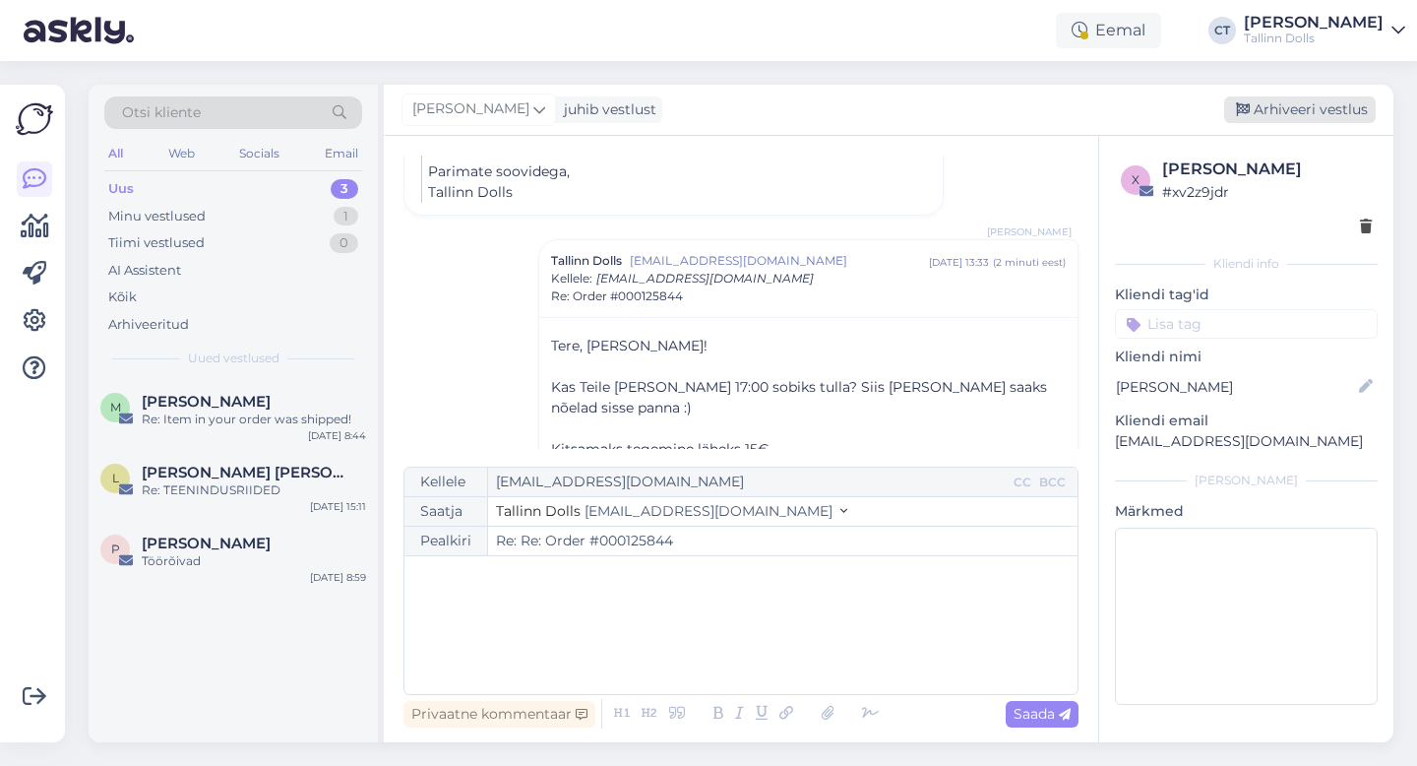
click at [1282, 102] on div "Arhiveeri vestlus" at bounding box center [1300, 109] width 152 height 27
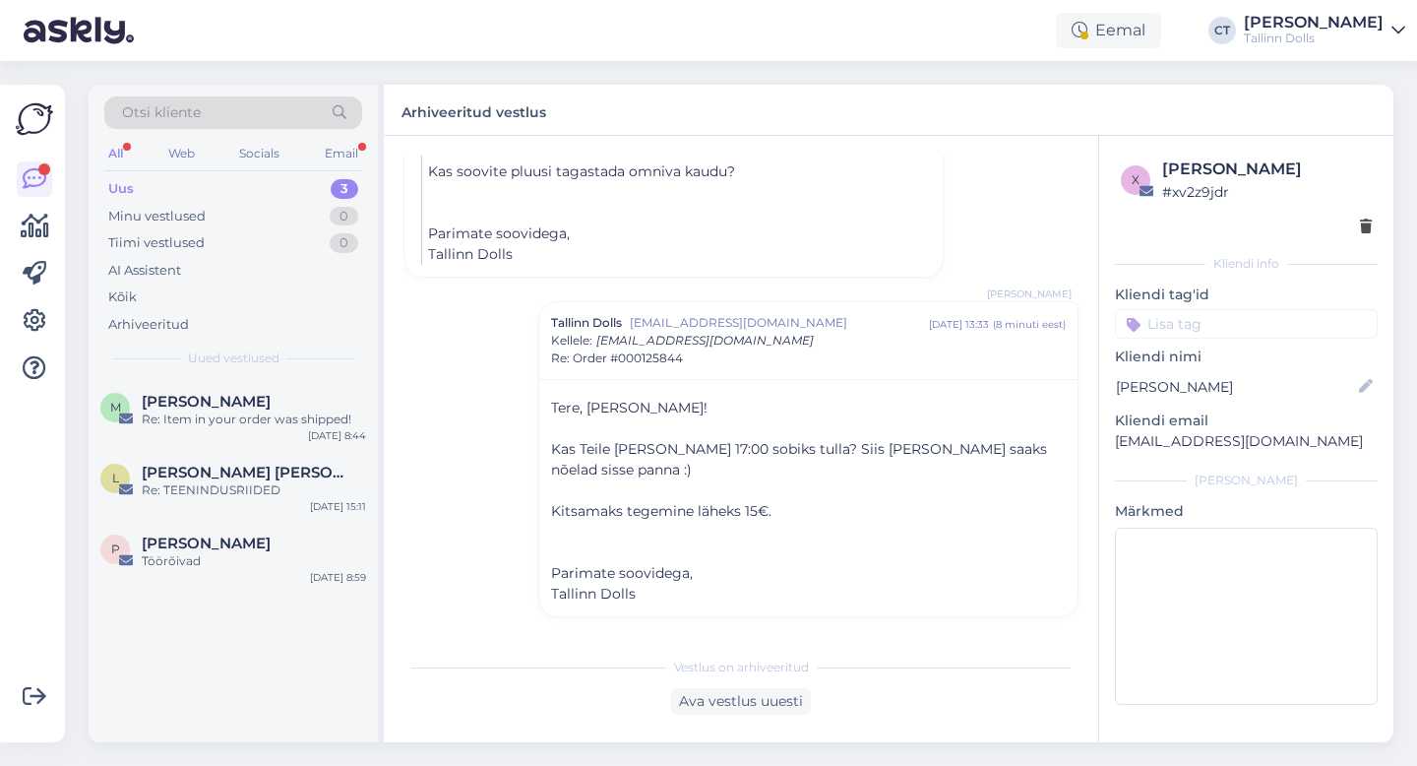
scroll to position [1745, 0]
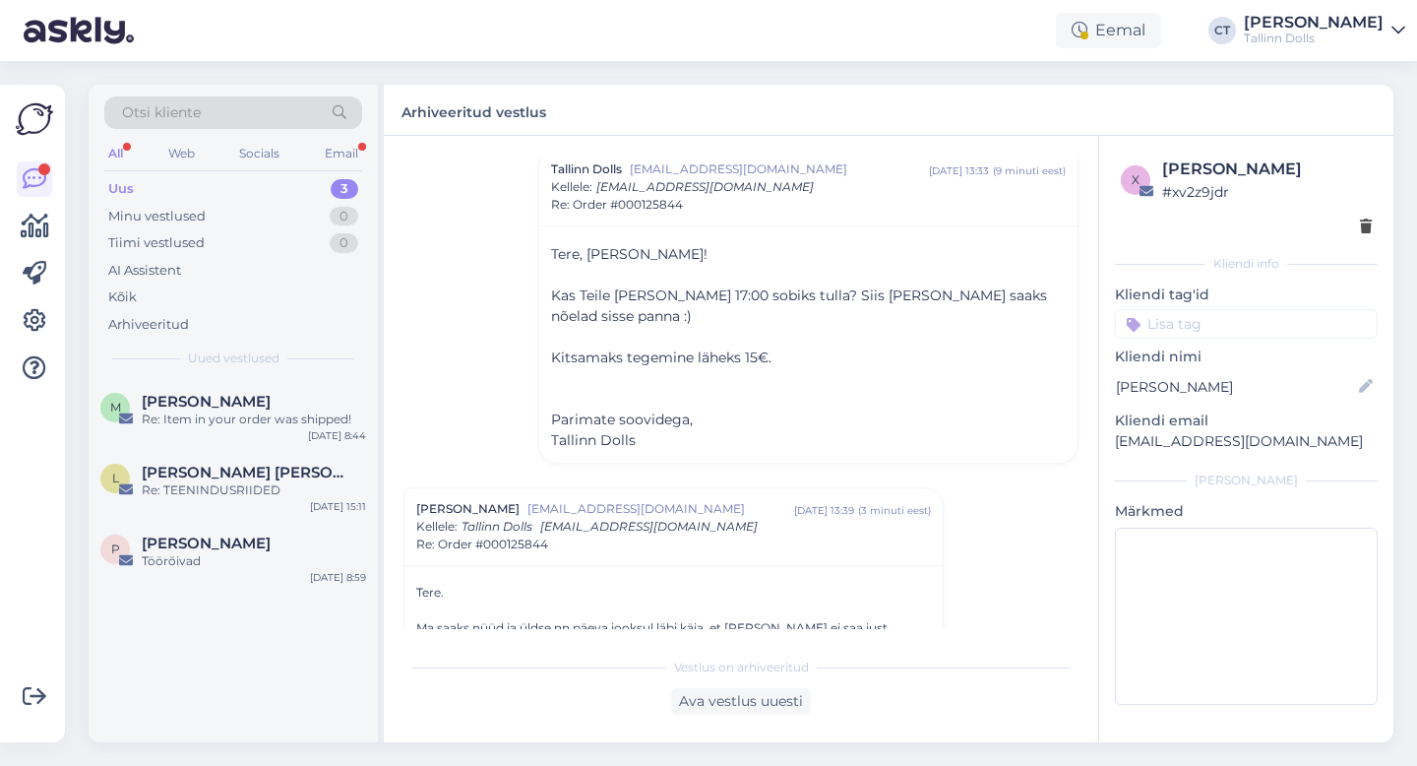
click at [222, 169] on div "All Web Socials Email" at bounding box center [233, 156] width 258 height 31
click at [216, 187] on div "Uus 3" at bounding box center [233, 189] width 258 height 28
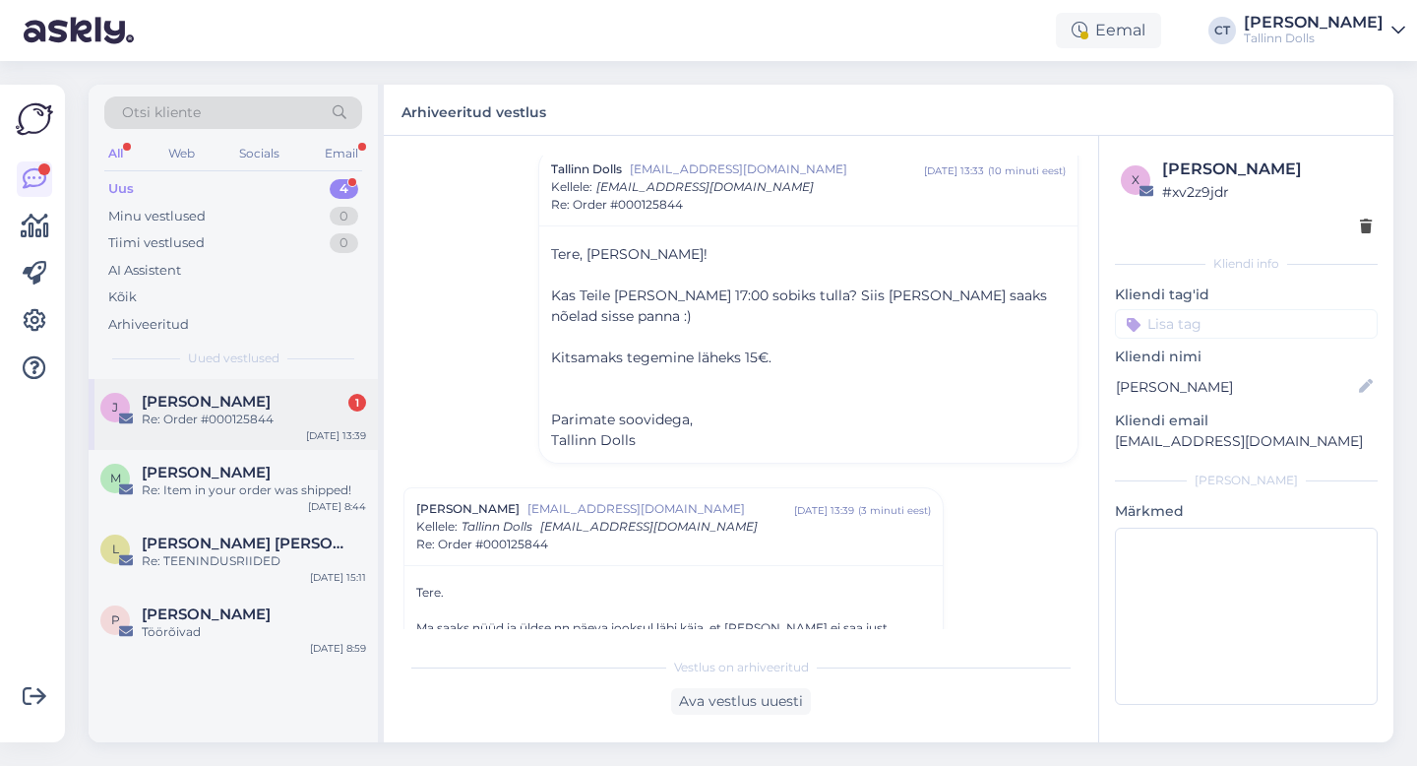
click at [250, 407] on div "[PERSON_NAME] 1" at bounding box center [254, 402] width 224 height 18
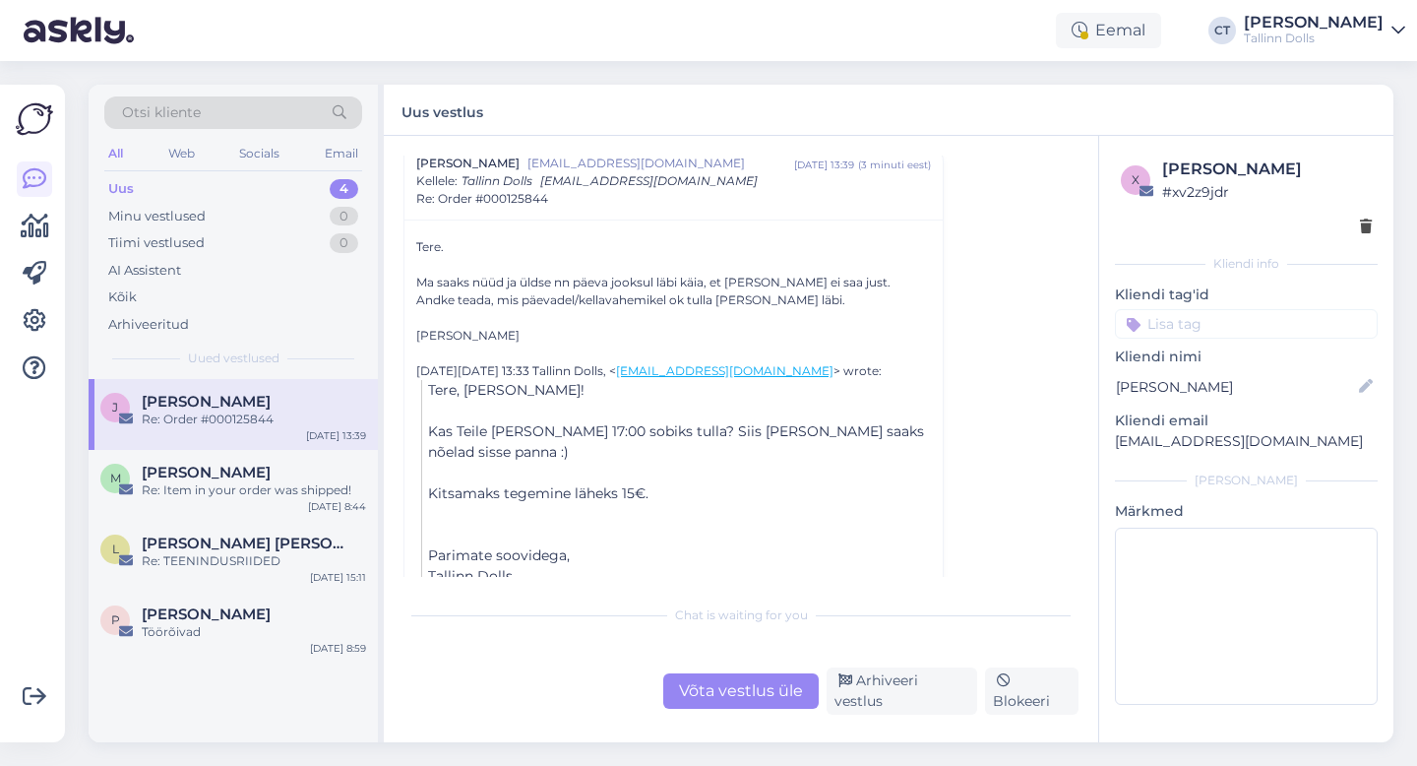
scroll to position [1412, 0]
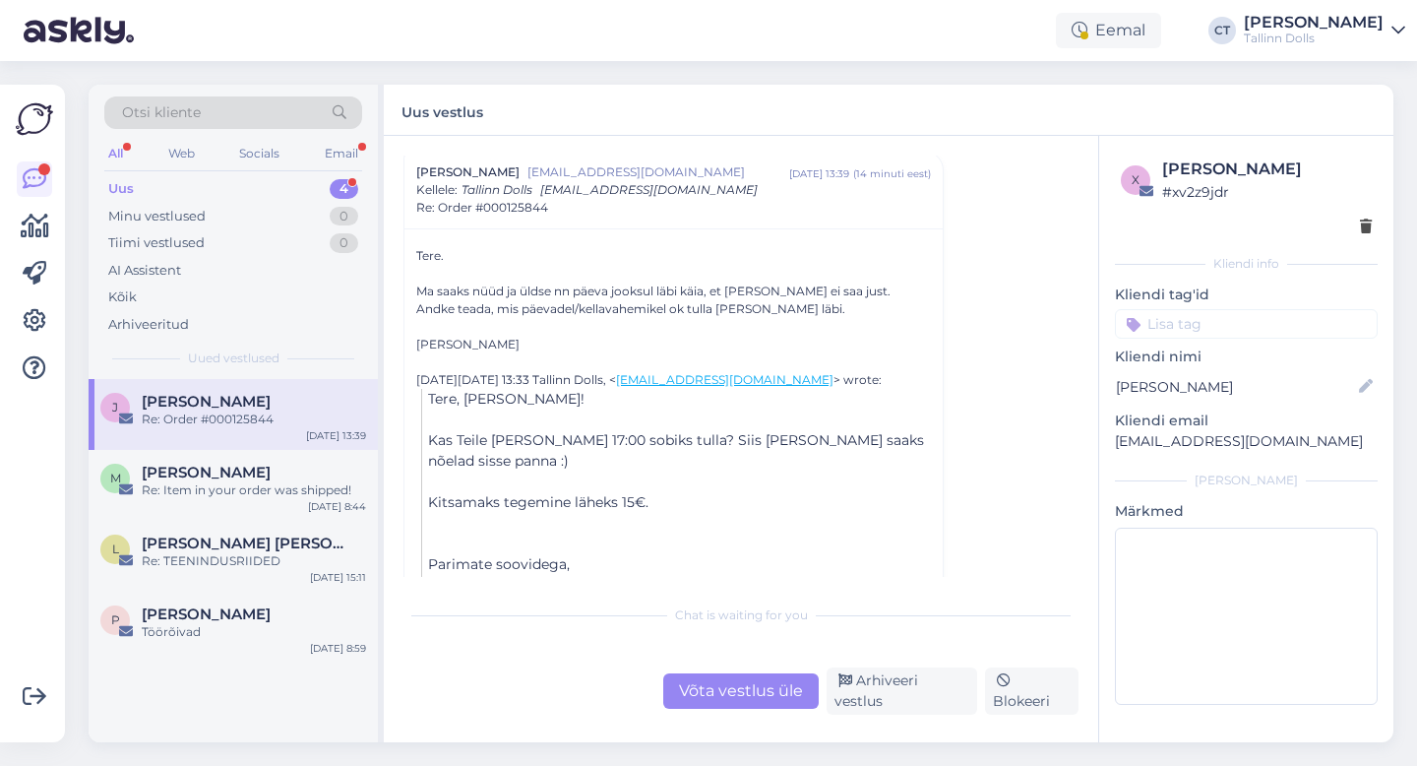
click at [132, 183] on div "Uus" at bounding box center [121, 189] width 26 height 20
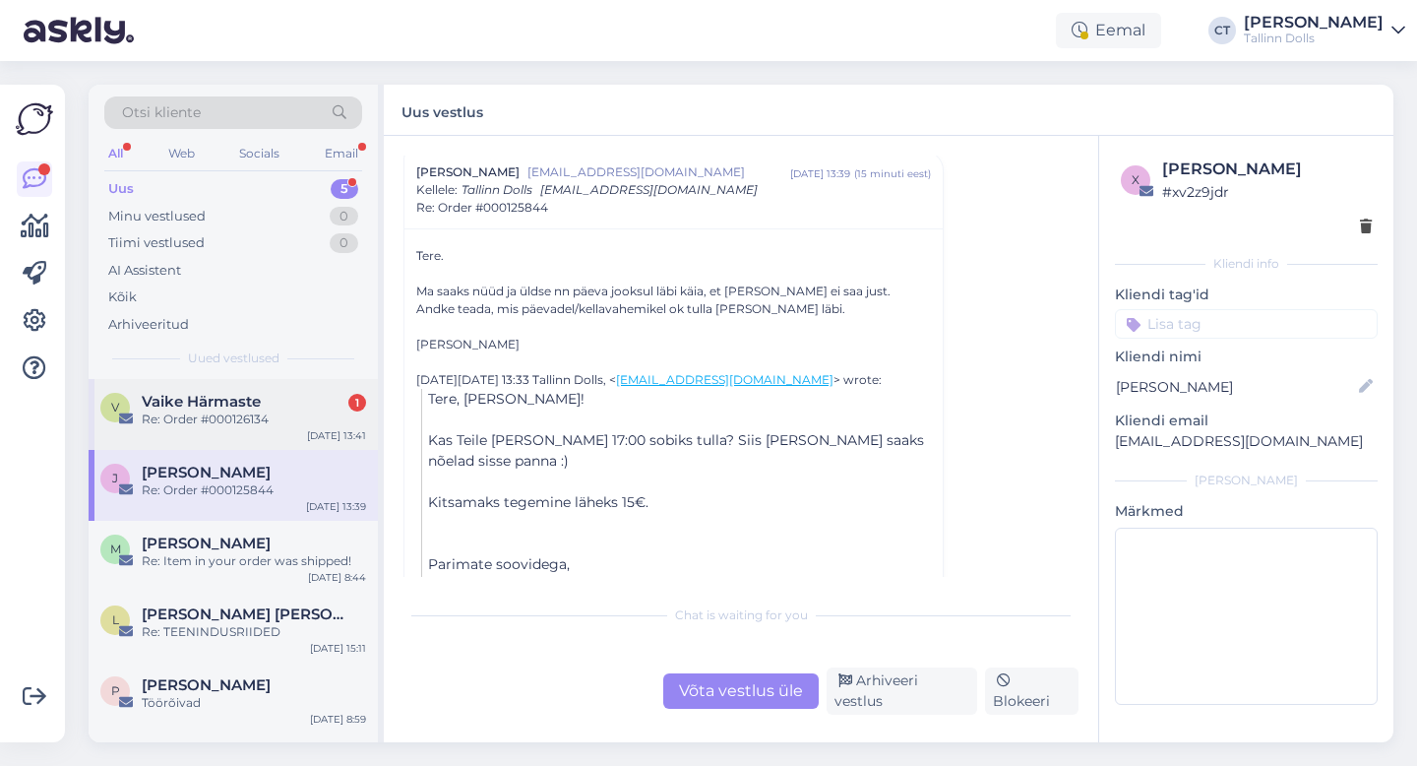
click at [271, 421] on div "Re: Order #000126134" at bounding box center [254, 419] width 224 height 18
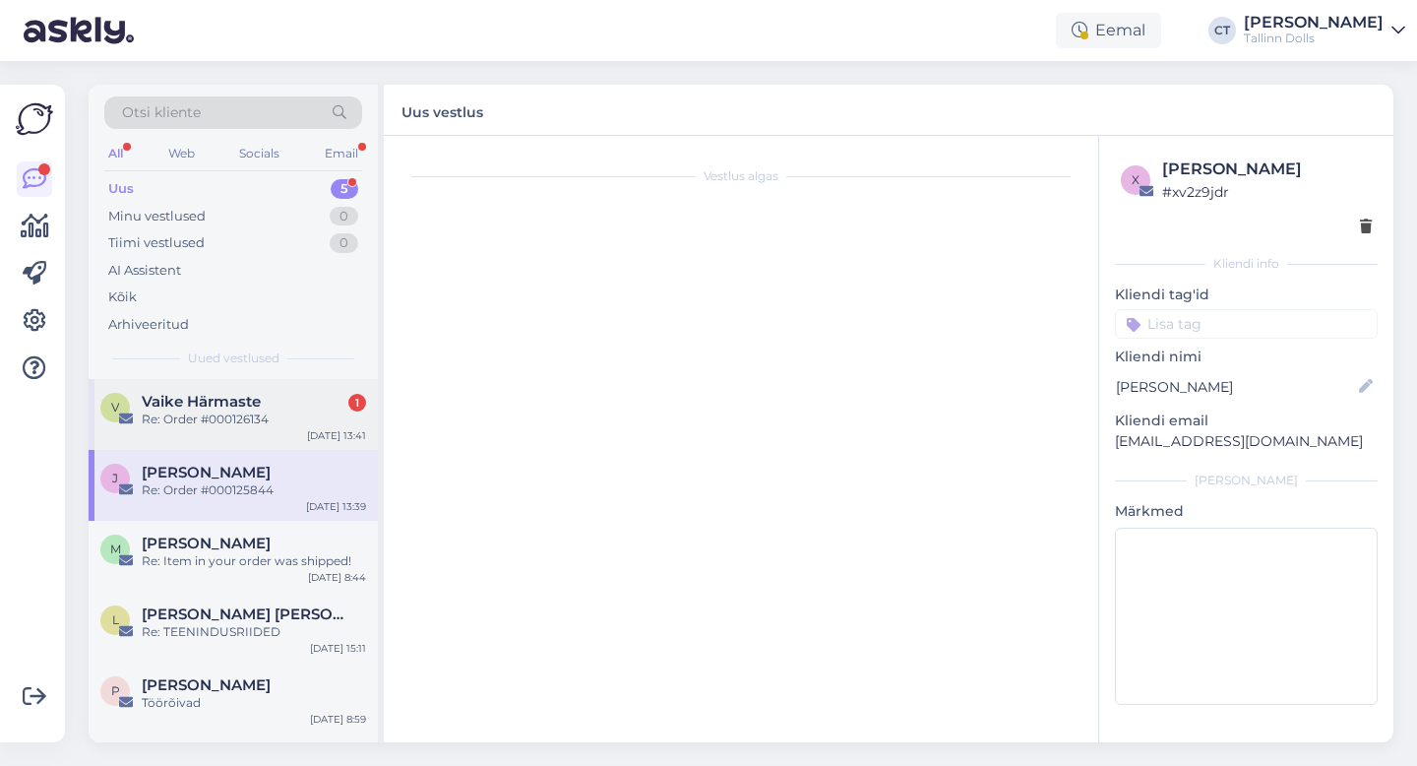
scroll to position [0, 0]
click at [225, 402] on span "Vaike Härmaste" at bounding box center [201, 402] width 119 height 18
click at [186, 188] on div "Uus 5" at bounding box center [233, 189] width 258 height 28
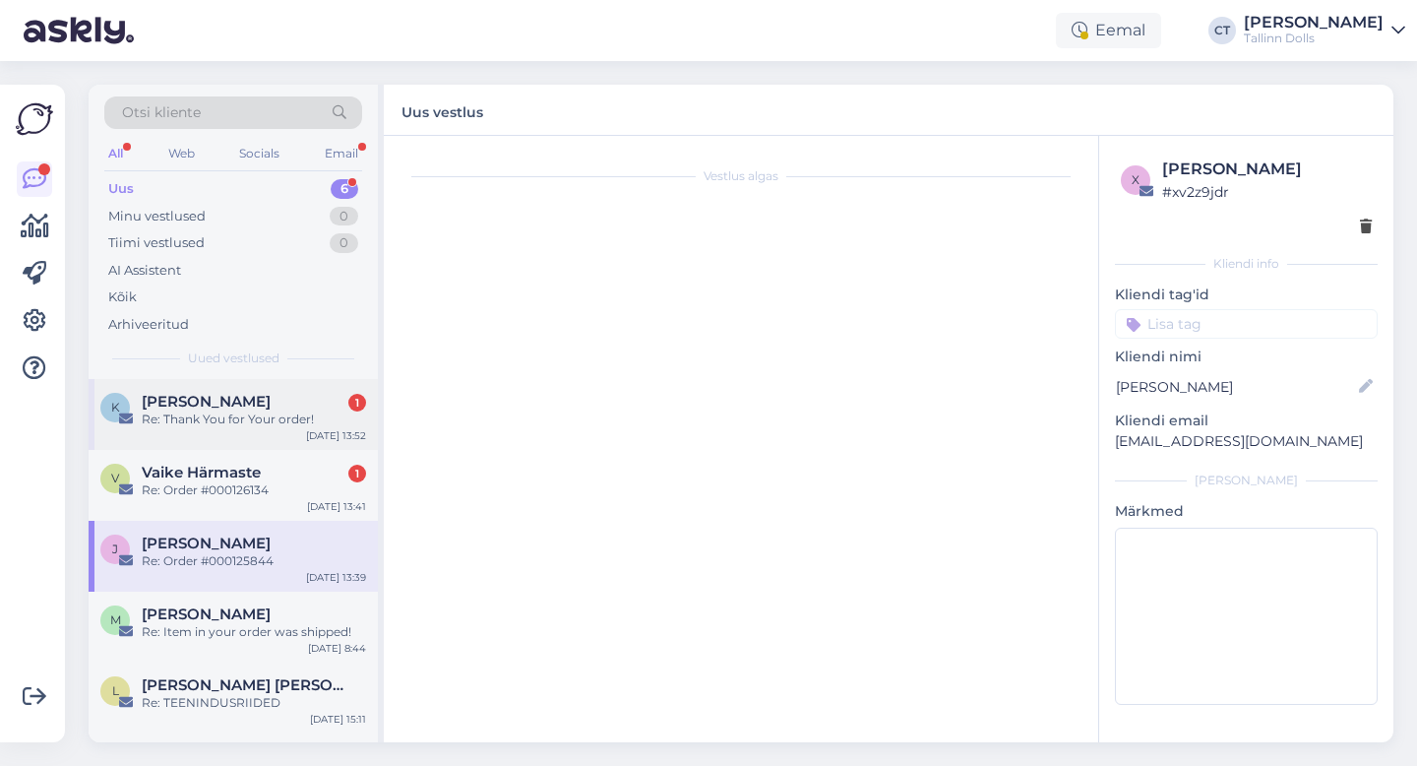
click at [197, 411] on div "Re: Thank You for Your order!" at bounding box center [254, 419] width 224 height 18
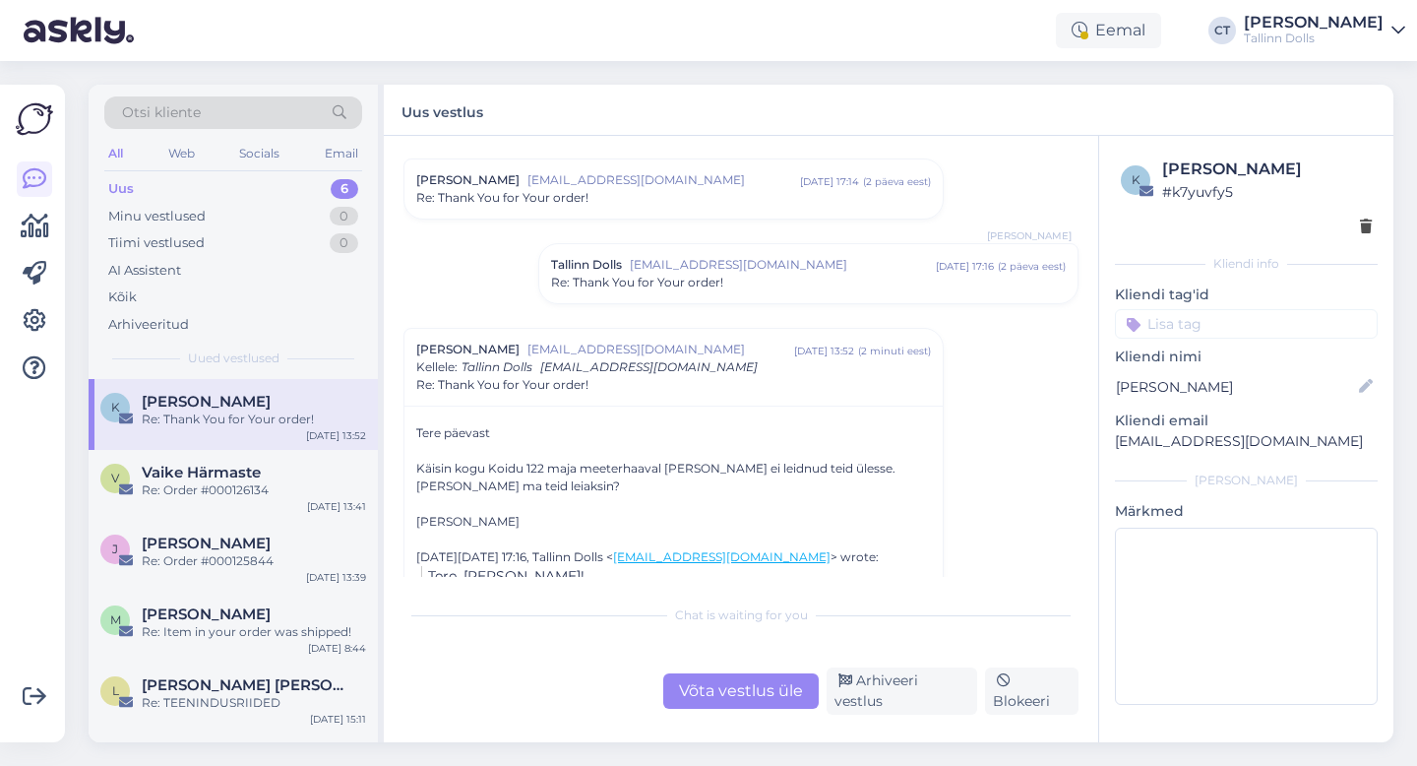
scroll to position [211, 0]
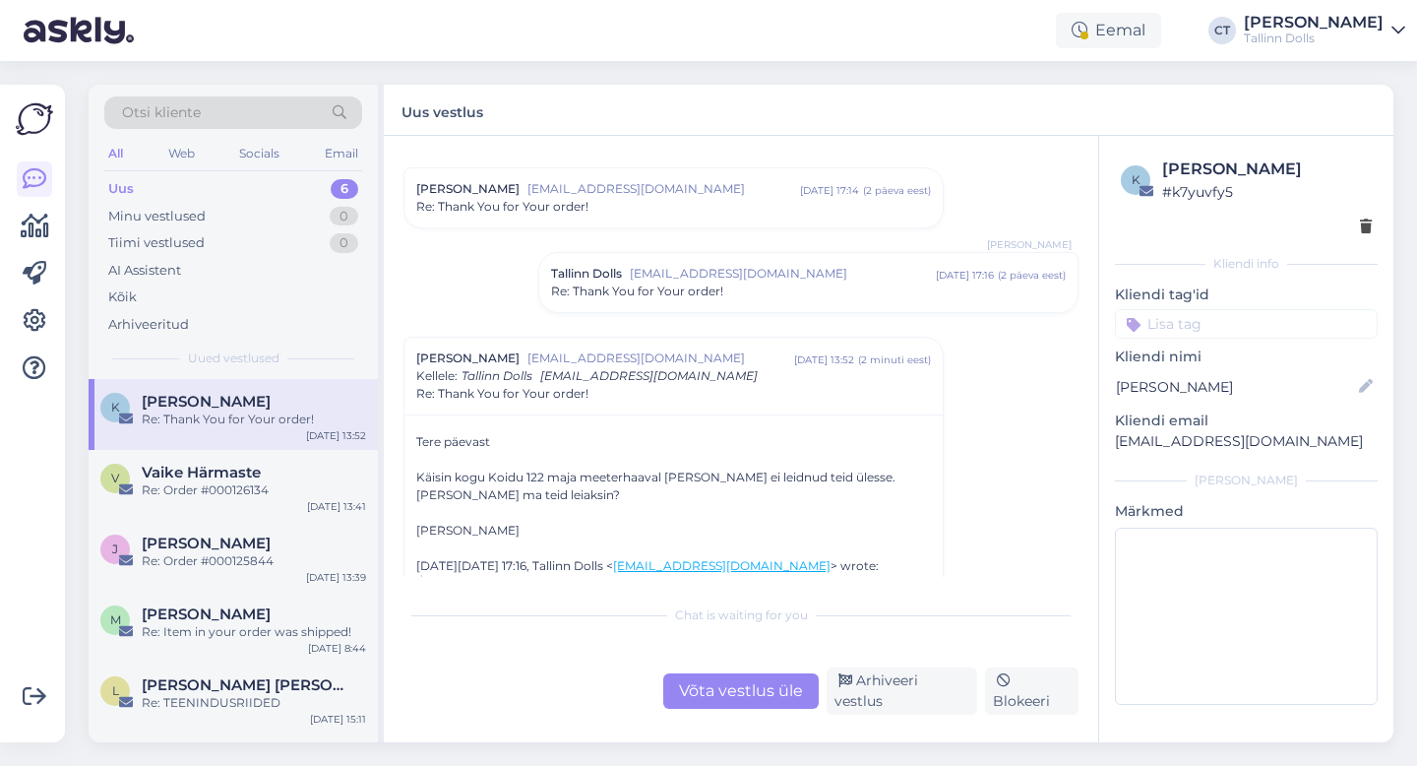
click at [704, 295] on span "Re: Thank You for Your order!" at bounding box center [637, 291] width 172 height 18
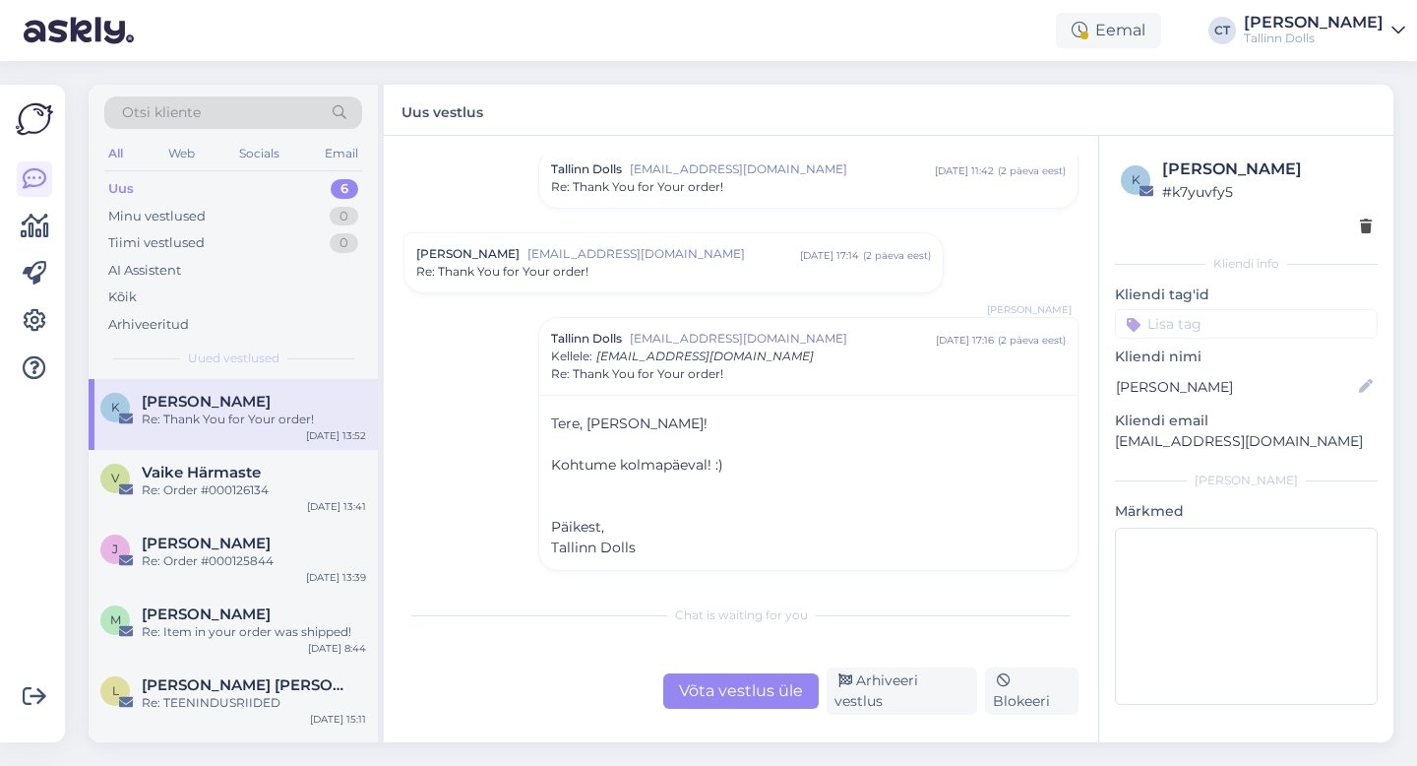
scroll to position [145, 0]
click at [693, 270] on div "Re: Thank You for Your order!" at bounding box center [673, 273] width 515 height 18
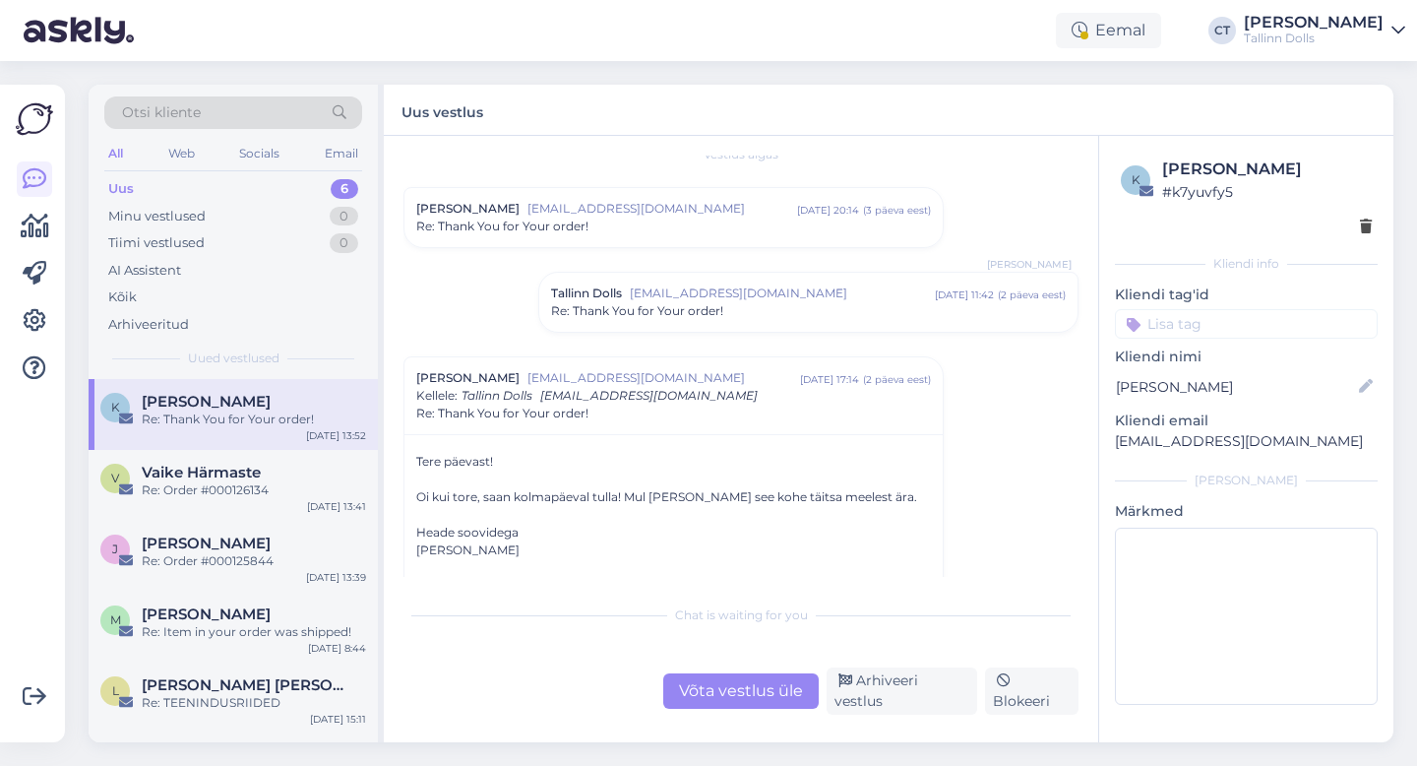
scroll to position [21, 0]
click at [714, 316] on span "Re: Thank You for Your order!" at bounding box center [637, 312] width 172 height 18
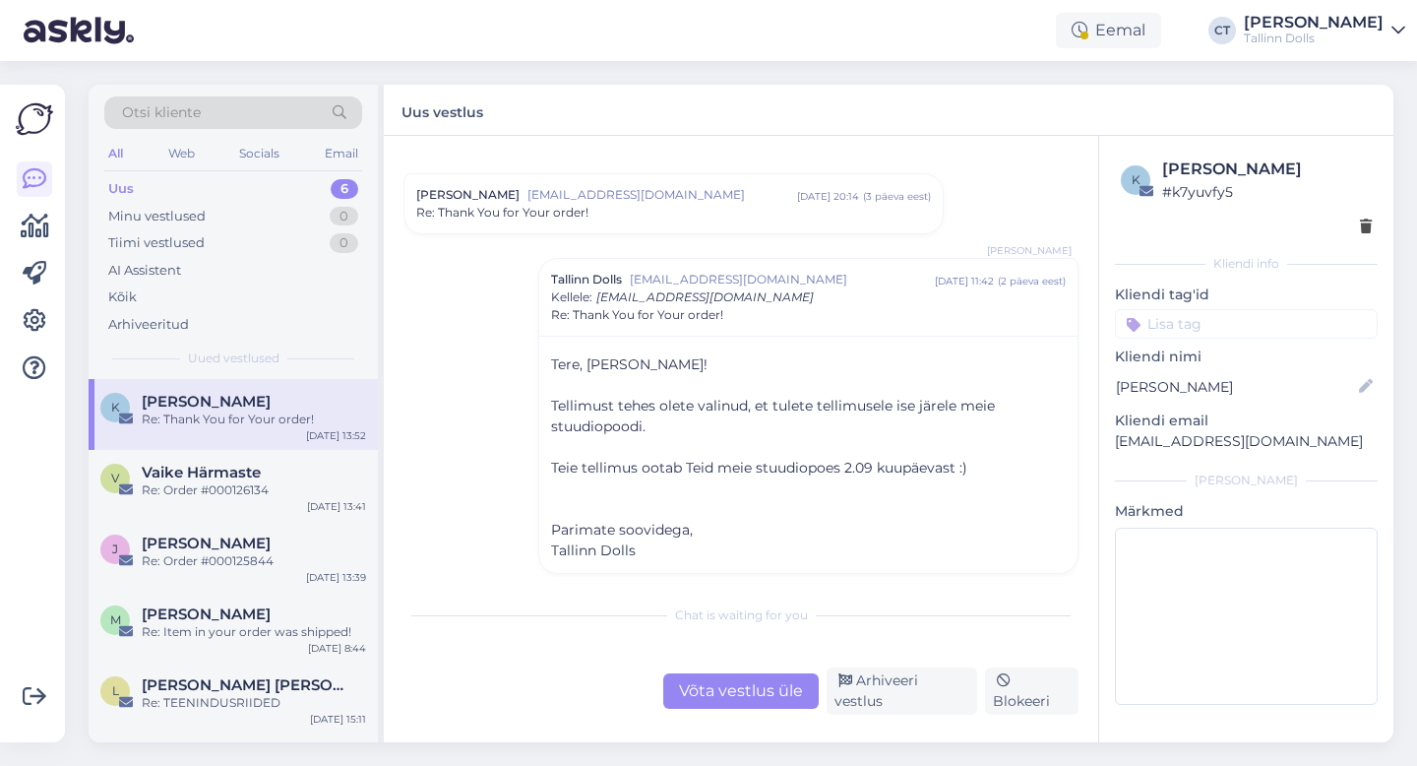
scroll to position [37, 0]
click at [734, 694] on div "Võta vestlus üle" at bounding box center [741, 690] width 156 height 35
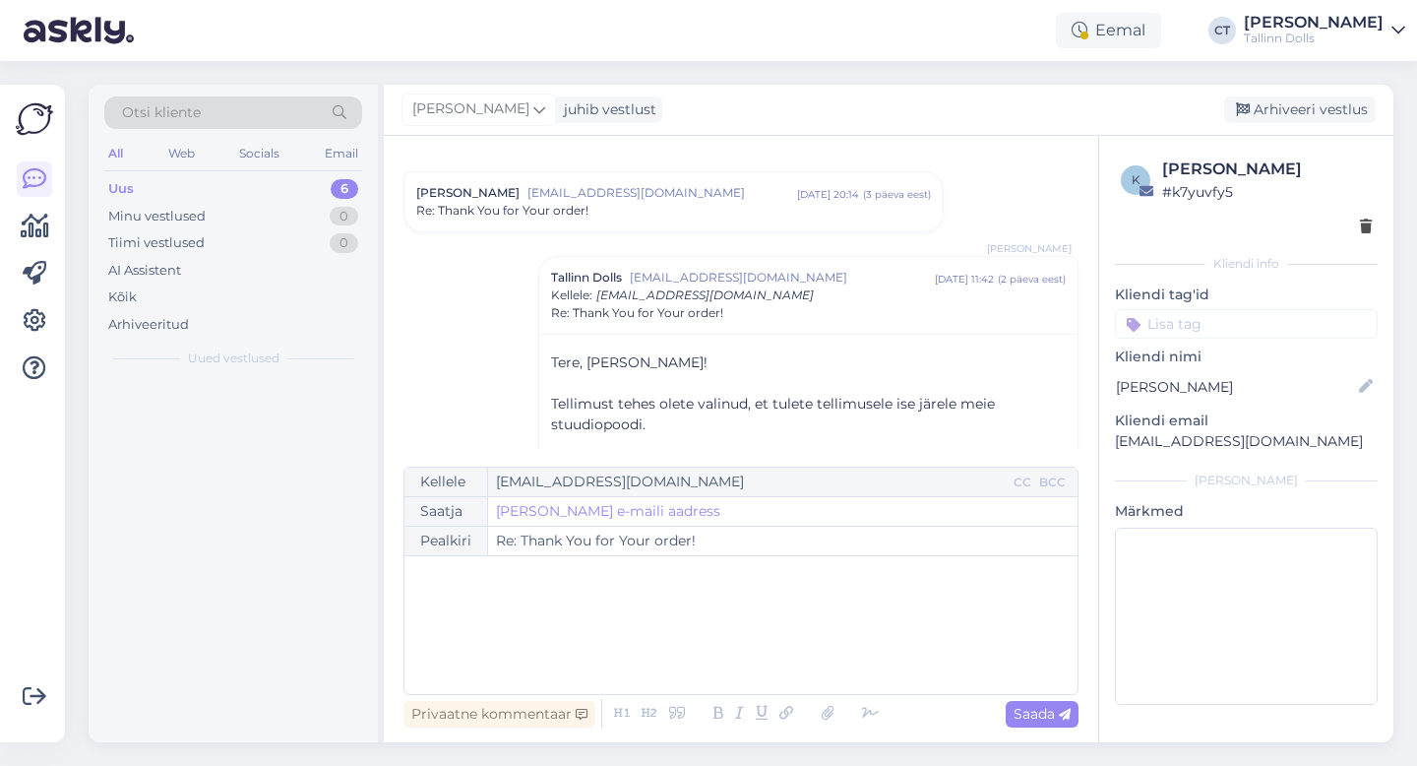
scroll to position [1236, 0]
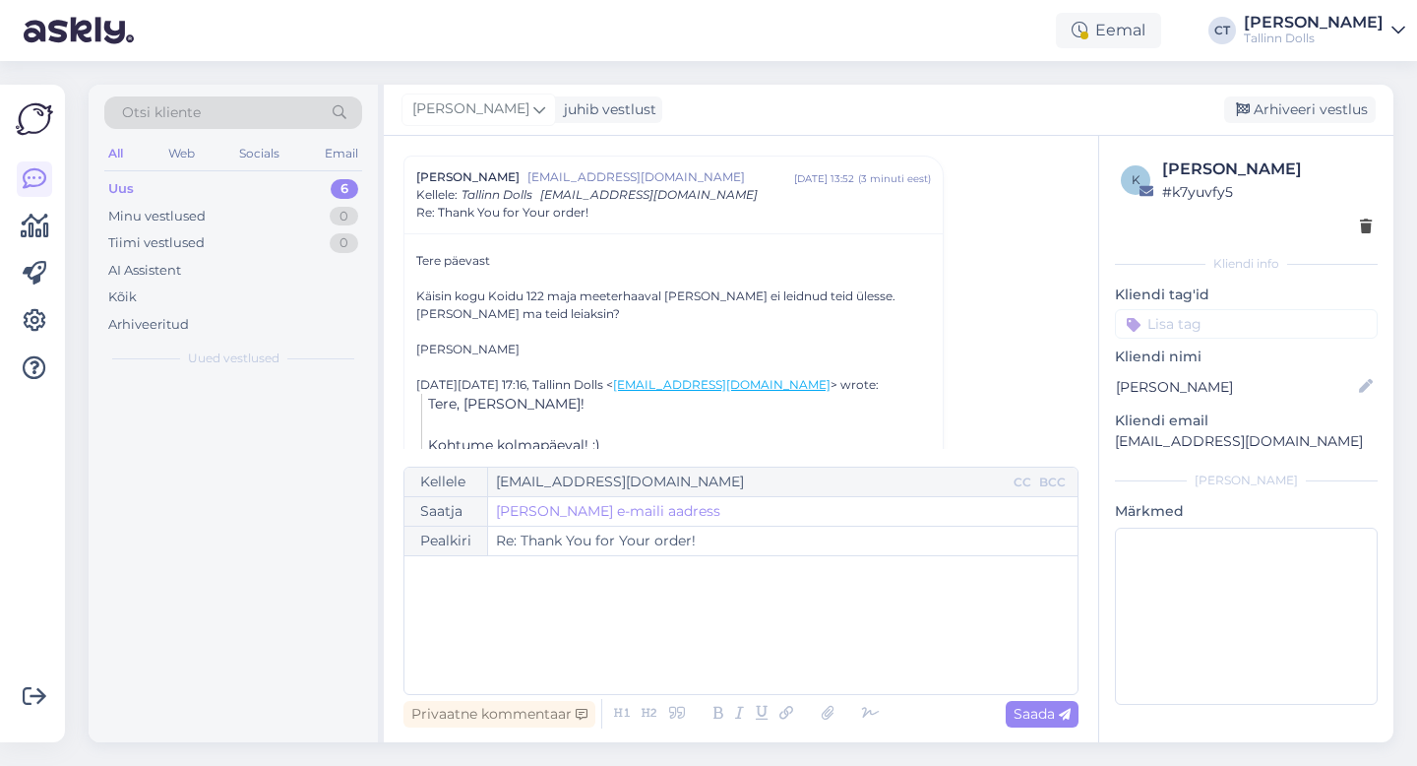
click at [735, 652] on div "﻿" at bounding box center [741, 625] width 654 height 118
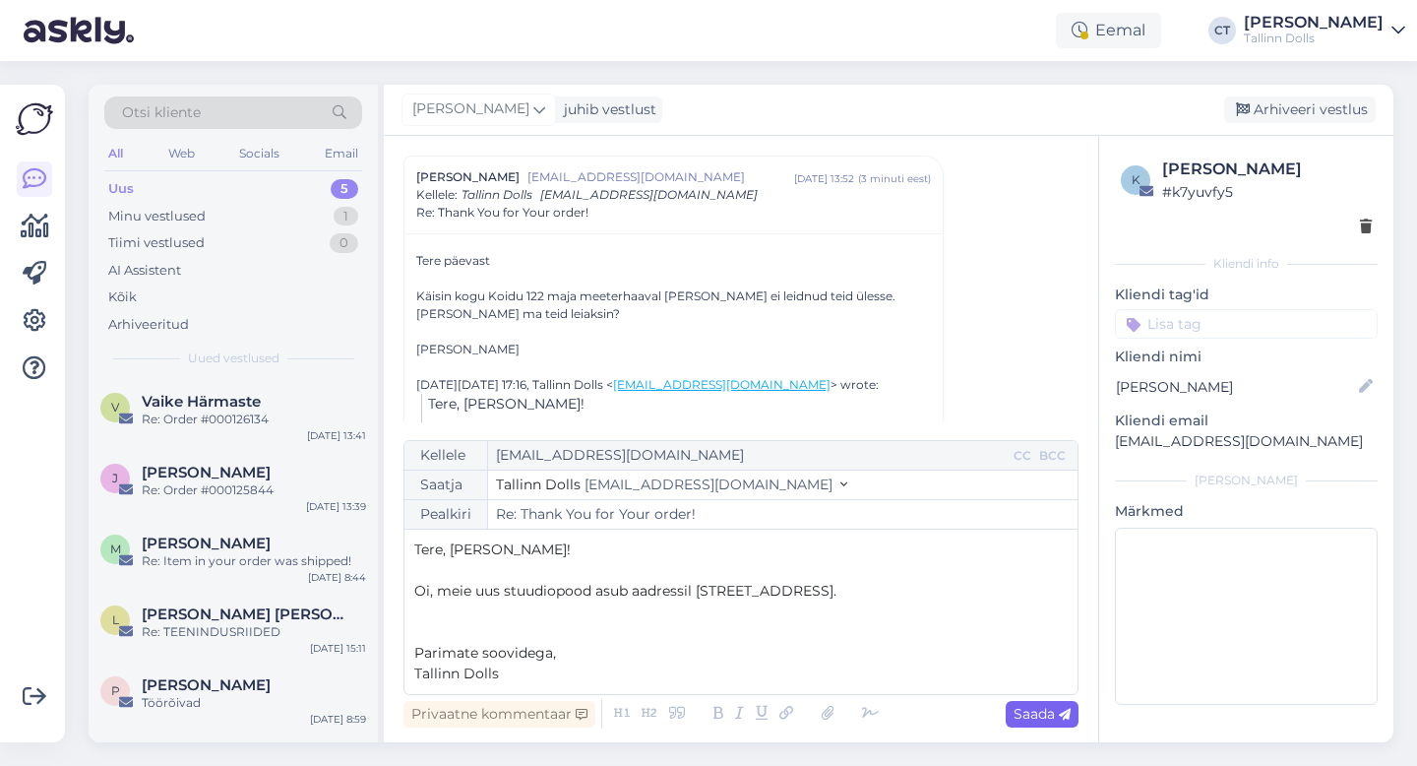
click at [1059, 713] on icon at bounding box center [1065, 715] width 12 height 12
type input "Re: Re: Thank You for Your order!"
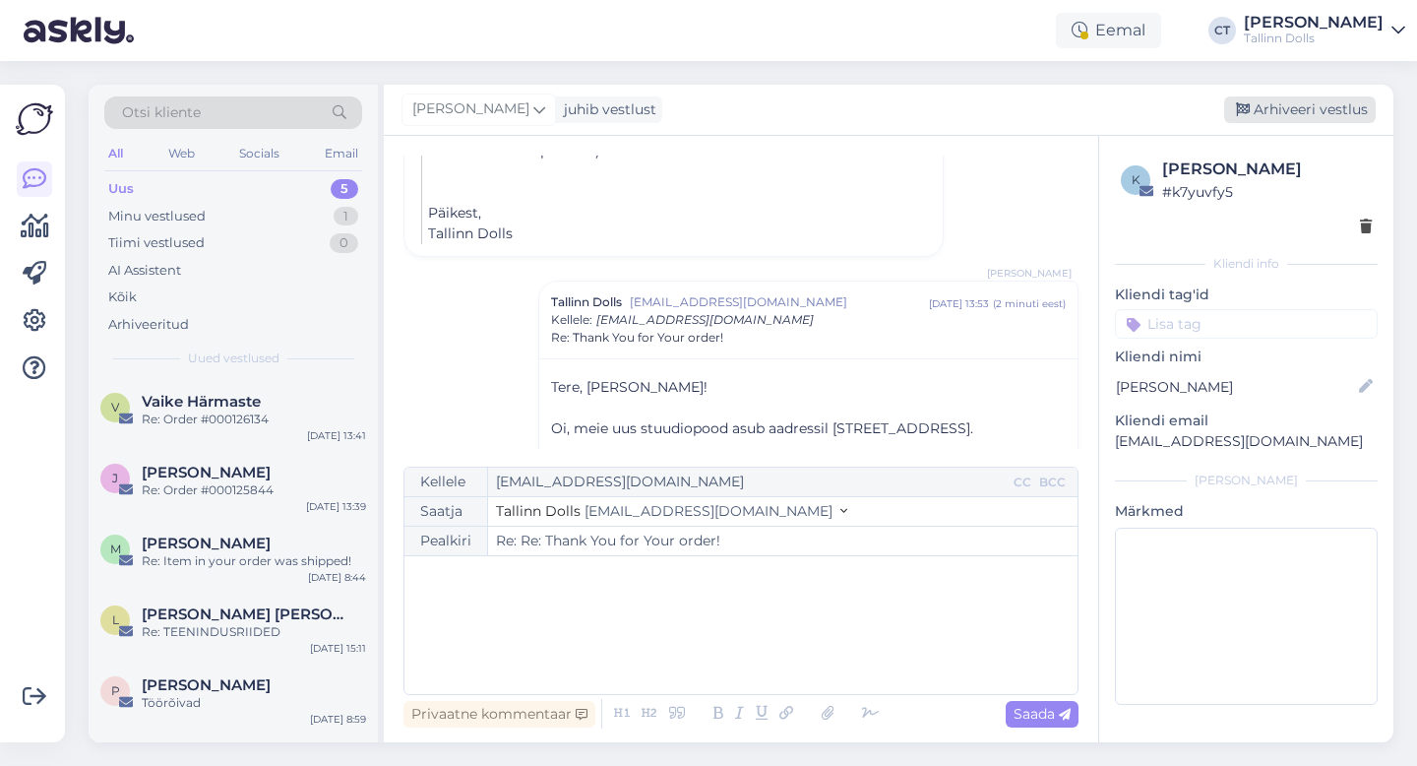
click at [1327, 112] on div "Arhiveeri vestlus" at bounding box center [1300, 109] width 152 height 27
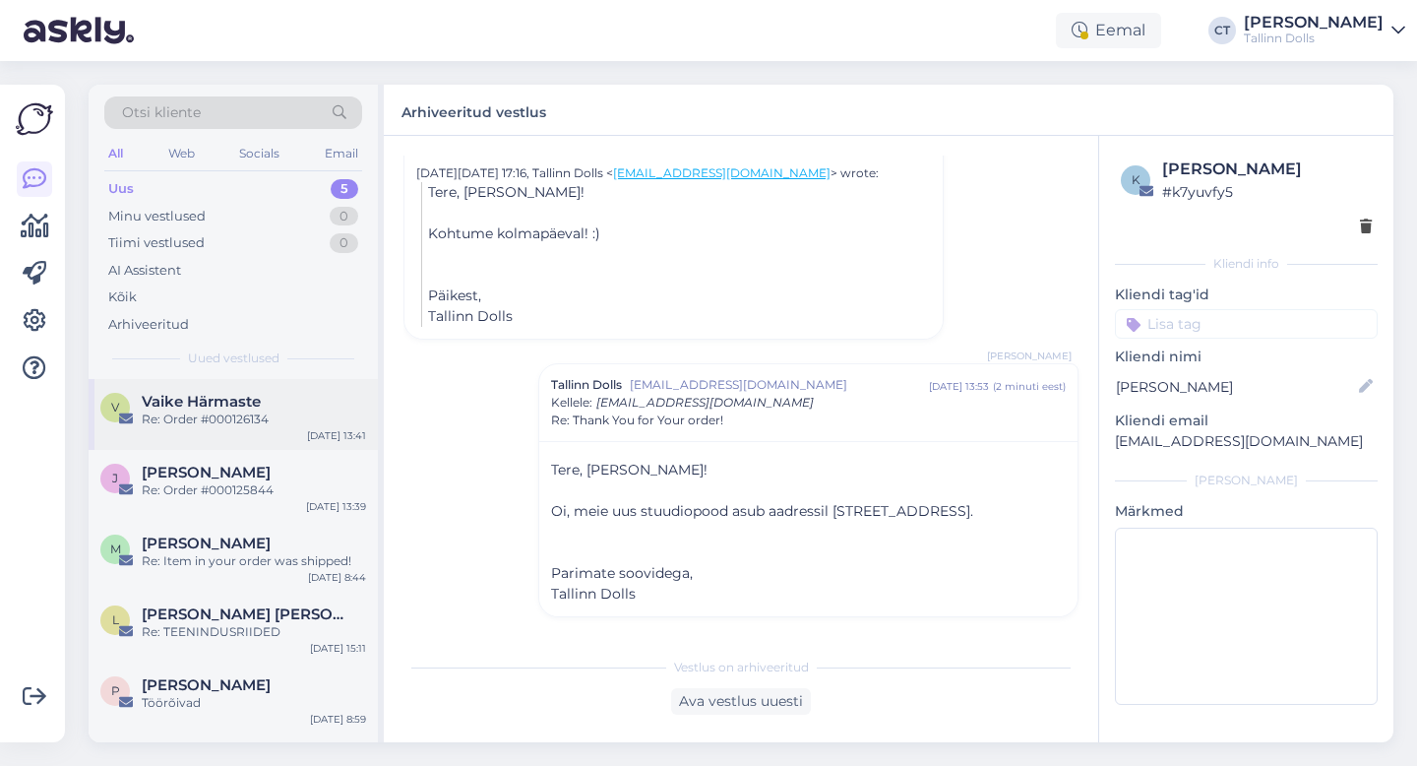
click at [233, 426] on div "Re: Order #000126134" at bounding box center [254, 419] width 224 height 18
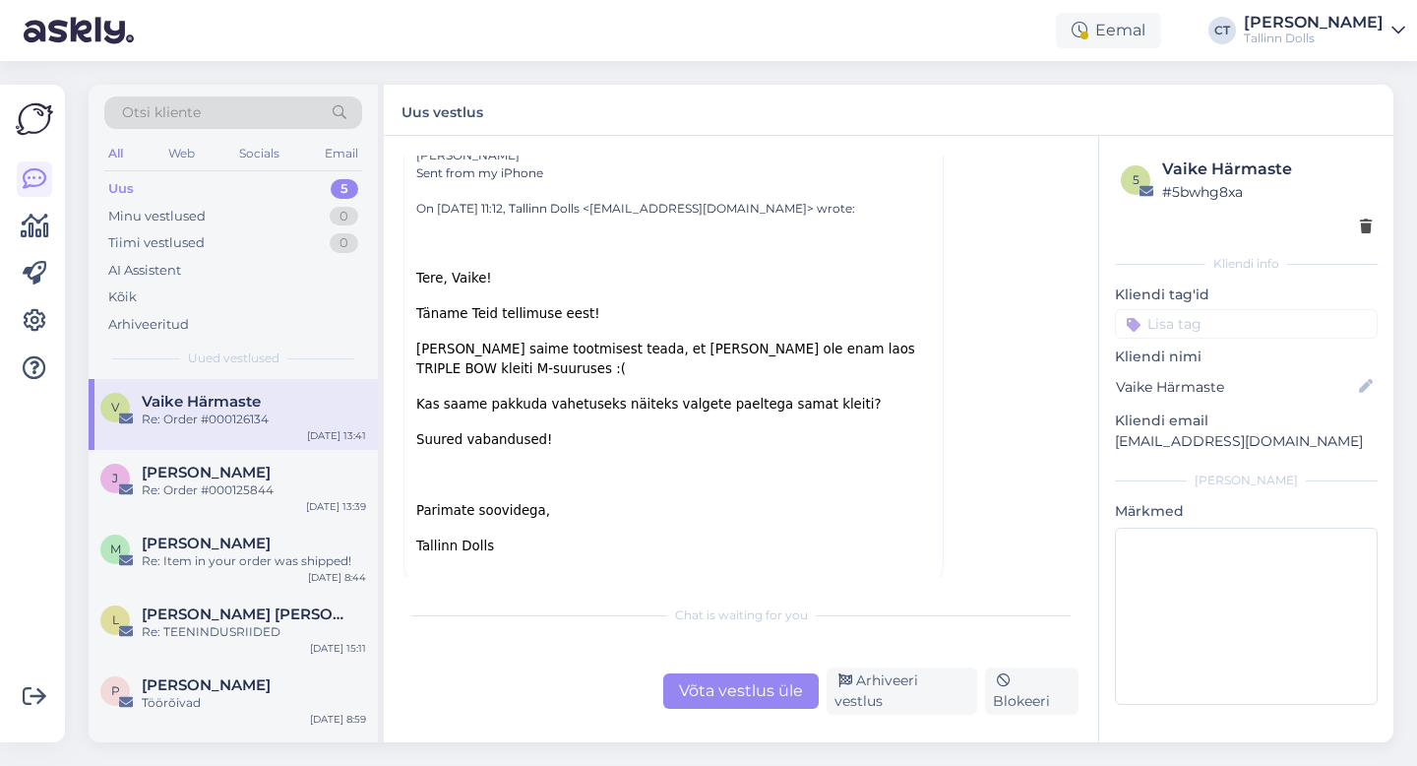
click at [720, 696] on div "Võta vestlus üle" at bounding box center [741, 690] width 156 height 35
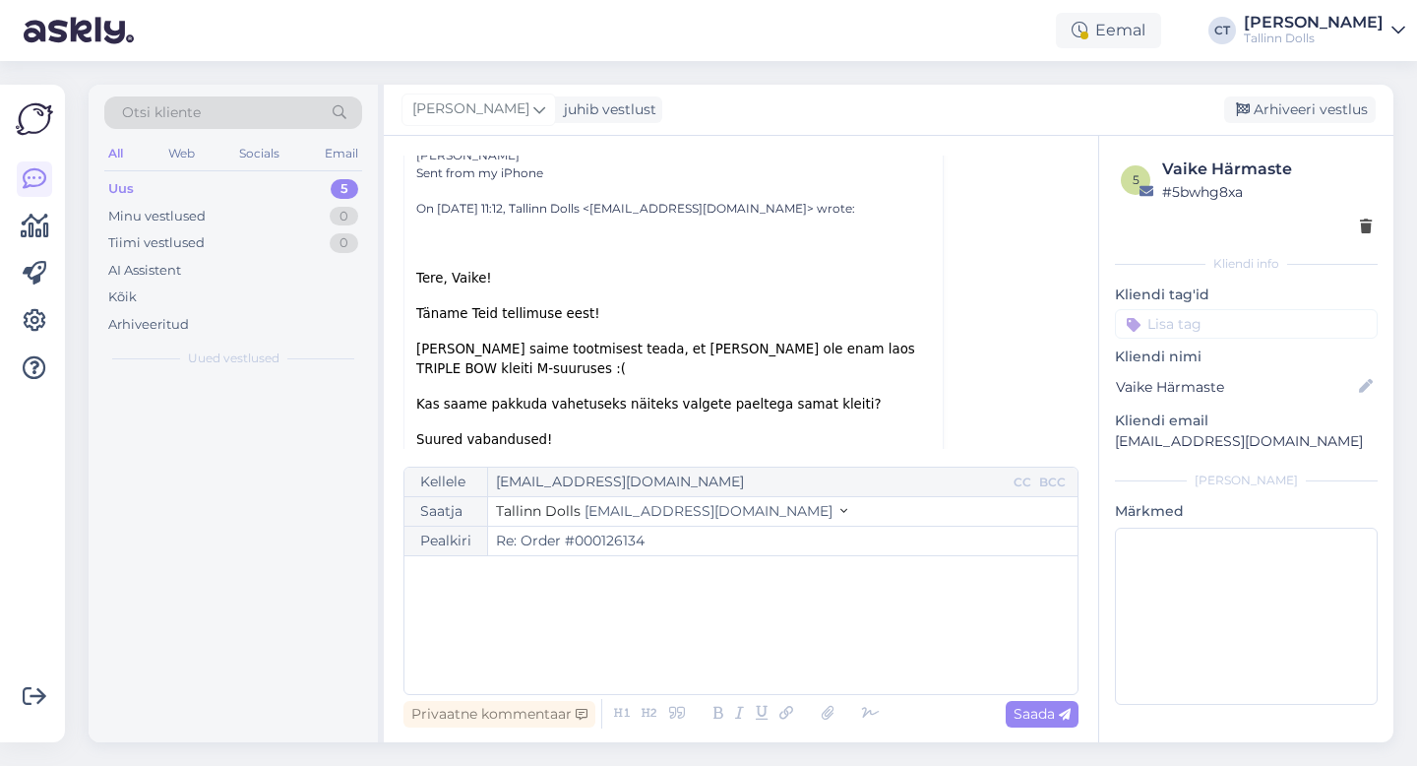
scroll to position [53, 0]
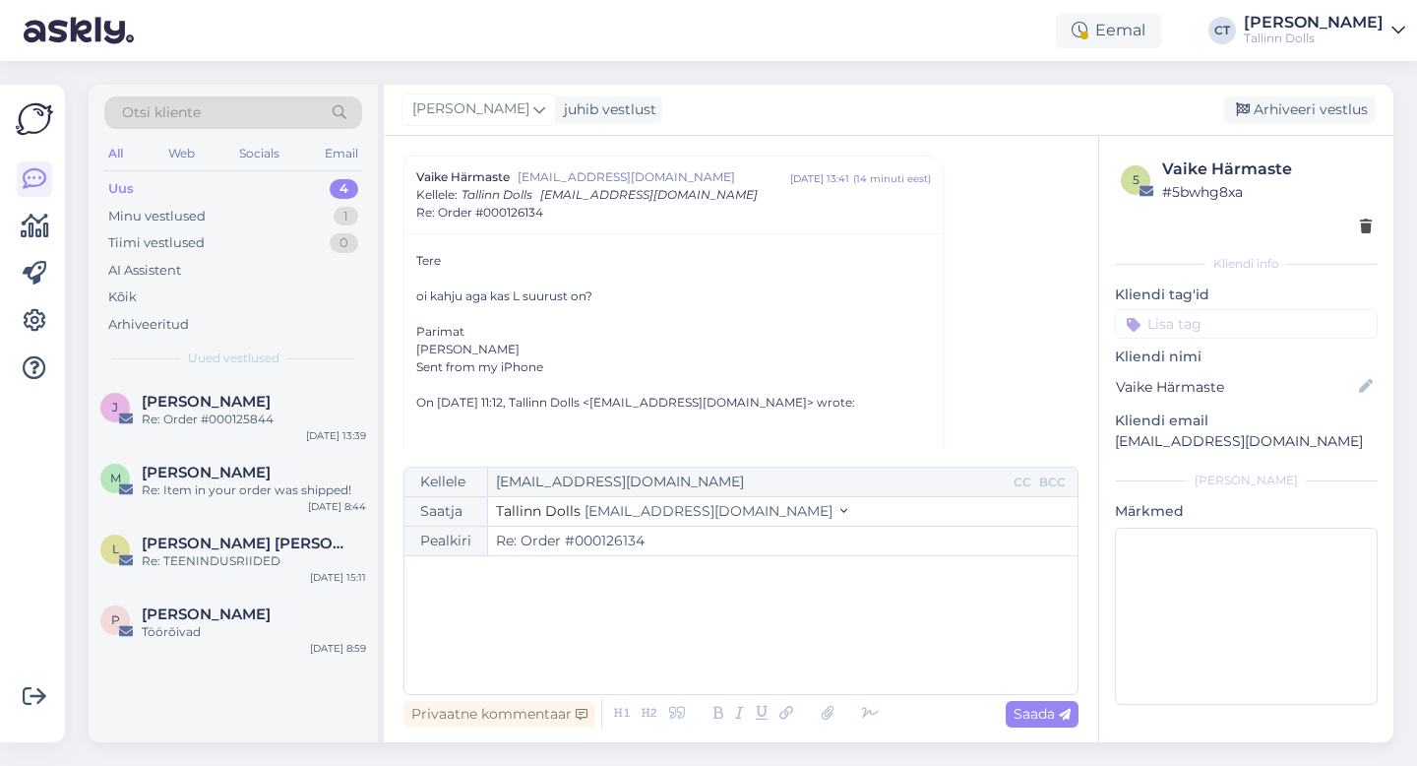
click at [719, 649] on div "﻿" at bounding box center [741, 625] width 654 height 118
click at [782, 632] on div "﻿" at bounding box center [741, 625] width 654 height 118
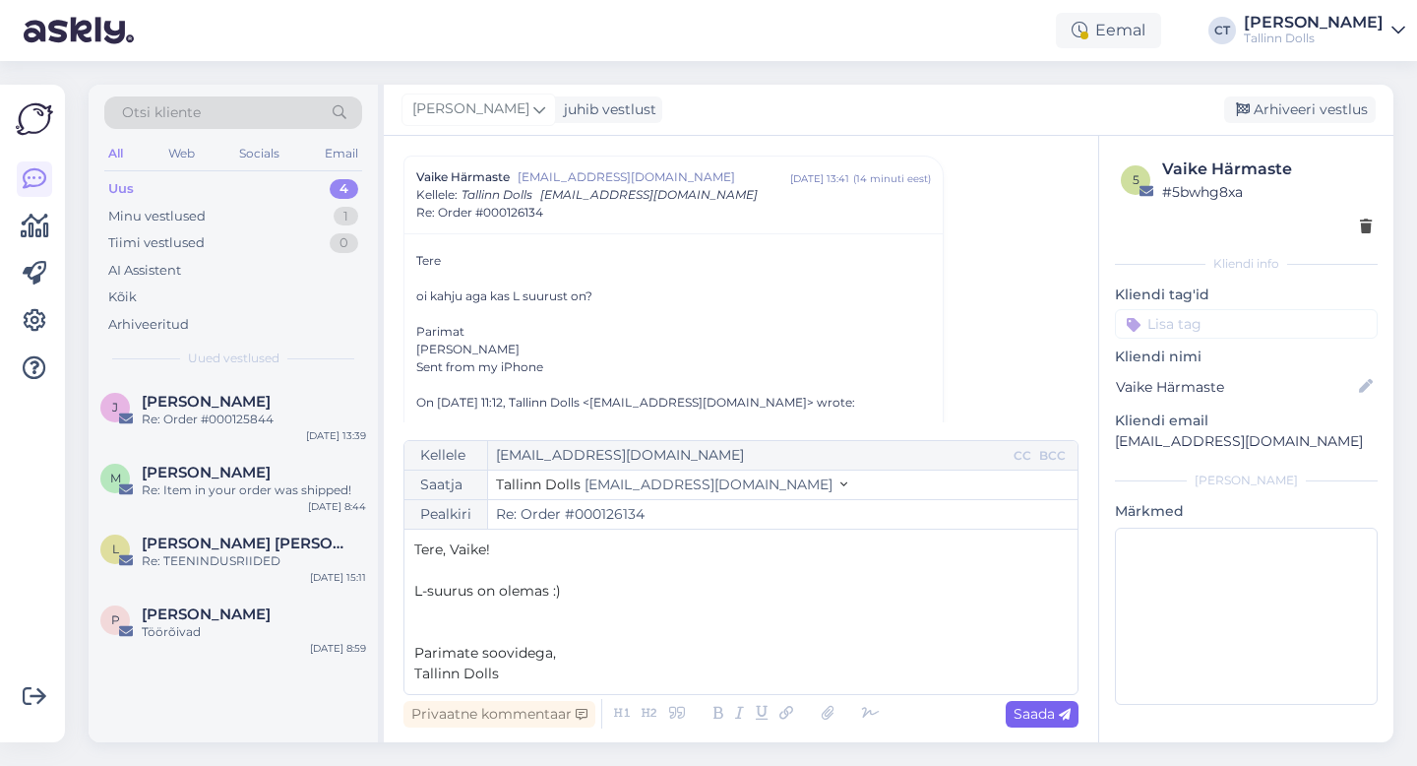
click at [1036, 717] on span "Saada" at bounding box center [1042, 714] width 57 height 18
type input "Re: Re: Order #000126134"
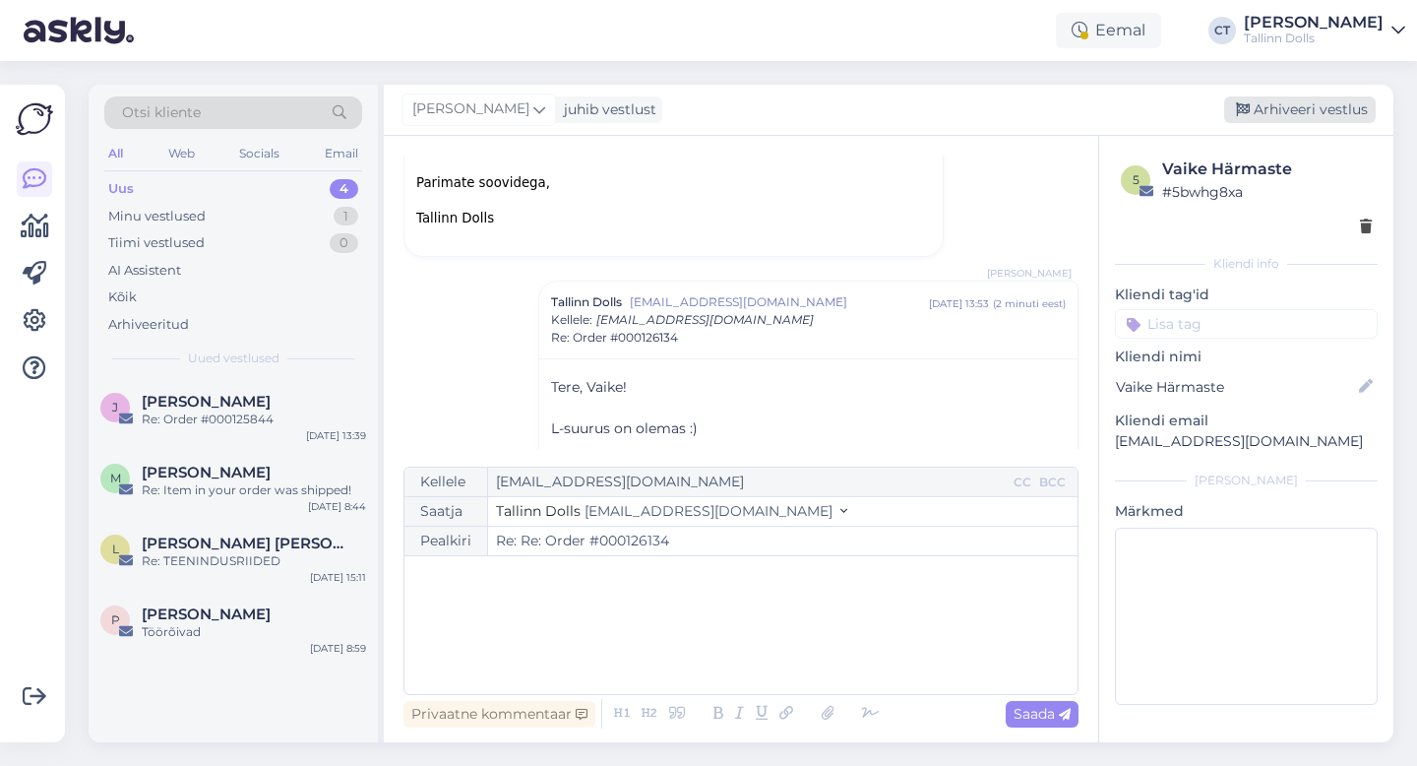
click at [1354, 114] on div "Arhiveeri vestlus" at bounding box center [1300, 109] width 152 height 27
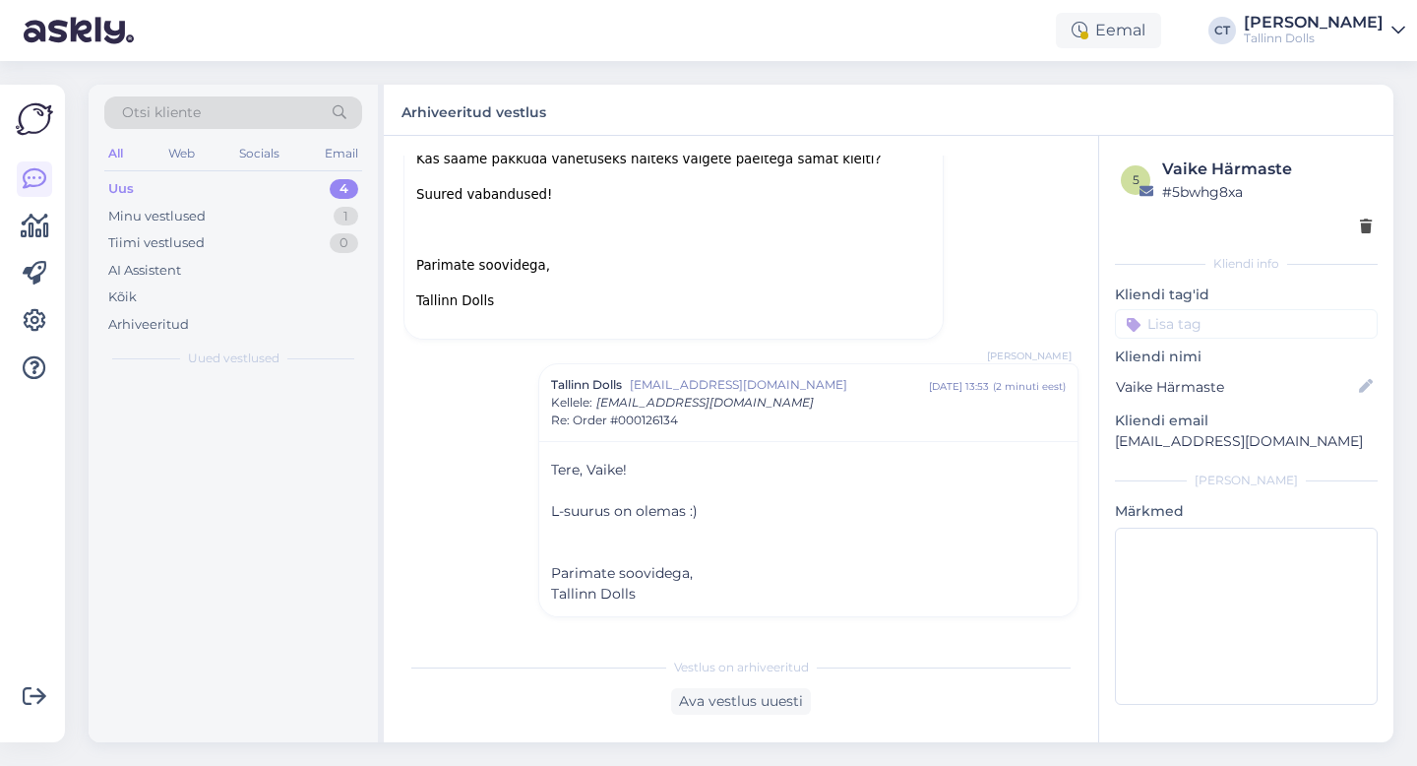
scroll to position [492, 0]
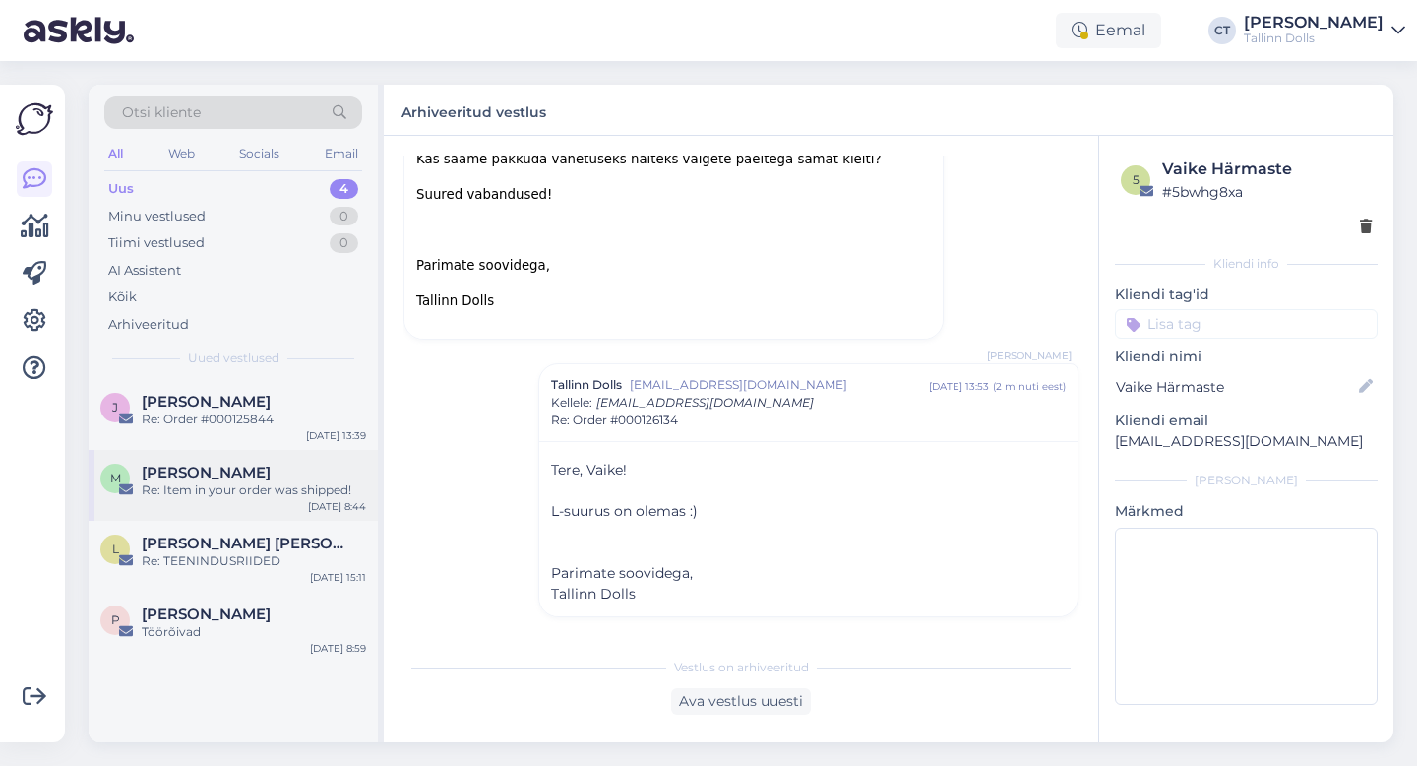
click at [202, 506] on div "M [PERSON_NAME] Re: Item in your order was shipped! [DATE] 8:44" at bounding box center [233, 485] width 289 height 71
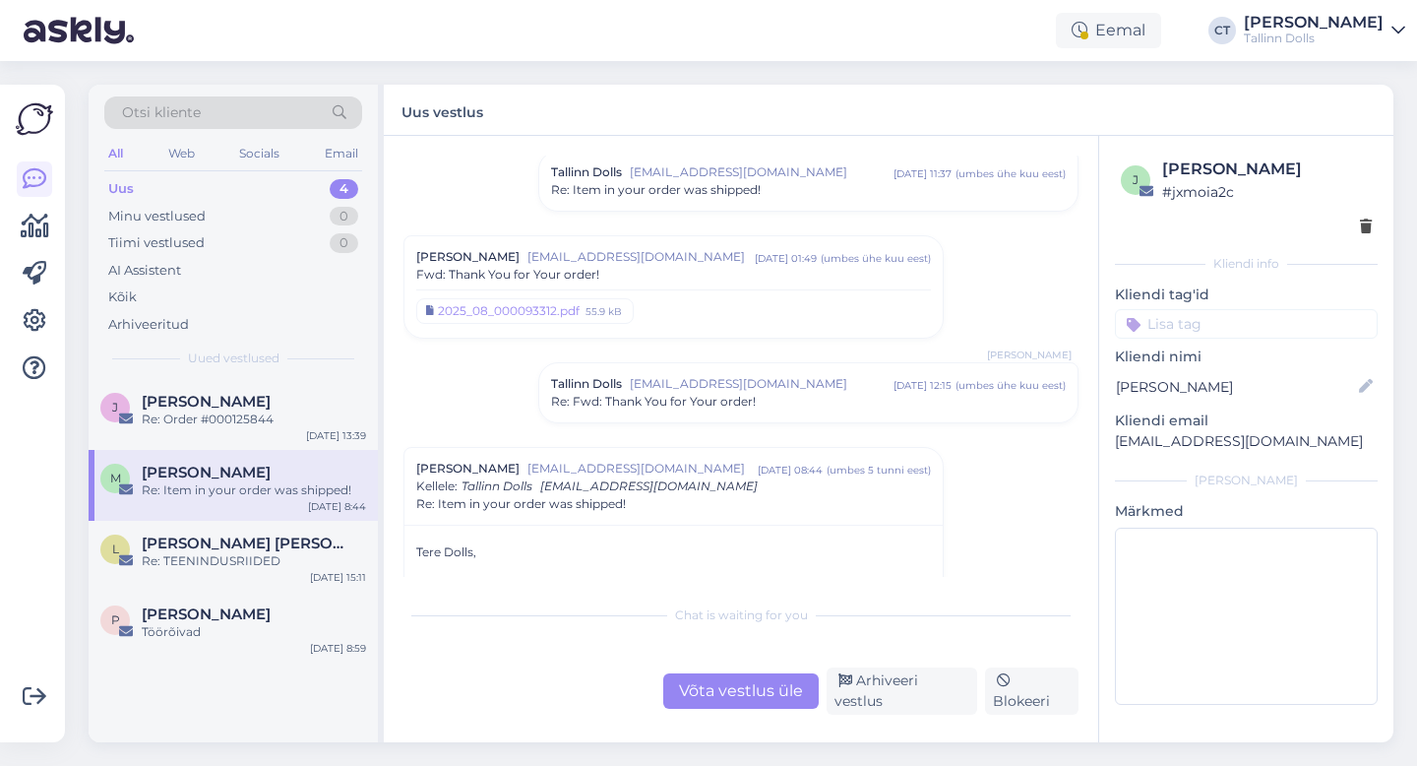
click at [218, 112] on div "Otsi kliente" at bounding box center [233, 112] width 258 height 32
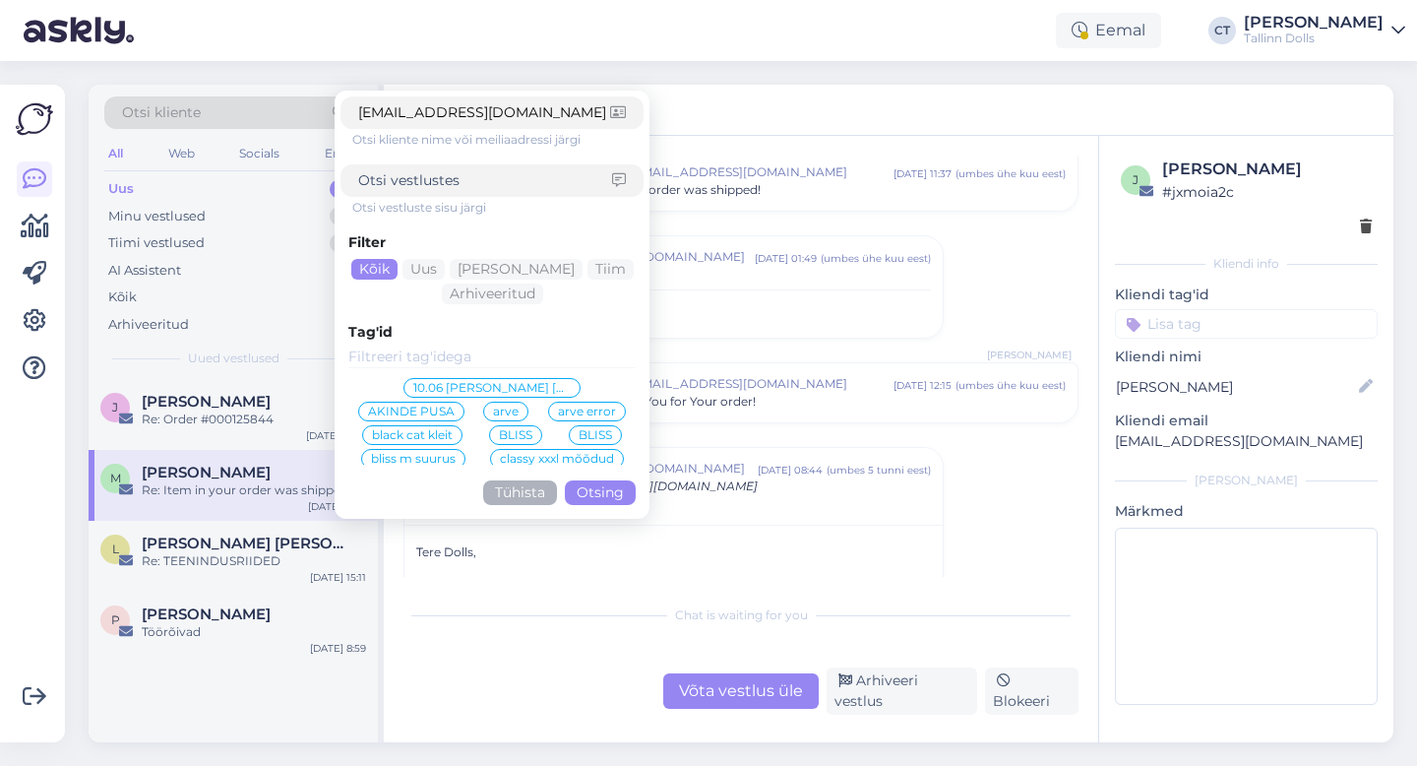
click button "Otsing" at bounding box center [600, 492] width 71 height 25
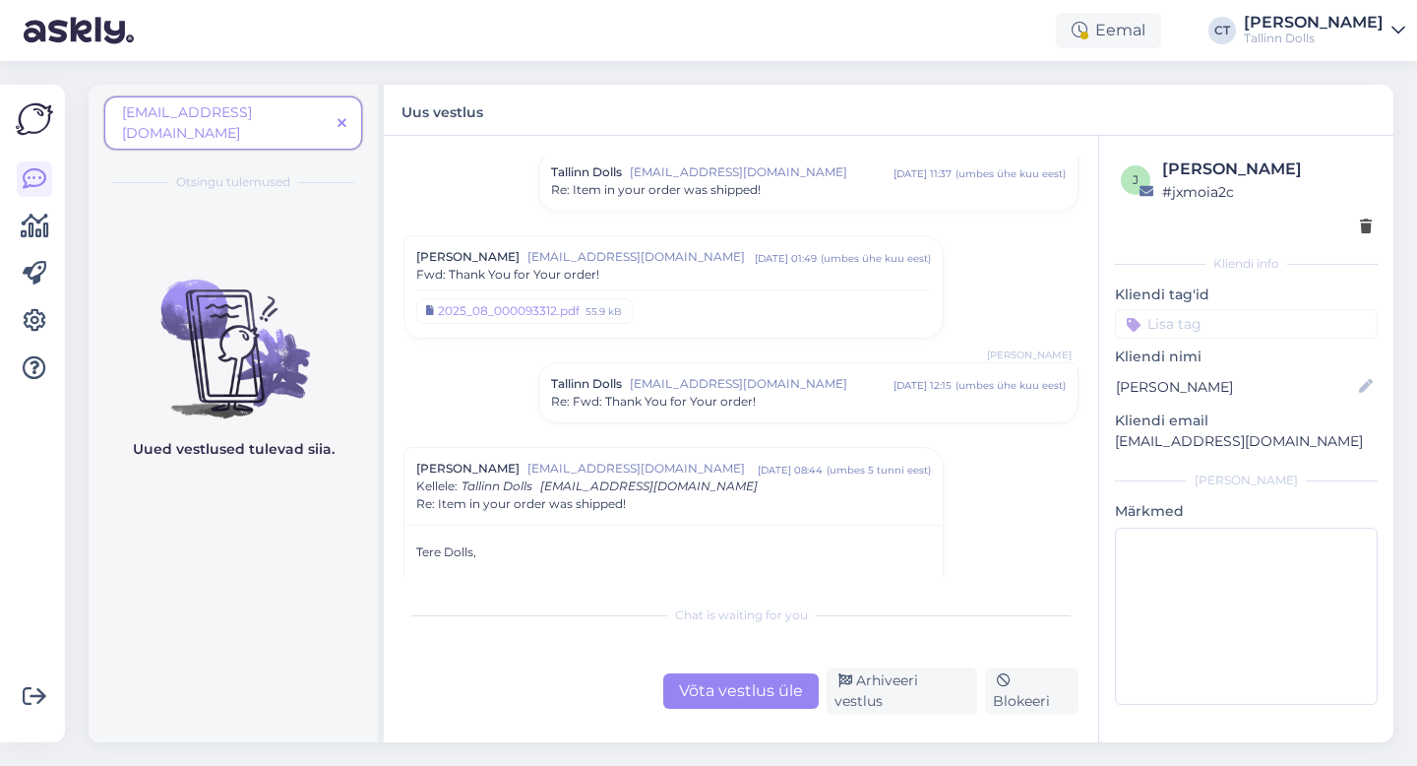
click at [344, 117] on icon at bounding box center [342, 124] width 9 height 14
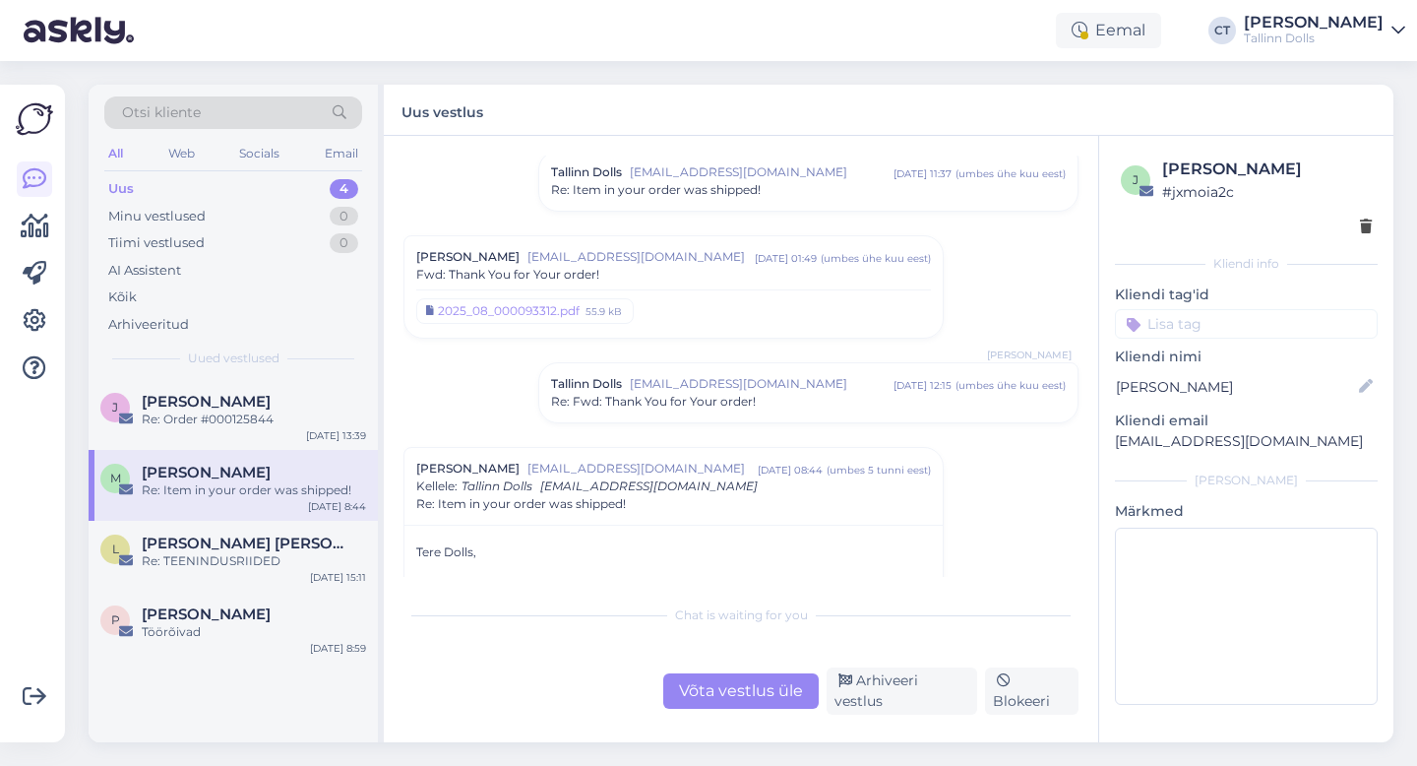
click at [297, 110] on div "Otsi kliente" at bounding box center [233, 112] width 258 height 32
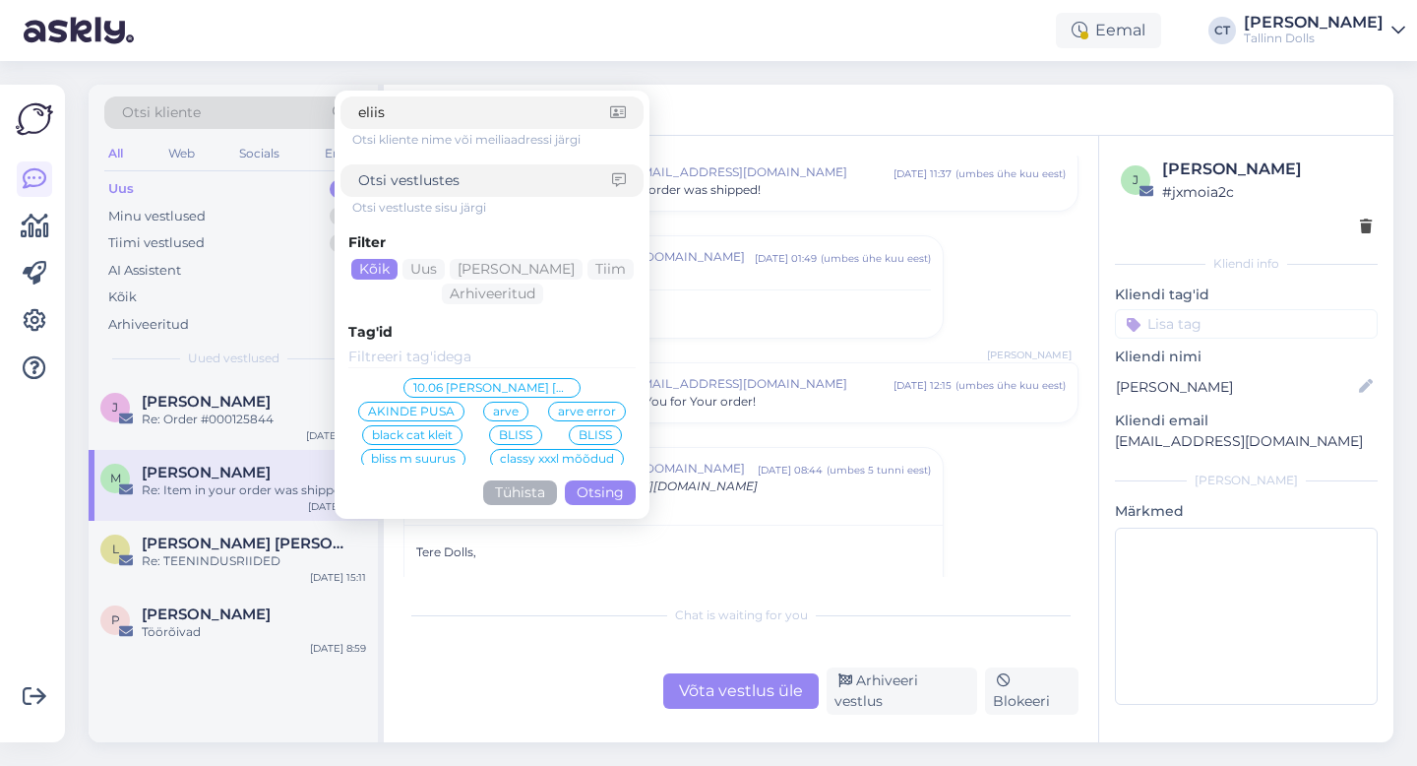
type input "eliise"
click button "Otsing" at bounding box center [600, 492] width 71 height 25
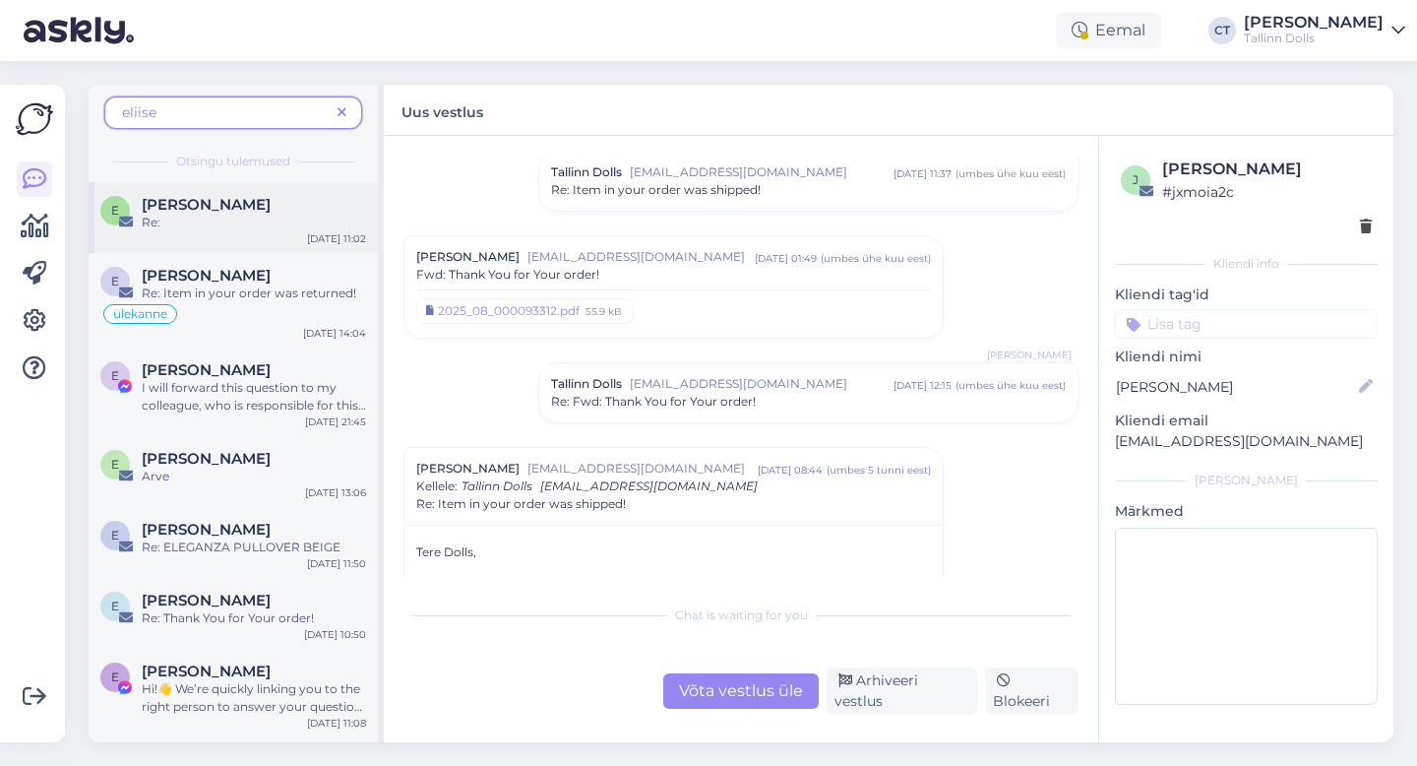
click at [227, 208] on span "[PERSON_NAME]" at bounding box center [206, 205] width 129 height 18
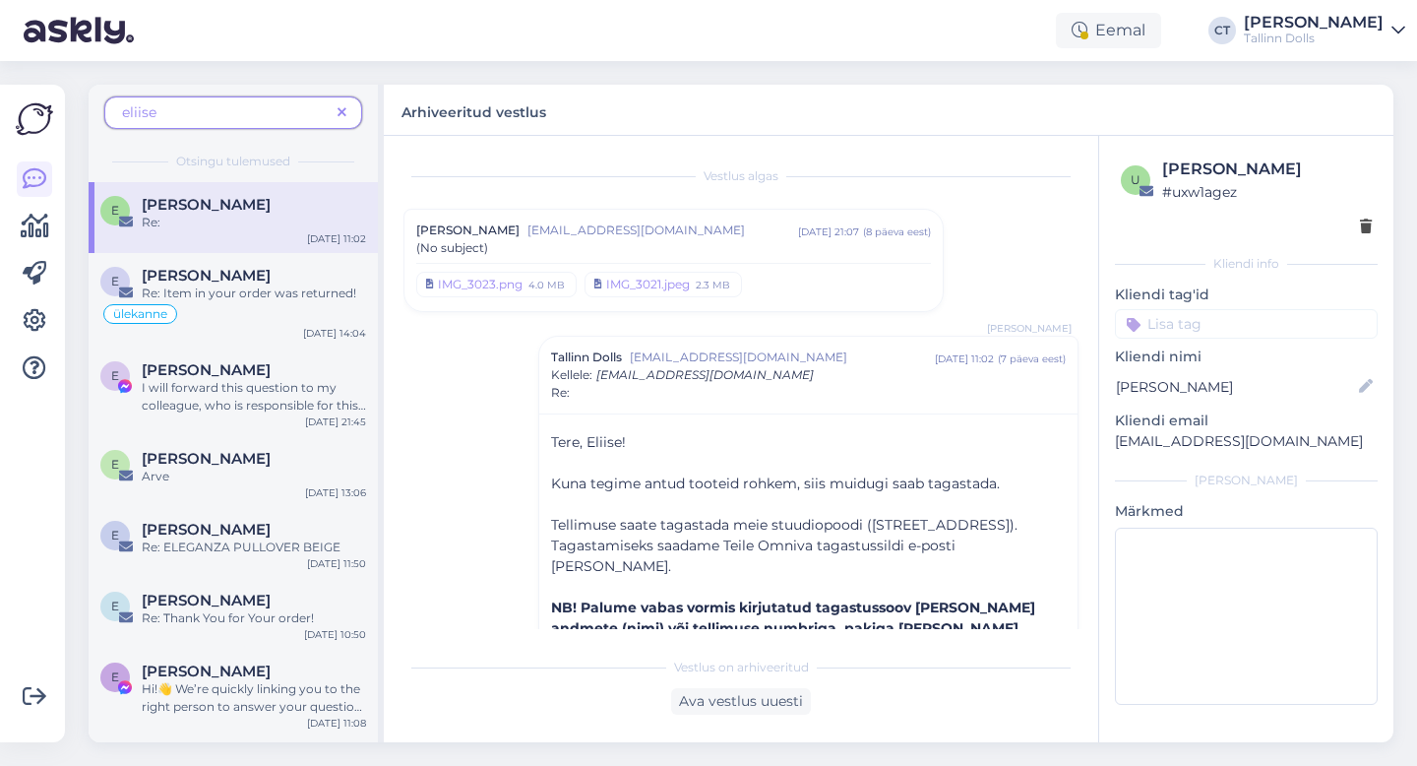
click at [639, 254] on div "(No subject)" at bounding box center [673, 248] width 515 height 18
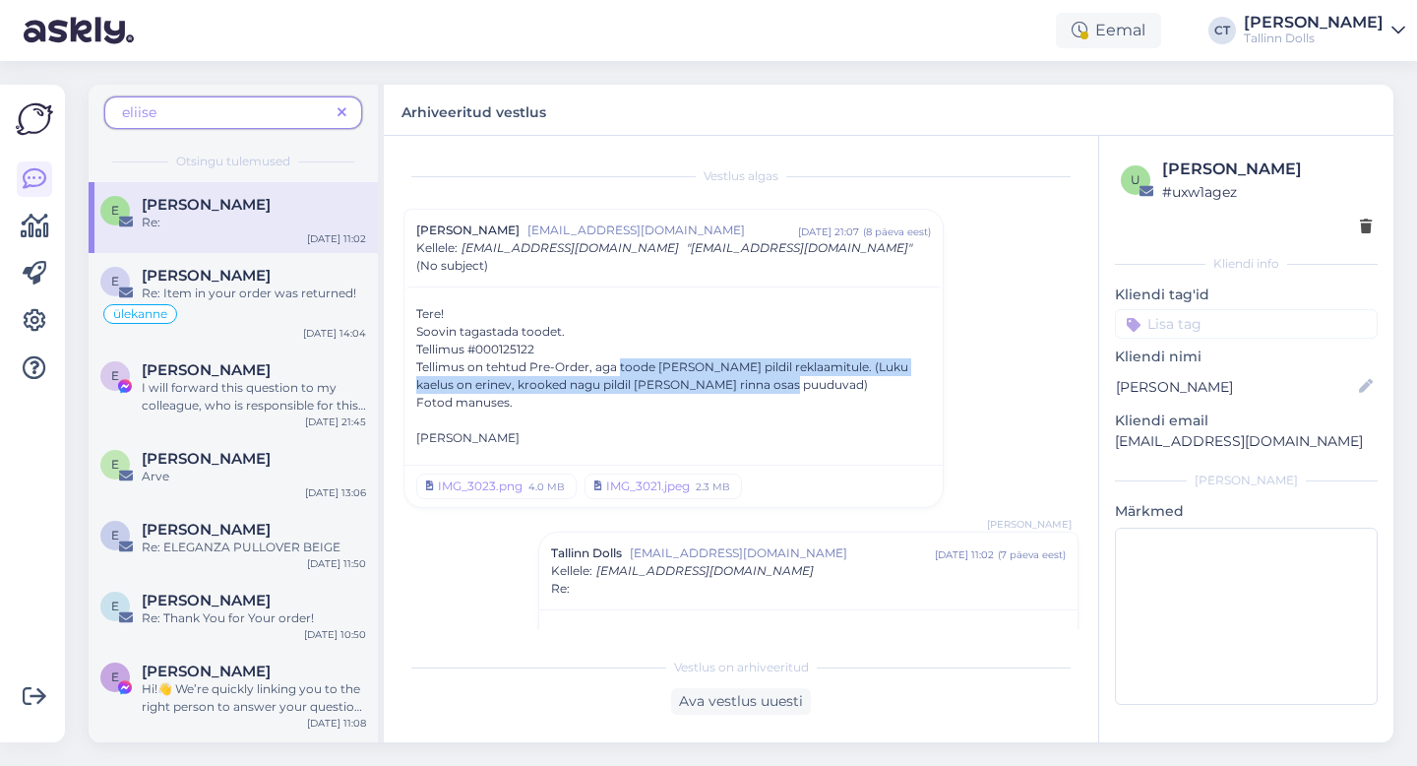
drag, startPoint x: 620, startPoint y: 364, endPoint x: 780, endPoint y: 389, distance: 162.3
click at [780, 389] on div "Tellimus on tehtud Pre-Order, aga toode [PERSON_NAME] pildil reklaamitule. (Luk…" at bounding box center [673, 375] width 515 height 35
copy div "toode [PERSON_NAME] pildil reklaamitule. (Luku kaelus on erinev, krooked nagu p…"
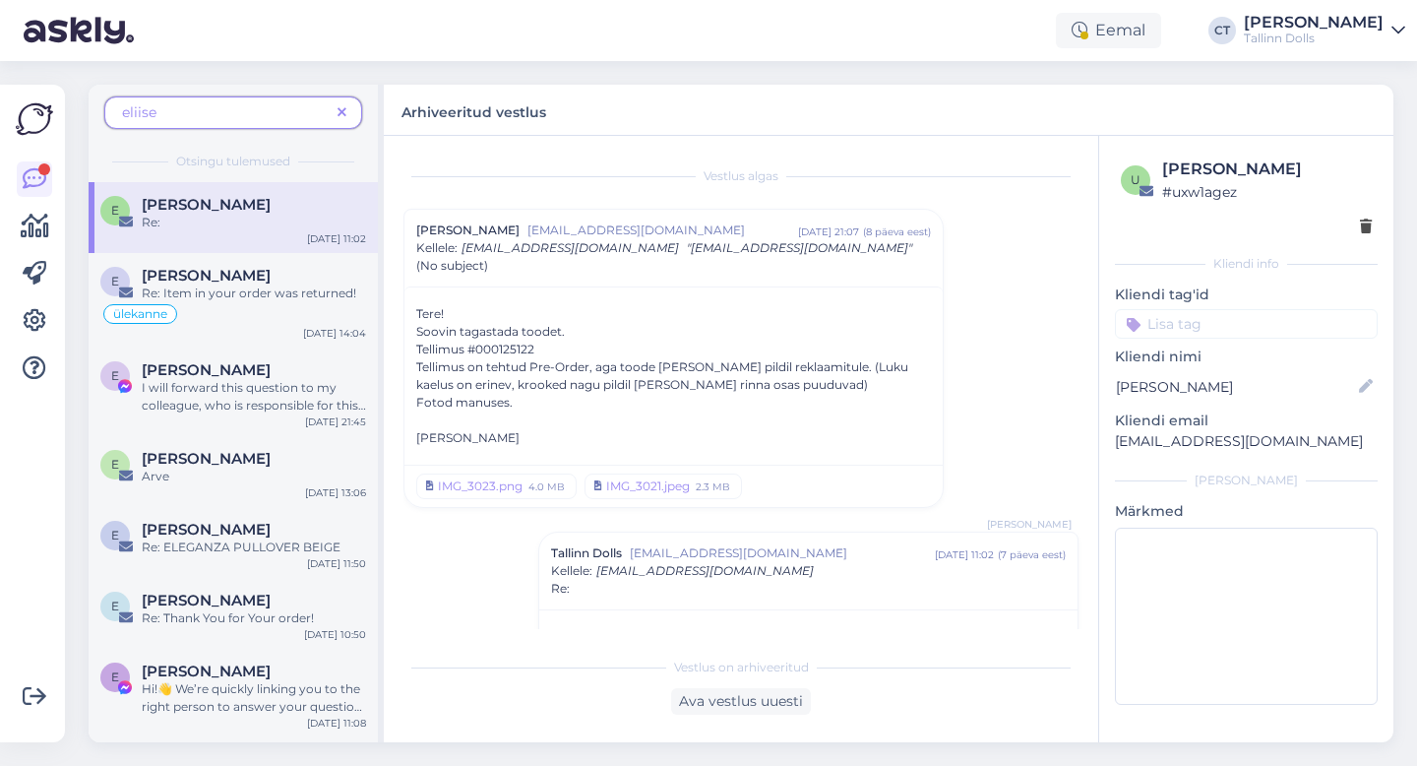
click at [349, 111] on span at bounding box center [342, 112] width 25 height 21
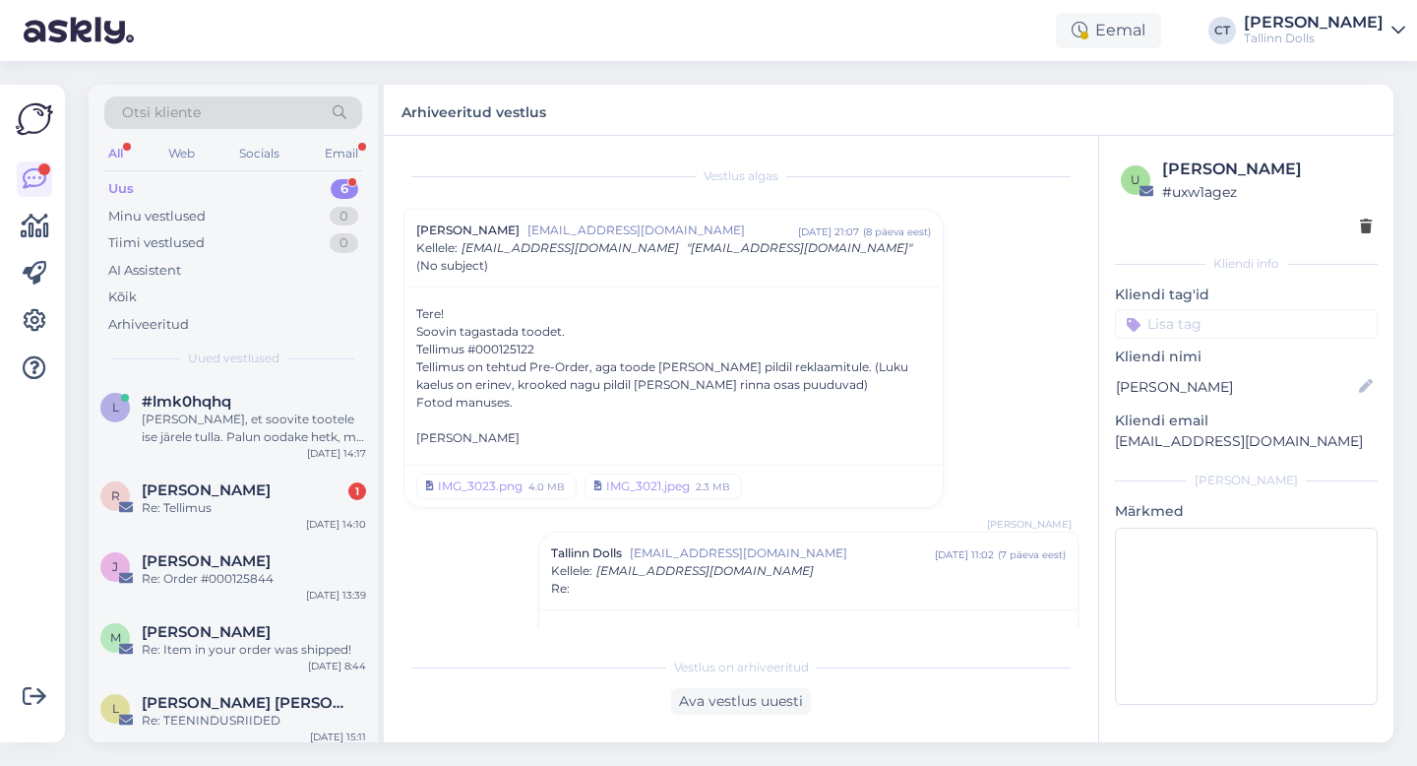
click at [299, 105] on div "Otsi kliente" at bounding box center [233, 112] width 258 height 32
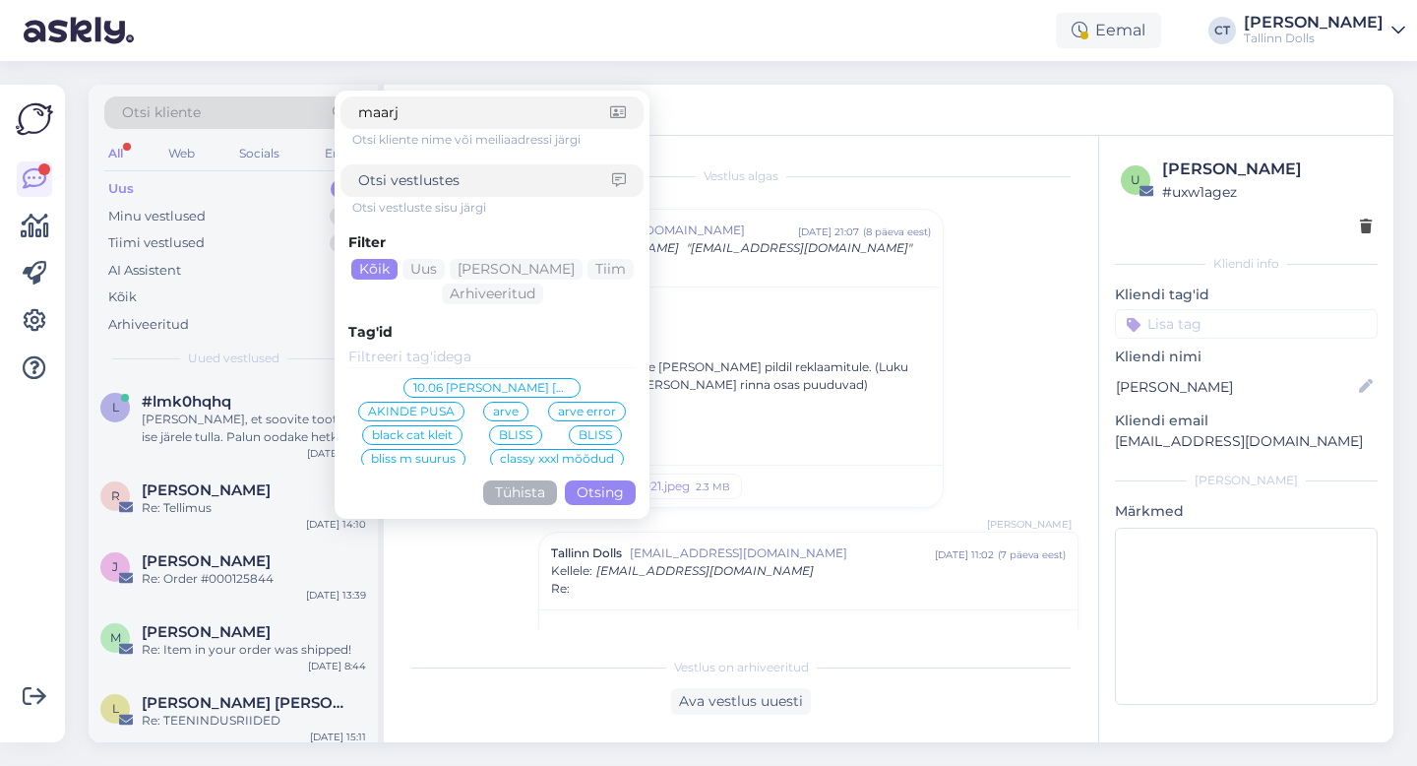
type input "maarja"
click button "Otsing" at bounding box center [600, 492] width 71 height 25
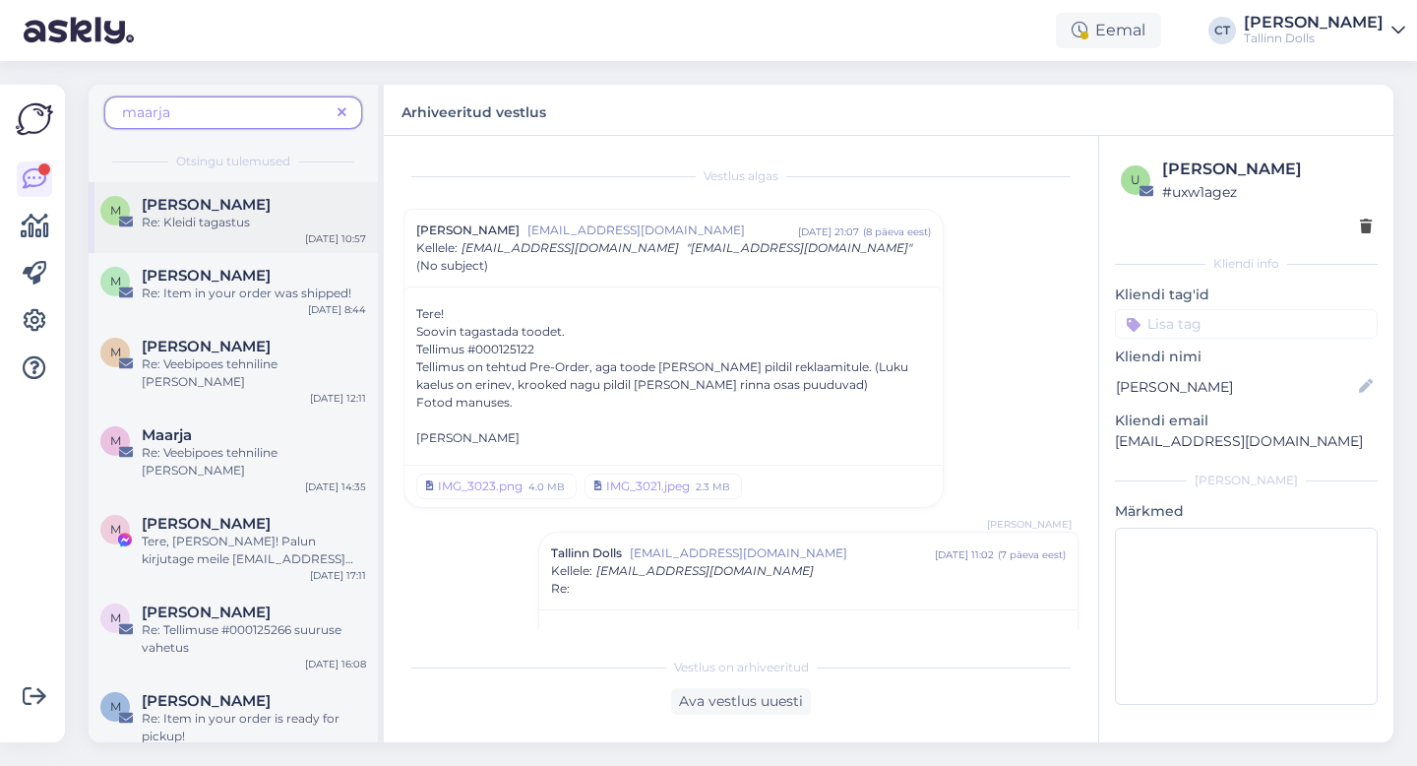
click at [214, 244] on div "M [PERSON_NAME] Re: Kleidi tagastus [DATE] 10:57" at bounding box center [233, 217] width 289 height 71
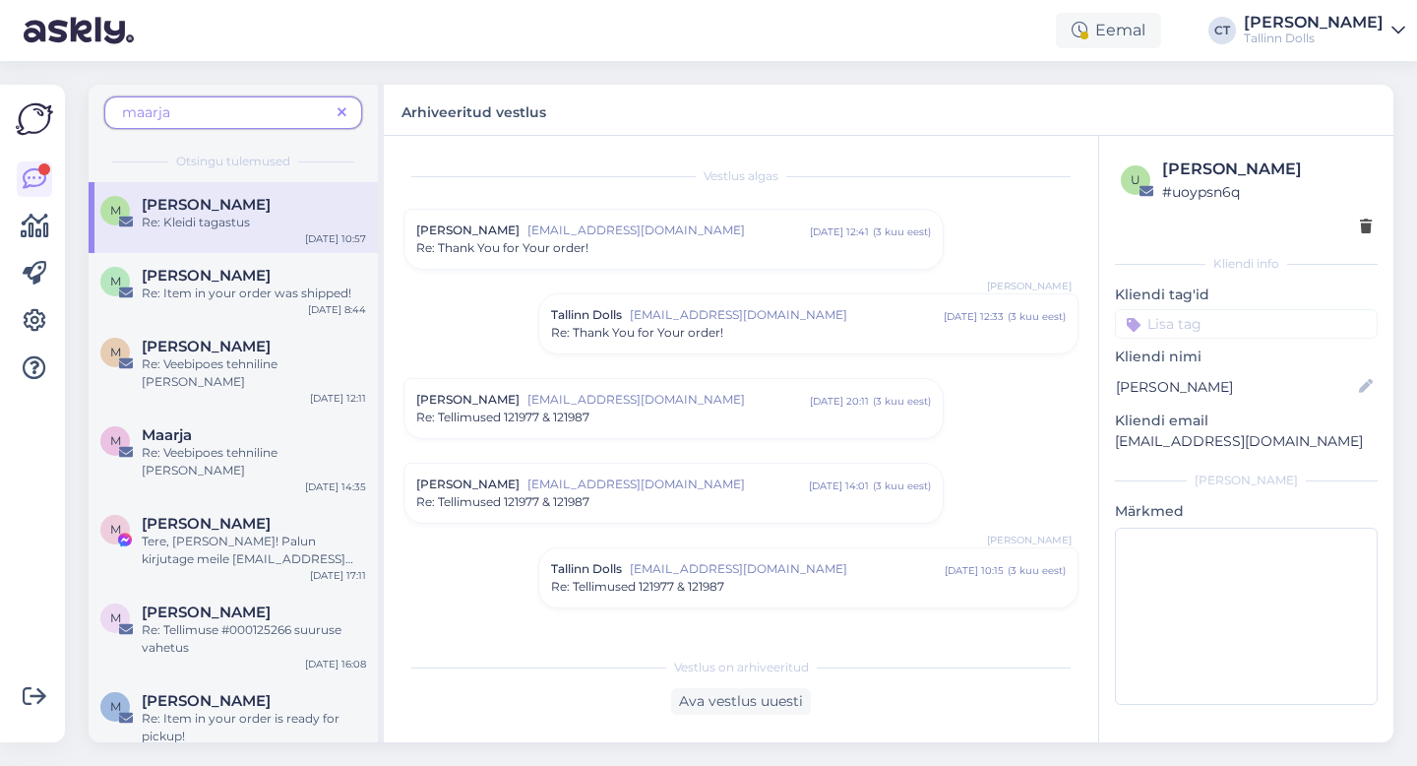
scroll to position [441, 0]
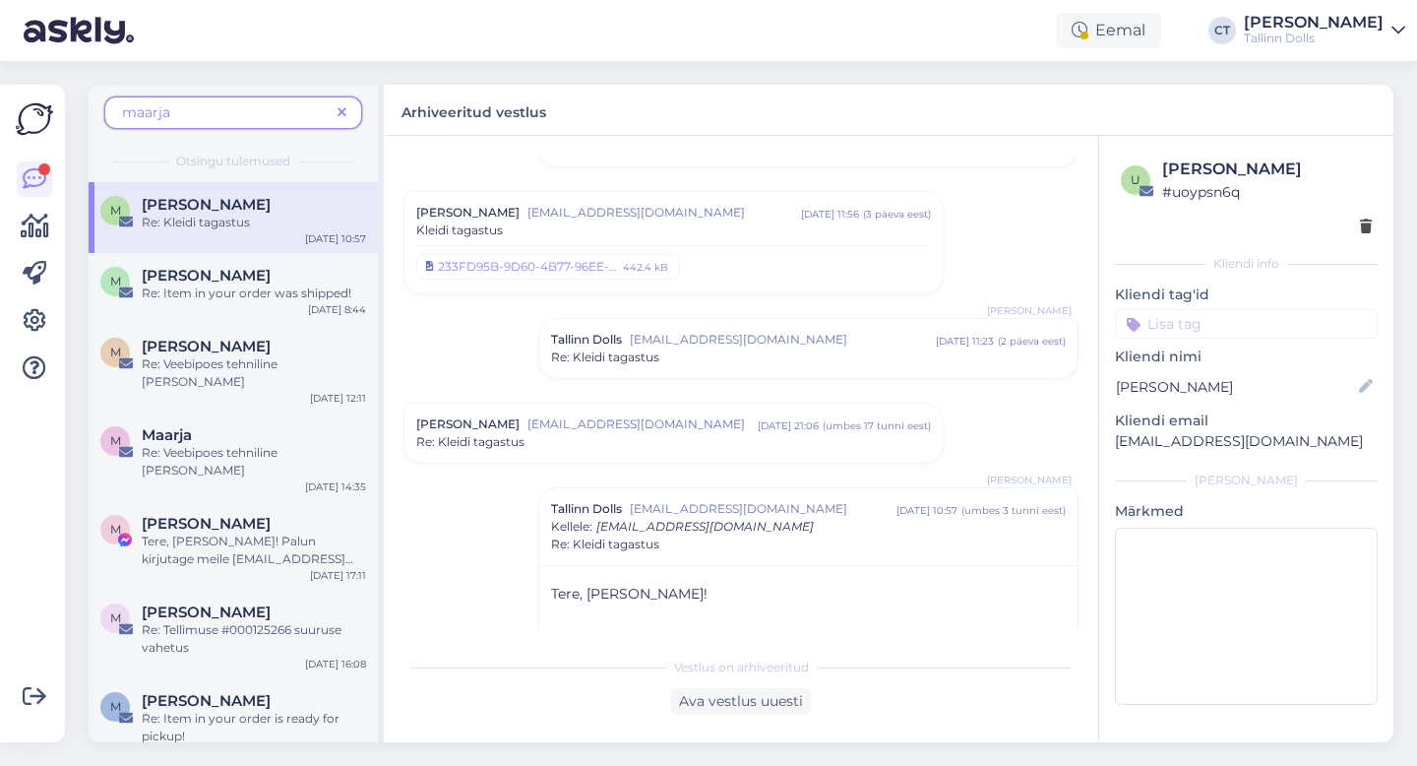
click at [229, 112] on span "maarja" at bounding box center [226, 112] width 208 height 21
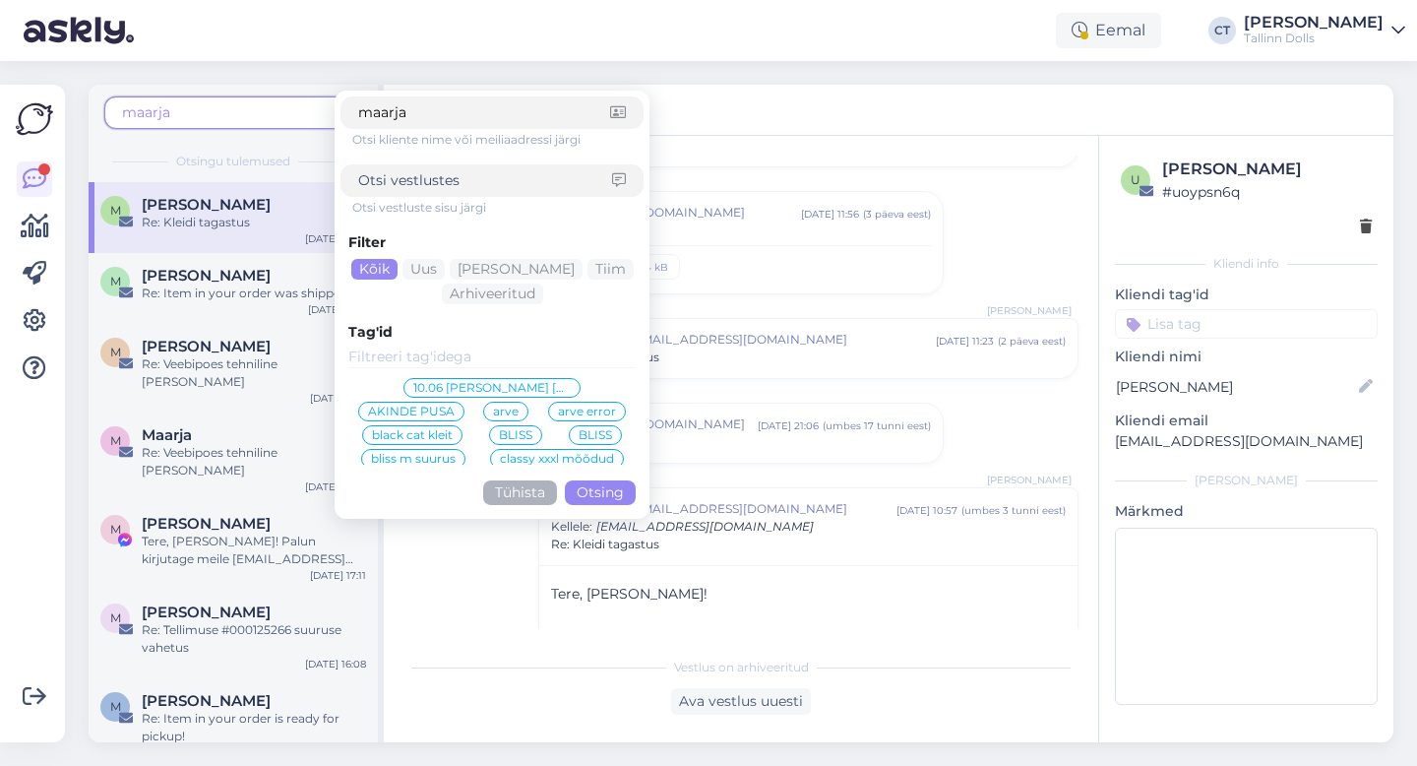
click at [442, 122] on input "maarja" at bounding box center [484, 112] width 252 height 21
type input "[EMAIL_ADDRESS][DOMAIN_NAME]"
click button "Otsing" at bounding box center [600, 492] width 71 height 25
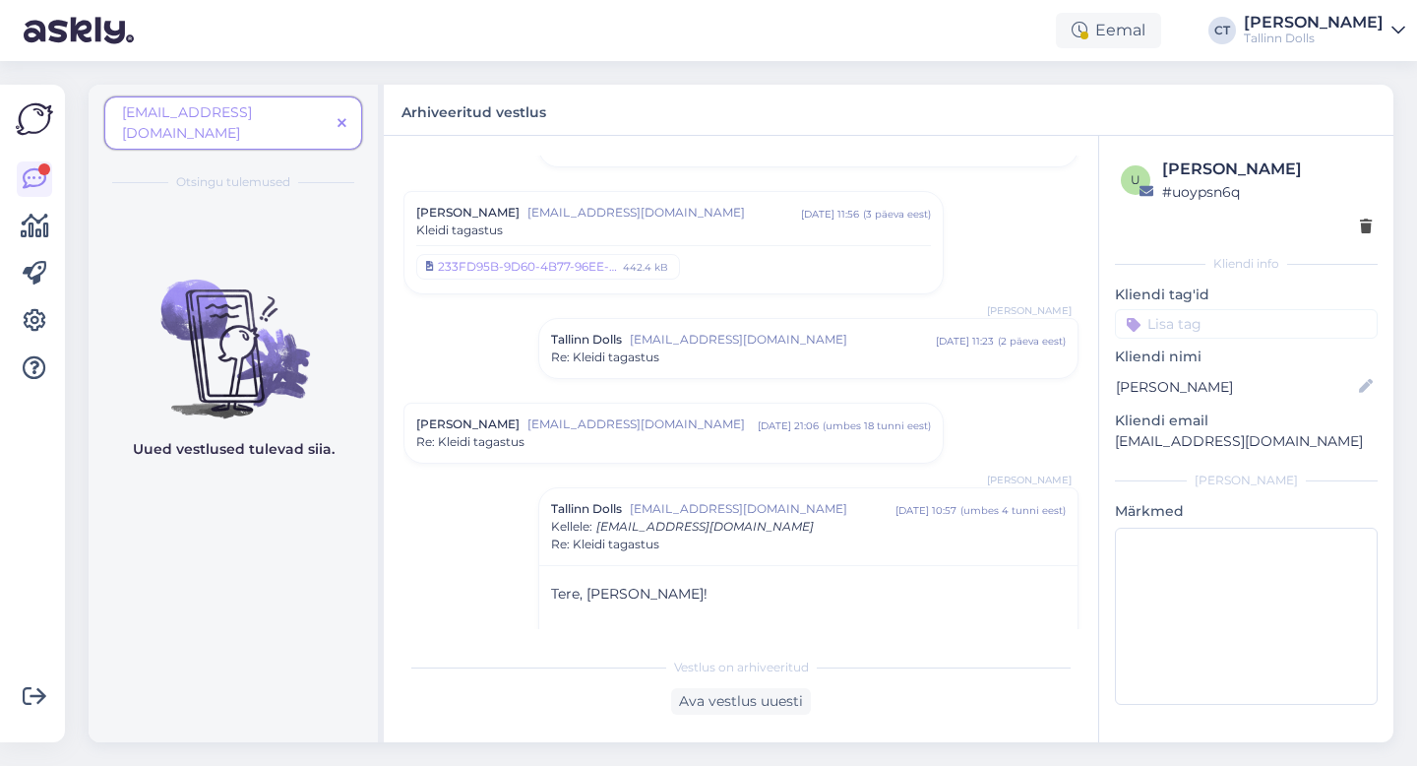
click at [335, 114] on span at bounding box center [342, 123] width 25 height 21
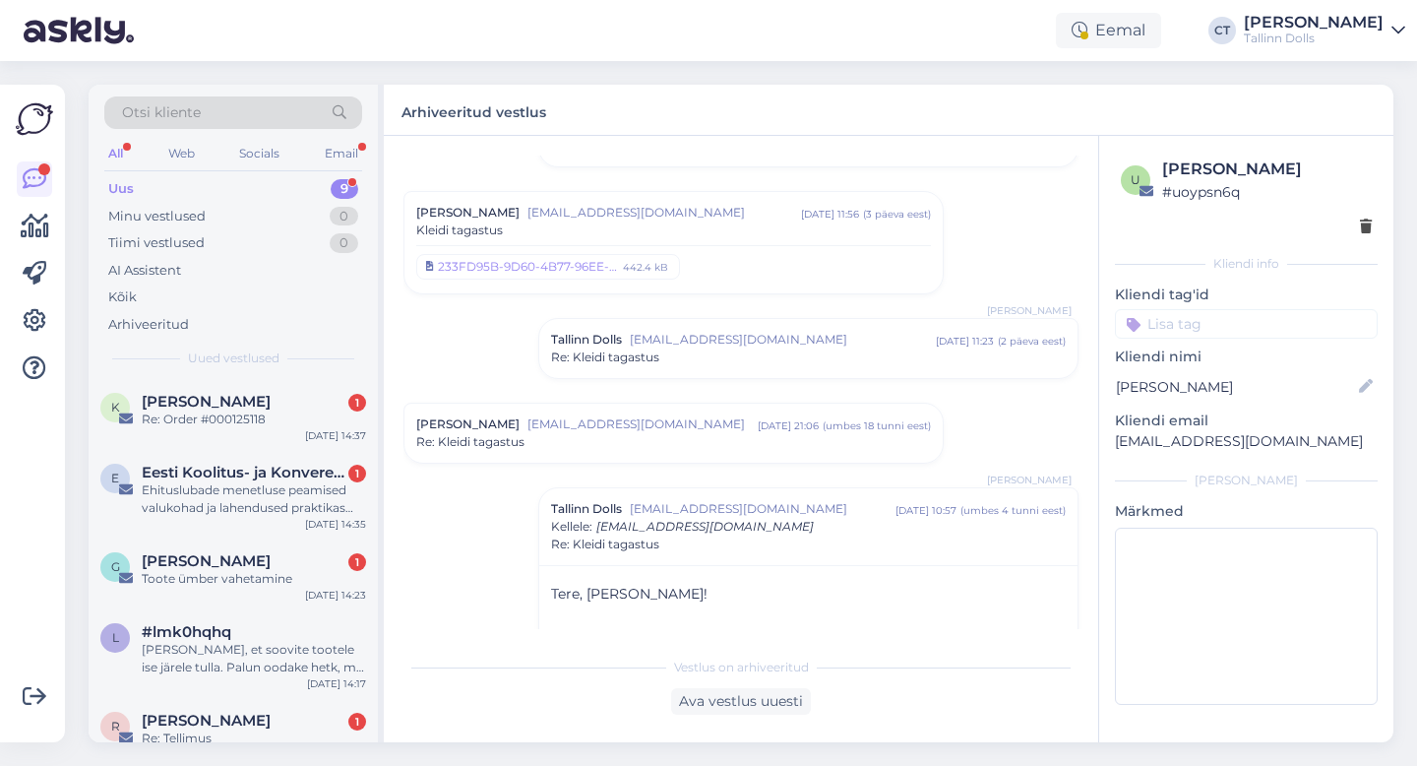
click at [309, 111] on div "Otsi kliente" at bounding box center [233, 112] width 258 height 32
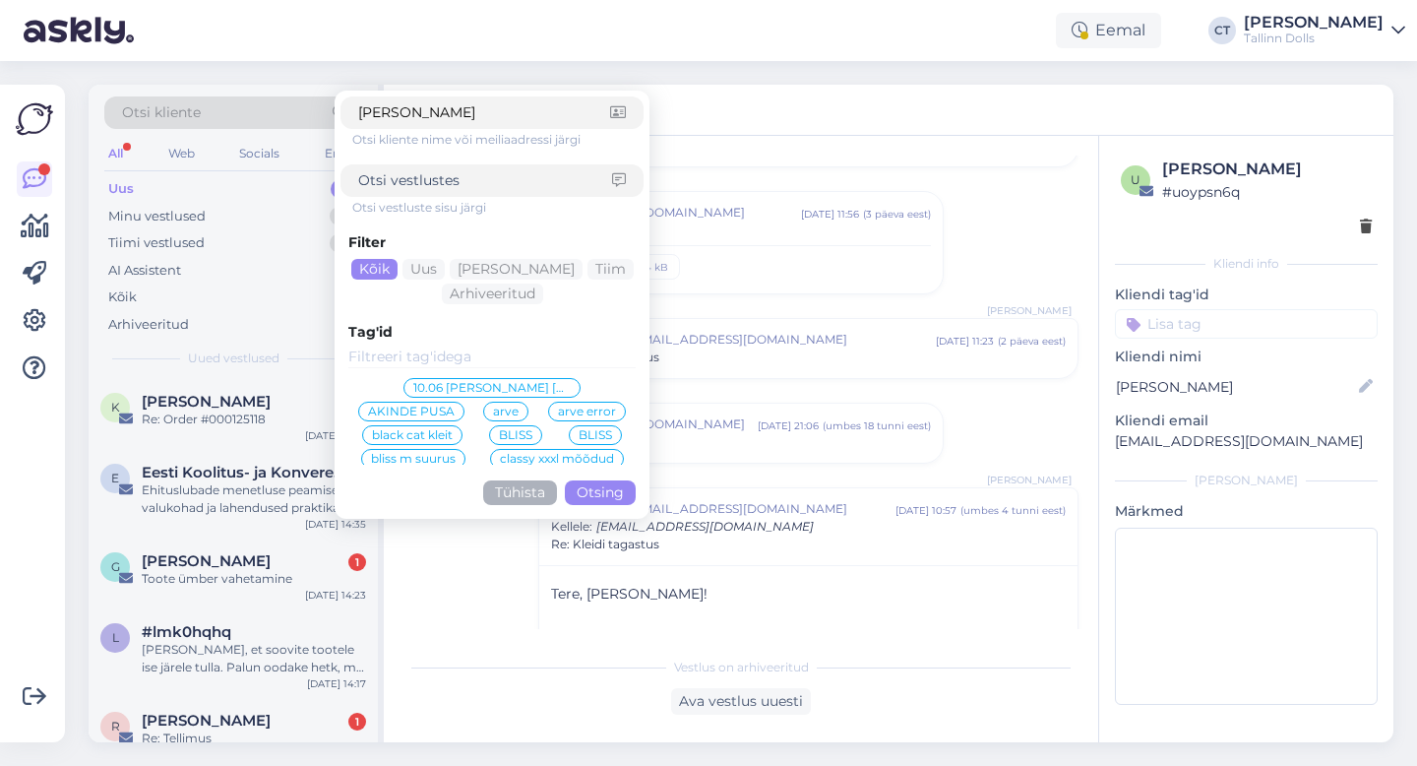
type input "kirkmann"
click button "Otsing" at bounding box center [600, 492] width 71 height 25
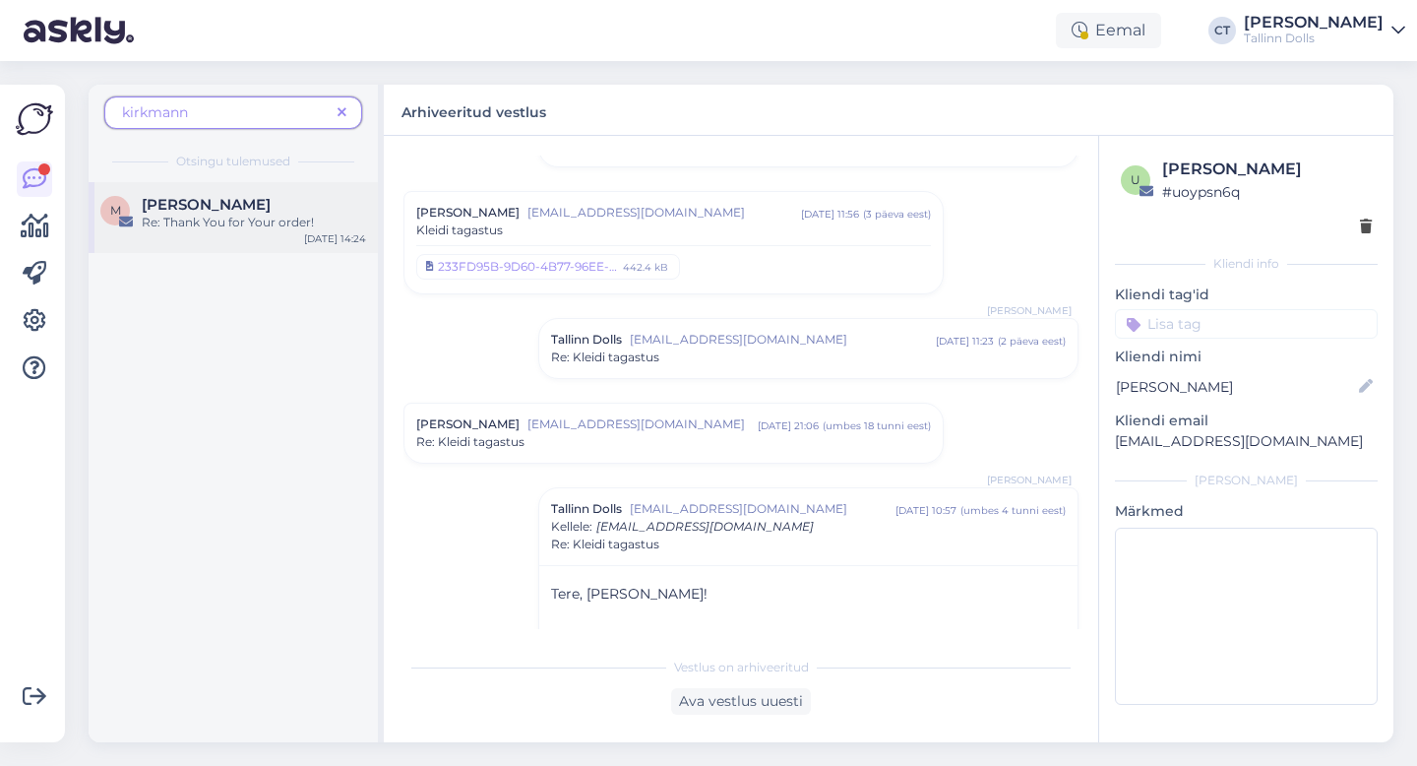
click at [232, 217] on div "Re: Thank You for Your order!" at bounding box center [254, 223] width 224 height 18
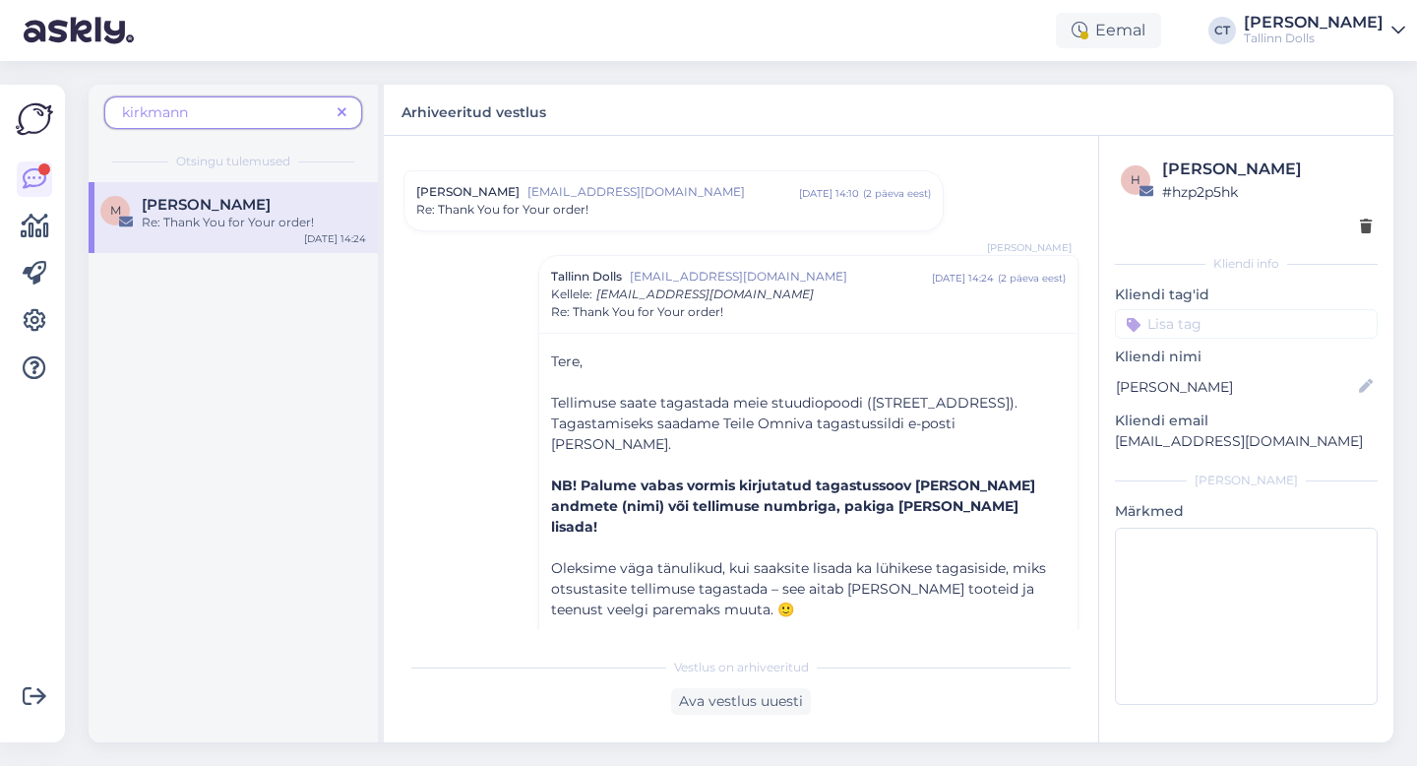
scroll to position [44, 0]
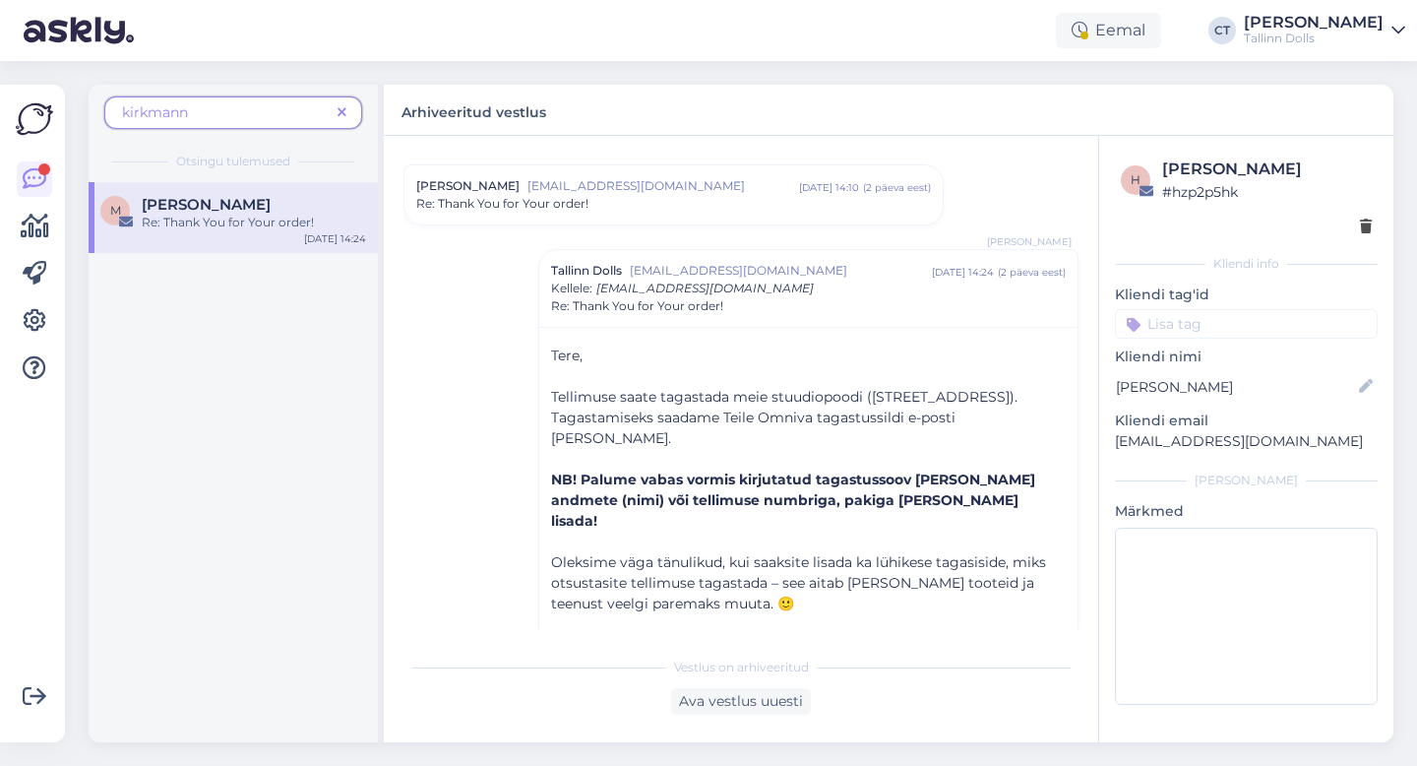
click at [233, 122] on span "kirkmann" at bounding box center [226, 112] width 208 height 21
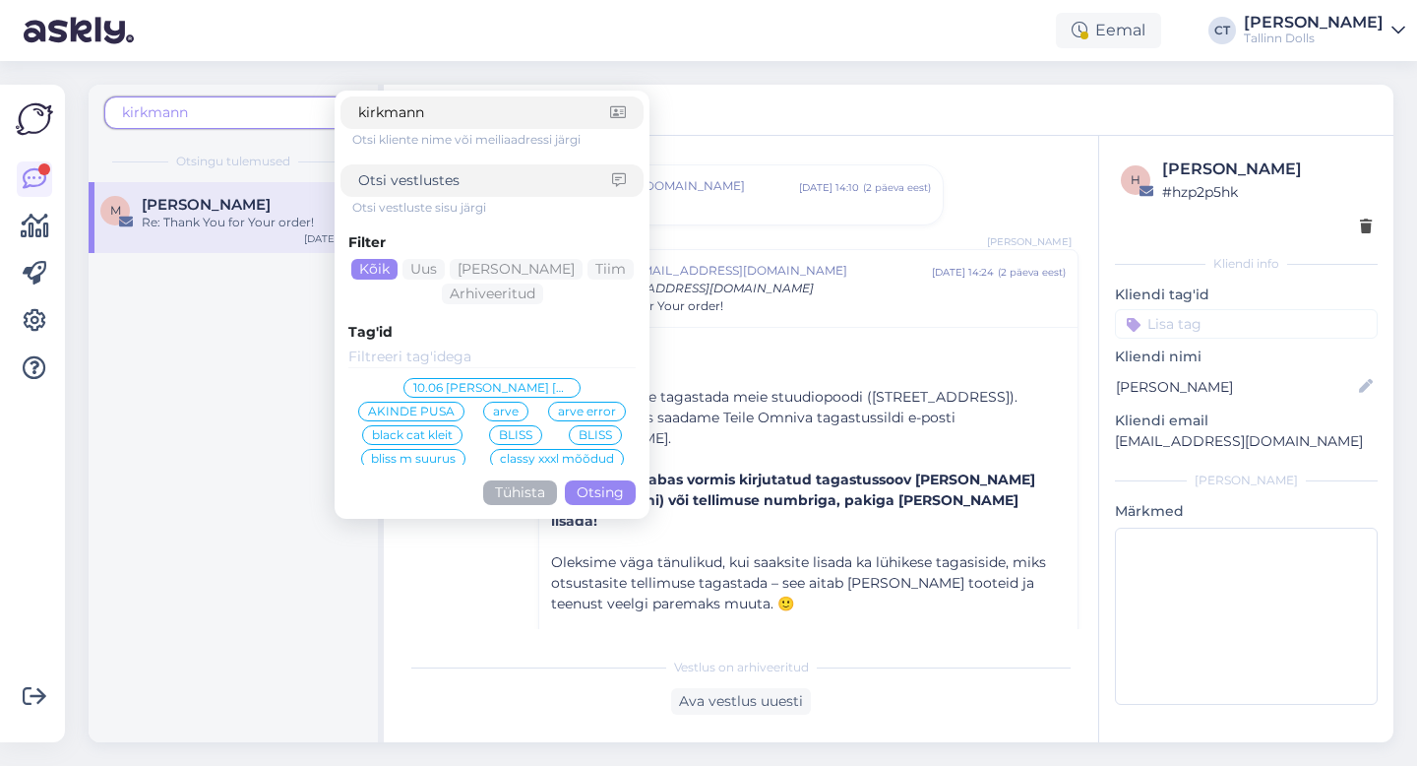
click at [513, 107] on input "kirkmann" at bounding box center [484, 112] width 252 height 21
type input "lõhmus"
click button "Otsing" at bounding box center [600, 492] width 71 height 25
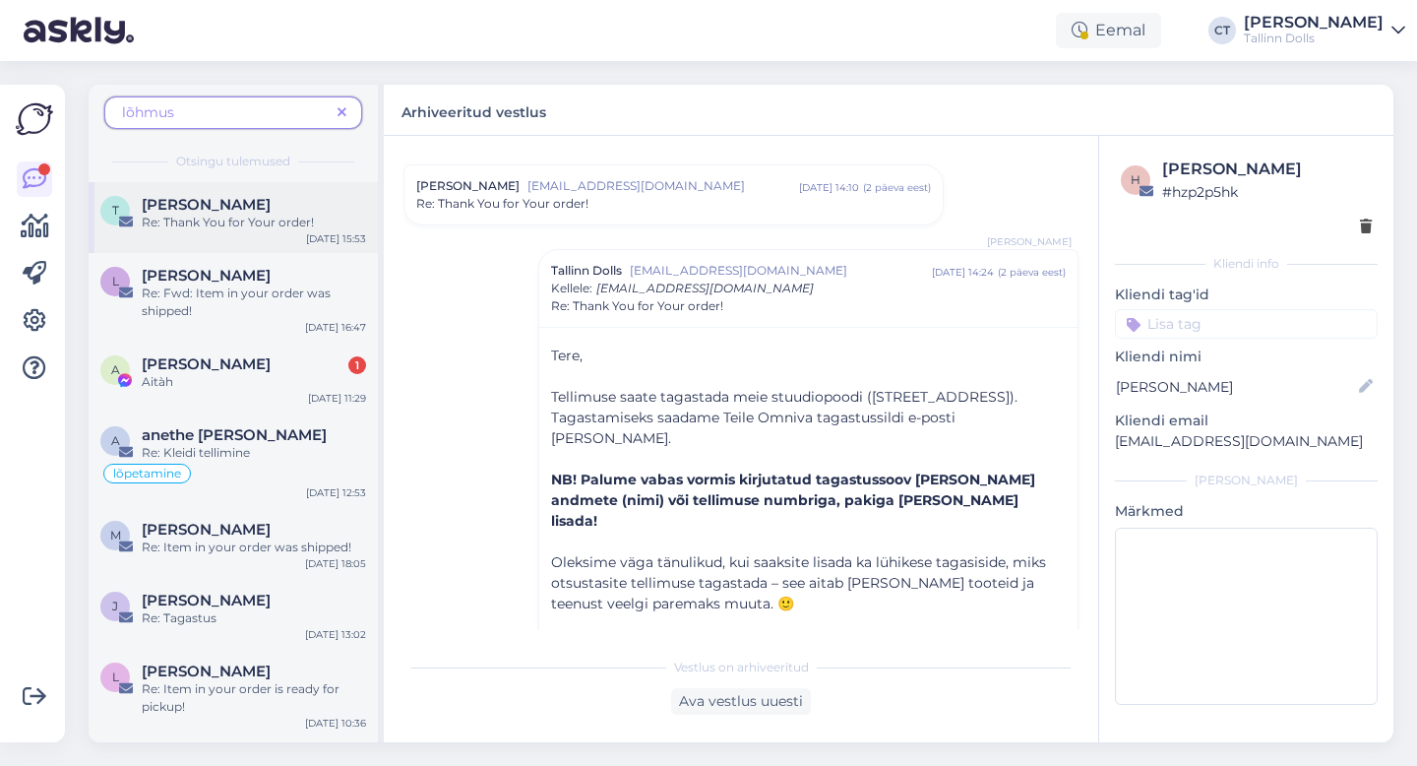
click at [227, 242] on div "[PERSON_NAME] Re: Thank You for Your order! [DATE] 15:53" at bounding box center [233, 217] width 289 height 71
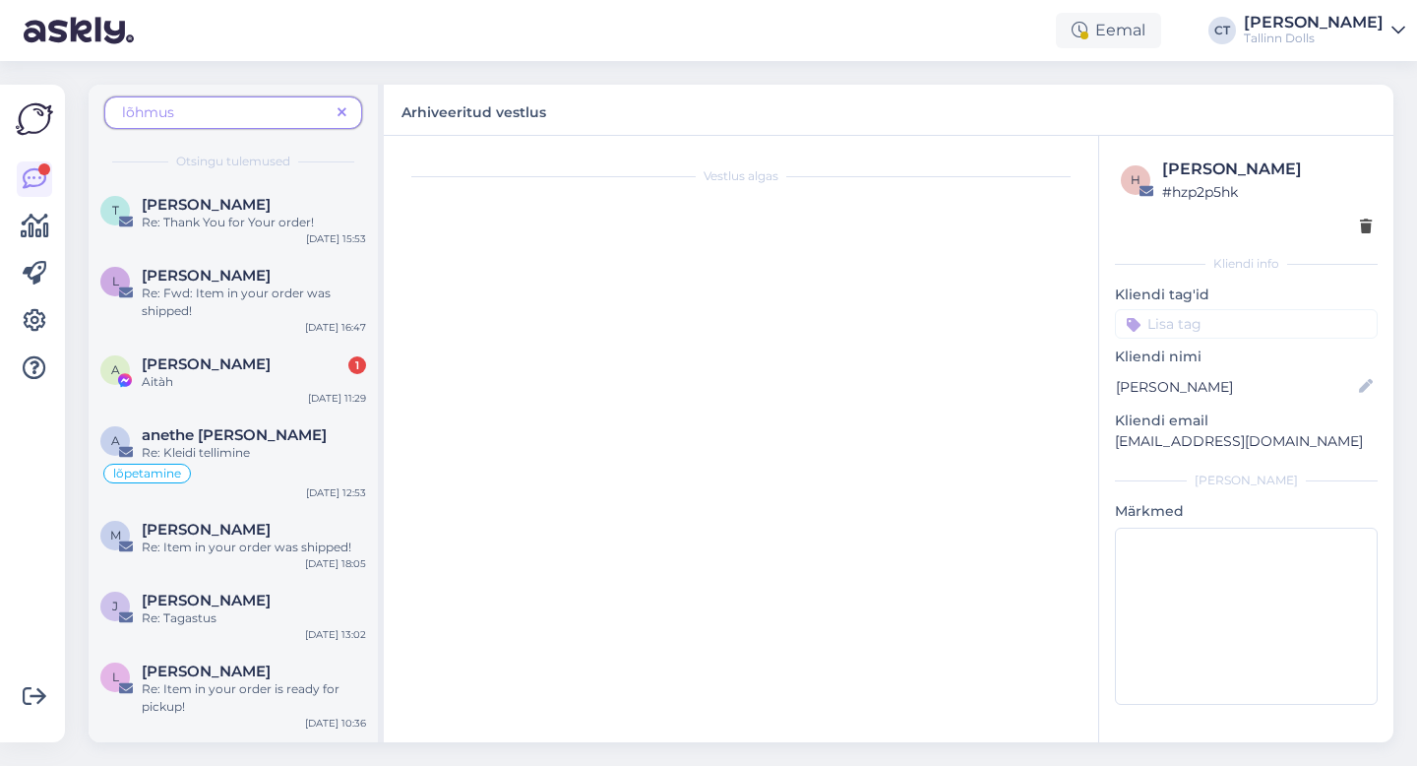
scroll to position [2007, 0]
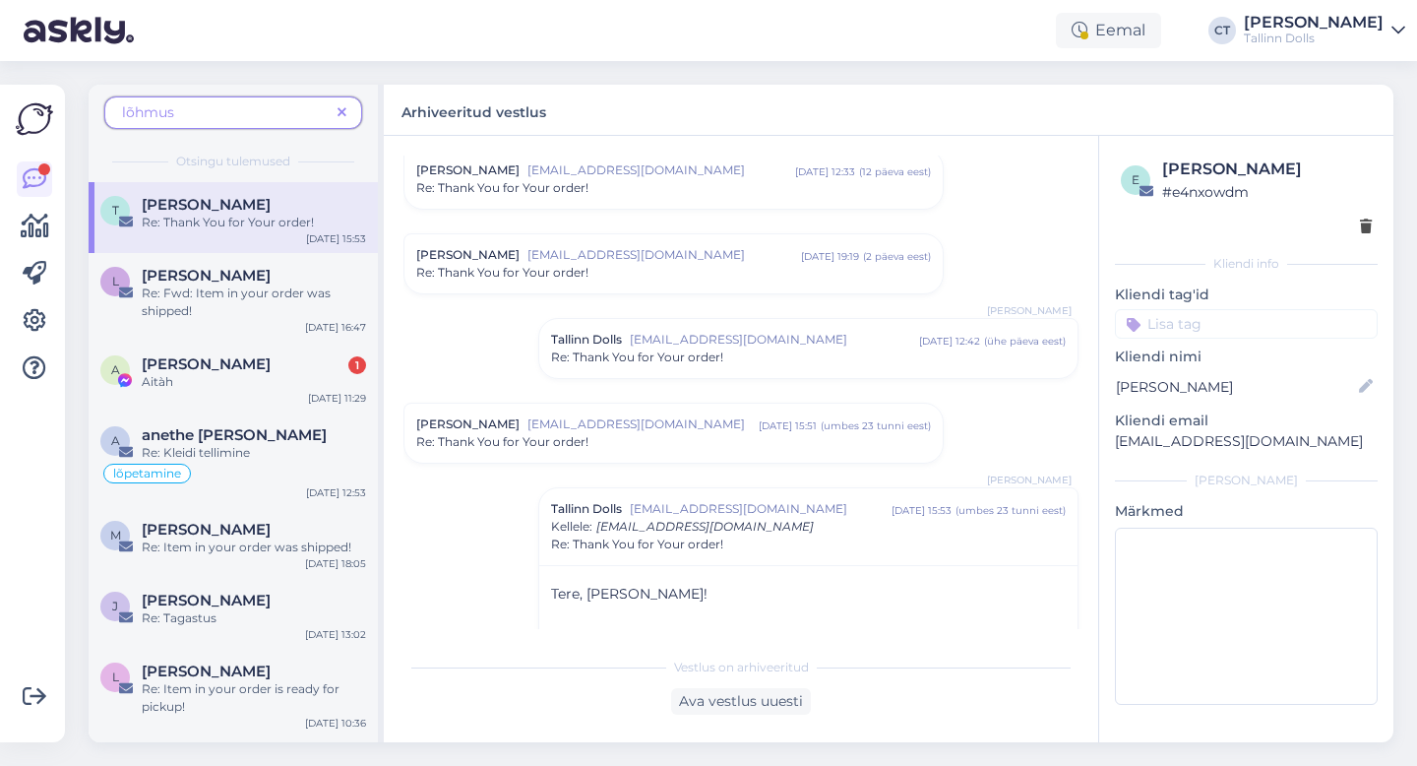
click at [666, 456] on div "[PERSON_NAME] [PERSON_NAME][EMAIL_ADDRESS][DOMAIN_NAME] [DATE] 15:51 ( umbes 23…" at bounding box center [674, 433] width 538 height 59
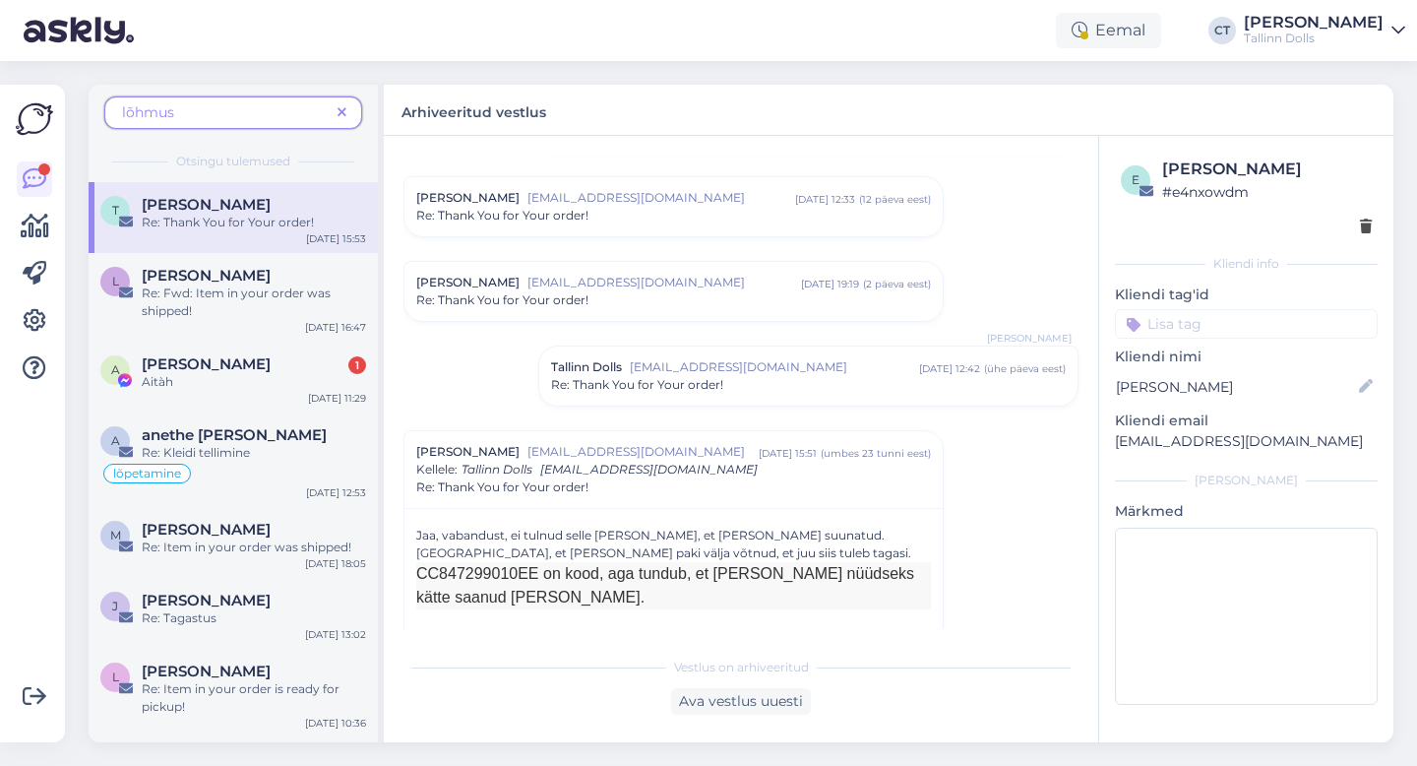
scroll to position [1978, 0]
click at [647, 287] on span "[EMAIL_ADDRESS][DOMAIN_NAME]" at bounding box center [665, 284] width 274 height 18
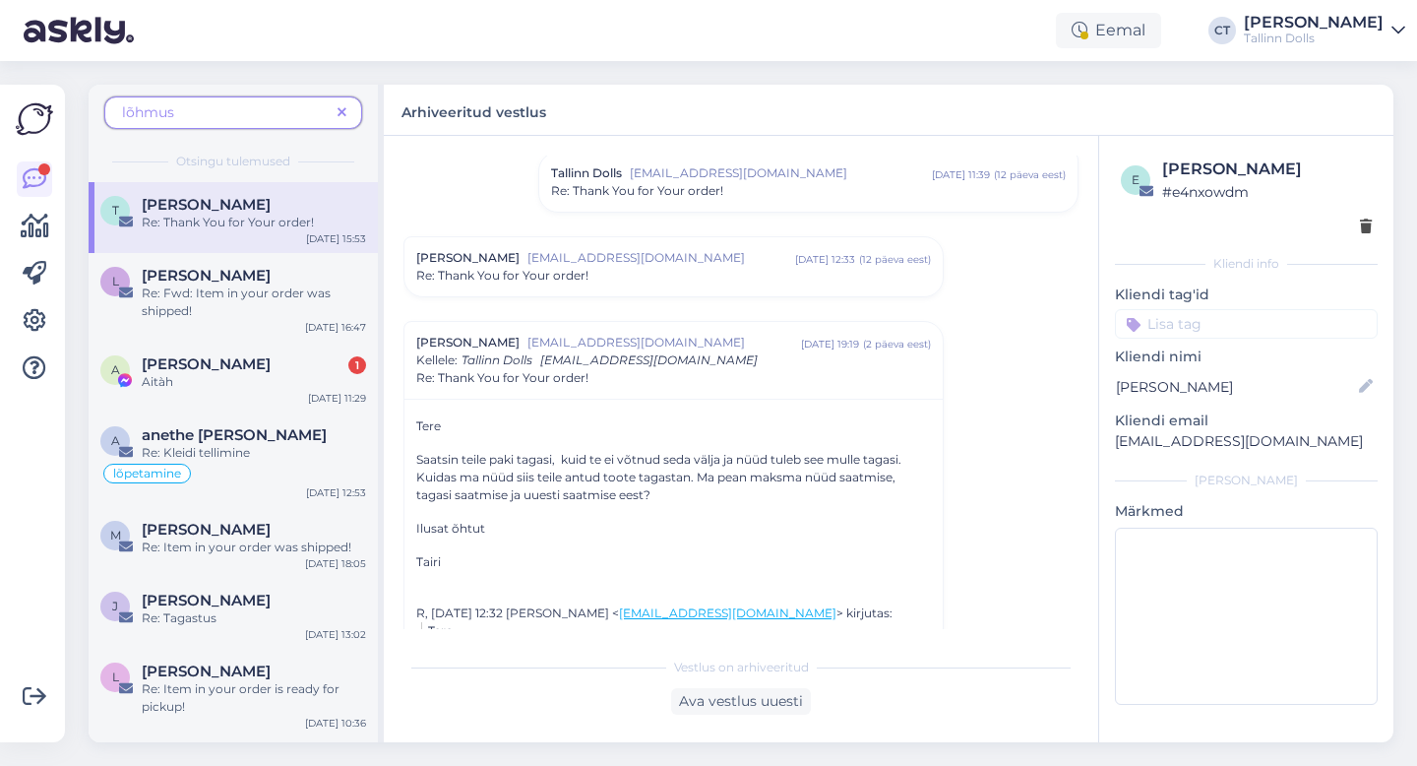
scroll to position [1884, 0]
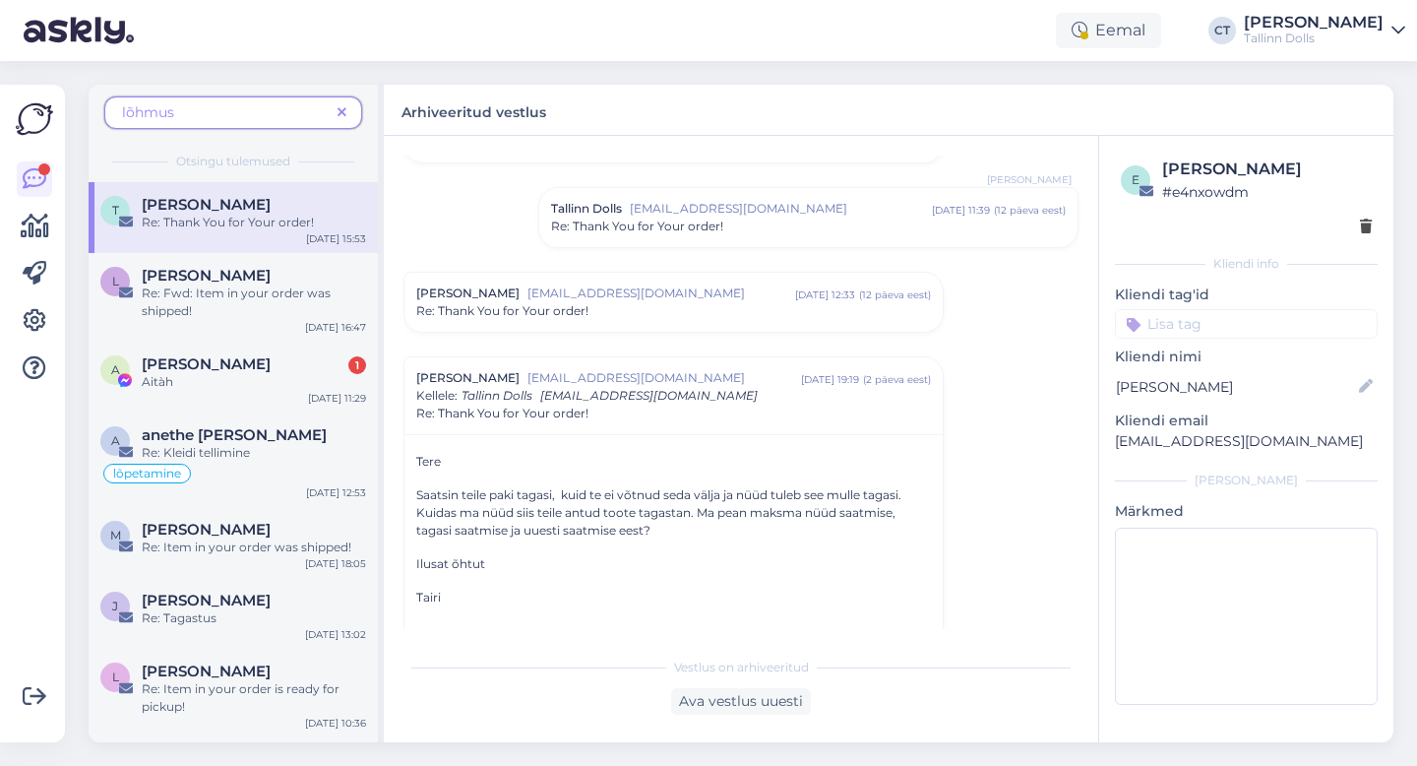
click at [661, 298] on span "[EMAIL_ADDRESS][DOMAIN_NAME]" at bounding box center [662, 293] width 268 height 18
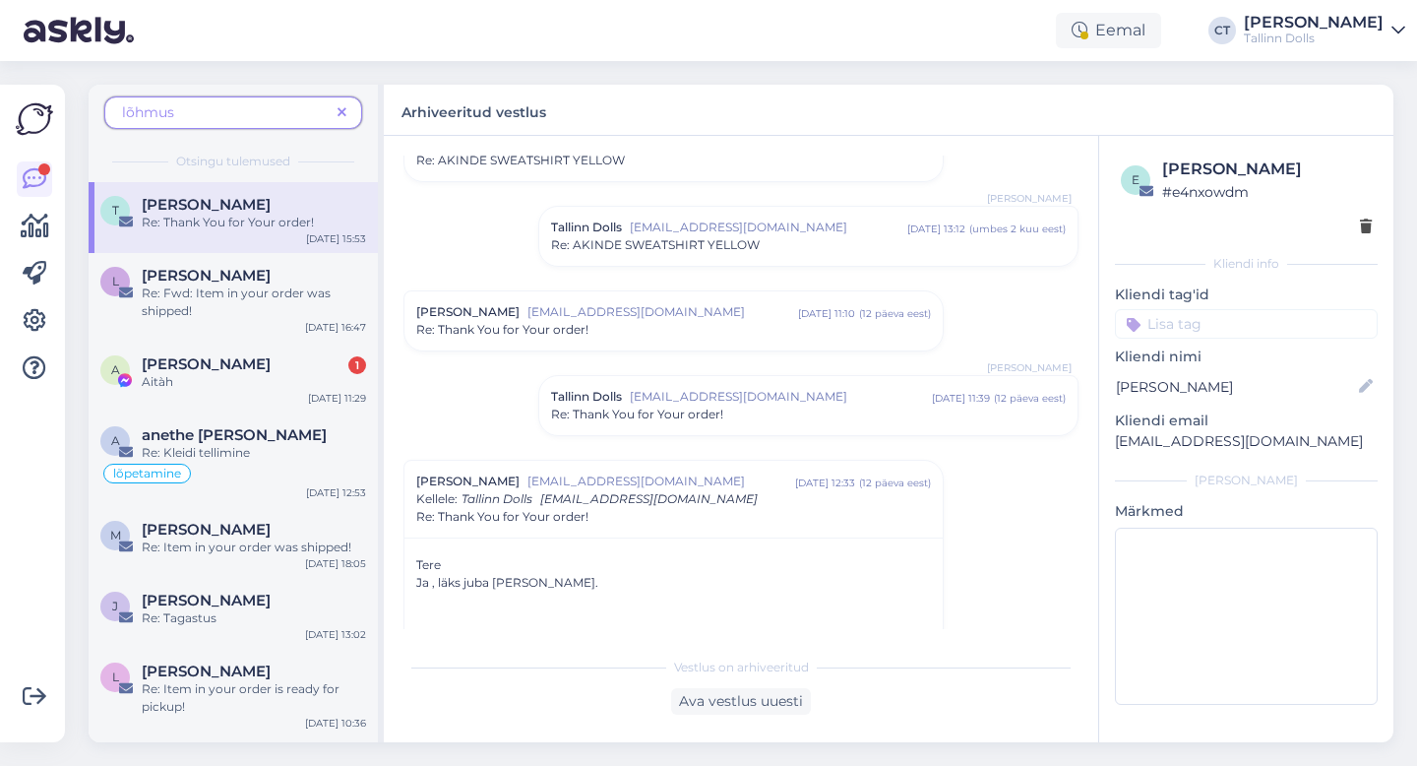
scroll to position [1660, 0]
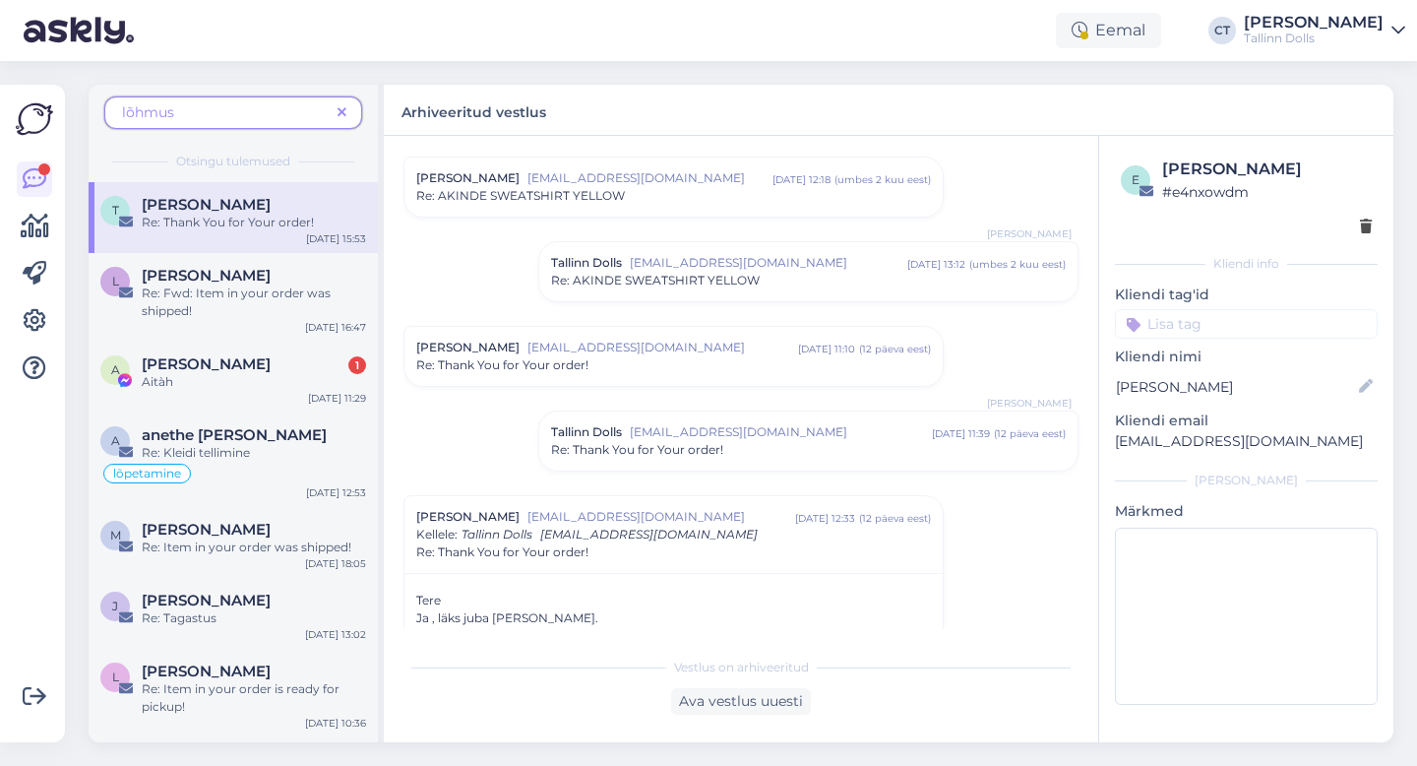
click at [647, 369] on div "Re: Thank You for Your order!" at bounding box center [673, 365] width 515 height 18
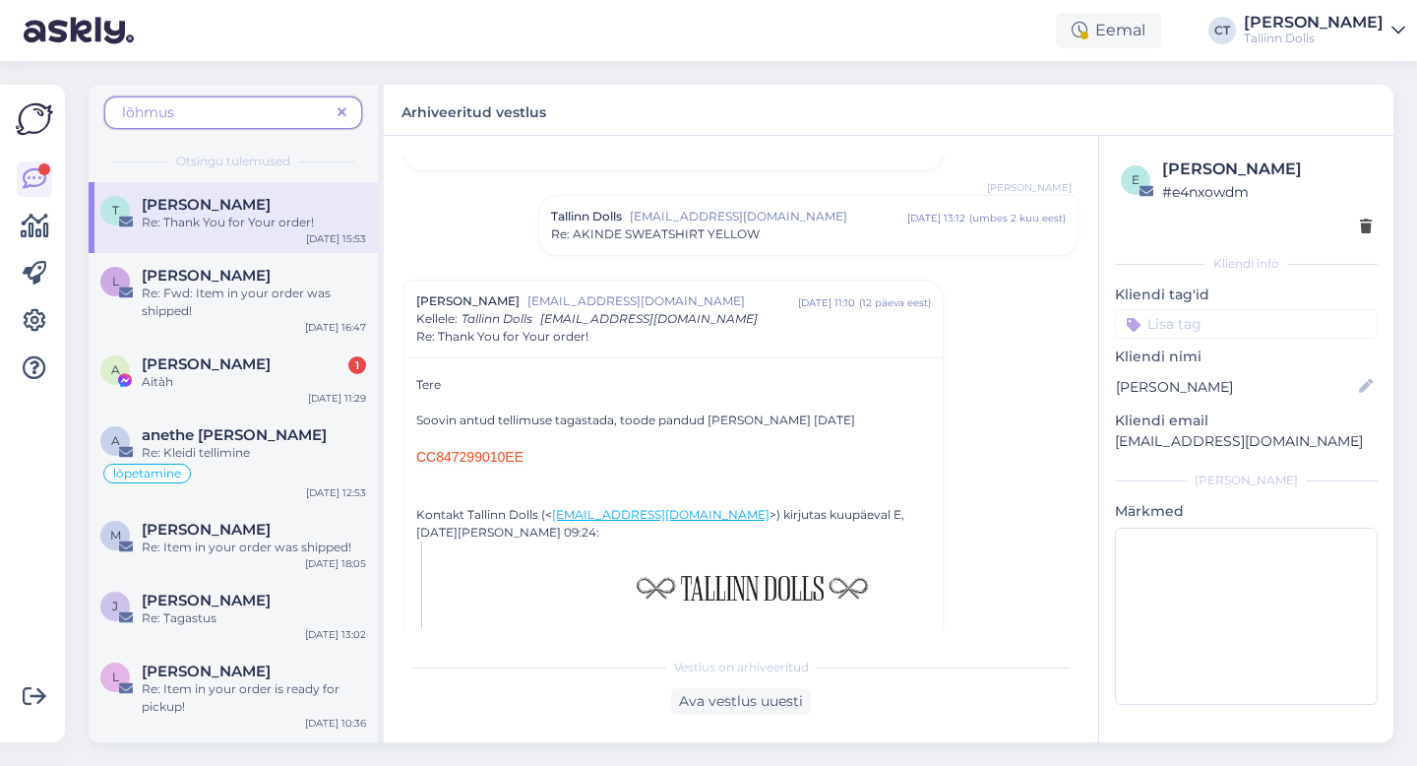
scroll to position [1711, 0]
click at [226, 106] on span "lõhmus" at bounding box center [226, 112] width 208 height 21
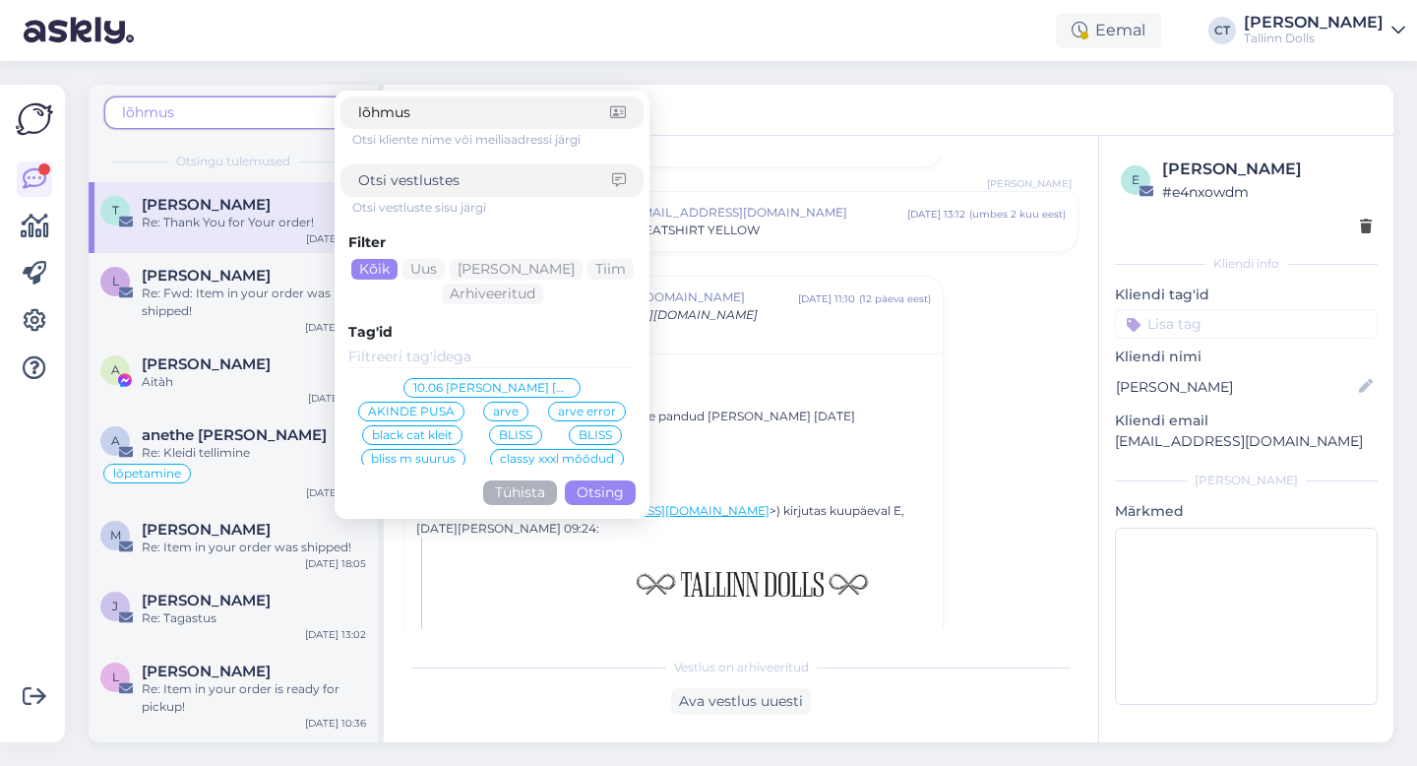
click at [226, 106] on span "lõhmus" at bounding box center [226, 112] width 208 height 21
click at [408, 110] on input "lõhmus" at bounding box center [484, 112] width 252 height 21
type input "orm"
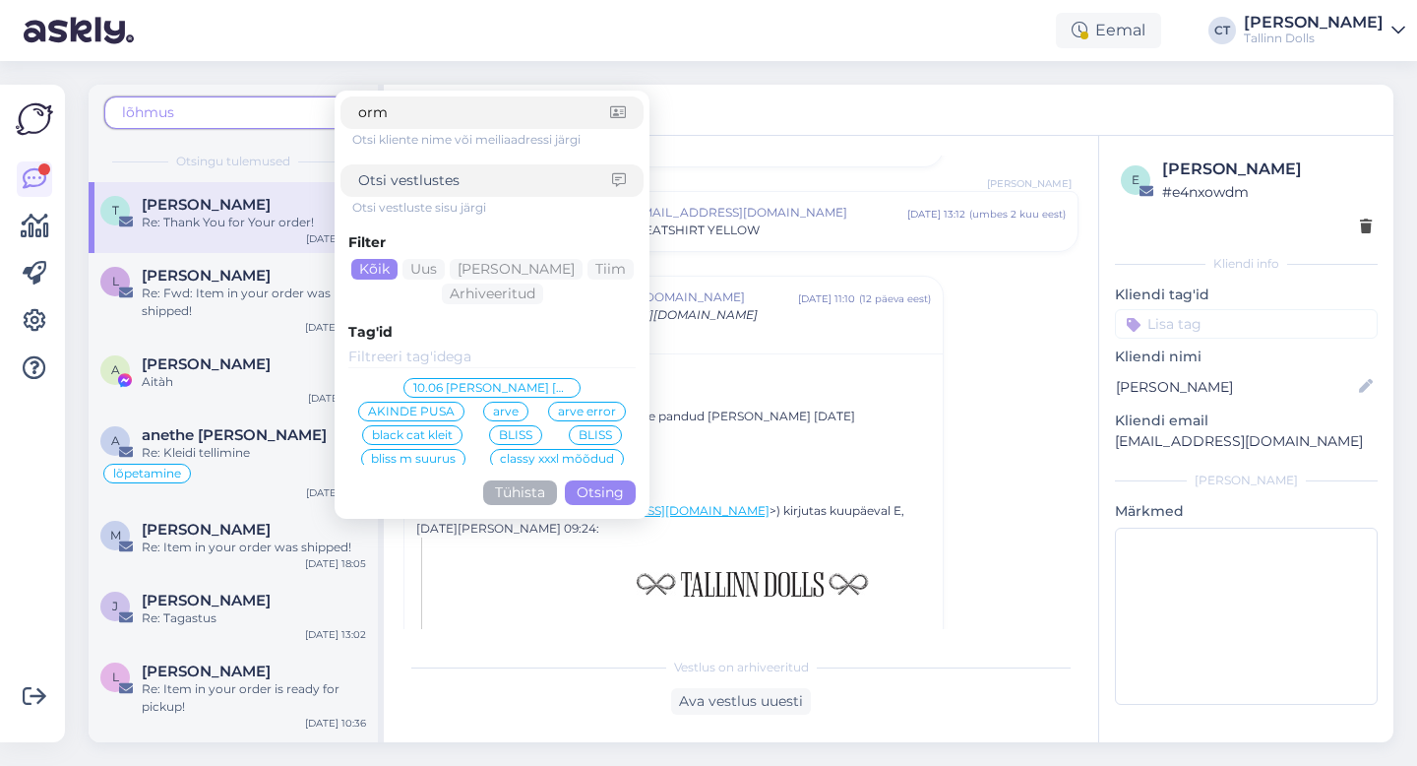
click button "Otsing" at bounding box center [600, 492] width 71 height 25
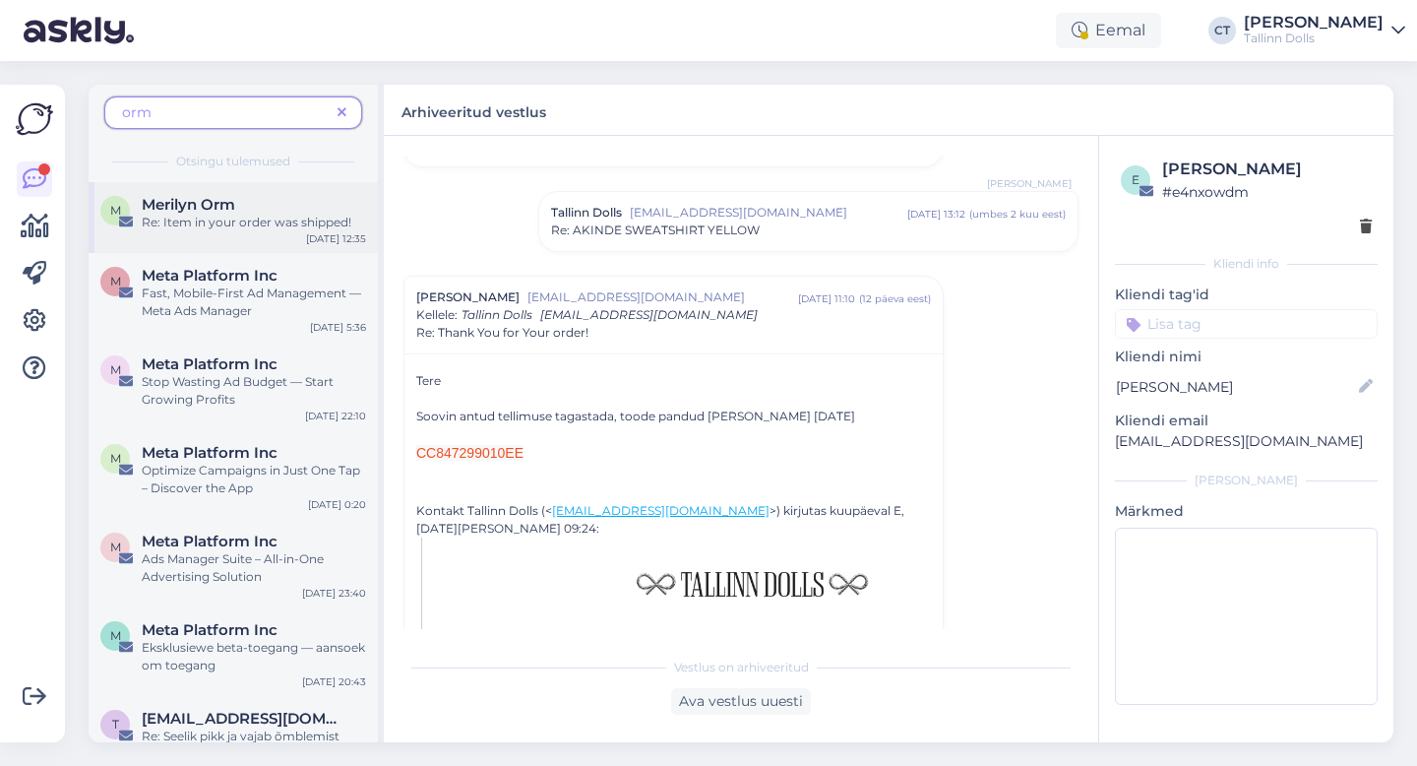
click at [227, 229] on div "Re: Item in your order was shipped!" at bounding box center [254, 223] width 224 height 18
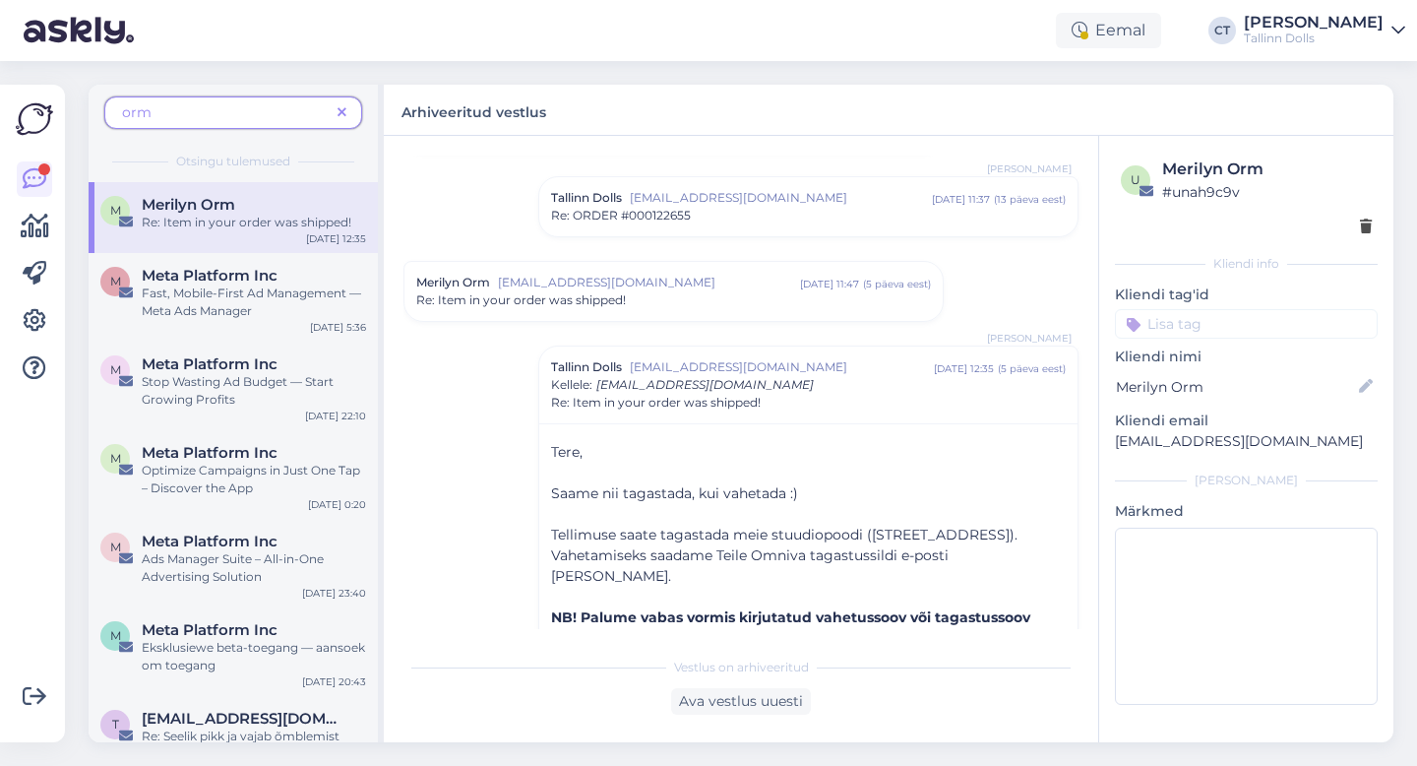
scroll to position [611, 0]
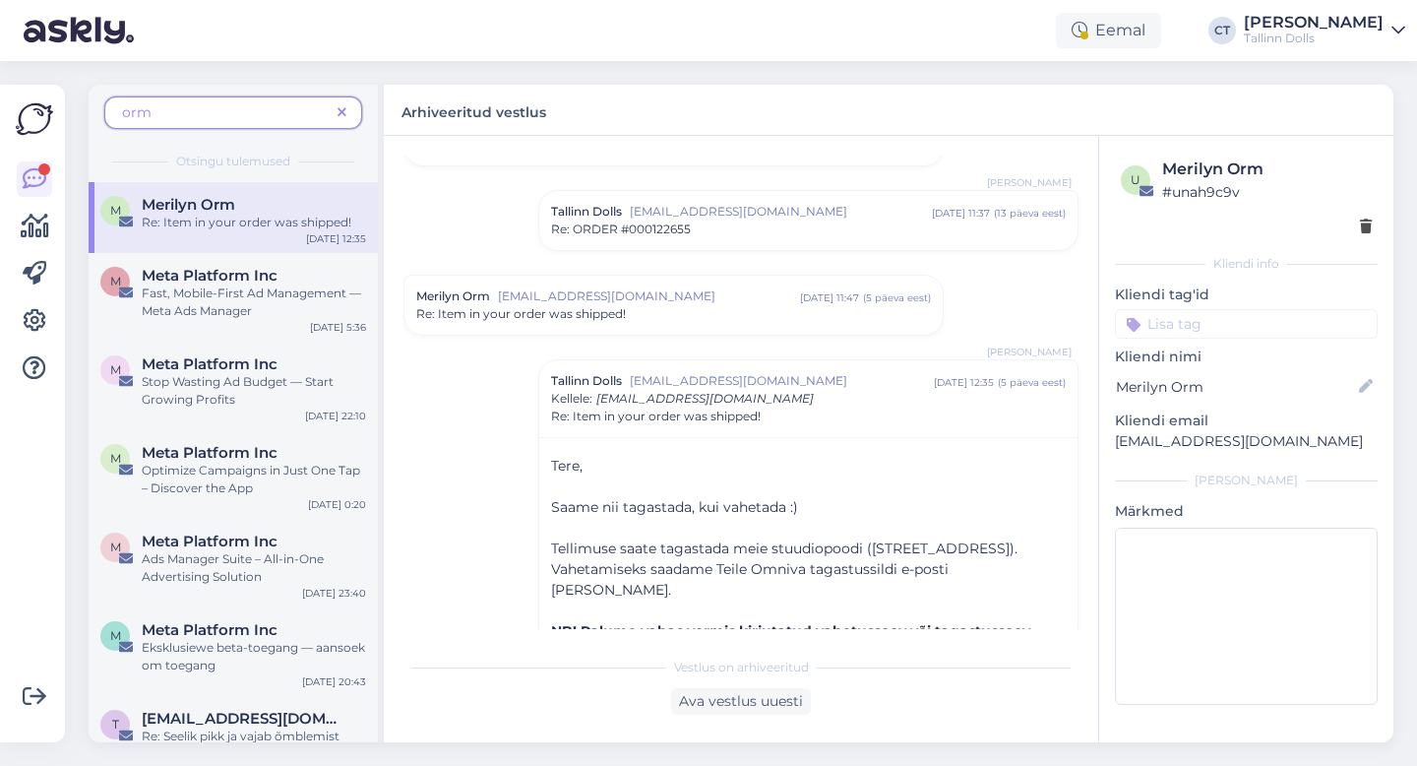
click at [690, 221] on span "Re: ORDER #000122655" at bounding box center [621, 229] width 140 height 18
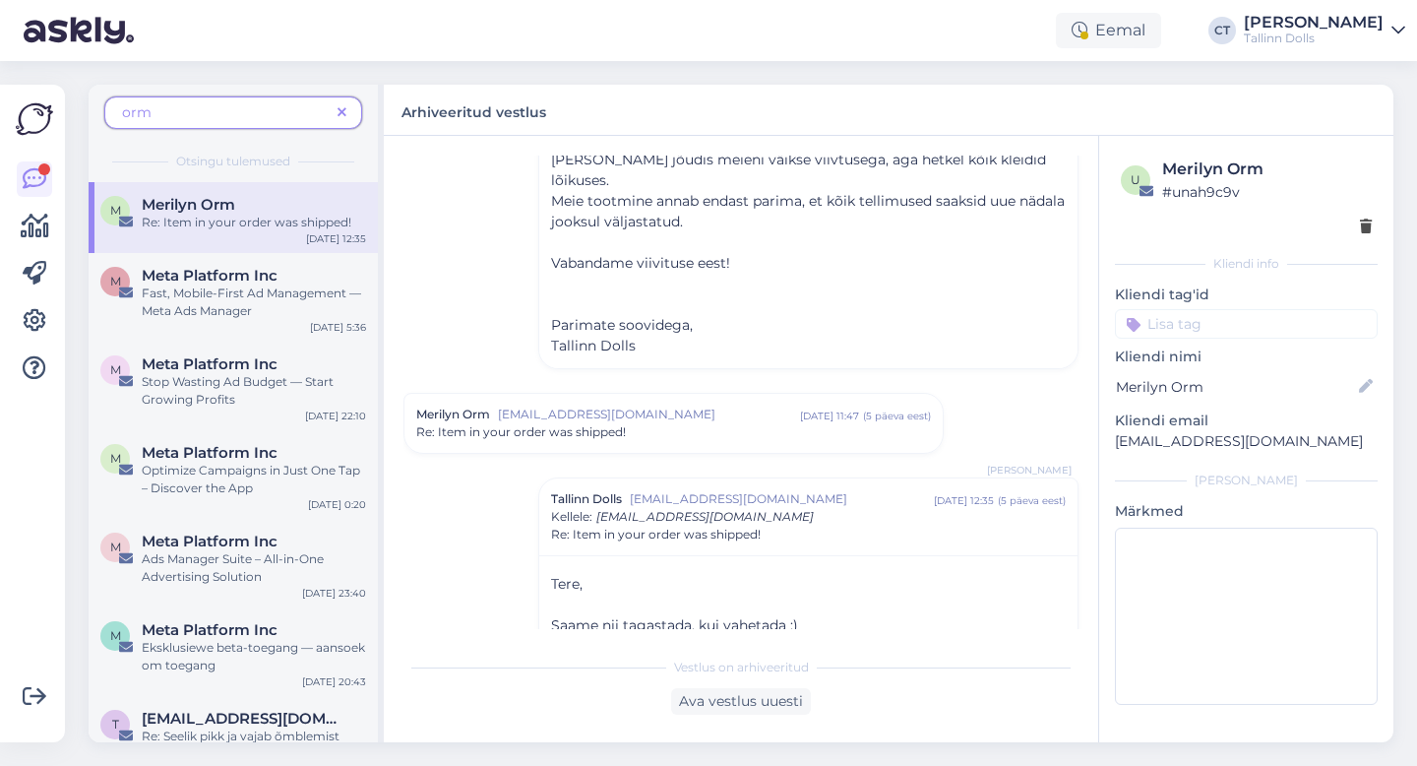
scroll to position [832, 0]
click at [668, 422] on div "Re: Item in your order was shipped!" at bounding box center [673, 431] width 515 height 18
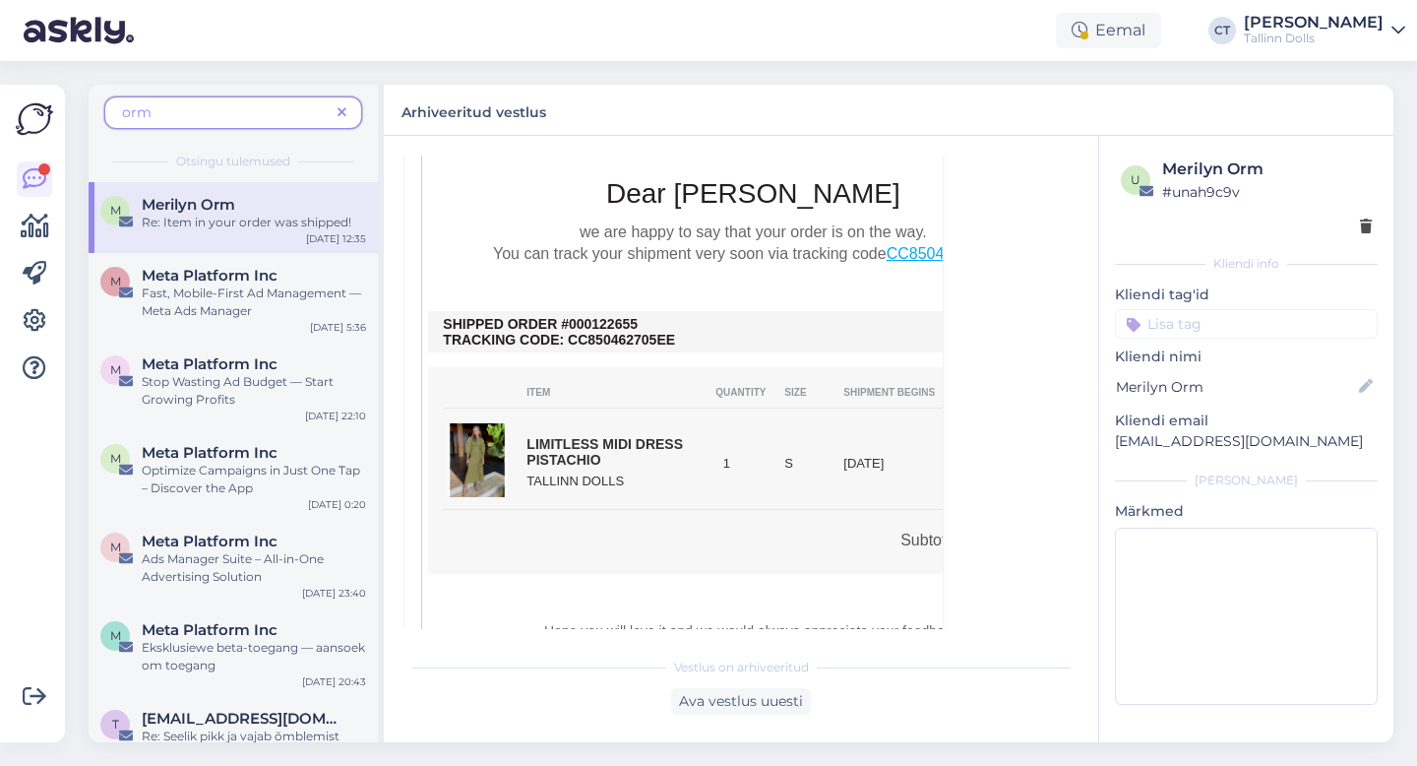
scroll to position [1466, 0]
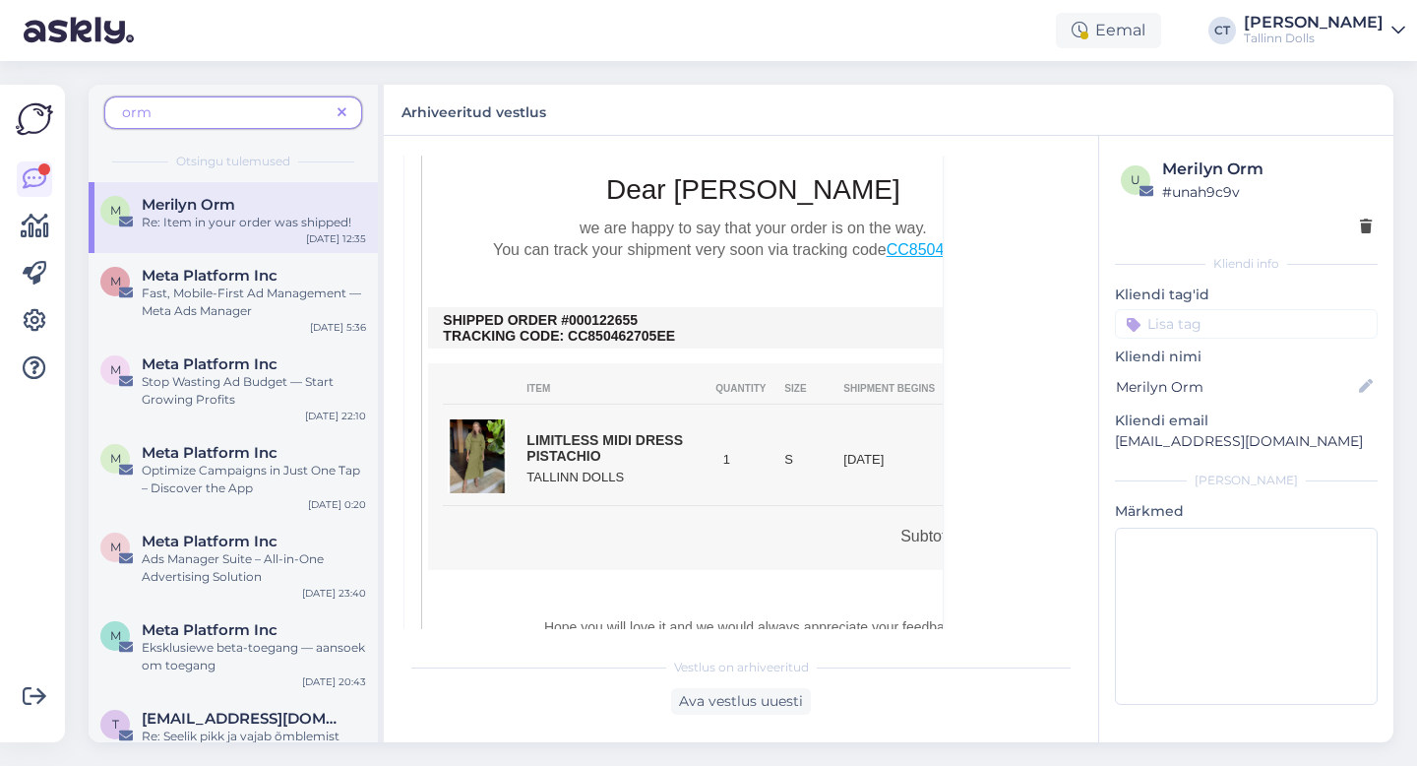
click at [218, 107] on span "orm" at bounding box center [226, 112] width 208 height 21
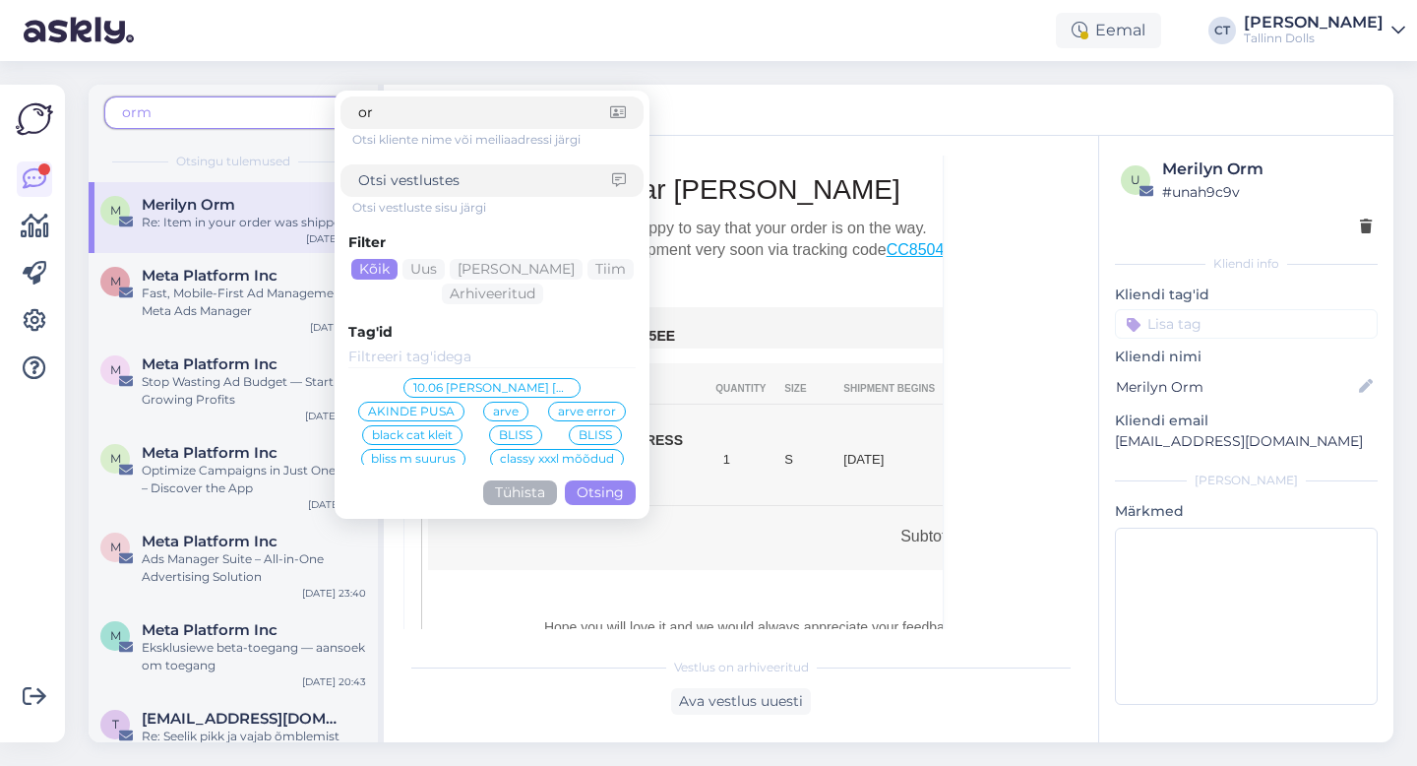
type input "o"
type input "[PERSON_NAME]"
click button "Otsing" at bounding box center [600, 492] width 71 height 25
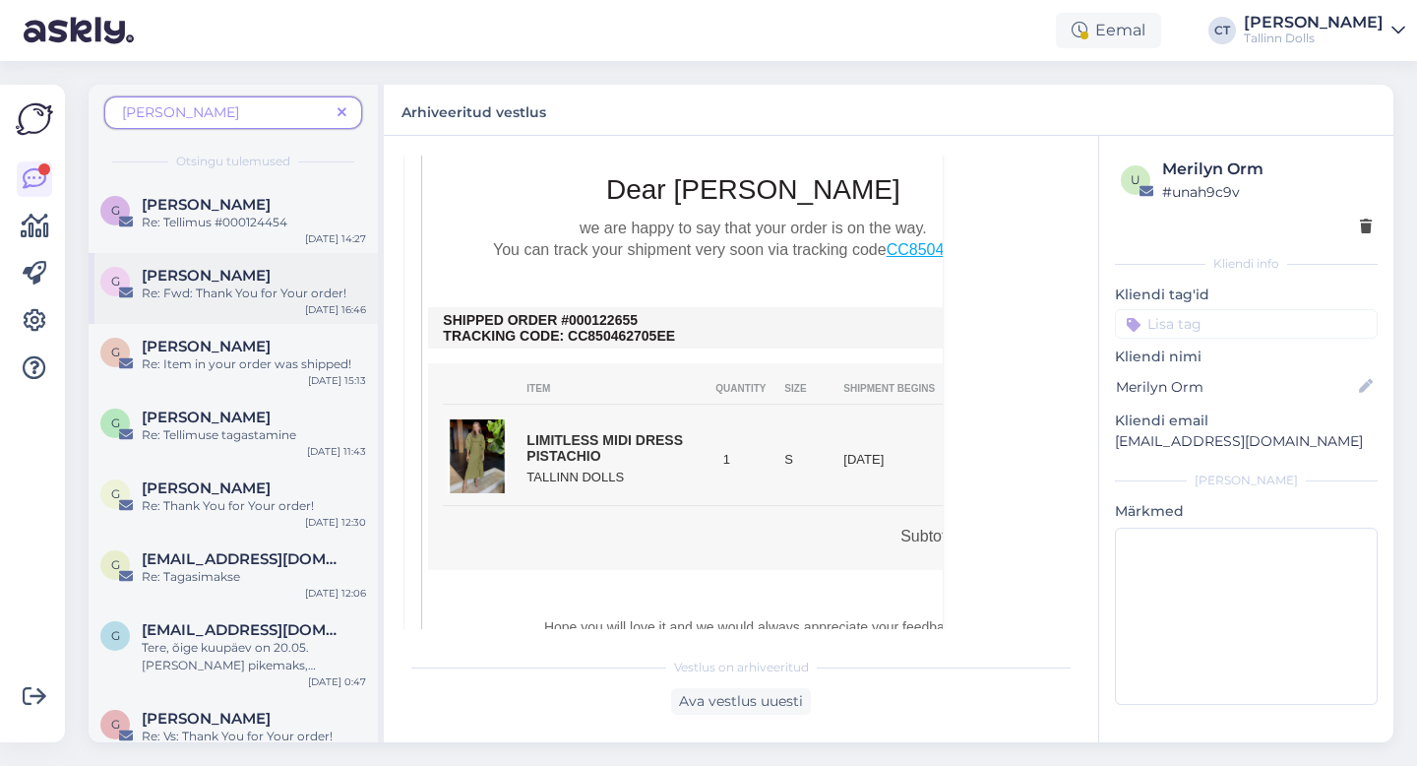
click at [221, 286] on div "Re: Fwd: Thank You for Your order!" at bounding box center [254, 293] width 224 height 18
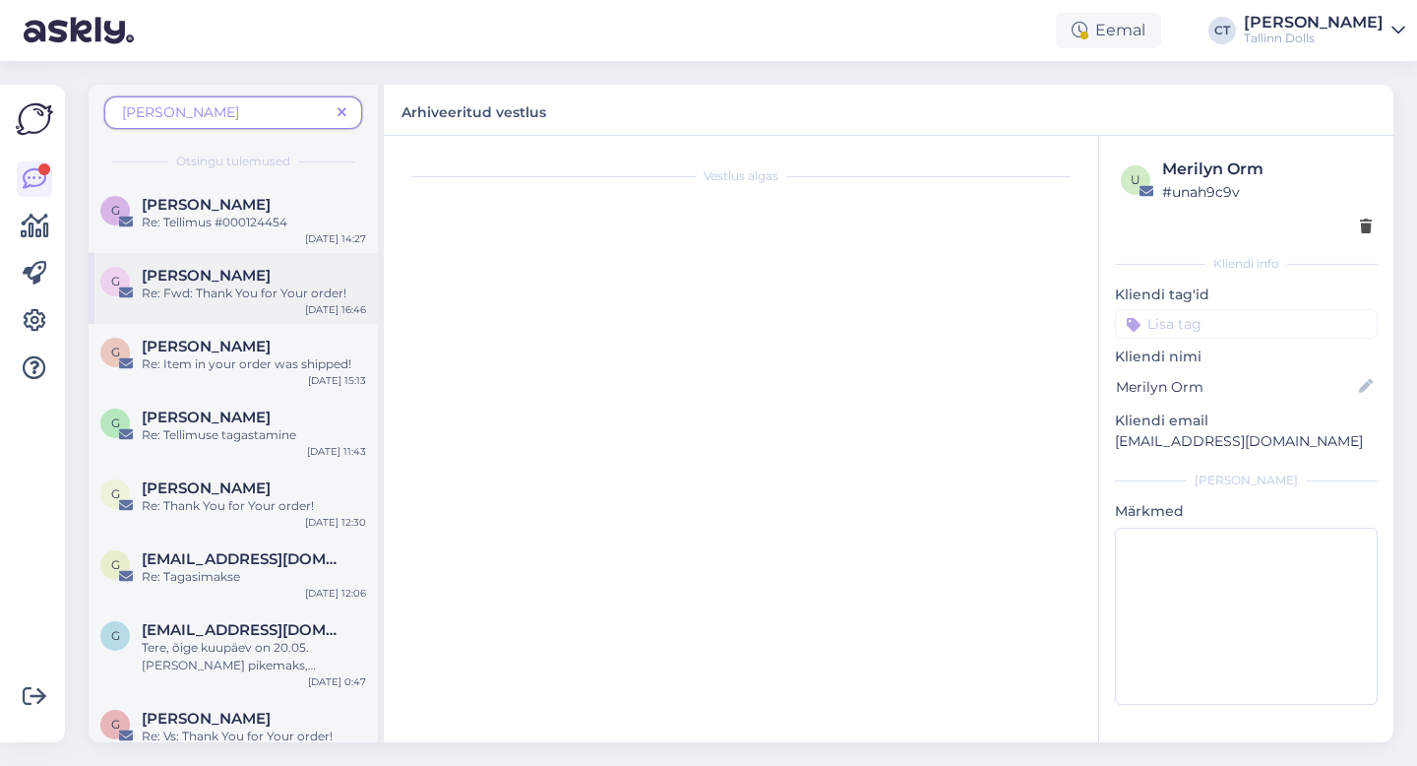
scroll to position [0, 0]
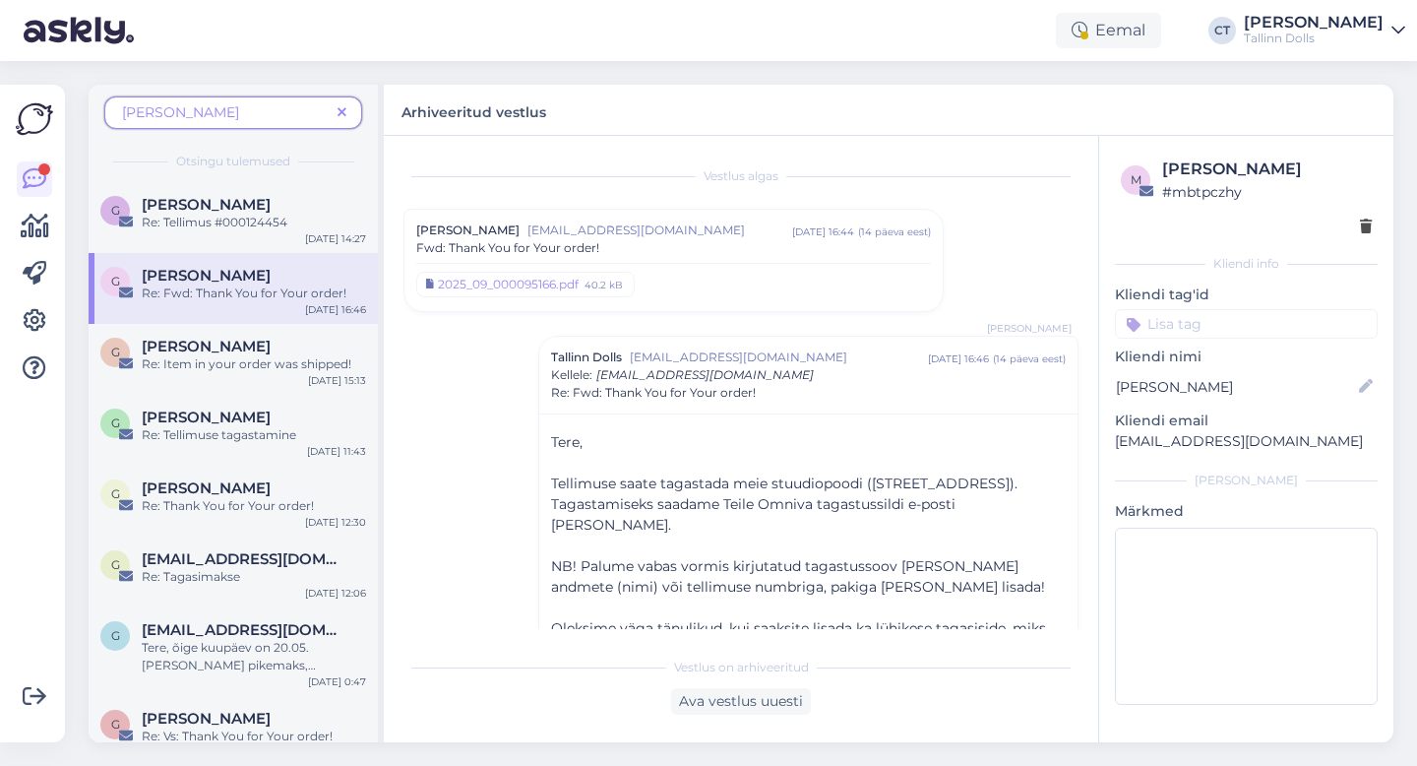
click at [673, 244] on div "Fwd: Thank You for Your order!" at bounding box center [673, 248] width 515 height 18
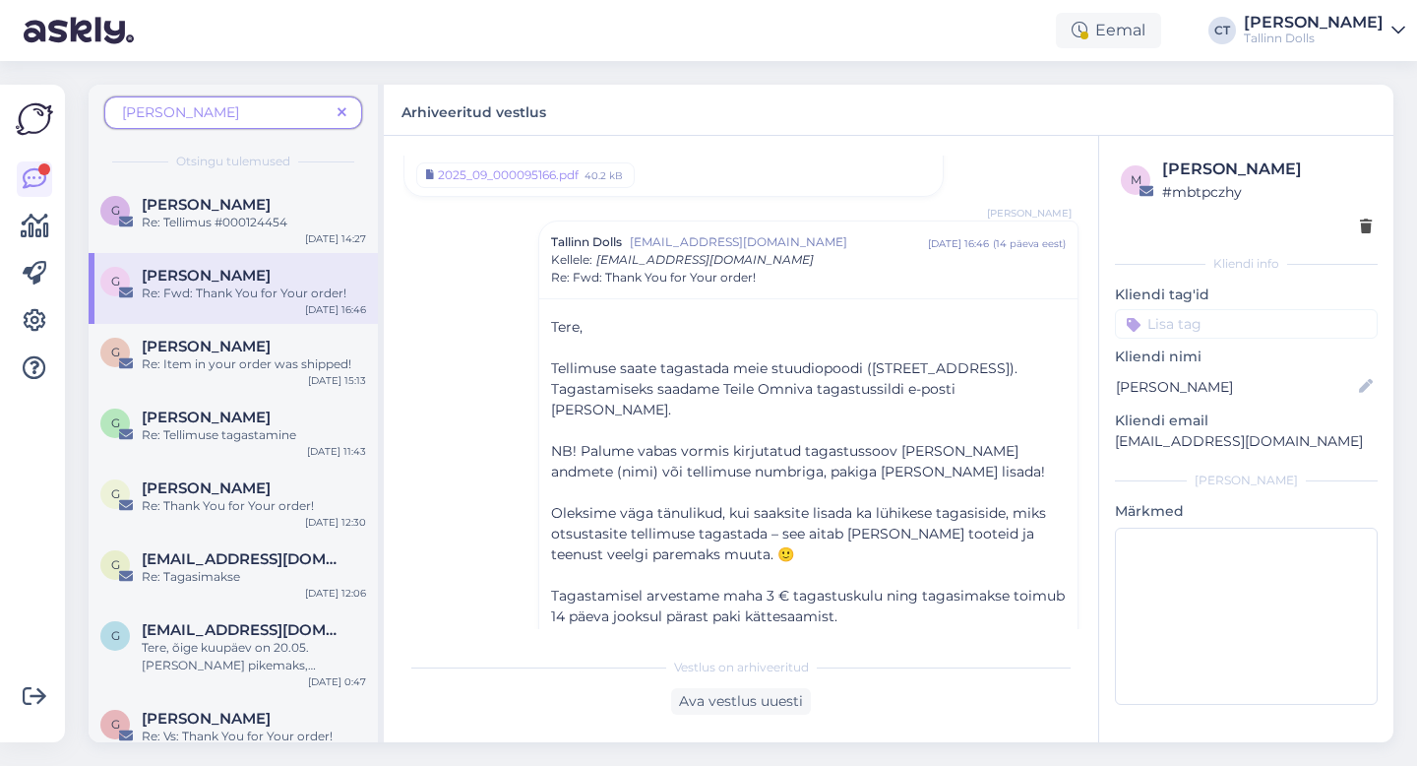
scroll to position [1129, 0]
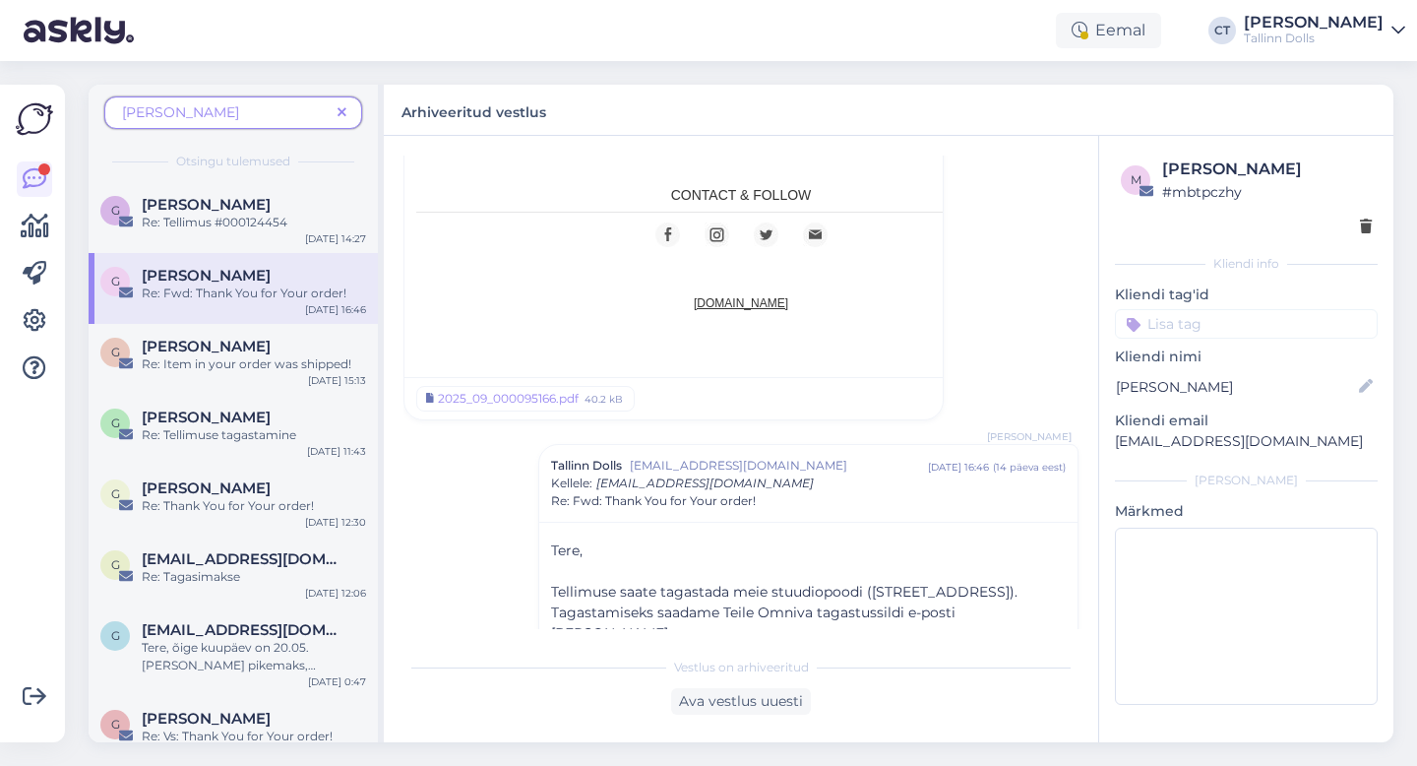
click at [219, 114] on span "[PERSON_NAME]" at bounding box center [226, 112] width 208 height 21
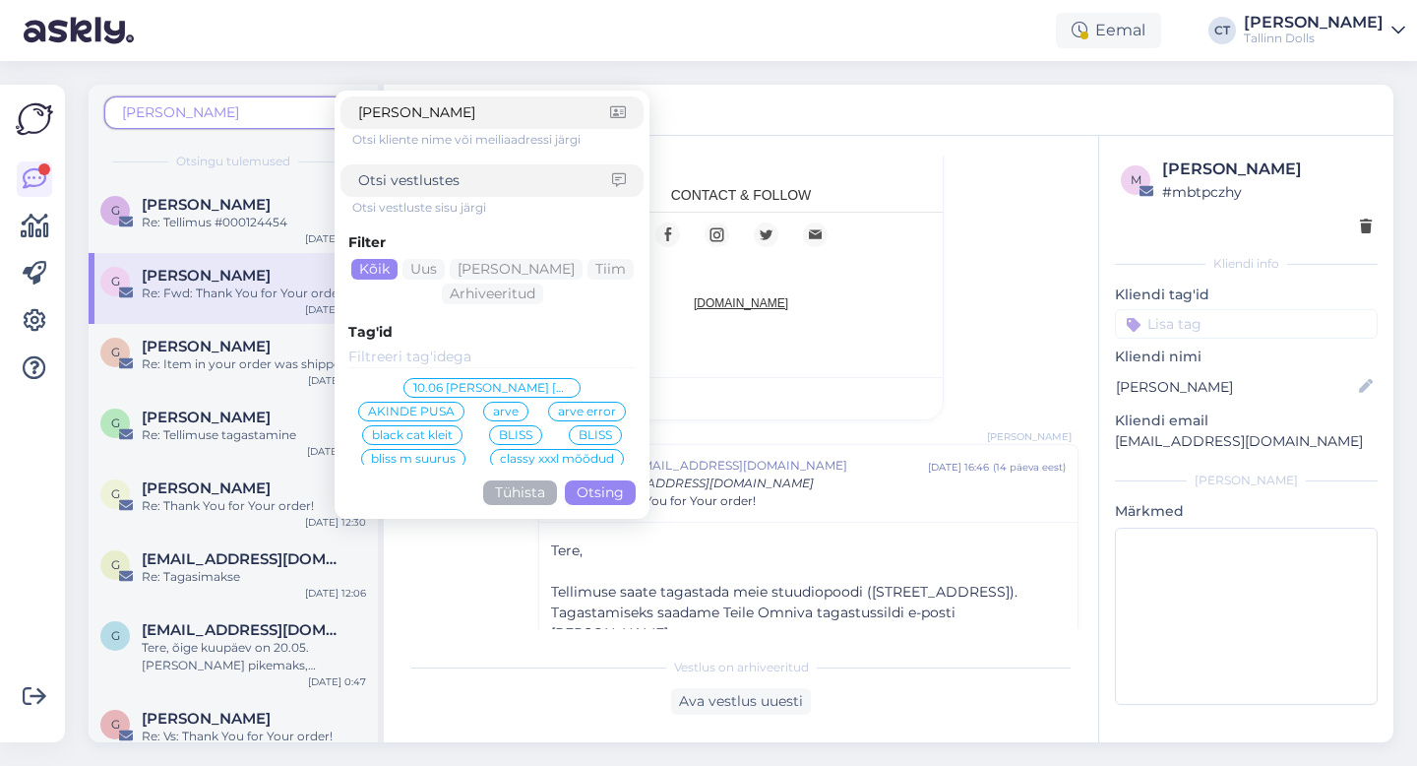
click at [427, 107] on input "[PERSON_NAME]" at bounding box center [484, 112] width 252 height 21
type input "[EMAIL_ADDRESS][DOMAIN_NAME]"
click button "Otsing" at bounding box center [600, 492] width 71 height 25
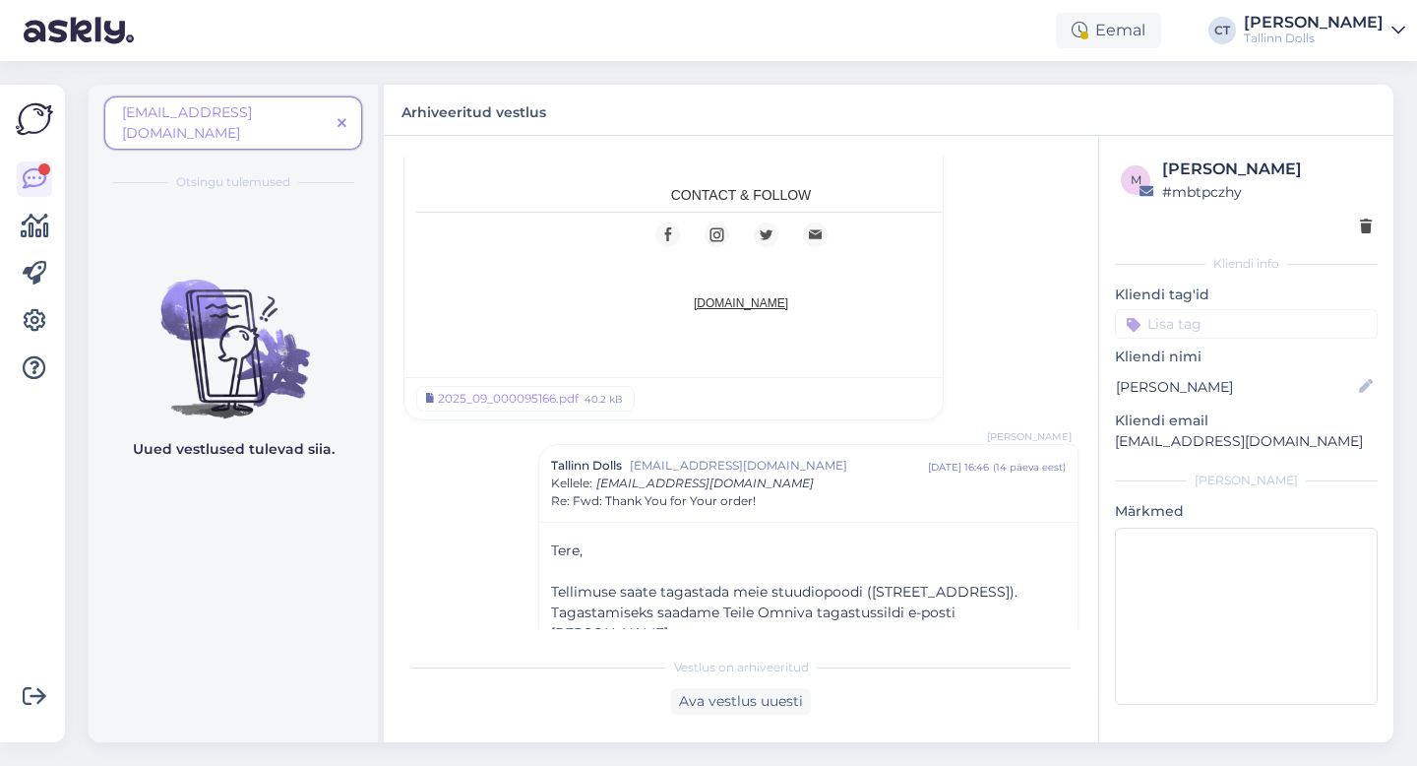
click at [336, 113] on span at bounding box center [342, 123] width 25 height 21
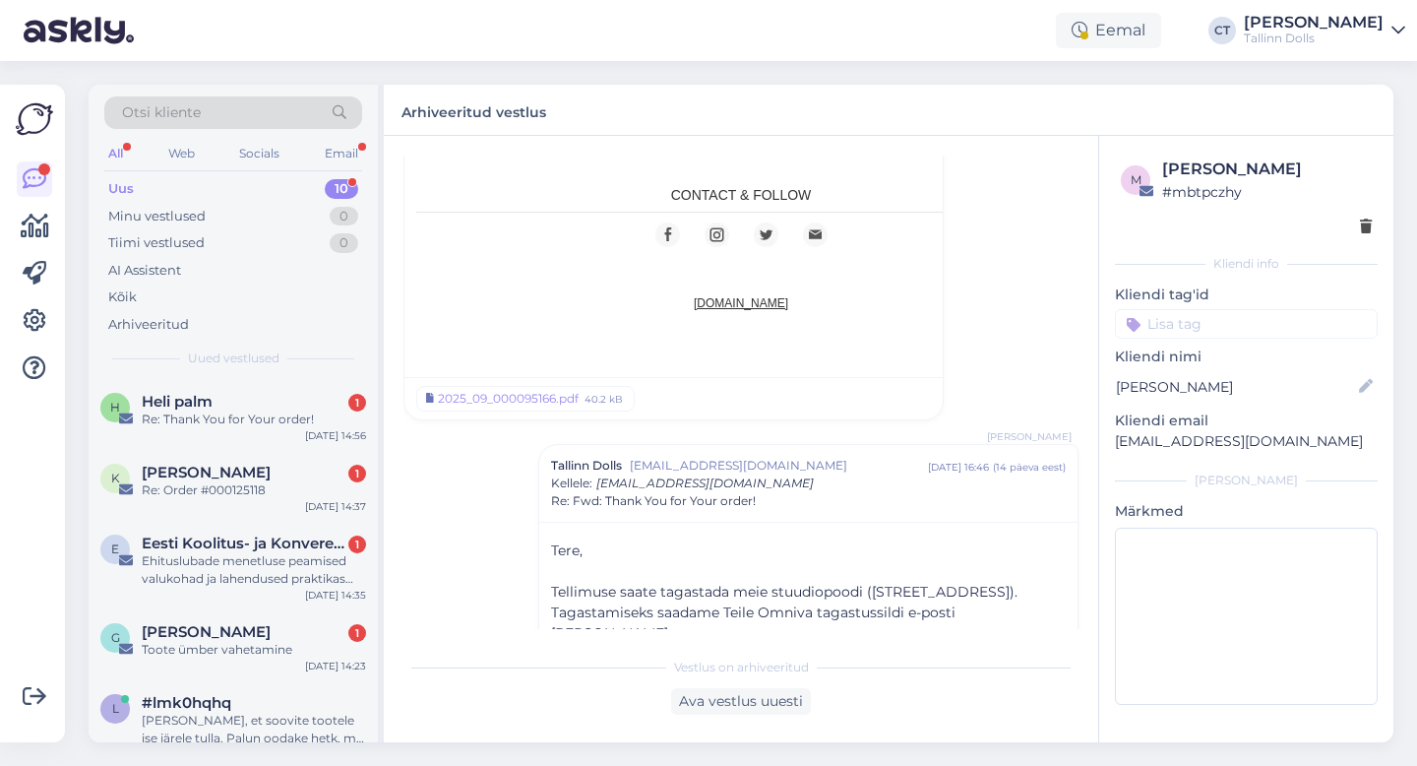
click at [234, 102] on div "Otsi kliente" at bounding box center [233, 112] width 258 height 32
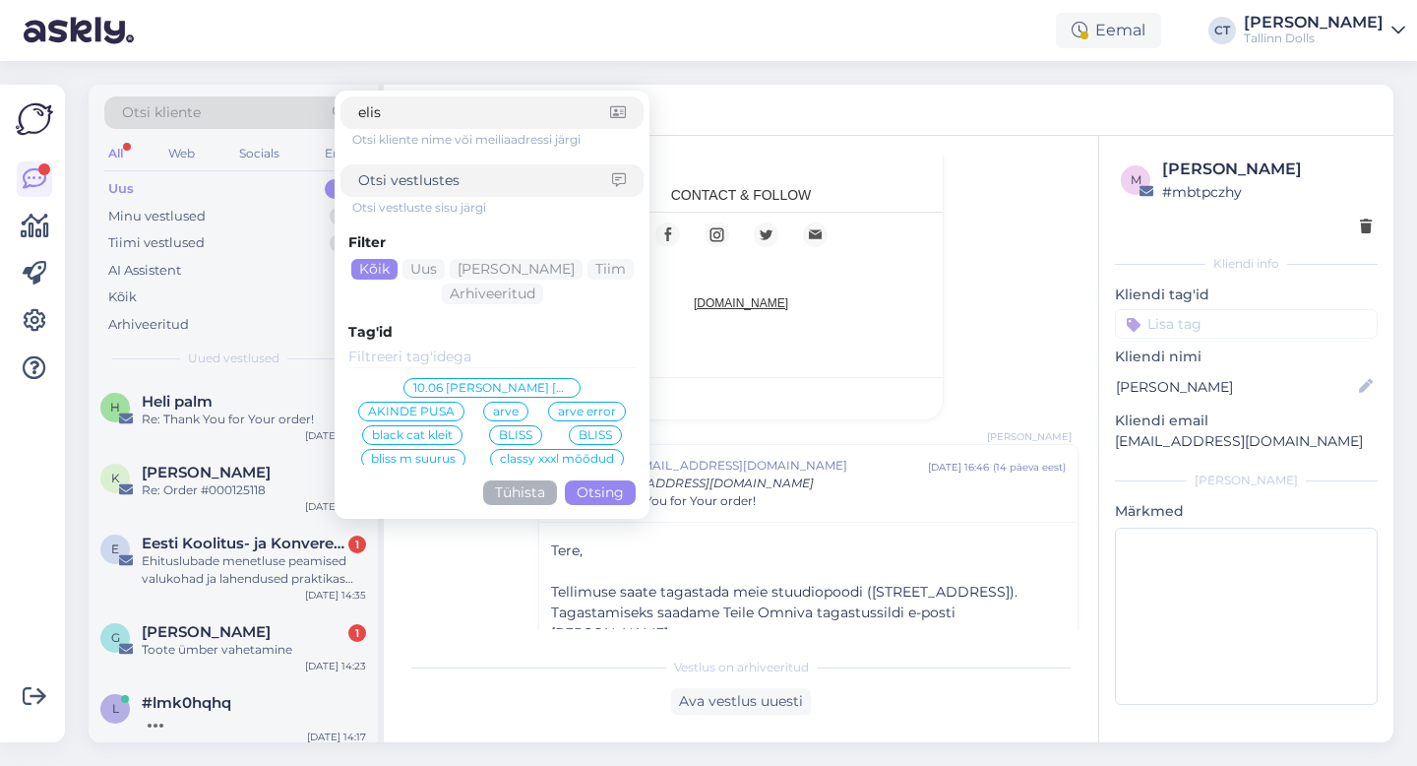
type input "[PERSON_NAME]"
click button "Otsing" at bounding box center [600, 492] width 71 height 25
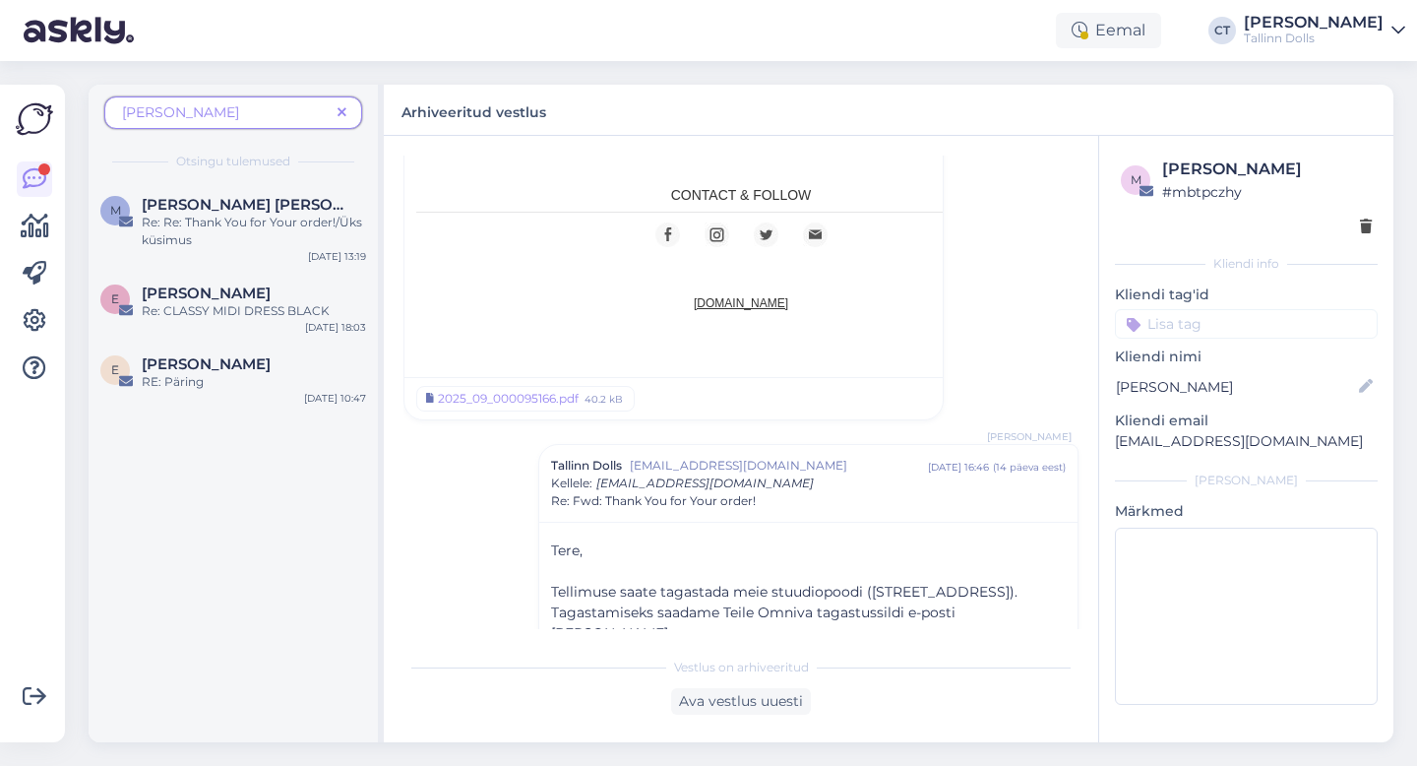
click at [234, 109] on span "[PERSON_NAME]" at bounding box center [226, 112] width 208 height 21
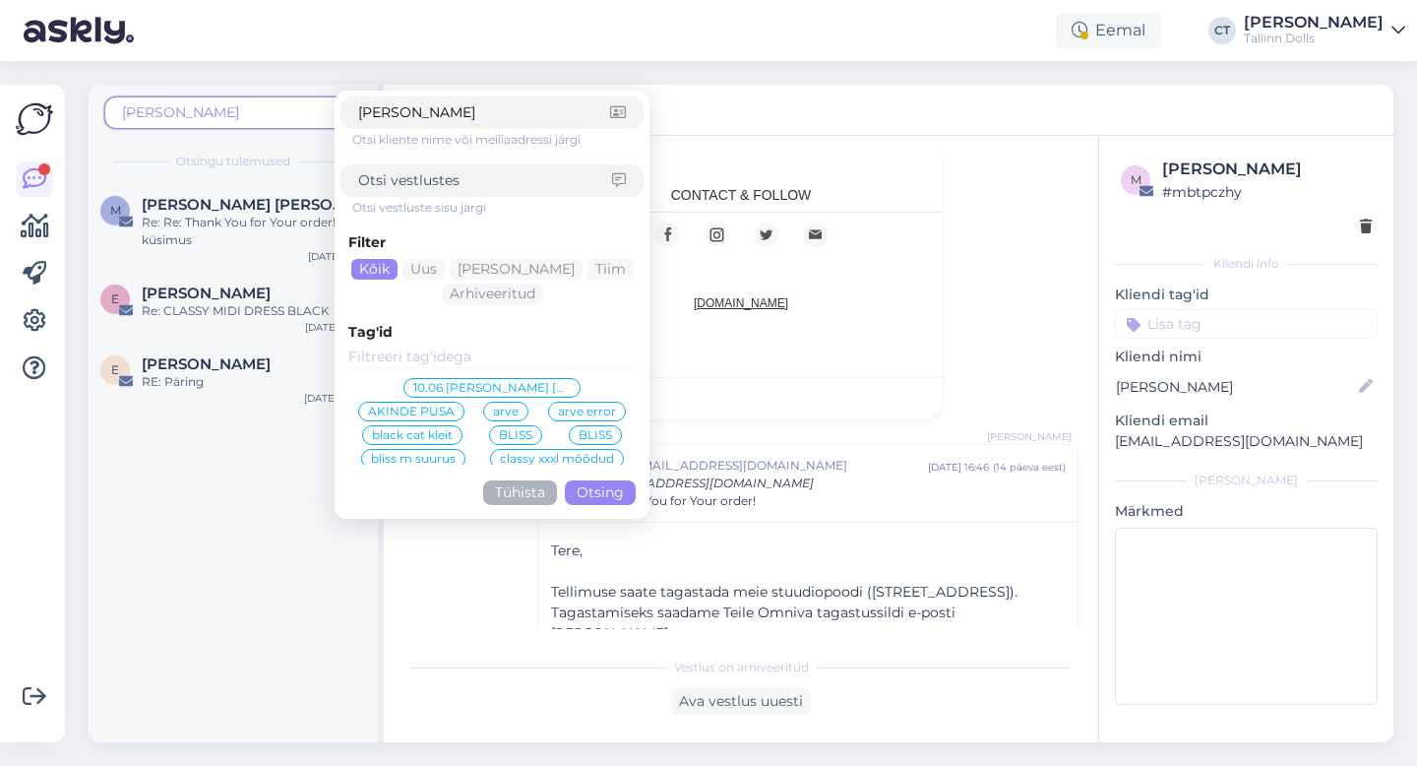
type input "[PERSON_NAME]"
click button "Otsing" at bounding box center [600, 492] width 71 height 25
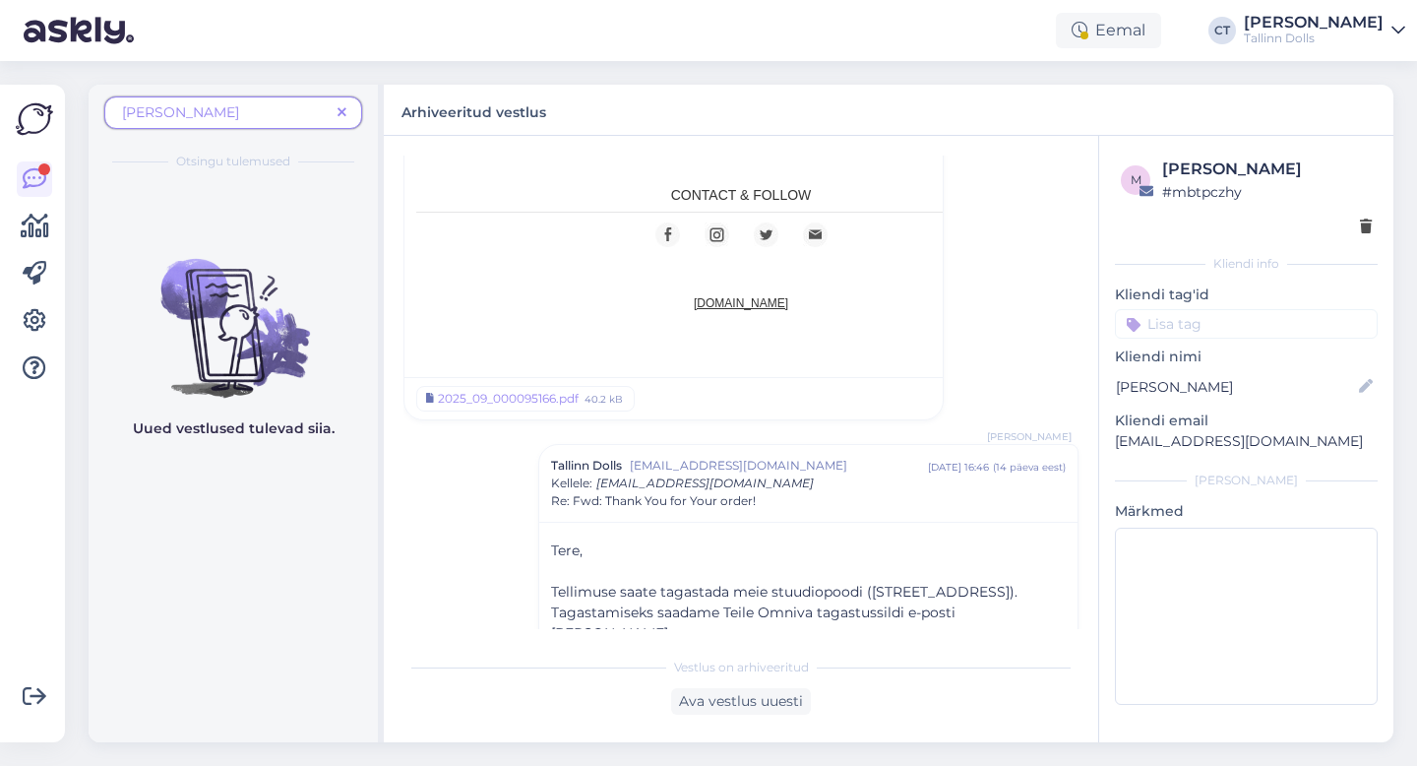
click at [256, 112] on span "[PERSON_NAME]" at bounding box center [226, 112] width 208 height 21
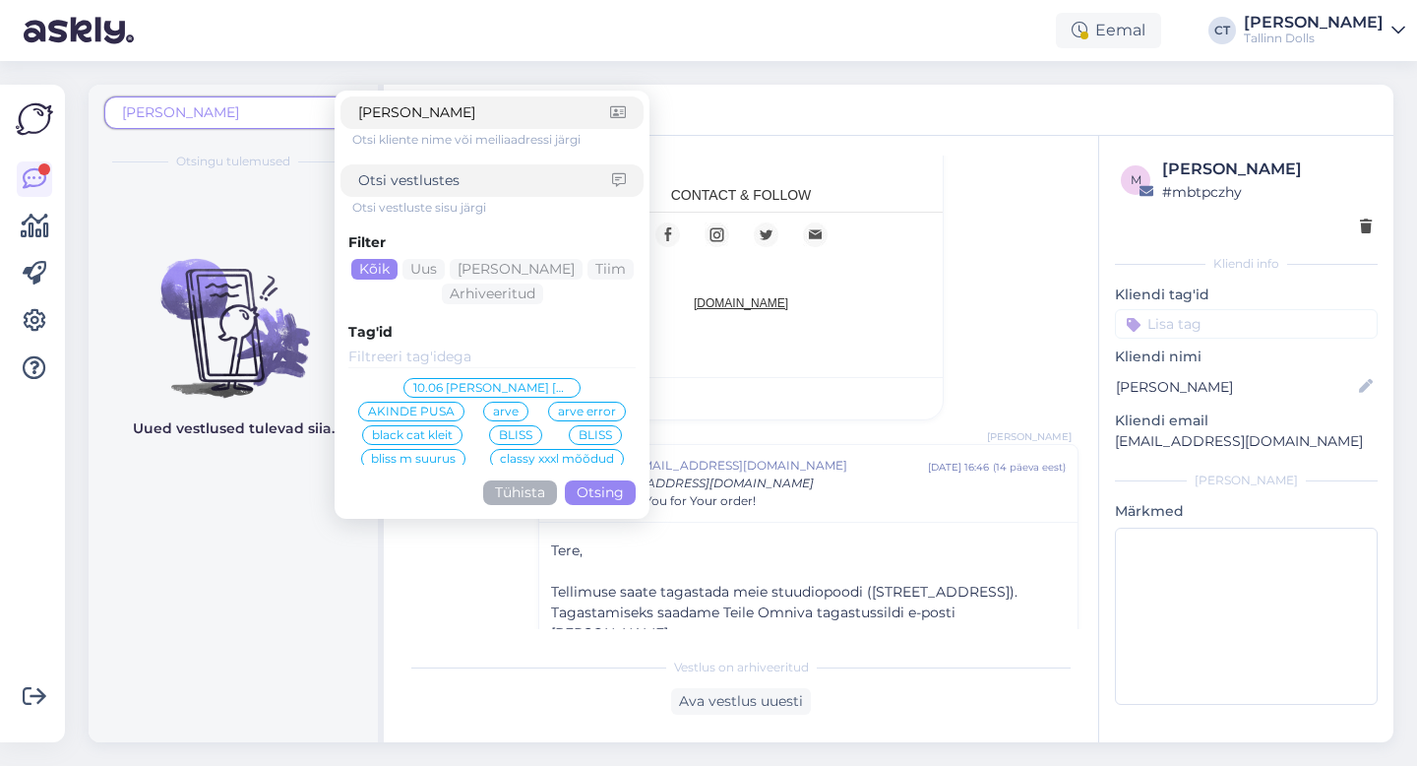
click at [256, 112] on span "[PERSON_NAME]" at bounding box center [226, 112] width 208 height 21
click at [467, 100] on div "[PERSON_NAME]" at bounding box center [492, 112] width 303 height 32
drag, startPoint x: 467, startPoint y: 122, endPoint x: 317, endPoint y: 95, distance: 151.9
click at [317, 96] on div "[PERSON_NAME] [PERSON_NAME] Otsi kliente nime või meiliaadressi järgi Otsi vest…" at bounding box center [233, 118] width 258 height 44
click at [46, 183] on link at bounding box center [34, 178] width 35 height 35
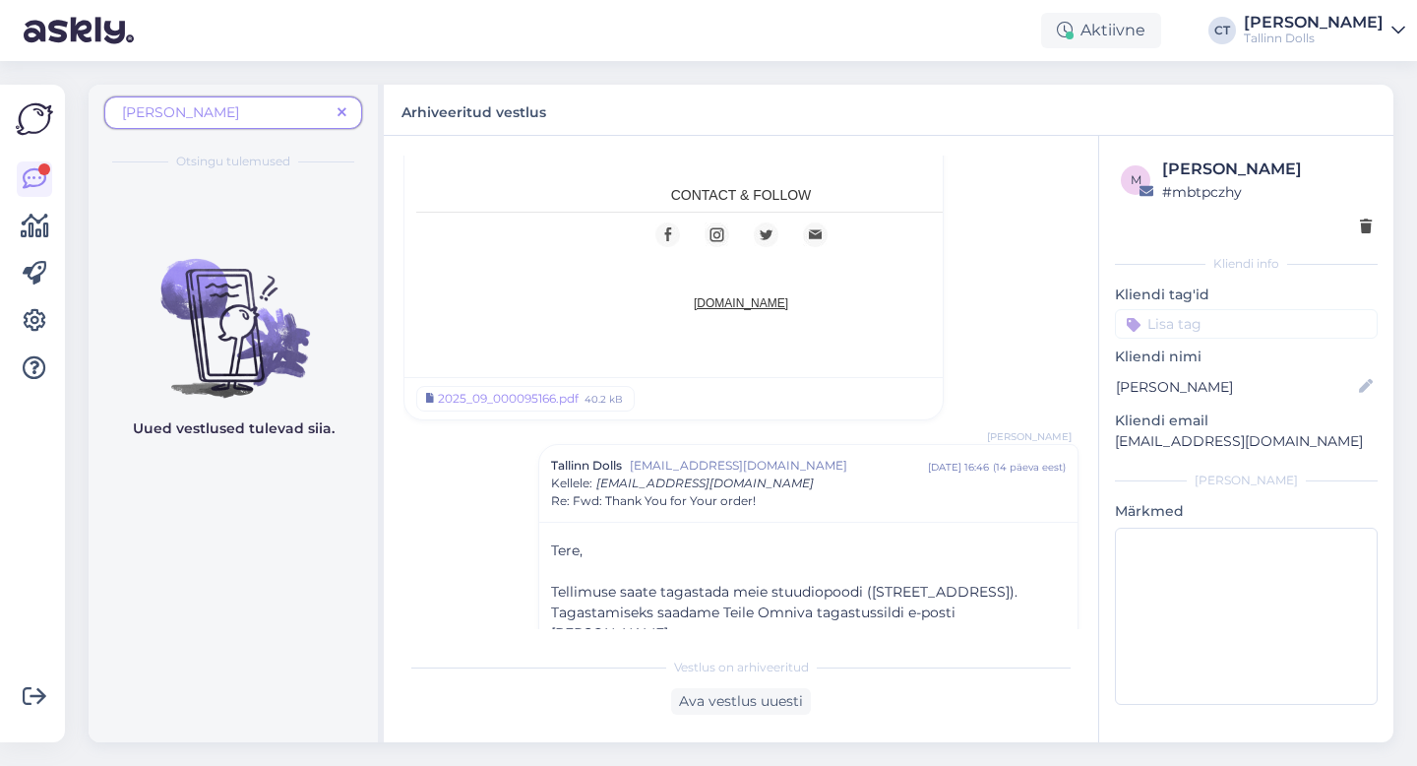
click at [338, 113] on icon at bounding box center [342, 113] width 9 height 14
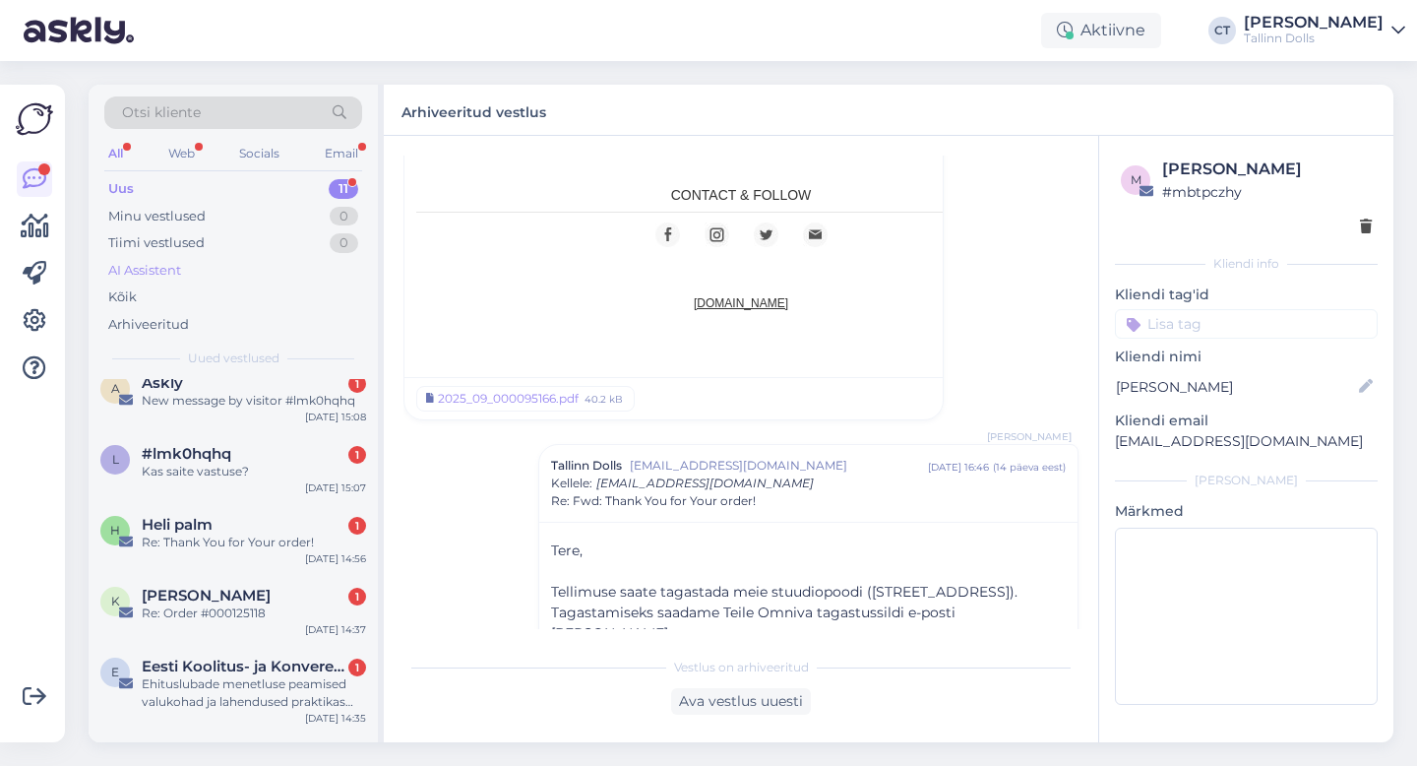
scroll to position [0, 0]
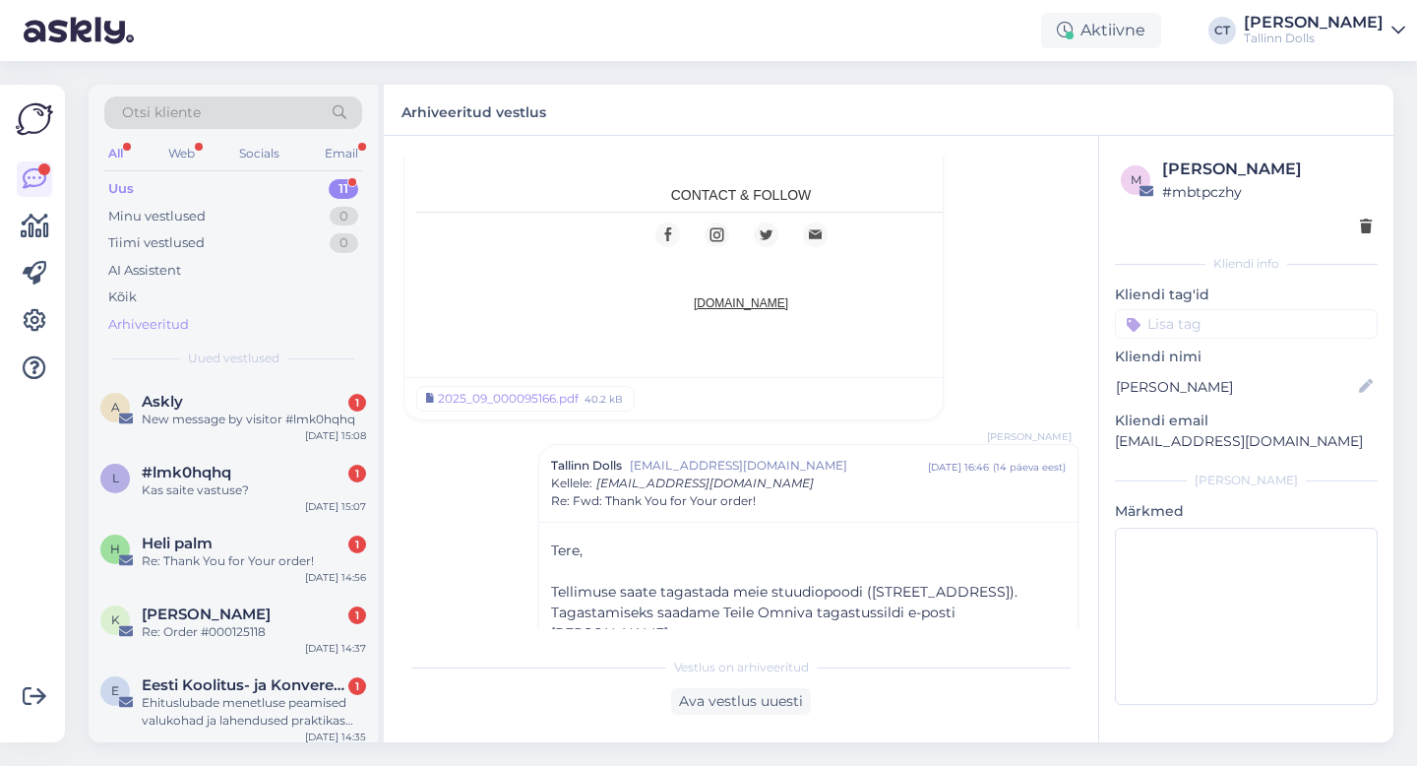
click at [171, 335] on div "Arhiveeritud" at bounding box center [233, 325] width 258 height 28
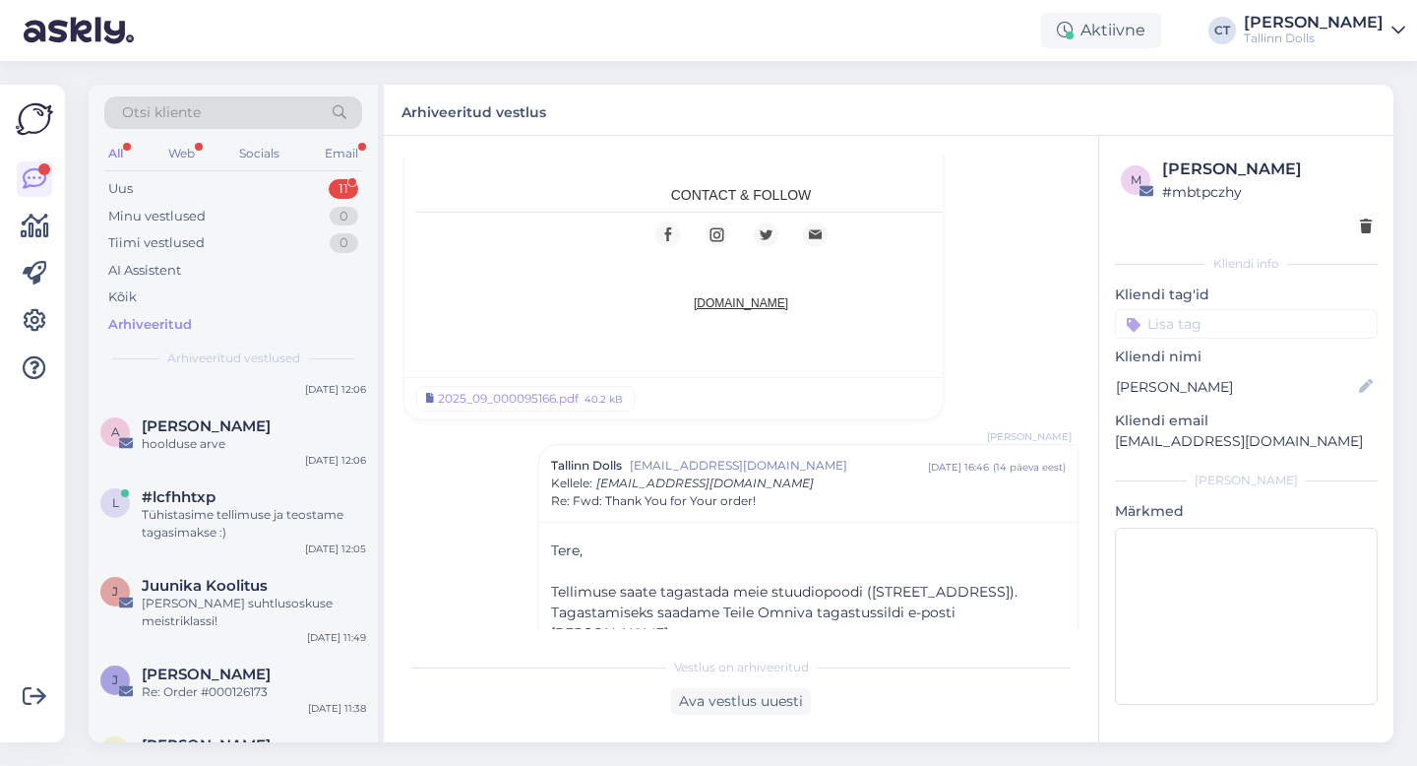
scroll to position [523, 0]
click at [158, 192] on div "Uus 11" at bounding box center [233, 189] width 258 height 28
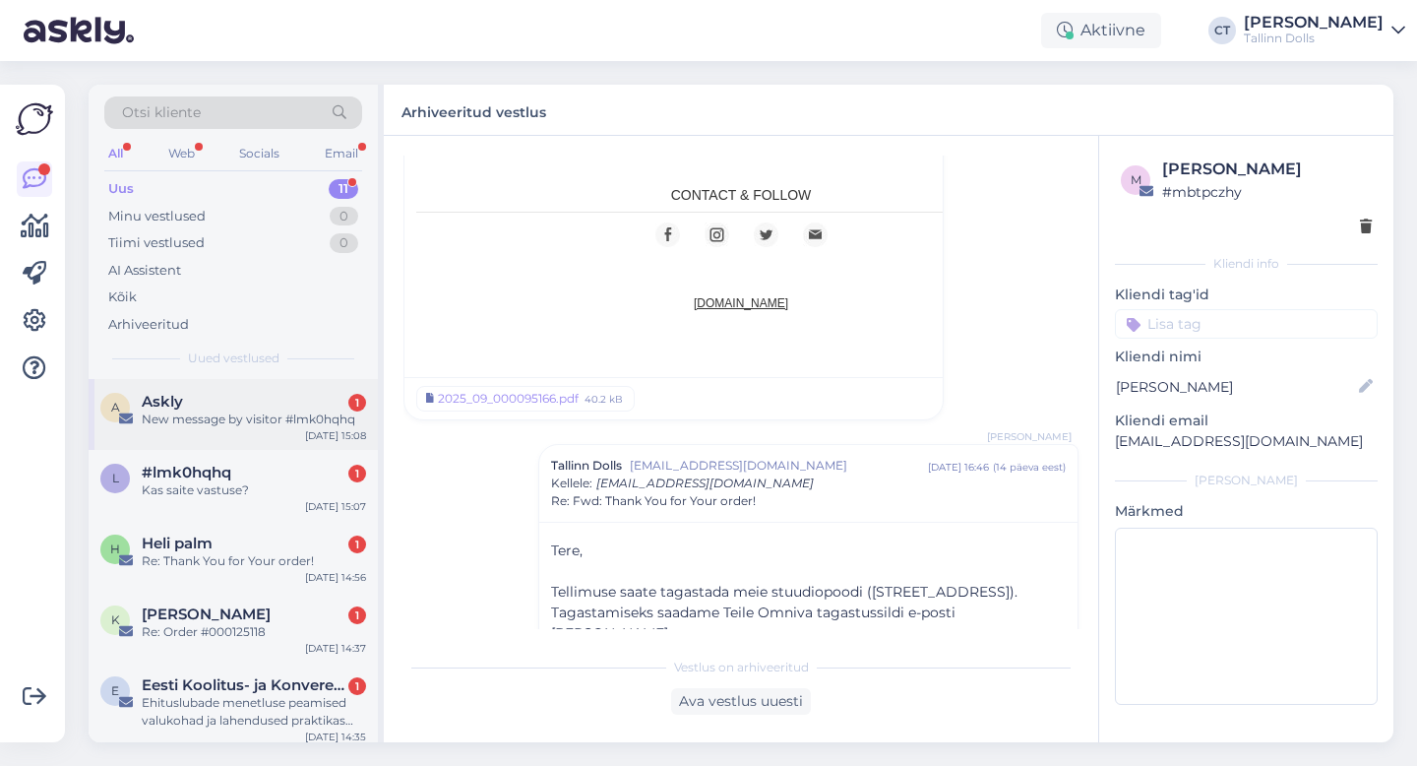
click at [237, 395] on div "Askly 1" at bounding box center [254, 402] width 224 height 18
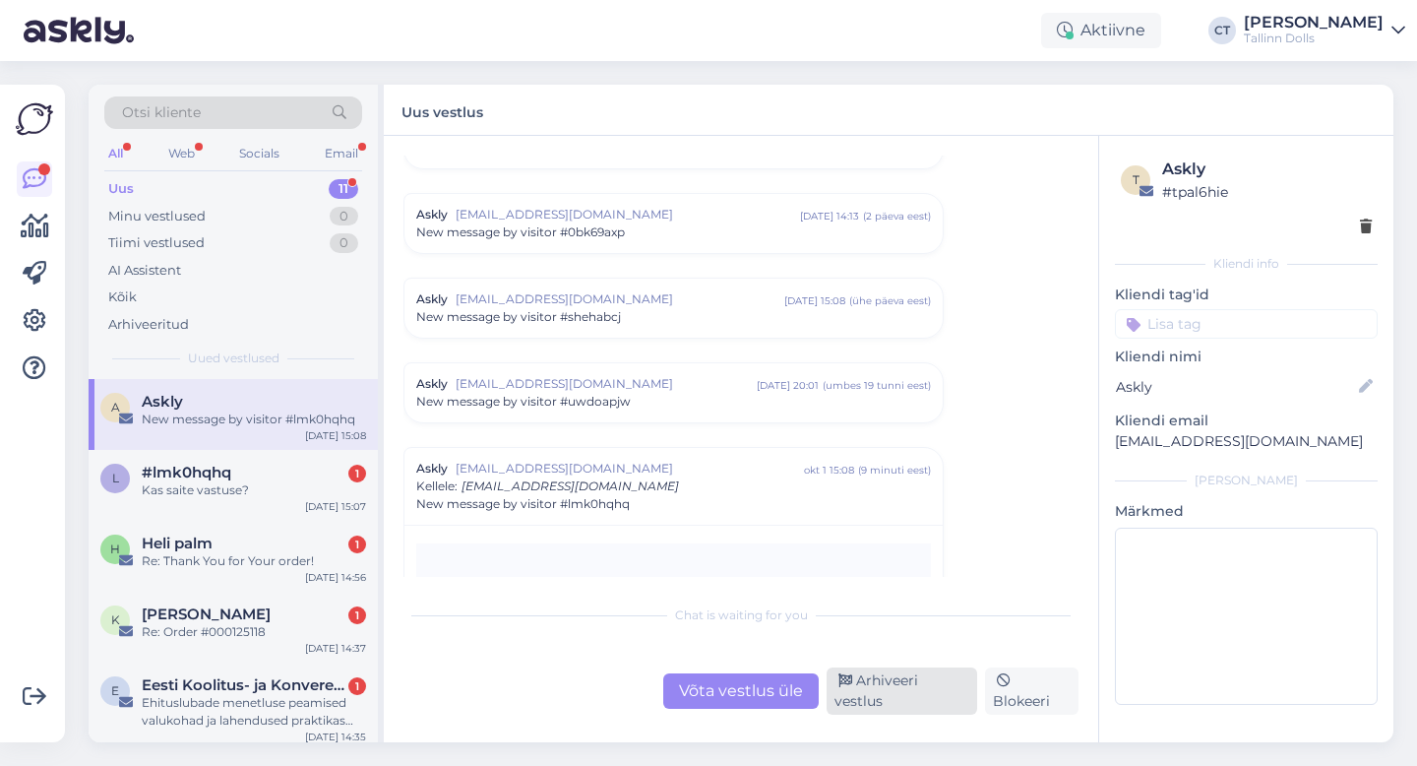
click at [922, 702] on div "Arhiveeri vestlus" at bounding box center [902, 690] width 151 height 47
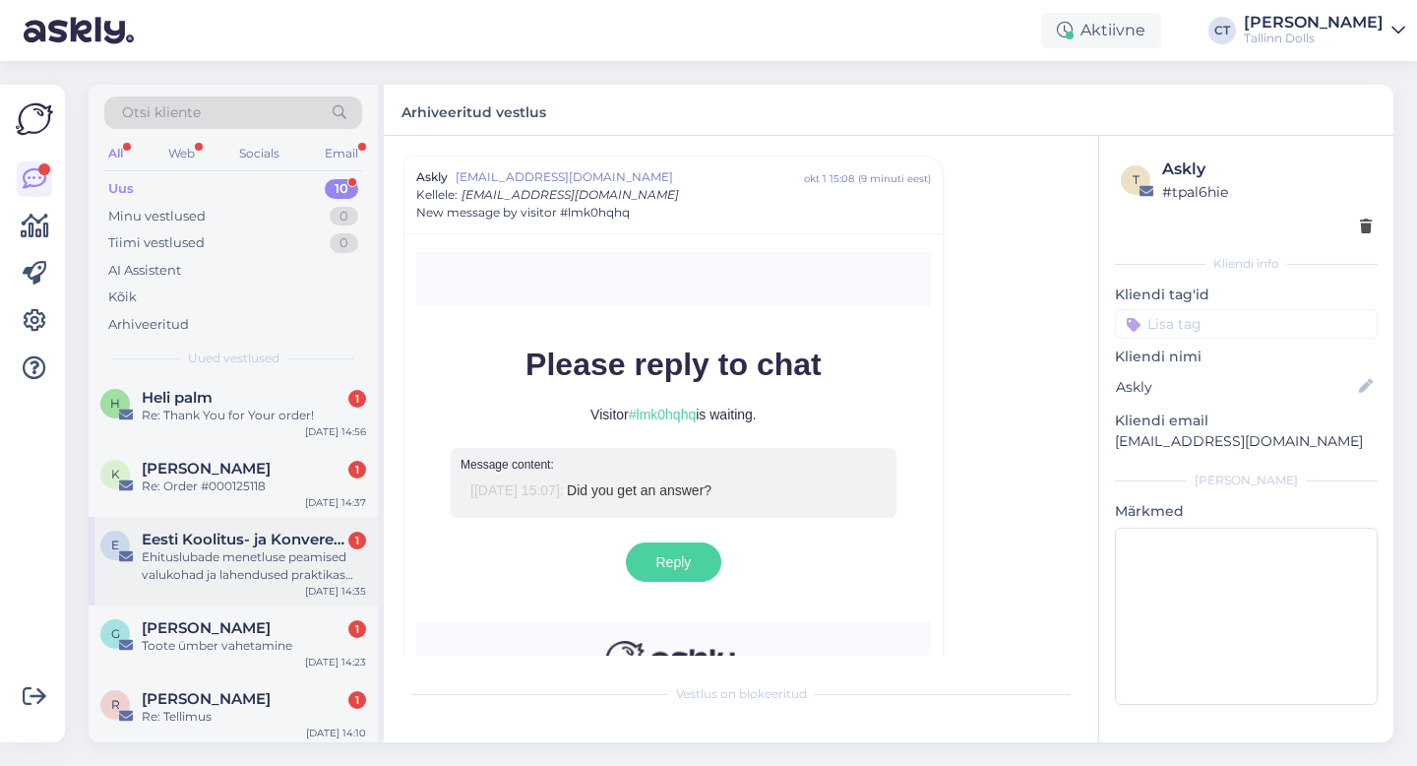
scroll to position [76, 0]
click at [267, 549] on div "Ehituslubade menetluse peamised valukohad ja lahendused praktikas (2,8 TP)" at bounding box center [254, 564] width 224 height 35
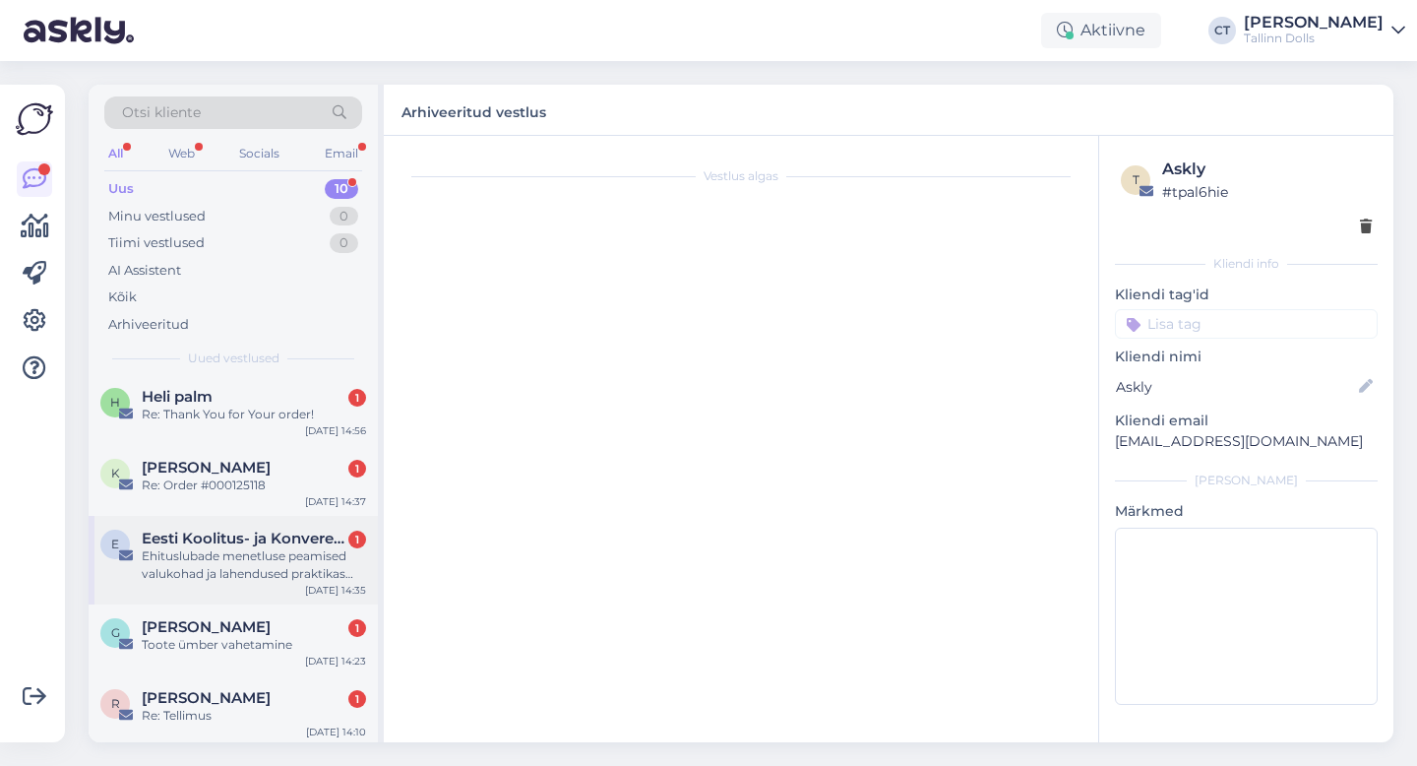
scroll to position [693, 0]
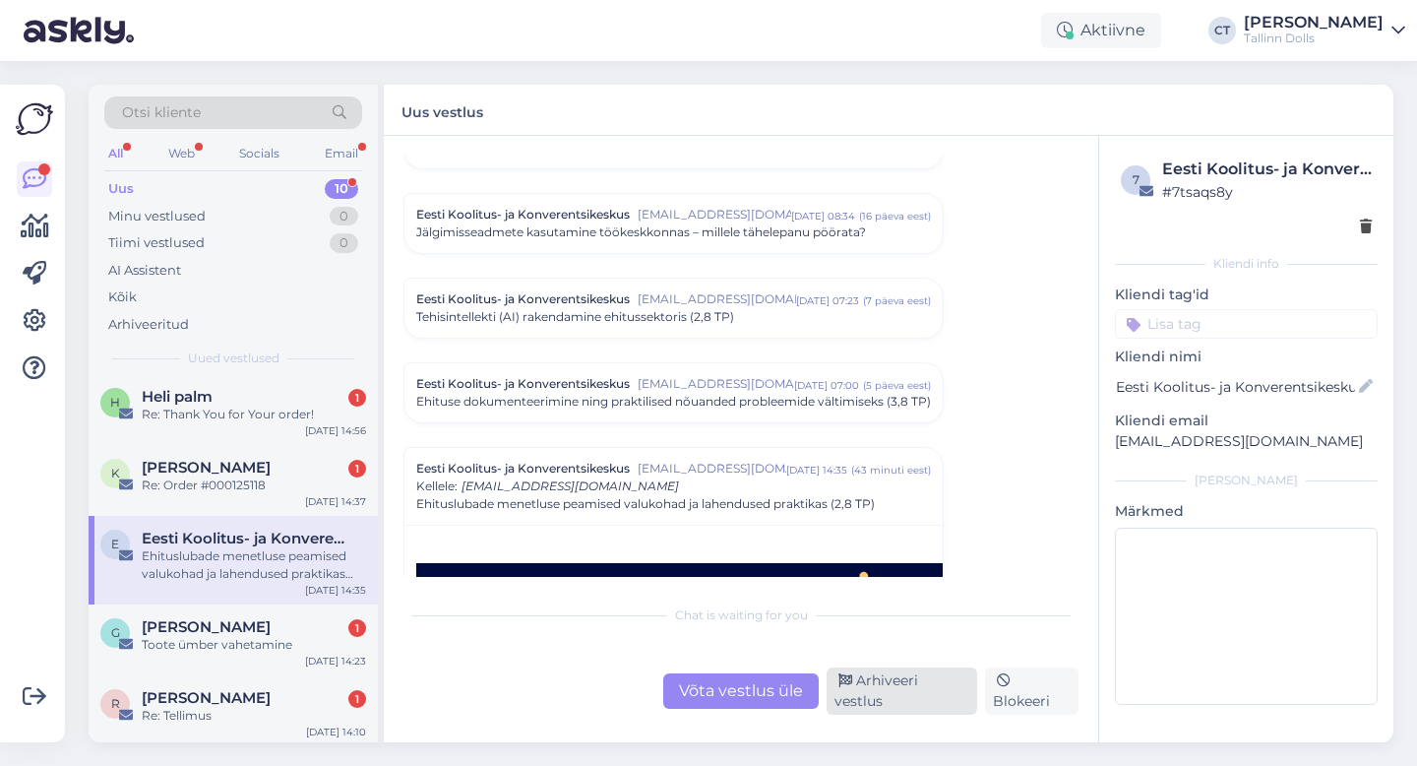
click at [895, 700] on div "Arhiveeri vestlus" at bounding box center [902, 690] width 151 height 47
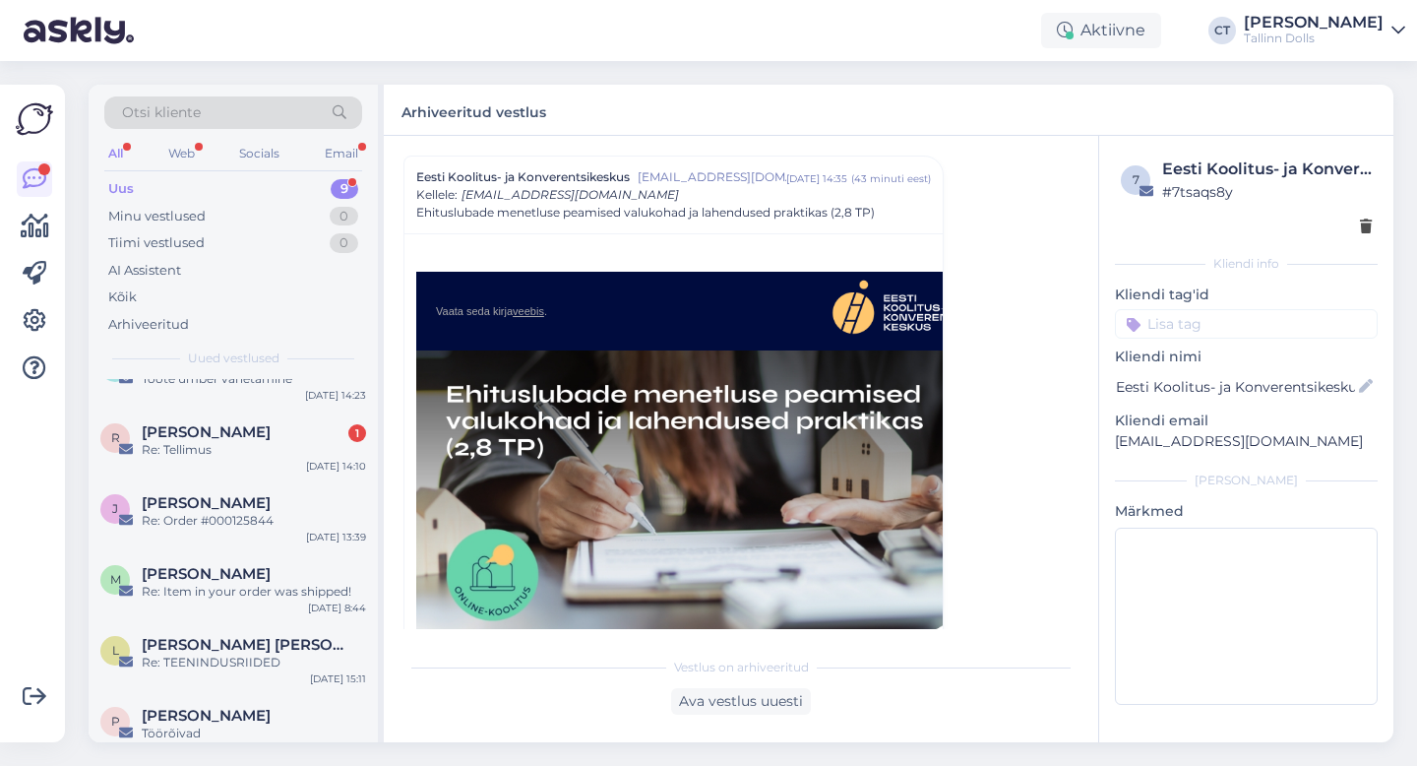
scroll to position [275, 0]
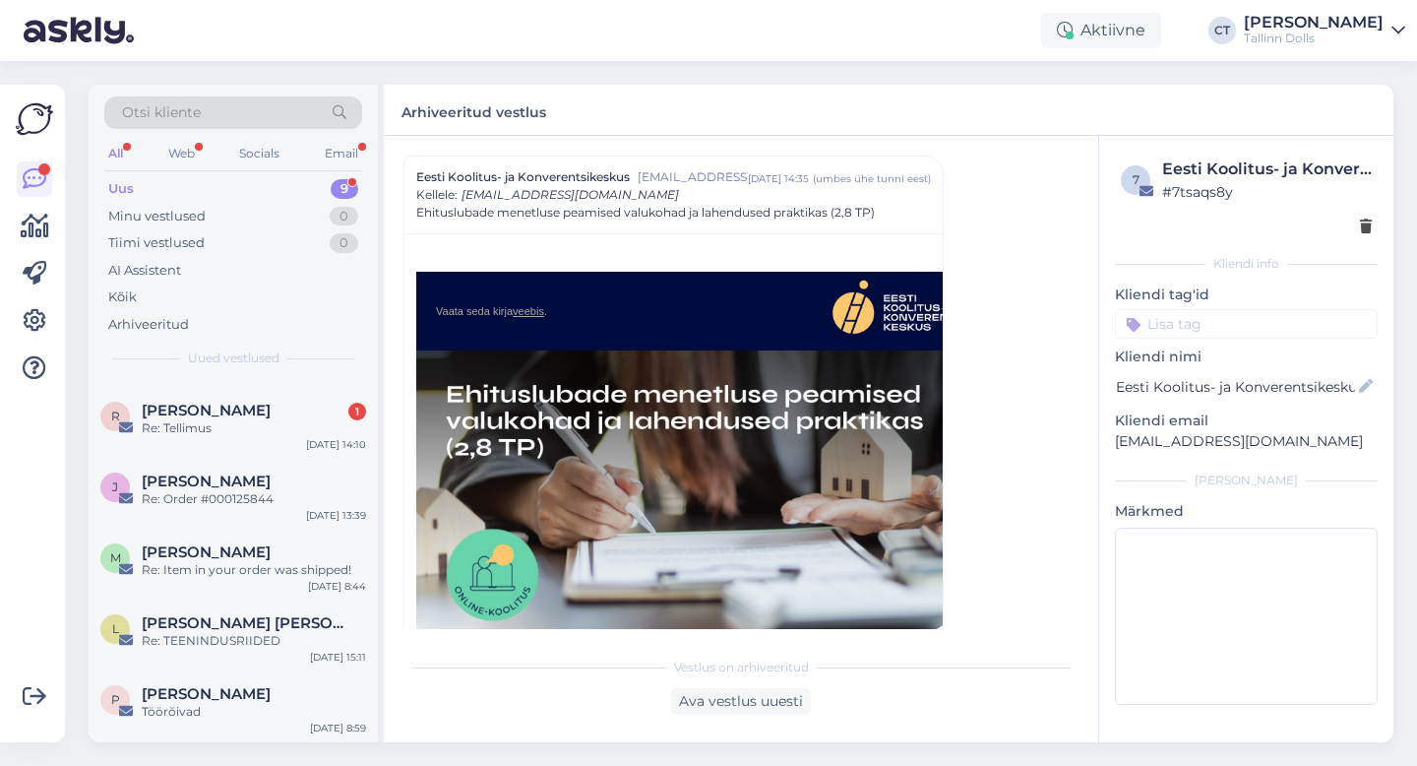
click at [251, 114] on div "Otsi kliente" at bounding box center [233, 112] width 258 height 32
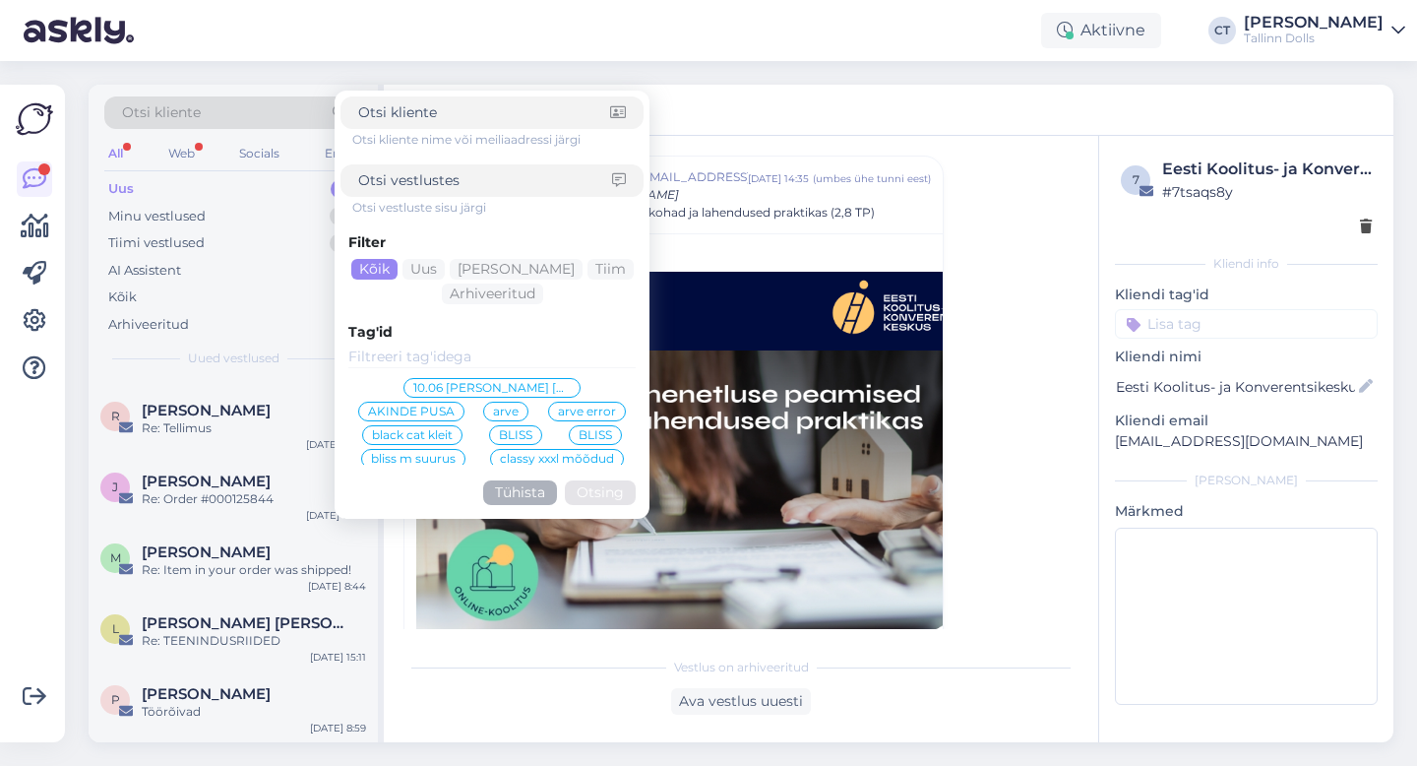
type input "[EMAIL_ADDRESS][DOMAIN_NAME]"
click button "Otsing" at bounding box center [600, 492] width 71 height 25
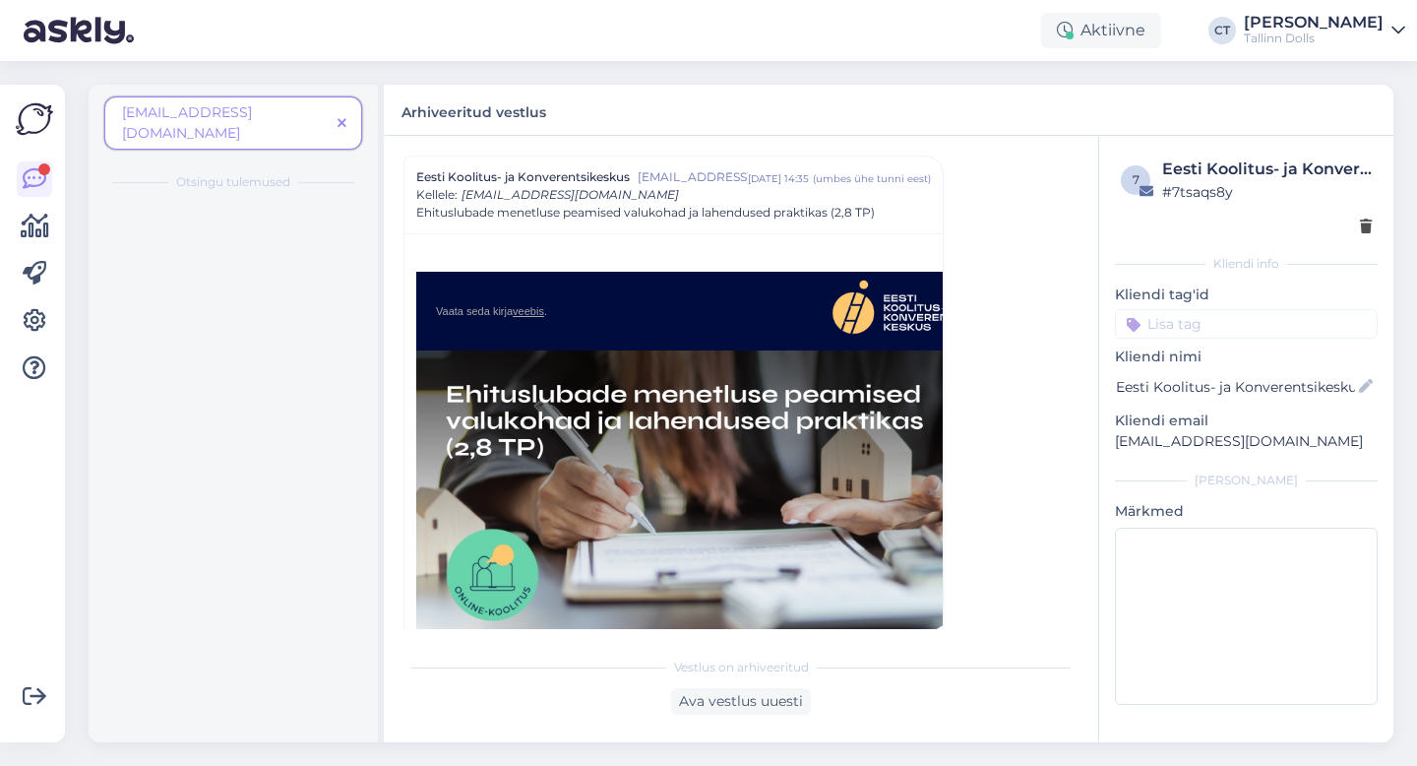
scroll to position [0, 0]
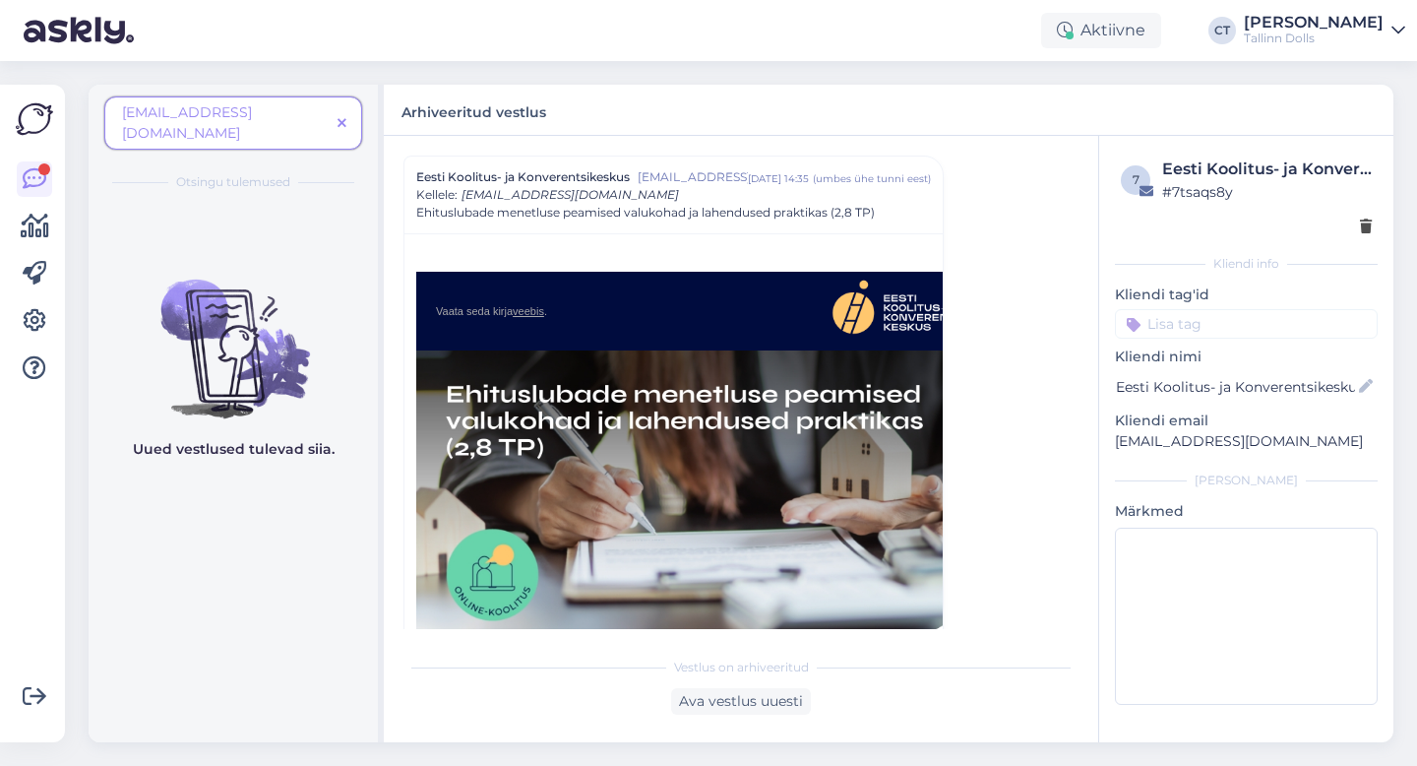
click at [252, 117] on span "[EMAIL_ADDRESS][DOMAIN_NAME]" at bounding box center [187, 122] width 130 height 38
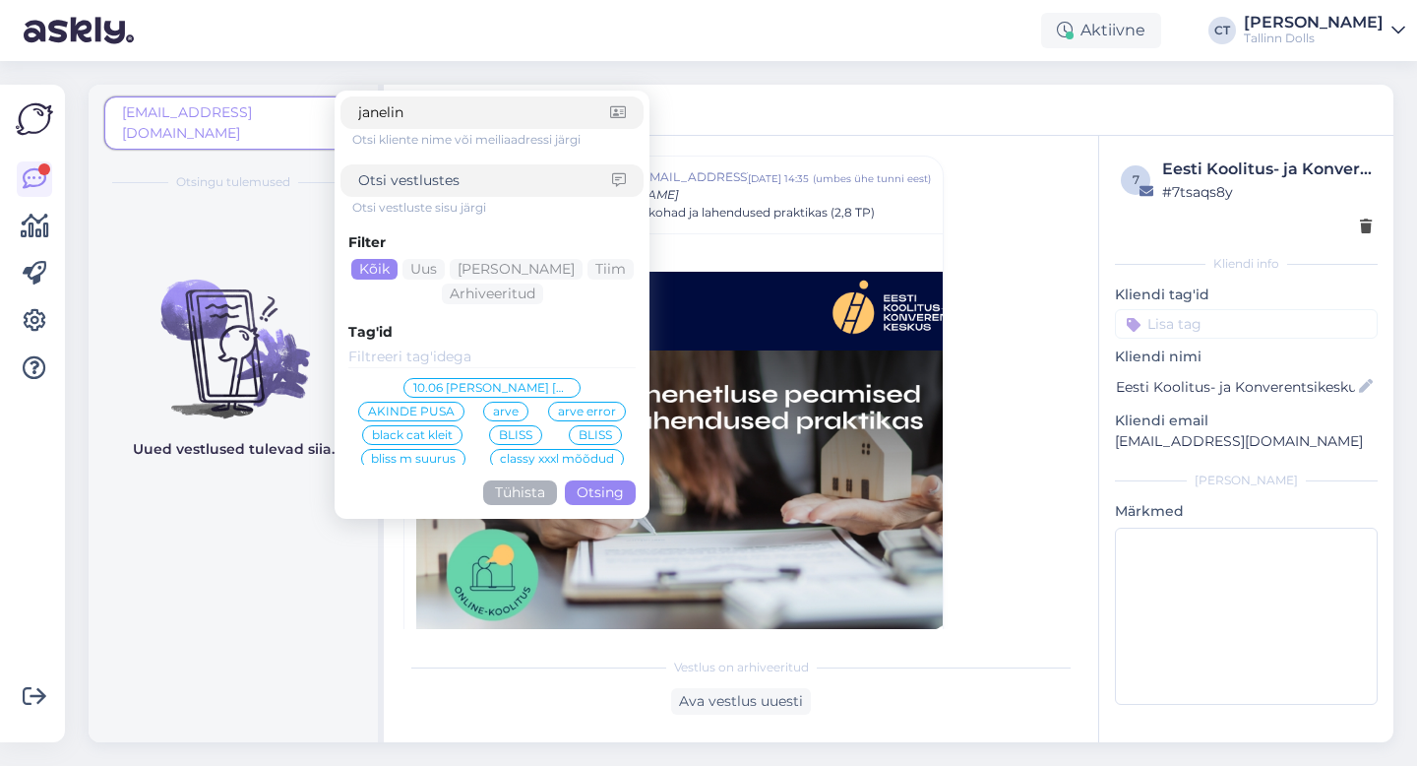
type input "janeli"
click button "Otsing" at bounding box center [600, 492] width 71 height 25
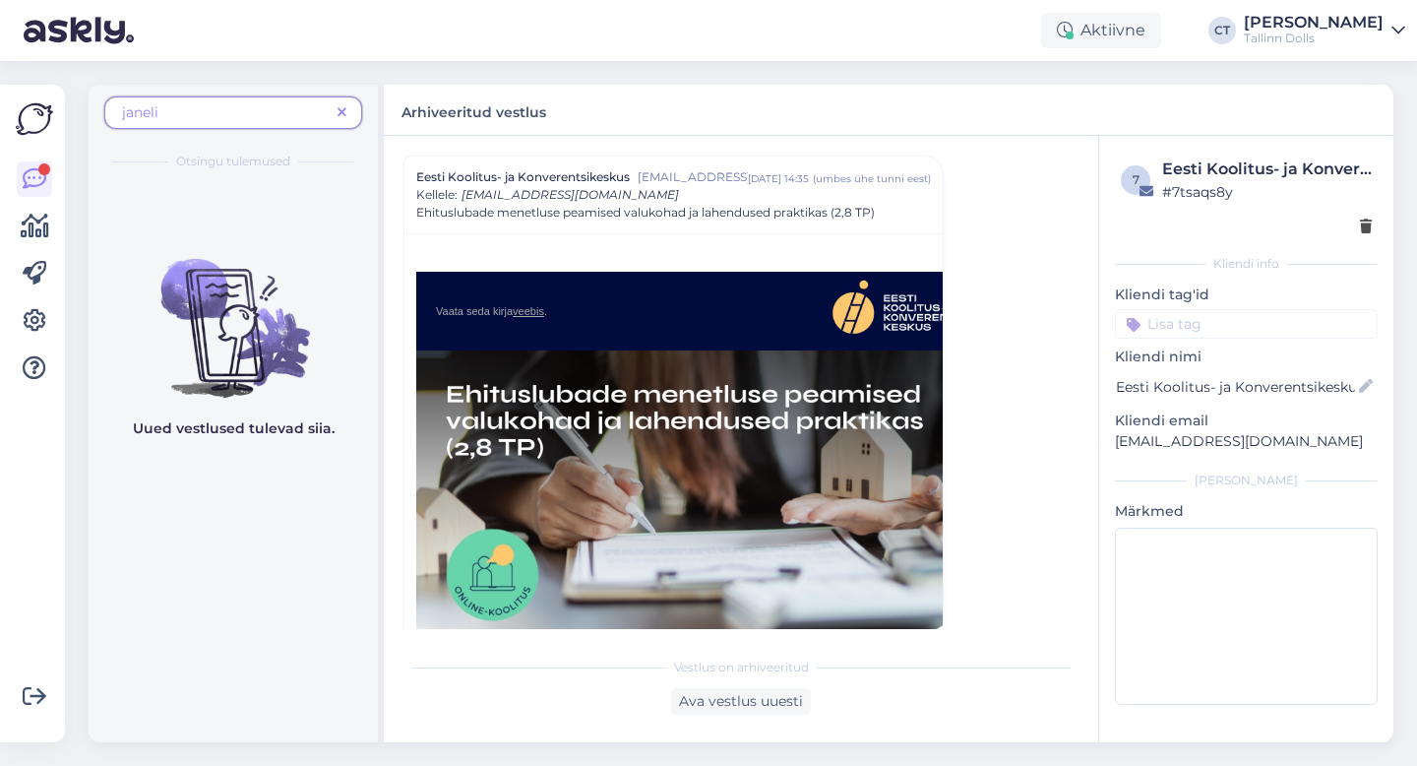
click at [283, 113] on span "janeli" at bounding box center [226, 112] width 208 height 21
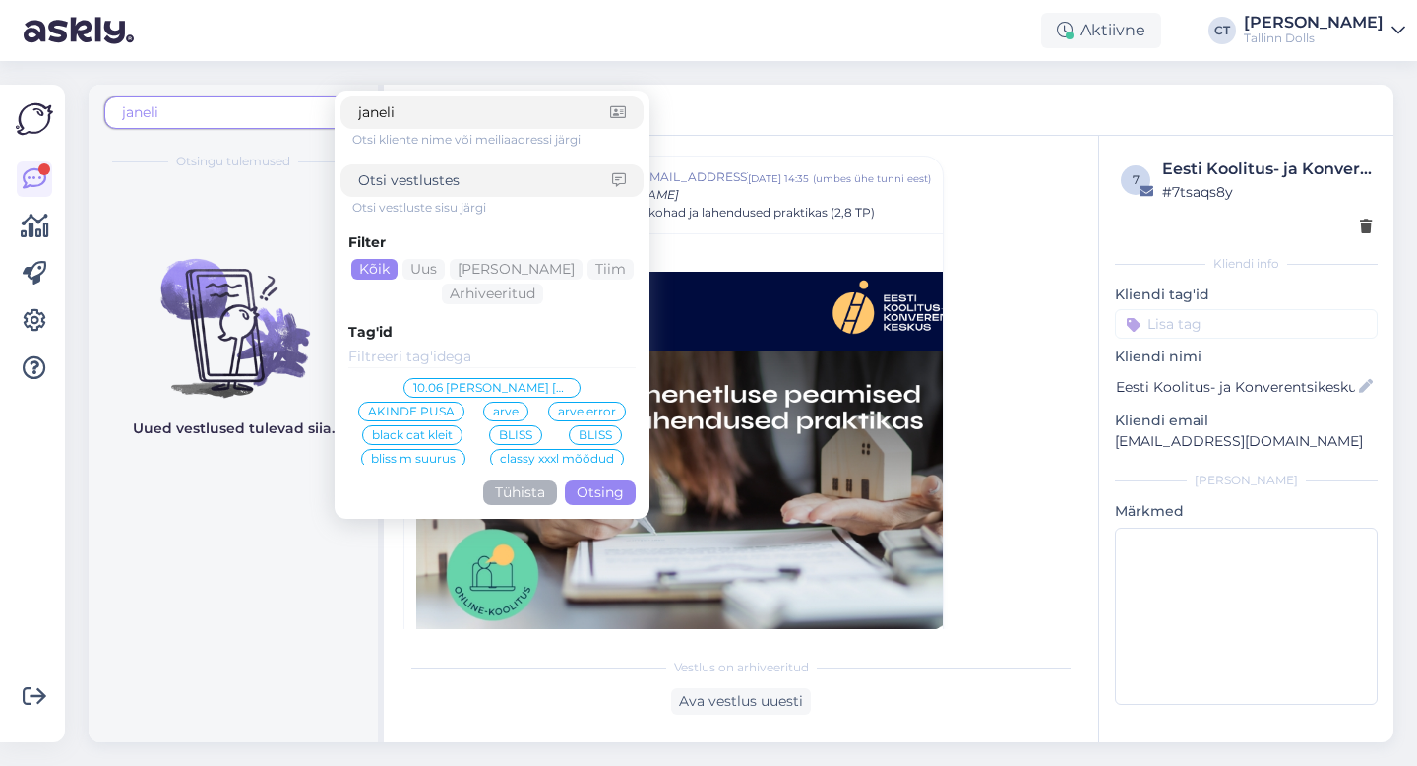
click at [459, 112] on input "janeli" at bounding box center [484, 112] width 252 height 21
type input "janeli"
click button "Otsing" at bounding box center [600, 492] width 71 height 25
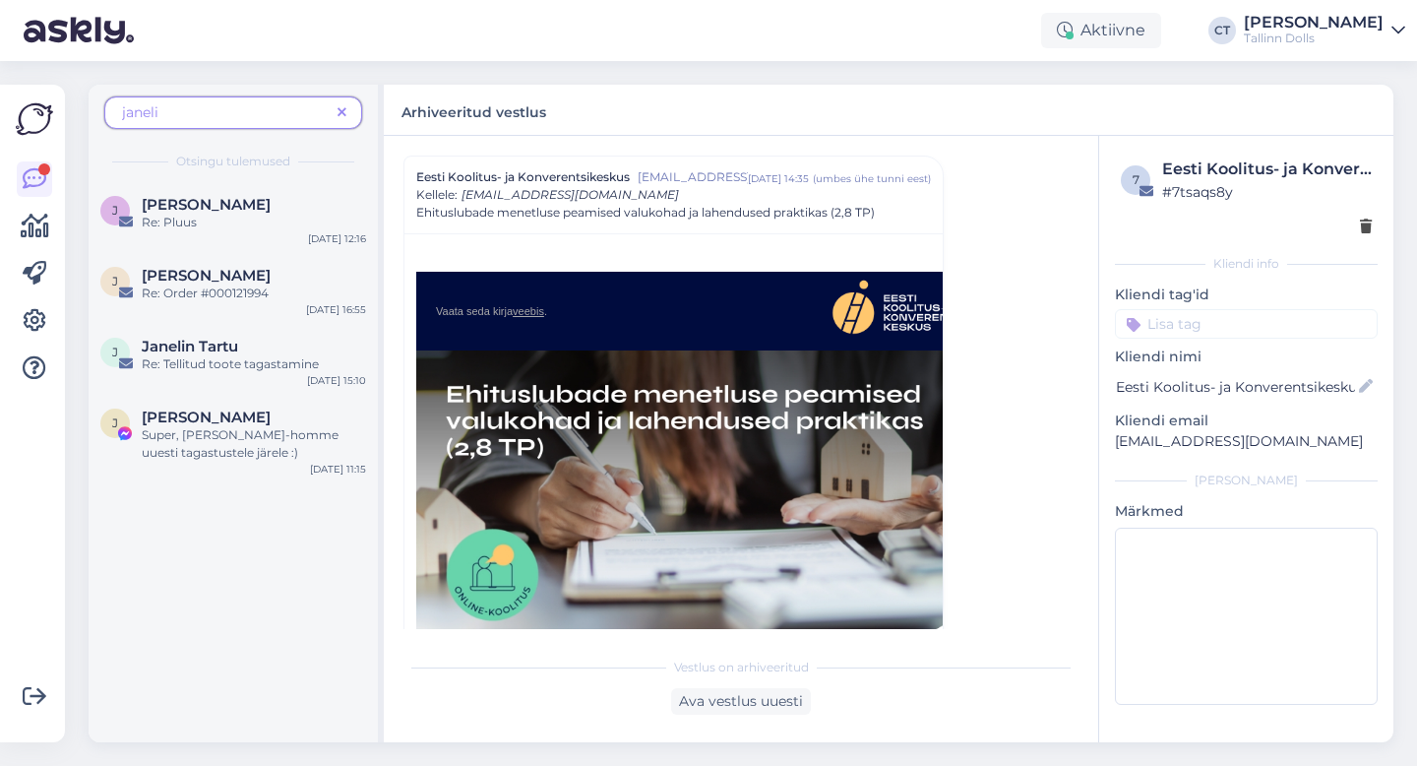
click at [279, 109] on span "janeli" at bounding box center [226, 112] width 208 height 21
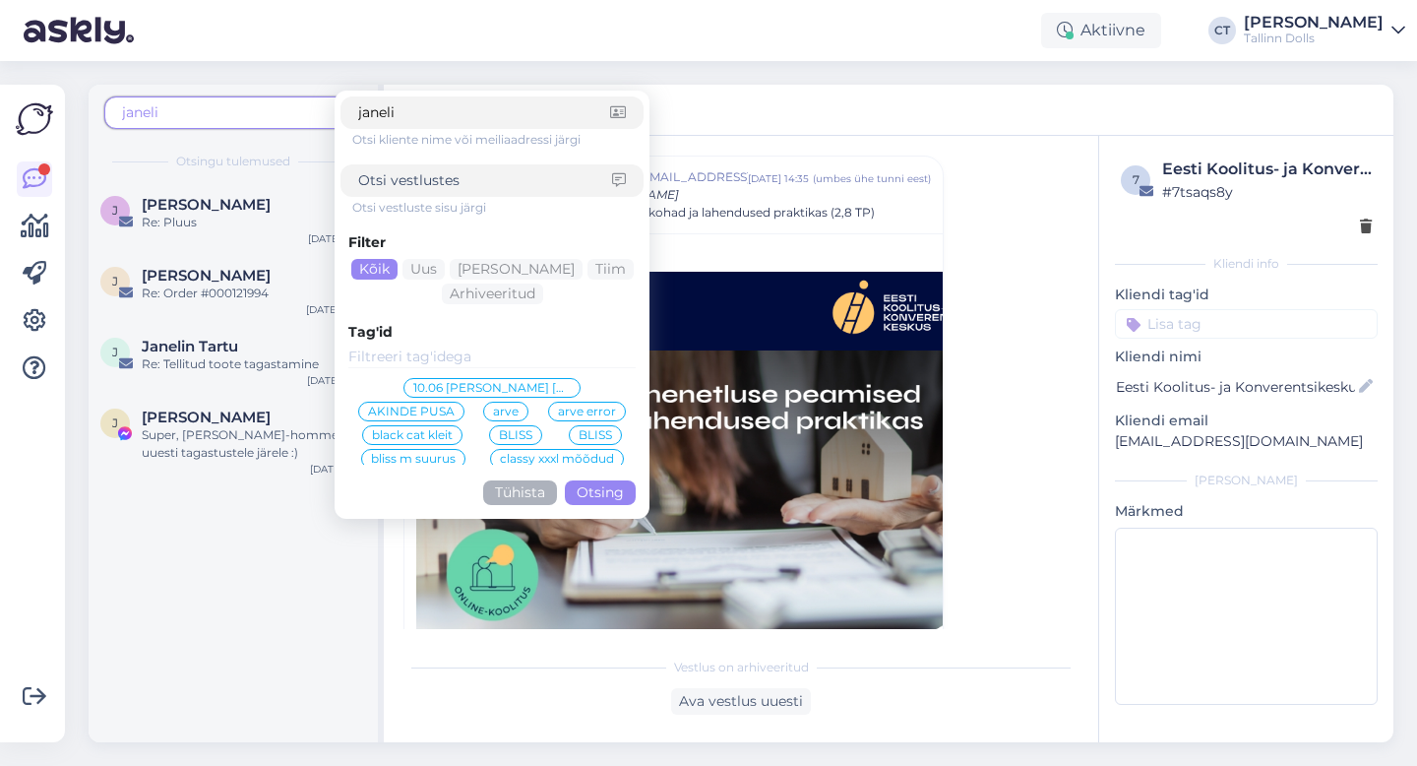
click at [279, 109] on span "janeli" at bounding box center [226, 112] width 208 height 21
click at [442, 105] on input "janeli" at bounding box center [484, 112] width 252 height 21
type input "[PERSON_NAME]"
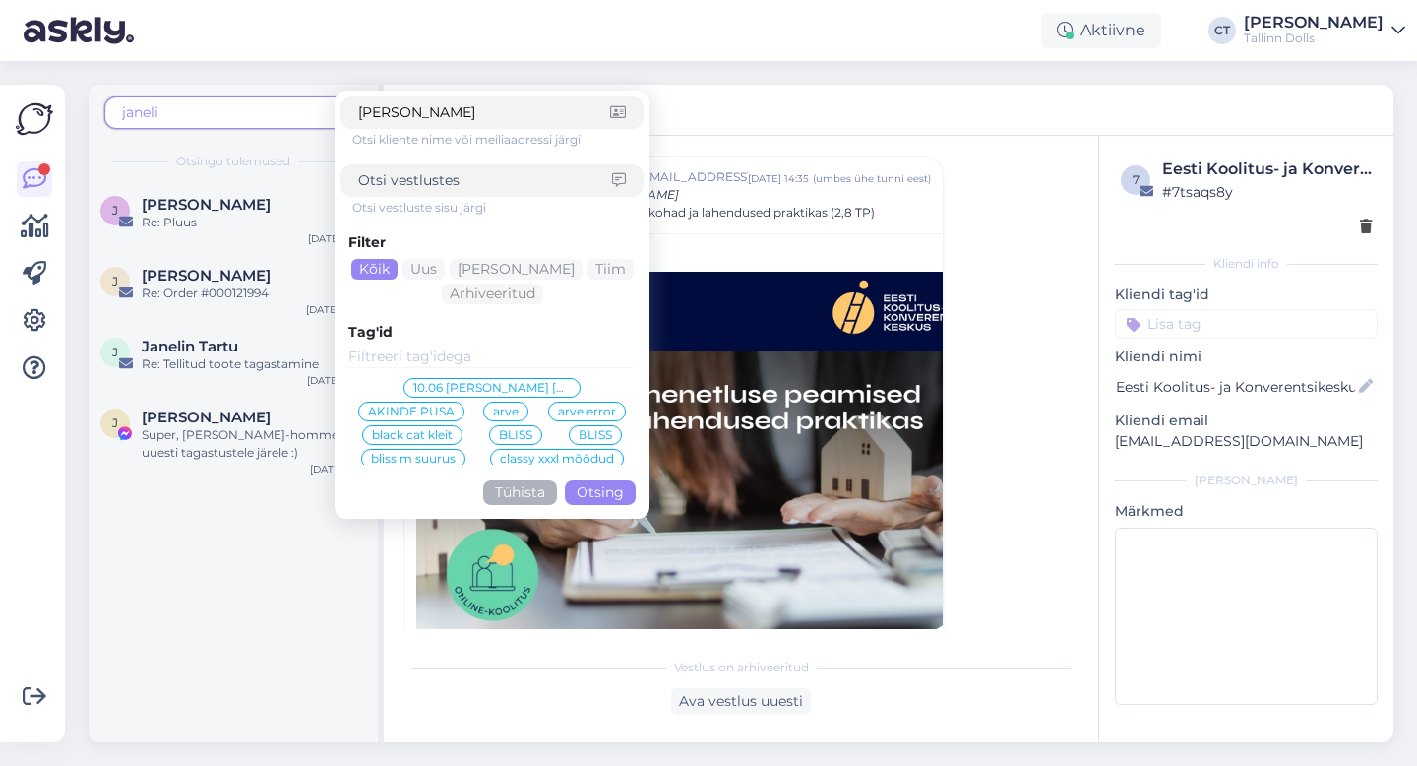
click button "Otsing" at bounding box center [600, 492] width 71 height 25
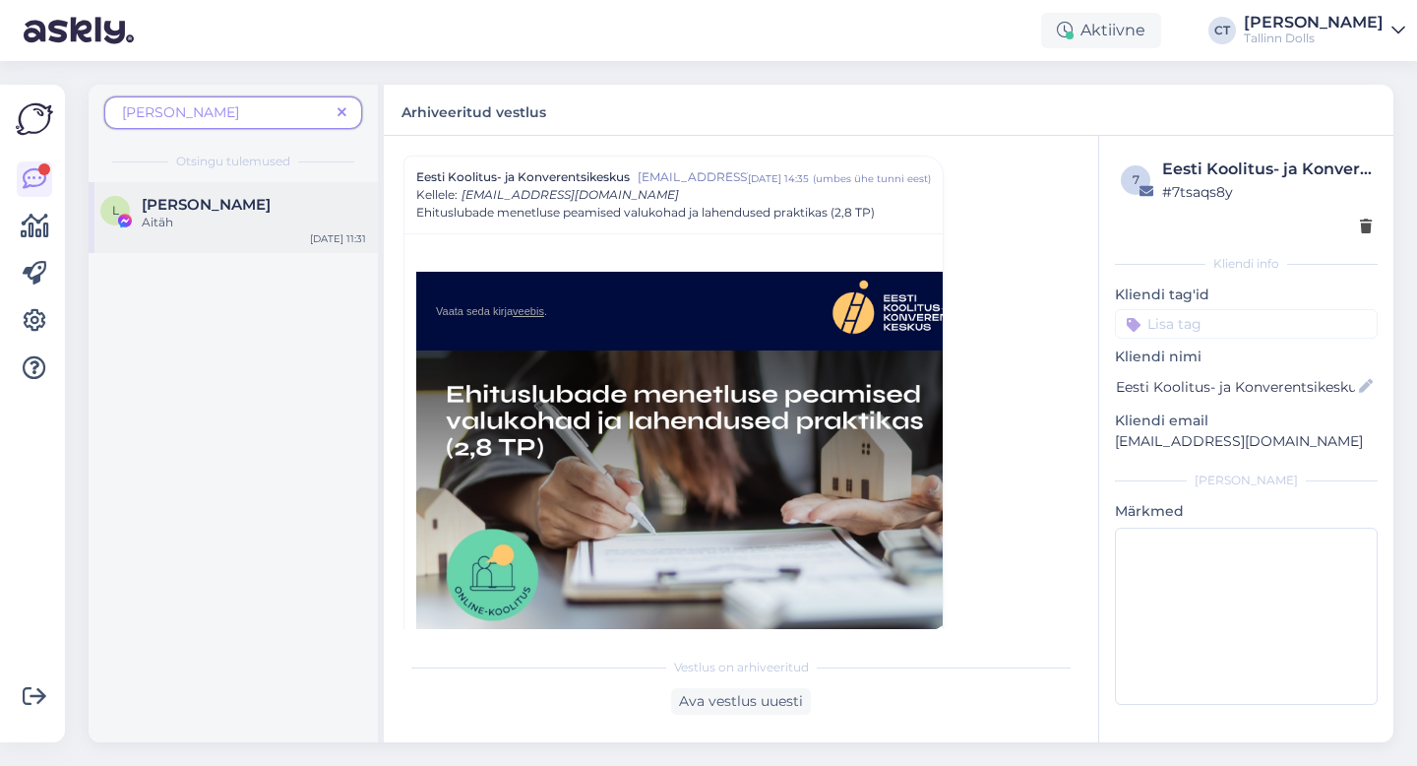
click at [198, 240] on div "L [PERSON_NAME] [DATE] 11:31" at bounding box center [233, 217] width 289 height 71
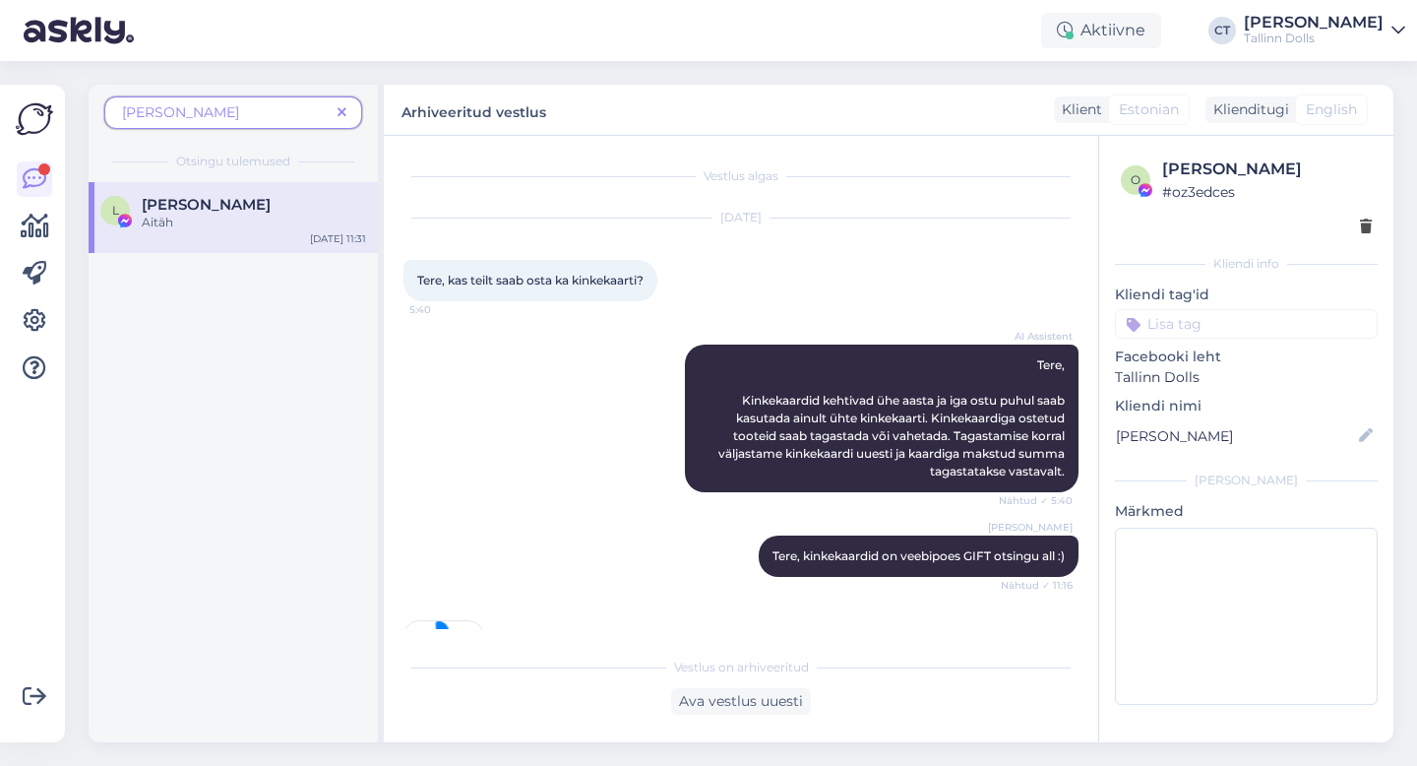
scroll to position [212, 0]
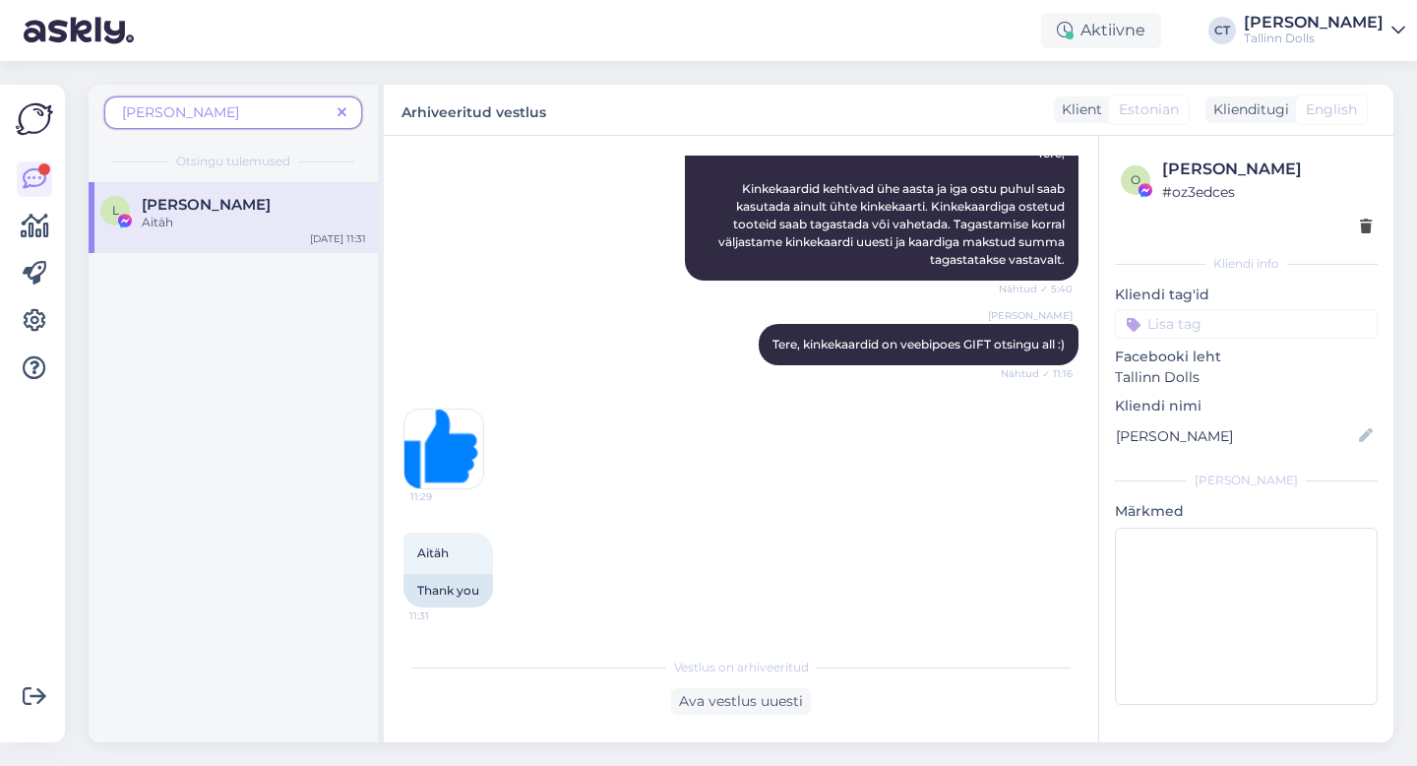
click at [347, 112] on span at bounding box center [342, 112] width 25 height 21
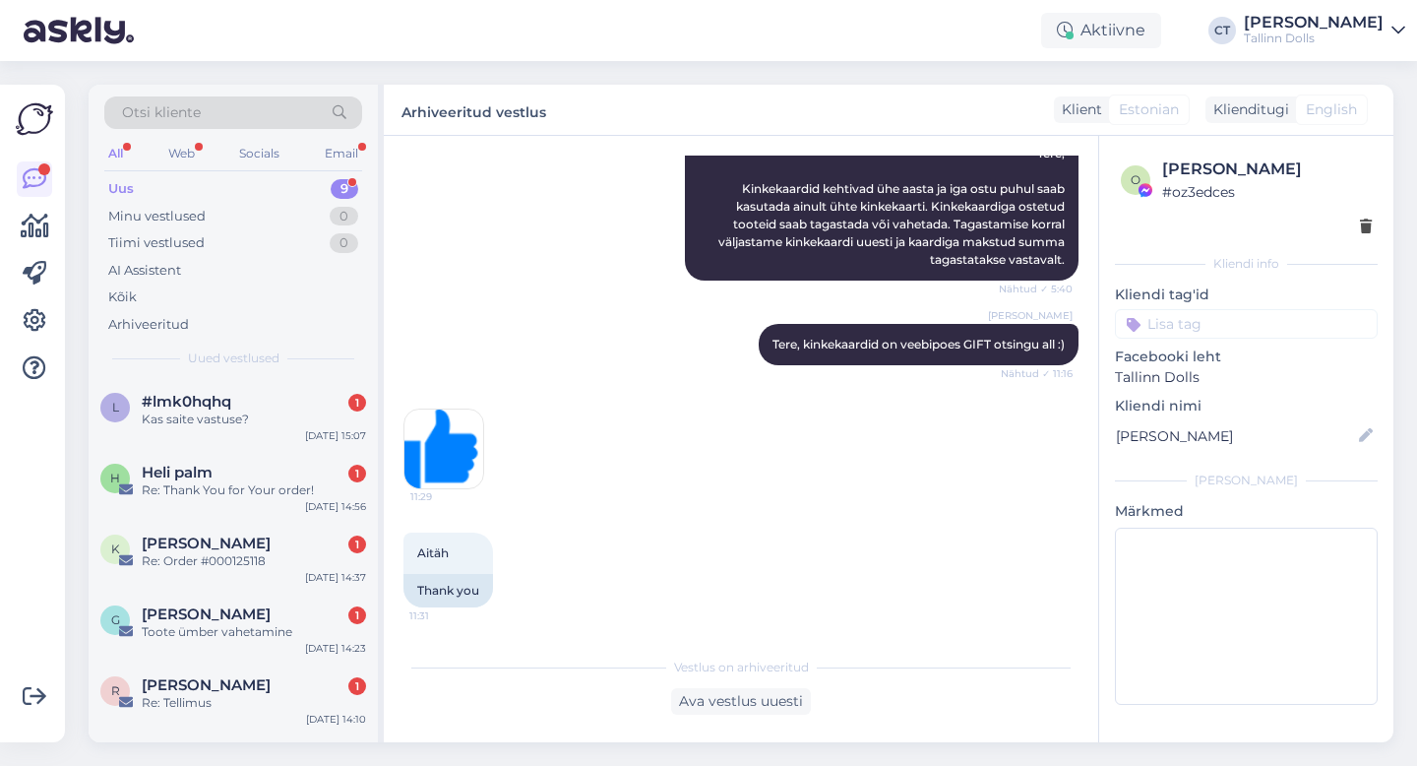
click at [237, 111] on div "Otsi kliente" at bounding box center [233, 112] width 258 height 32
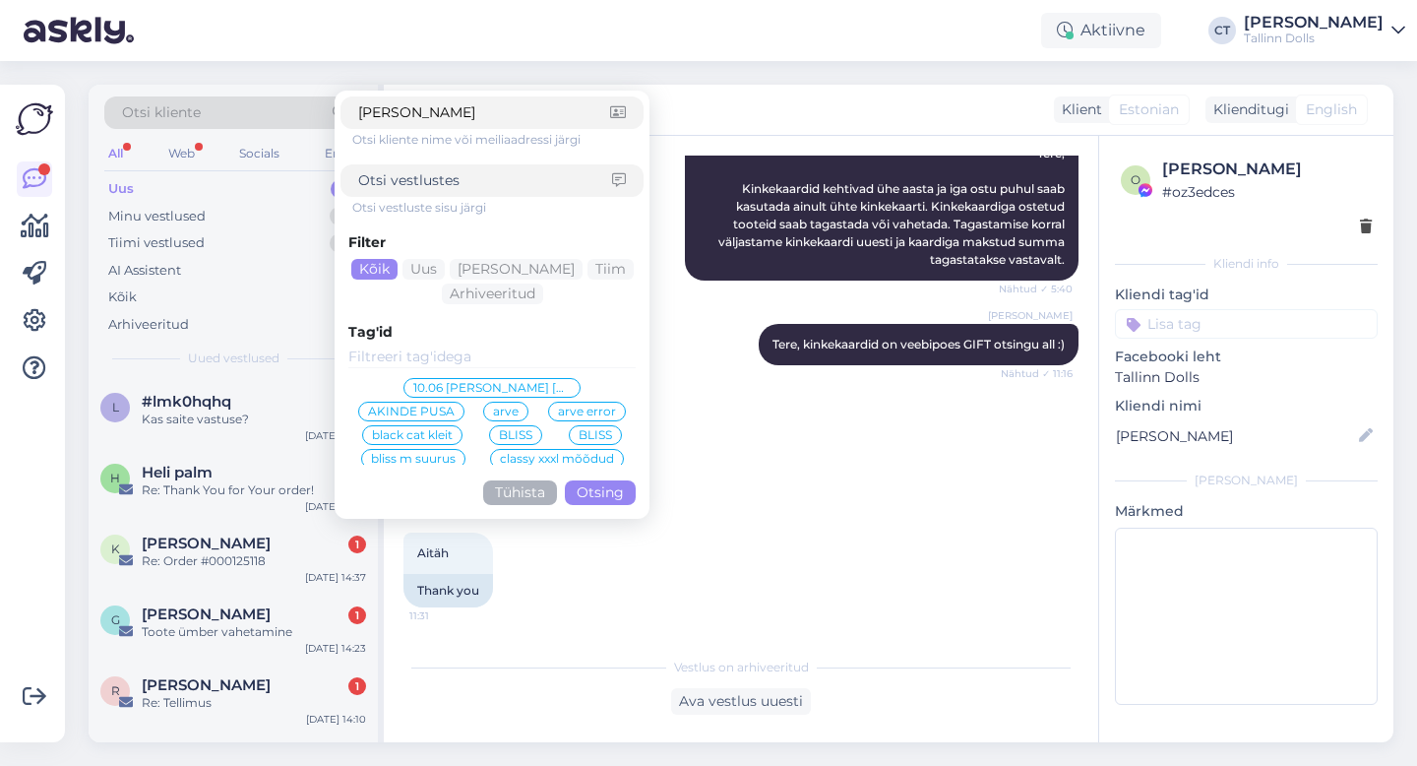
type input "janeli"
click button "Otsing" at bounding box center [600, 492] width 71 height 25
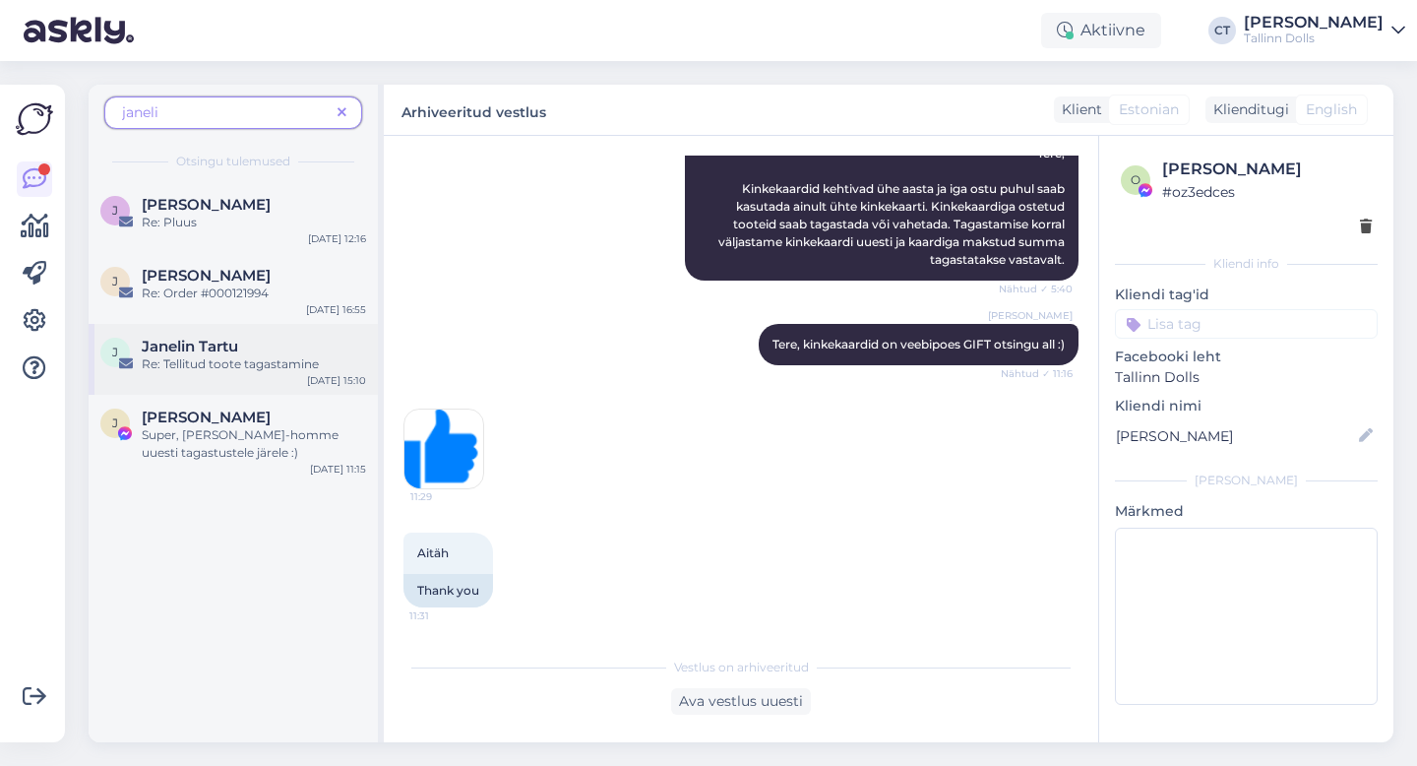
click at [257, 367] on div "Re: Tellitud toote tagastamine" at bounding box center [254, 364] width 224 height 18
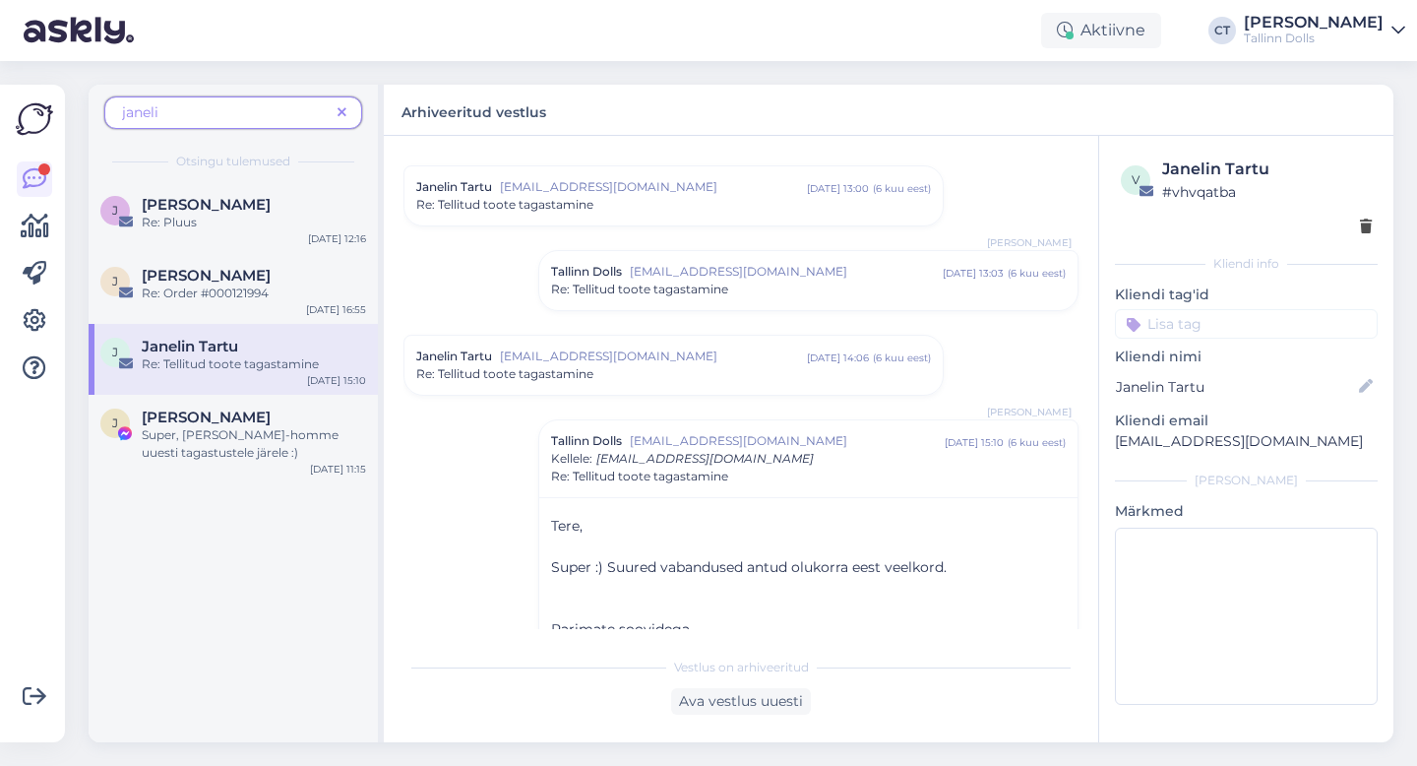
scroll to position [743, 0]
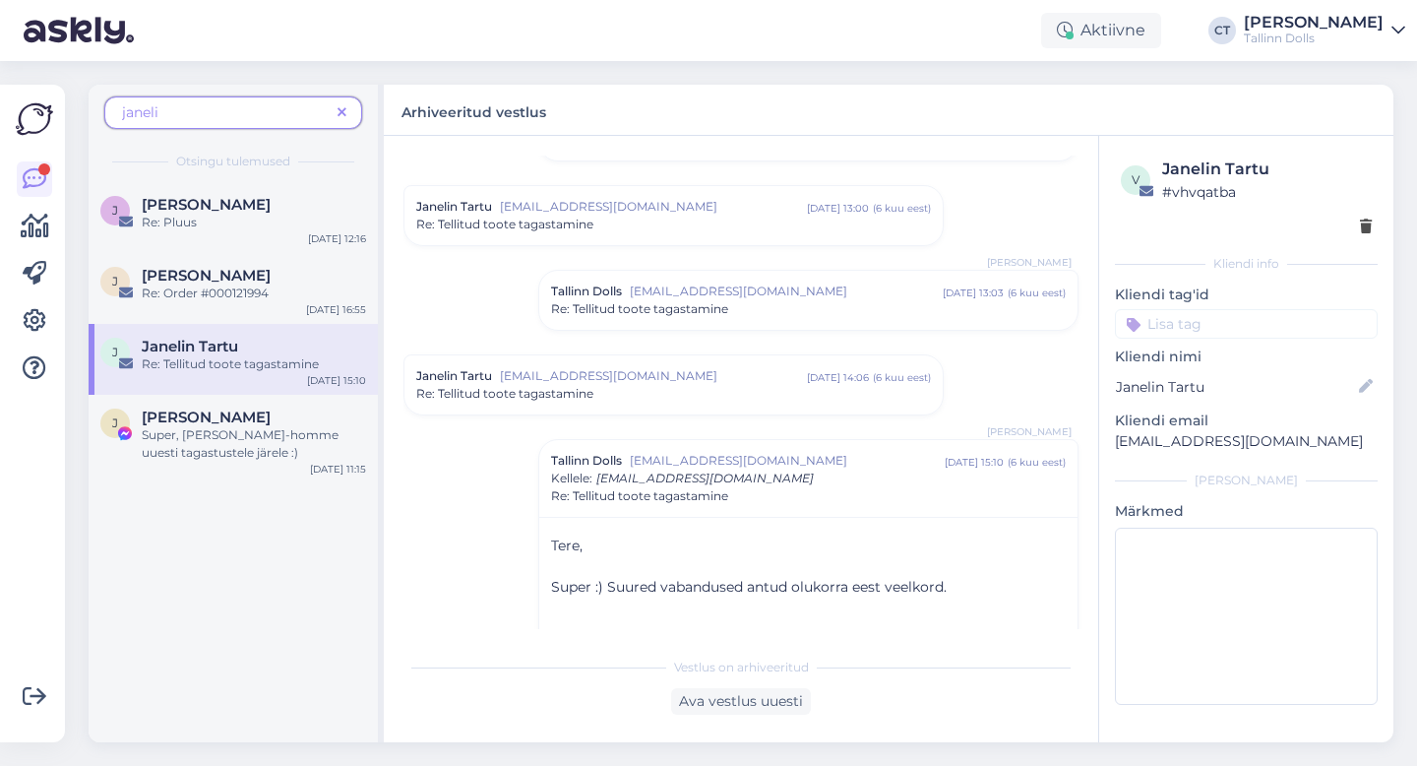
click at [341, 114] on icon at bounding box center [342, 113] width 9 height 14
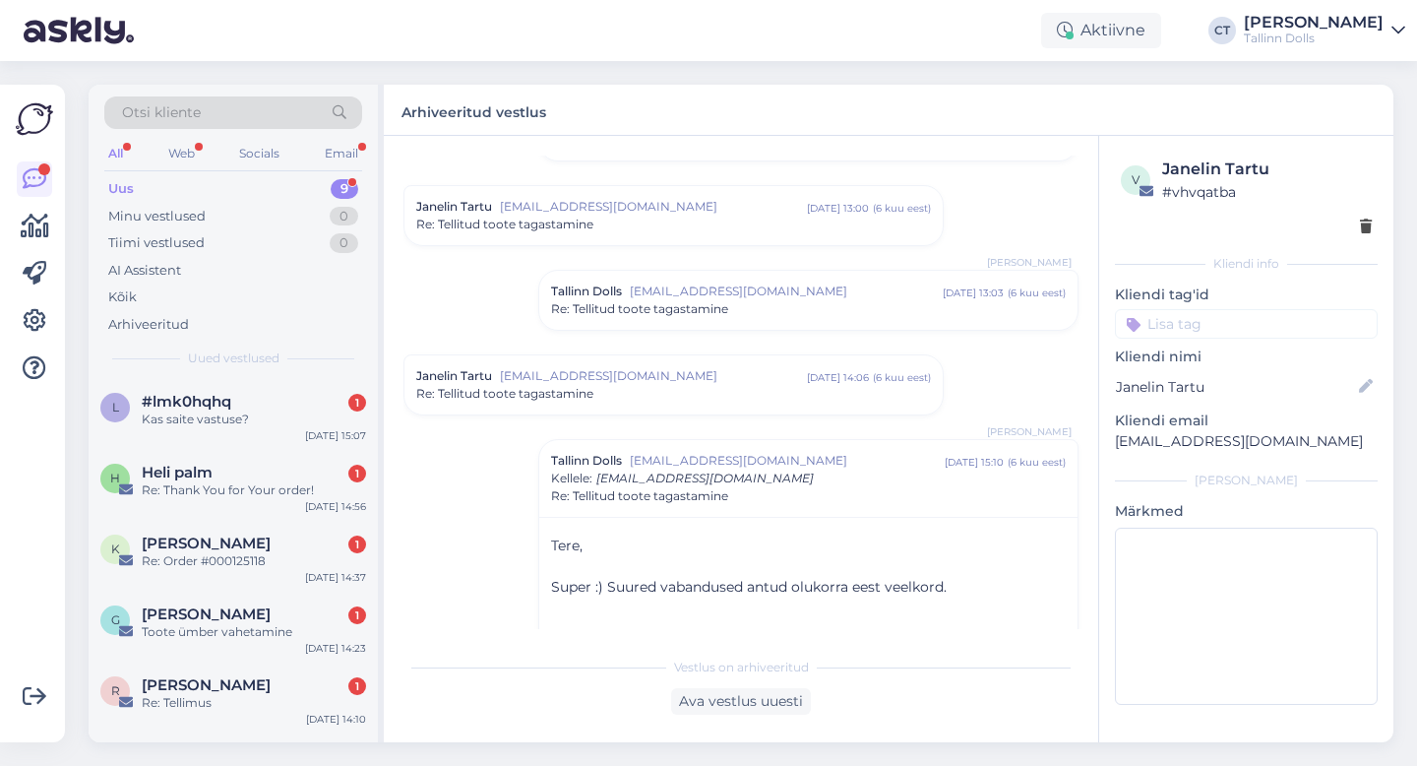
click at [277, 108] on div "Otsi kliente" at bounding box center [233, 112] width 258 height 32
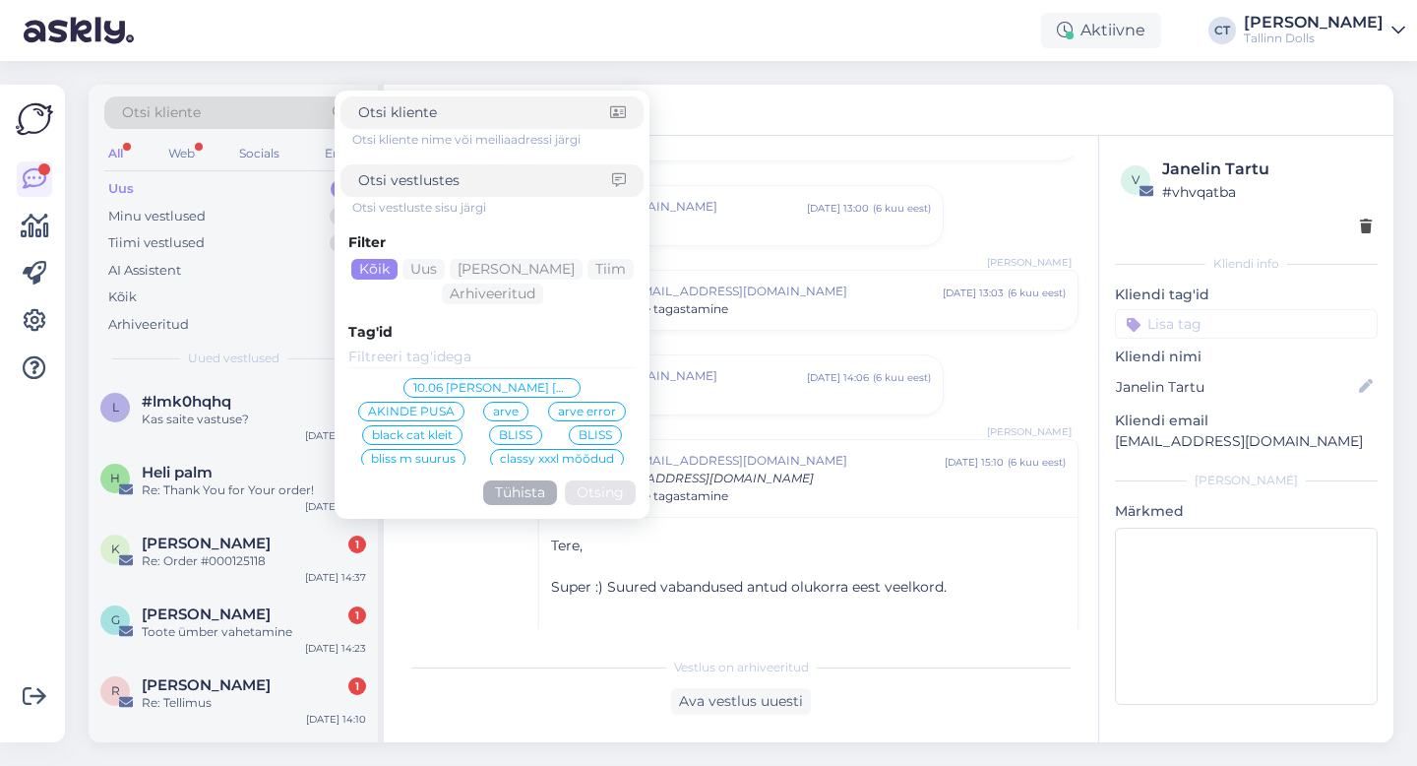
click at [688, 64] on div "Otsi kliente Otsi kliente nime või meiliaadressi järgi Otsi vestluste sisu järg…" at bounding box center [747, 413] width 1340 height 705
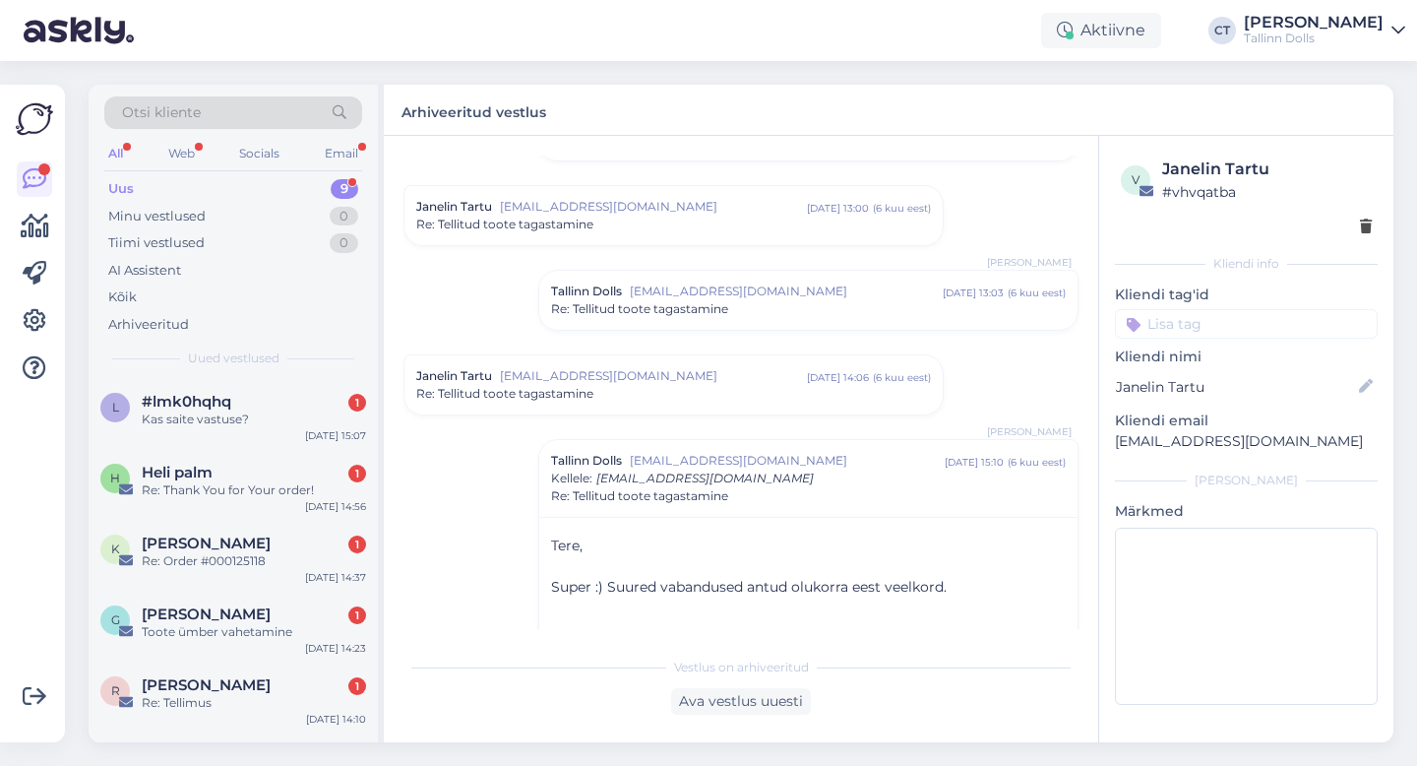
click at [217, 112] on div "Otsi kliente" at bounding box center [233, 112] width 258 height 32
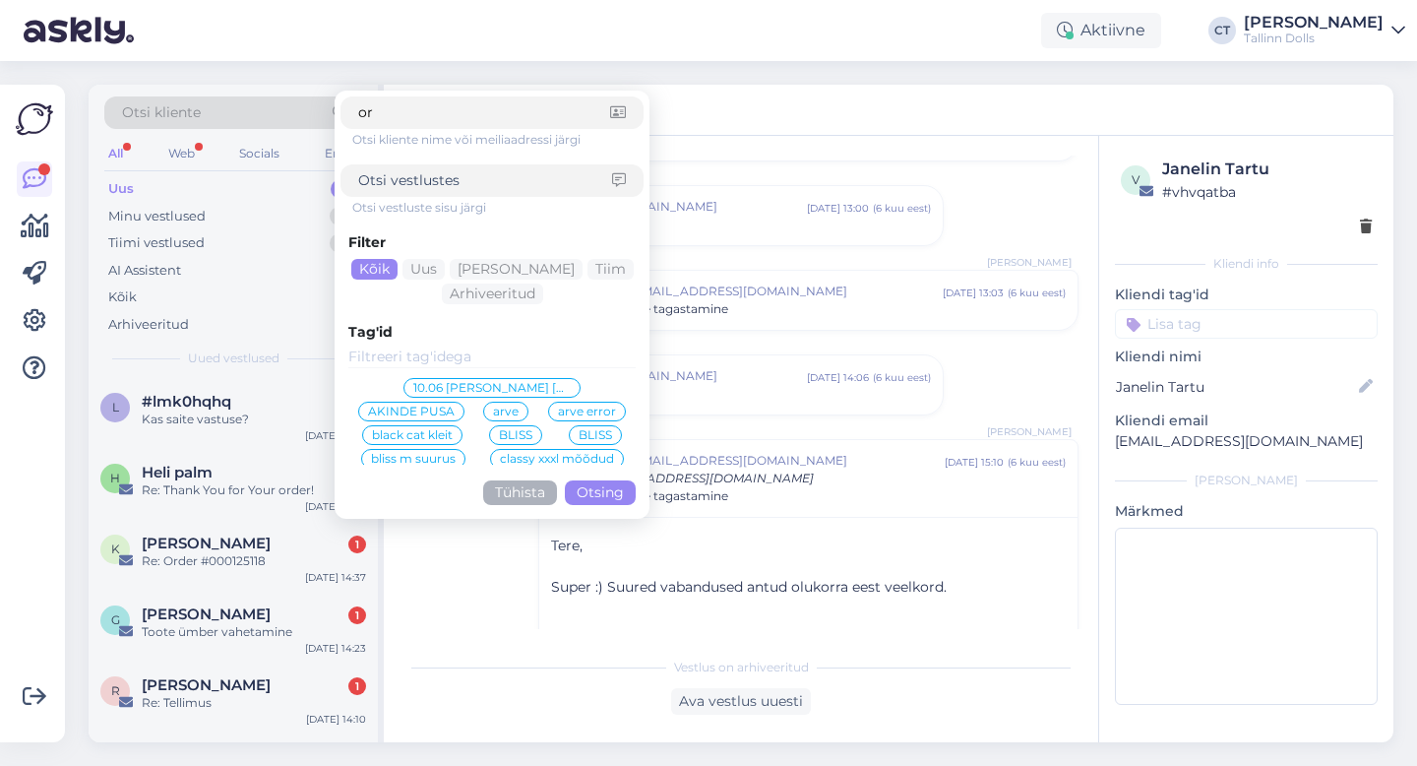
type input "orm"
click button "Otsing" at bounding box center [600, 492] width 71 height 25
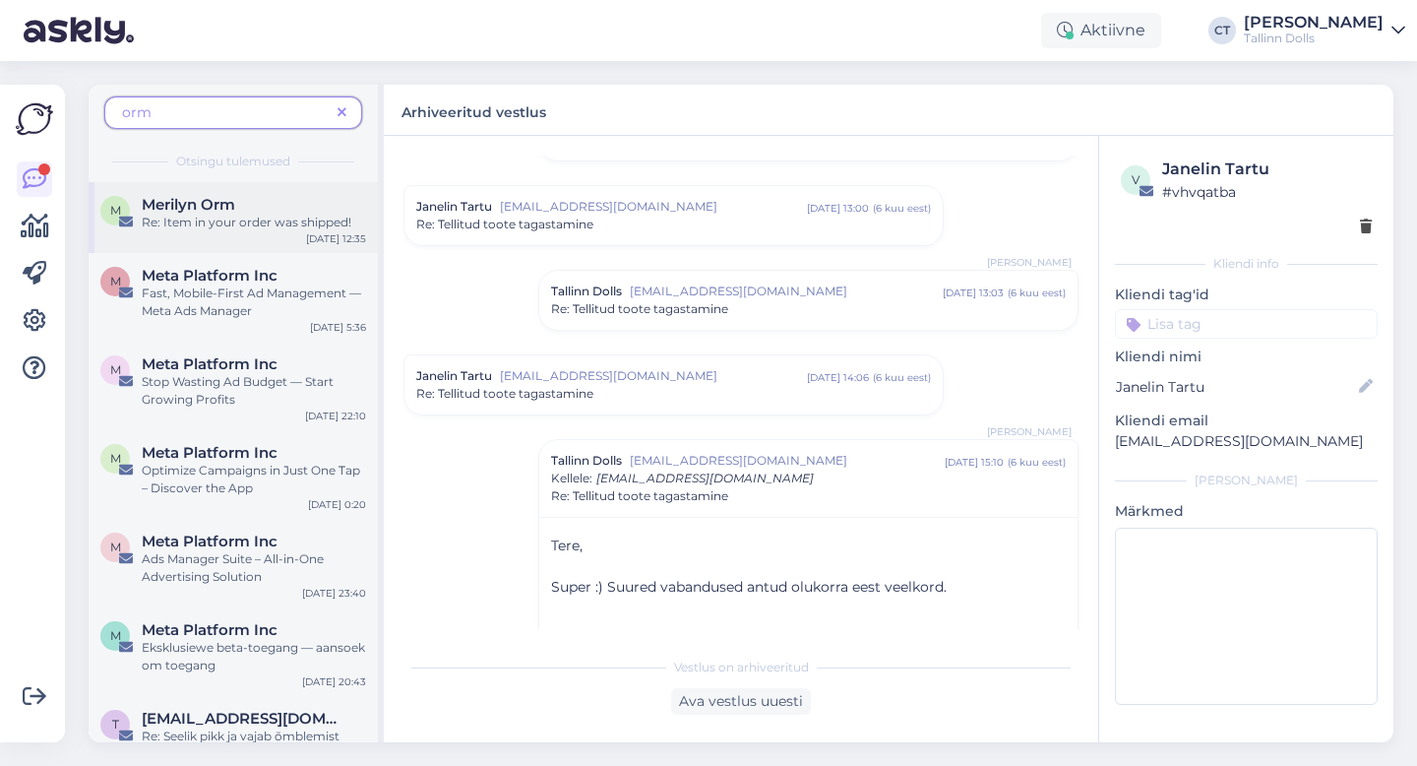
click at [253, 230] on div "Re: Item in your order was shipped!" at bounding box center [254, 223] width 224 height 18
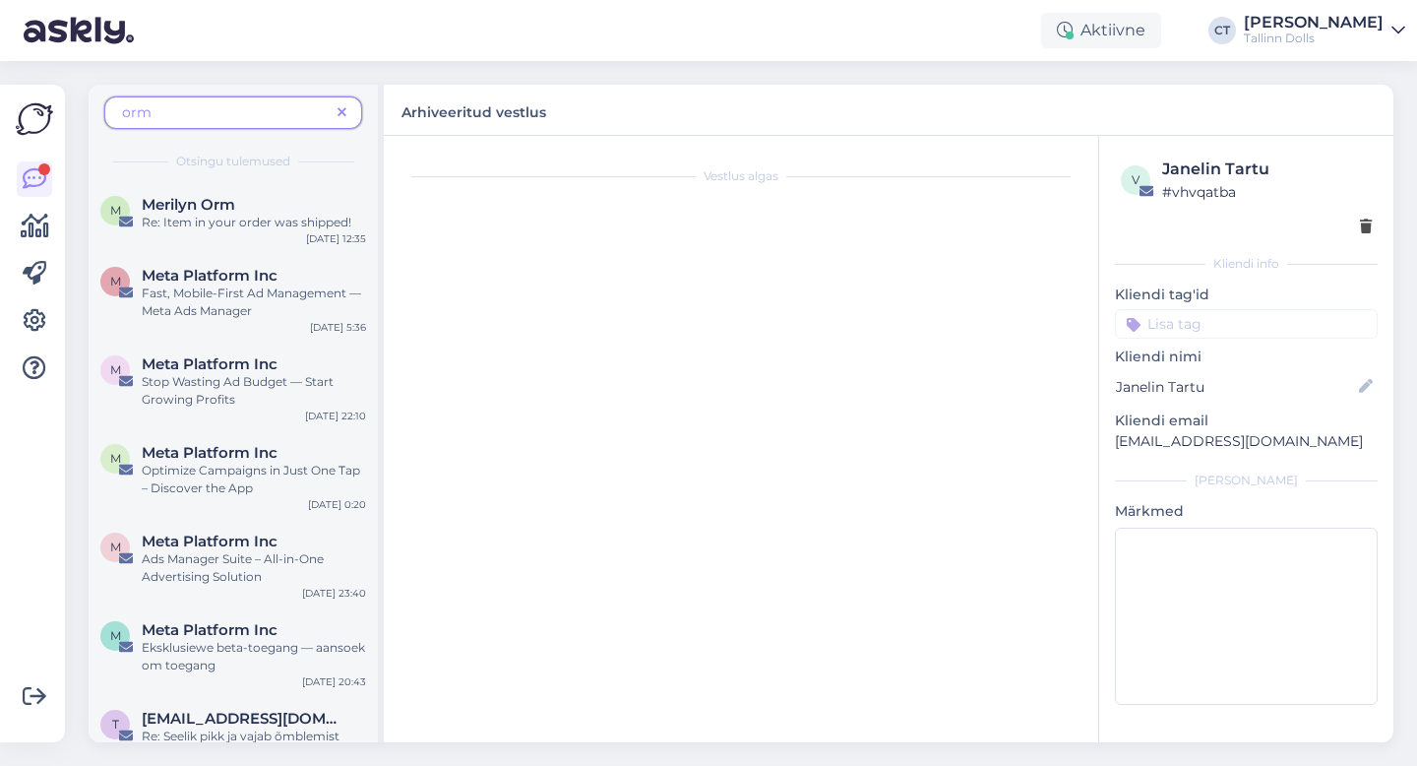
scroll to position [483, 0]
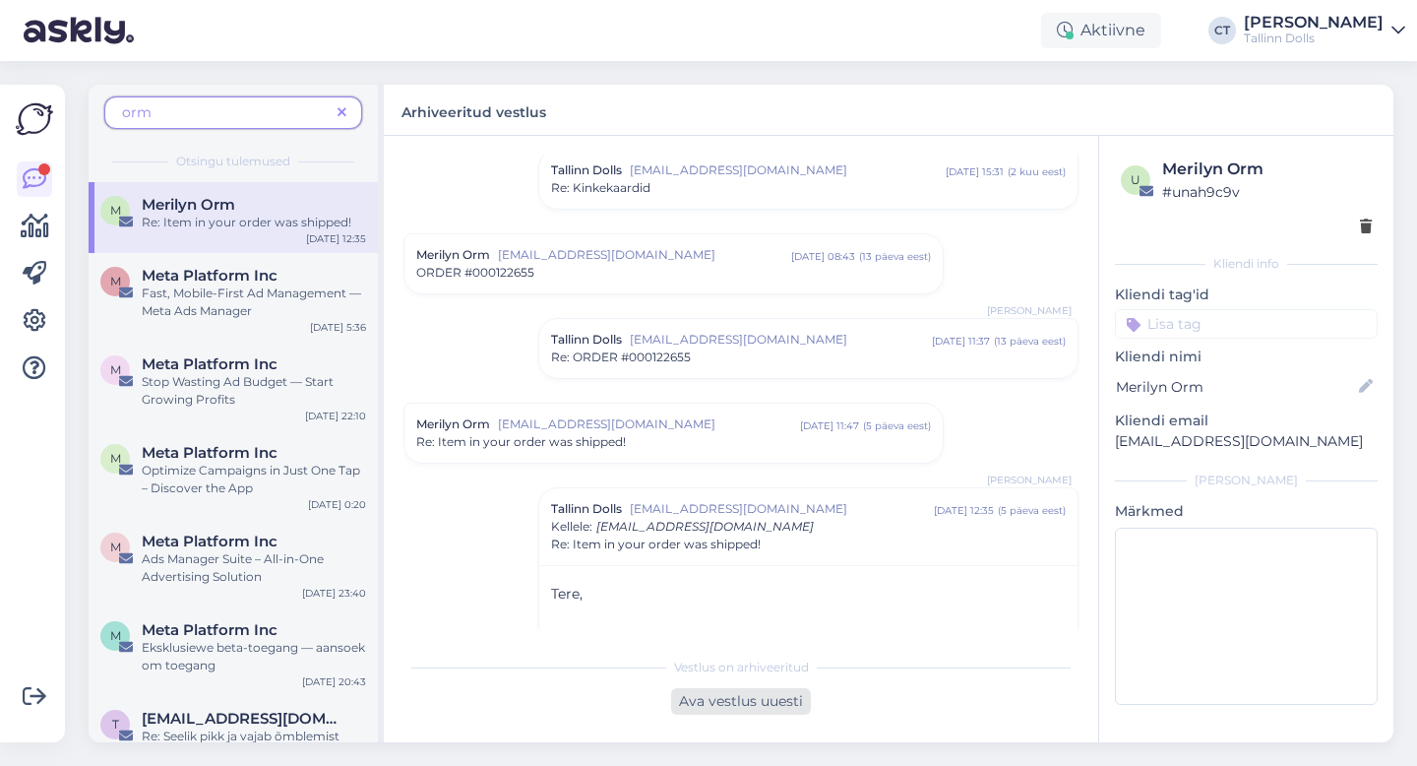
click at [779, 701] on div "Ava vestlus uuesti" at bounding box center [741, 701] width 140 height 27
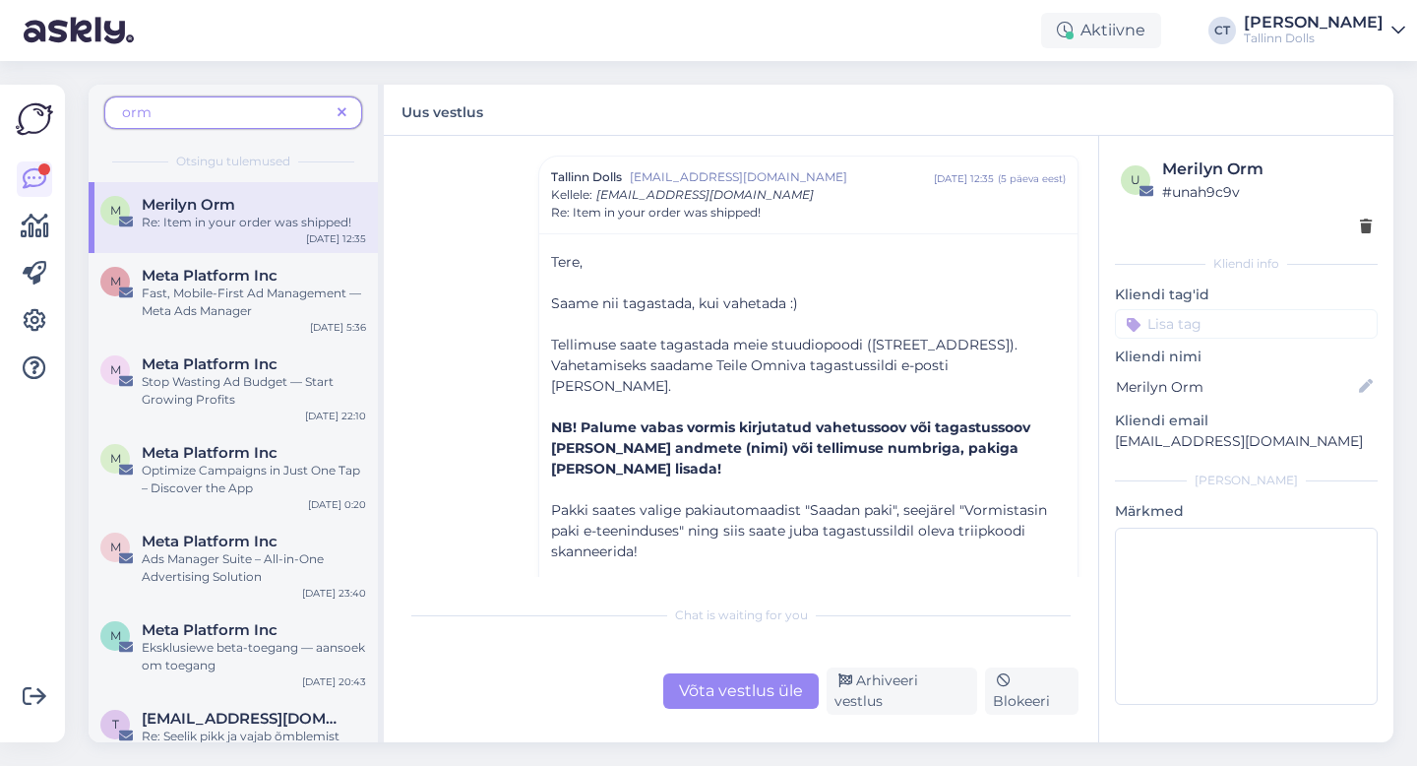
click at [775, 655] on div "Chat is waiting for you Võta vestlus üle Arhiveeri vestlus Blokeeri" at bounding box center [741, 654] width 675 height 120
click at [767, 709] on div "Võta vestlus üle" at bounding box center [741, 690] width 156 height 35
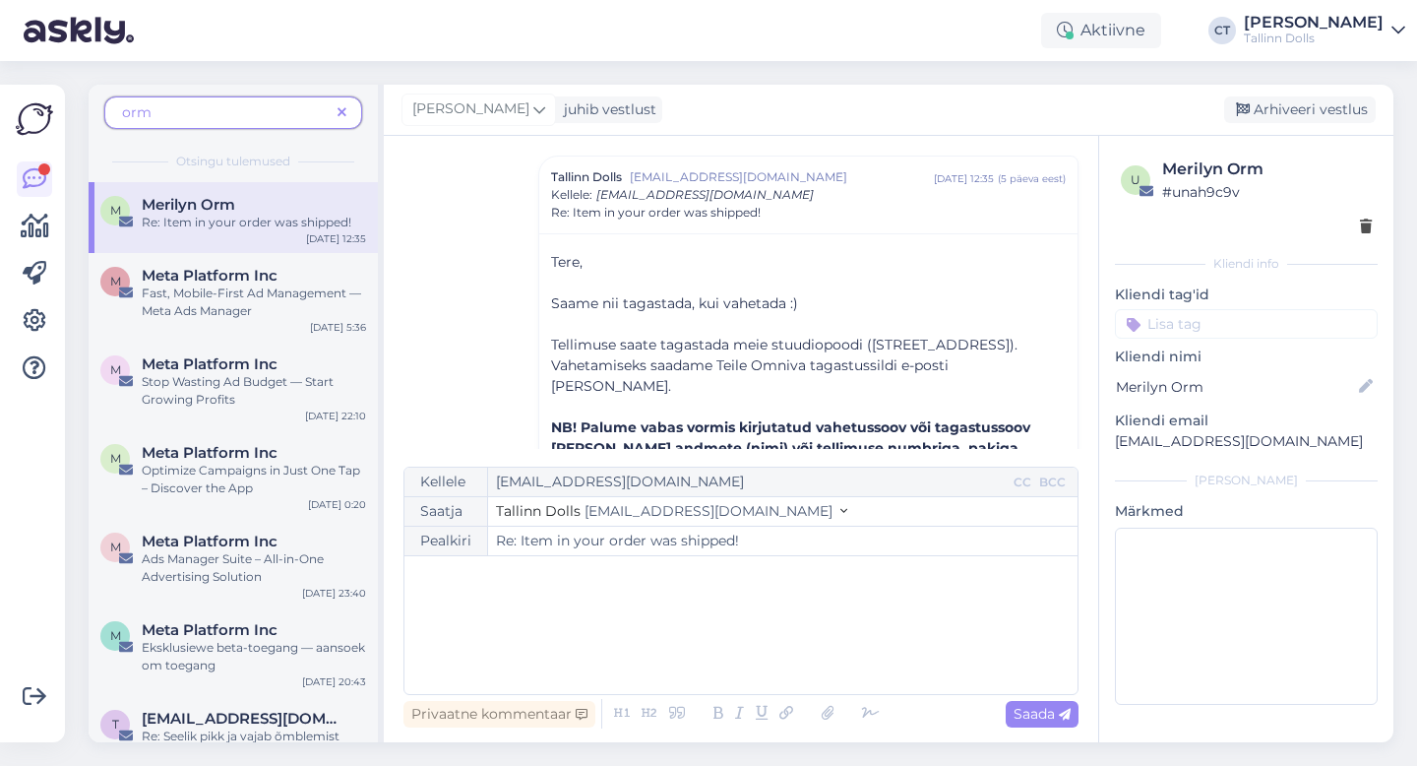
click at [770, 647] on div "﻿" at bounding box center [741, 625] width 654 height 118
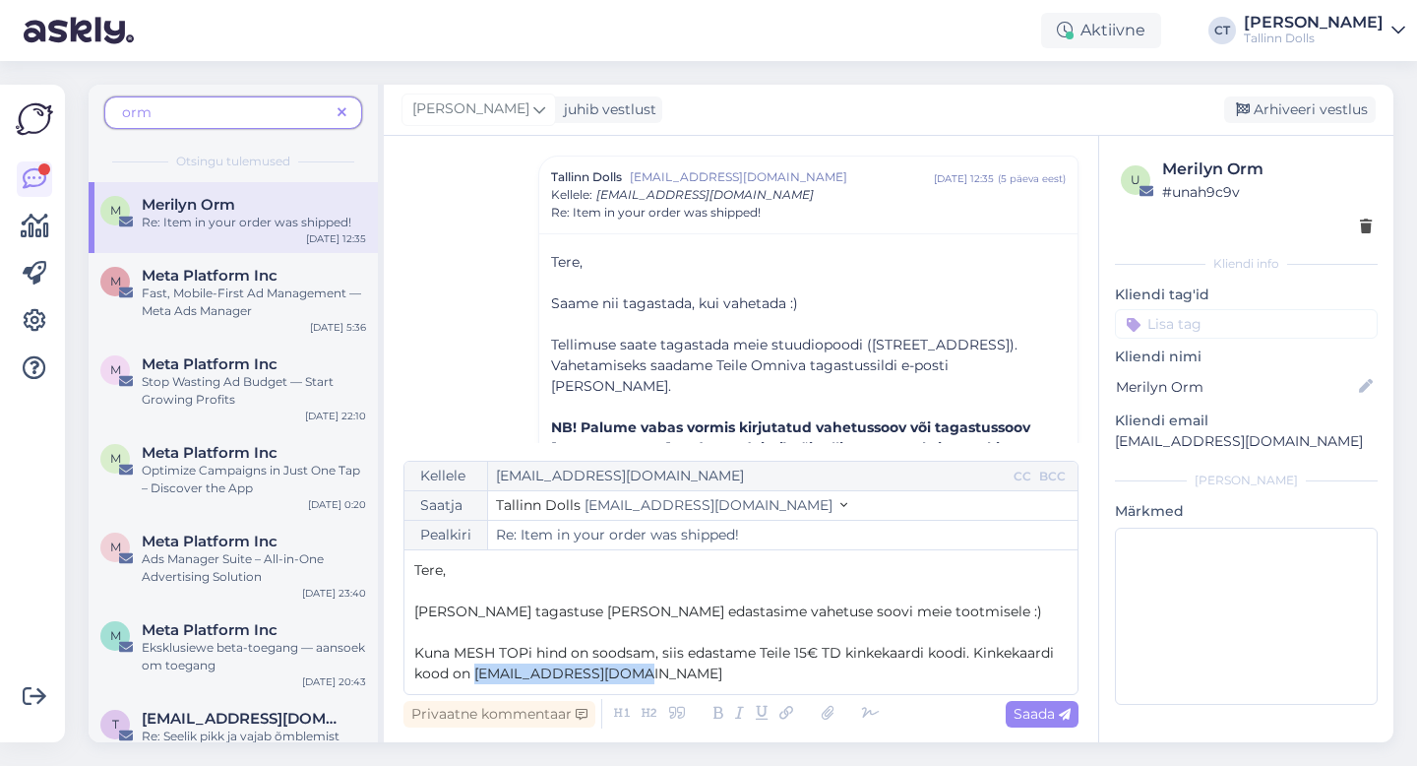
drag, startPoint x: 656, startPoint y: 671, endPoint x: 477, endPoint y: 669, distance: 179.1
click at [477, 669] on p "Kuna MESH TOPi hind on soodsam, siis edastame Teile 15€ TD kinkekaardi koodi. K…" at bounding box center [741, 663] width 654 height 41
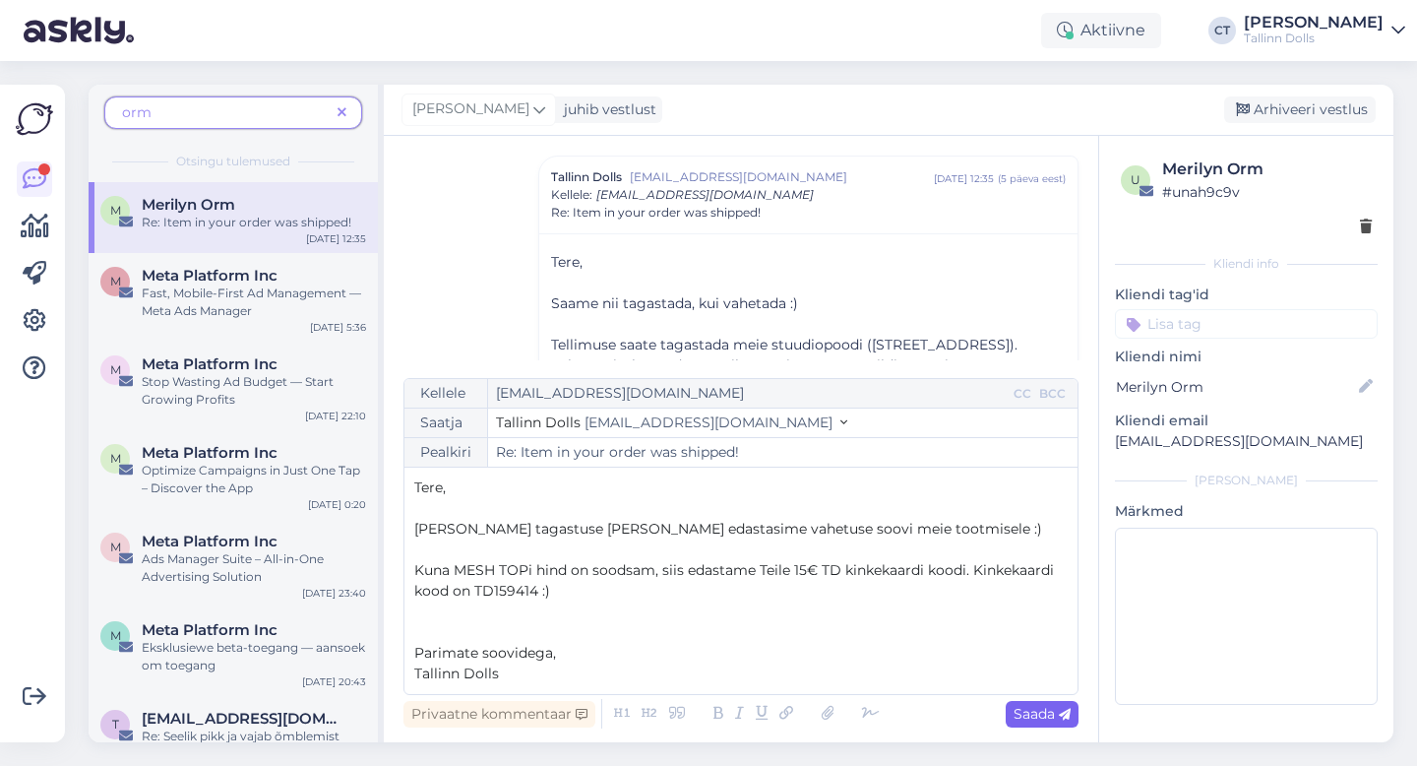
click at [1063, 705] on span "Saada" at bounding box center [1042, 714] width 57 height 18
type input "Re: Re: Item in your order was shipped!"
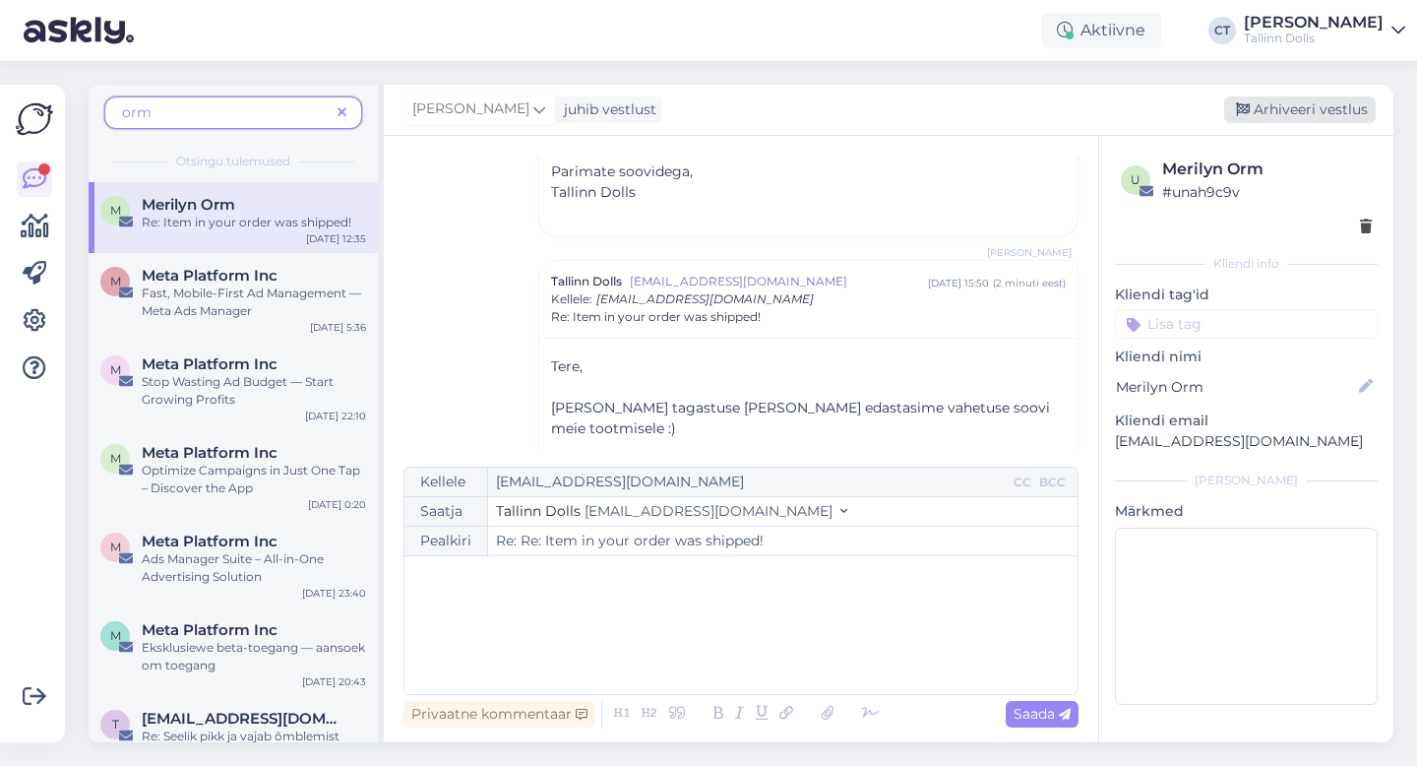
click at [1321, 99] on div "Arhiveeri vestlus" at bounding box center [1300, 109] width 152 height 27
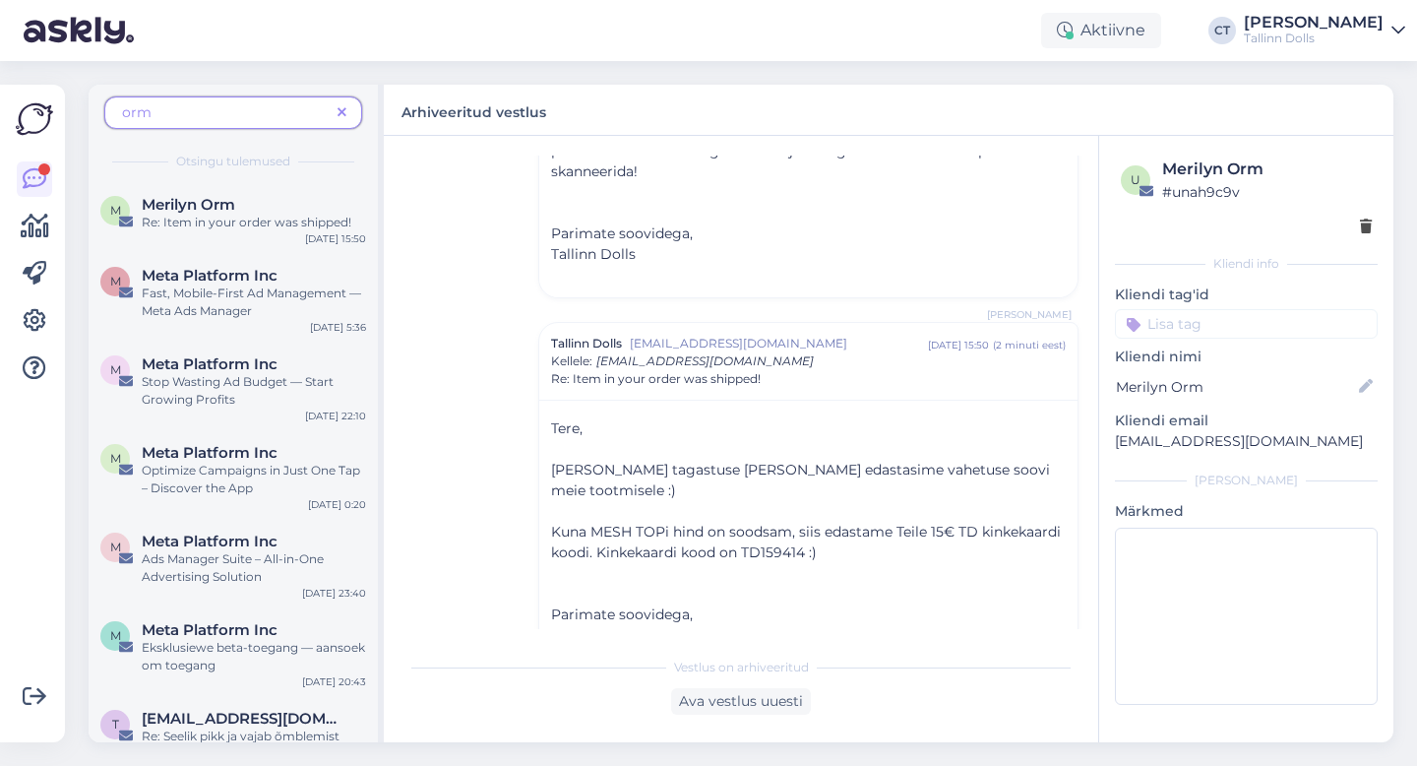
click at [342, 111] on icon at bounding box center [342, 113] width 9 height 14
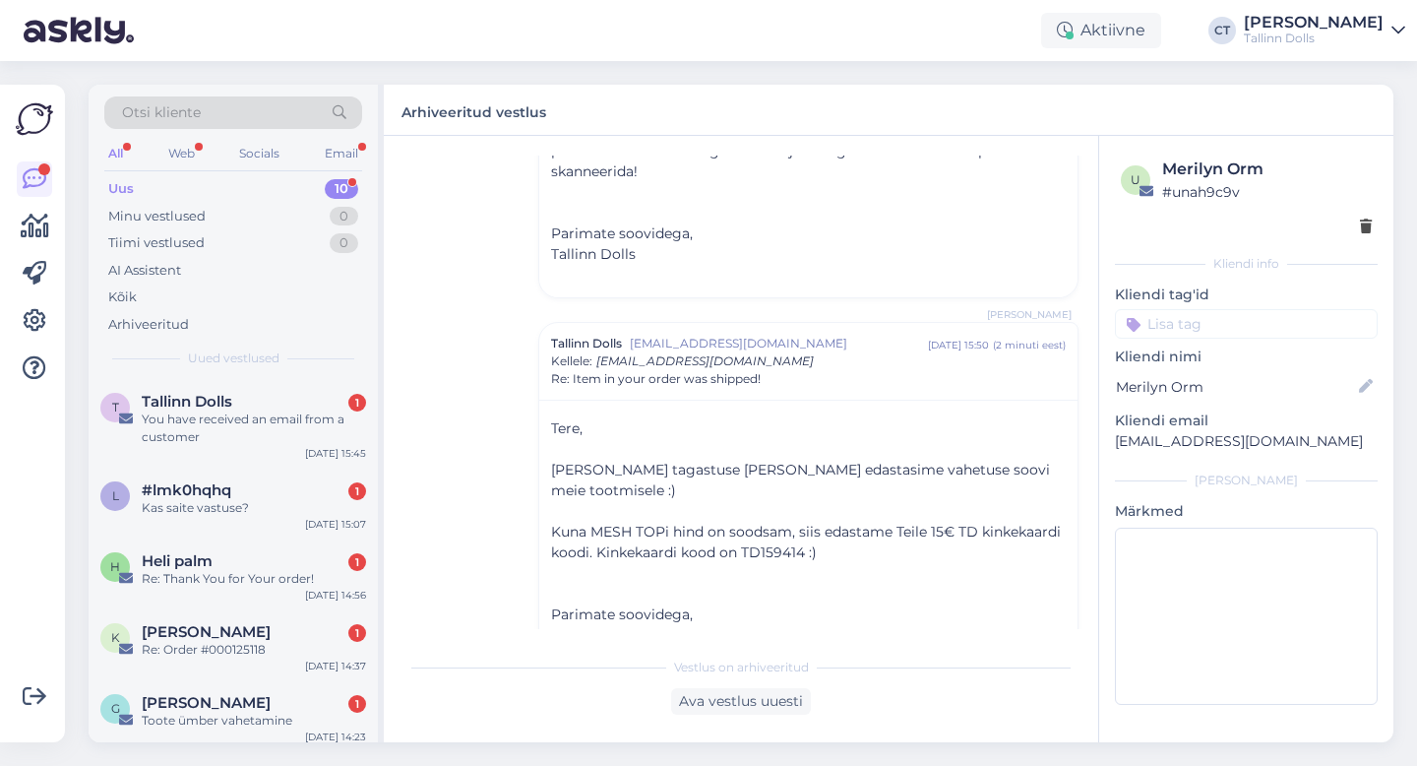
click at [196, 191] on div "Uus 10" at bounding box center [233, 189] width 258 height 28
click at [220, 408] on span "Tallinn Dolls" at bounding box center [187, 402] width 91 height 18
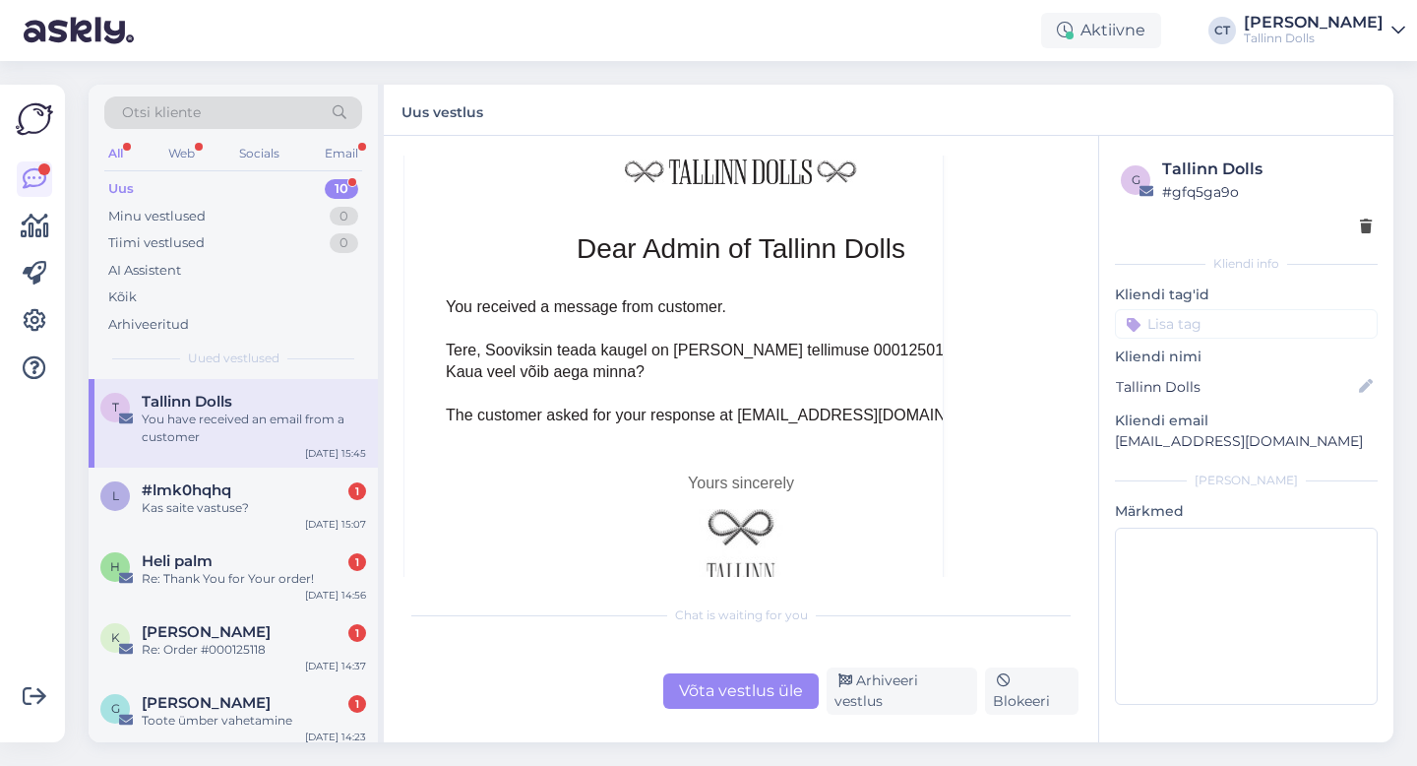
scroll to position [8568, 0]
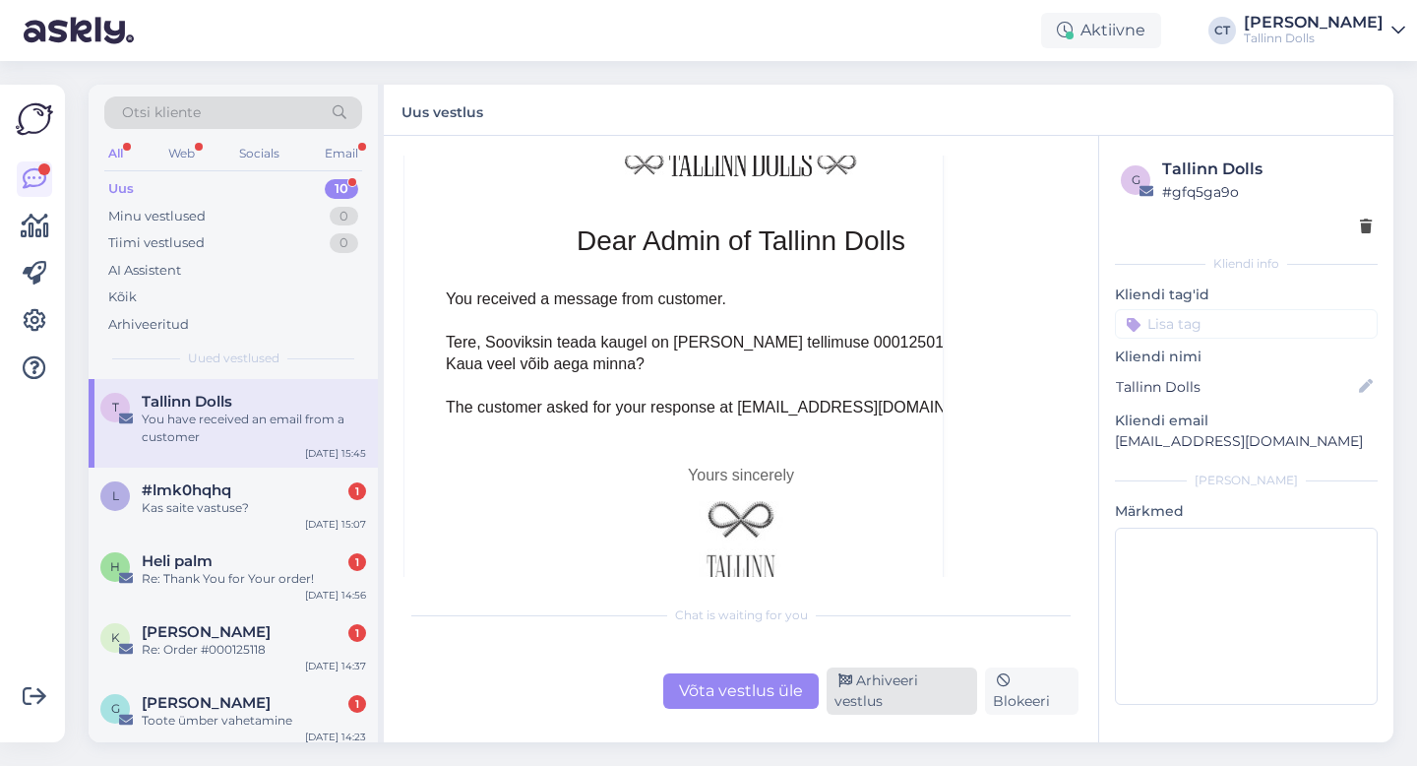
click at [890, 698] on div "Arhiveeri vestlus" at bounding box center [902, 690] width 151 height 47
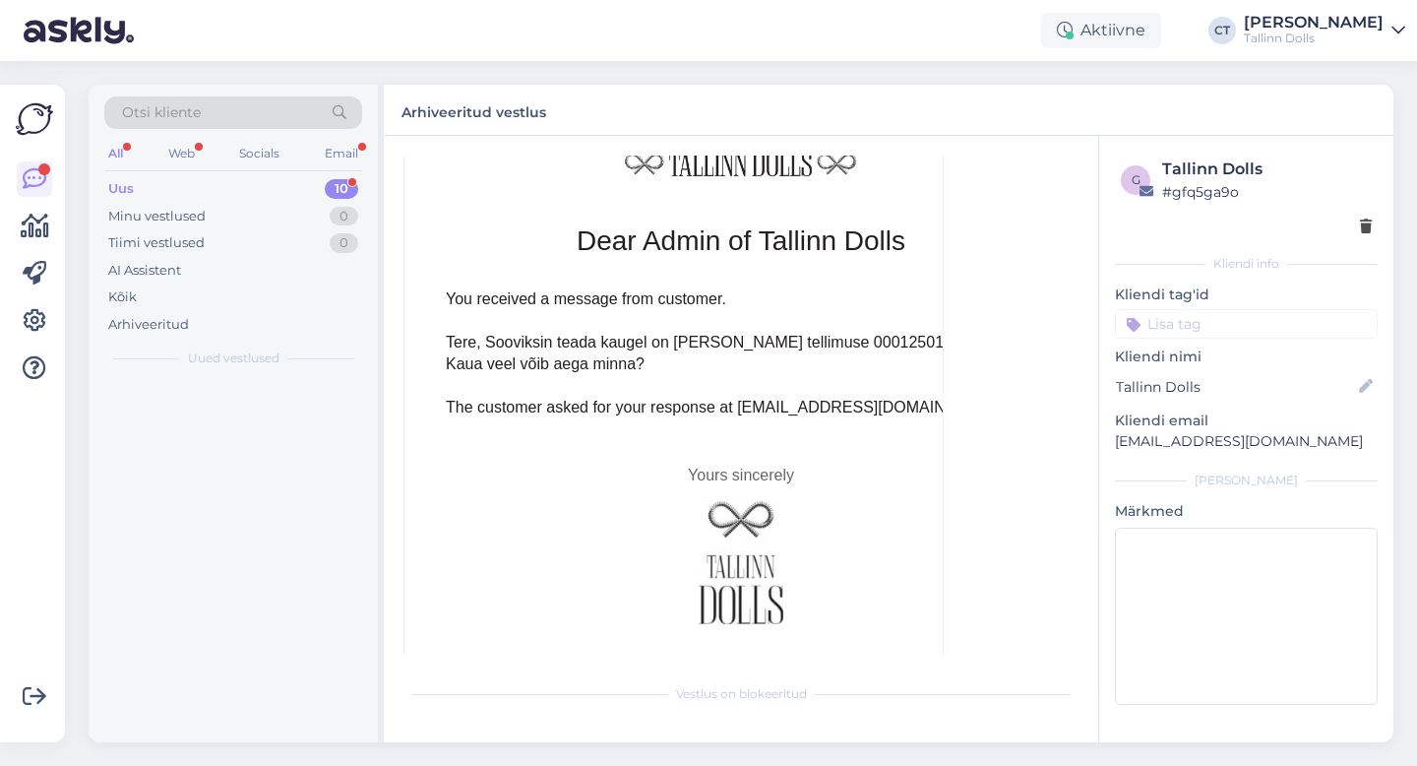
scroll to position [8433, 0]
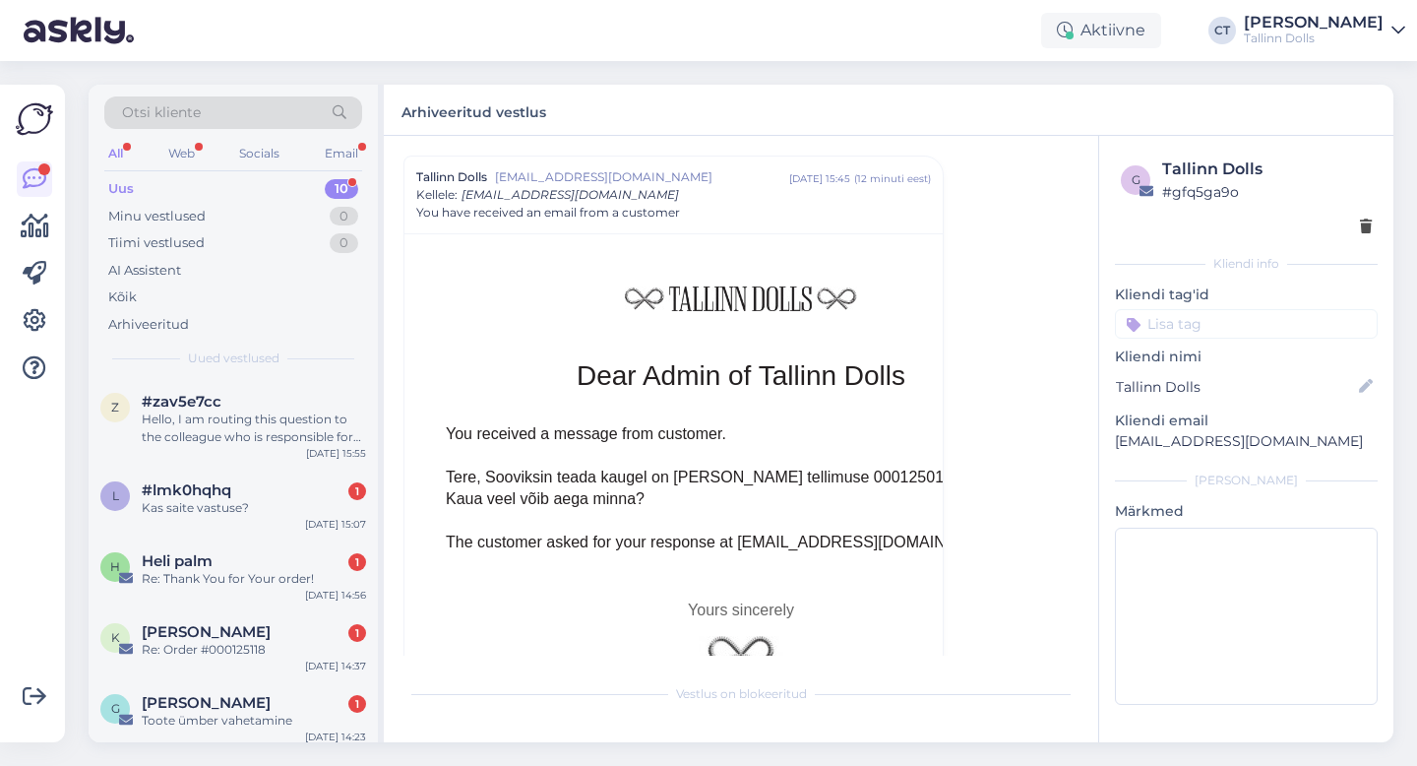
click at [206, 115] on div "Otsi kliente" at bounding box center [233, 112] width 258 height 32
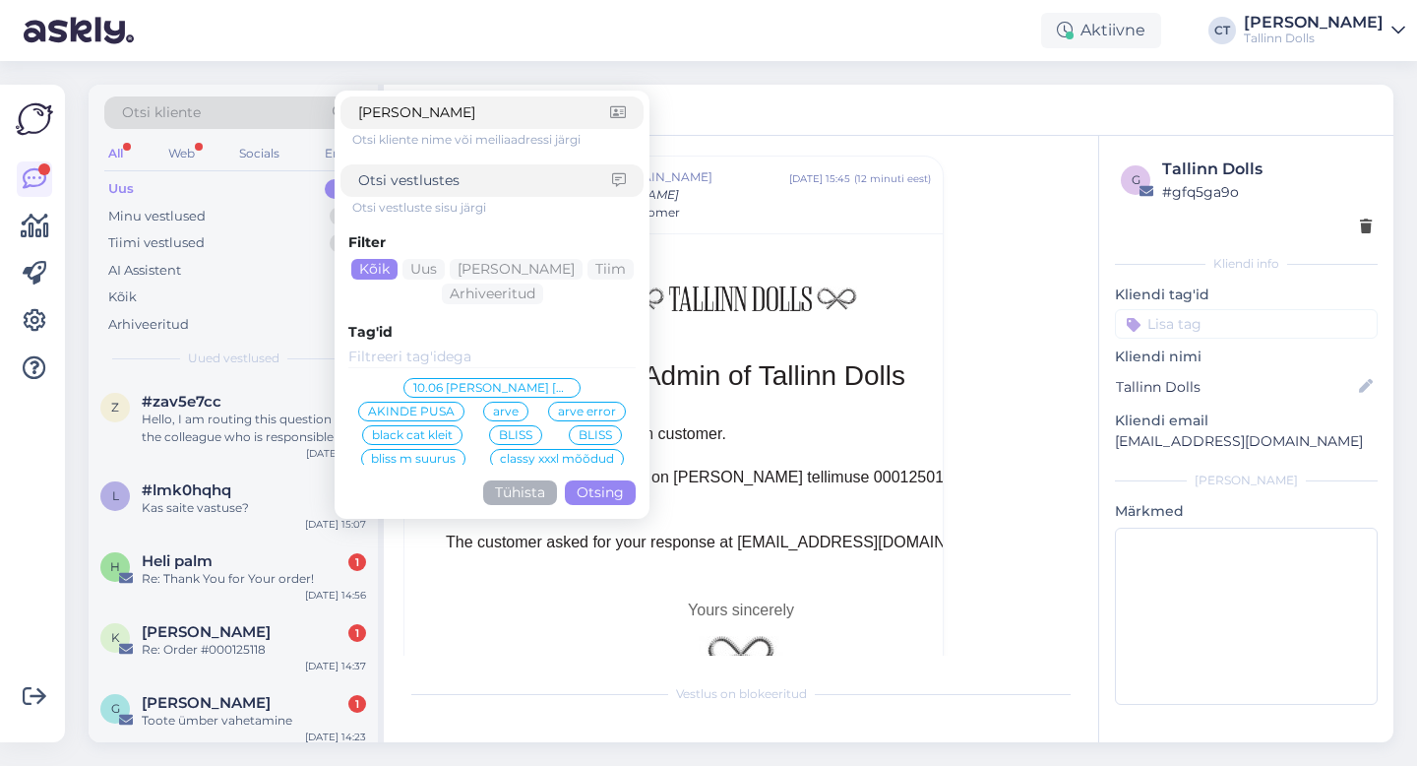
type input "[PERSON_NAME]"
click button "Otsing" at bounding box center [600, 492] width 71 height 25
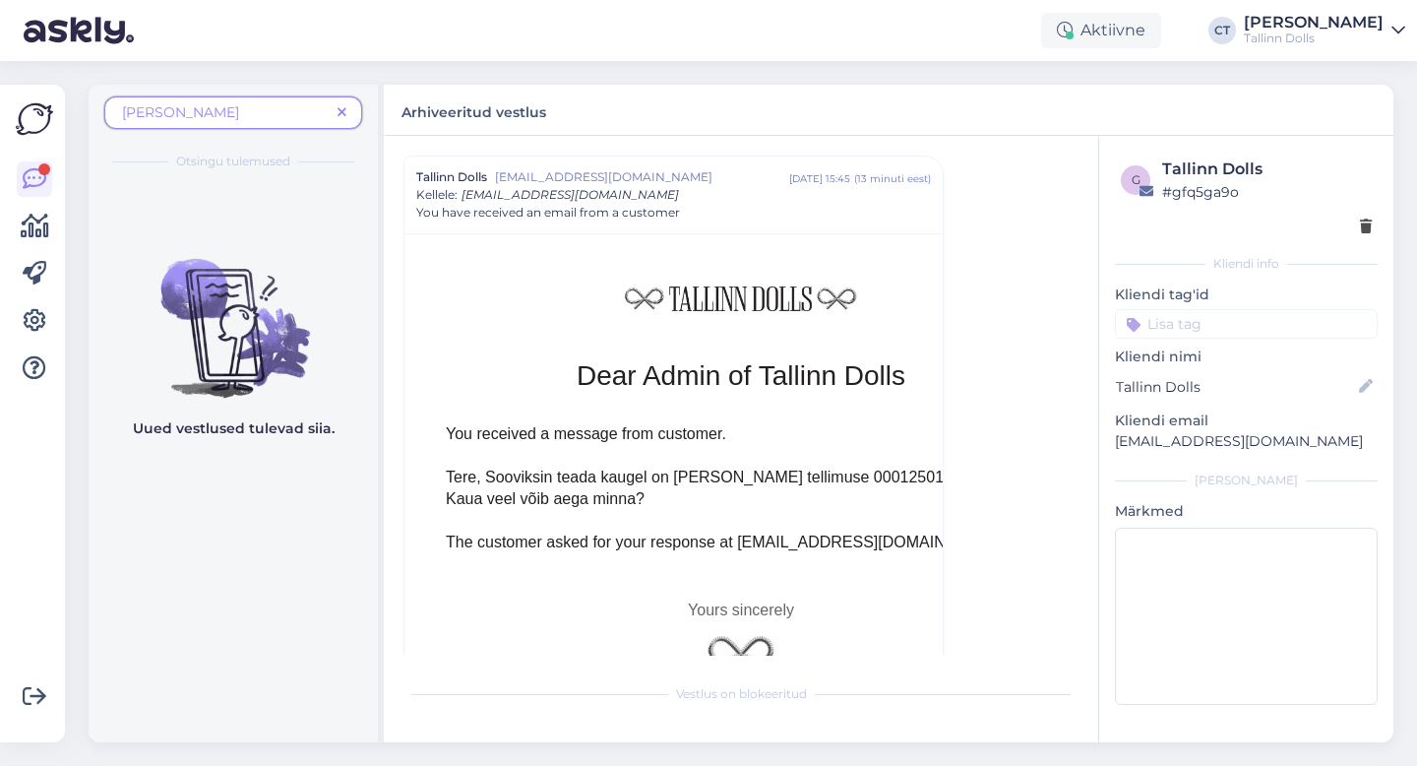
click at [265, 110] on span "[PERSON_NAME]" at bounding box center [226, 112] width 208 height 21
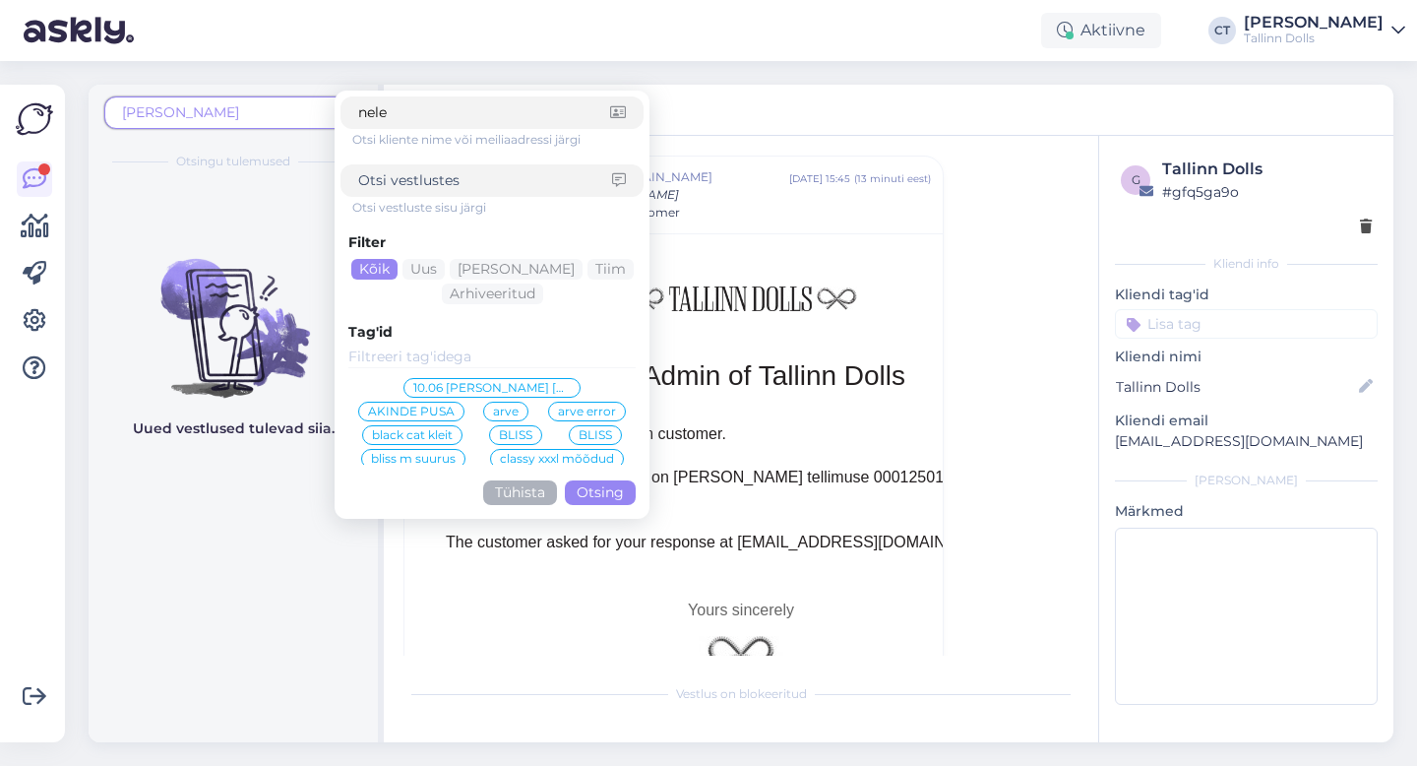
type input "nele"
click button "Otsing" at bounding box center [600, 492] width 71 height 25
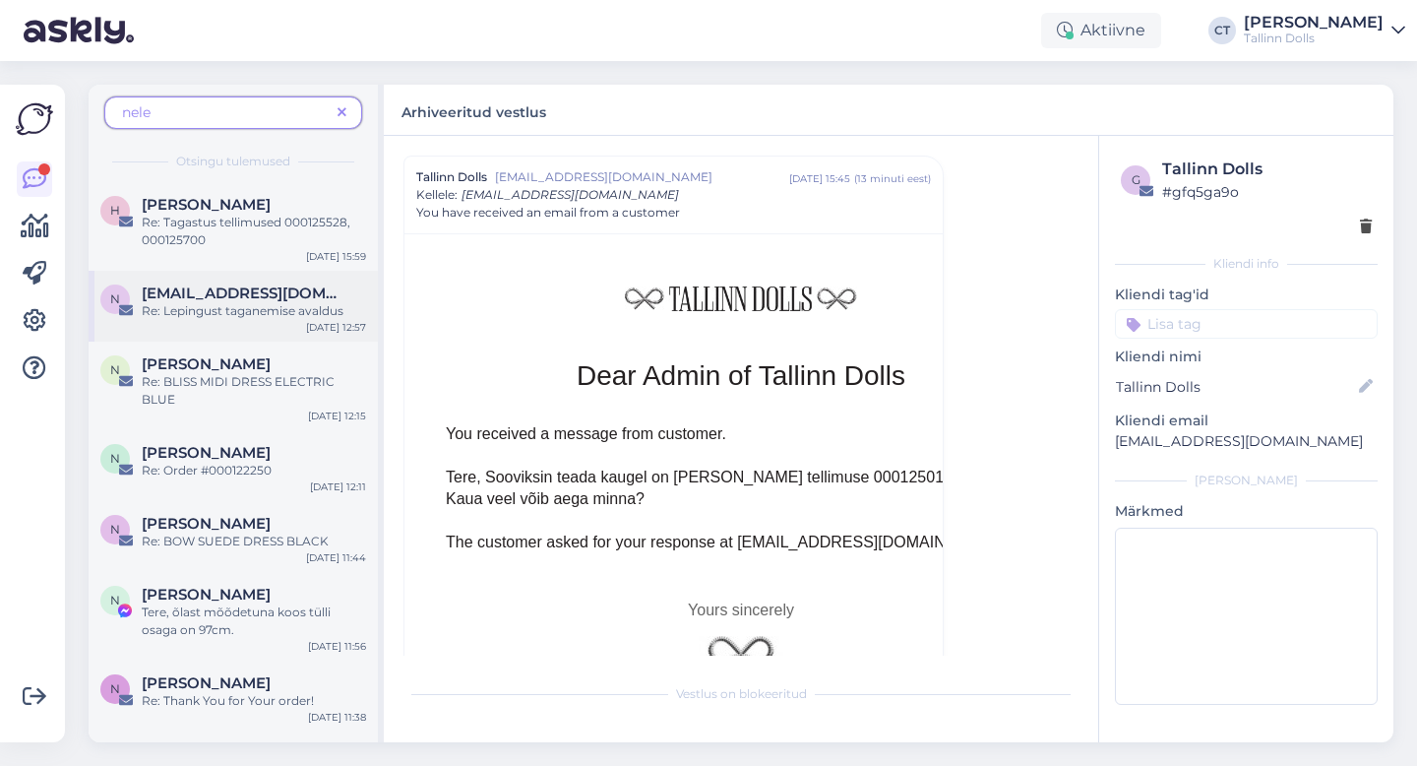
click at [257, 289] on span "[EMAIL_ADDRESS][DOMAIN_NAME]" at bounding box center [244, 293] width 205 height 18
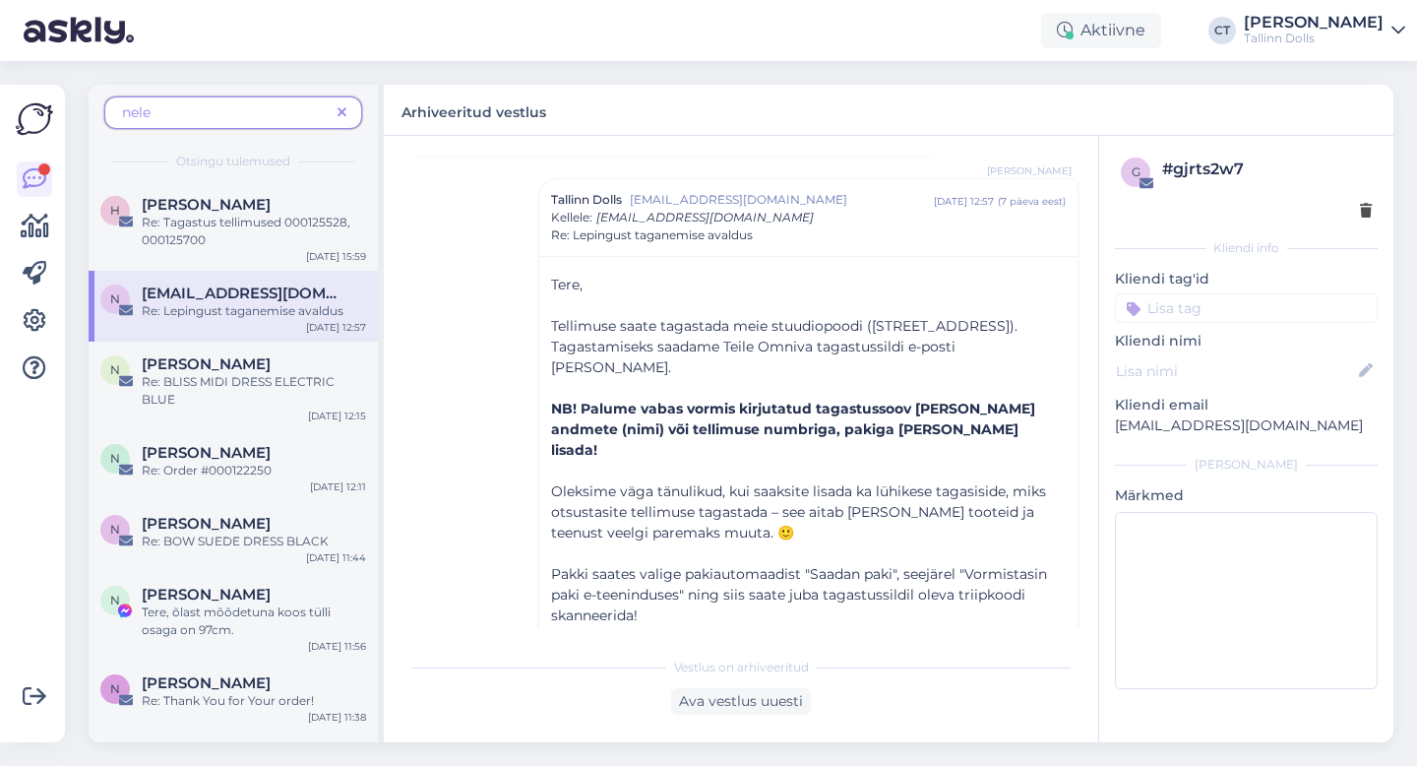
scroll to position [0, 0]
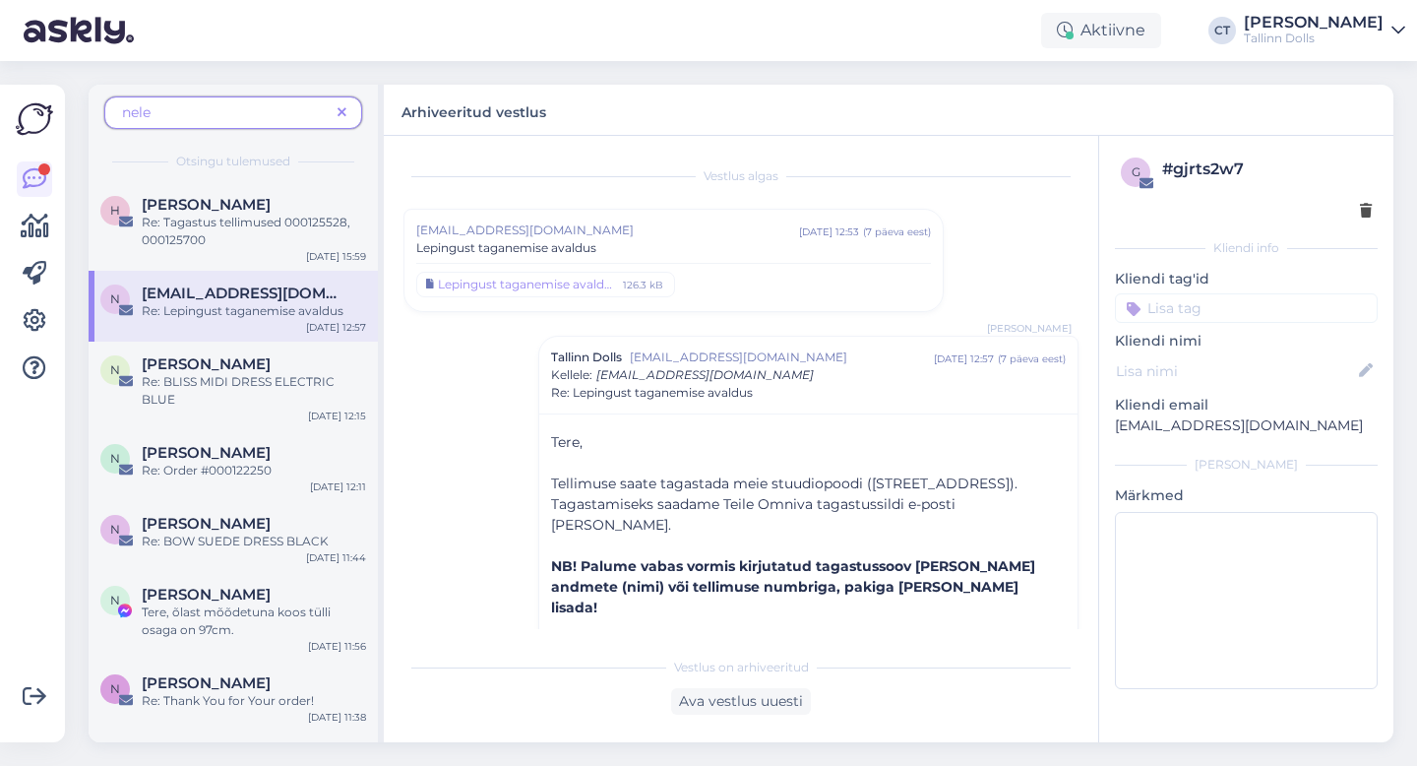
click at [668, 241] on div "Lepingust taganemise avaldus" at bounding box center [673, 248] width 515 height 18
